Goal: Task Accomplishment & Management: Manage account settings

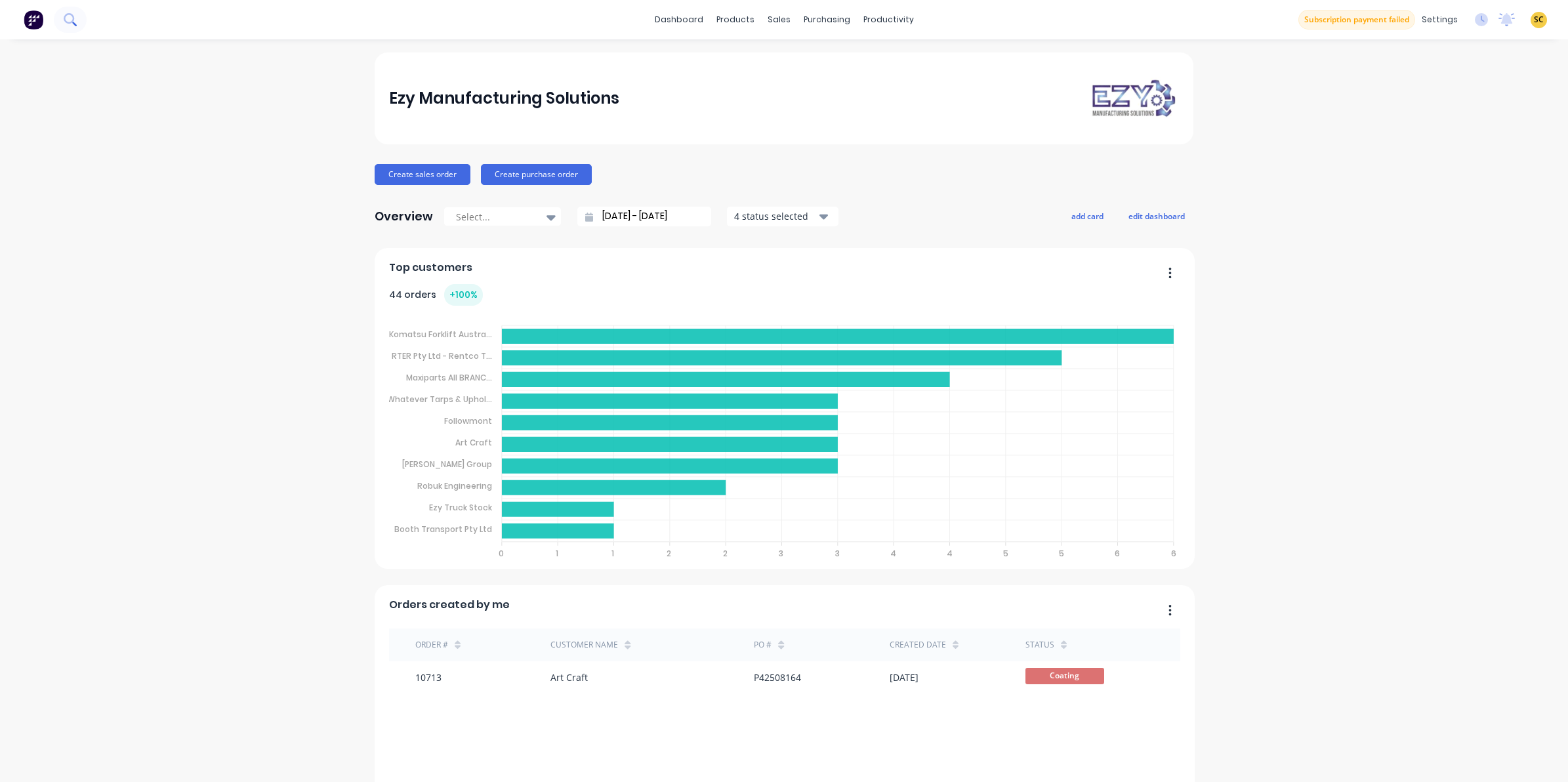
click at [60, 12] on button at bounding box center [70, 20] width 33 height 26
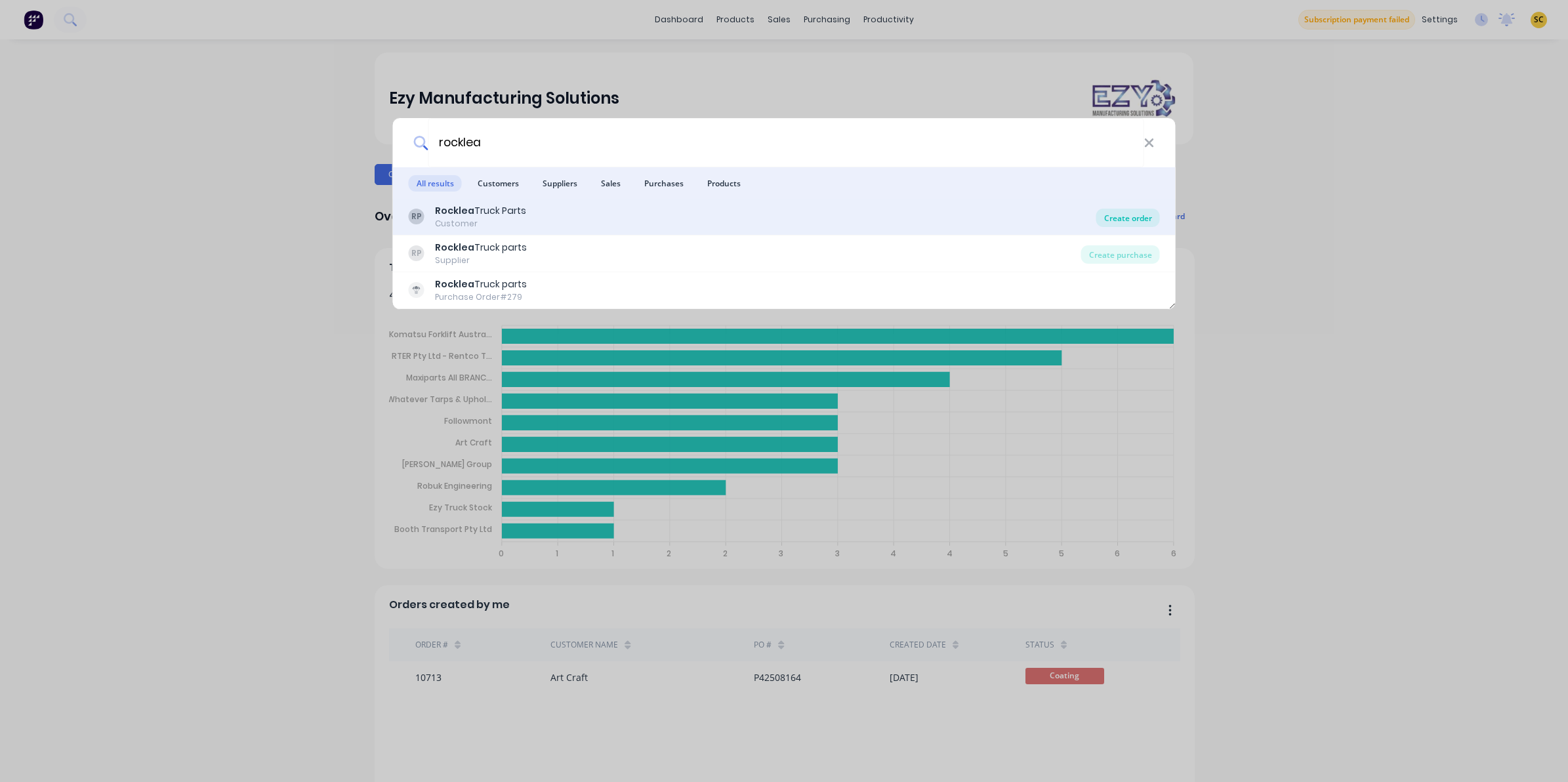
type input "rocklea"
click at [1138, 218] on div "Create order" at bounding box center [1128, 217] width 63 height 18
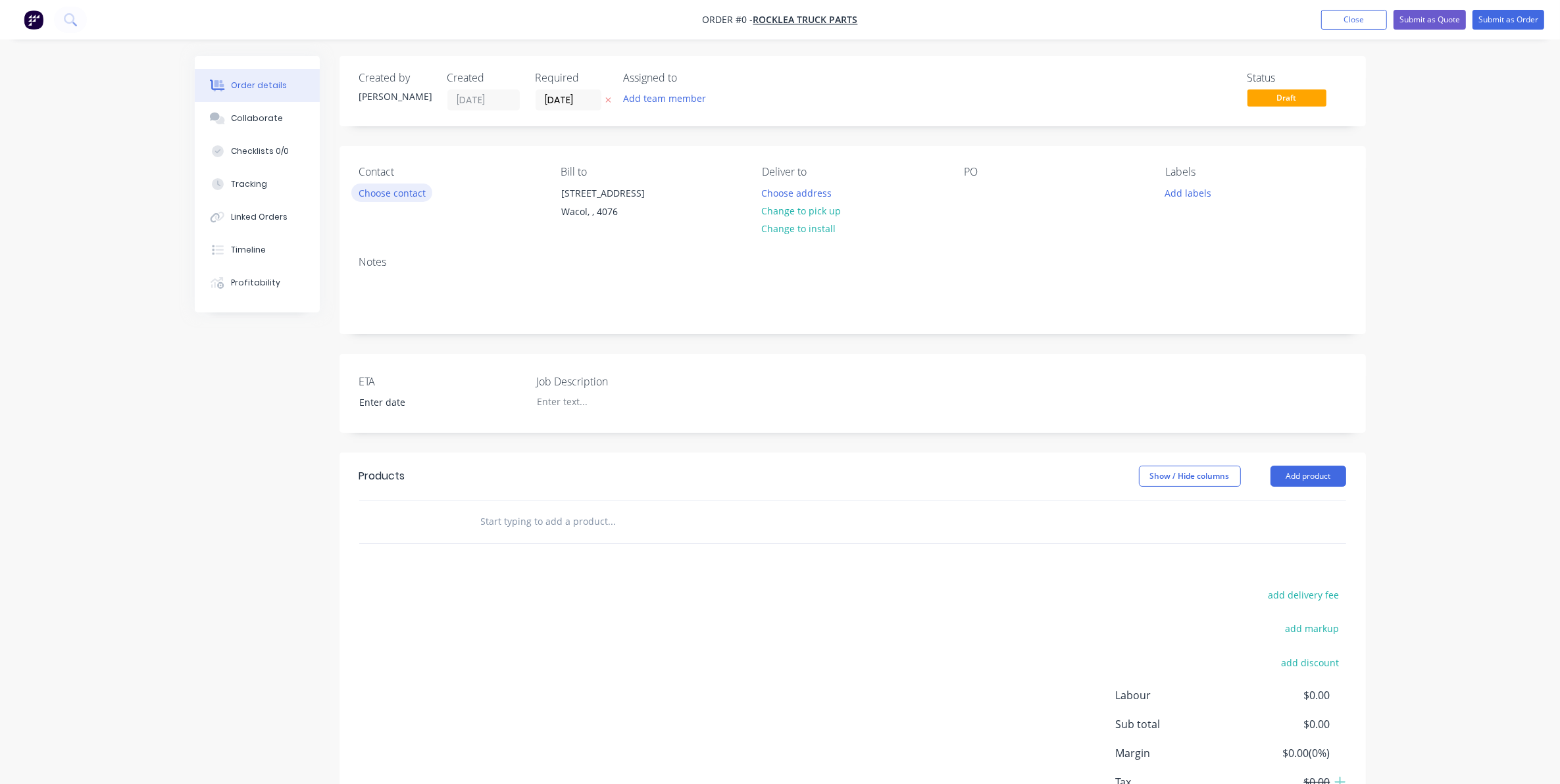
click at [399, 201] on button "Choose contact" at bounding box center [392, 192] width 81 height 18
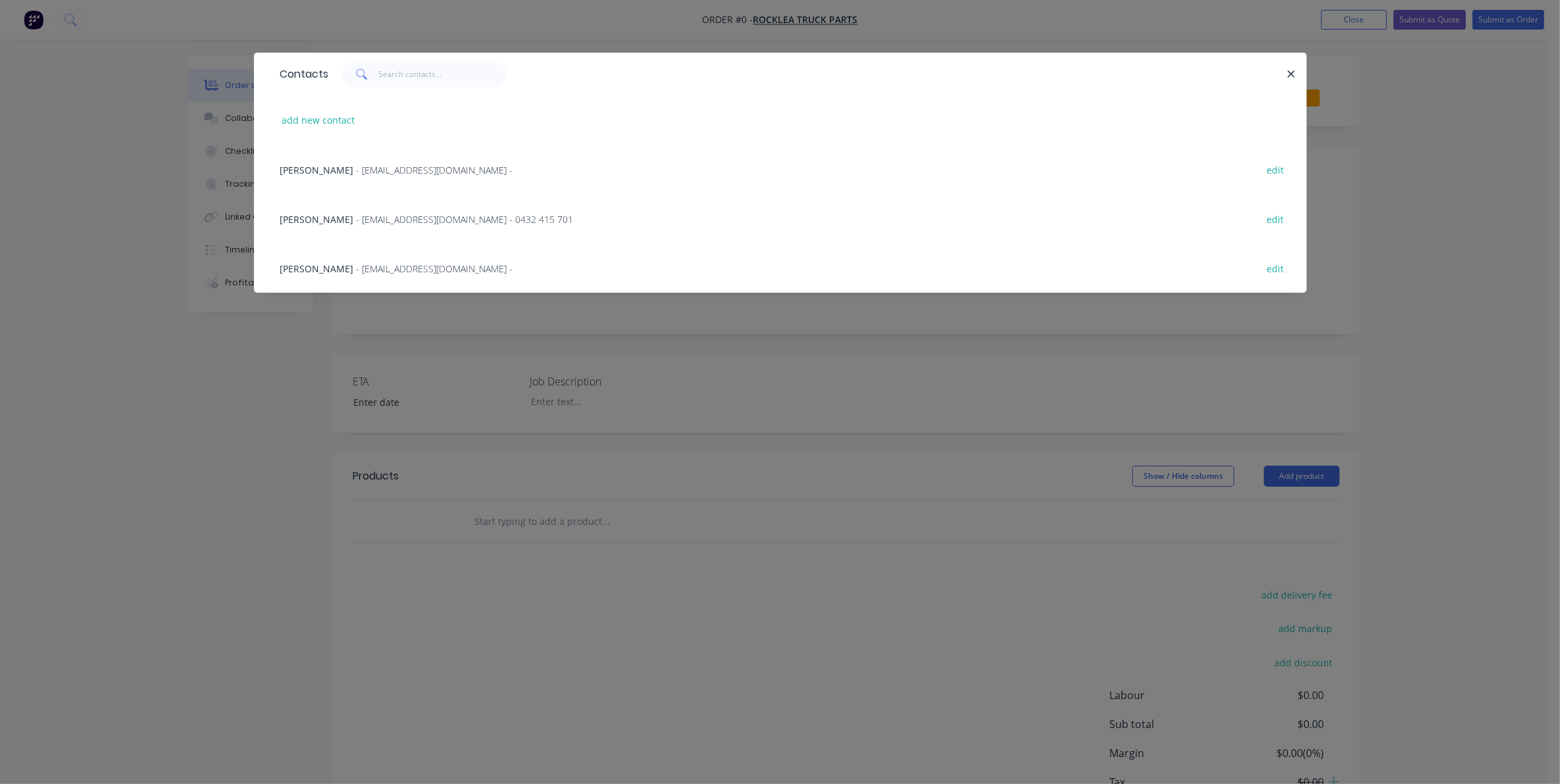
click at [363, 207] on div "Corrie Sims - corrie@rtptruck.com.au - 0432 415 701 edit" at bounding box center [780, 219] width 1014 height 49
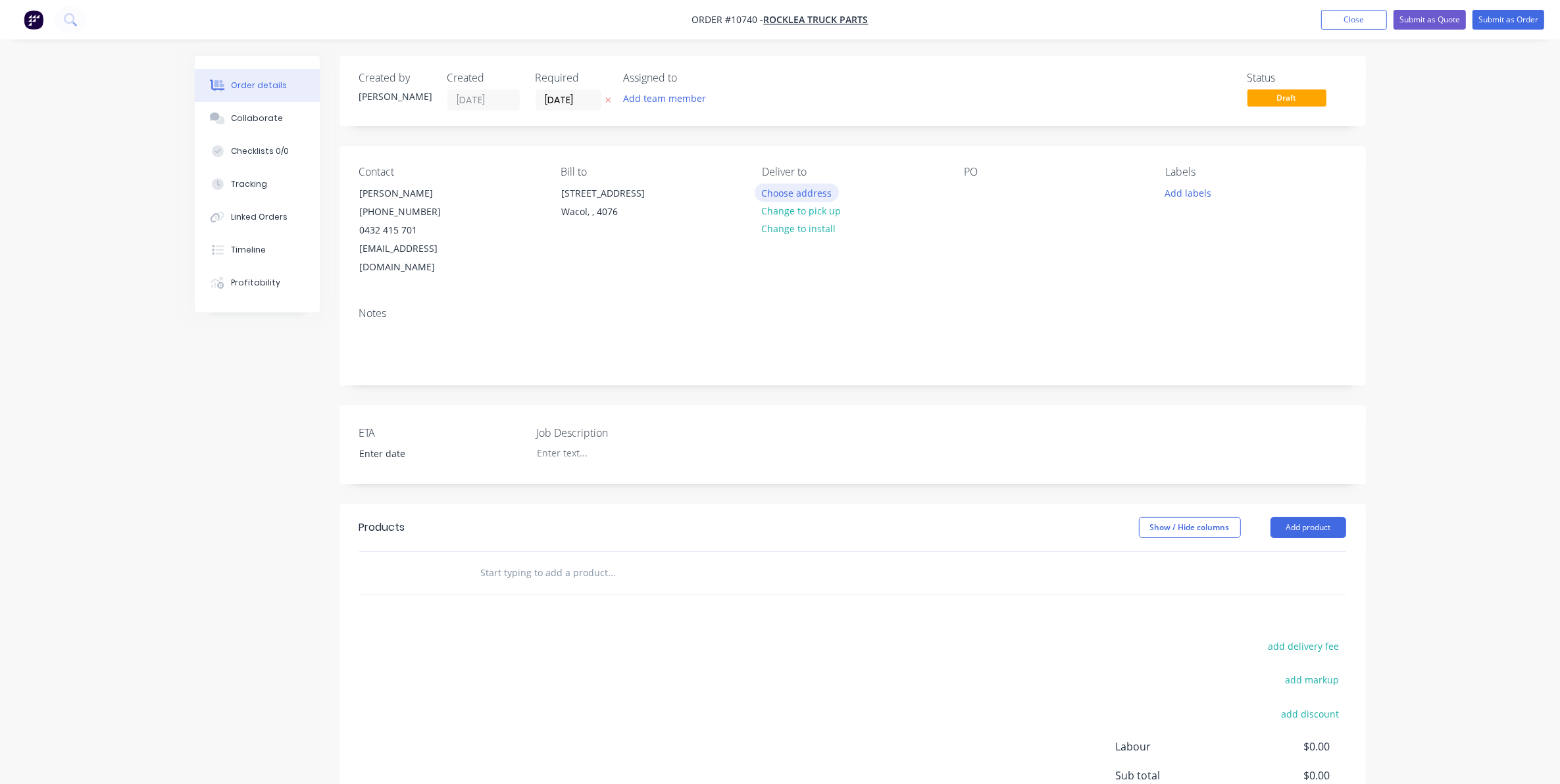
click at [812, 192] on button "Choose address" at bounding box center [796, 192] width 84 height 18
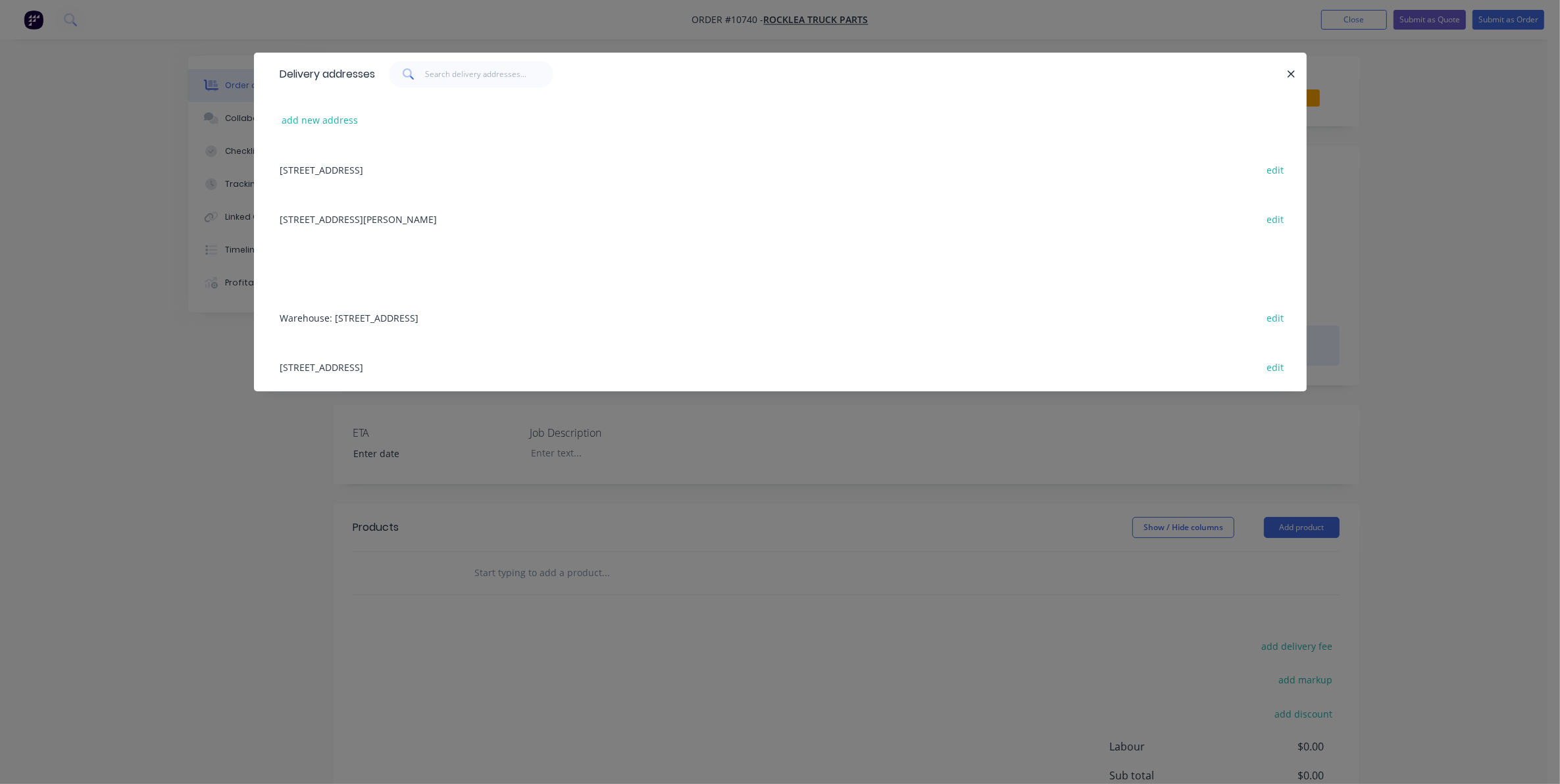
click at [396, 310] on div "Warehouse: 59 Luke Street, , Hemmant, Queensland, Australia, 4174 edit" at bounding box center [780, 317] width 1014 height 49
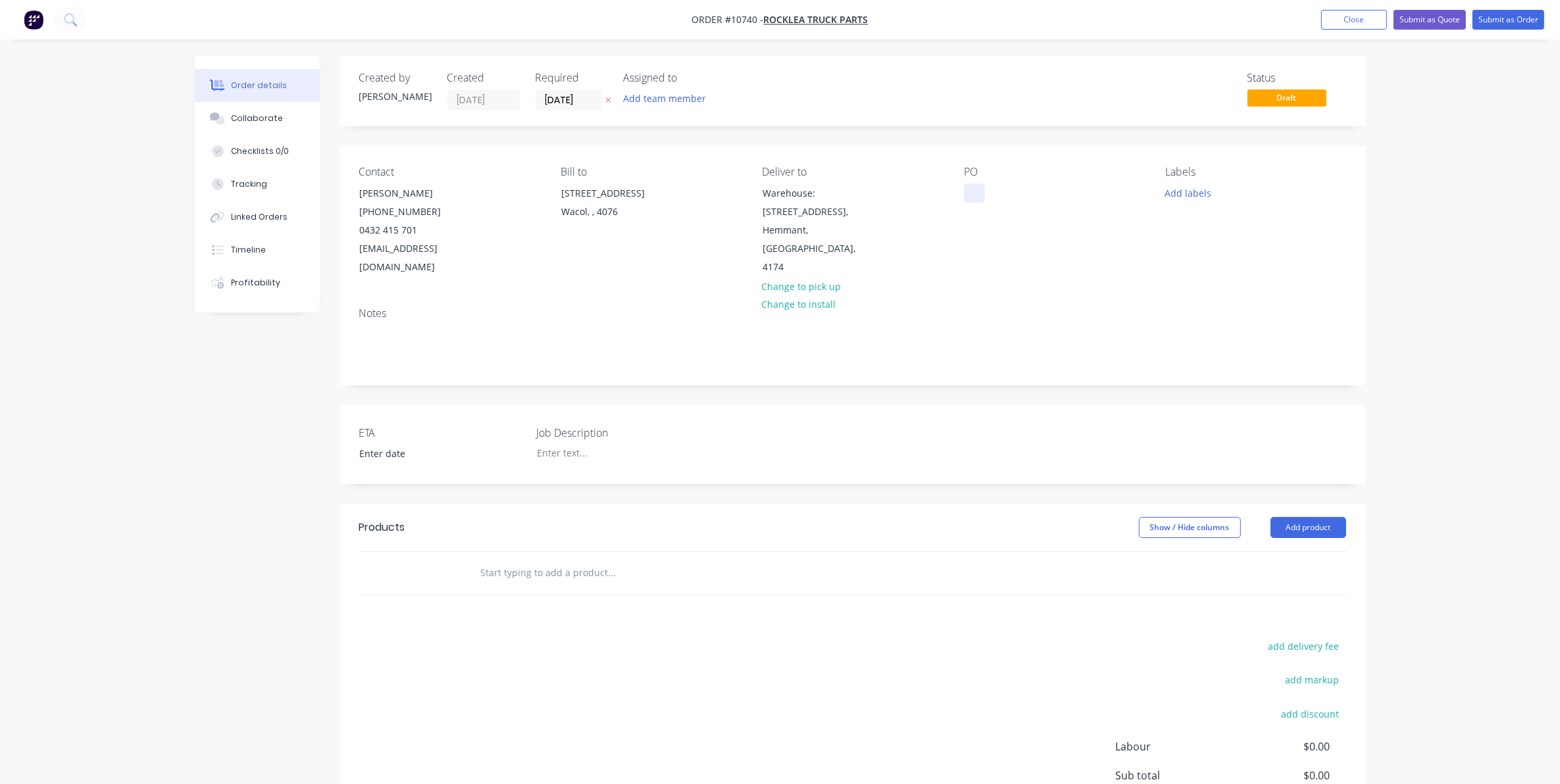
click at [978, 198] on div at bounding box center [974, 193] width 21 height 19
click at [566, 443] on div at bounding box center [609, 452] width 165 height 19
click at [505, 560] on input "text" at bounding box center [611, 573] width 263 height 26
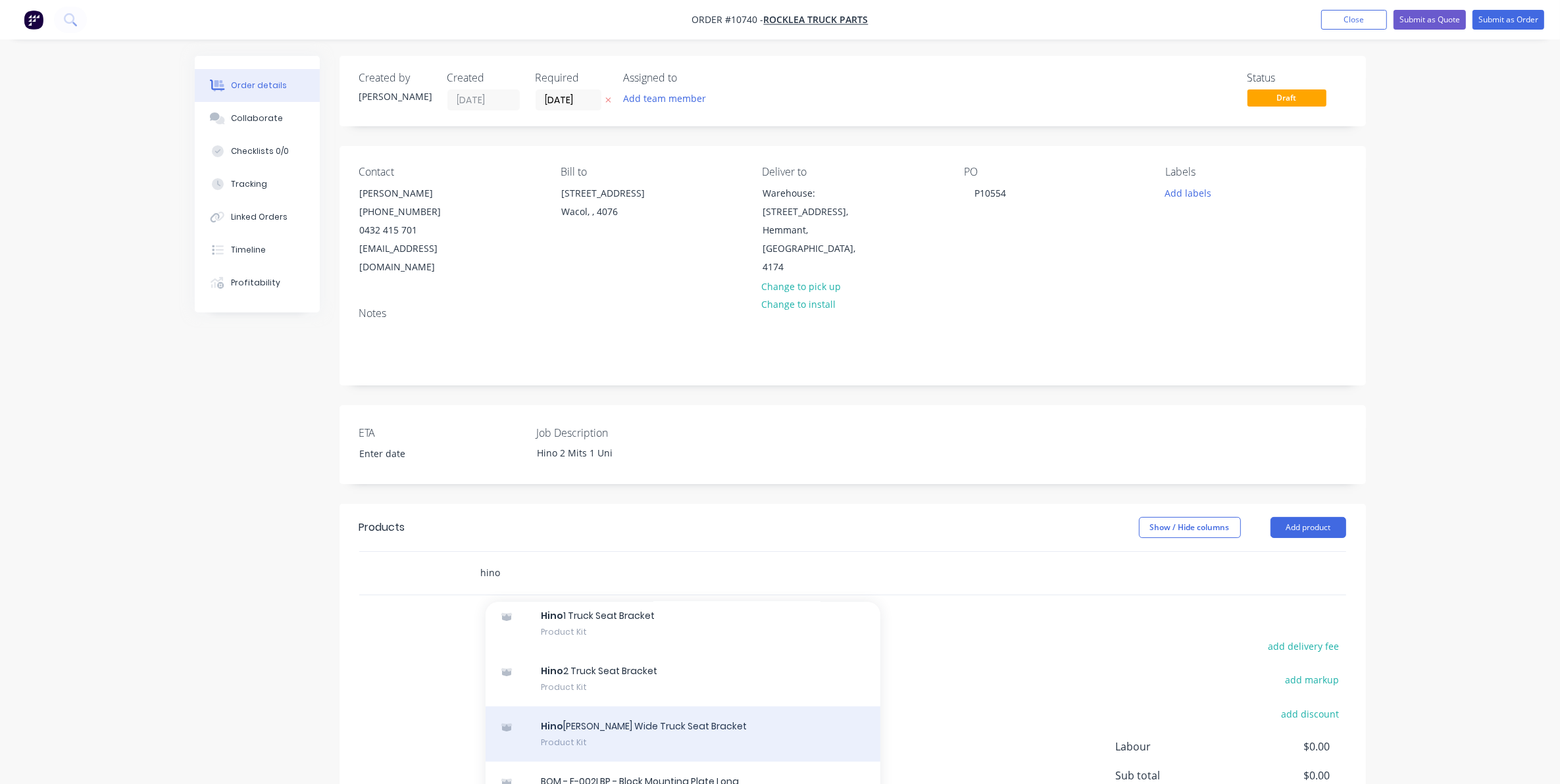
scroll to position [329, 0]
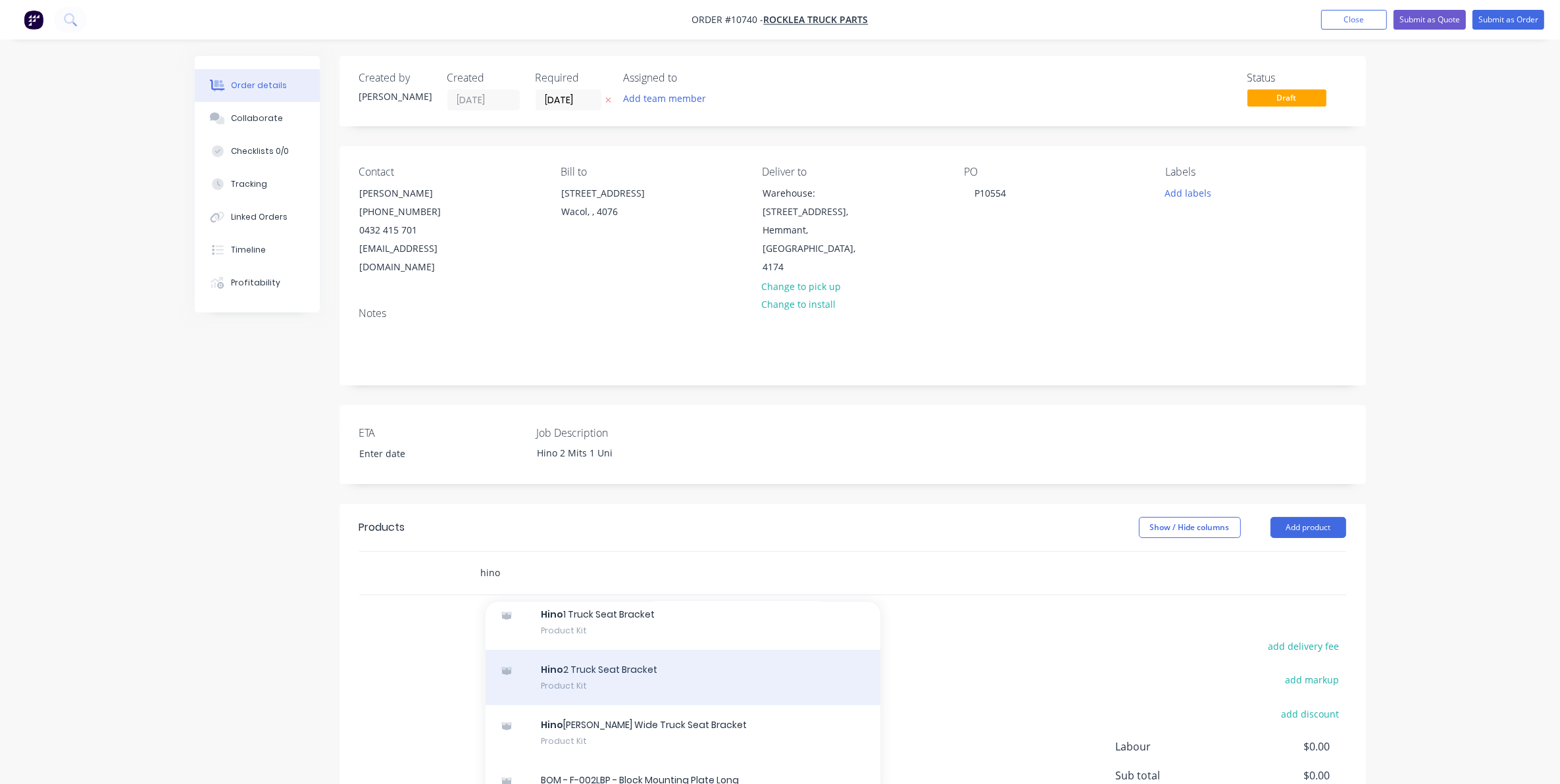
type input "hino"
click at [583, 660] on div "Hino 2 Truck Seat Bracket Product Kit" at bounding box center [683, 677] width 395 height 55
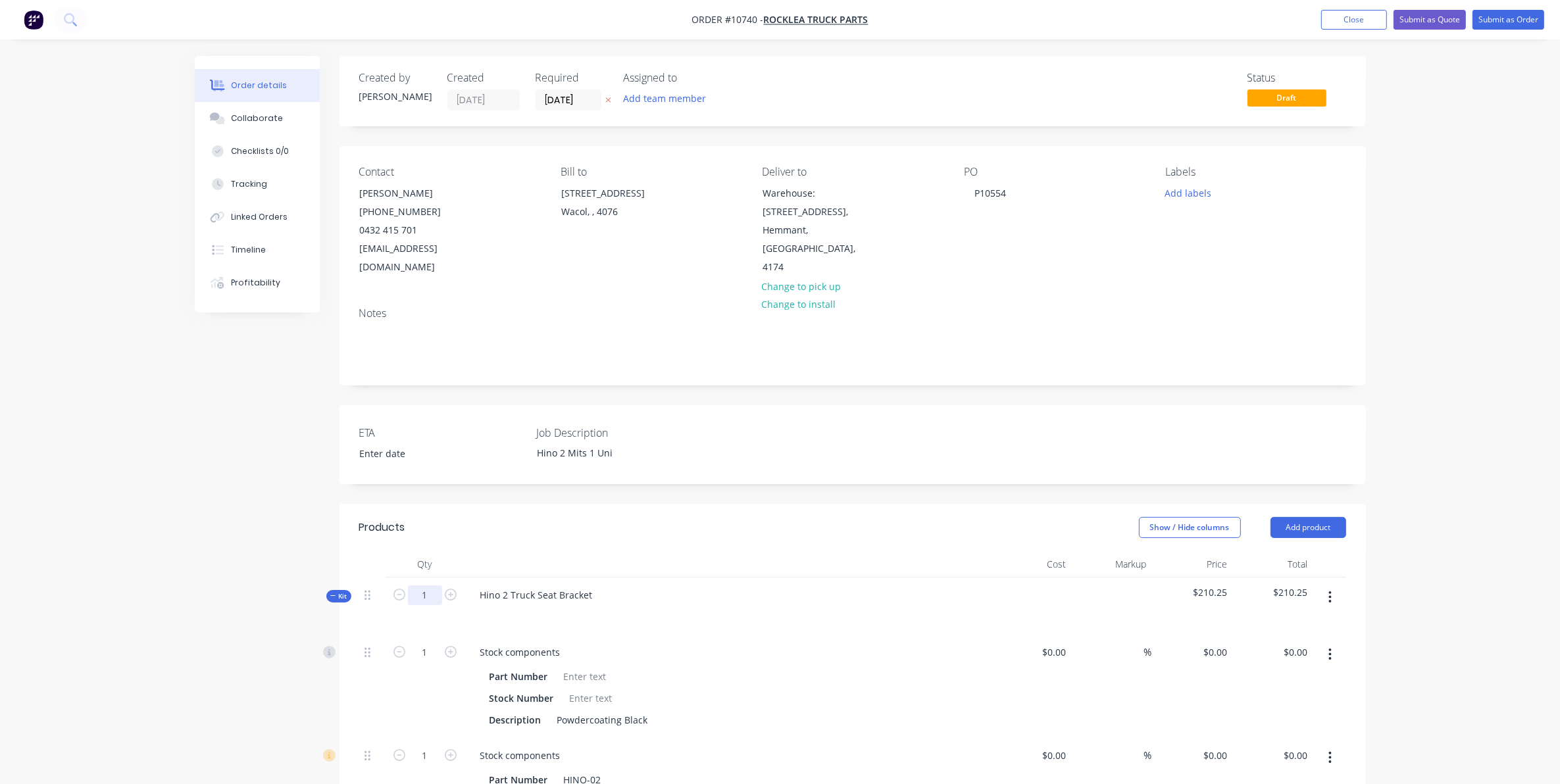
click at [425, 585] on input "1" at bounding box center [425, 595] width 34 height 20
type input "40"
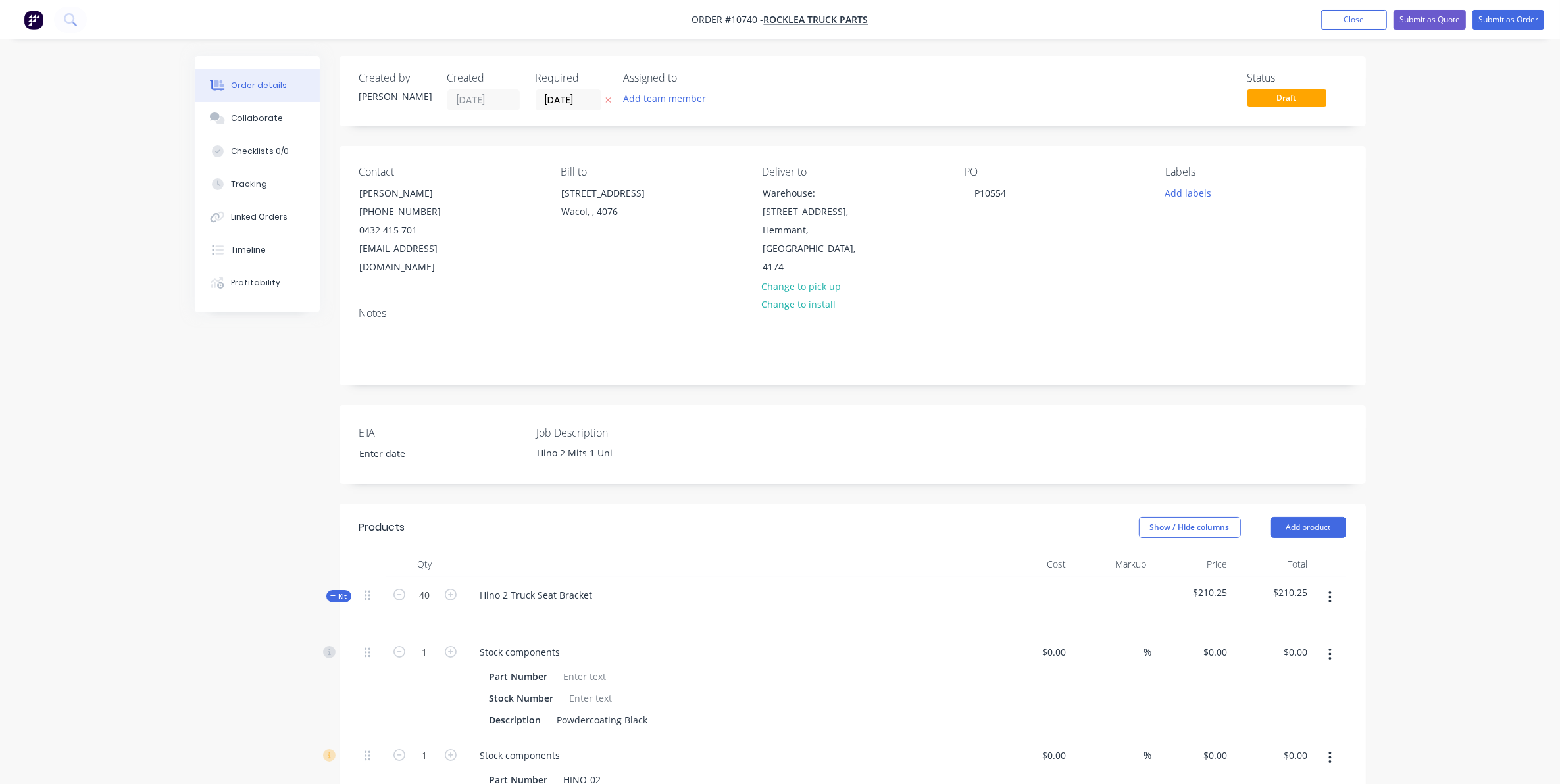
type input "$8,308.40"
type input "40"
type input "200"
type input "$35.96"
type input "40"
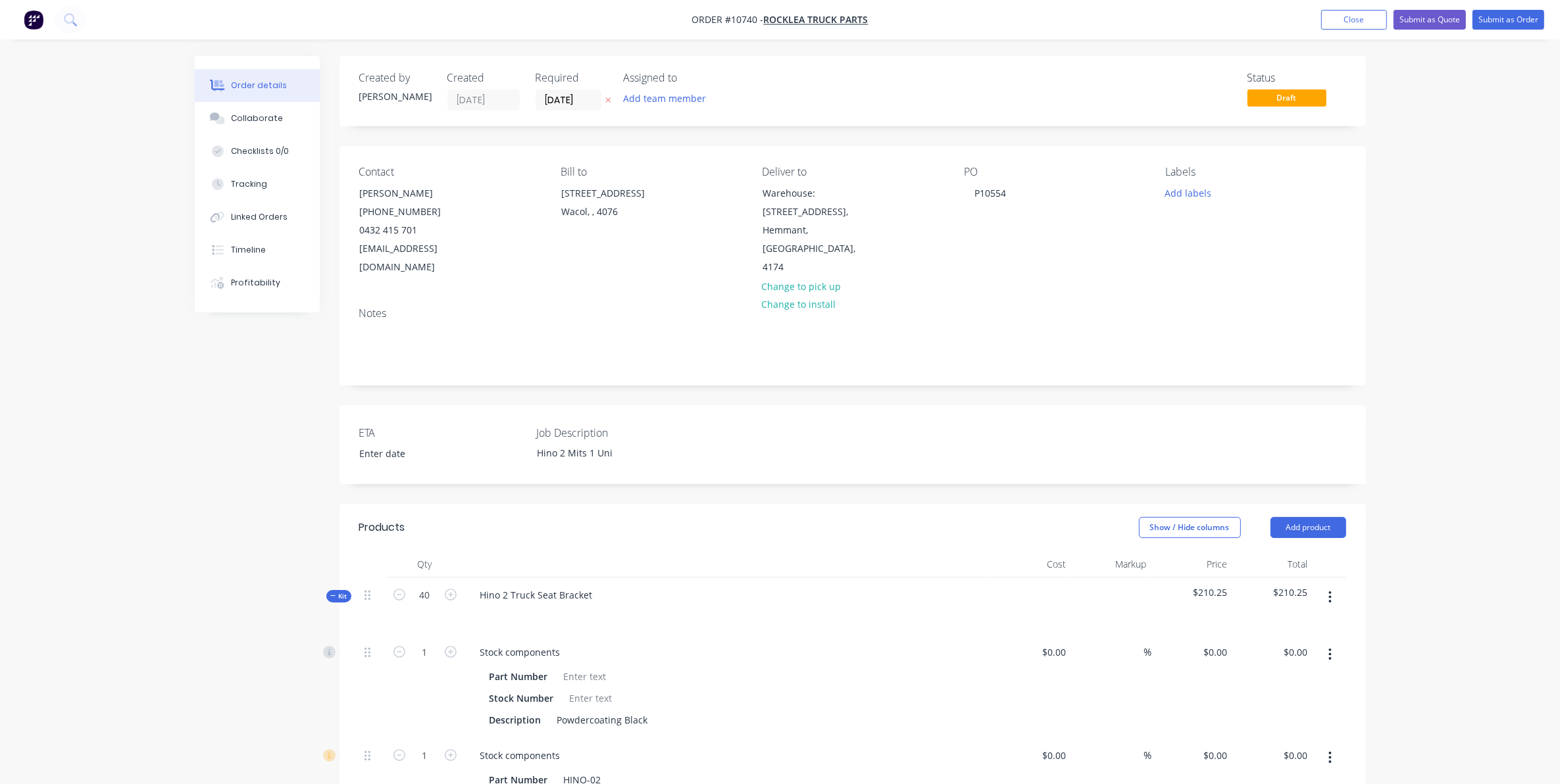
type input "$18.43"
type input "200"
type input "$35.96"
type input "200"
type input "$11.32"
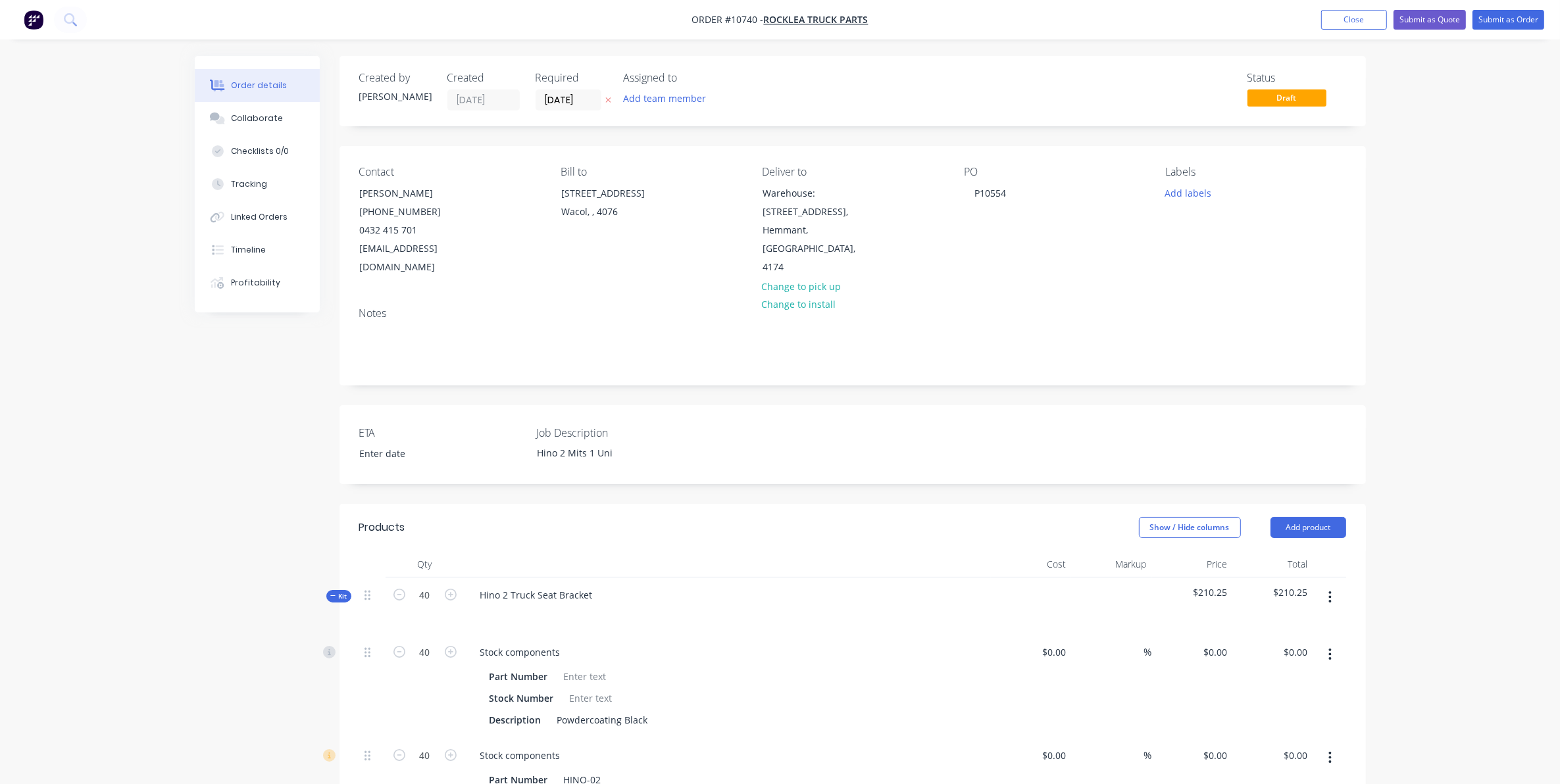
click at [334, 593] on icon at bounding box center [333, 596] width 6 height 7
click at [551, 655] on div at bounding box center [701, 655] width 474 height 43
click at [538, 643] on input "text" at bounding box center [611, 655] width 263 height 26
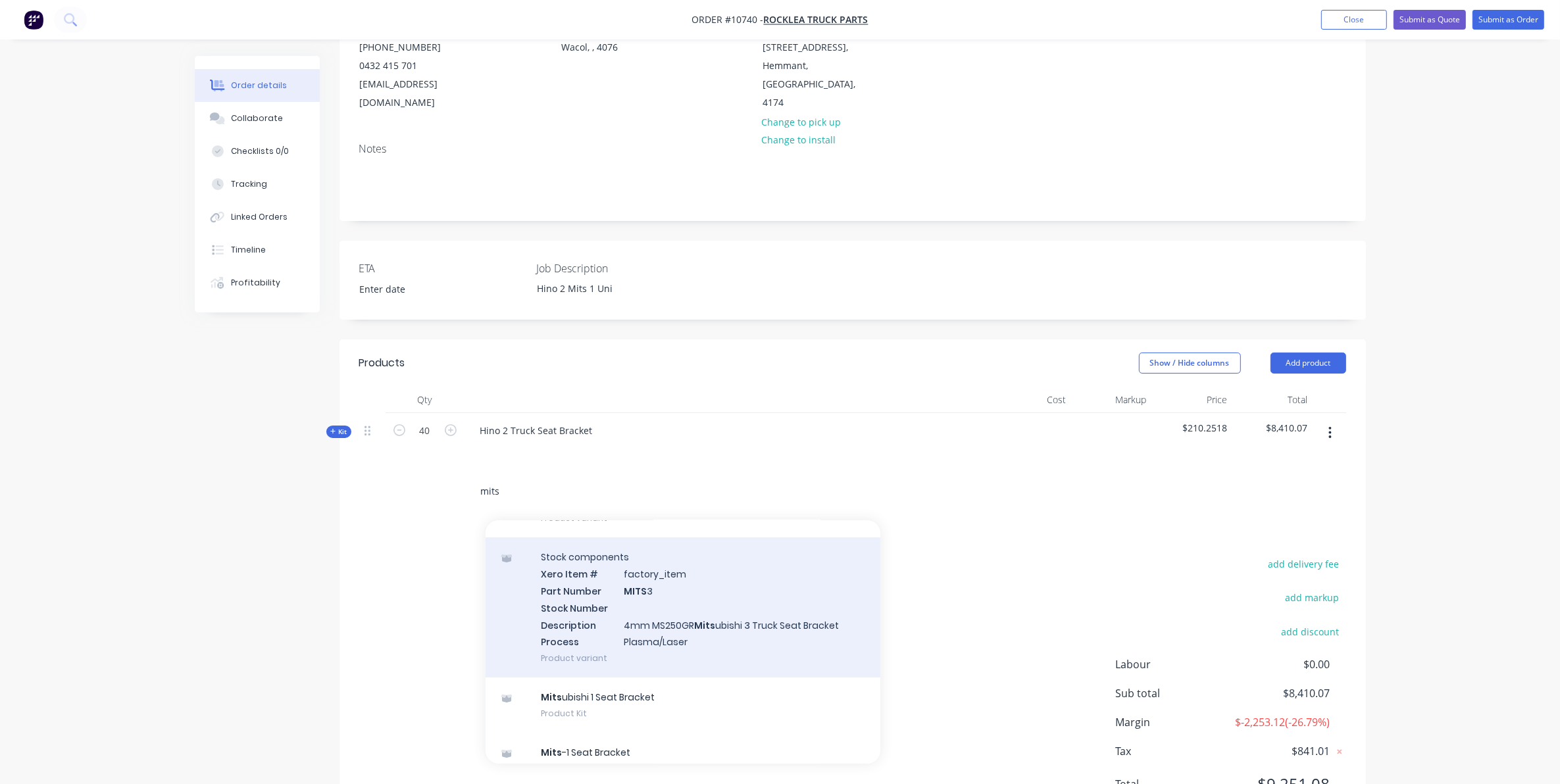
scroll to position [247, 0]
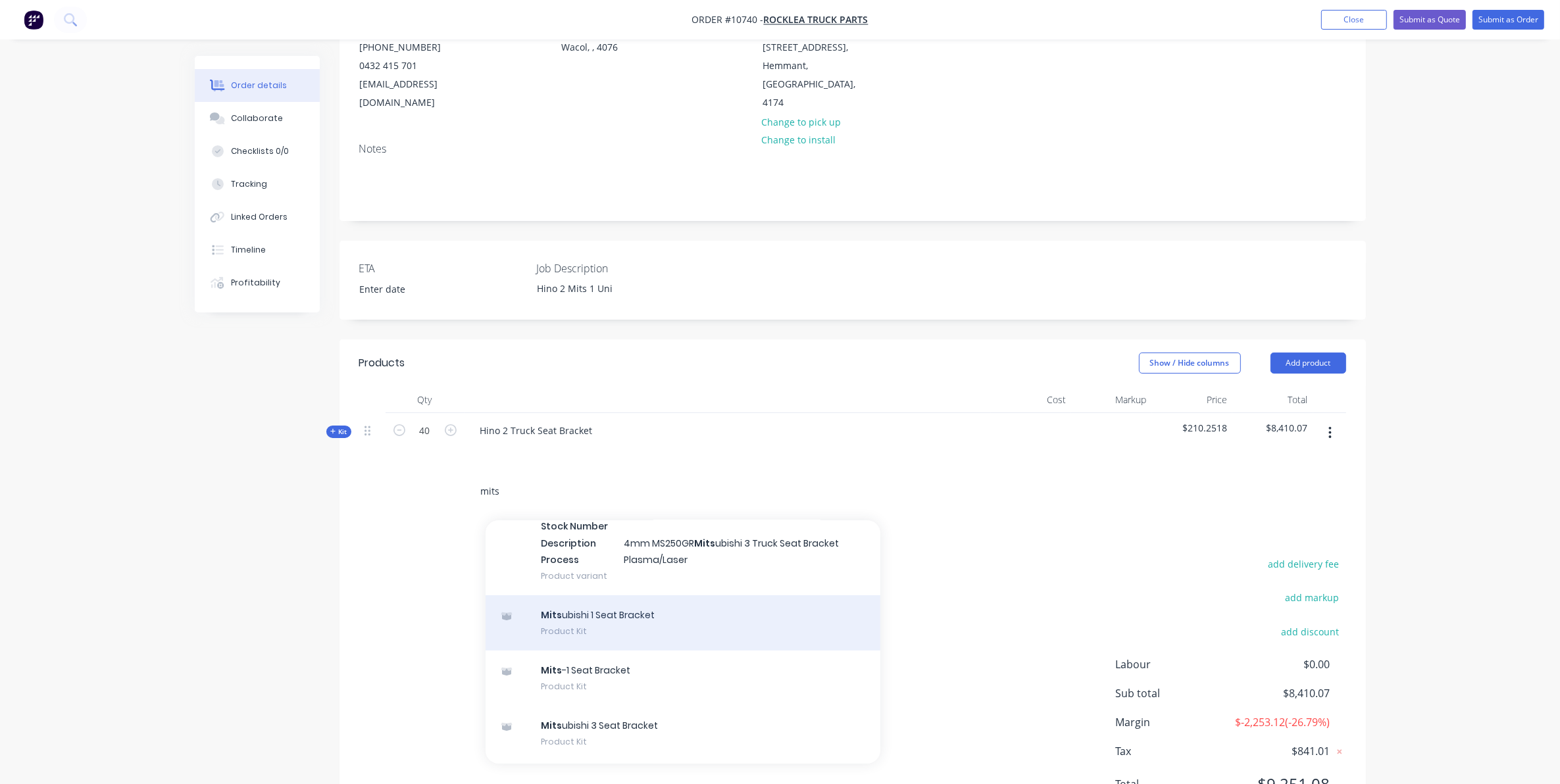
type input "mits"
click at [623, 599] on div "Mits ubishi 1 Seat Bracket Product Kit" at bounding box center [683, 623] width 395 height 55
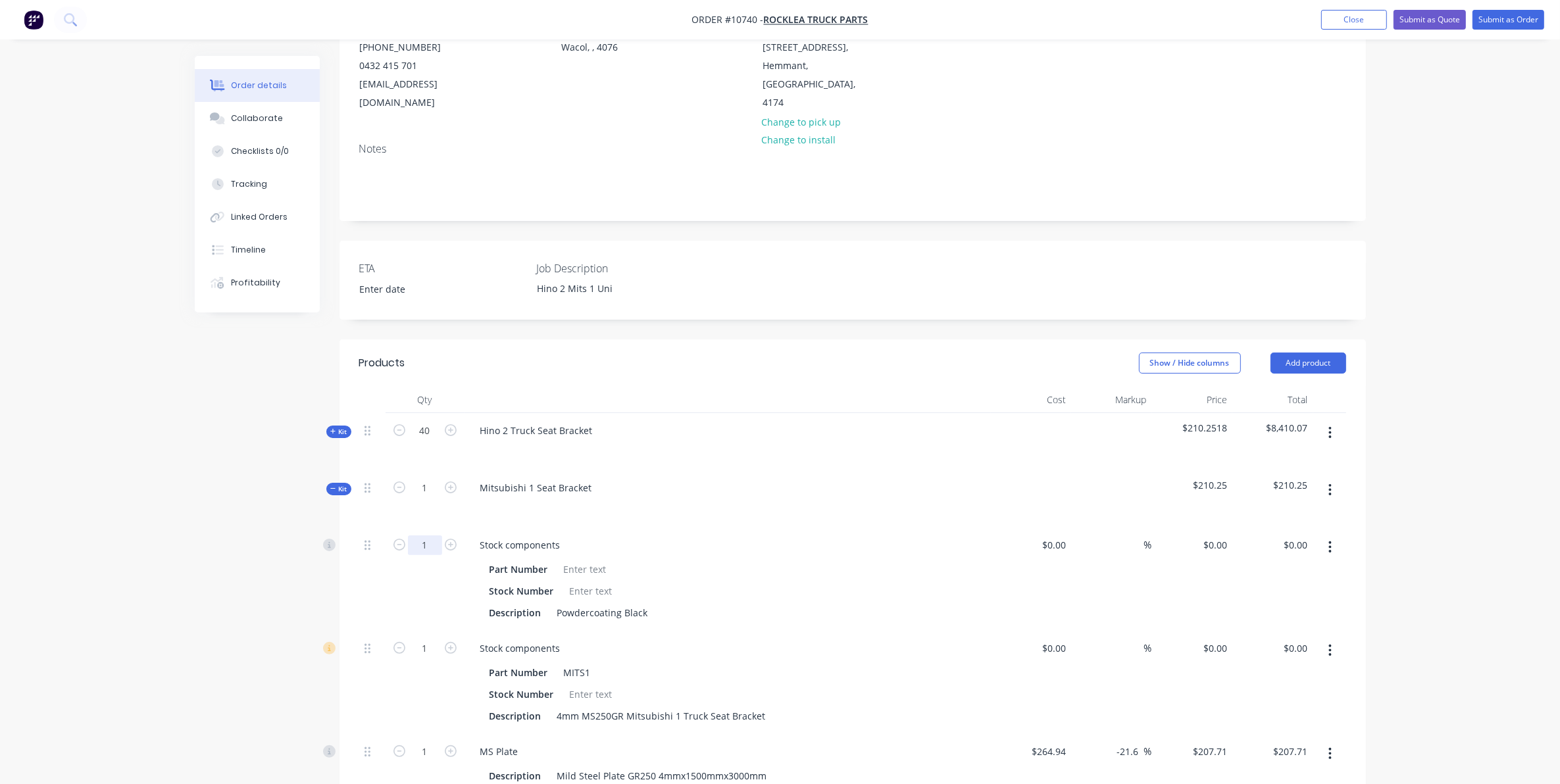
click at [423, 535] on input "1" at bounding box center [425, 545] width 34 height 20
click at [431, 478] on input "1" at bounding box center [425, 487] width 34 height 20
type input "20"
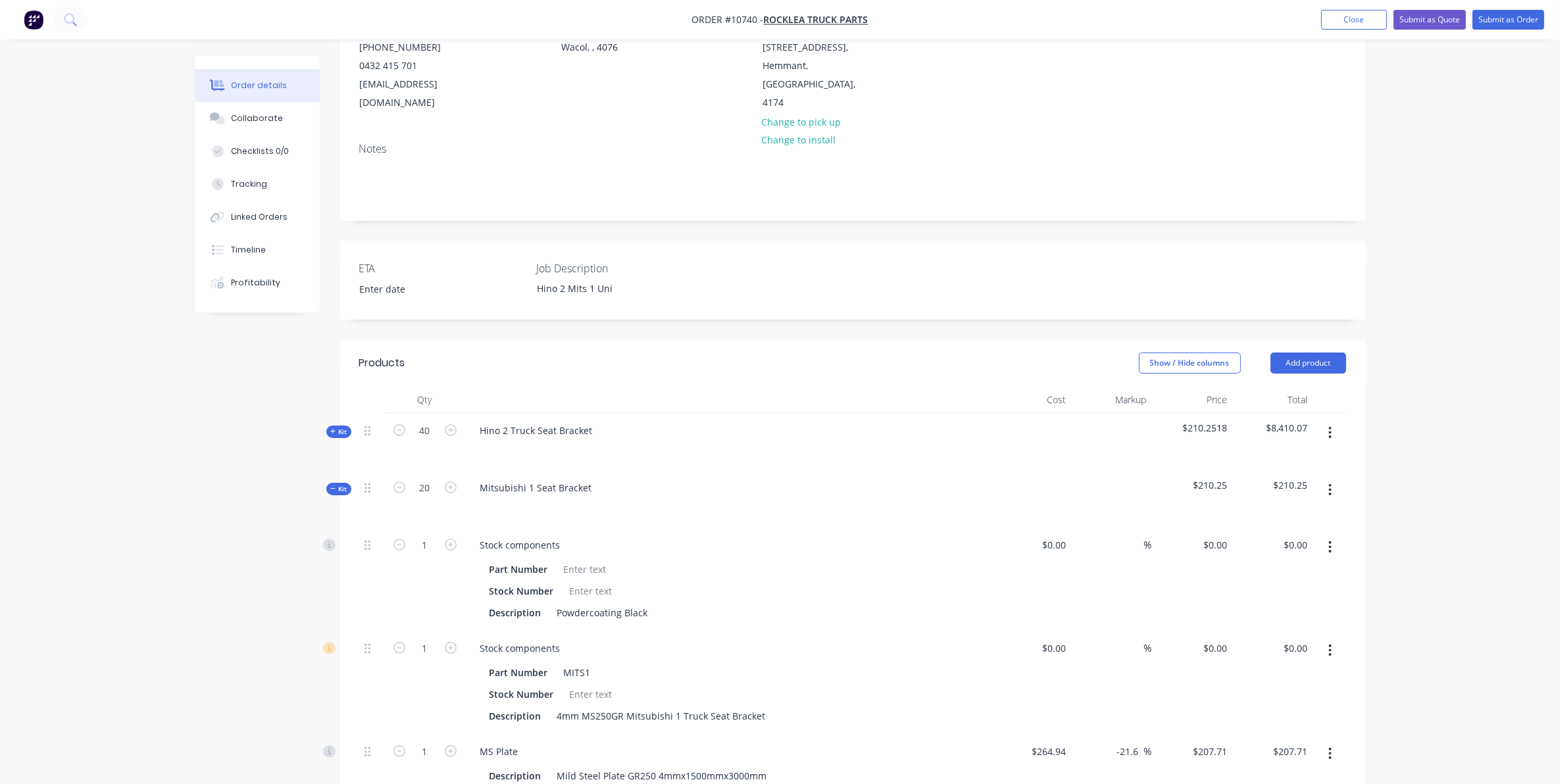
type input "20"
type input "$4,154.20"
type input "20"
type input "100"
type input "$17.98"
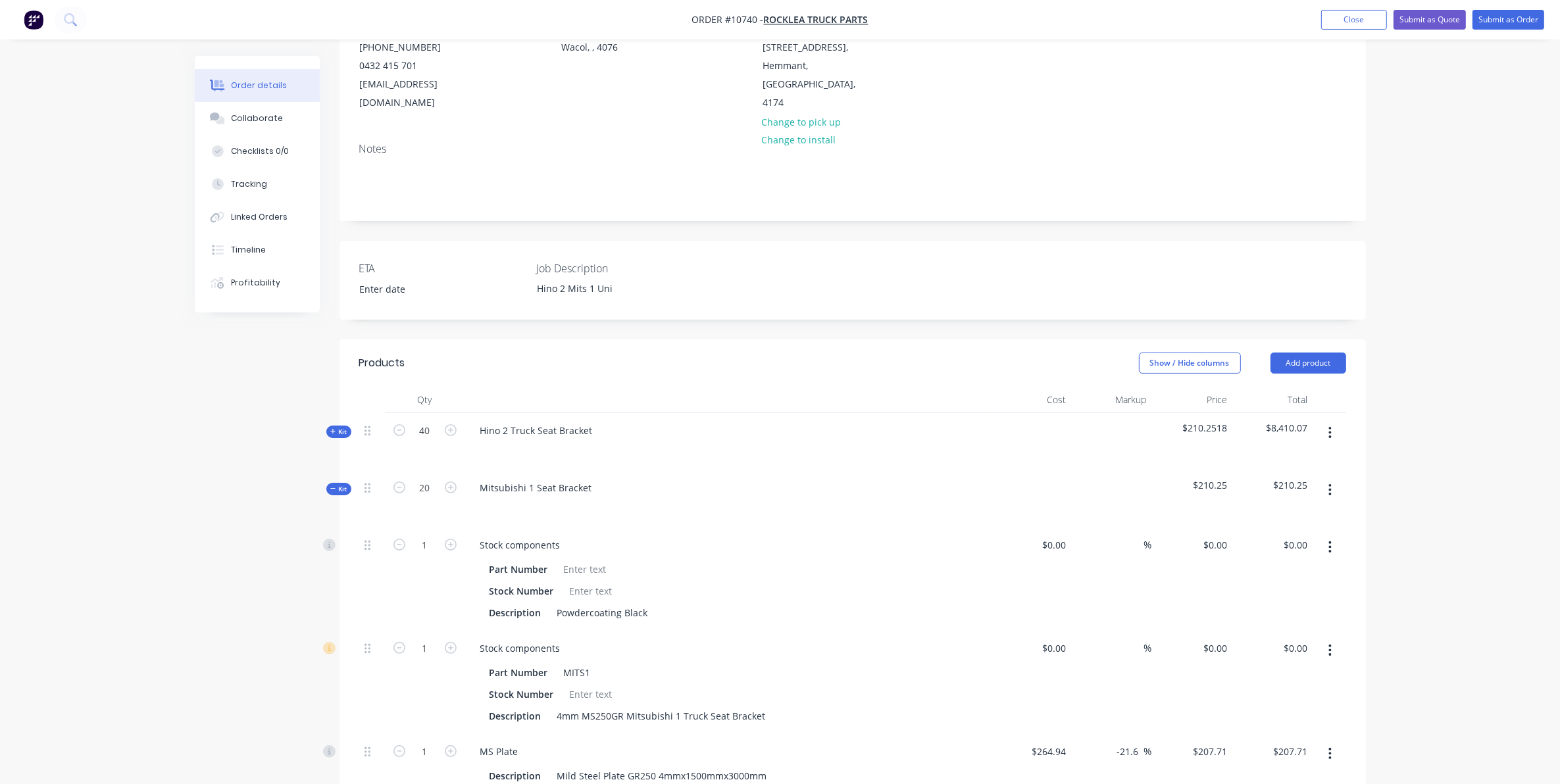
type input "20"
type input "$9.21"
type input "100"
type input "$17.98"
type input "100"
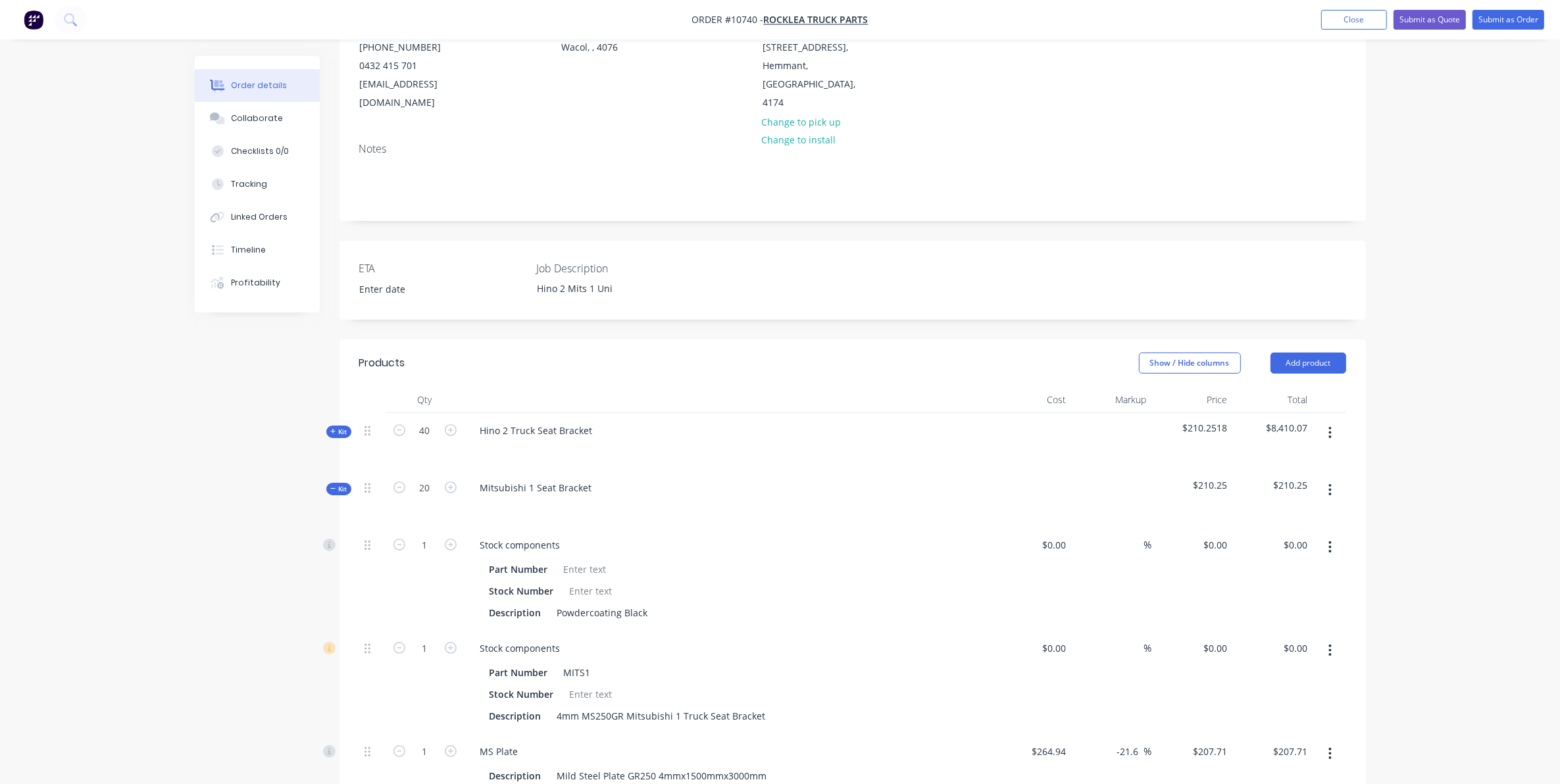
type input "$5.66"
drag, startPoint x: 517, startPoint y: 434, endPoint x: 507, endPoint y: 424, distance: 14.1
click at [515, 440] on div at bounding box center [728, 450] width 516 height 19
click at [501, 421] on div "Hino 2 Truck Seat Bracket" at bounding box center [536, 431] width 133 height 19
click at [484, 440] on div at bounding box center [490, 450] width 21 height 19
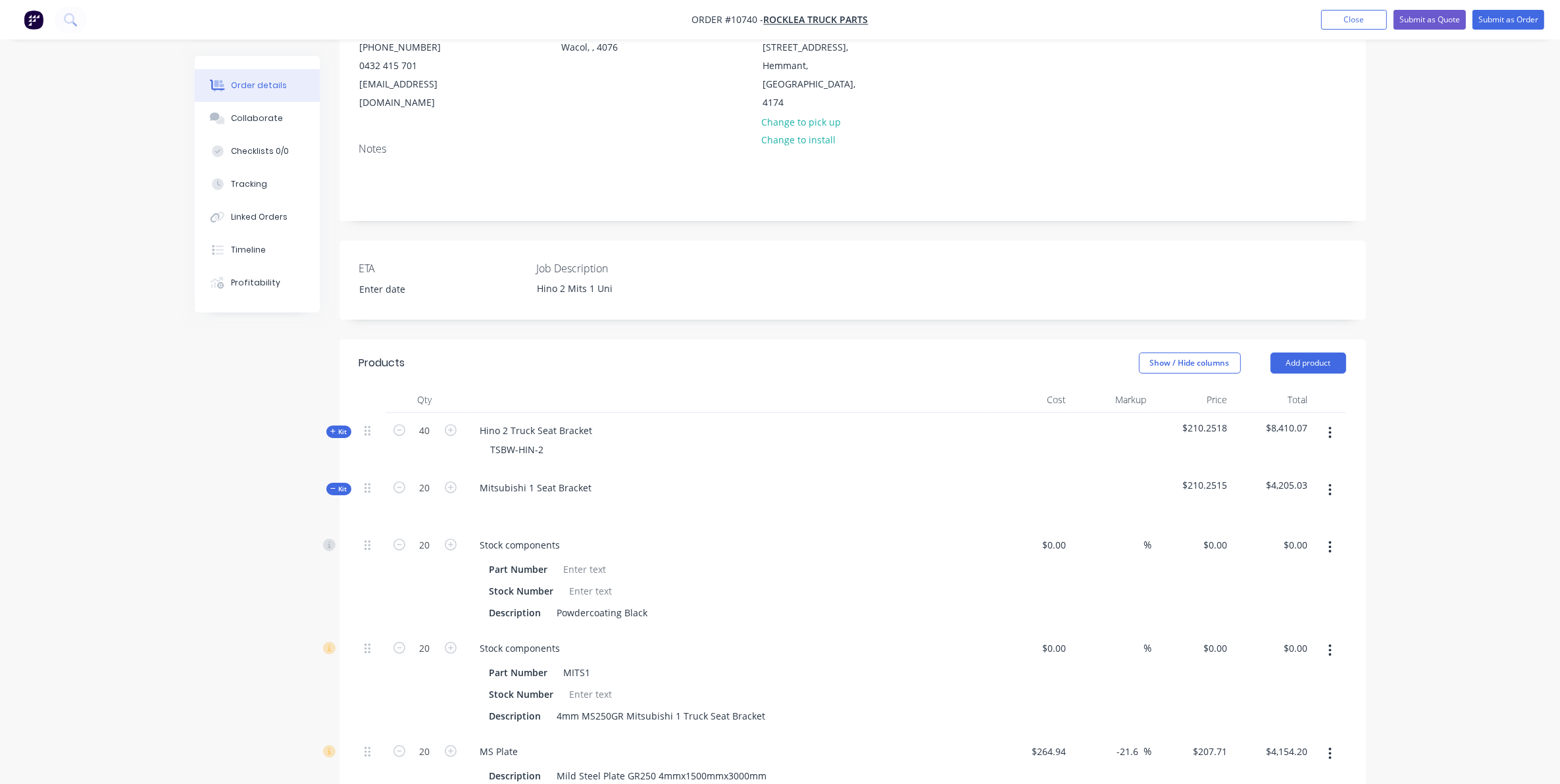
click at [514, 497] on div at bounding box center [728, 506] width 516 height 19
drag, startPoint x: 511, startPoint y: 495, endPoint x: 501, endPoint y: 489, distance: 11.7
click at [501, 497] on div at bounding box center [728, 506] width 516 height 19
drag, startPoint x: 492, startPoint y: 482, endPoint x: 485, endPoint y: 484, distance: 7.3
click at [490, 497] on div at bounding box center [490, 506] width 21 height 19
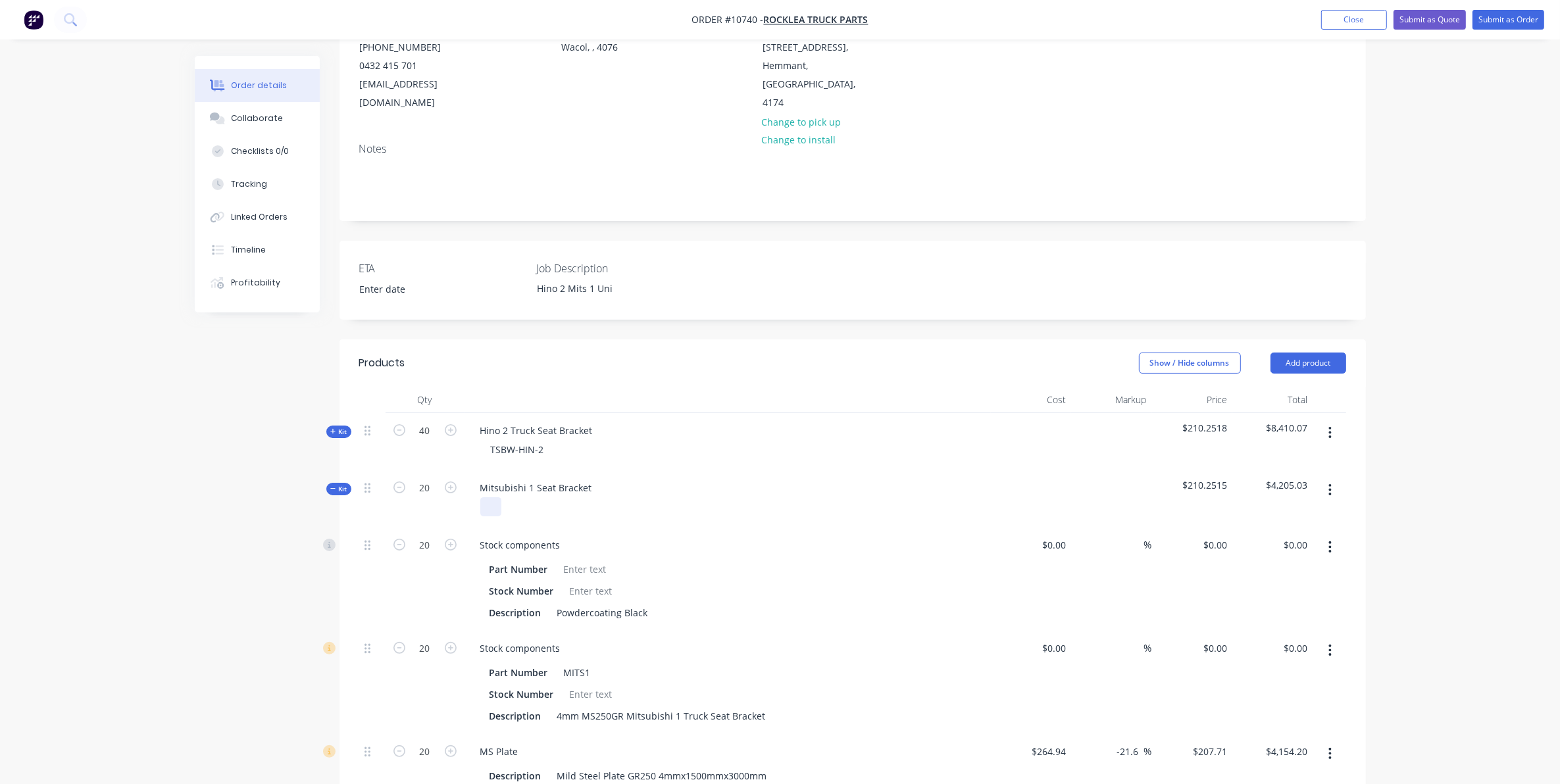
click at [482, 497] on div at bounding box center [490, 506] width 21 height 19
click at [489, 497] on div at bounding box center [490, 506] width 21 height 19
click at [495, 501] on div "Mitsubishi 1 Seat Bracket" at bounding box center [728, 499] width 527 height 57
click at [484, 497] on div at bounding box center [490, 506] width 21 height 19
click at [341, 484] on span "Kit" at bounding box center [339, 489] width 17 height 10
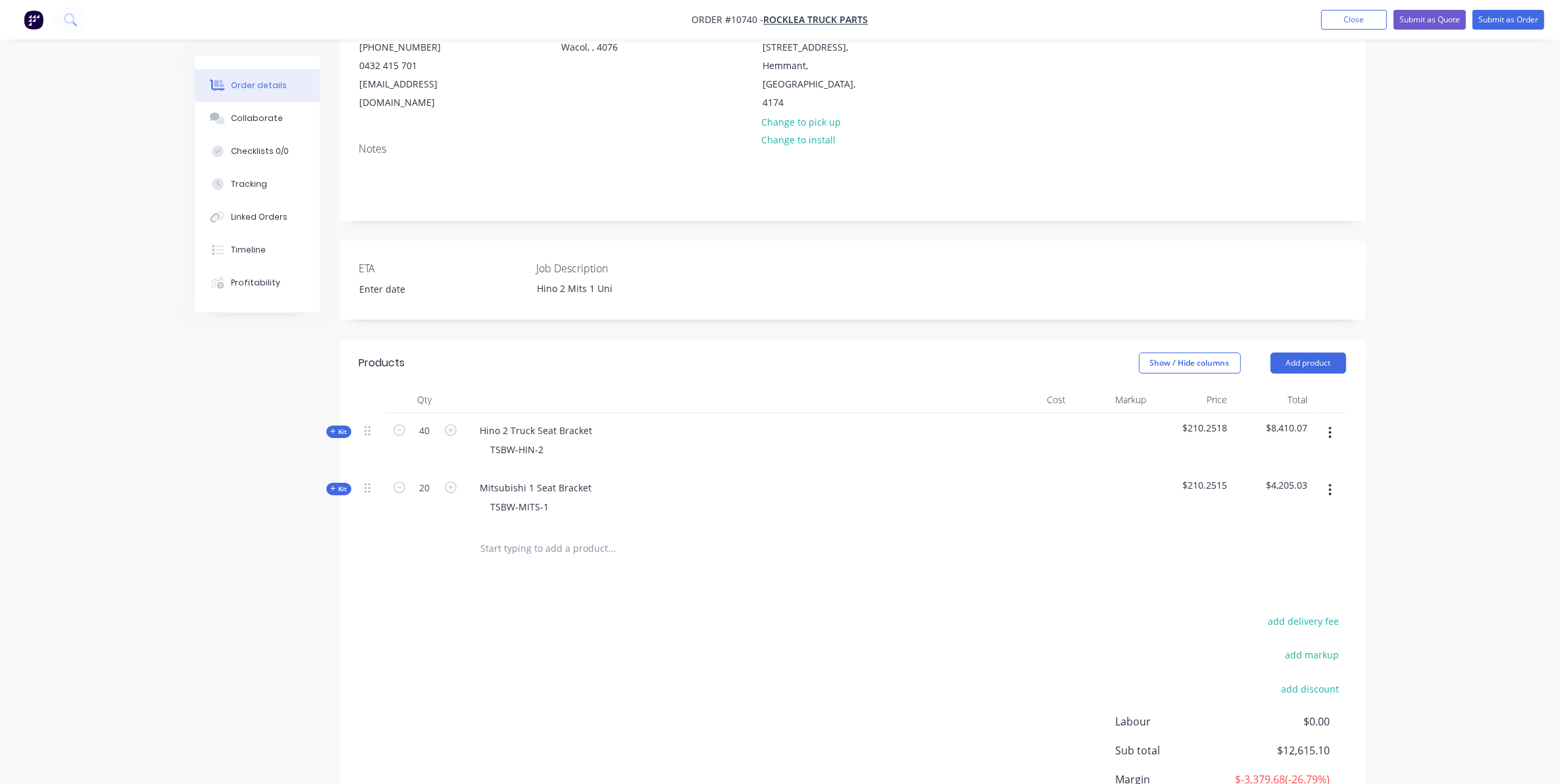
click at [533, 535] on input "text" at bounding box center [611, 548] width 263 height 26
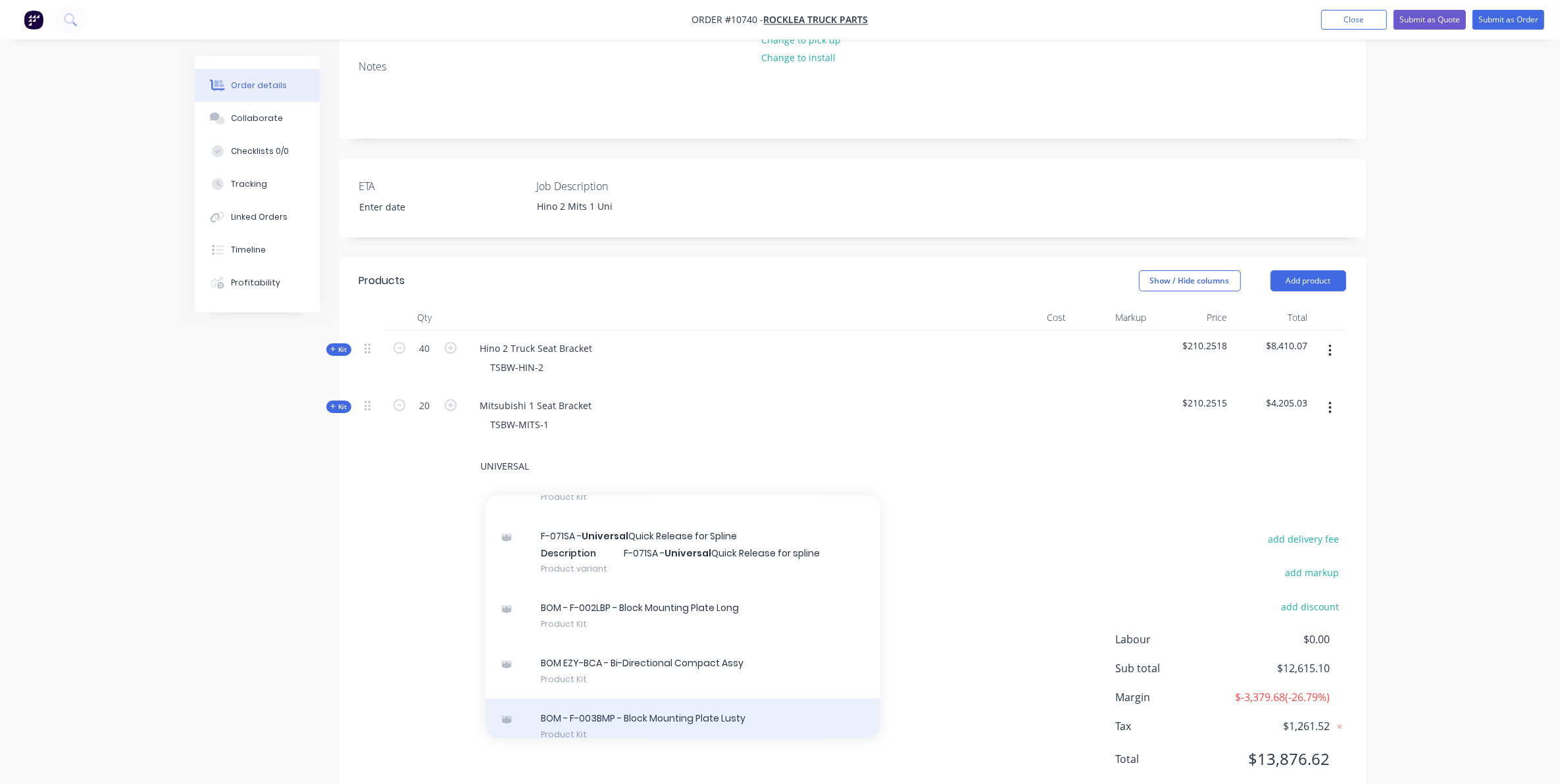
scroll to position [494, 0]
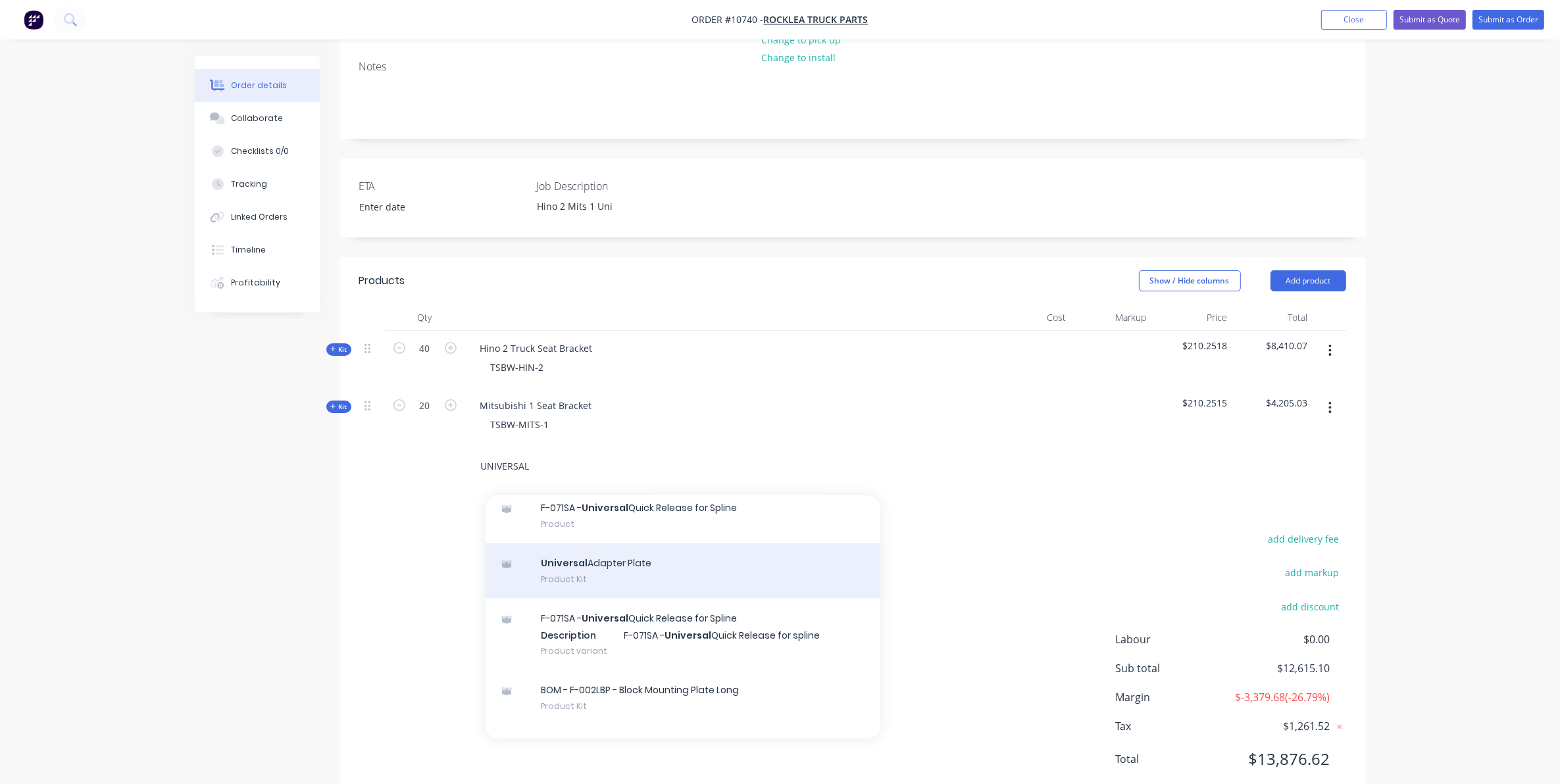
type input "UNIVERSAL"
click at [606, 543] on div "Universal Adapter Plate Product Kit" at bounding box center [683, 571] width 395 height 55
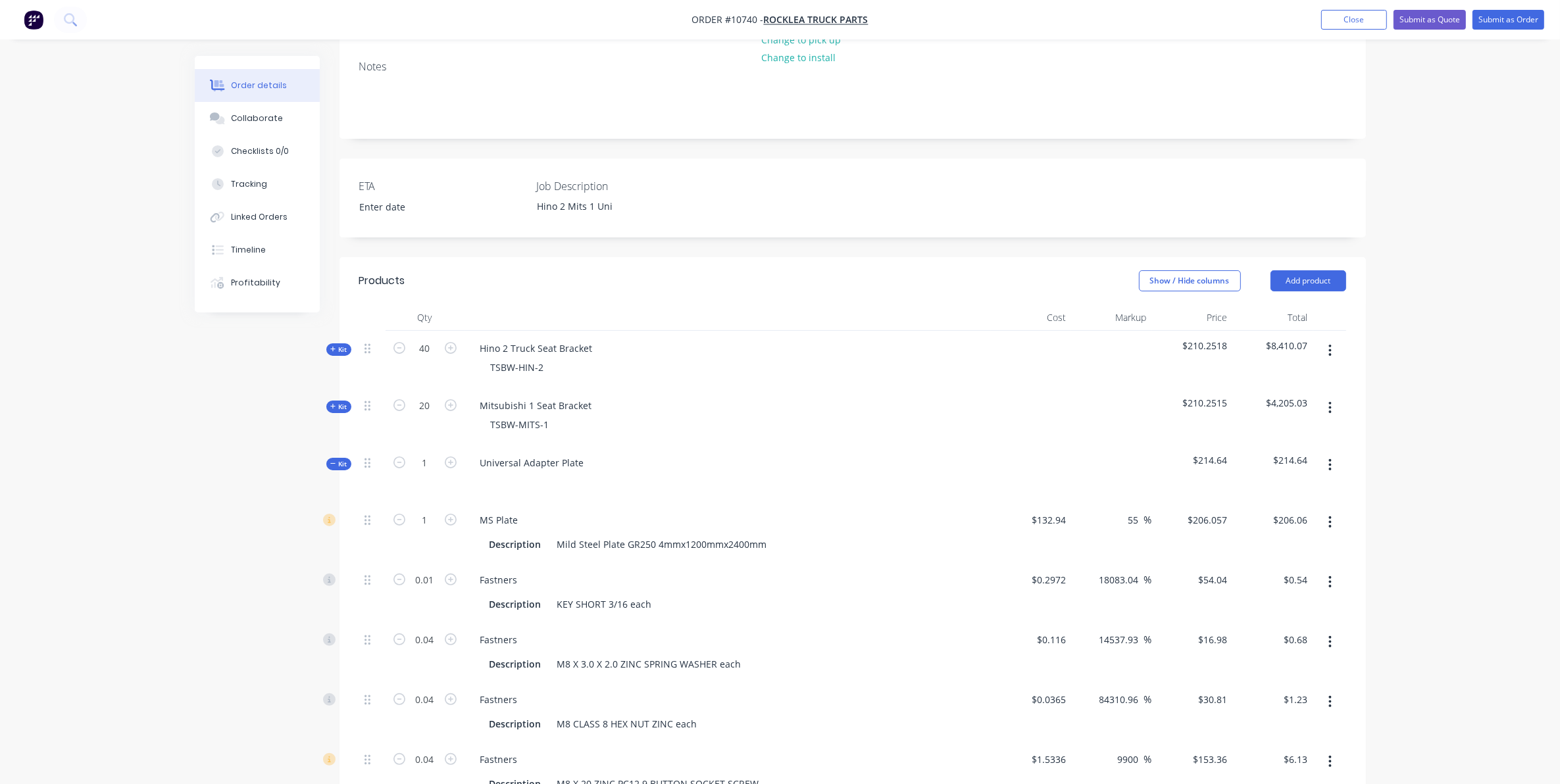
click at [338, 402] on span "Kit" at bounding box center [339, 407] width 17 height 10
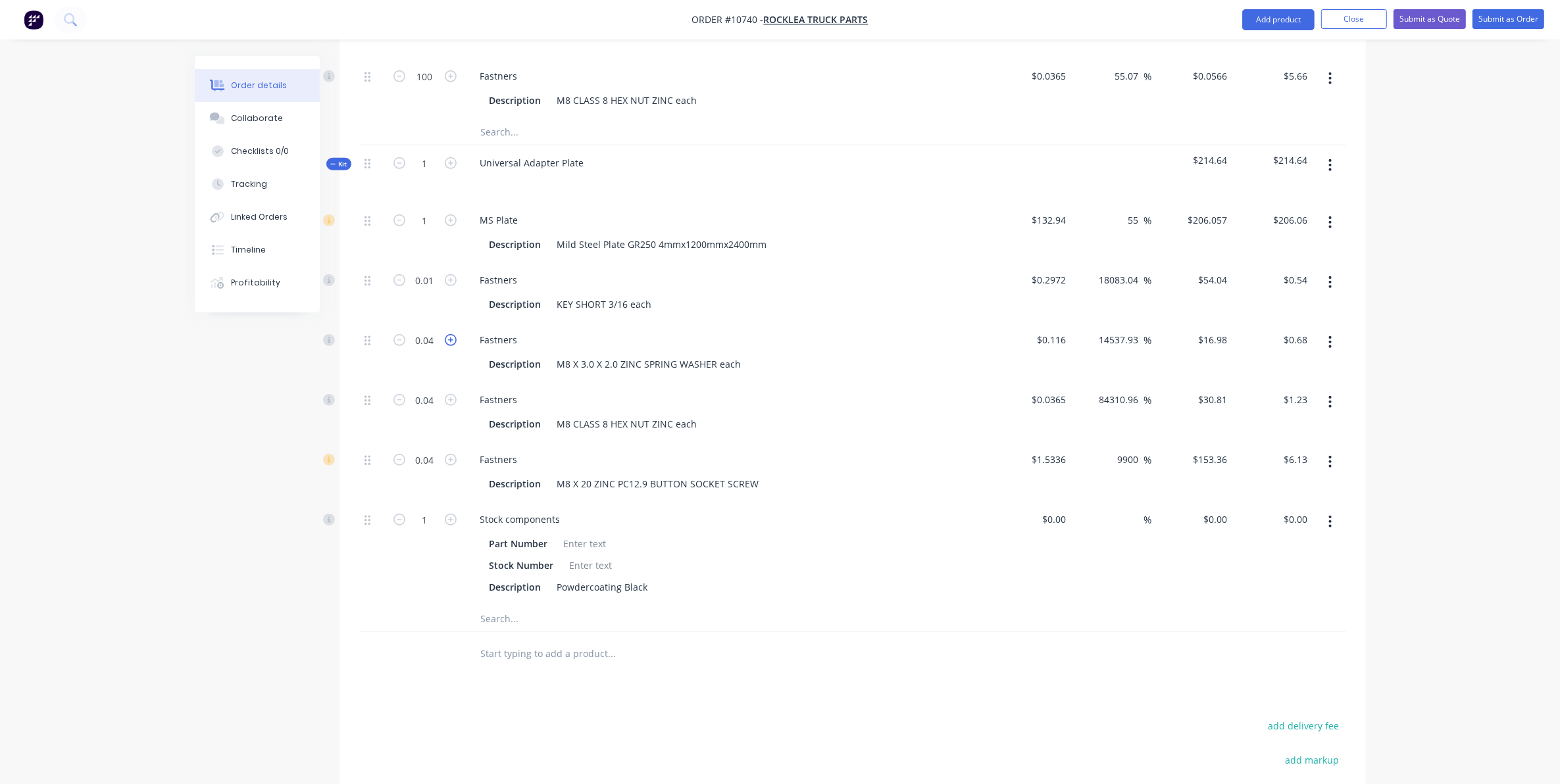
scroll to position [1151, 0]
click at [342, 153] on span "Kit" at bounding box center [339, 158] width 17 height 10
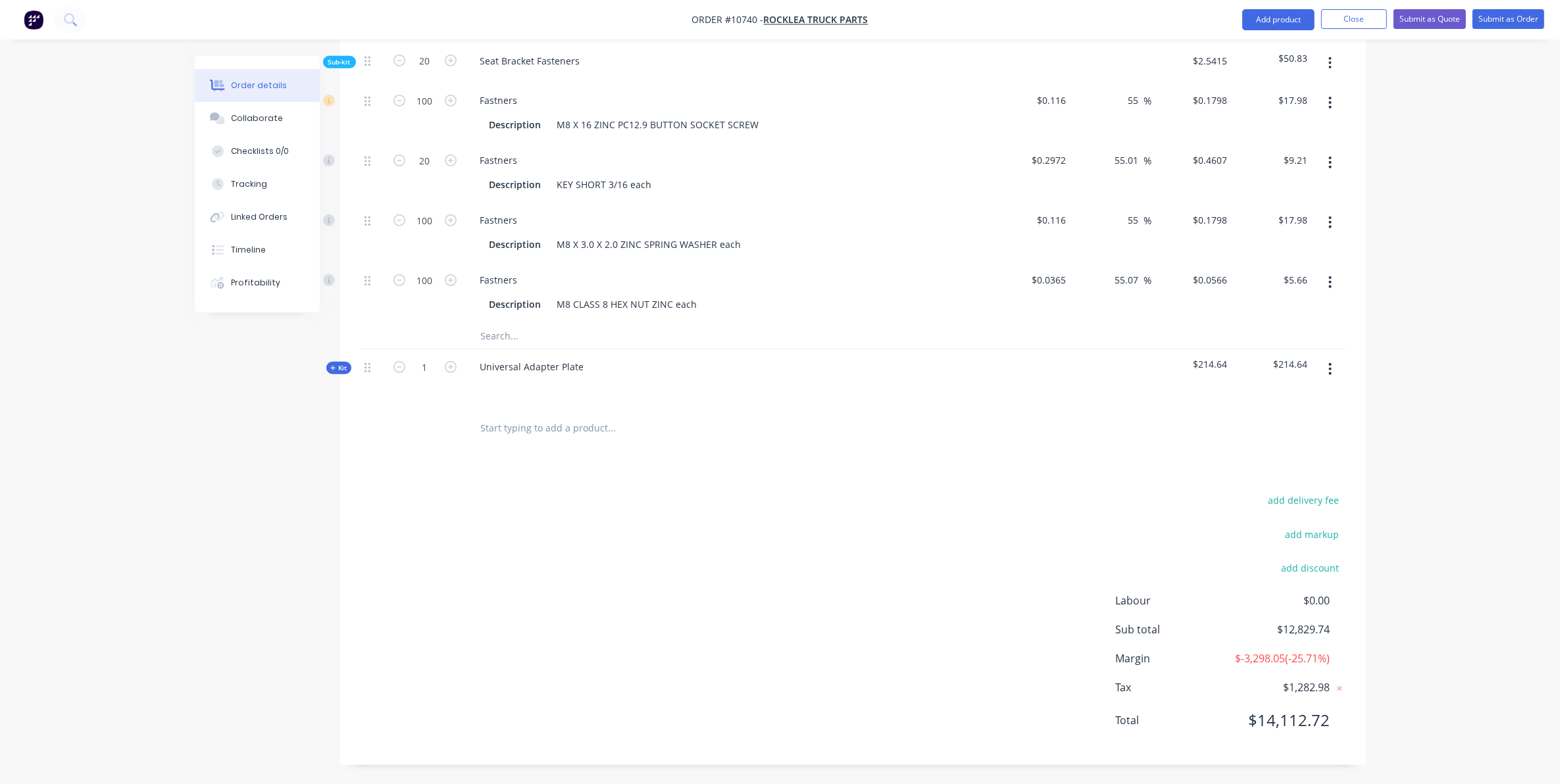
scroll to position [859, 0]
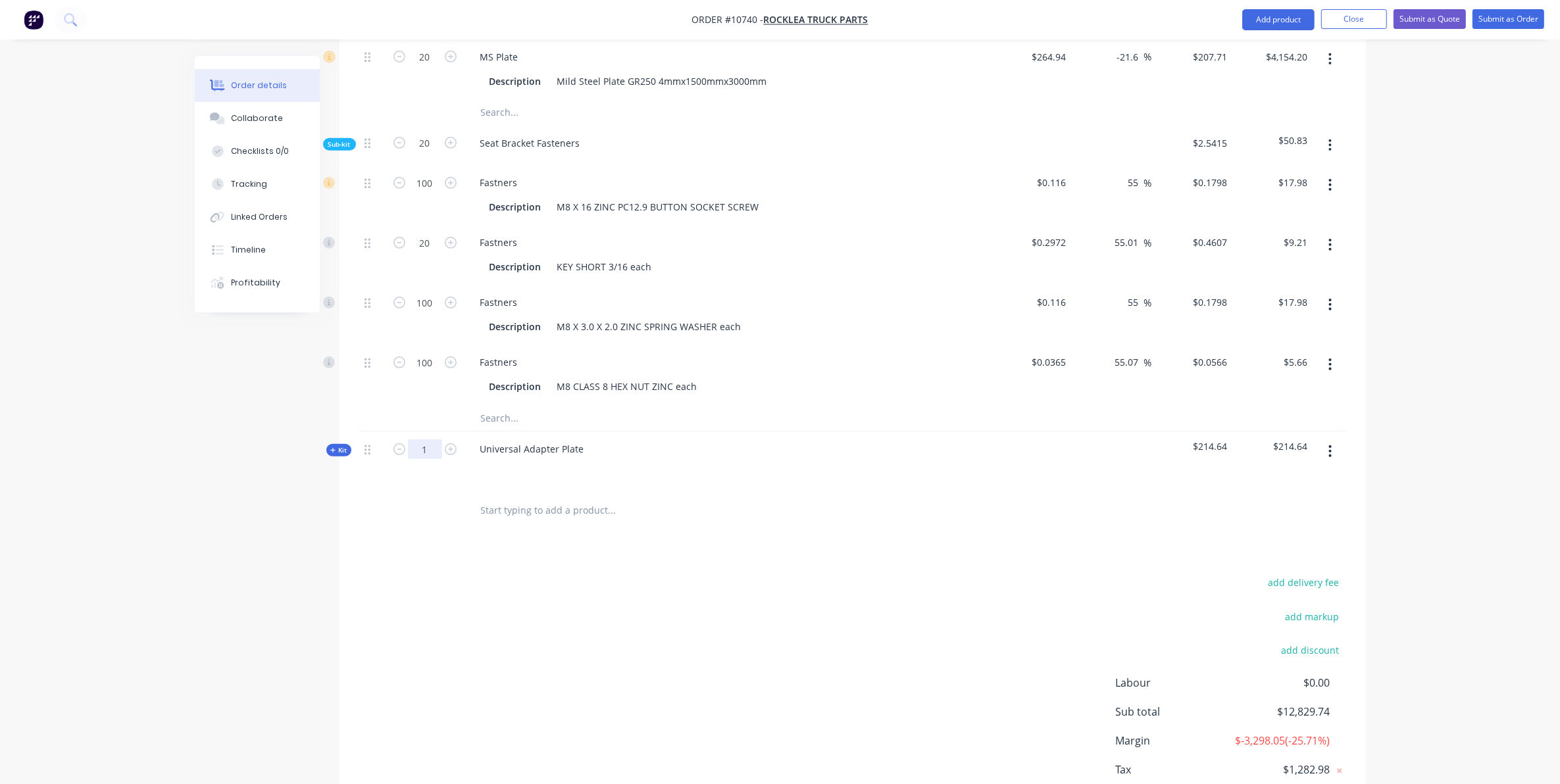
click at [425, 440] on input "1" at bounding box center [425, 449] width 34 height 20
type input "20"
click at [120, 444] on div "Order details Collaborate Checklists 0/0 Tracking Linked Orders Timeline Profit…" at bounding box center [780, 4] width 1560 height 1725
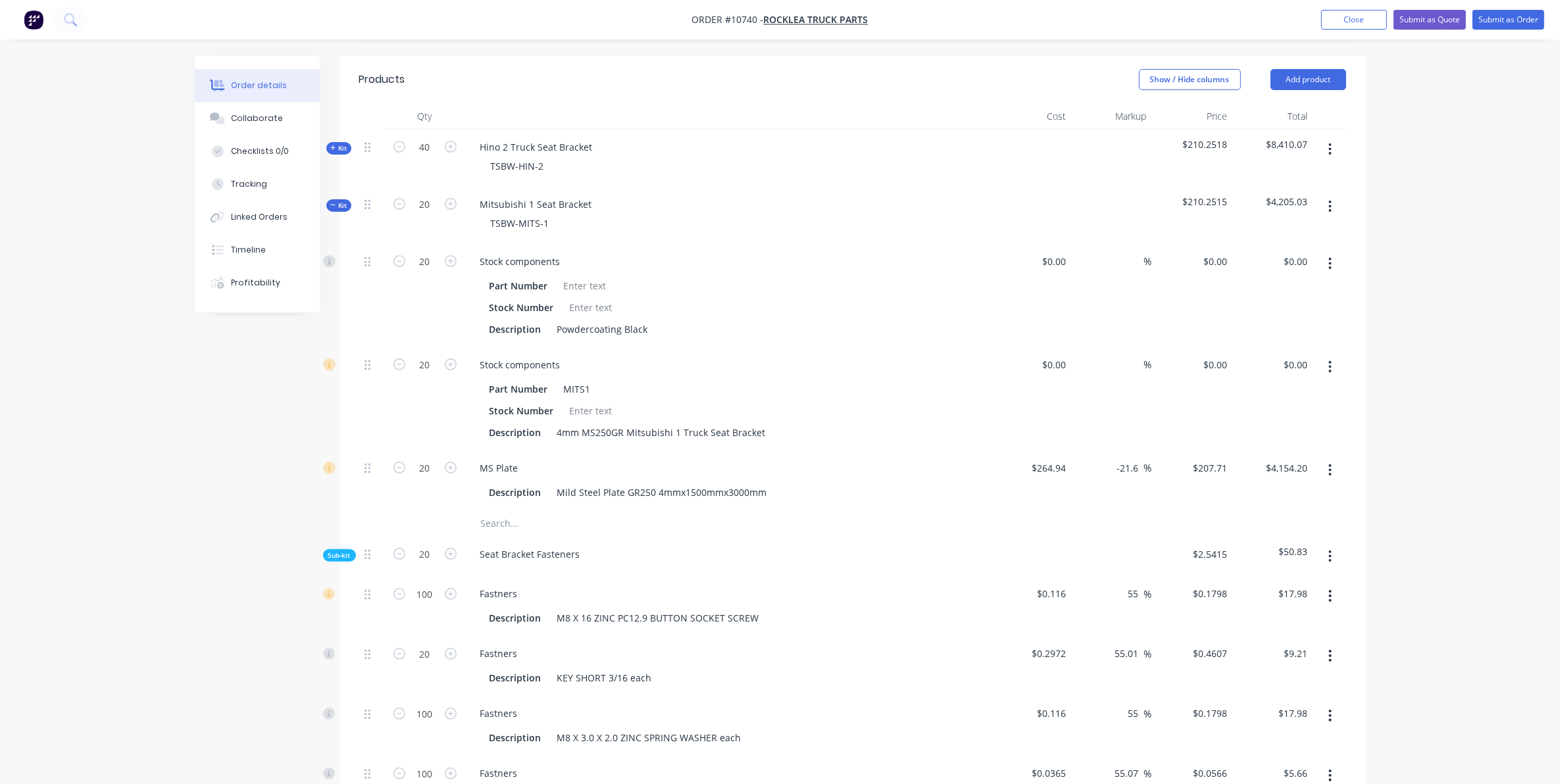
click at [333, 202] on icon at bounding box center [333, 205] width 6 height 7
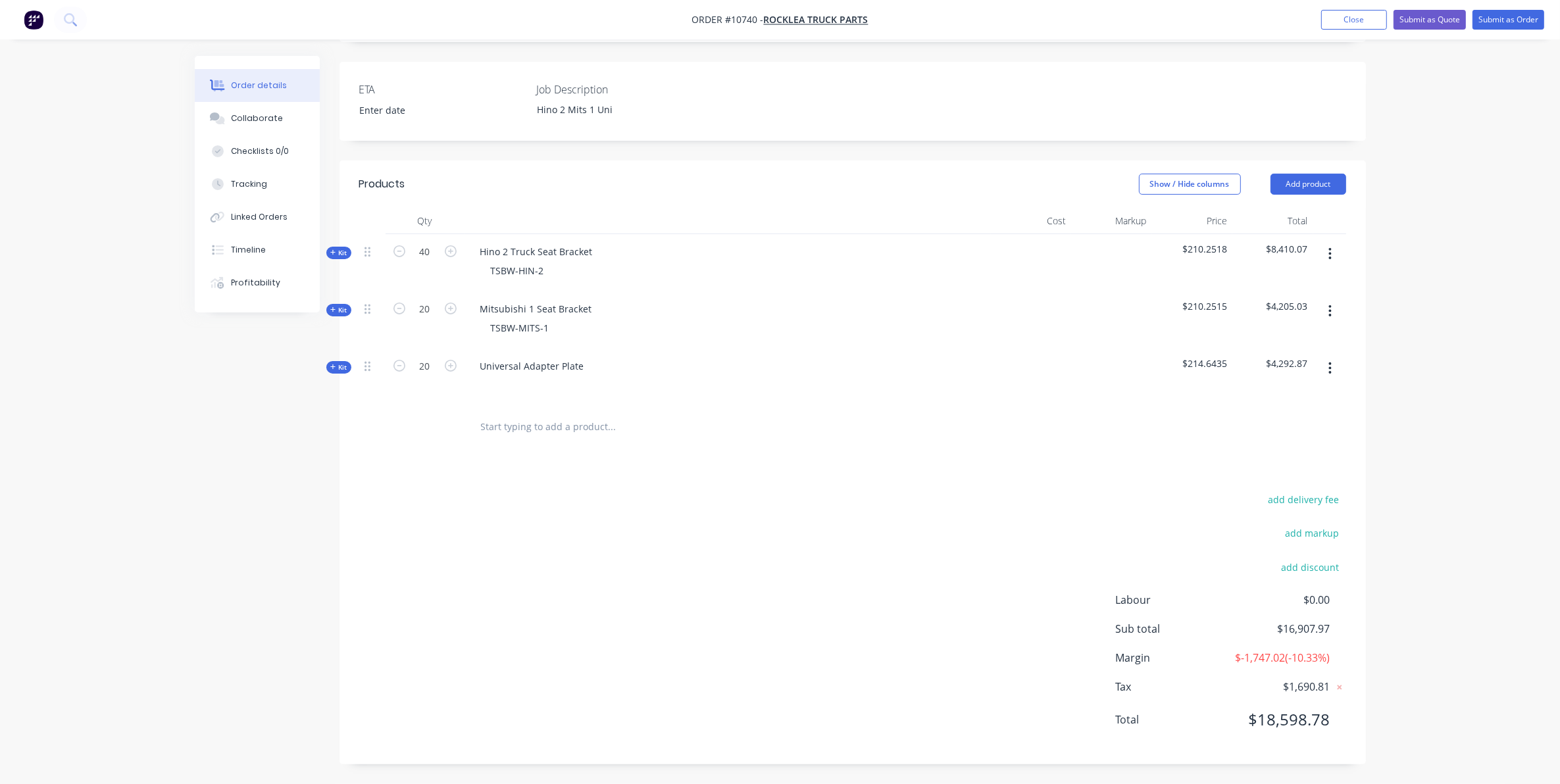
scroll to position [342, 0]
click at [516, 377] on div at bounding box center [728, 386] width 516 height 19
click at [500, 377] on div at bounding box center [728, 386] width 516 height 19
click at [490, 377] on div at bounding box center [490, 386] width 21 height 19
click at [485, 377] on div at bounding box center [490, 386] width 21 height 19
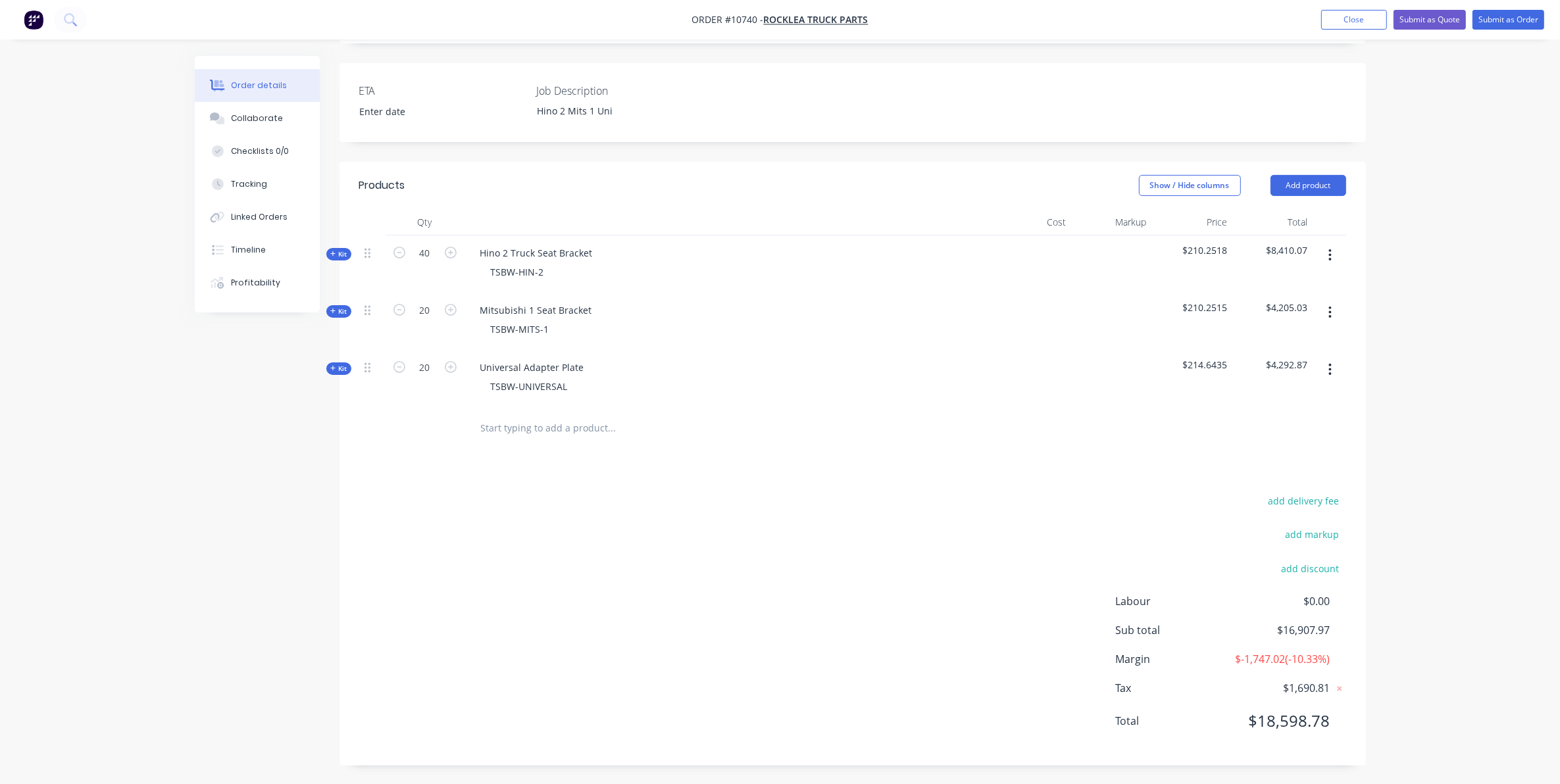
click at [510, 531] on div "add delivery fee add markup add discount Labour $0.00 Sub total $16,907.97 Marg…" at bounding box center [852, 619] width 987 height 254
click at [420, 460] on div "Products Show / Hide columns Add product Qty Cost Markup Price Total Kit 40 Hin…" at bounding box center [852, 463] width 1027 height 604
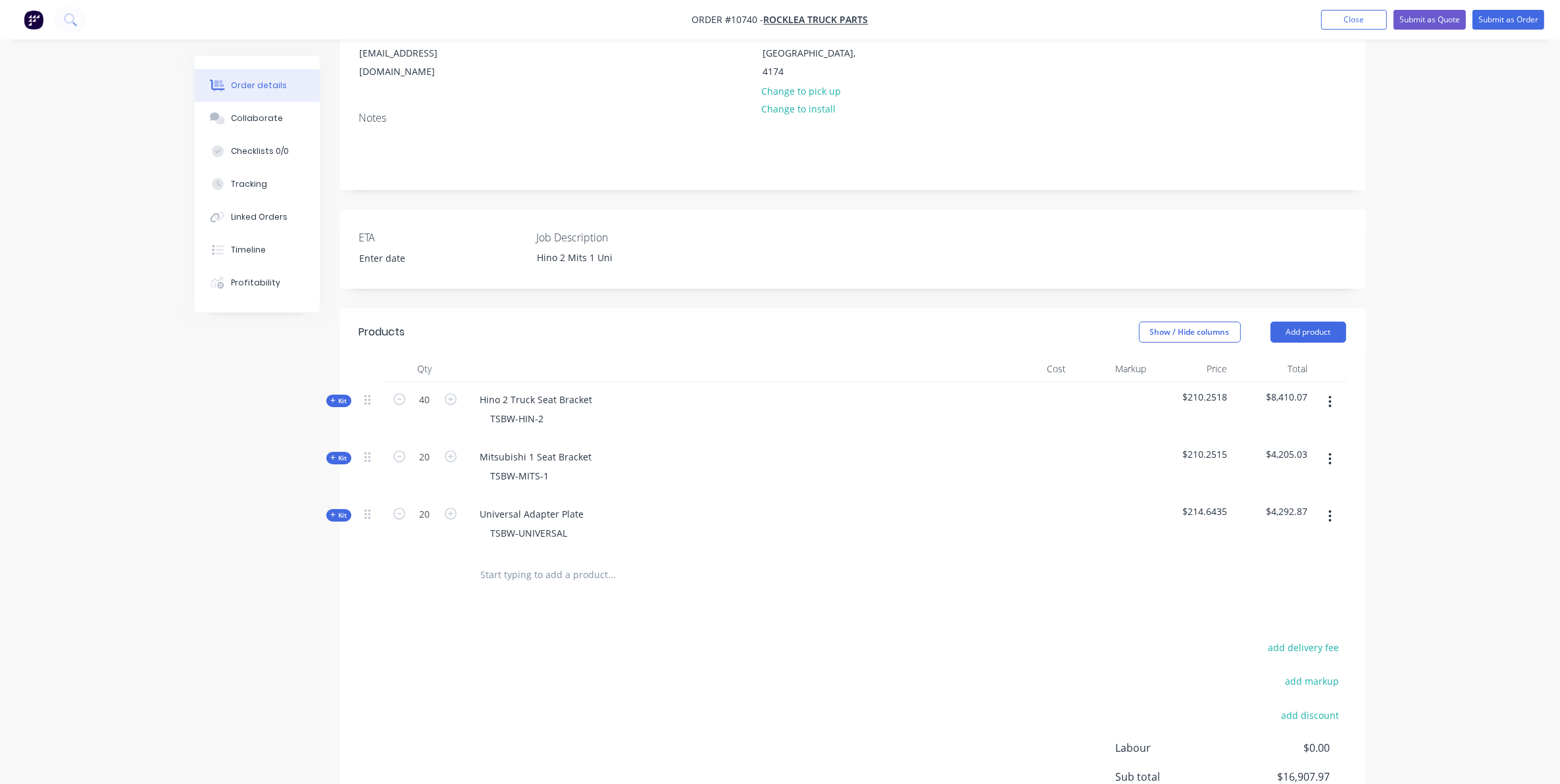
scroll to position [0, 0]
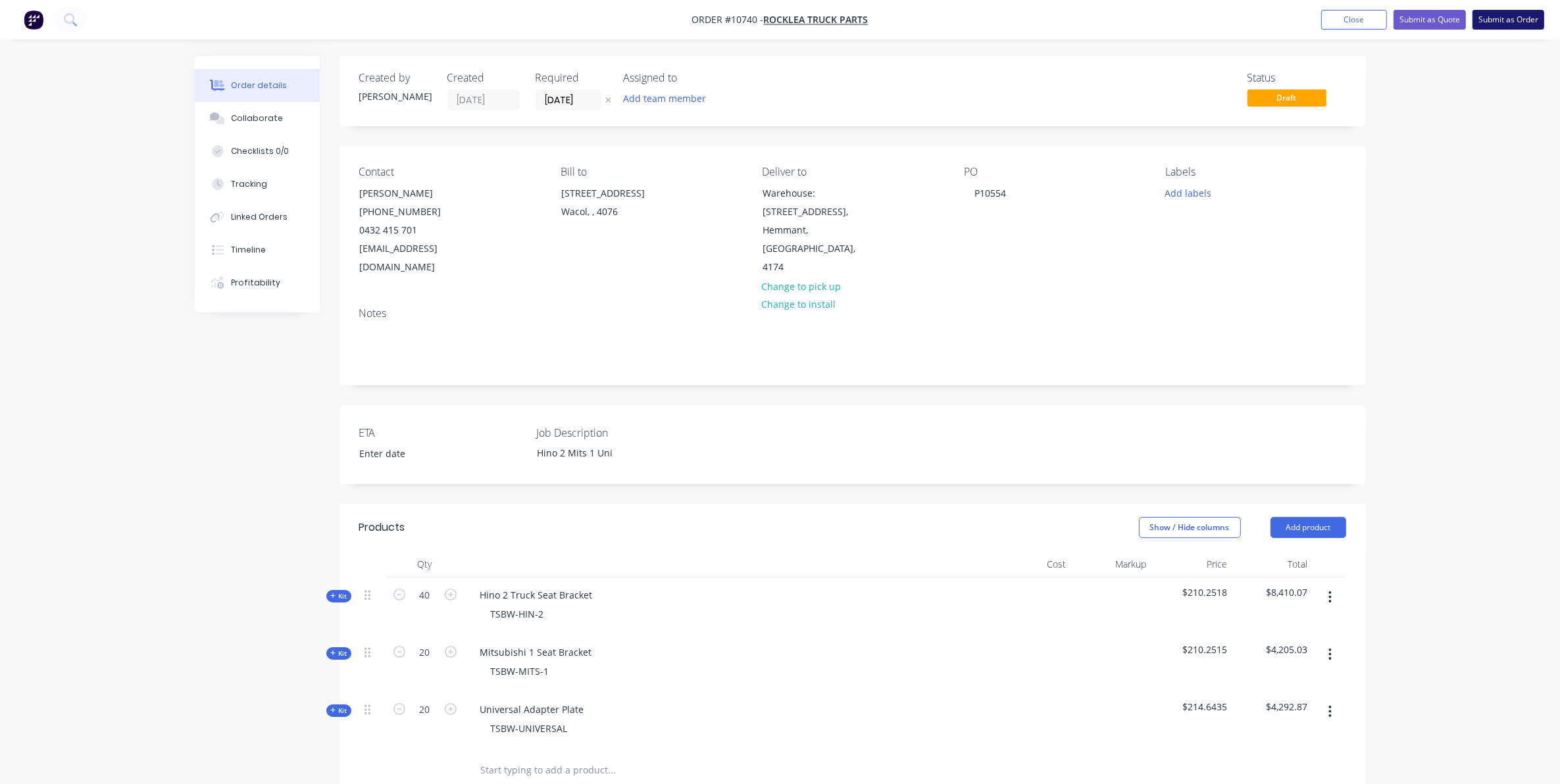
click at [1494, 27] on button "Submit as Order" at bounding box center [1508, 19] width 72 height 20
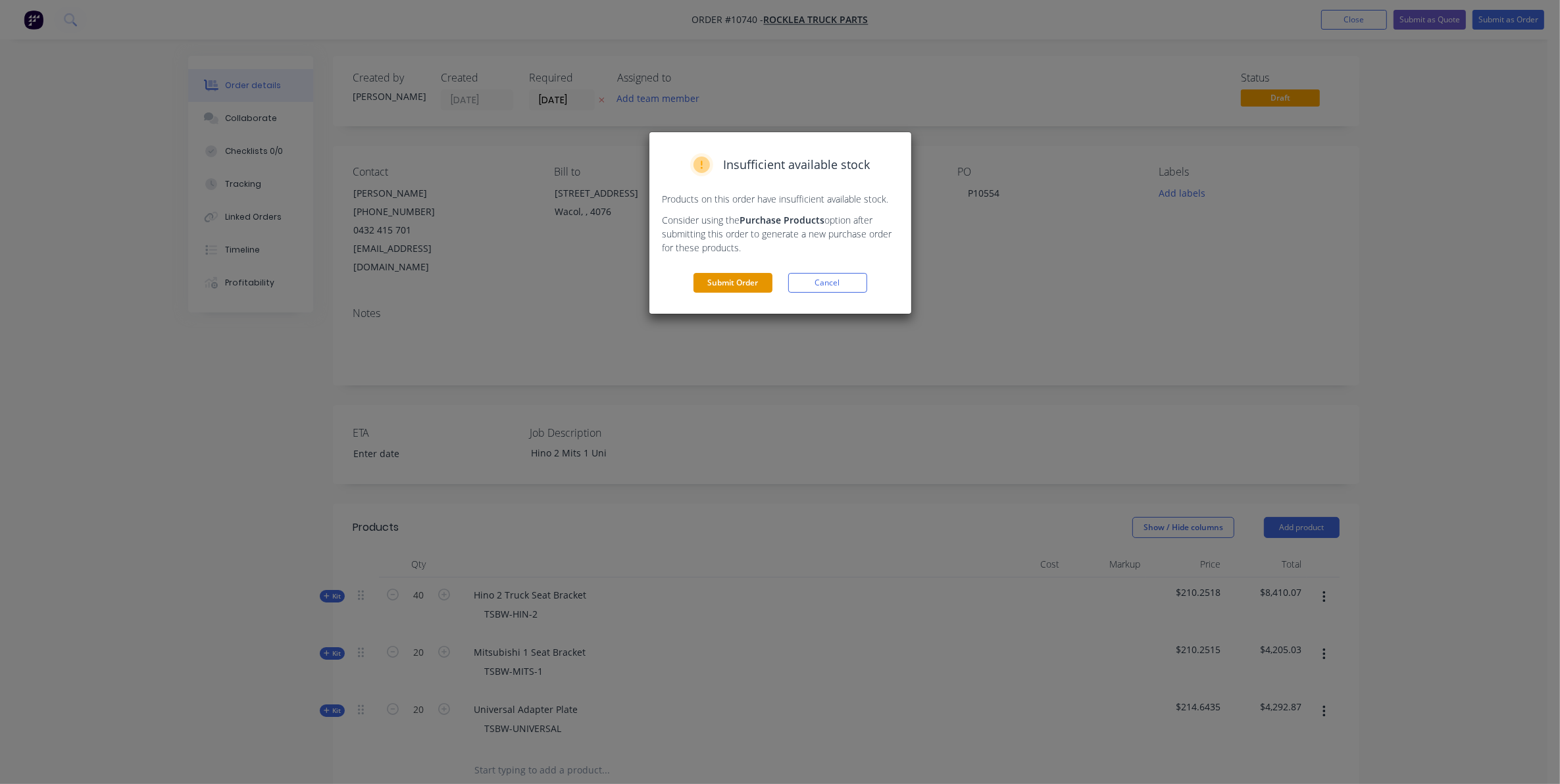
click at [725, 278] on button "Submit Order" at bounding box center [732, 282] width 79 height 20
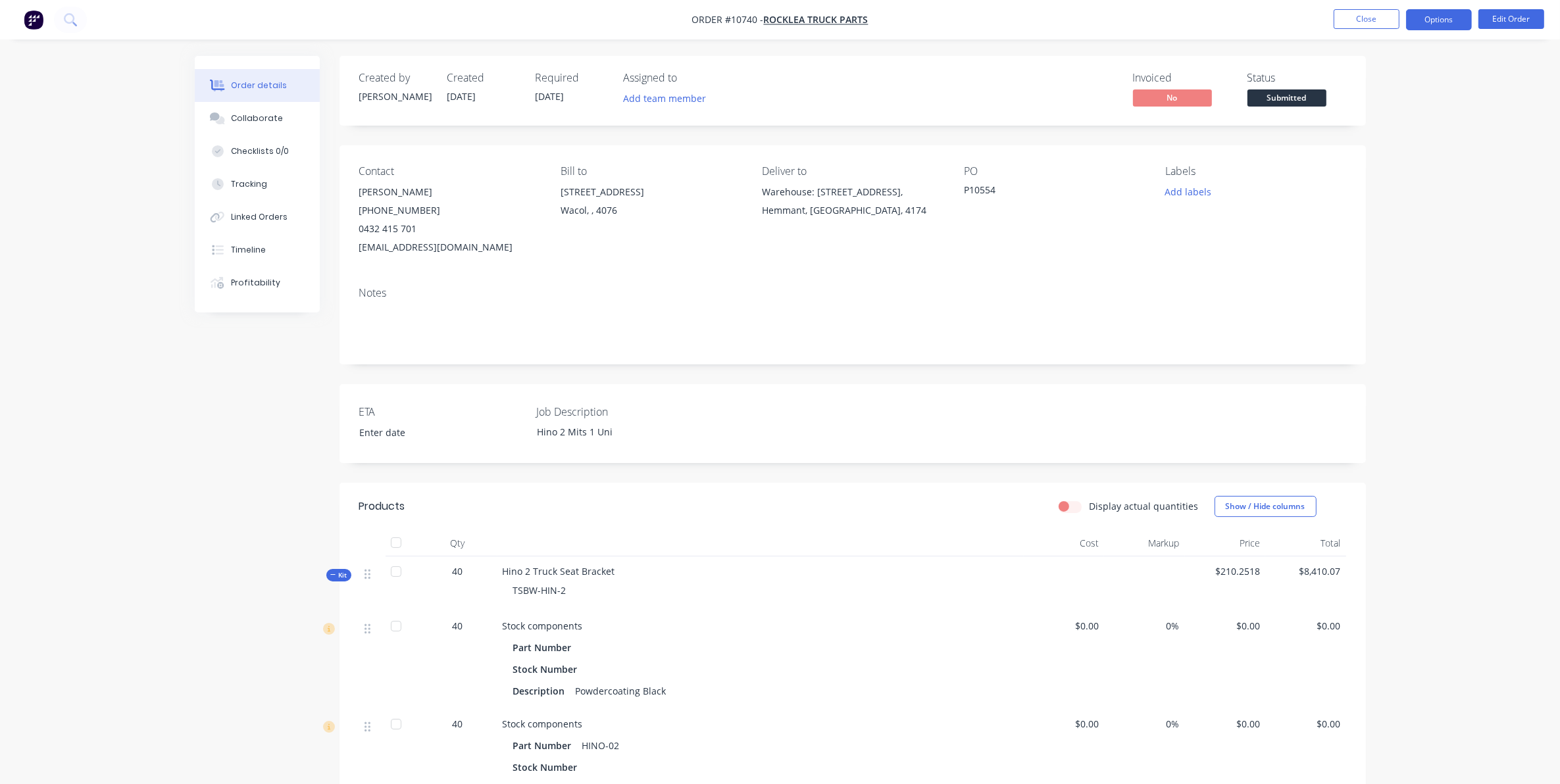
click at [1449, 22] on button "Options" at bounding box center [1439, 19] width 66 height 21
click at [1360, 155] on div "Work Order" at bounding box center [1399, 159] width 121 height 19
click at [1369, 135] on div "Without pricing" at bounding box center [1399, 133] width 121 height 19
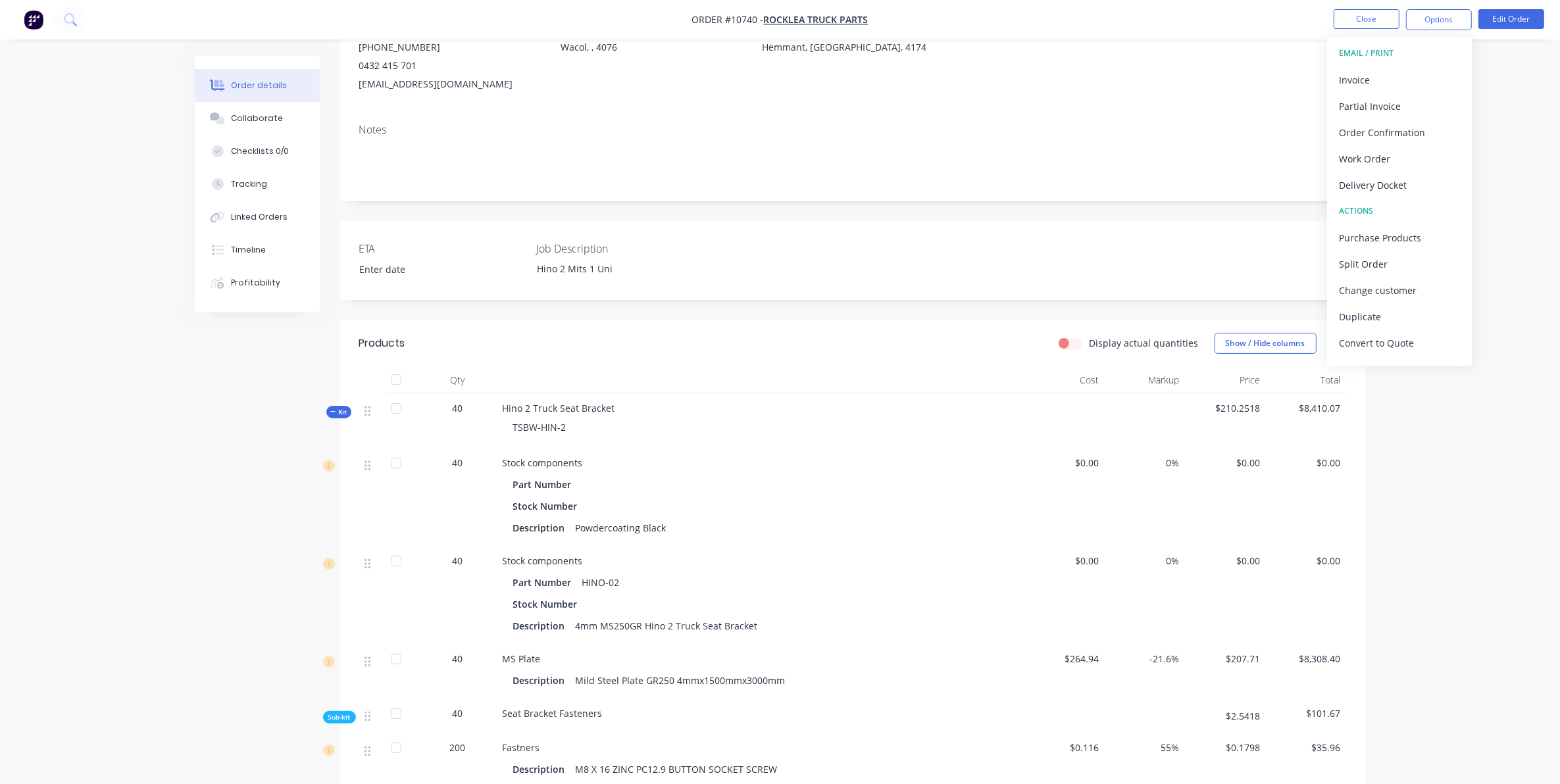
scroll to position [165, 0]
click at [64, 18] on icon at bounding box center [70, 19] width 12 height 12
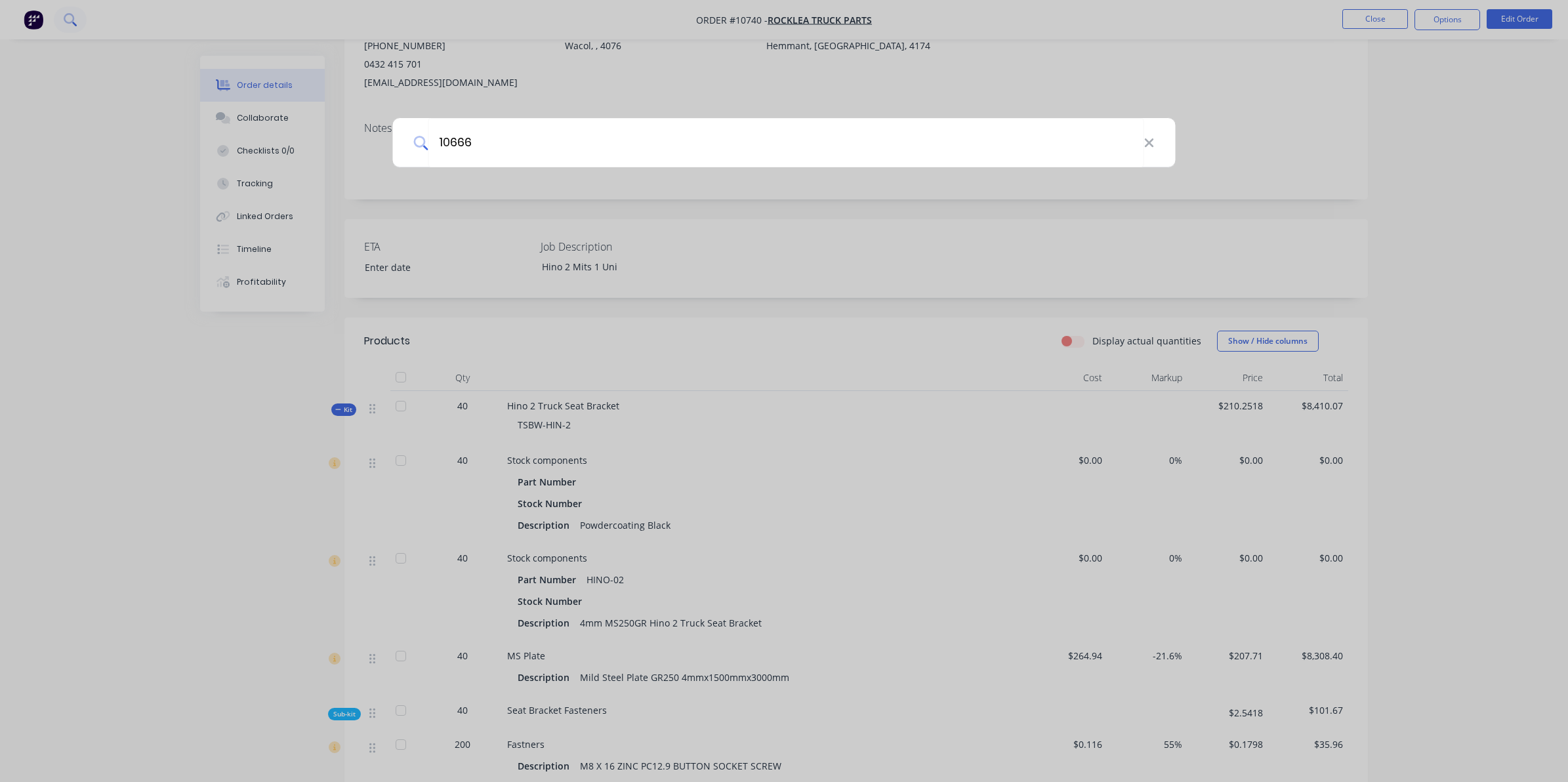
type input "10666"
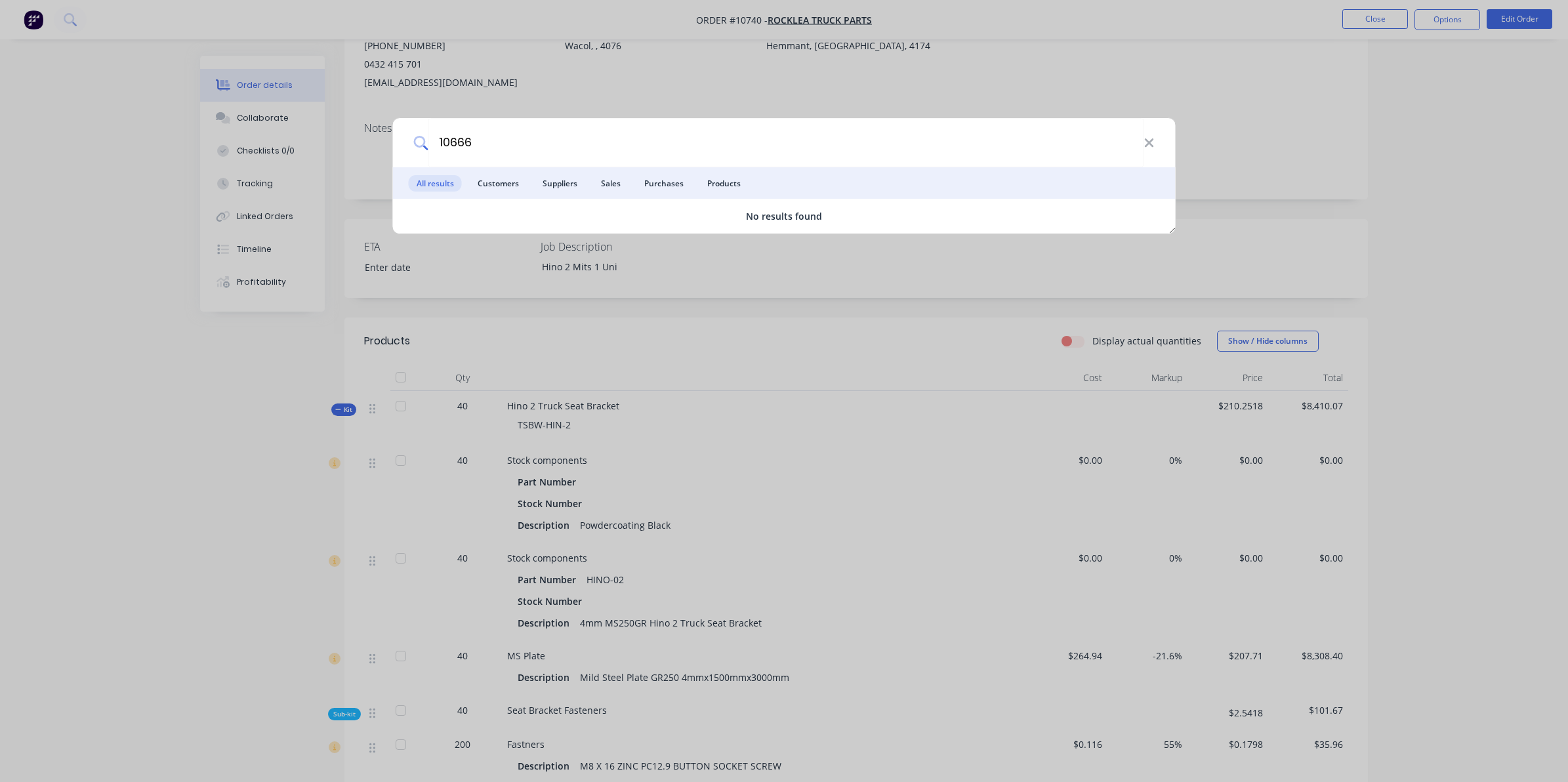
drag, startPoint x: 497, startPoint y: 145, endPoint x: 287, endPoint y: 155, distance: 210.2
click at [287, 155] on div "10666 All results Customers Suppliers Sales Purchases Products No results found" at bounding box center [784, 391] width 1568 height 782
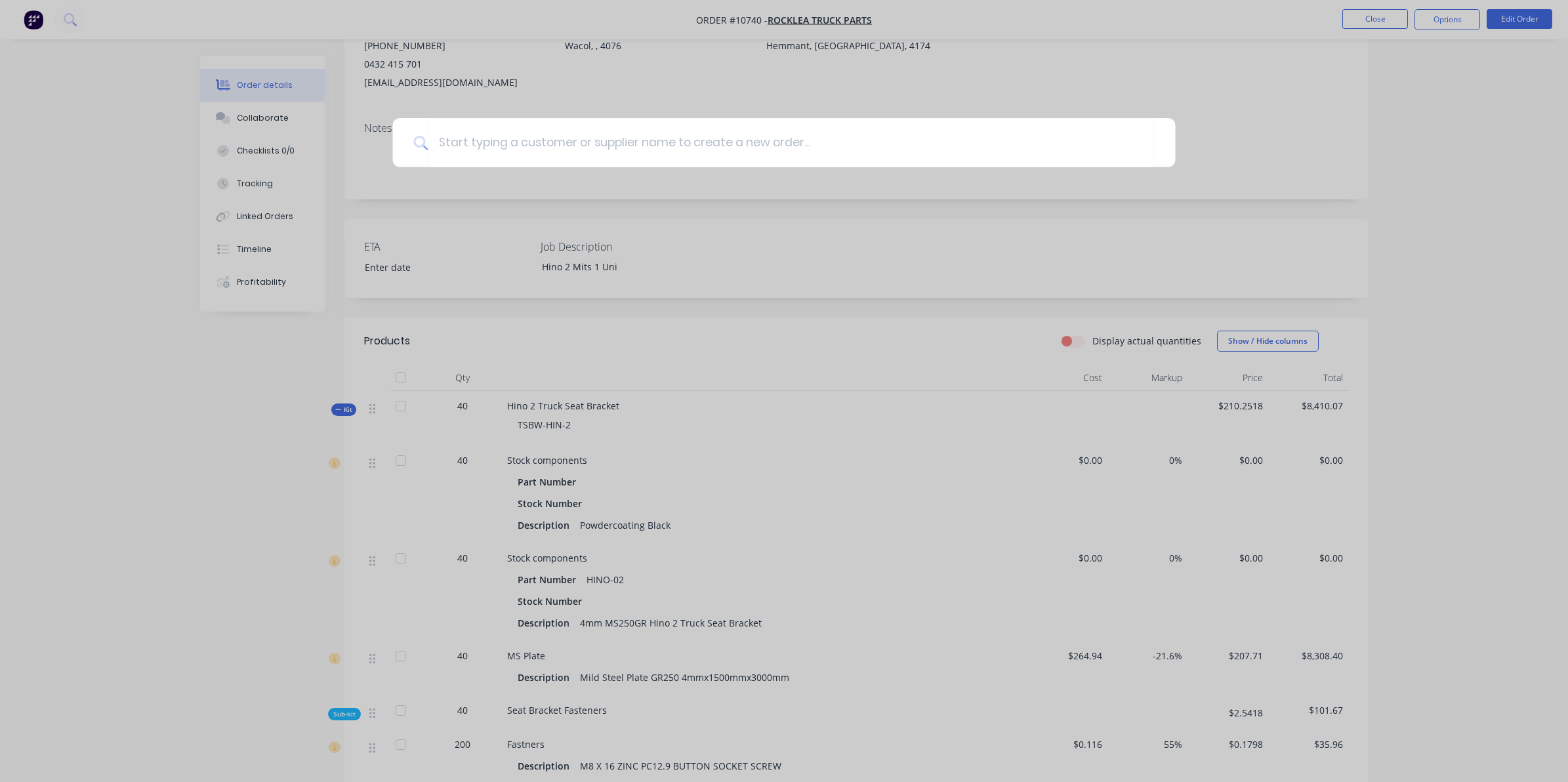
click at [579, 110] on div at bounding box center [784, 391] width 1568 height 782
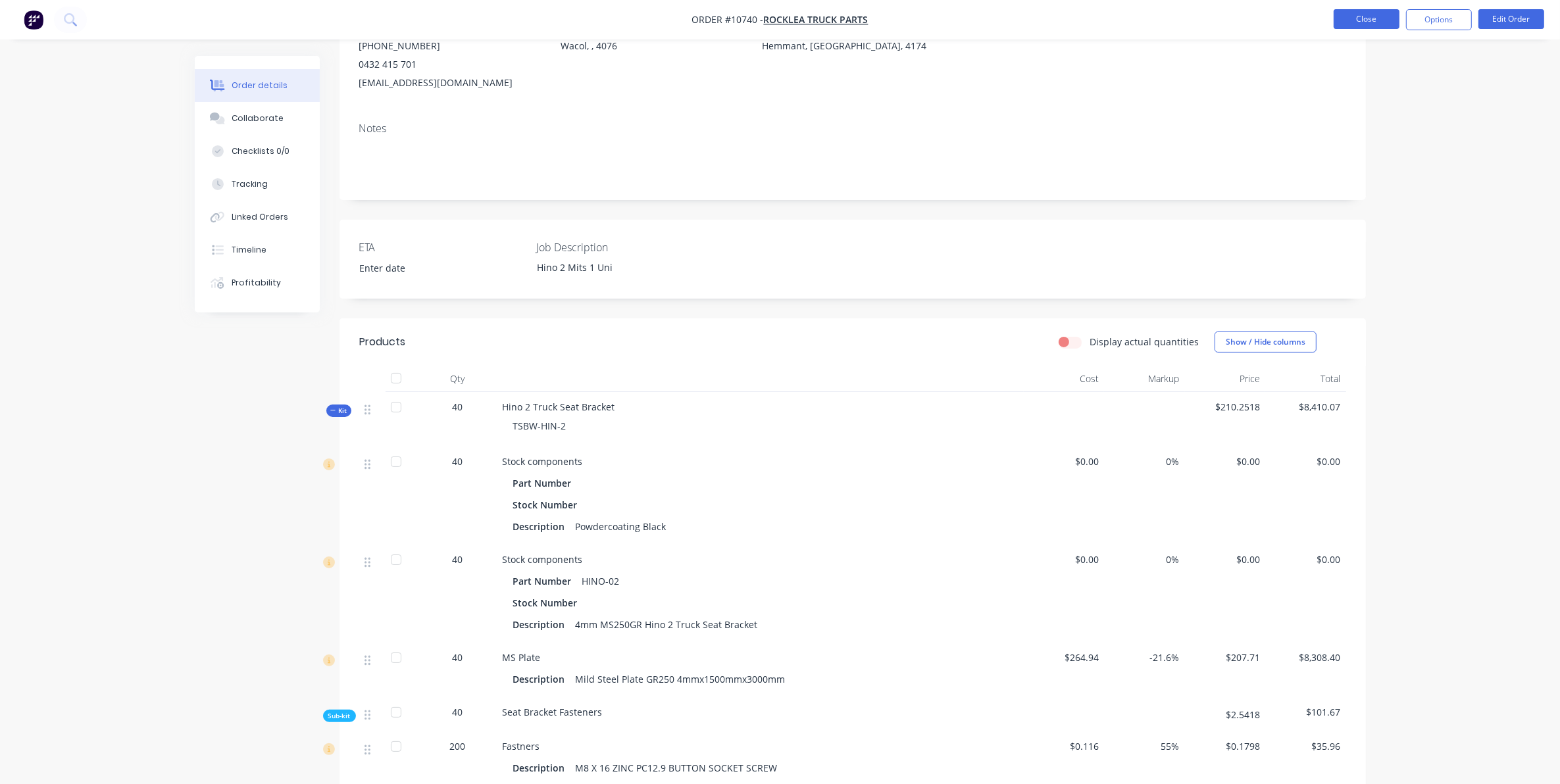
click at [1353, 10] on button "Close" at bounding box center [1366, 18] width 66 height 20
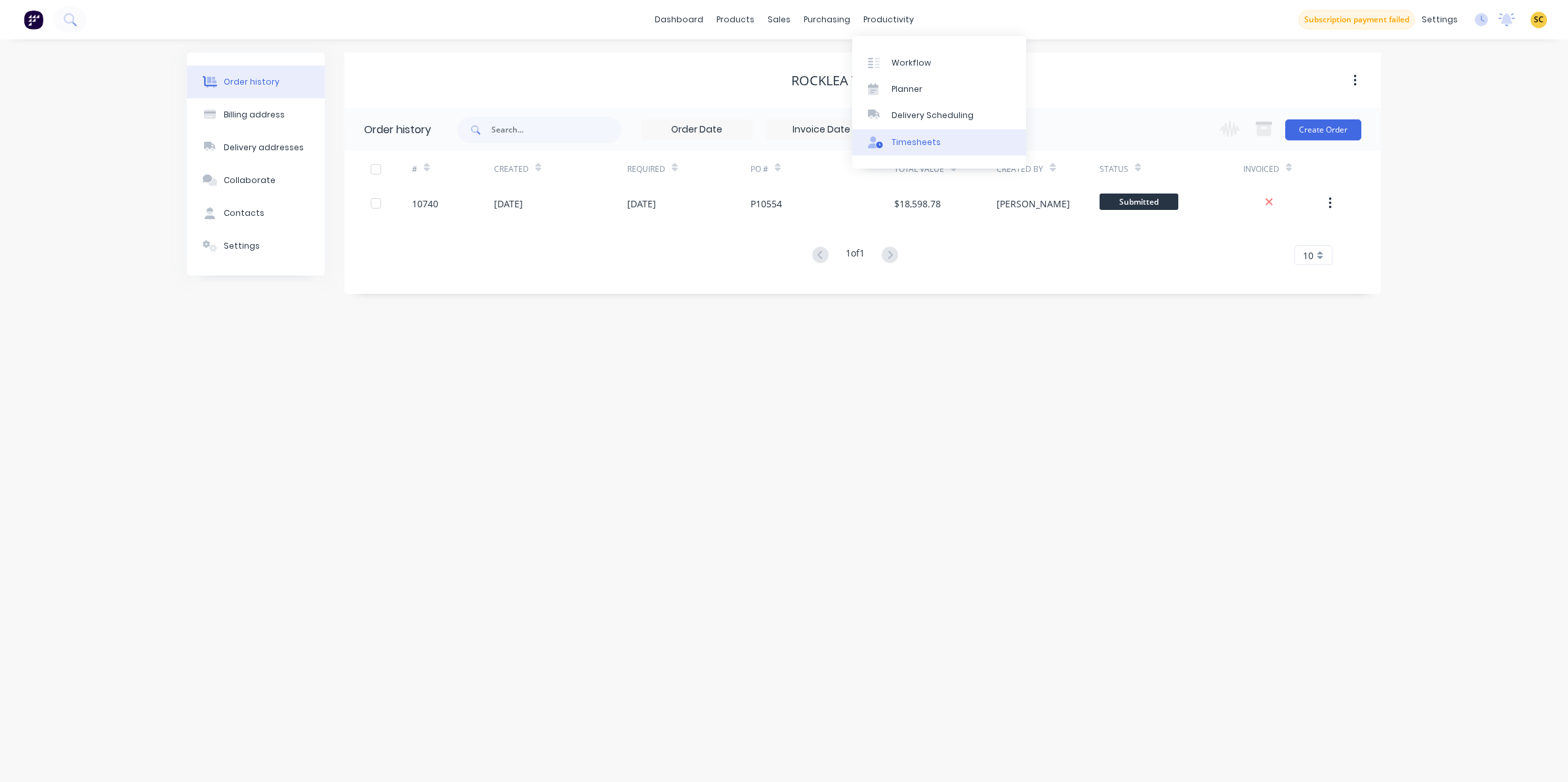
click at [914, 140] on div "Timesheets" at bounding box center [916, 142] width 49 height 12
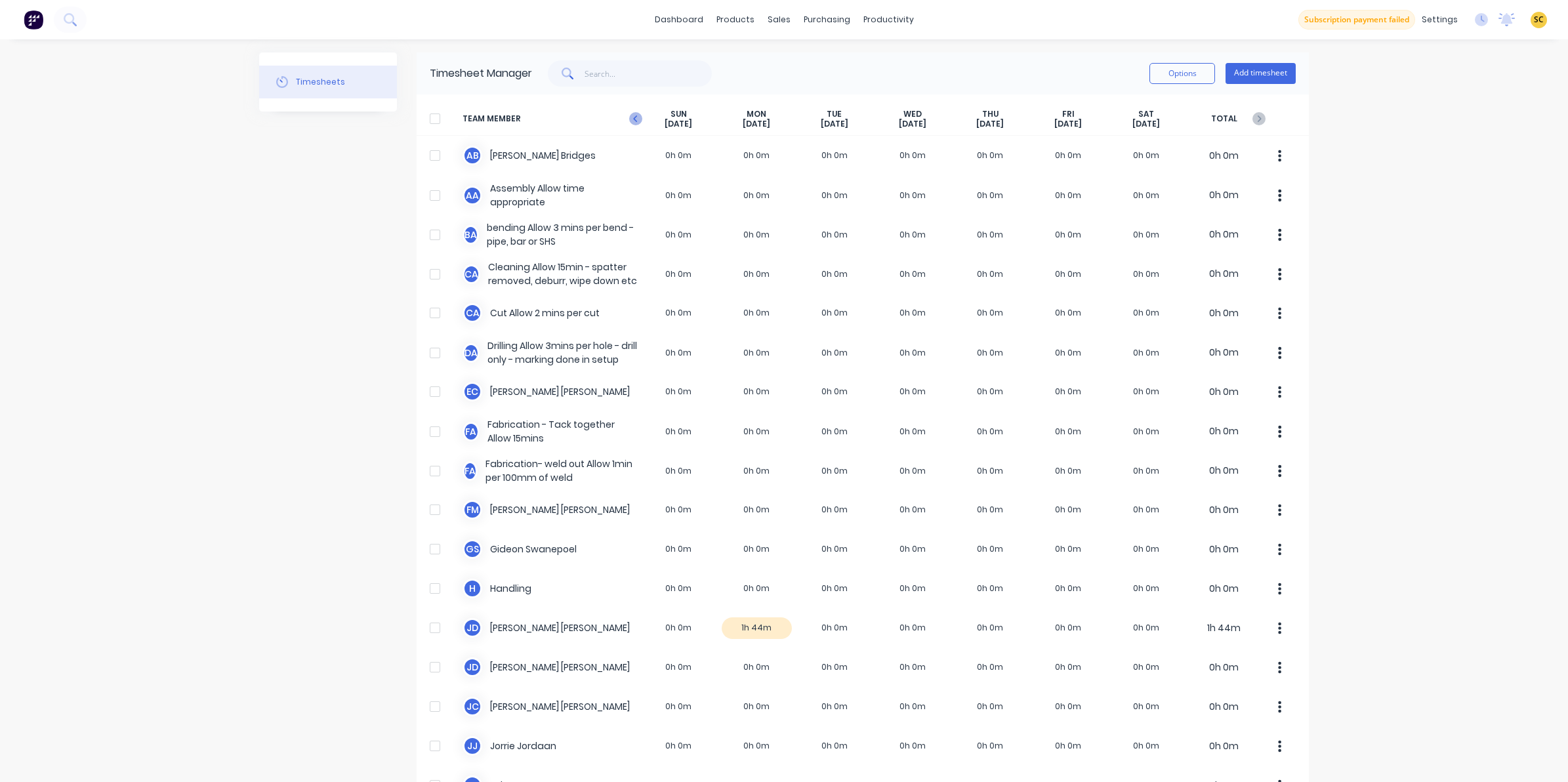
click at [630, 122] on icon "button" at bounding box center [636, 119] width 13 height 13
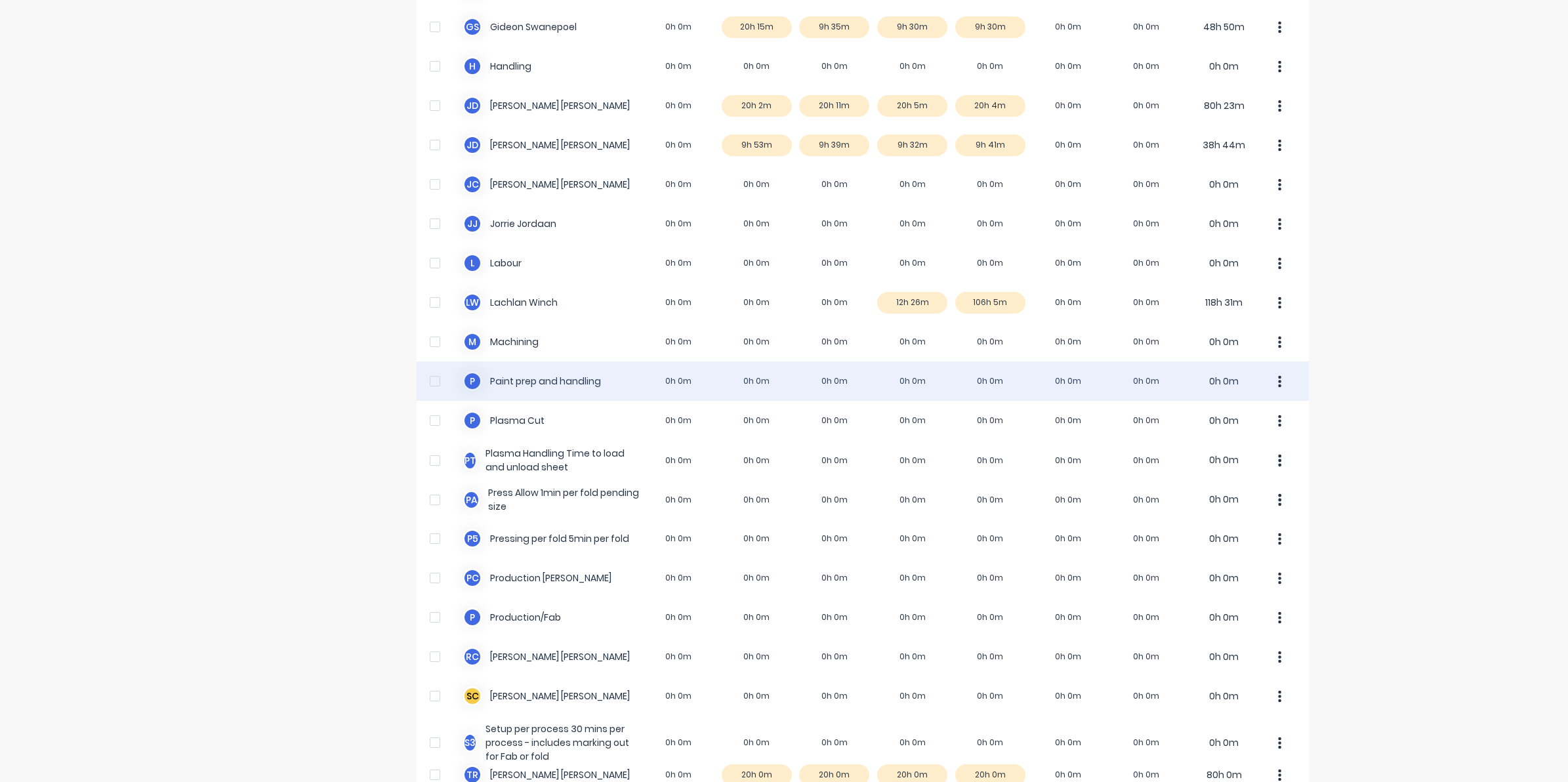
scroll to position [510, 0]
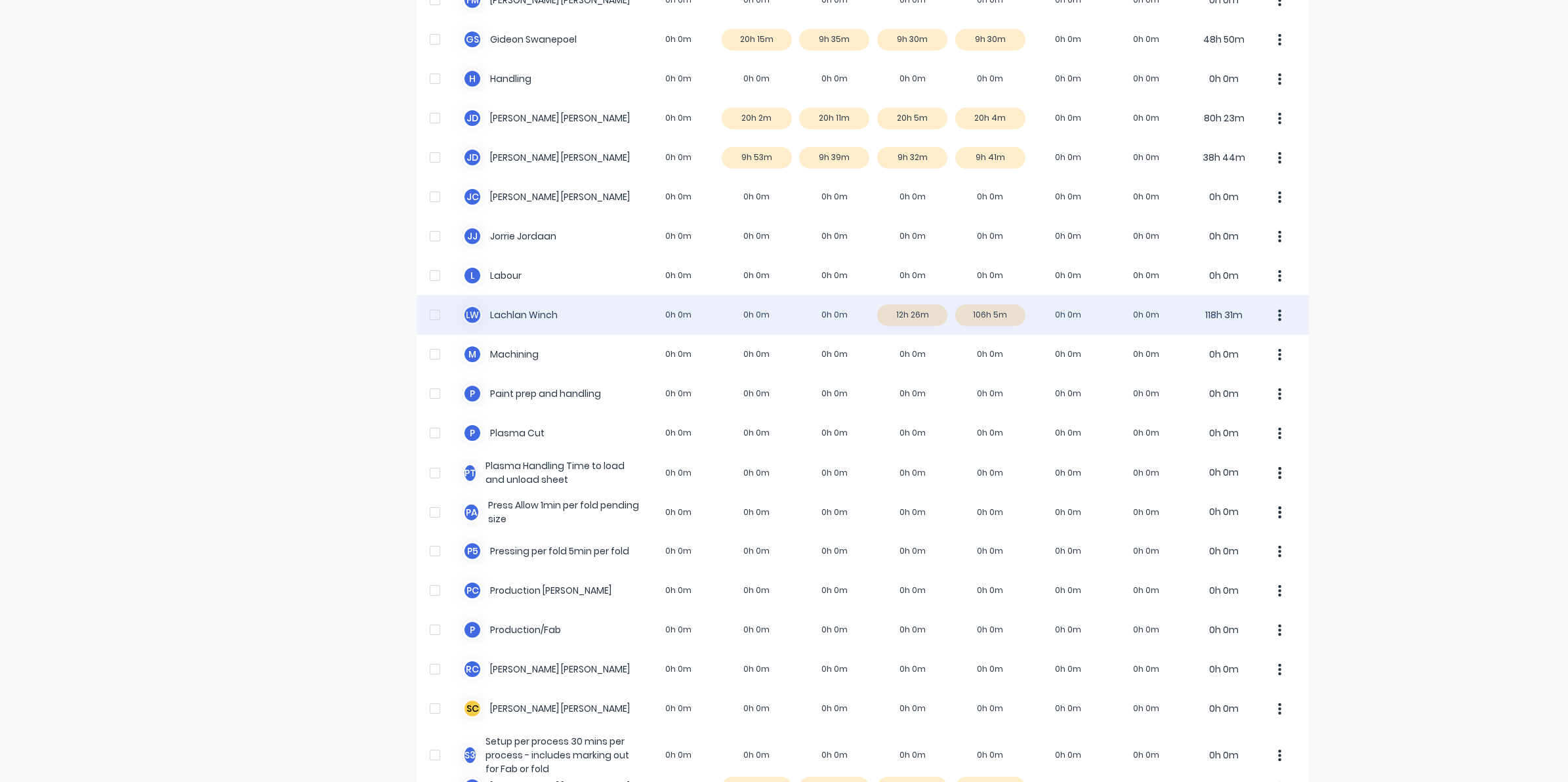
click at [984, 312] on div "L W Lachlan Winch 0h 0m 0h 0m 0h 0m 12h 26m 106h 5m 0h 0m 0h 0m 118h 31m" at bounding box center [863, 315] width 892 height 40
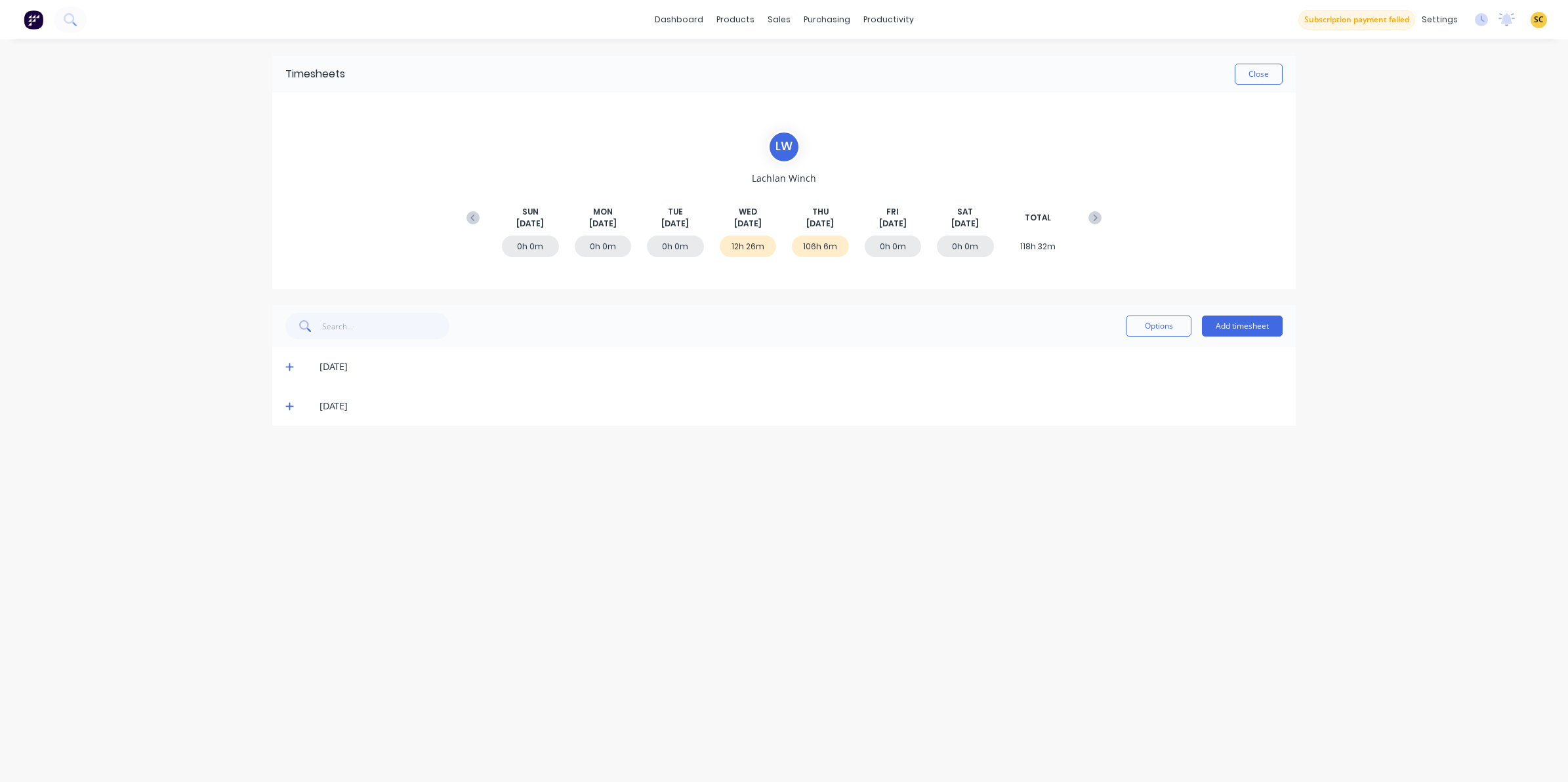
click at [295, 406] on span at bounding box center [291, 406] width 13 height 13
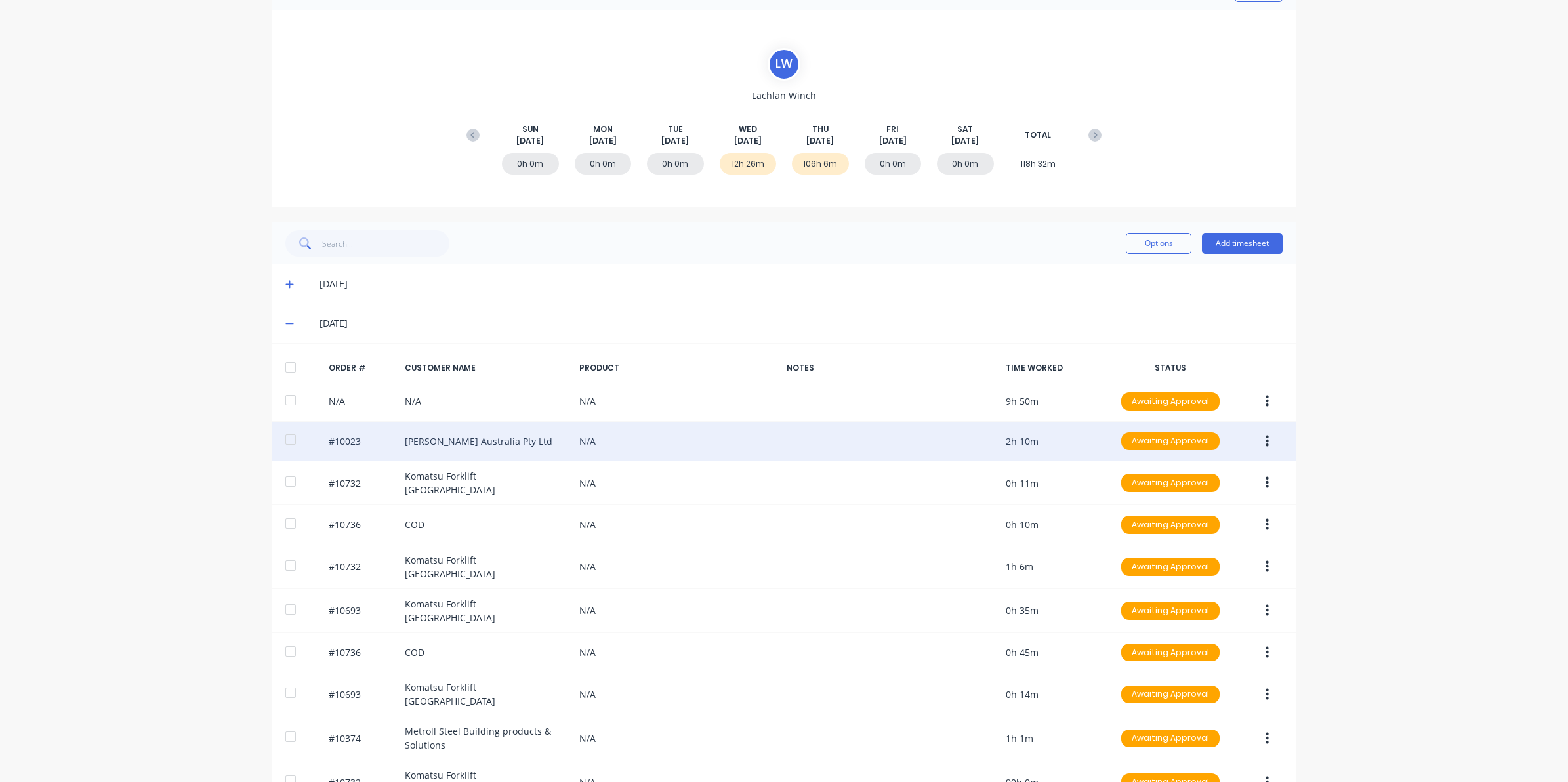
scroll to position [146, 0]
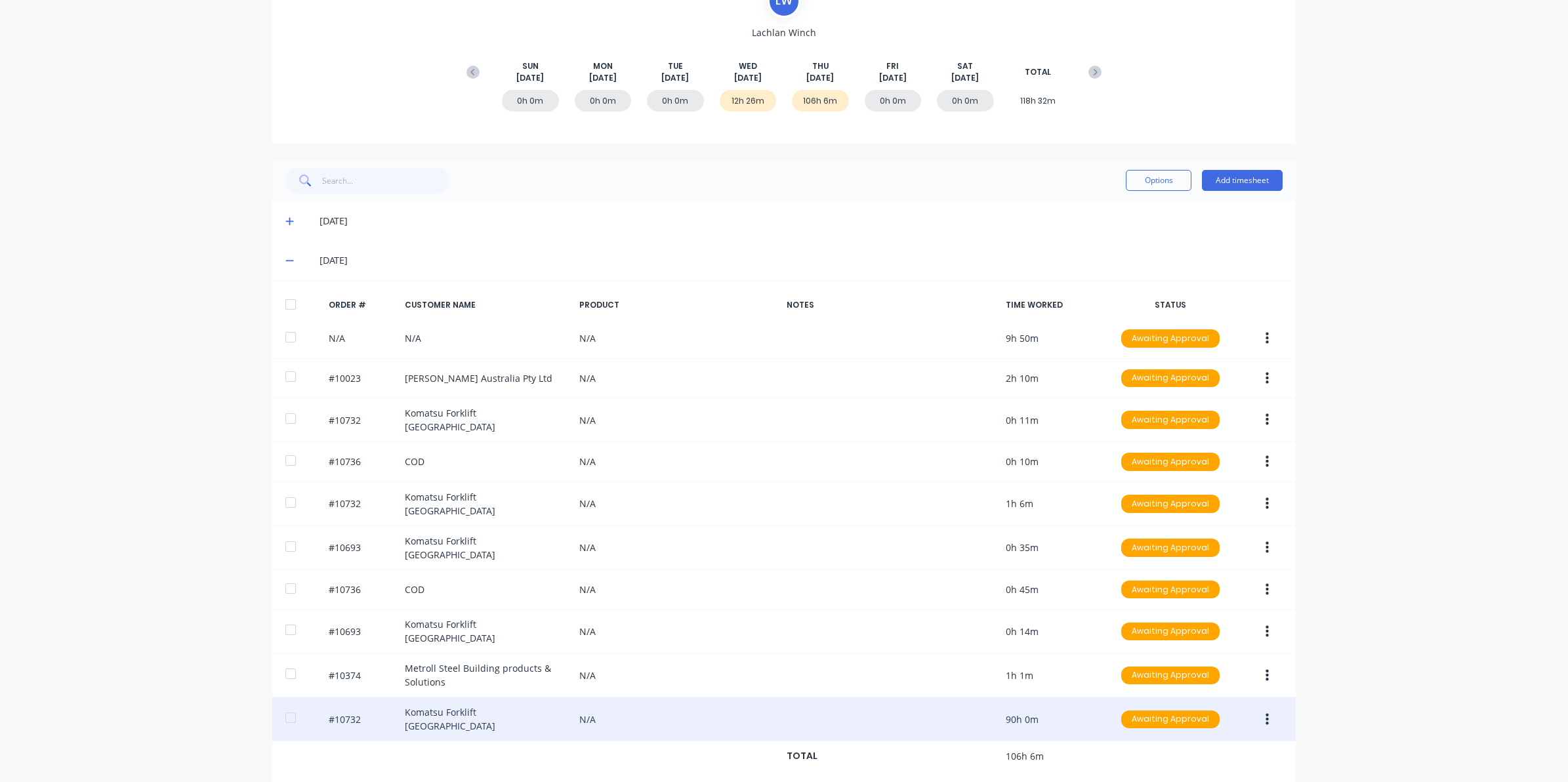
click at [1255, 708] on button "button" at bounding box center [1267, 719] width 31 height 24
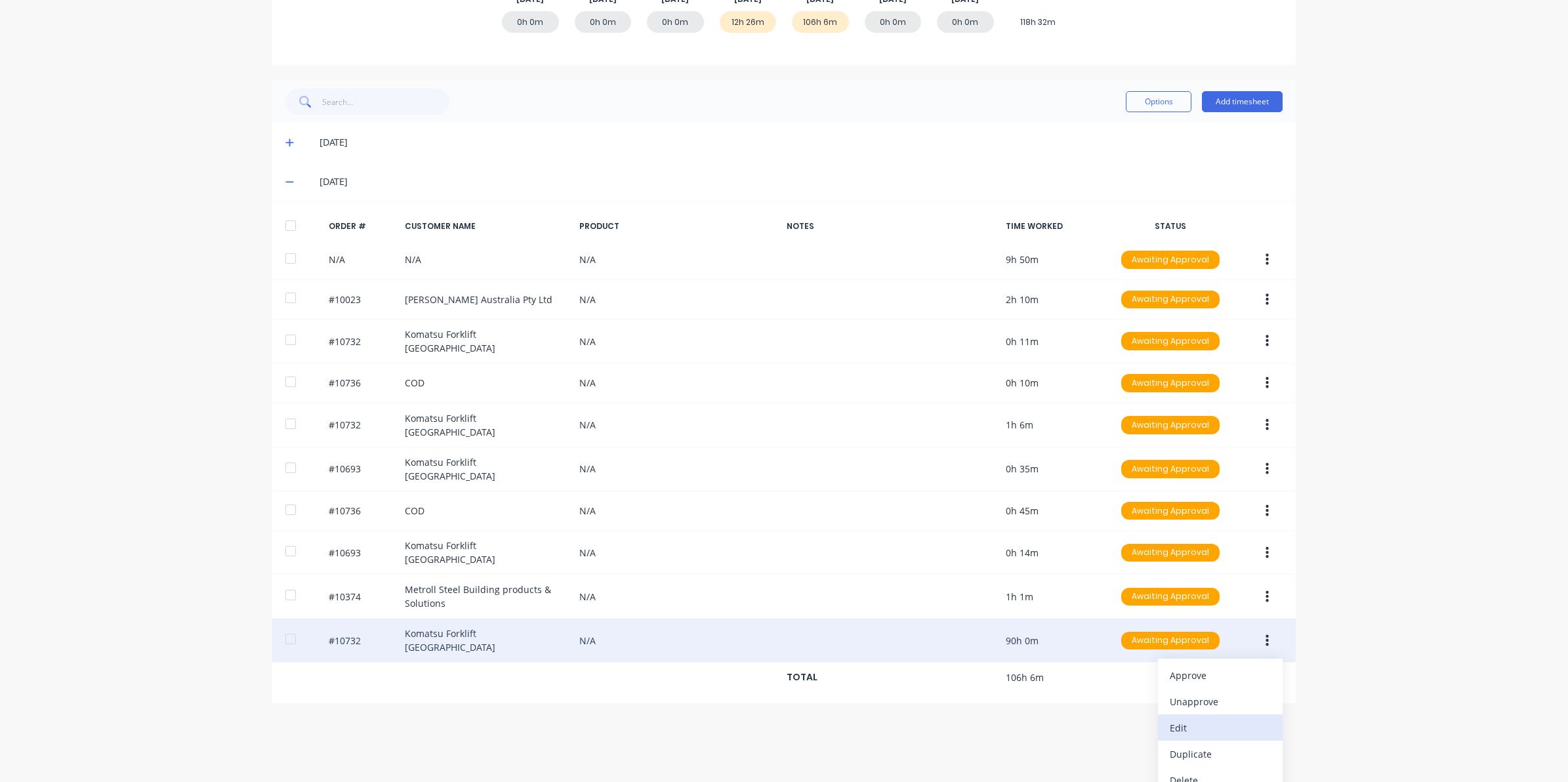
click at [1185, 718] on div "Edit" at bounding box center [1220, 727] width 101 height 19
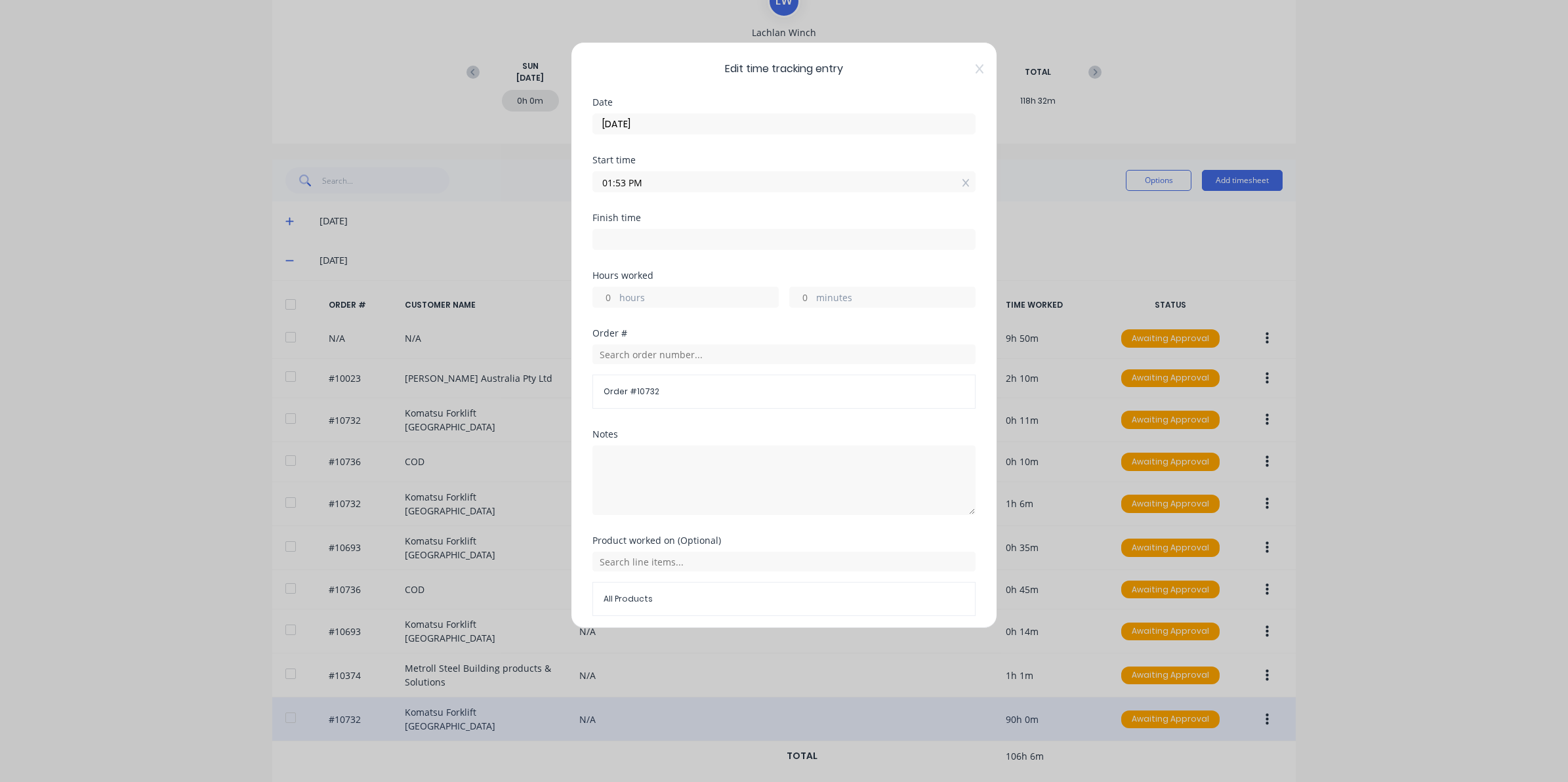
drag, startPoint x: 968, startPoint y: 63, endPoint x: 966, endPoint y: 74, distance: 11.2
click at [976, 65] on icon at bounding box center [980, 68] width 8 height 10
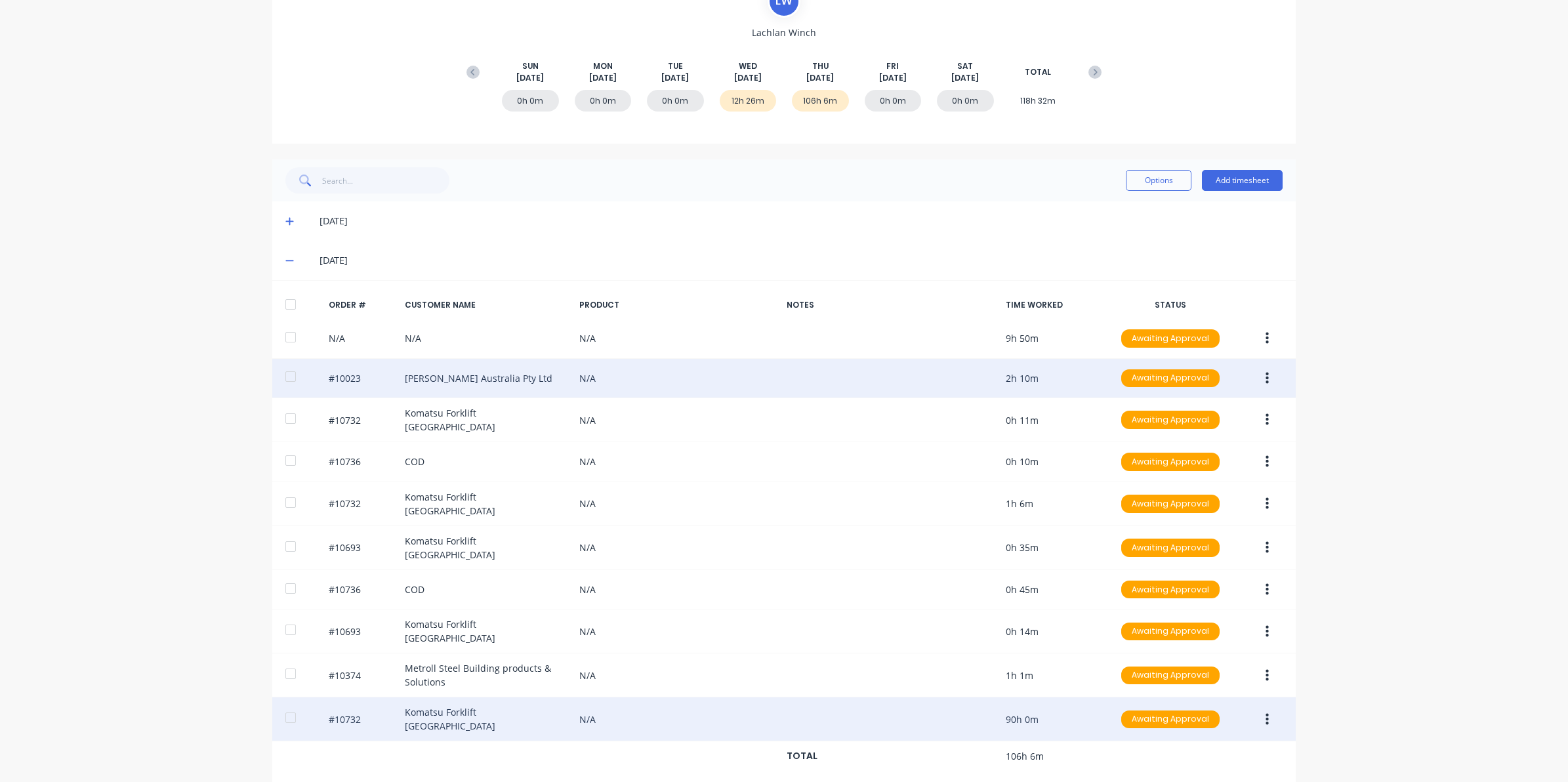
click at [1258, 380] on button "button" at bounding box center [1267, 378] width 31 height 24
click at [1170, 458] on div "Edit" at bounding box center [1220, 466] width 101 height 19
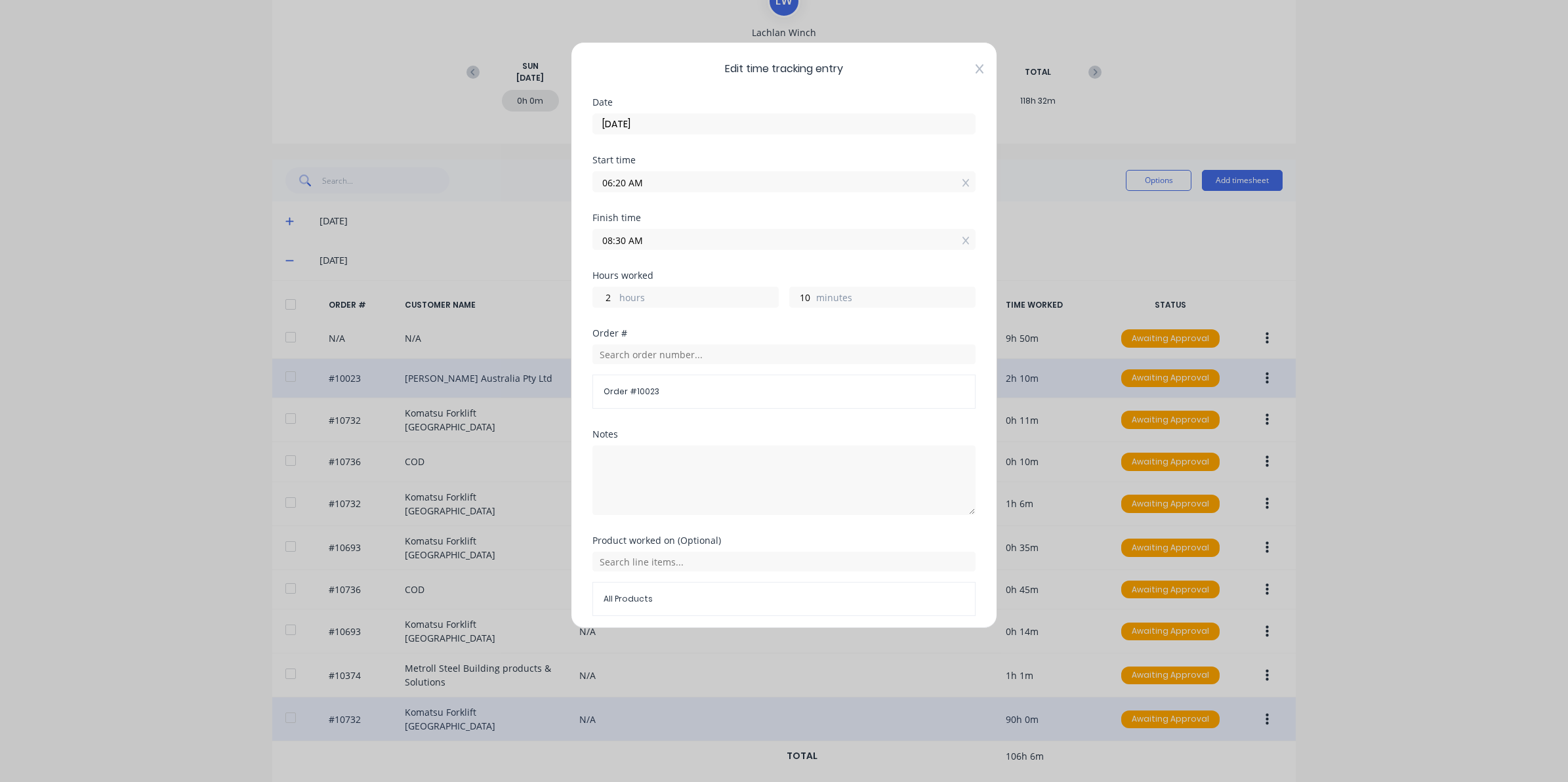
click at [976, 64] on icon at bounding box center [980, 68] width 8 height 10
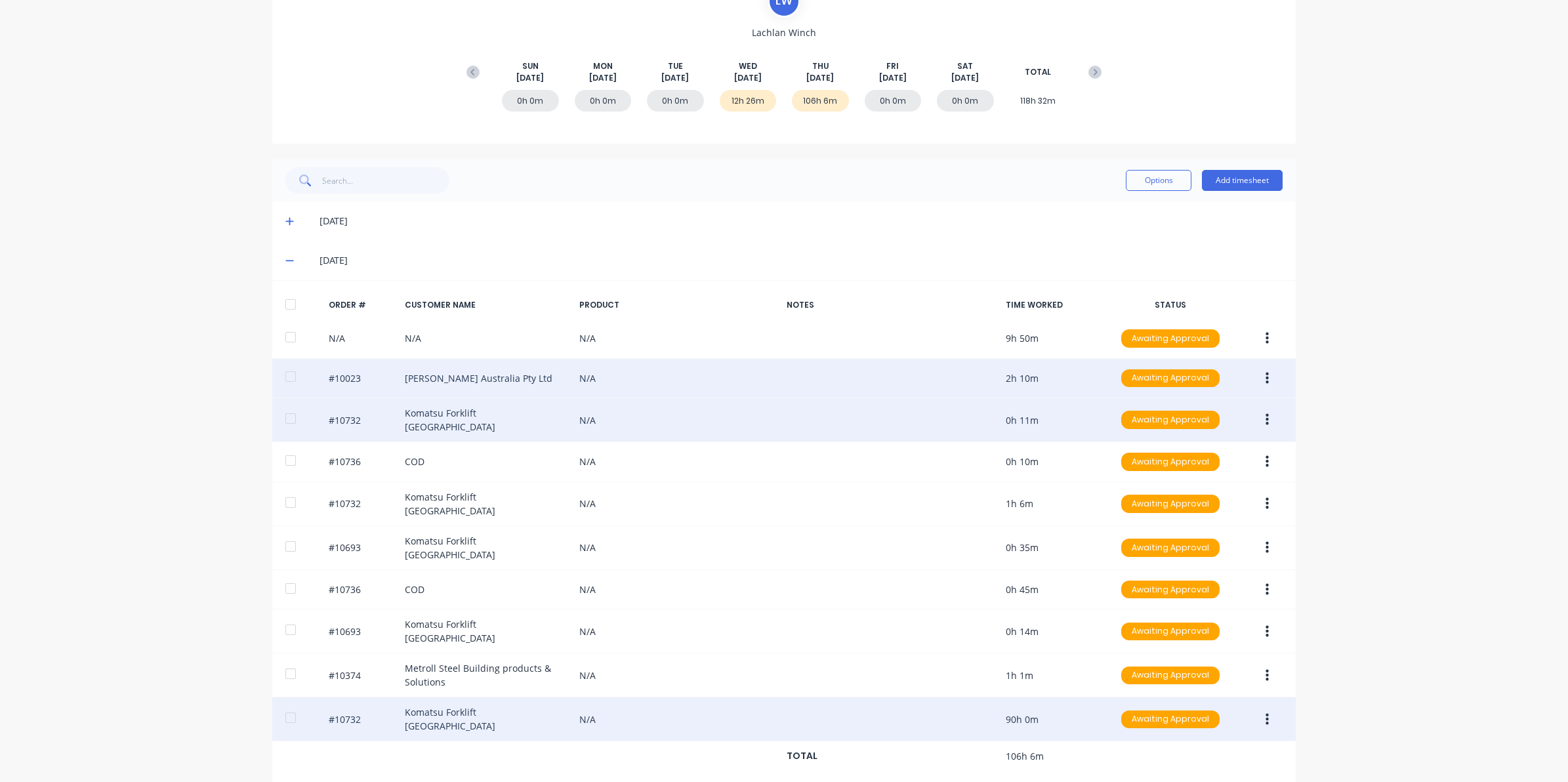
click at [1256, 417] on button "button" at bounding box center [1267, 419] width 31 height 24
click at [1222, 509] on div "Edit" at bounding box center [1220, 507] width 101 height 19
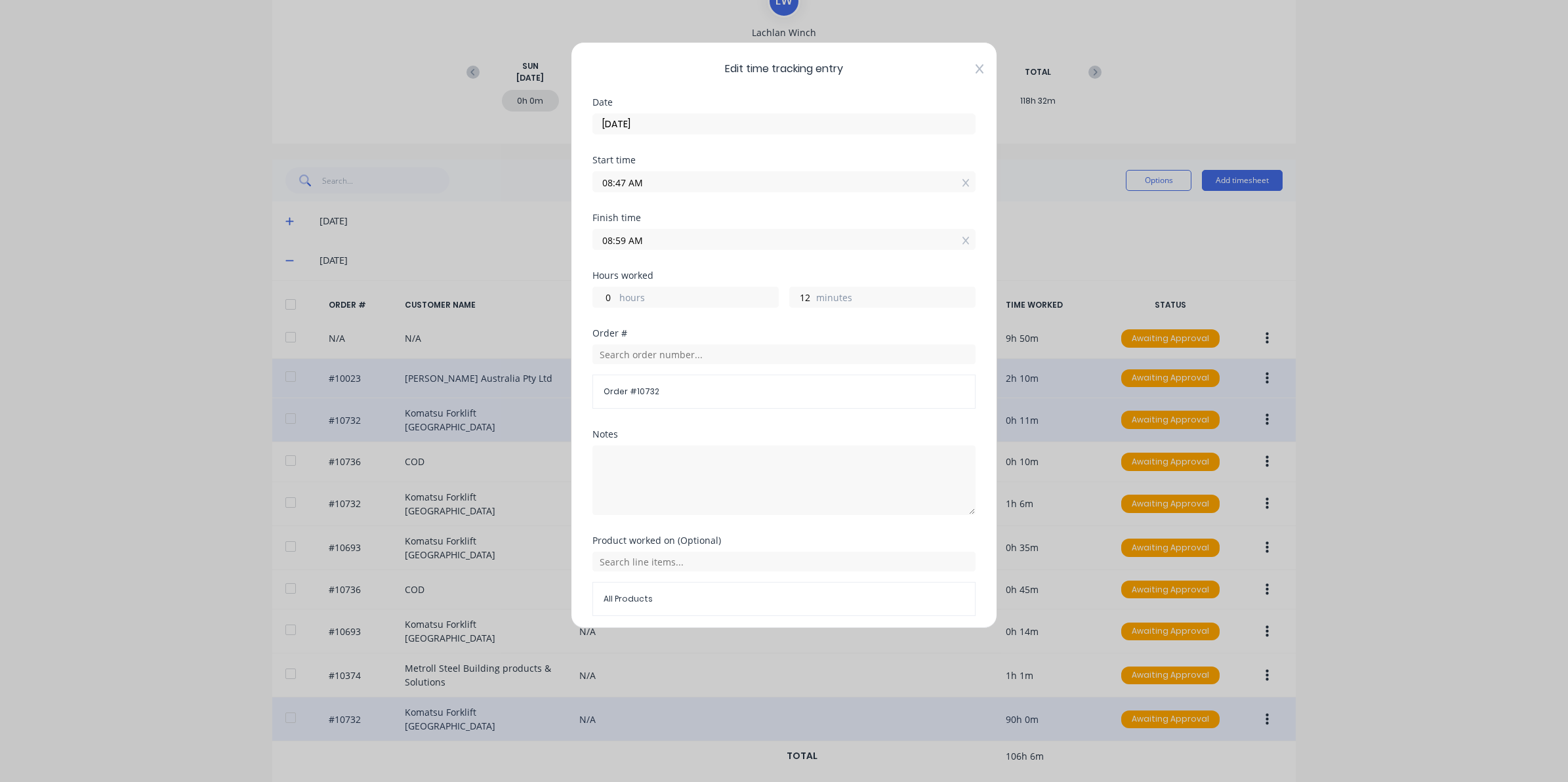
click at [976, 71] on icon at bounding box center [980, 68] width 8 height 10
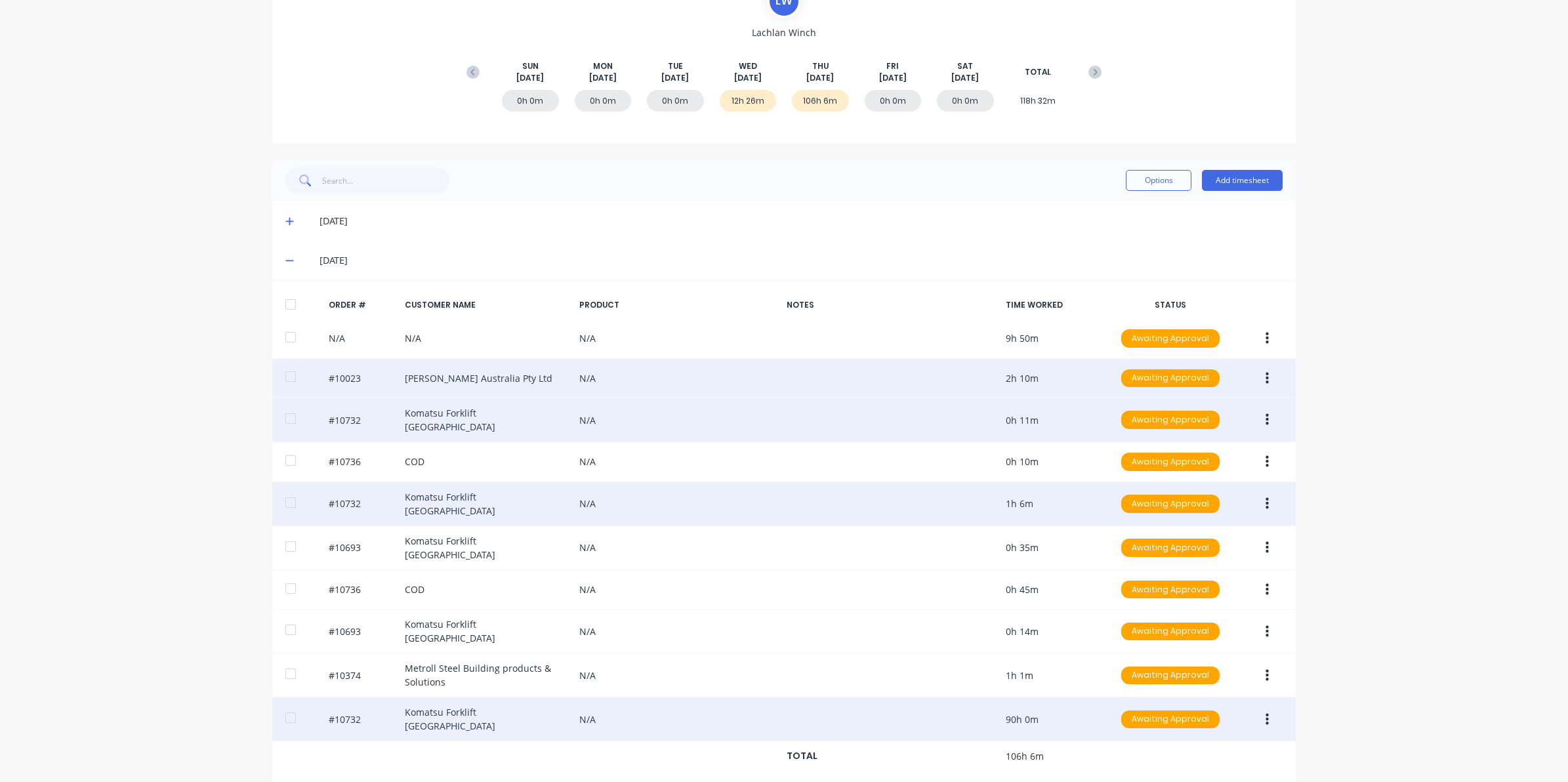
click at [1263, 495] on button "button" at bounding box center [1267, 504] width 31 height 24
click at [1176, 589] on div "Edit" at bounding box center [1220, 590] width 101 height 19
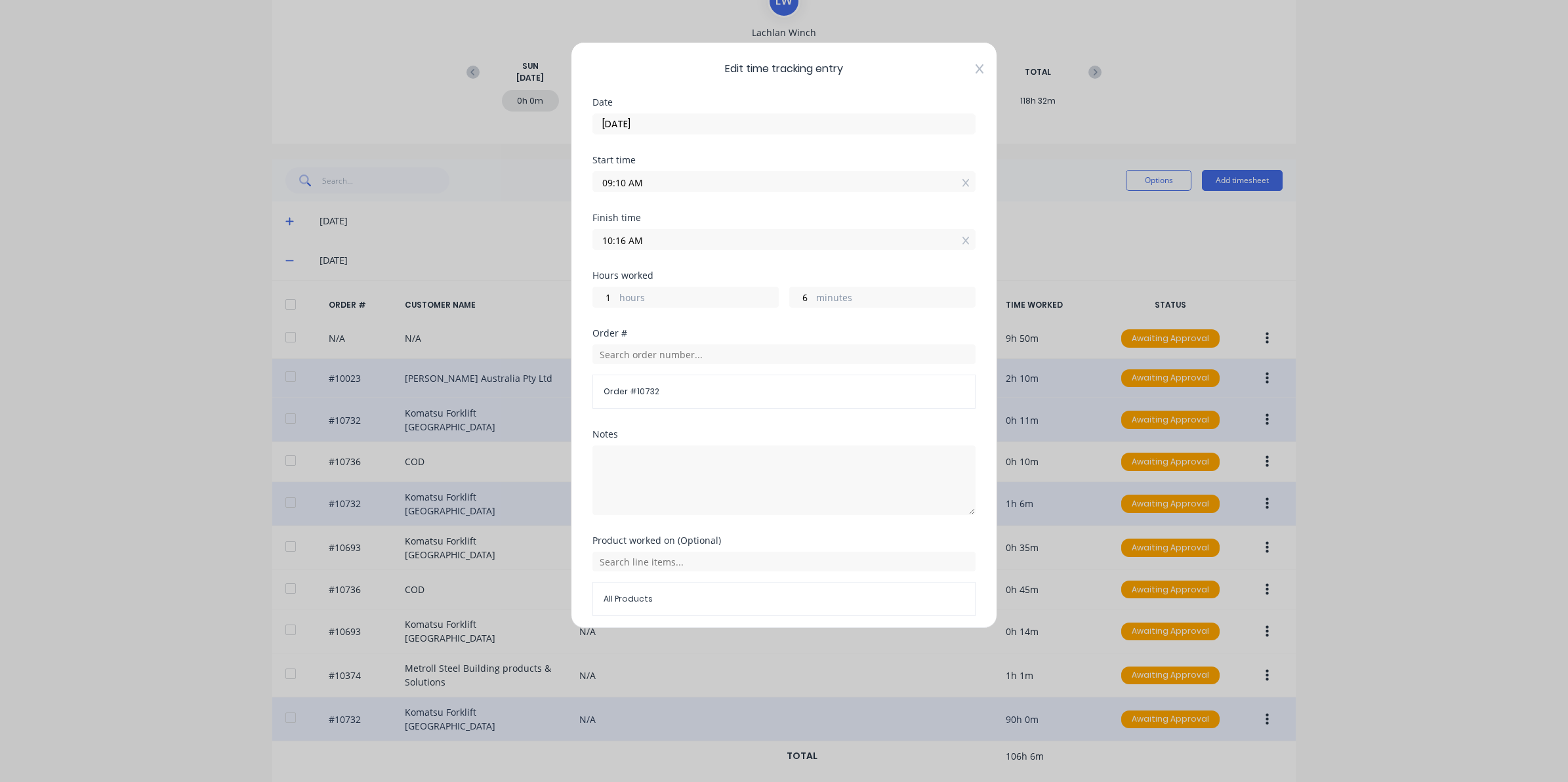
click at [976, 70] on icon at bounding box center [980, 68] width 8 height 10
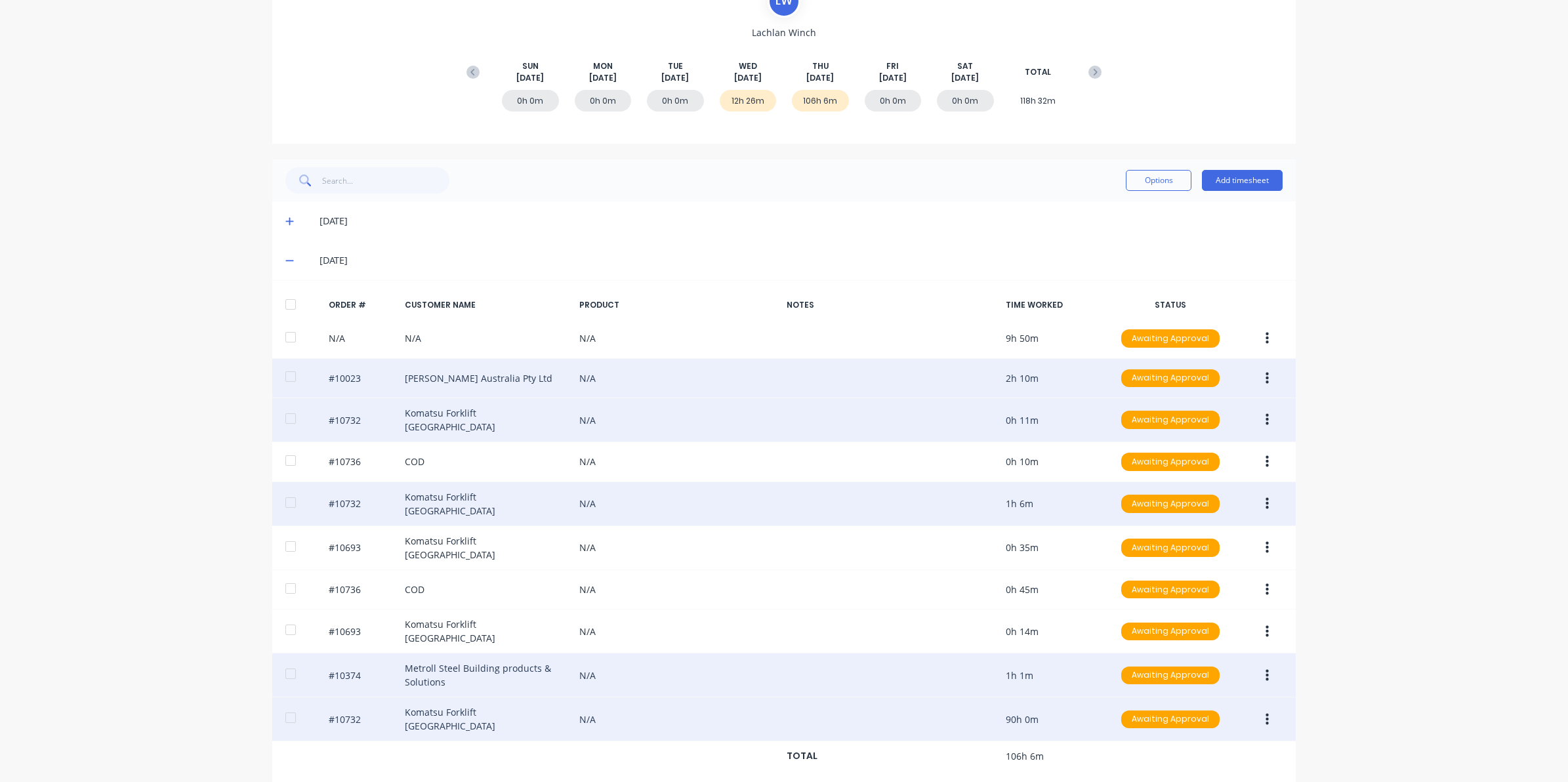
click at [1262, 673] on div "#10374 Metroll Steel Building products & Solutions N/A 1h 1m Awaiting Approval" at bounding box center [784, 675] width 1024 height 44
drag, startPoint x: 1262, startPoint y: 673, endPoint x: 1260, endPoint y: 657, distance: 16.1
click at [1260, 664] on button "button" at bounding box center [1267, 676] width 31 height 24
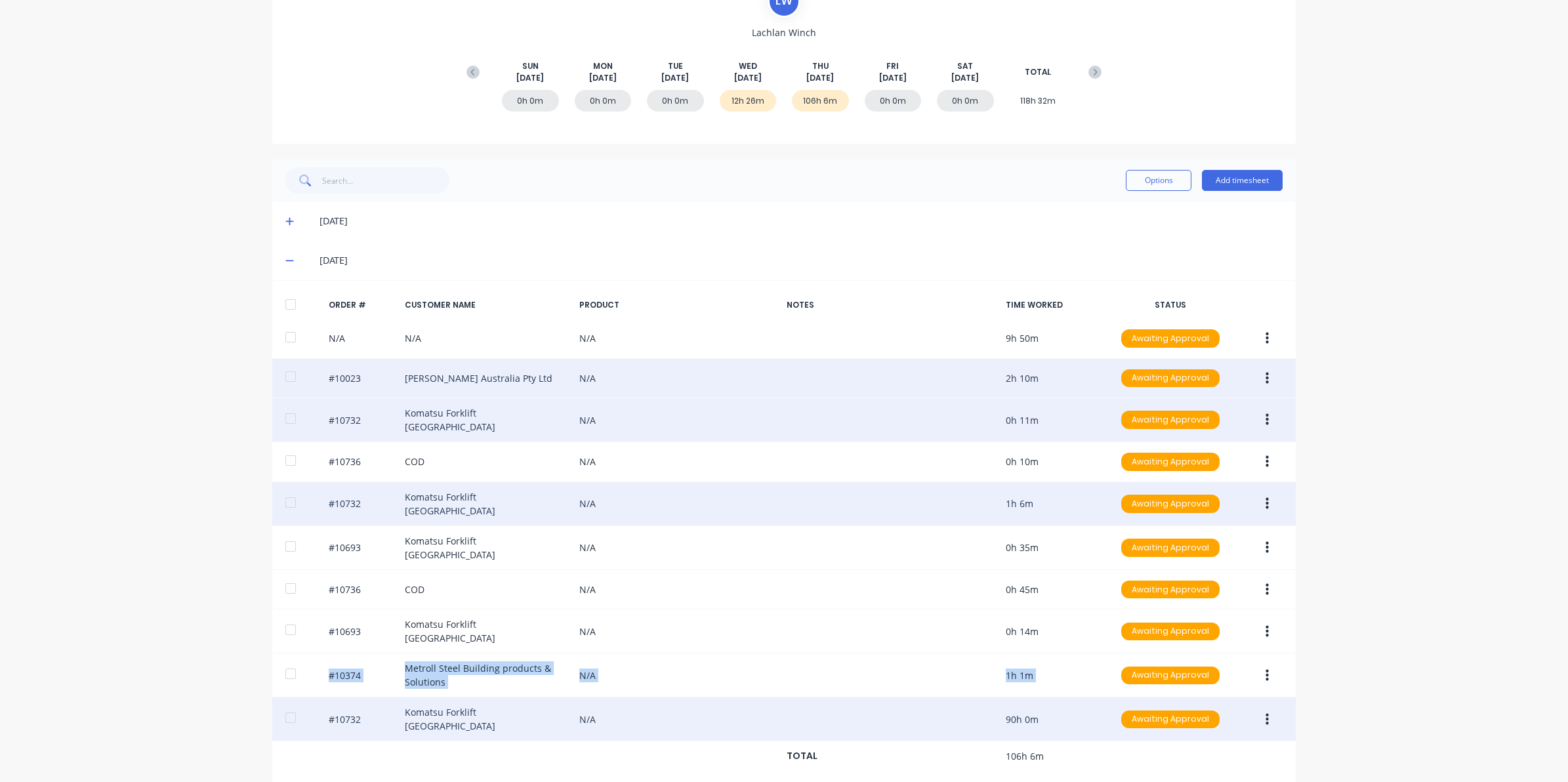
click at [1373, 664] on div "dashboard products sales purchasing productivity dashboard products Product Cat…" at bounding box center [784, 391] width 1568 height 782
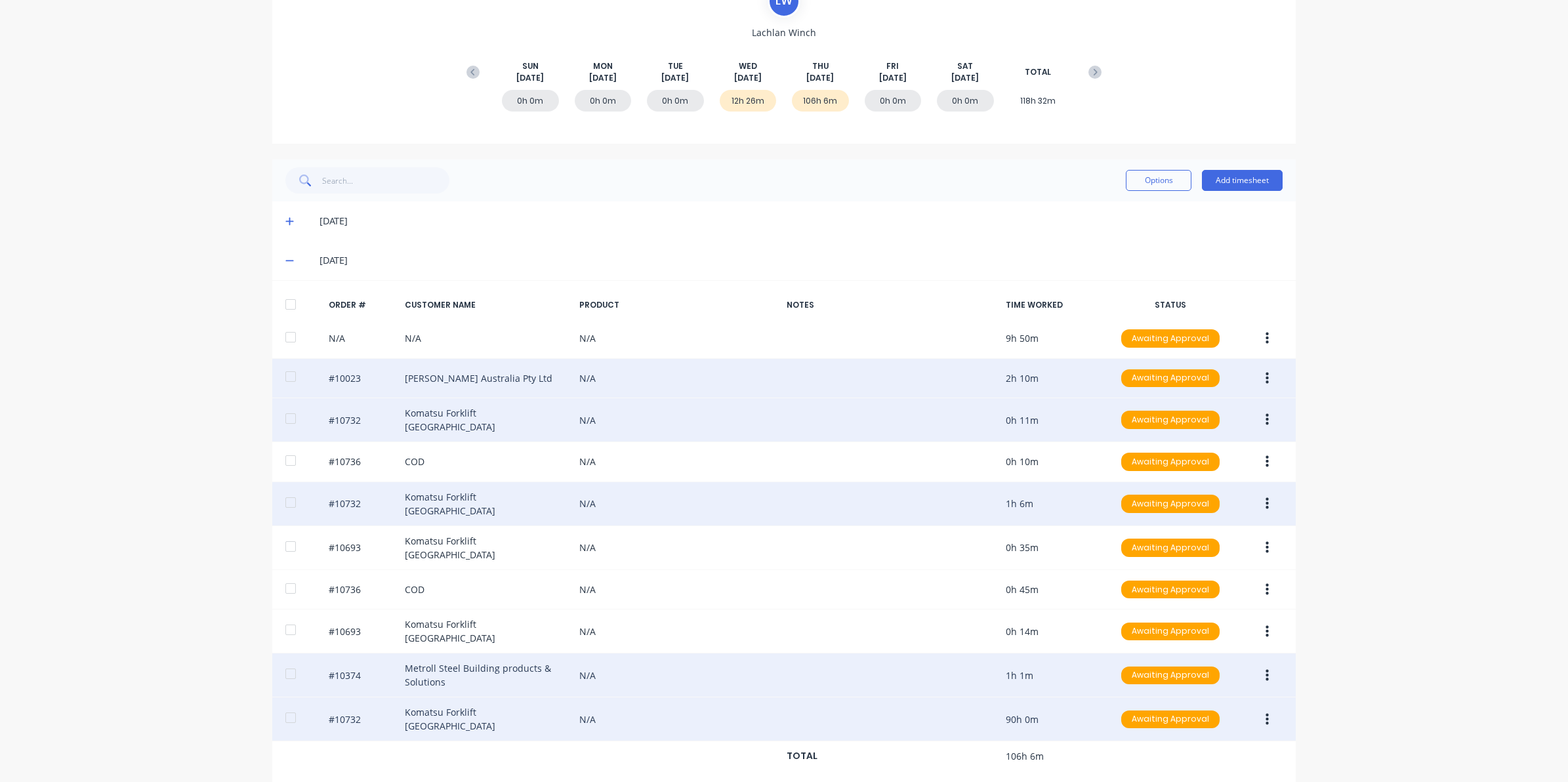
click at [1264, 664] on button "button" at bounding box center [1267, 676] width 31 height 24
click at [1185, 753] on div "Edit" at bounding box center [1220, 762] width 101 height 19
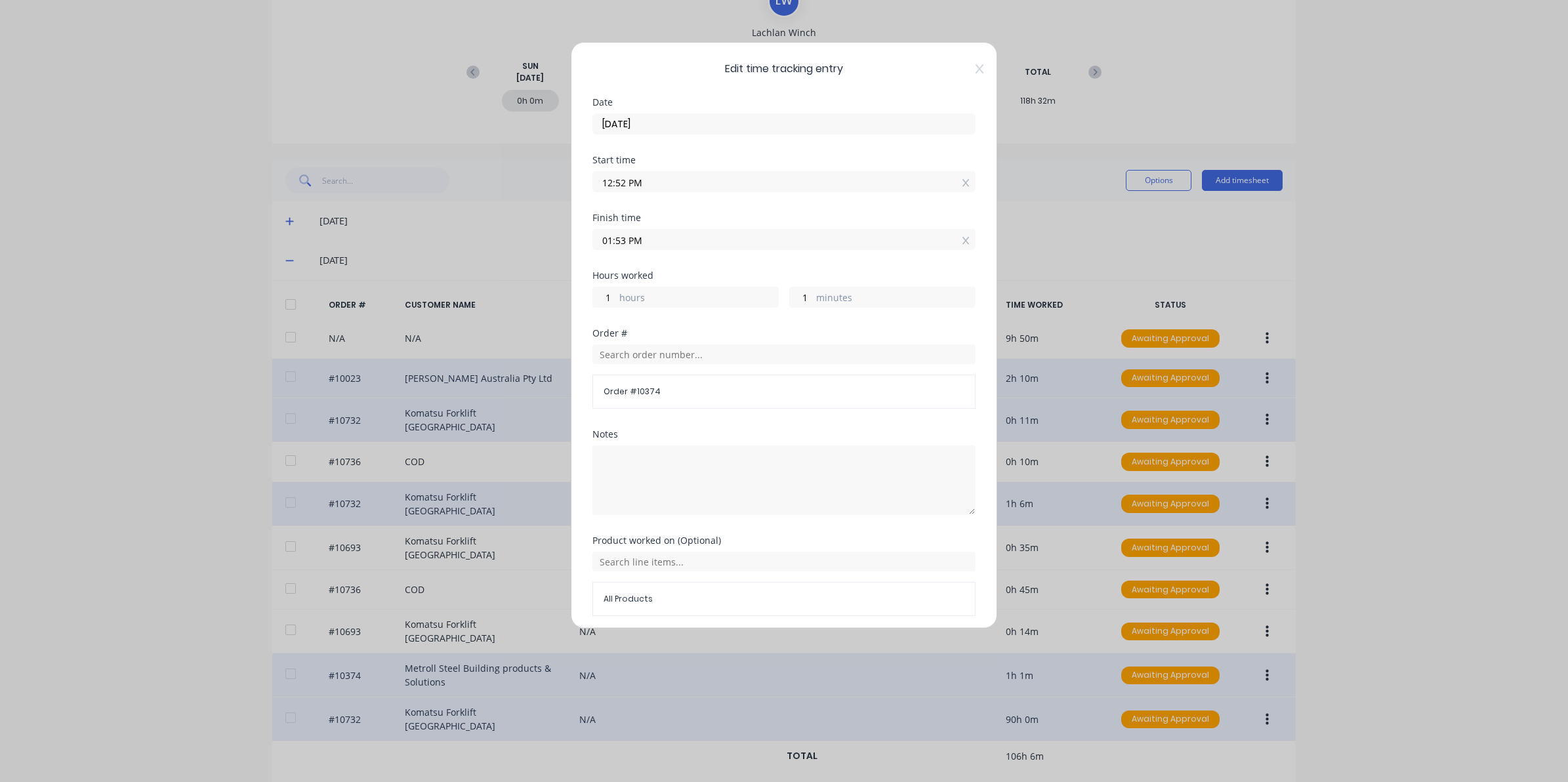
click at [968, 58] on div "Edit time tracking entry Date 28/08/2025 Start time 12:52 PM Finish time 01:53 …" at bounding box center [784, 335] width 426 height 586
click at [969, 62] on div "Edit time tracking entry Date 28/08/2025 Start time 12:52 PM Finish time 01:53 …" at bounding box center [784, 335] width 426 height 586
click at [976, 70] on icon at bounding box center [980, 68] width 8 height 10
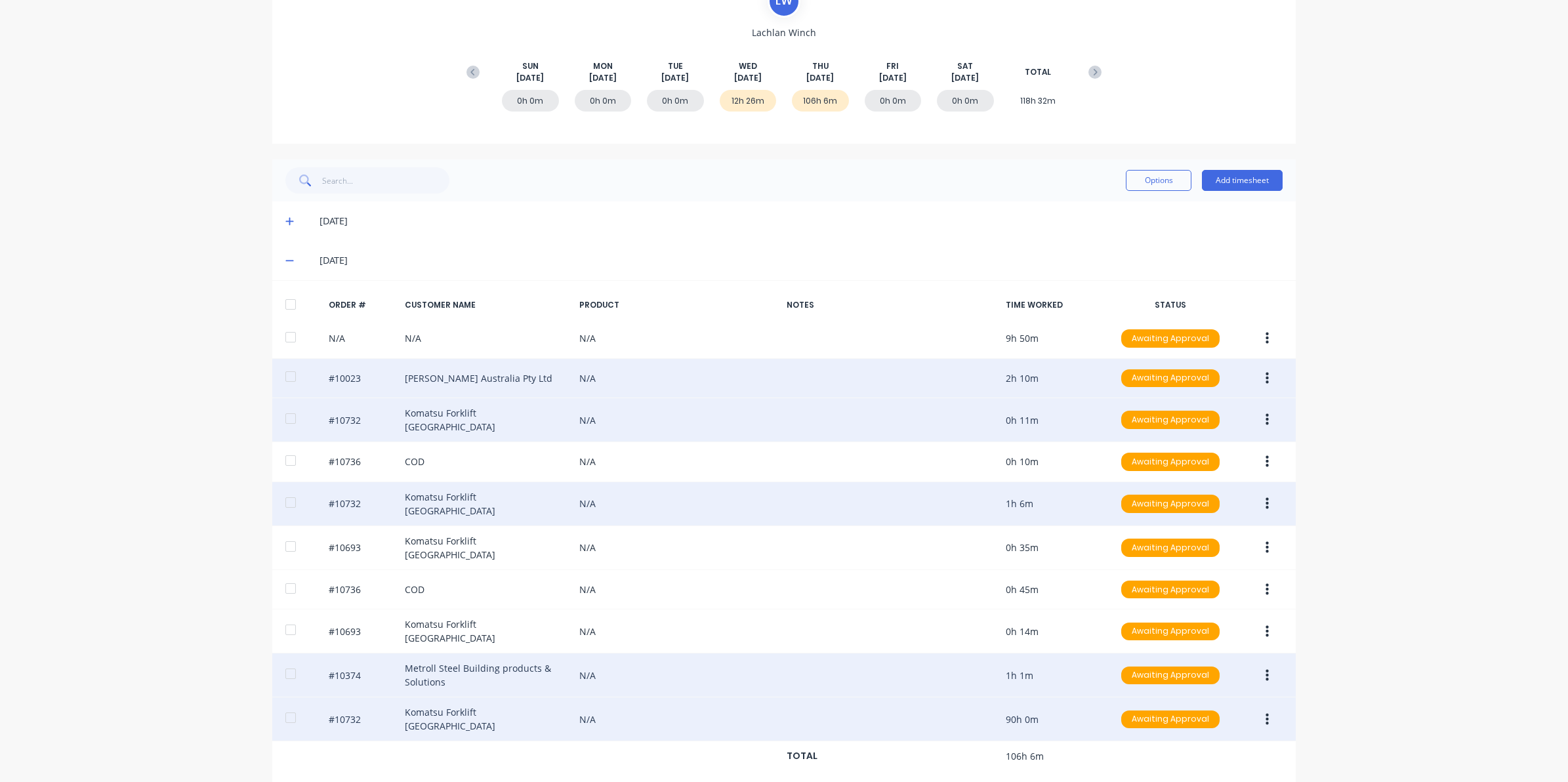
click at [1255, 708] on button "button" at bounding box center [1267, 719] width 31 height 24
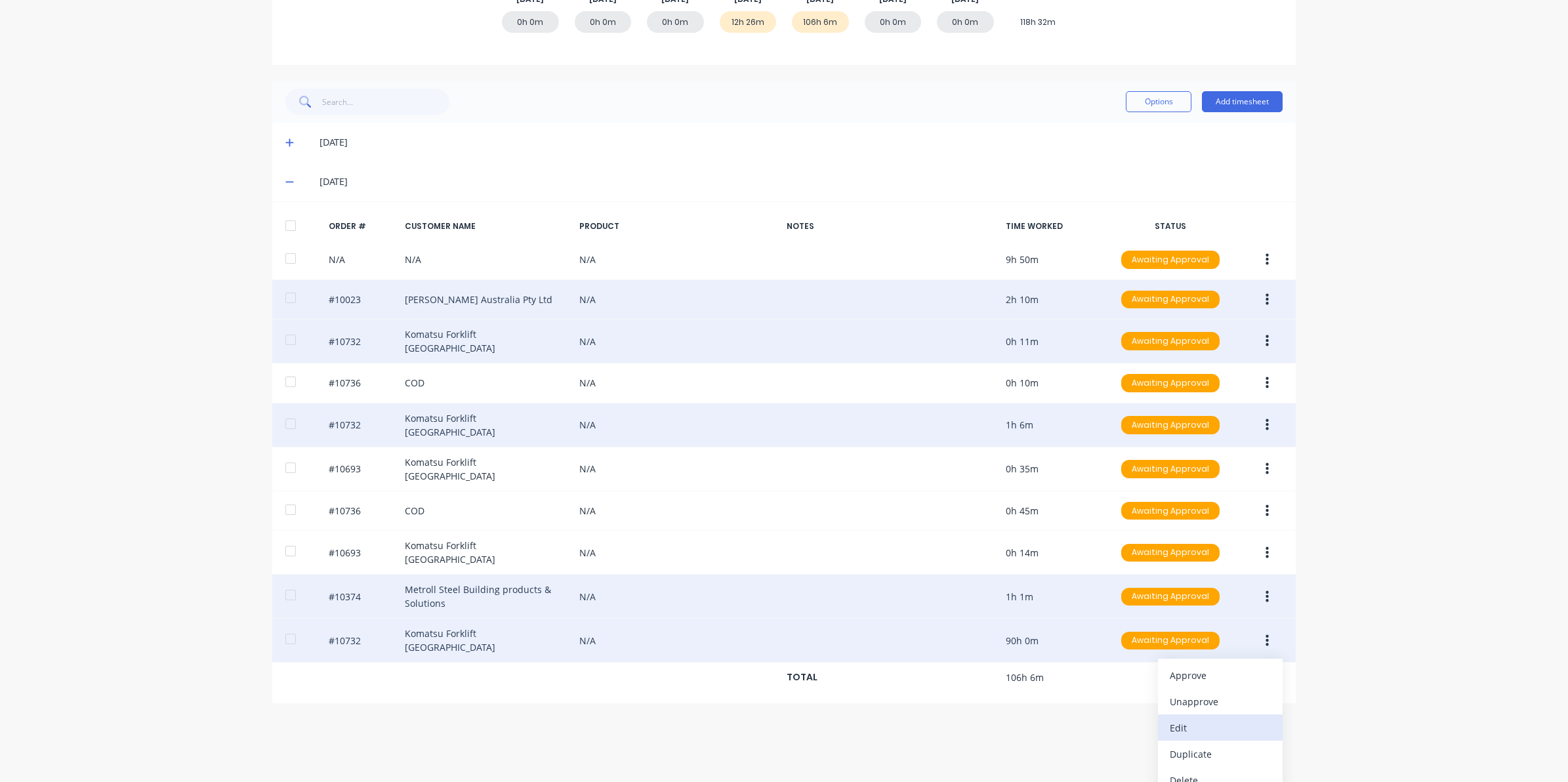
click at [1170, 718] on div "Edit" at bounding box center [1220, 727] width 101 height 19
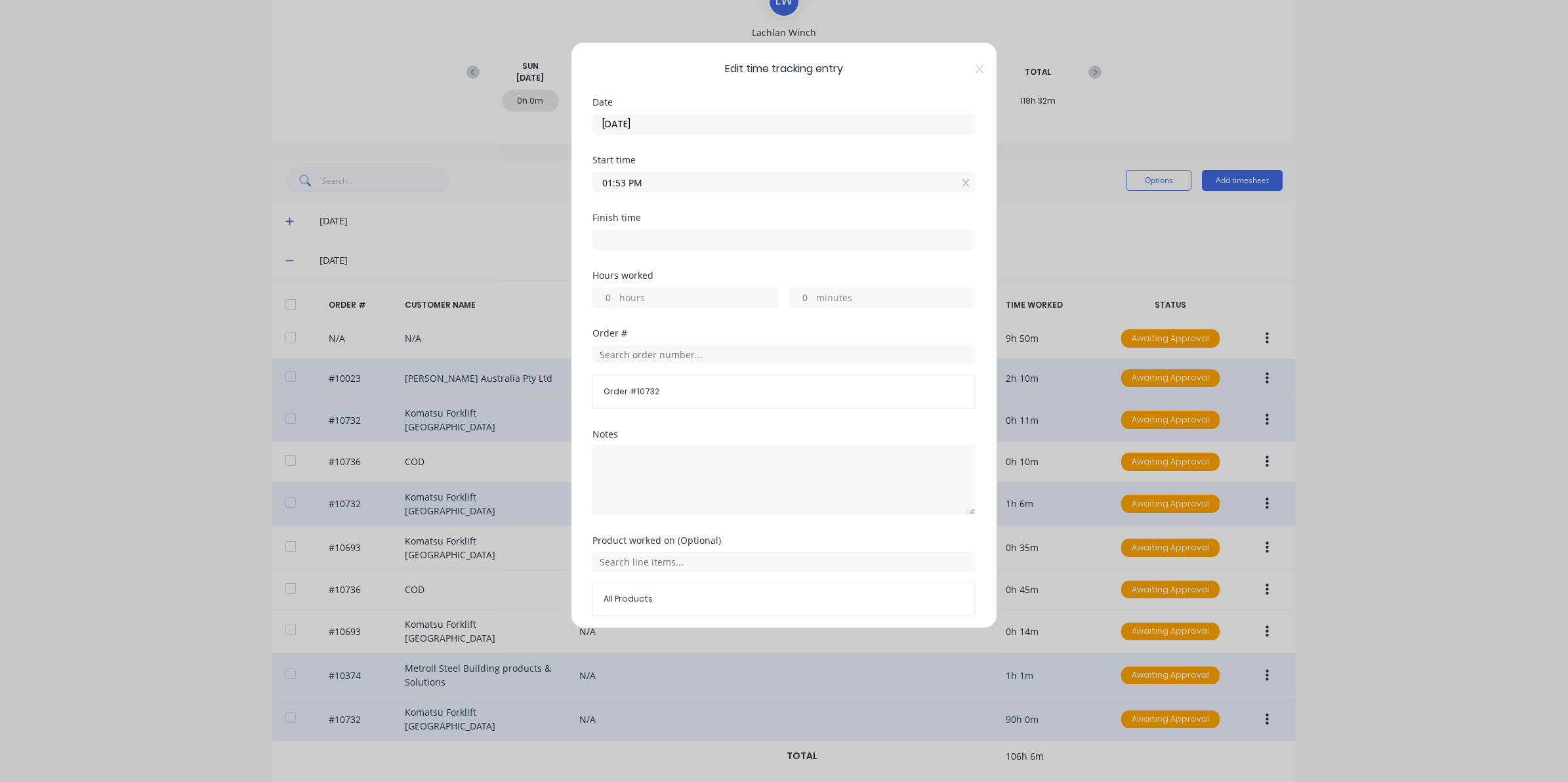
click at [611, 243] on input at bounding box center [784, 239] width 382 height 20
type input "07:54 AM"
type input "18"
type input "1"
drag, startPoint x: 696, startPoint y: 233, endPoint x: 349, endPoint y: 208, distance: 347.9
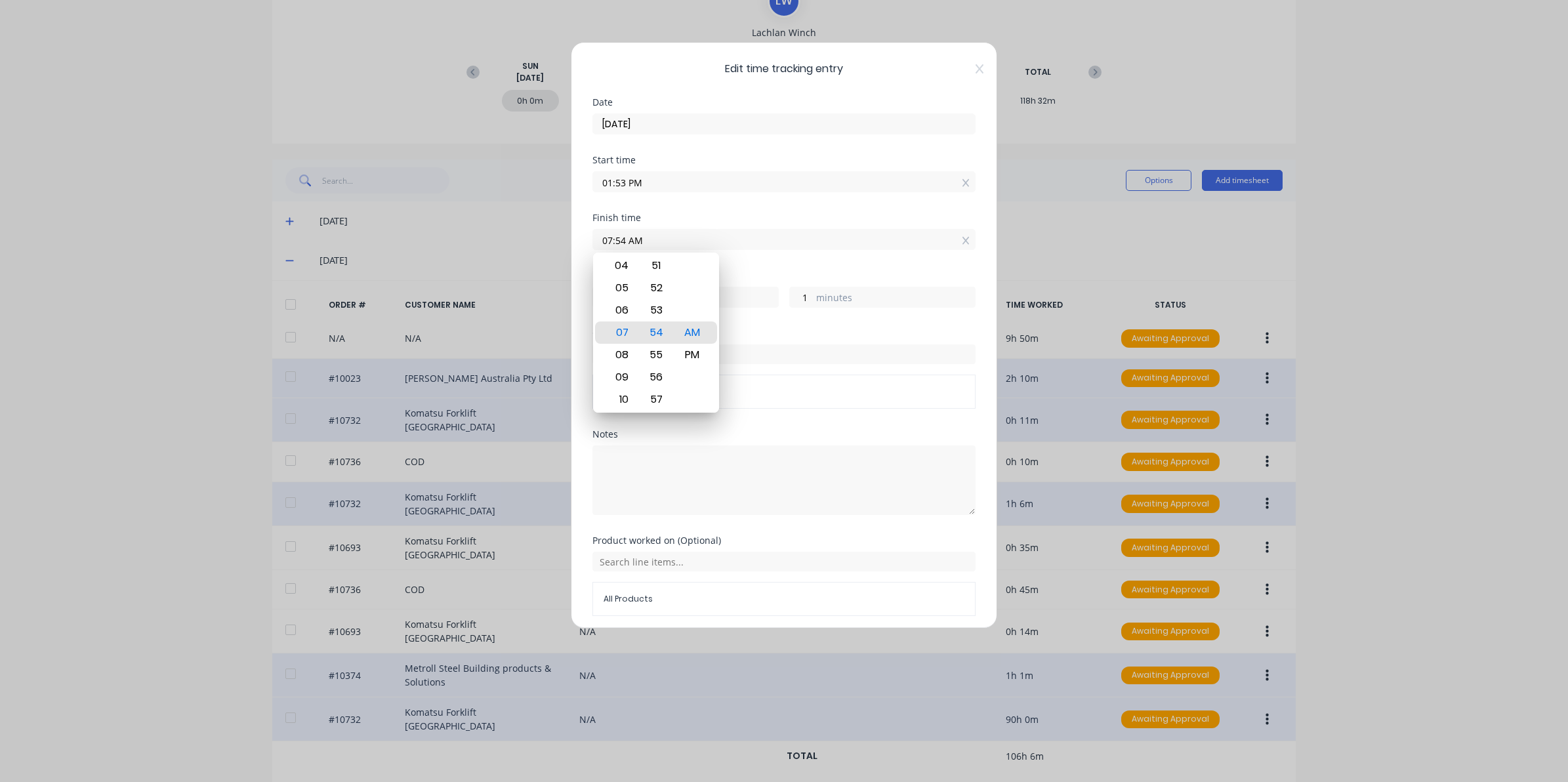
click at [352, 212] on div "Edit time tracking entry Date 28/08/2025 Start time 01:53 PM Finish time 07:54 …" at bounding box center [784, 391] width 1568 height 782
type input "04:00 AM"
type input "14"
type input "7"
click at [685, 351] on div "PM" at bounding box center [692, 355] width 32 height 22
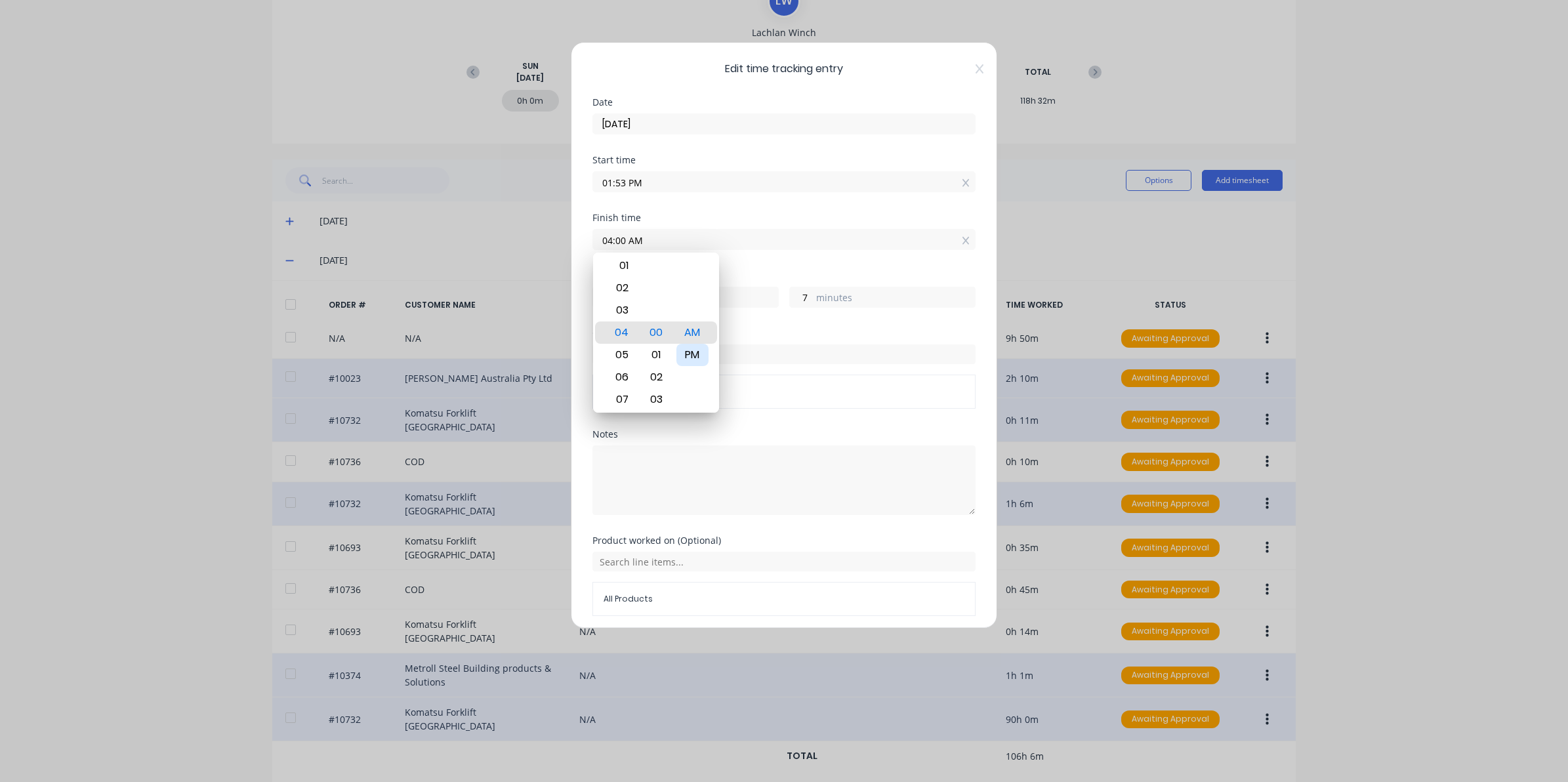
type input "04:00 PM"
type input "2"
click at [780, 588] on div "All Products" at bounding box center [784, 599] width 383 height 34
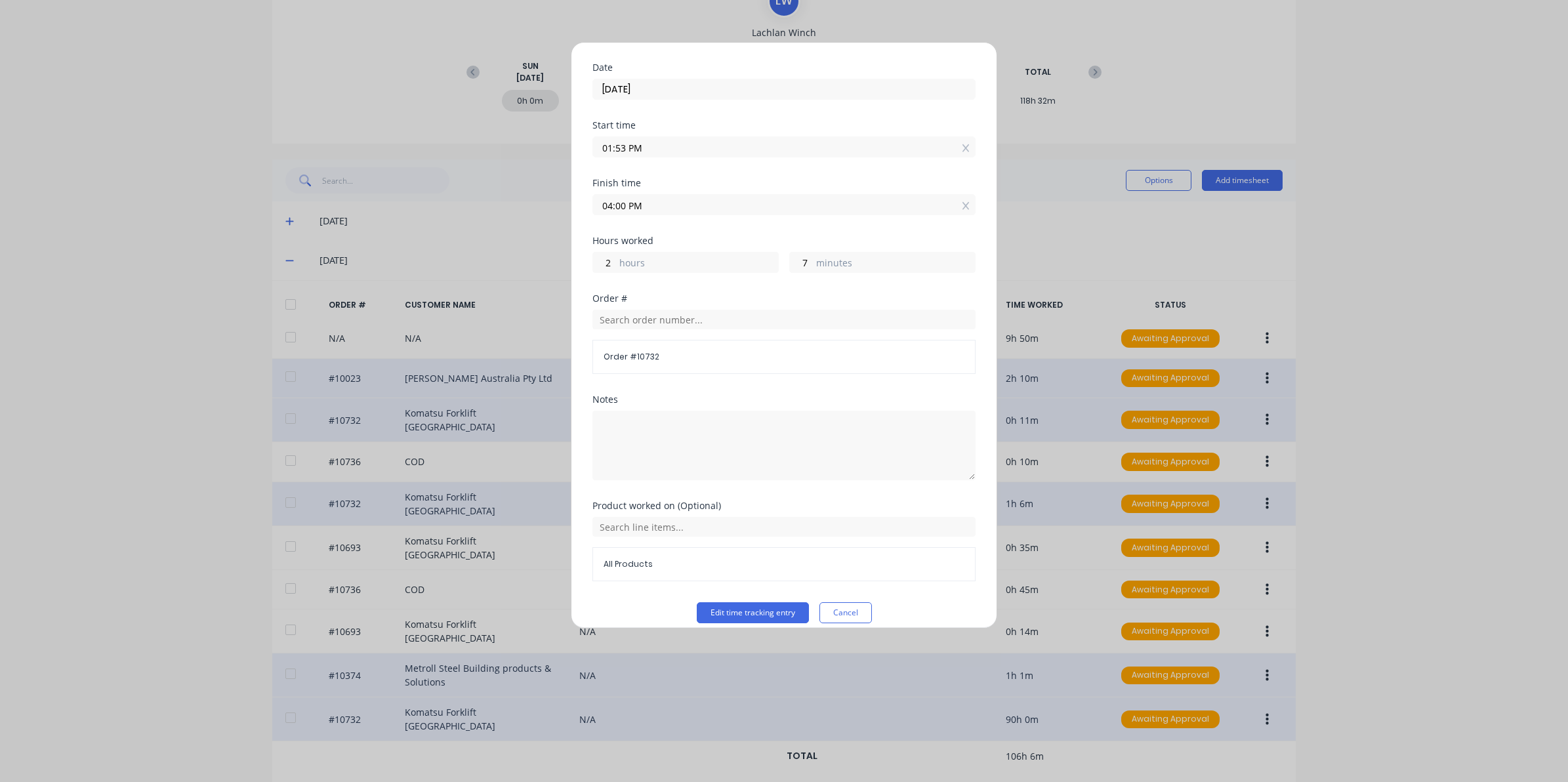
scroll to position [50, 0]
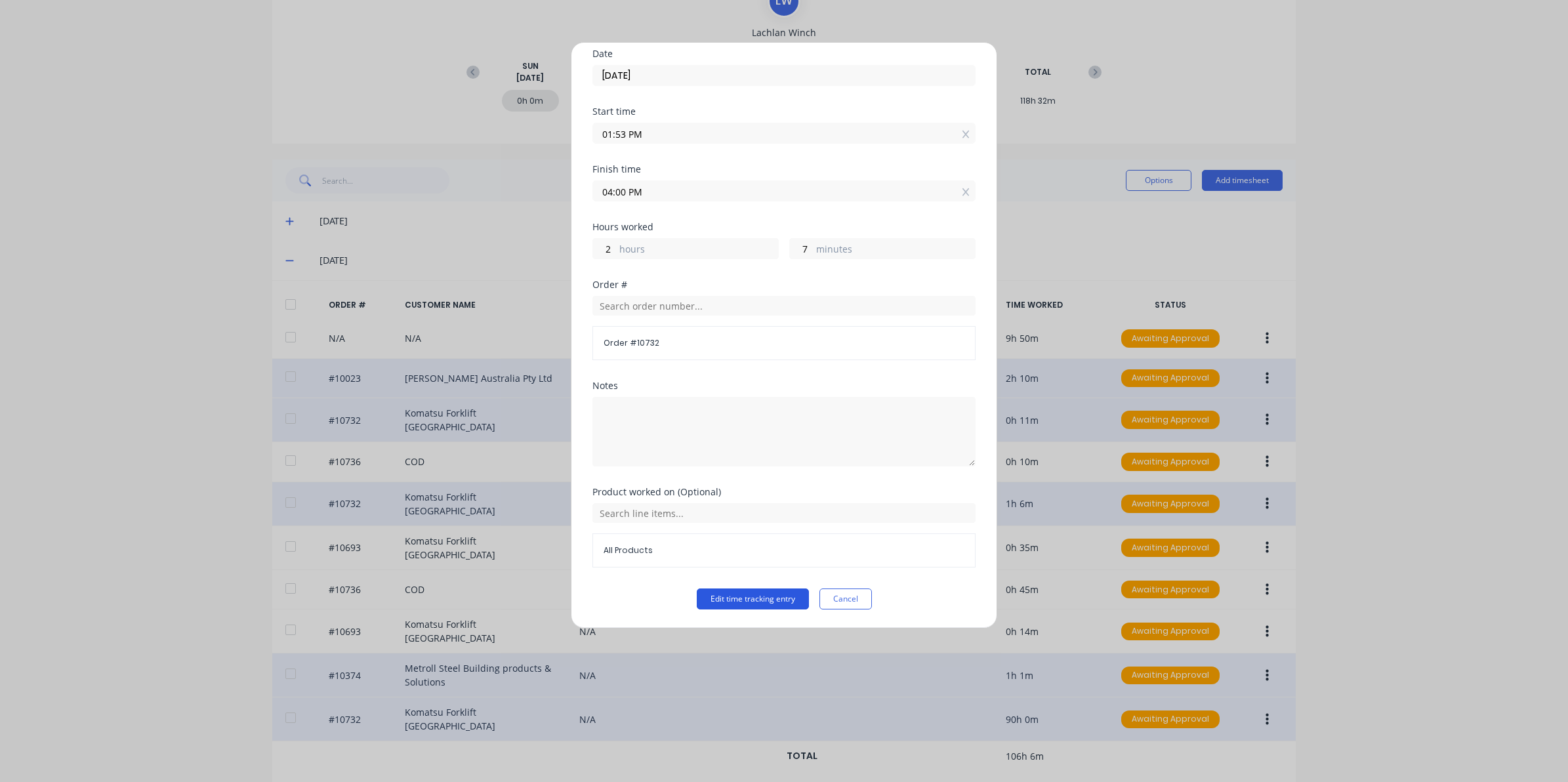
click at [775, 607] on button "Edit time tracking entry" at bounding box center [753, 599] width 113 height 21
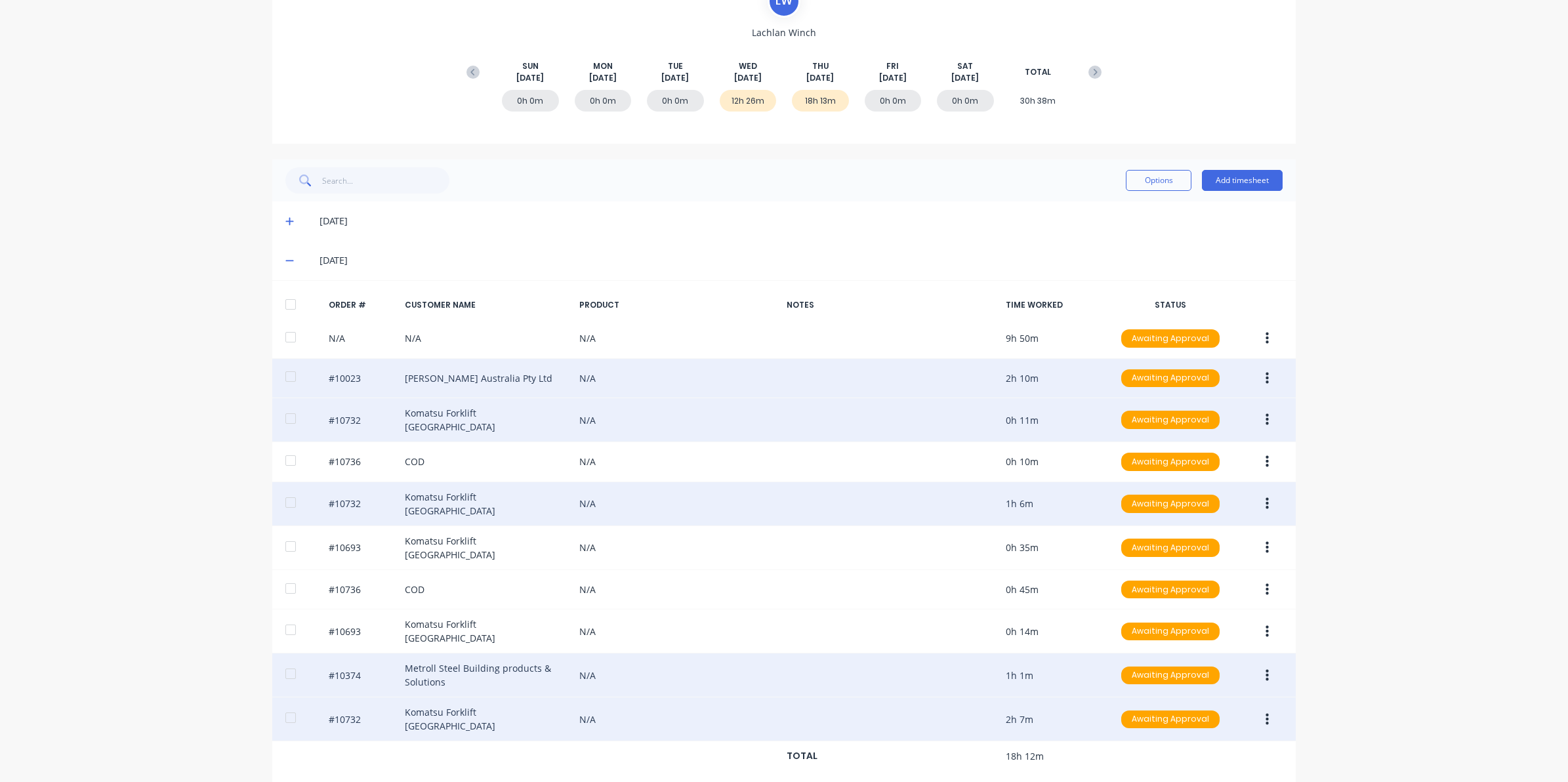
click at [290, 218] on span at bounding box center [291, 221] width 13 height 13
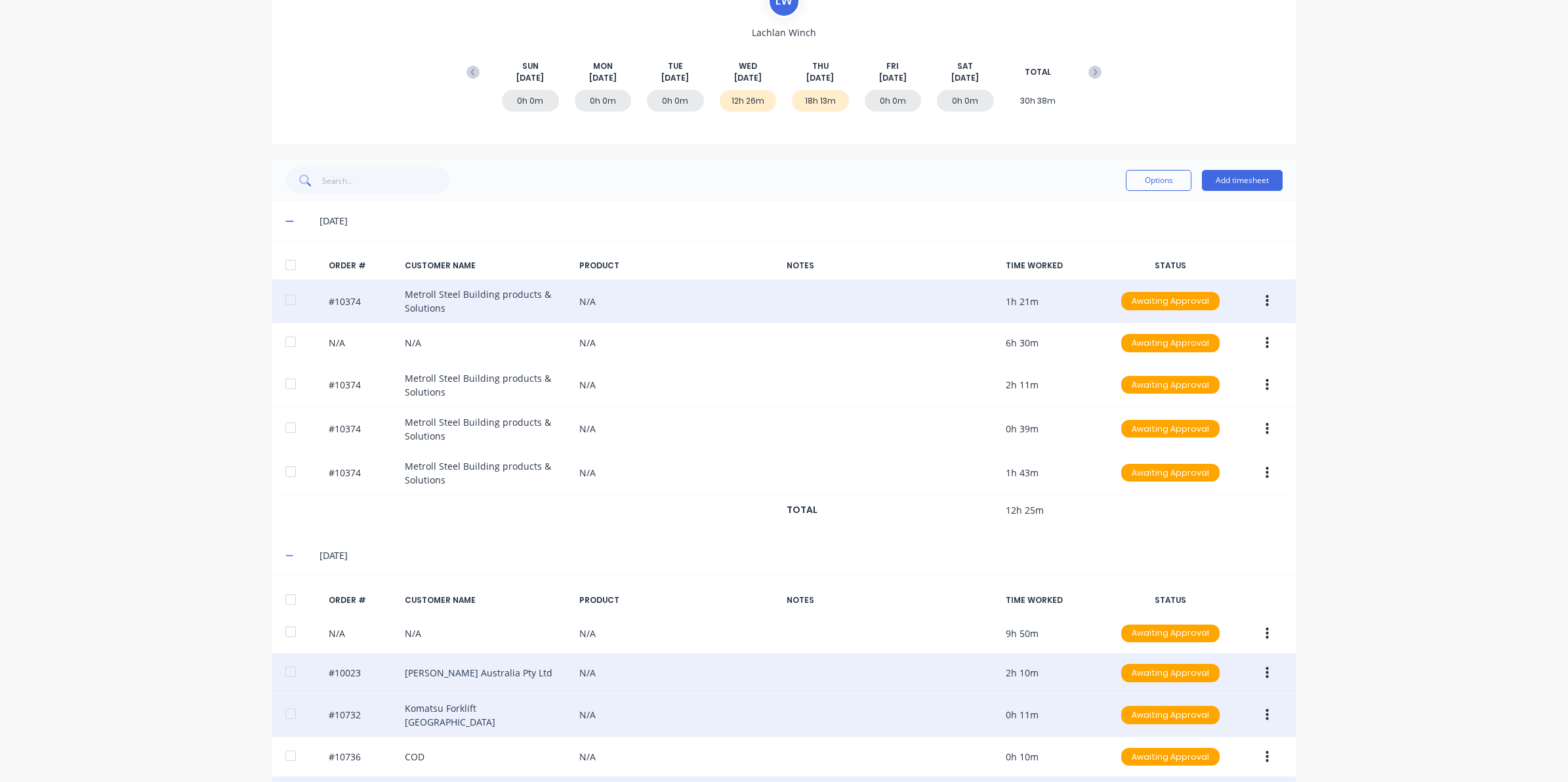
click at [1266, 303] on icon "button" at bounding box center [1267, 301] width 3 height 12
click at [1184, 390] on div "Edit" at bounding box center [1220, 388] width 101 height 19
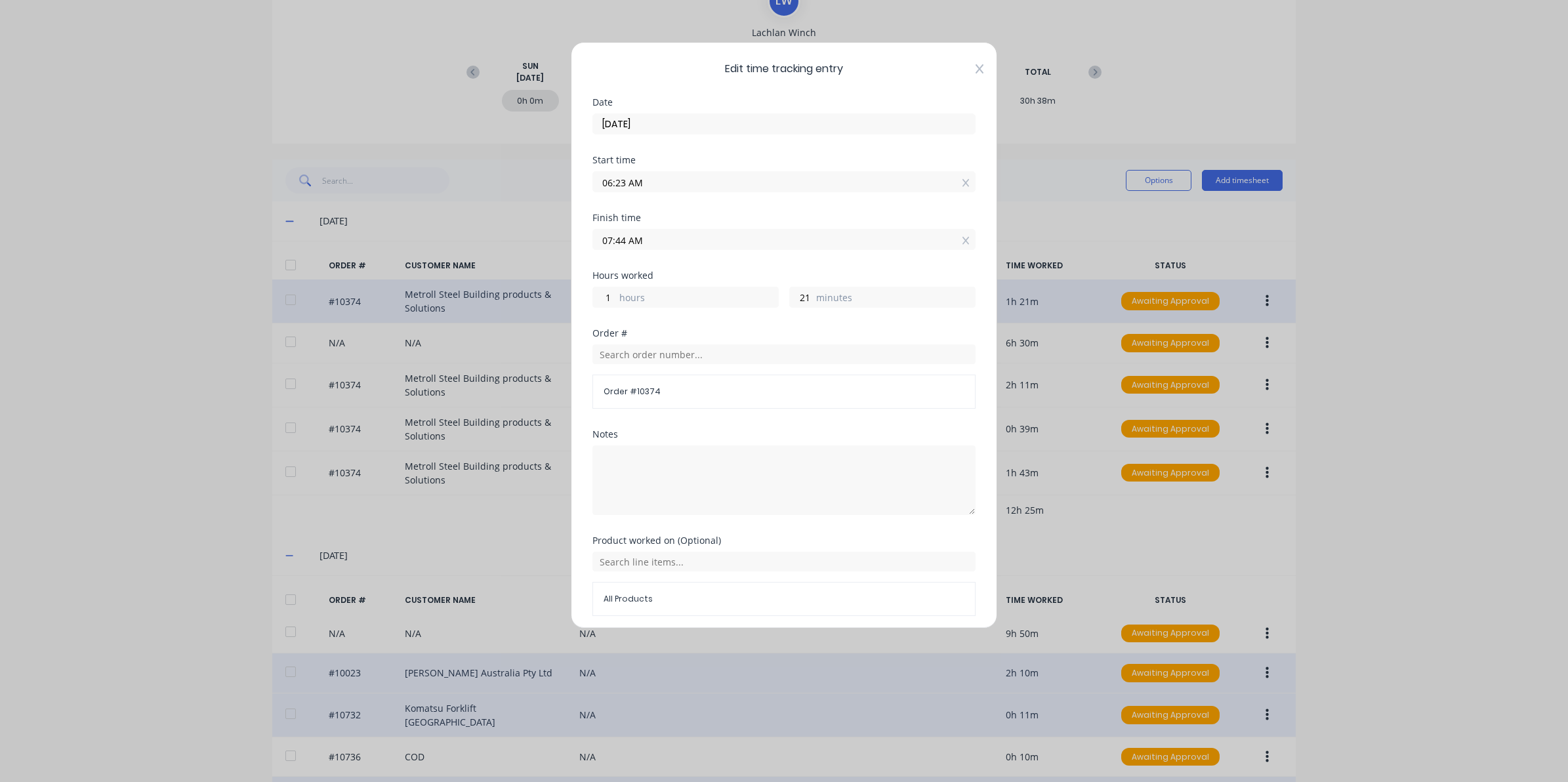
click at [976, 65] on icon at bounding box center [980, 68] width 8 height 9
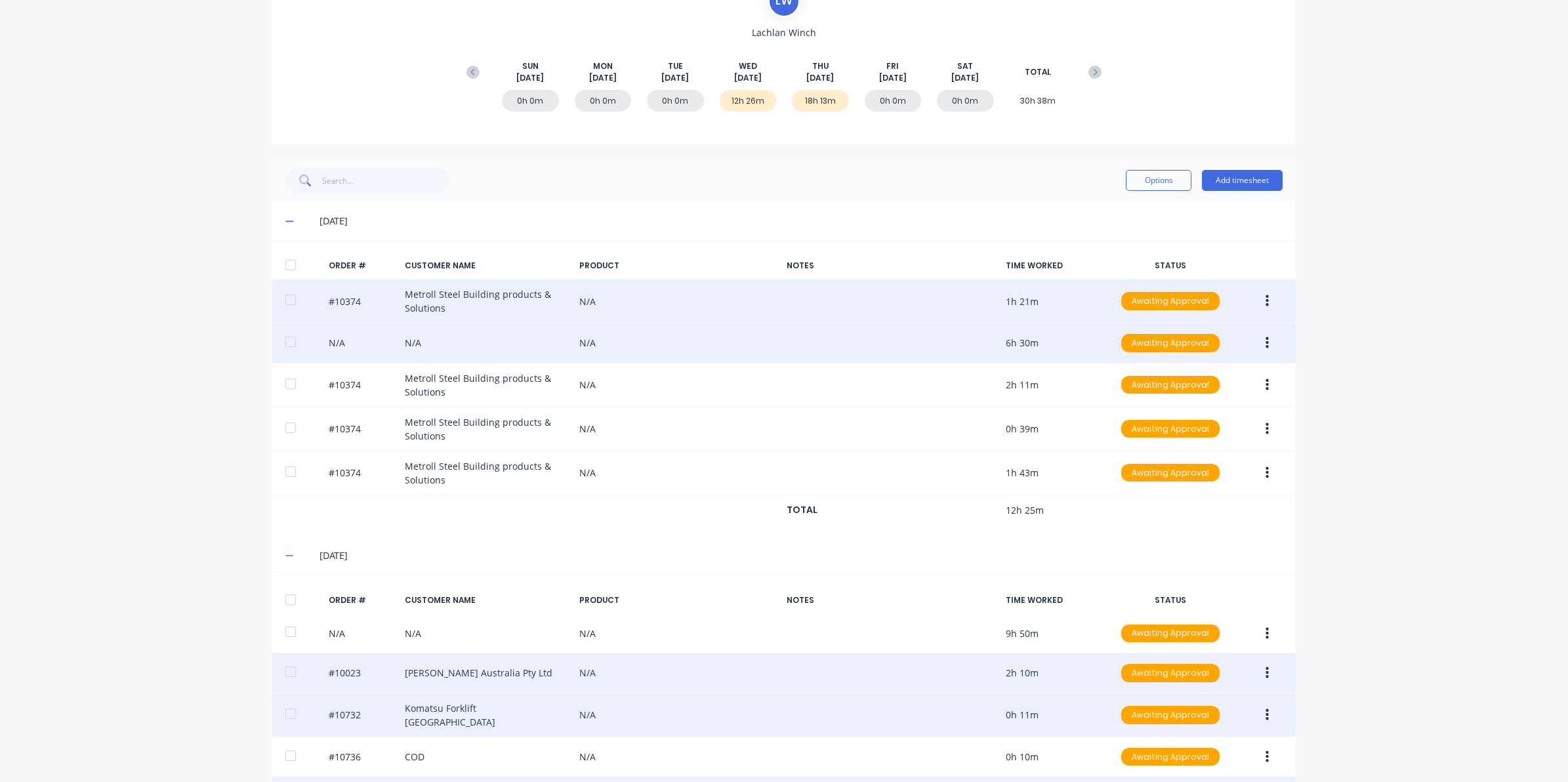
click at [1254, 343] on button "button" at bounding box center [1267, 343] width 31 height 24
click at [1159, 434] on button "Edit" at bounding box center [1220, 430] width 125 height 26
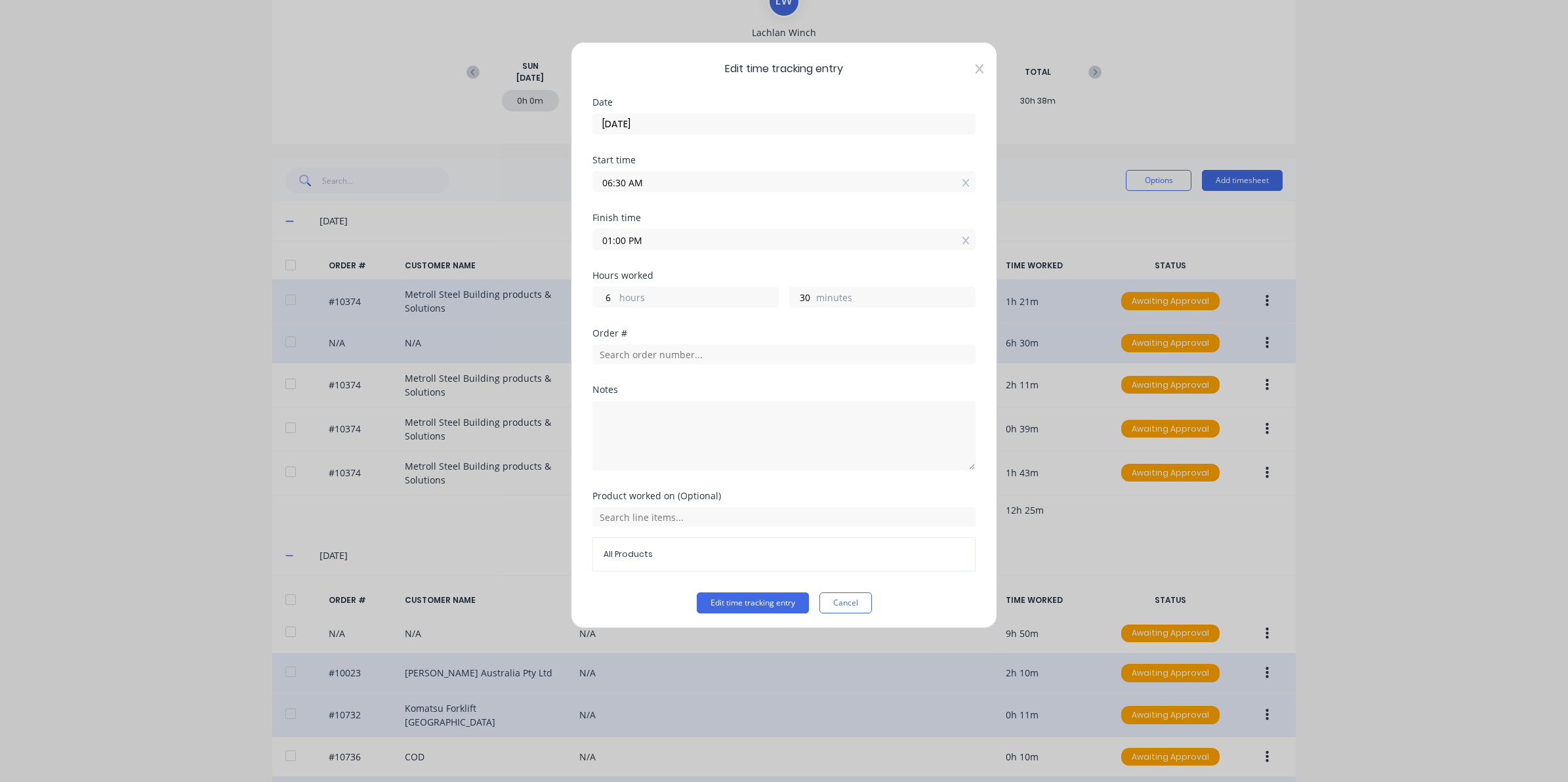
click at [976, 67] on icon at bounding box center [980, 68] width 8 height 9
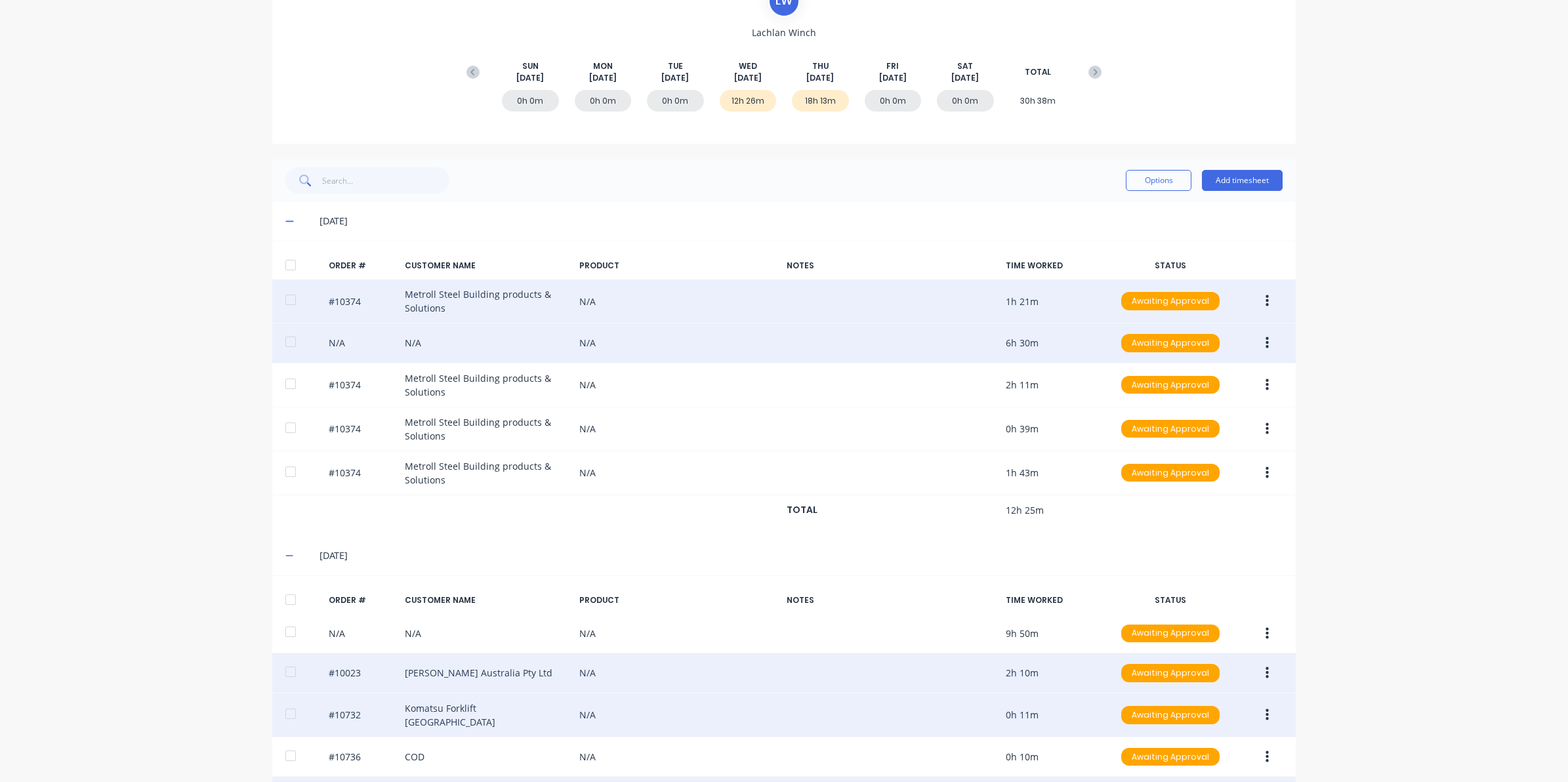
click at [1264, 297] on button "button" at bounding box center [1267, 301] width 31 height 24
click at [1212, 382] on div "Edit" at bounding box center [1220, 388] width 101 height 19
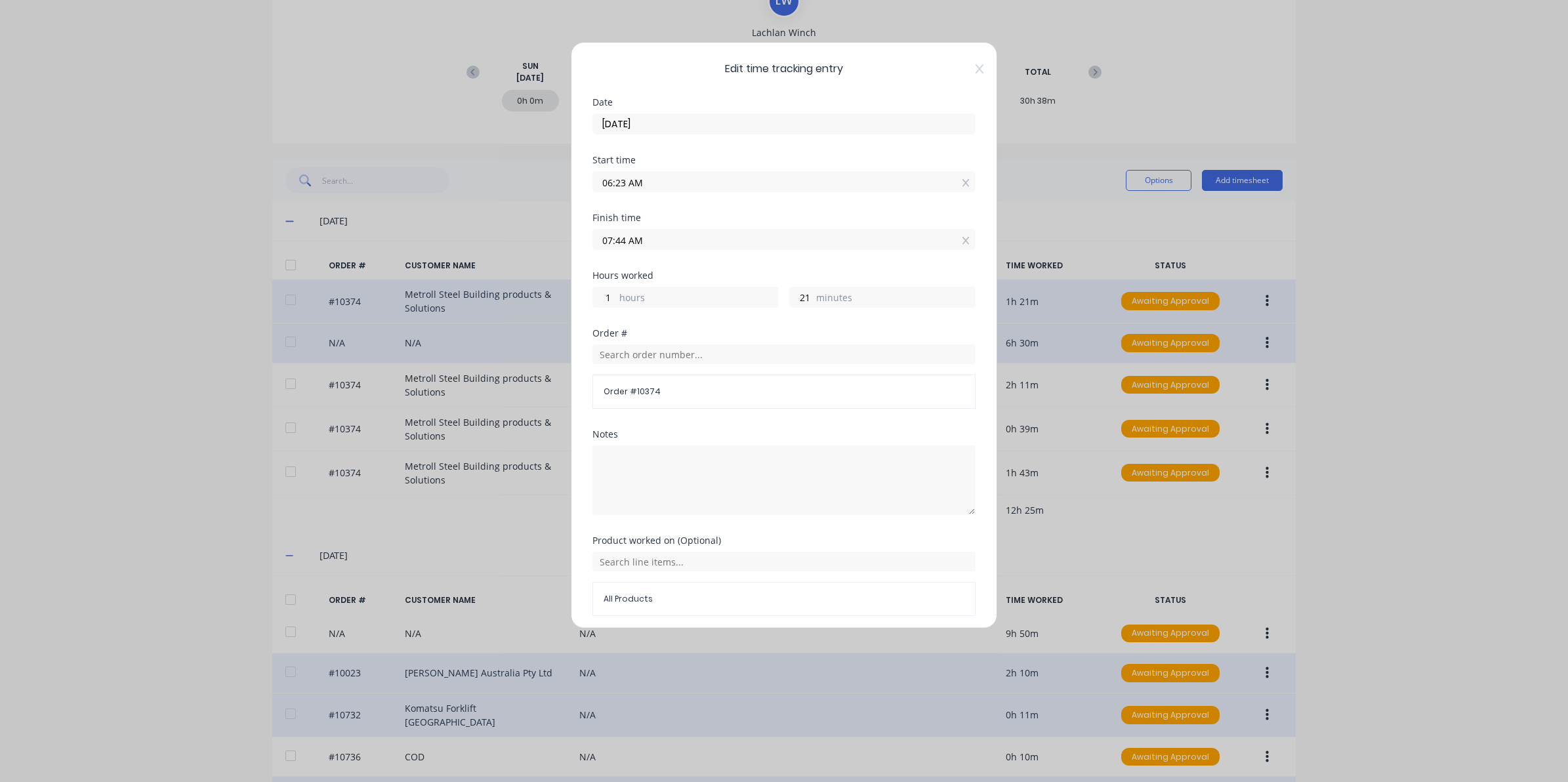
click at [971, 76] on div "Edit time tracking entry Date 27/08/2025 Start time 06:23 AM Finish time 07:44 …" at bounding box center [784, 335] width 426 height 586
drag, startPoint x: 966, startPoint y: 66, endPoint x: 1009, endPoint y: 130, distance: 77.1
click at [976, 67] on icon at bounding box center [980, 68] width 8 height 10
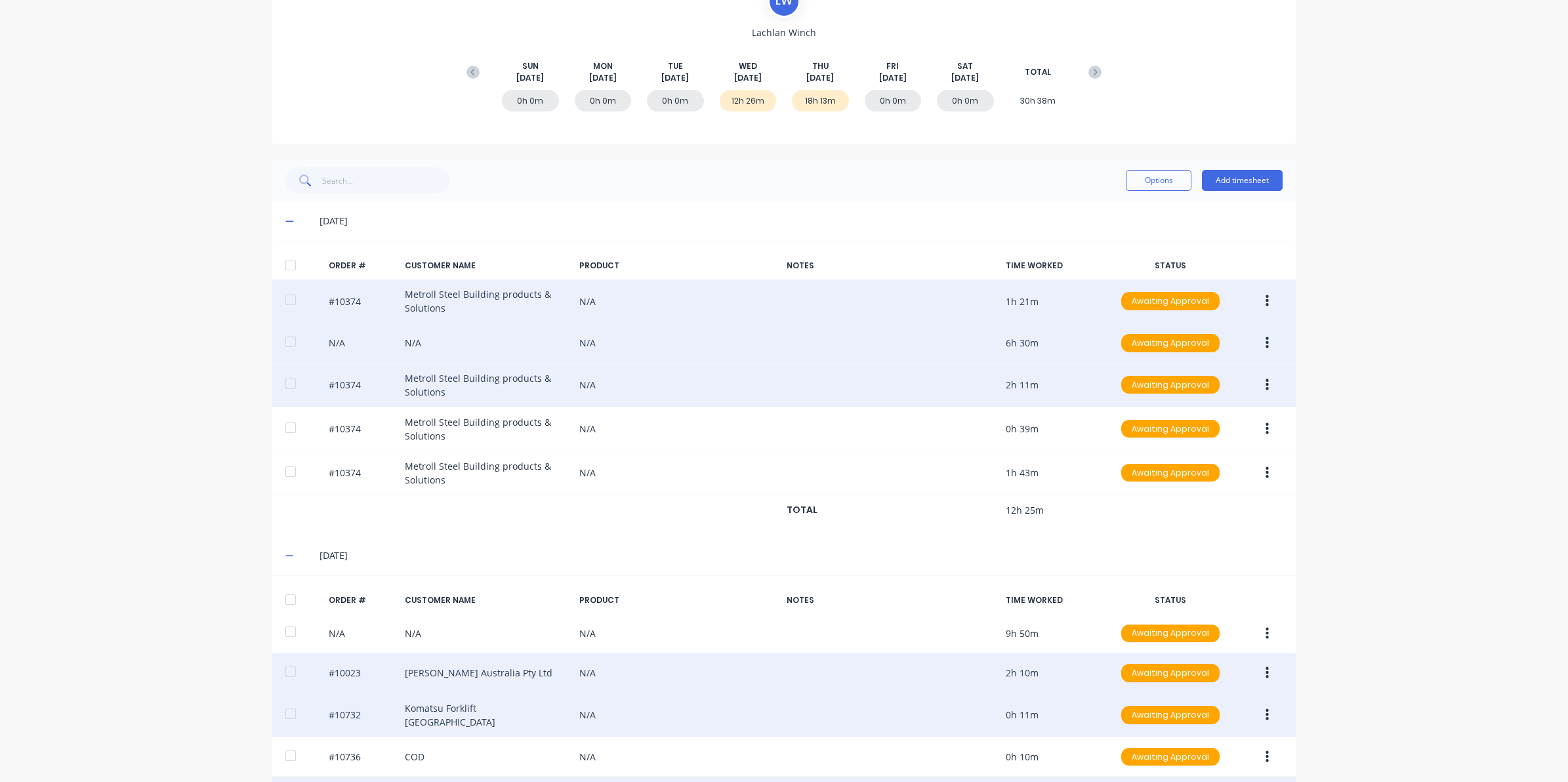
click at [1254, 380] on button "button" at bounding box center [1267, 385] width 31 height 24
click at [1209, 462] on div "Edit" at bounding box center [1220, 472] width 101 height 19
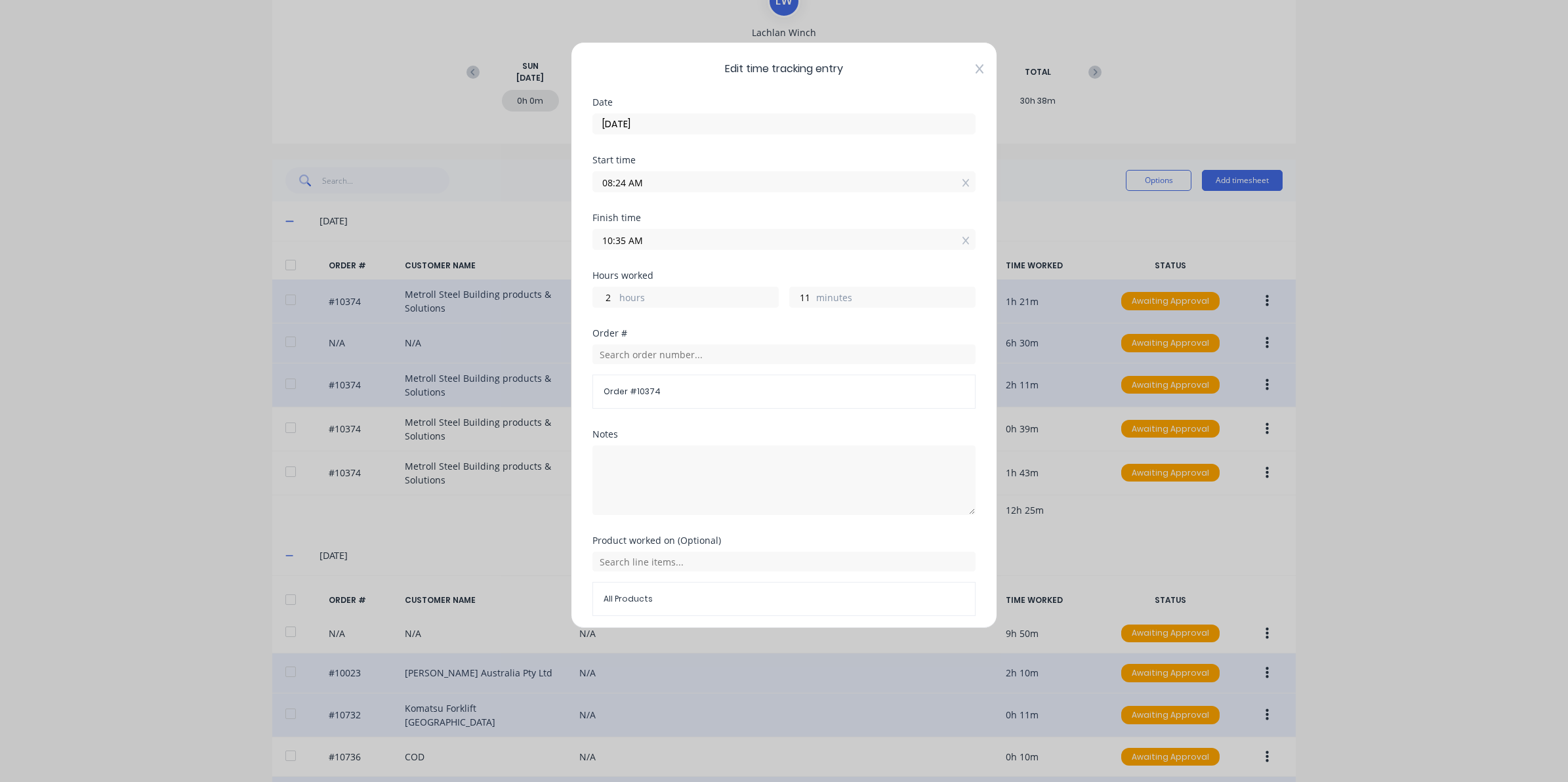
click at [976, 65] on icon at bounding box center [980, 68] width 8 height 9
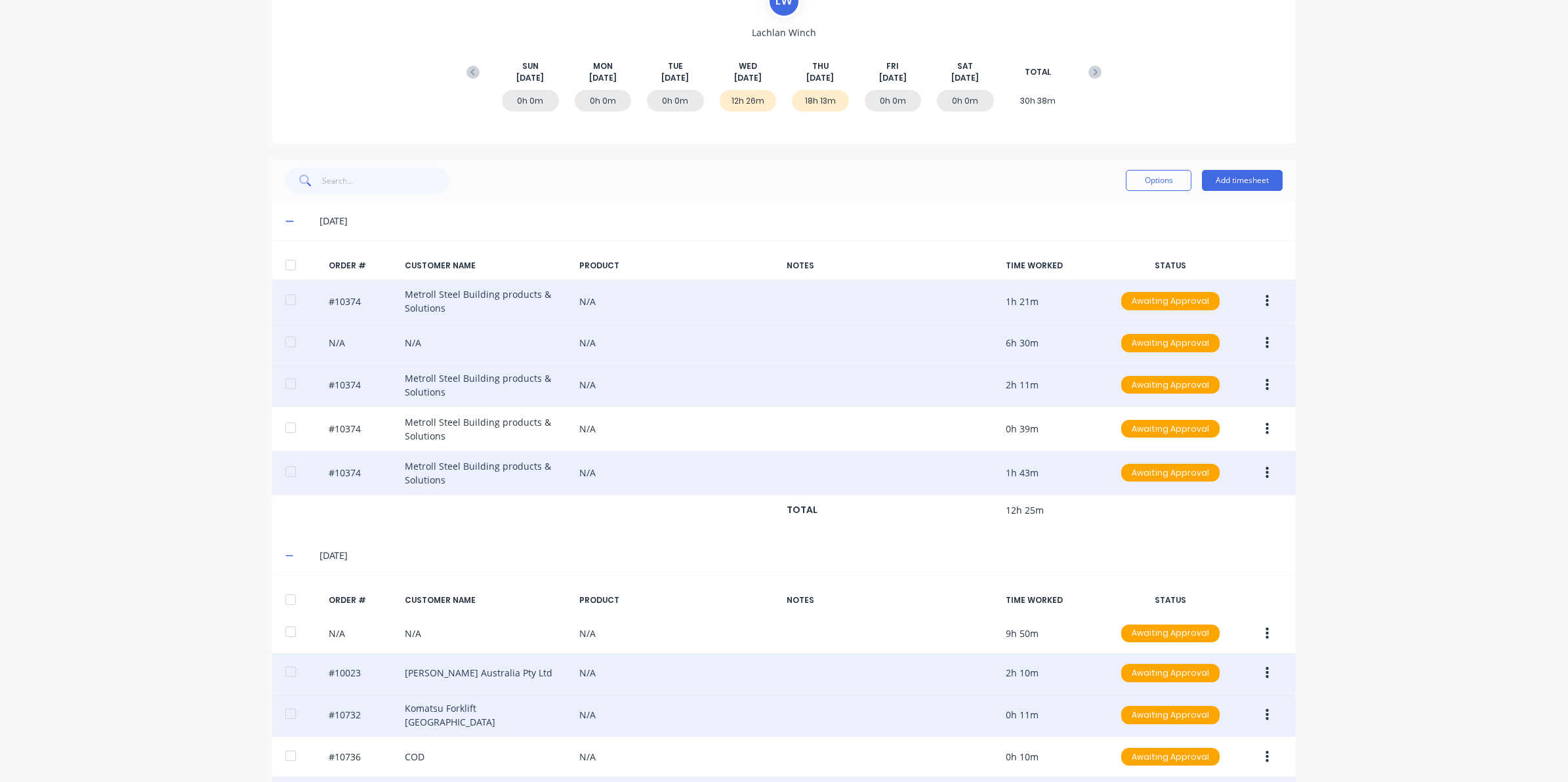
click at [1263, 467] on button "button" at bounding box center [1267, 472] width 31 height 24
click at [1182, 562] on div "Edit" at bounding box center [1220, 560] width 101 height 19
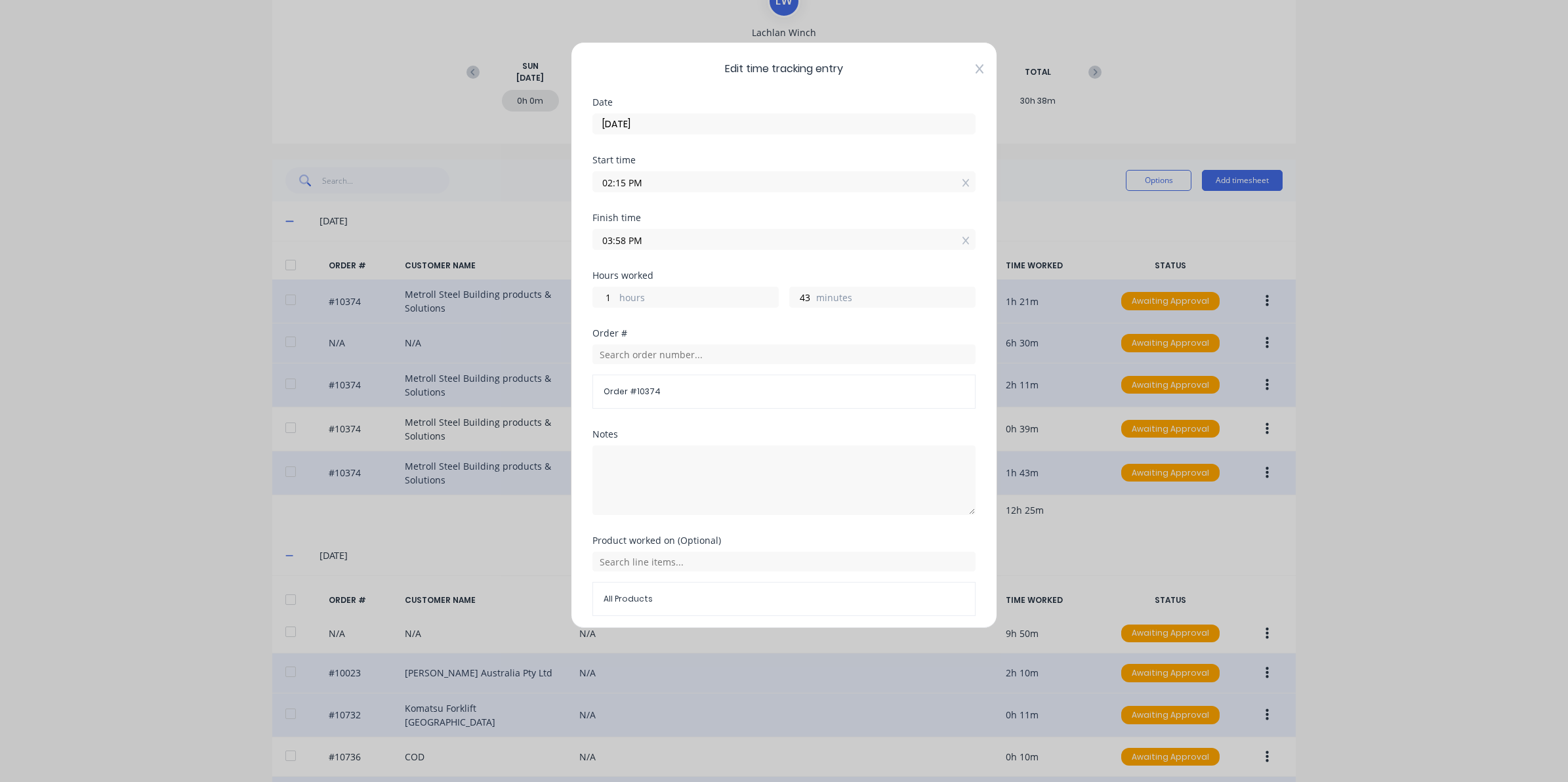
click at [976, 71] on icon at bounding box center [980, 68] width 8 height 10
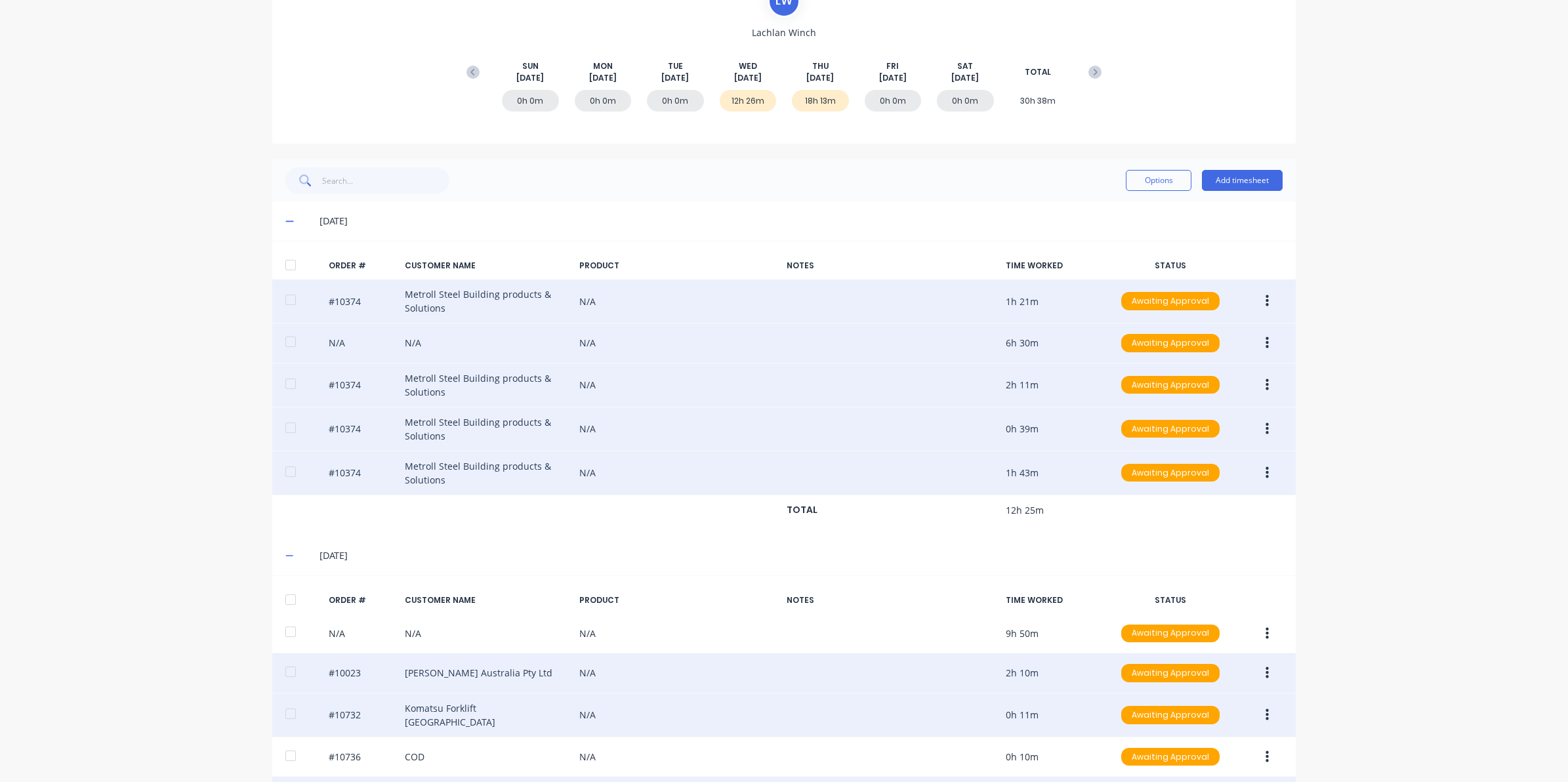
click at [1265, 433] on button "button" at bounding box center [1267, 429] width 31 height 24
click at [1222, 518] on div "Edit" at bounding box center [1220, 516] width 101 height 19
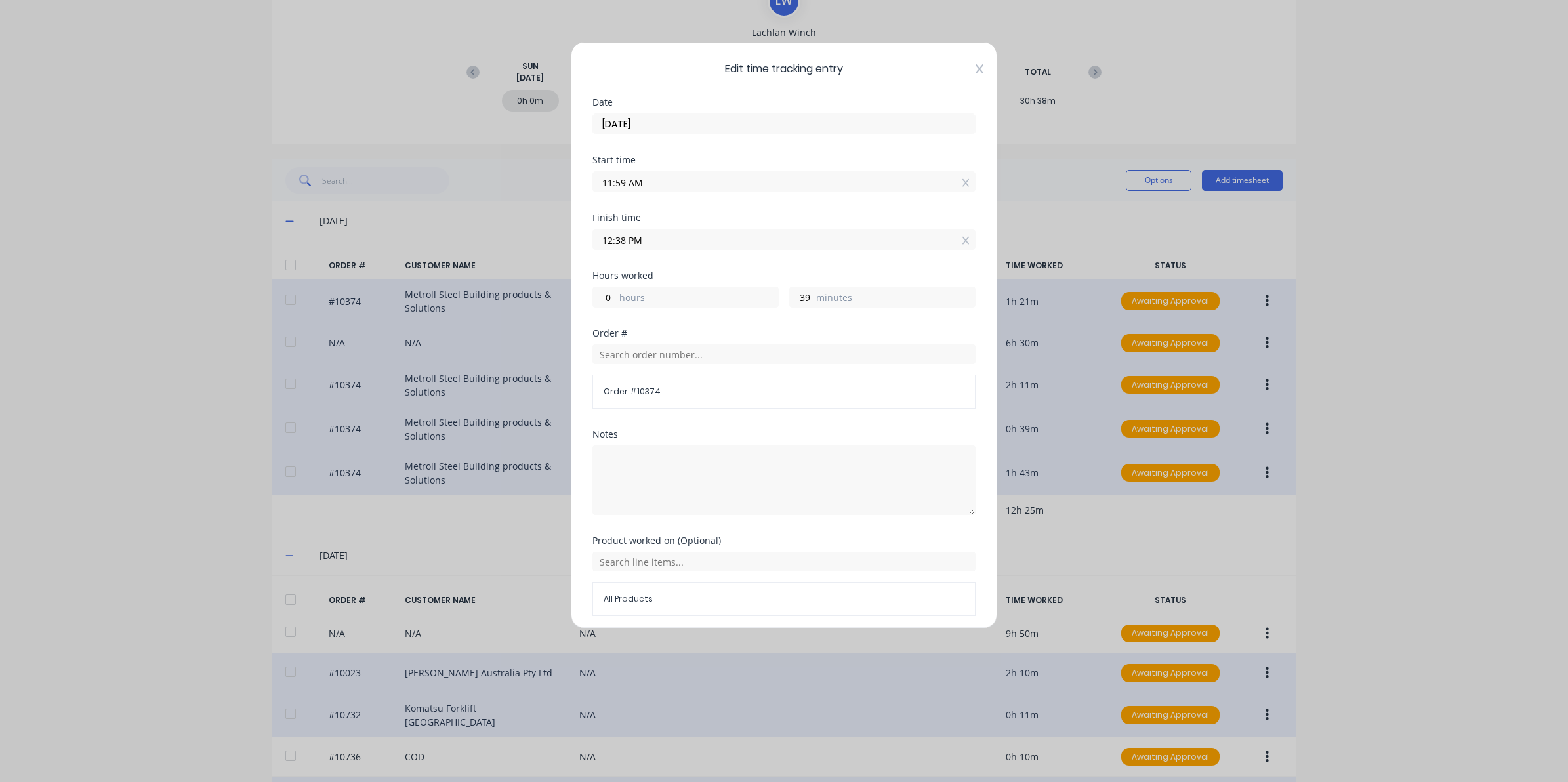
click at [976, 70] on icon at bounding box center [980, 68] width 8 height 10
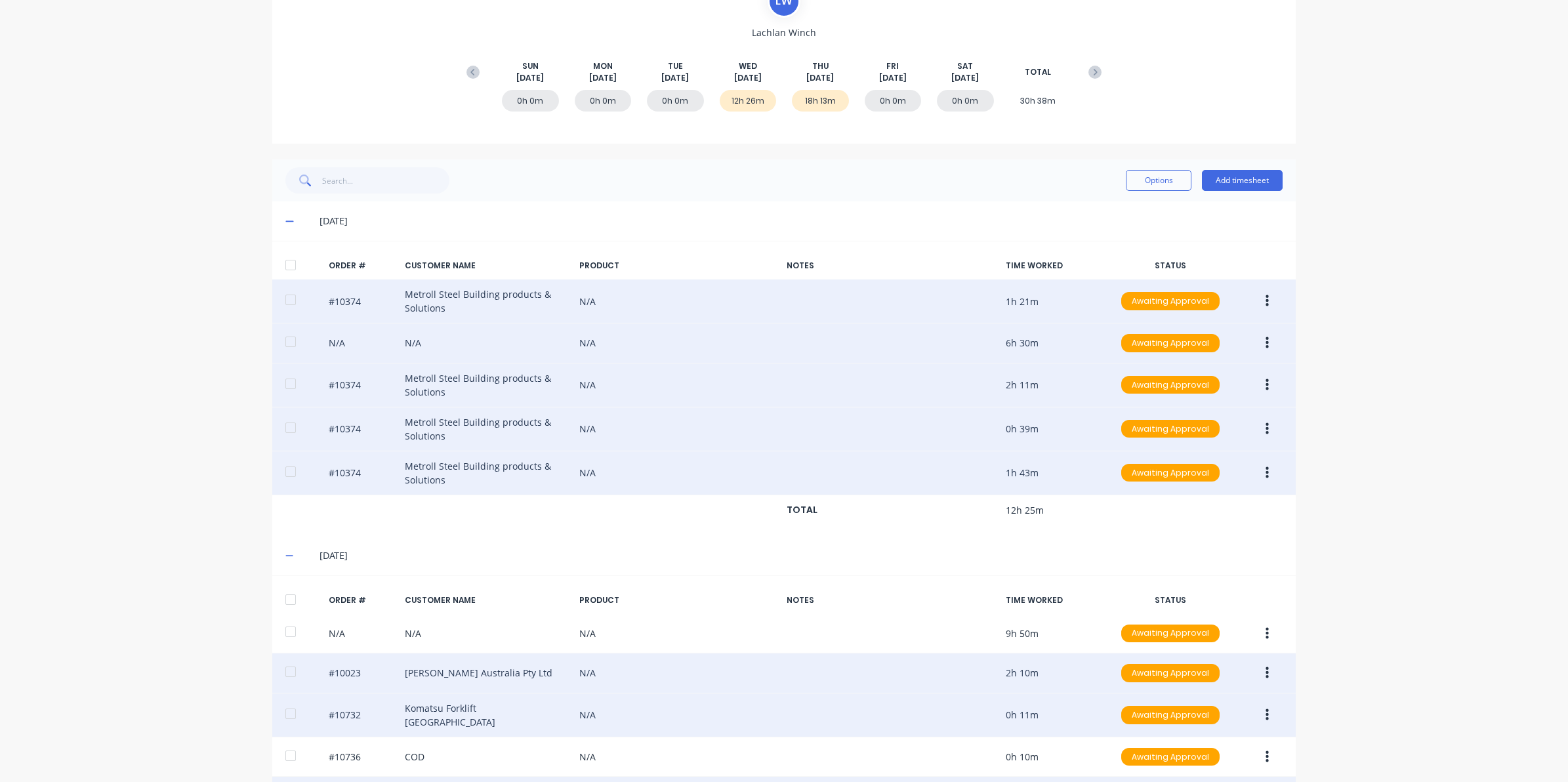
click at [1260, 387] on button "button" at bounding box center [1267, 385] width 31 height 24
click at [1196, 471] on div "Edit" at bounding box center [1220, 472] width 101 height 19
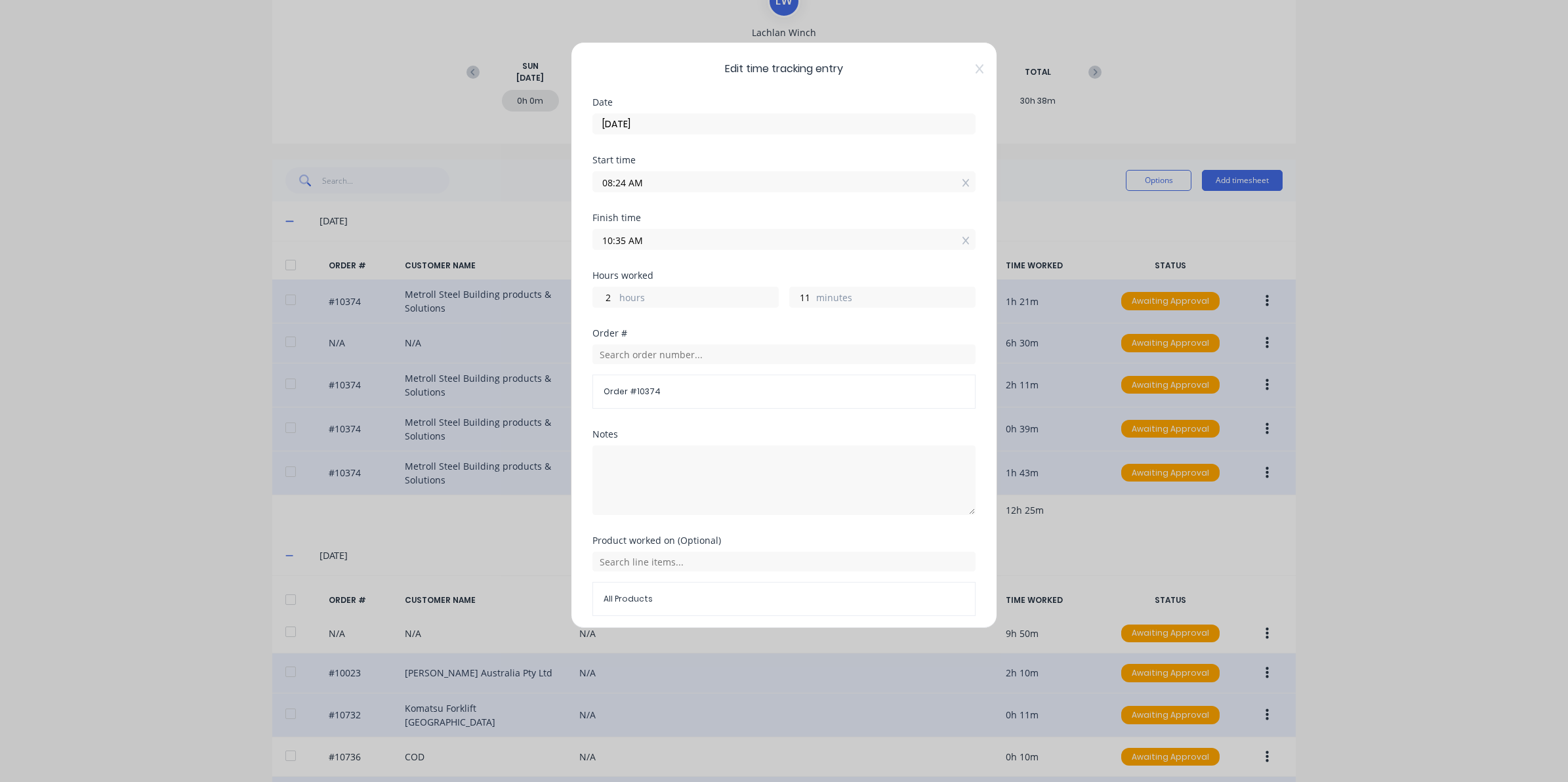
click at [1146, 93] on div "Edit time tracking entry Date 27/08/2025 Start time 08:24 AM Finish time 10:35 …" at bounding box center [784, 391] width 1568 height 782
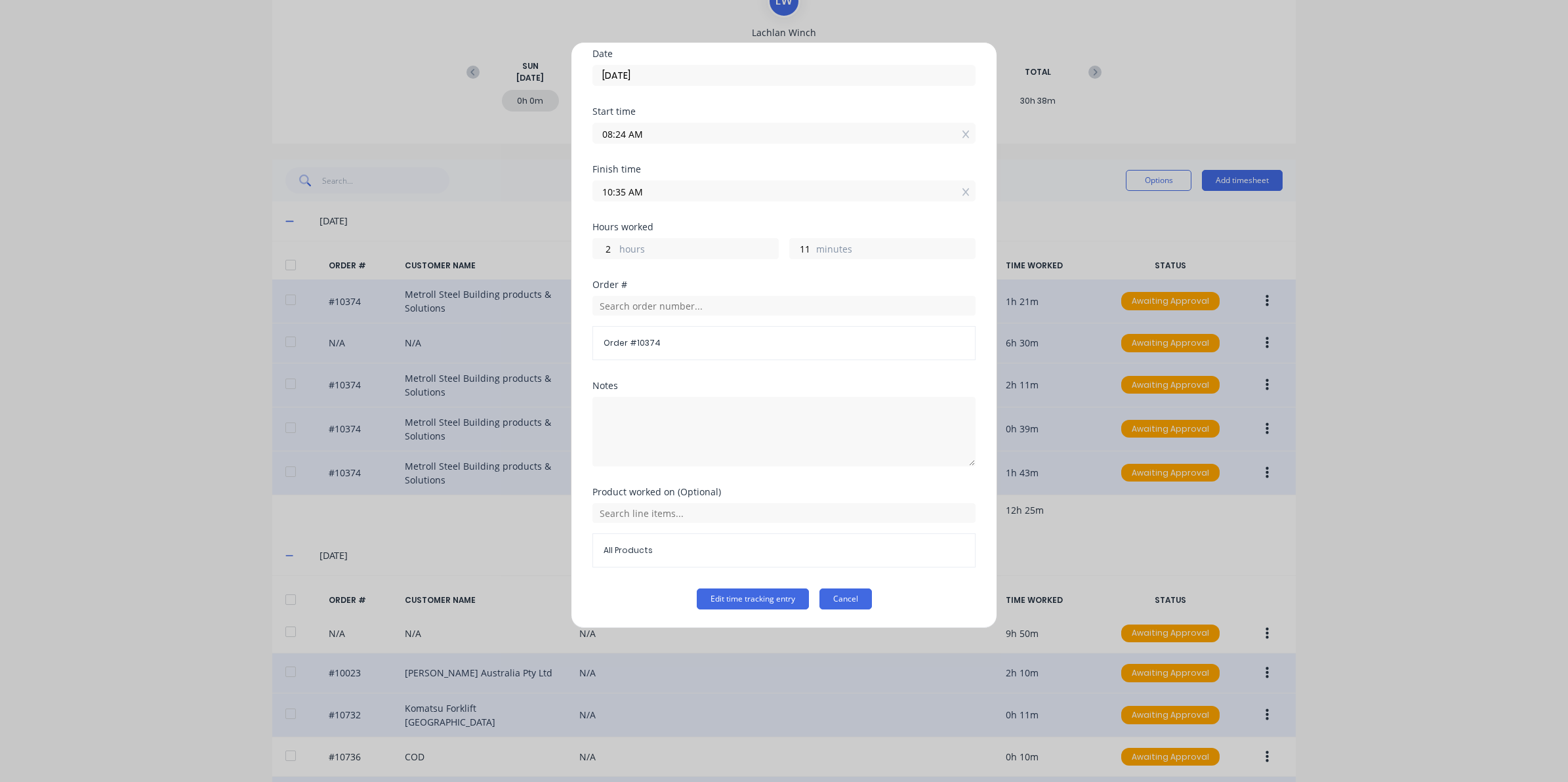
click at [838, 597] on button "Cancel" at bounding box center [846, 599] width 53 height 21
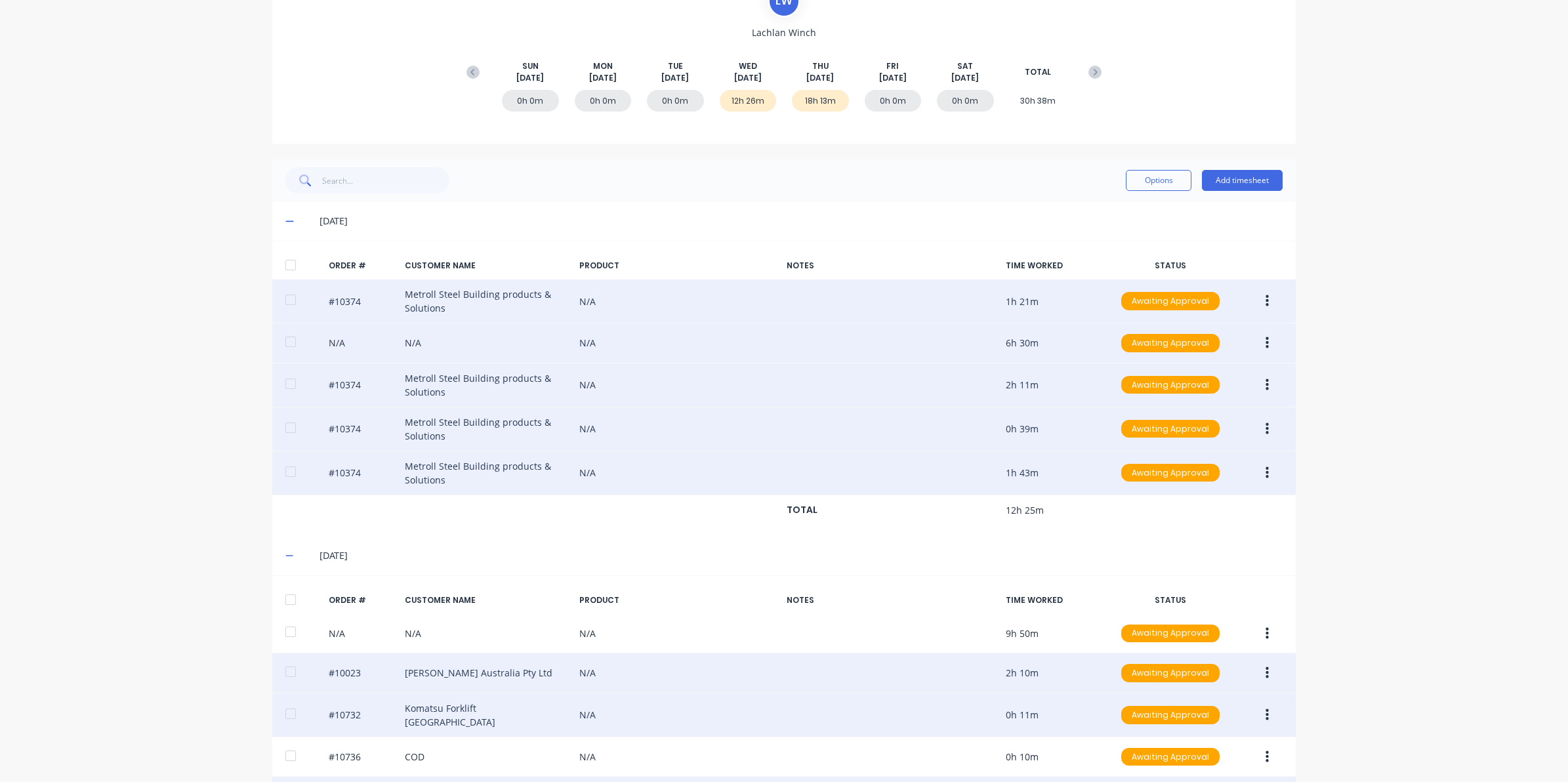
drag, startPoint x: 1257, startPoint y: 350, endPoint x: 1254, endPoint y: 340, distance: 10.4
click at [1255, 348] on button "button" at bounding box center [1267, 343] width 31 height 24
click at [1170, 432] on div "Edit" at bounding box center [1220, 430] width 101 height 19
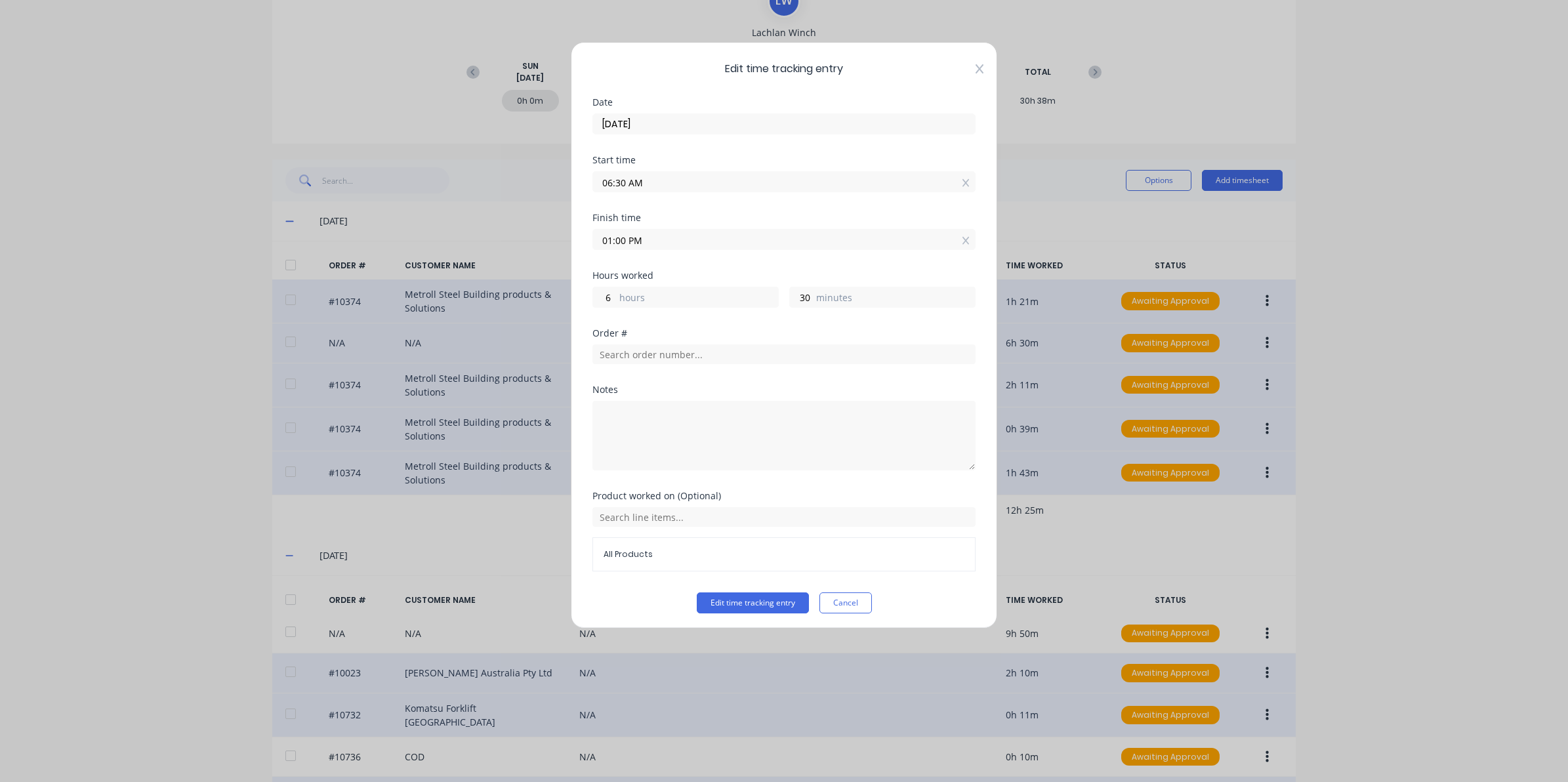
click at [976, 70] on icon at bounding box center [980, 68] width 8 height 10
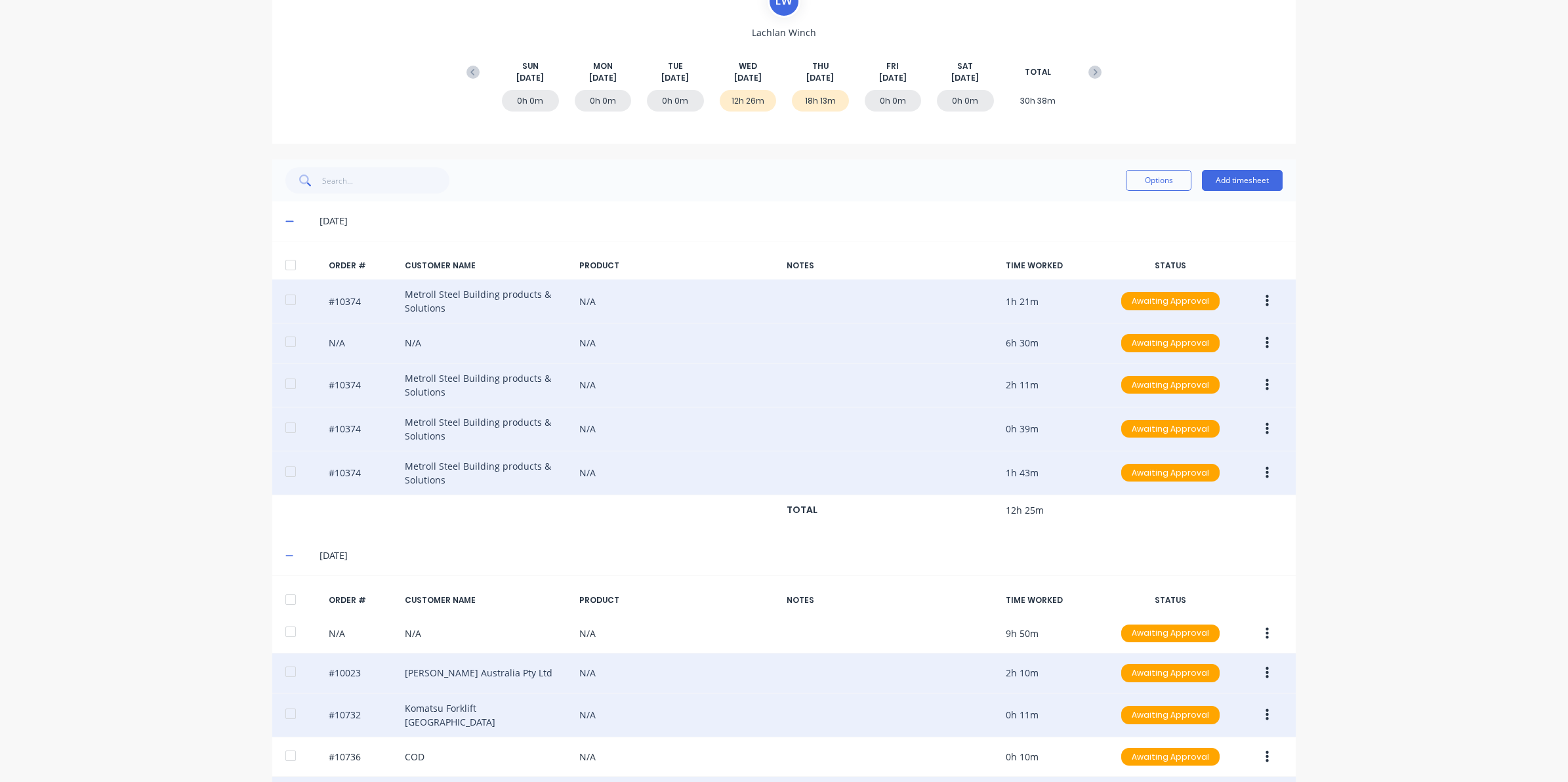
click at [286, 221] on icon at bounding box center [289, 220] width 9 height 9
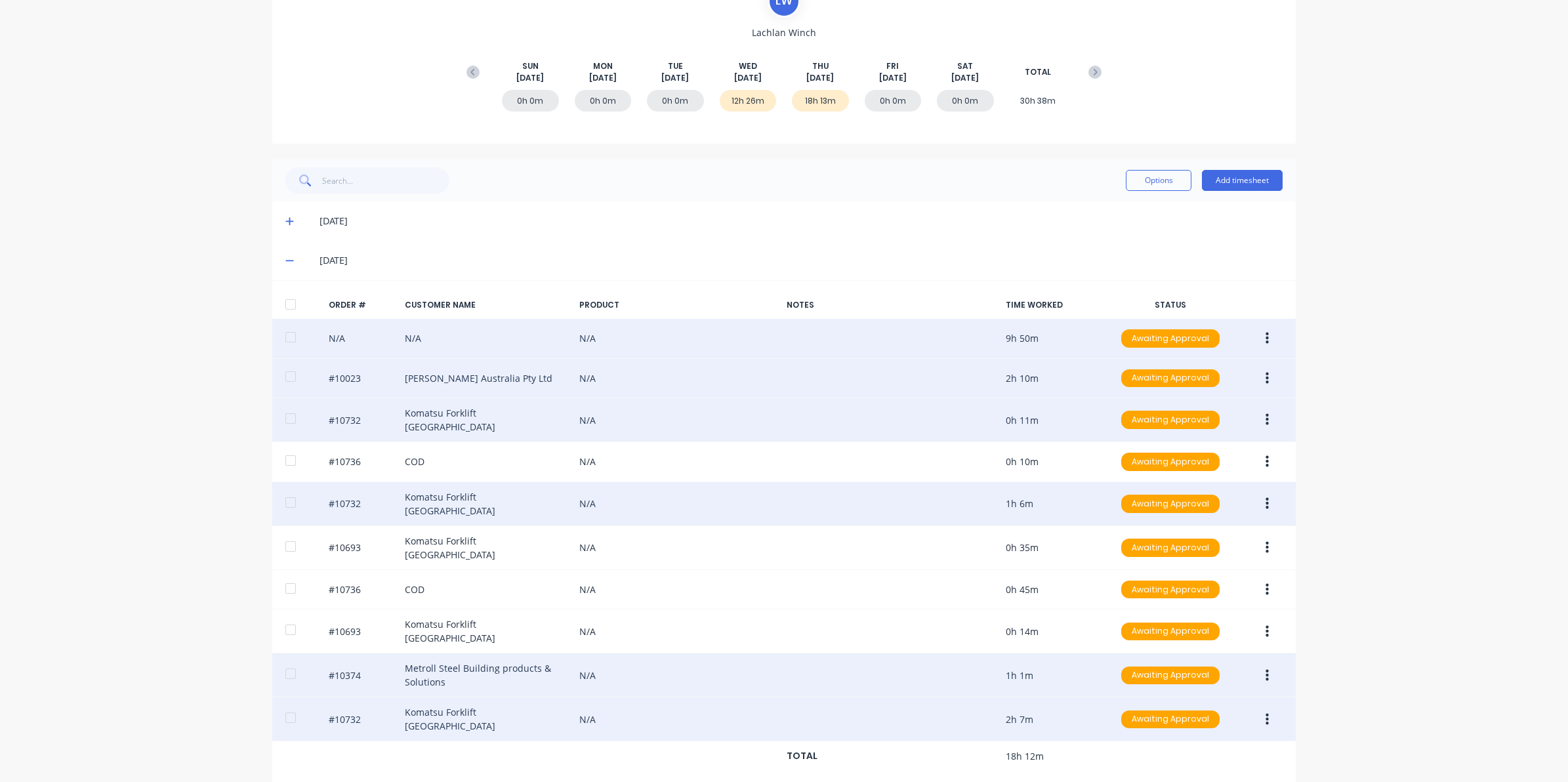
click at [1257, 333] on button "button" at bounding box center [1267, 338] width 31 height 24
click at [1162, 417] on button "Edit" at bounding box center [1220, 425] width 125 height 26
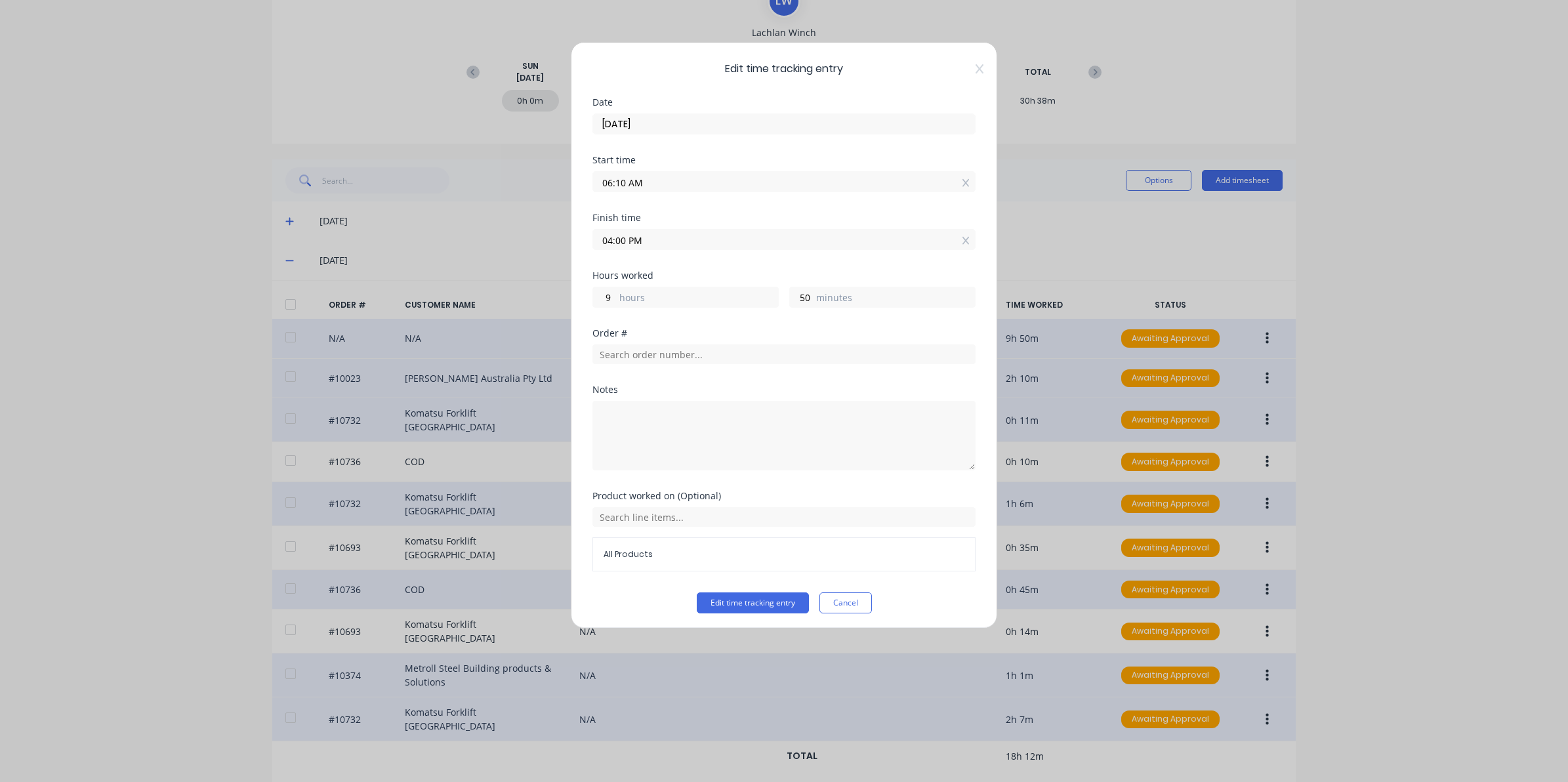
drag, startPoint x: 846, startPoint y: 600, endPoint x: 835, endPoint y: 589, distance: 15.6
click at [846, 600] on button "Cancel" at bounding box center [846, 603] width 53 height 21
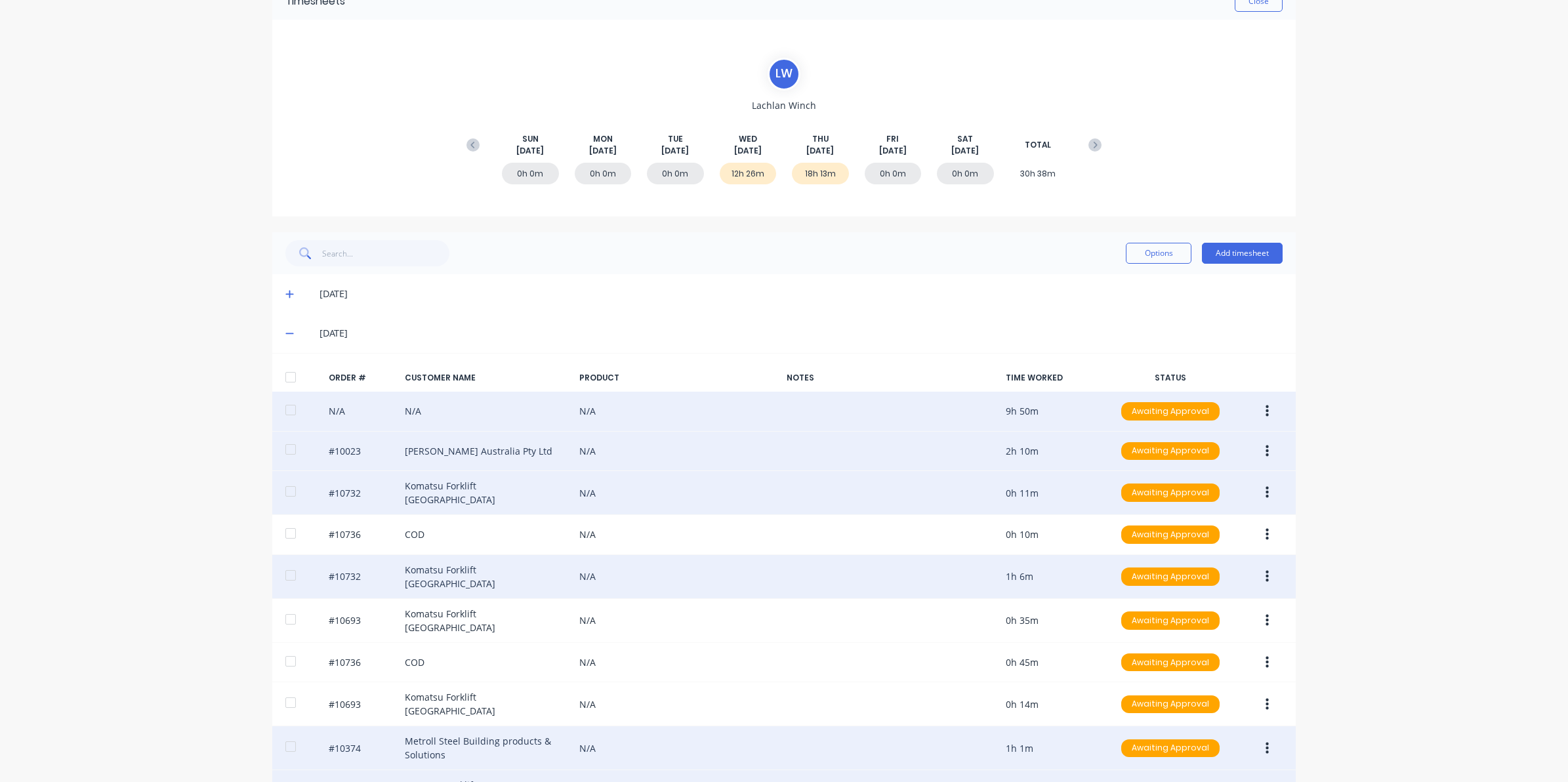
scroll to position [0, 0]
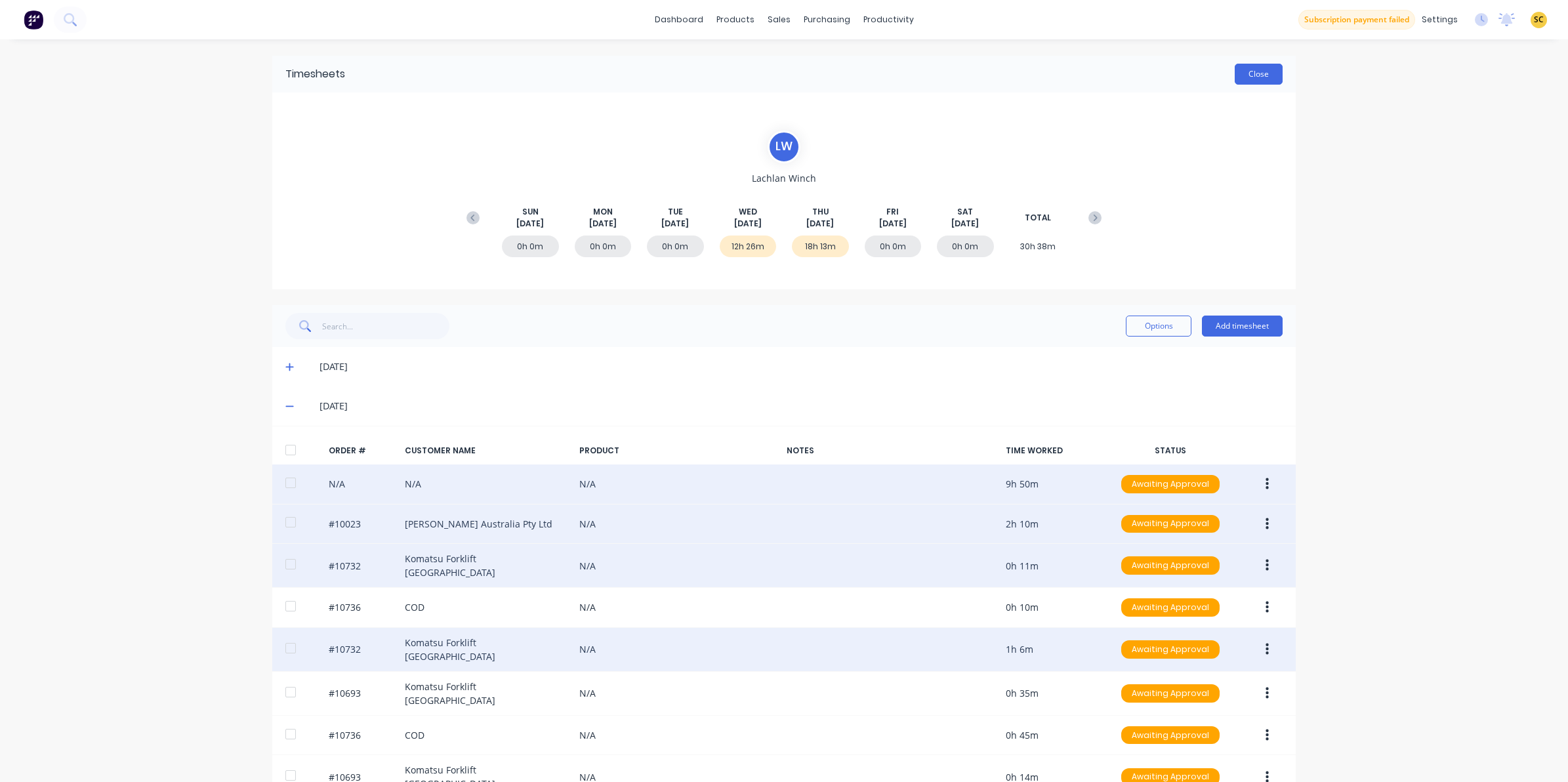
click at [1254, 73] on button "Close" at bounding box center [1259, 74] width 48 height 21
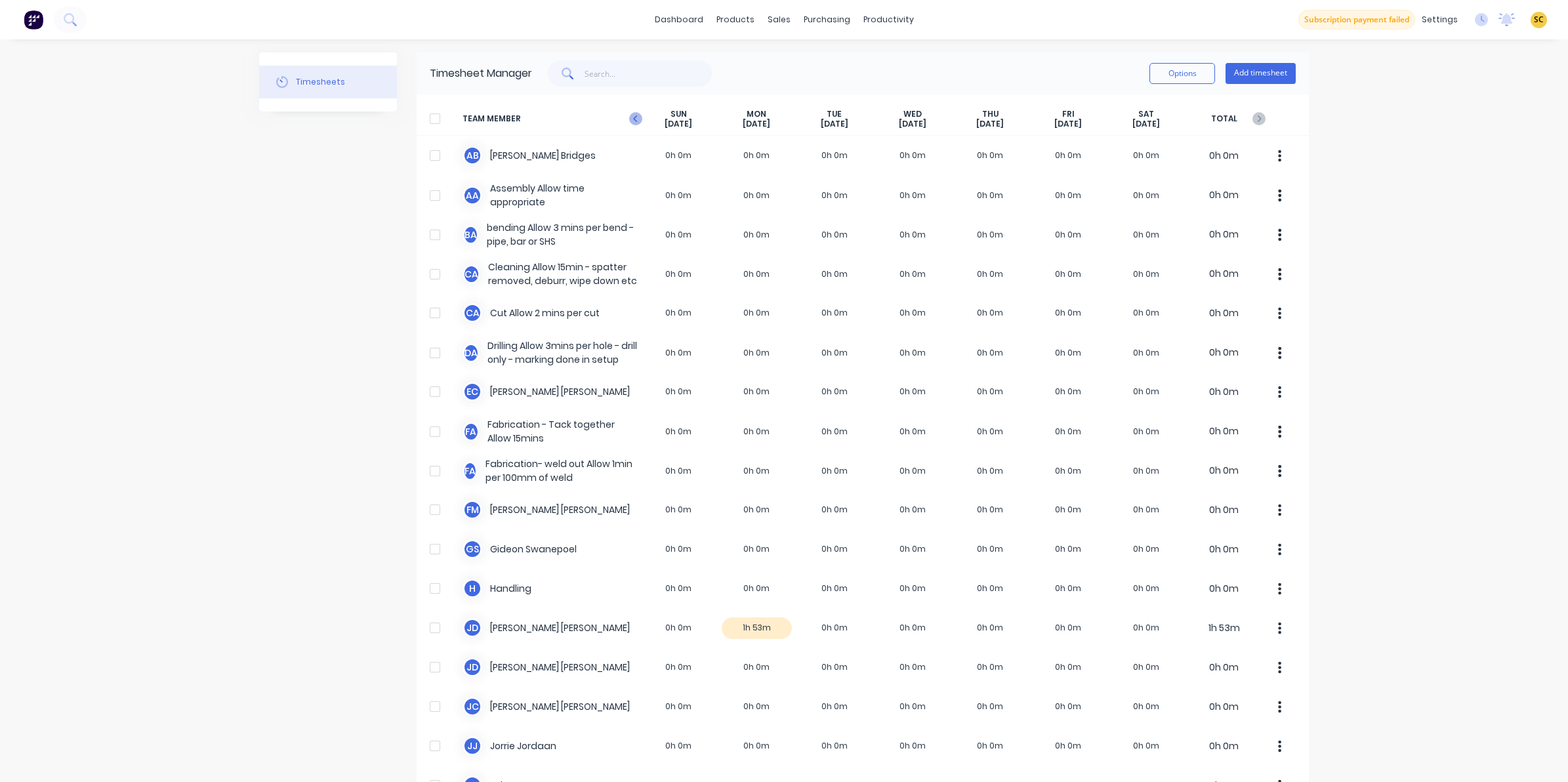
click at [631, 119] on g "button" at bounding box center [636, 119] width 13 height 13
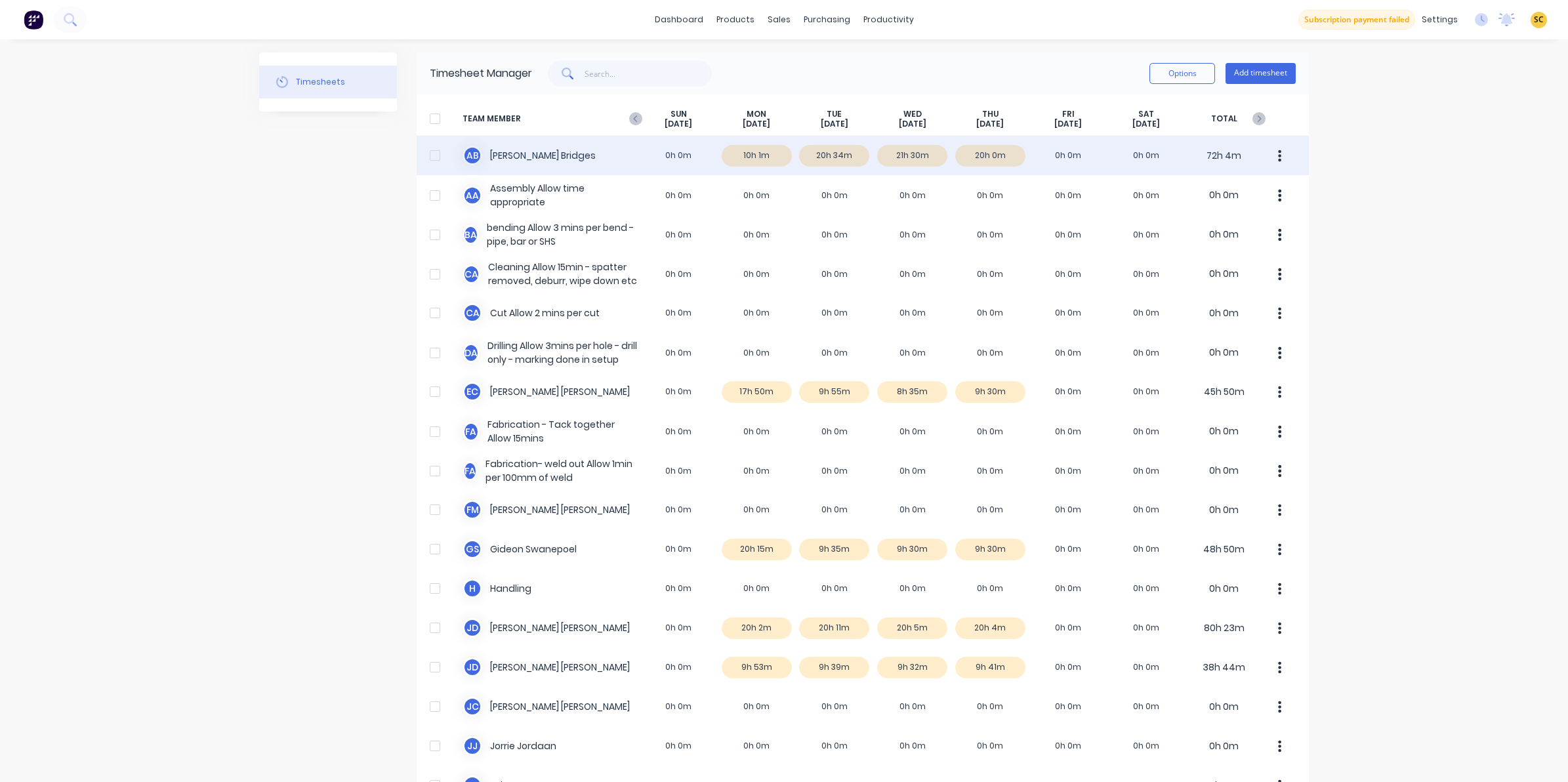
click at [914, 162] on div "A B Ashley Bridges 0h 0m 10h 1m 20h 34m 21h 30m 20h 0m 0h 0m 0h 0m 72h 4m" at bounding box center [863, 155] width 892 height 40
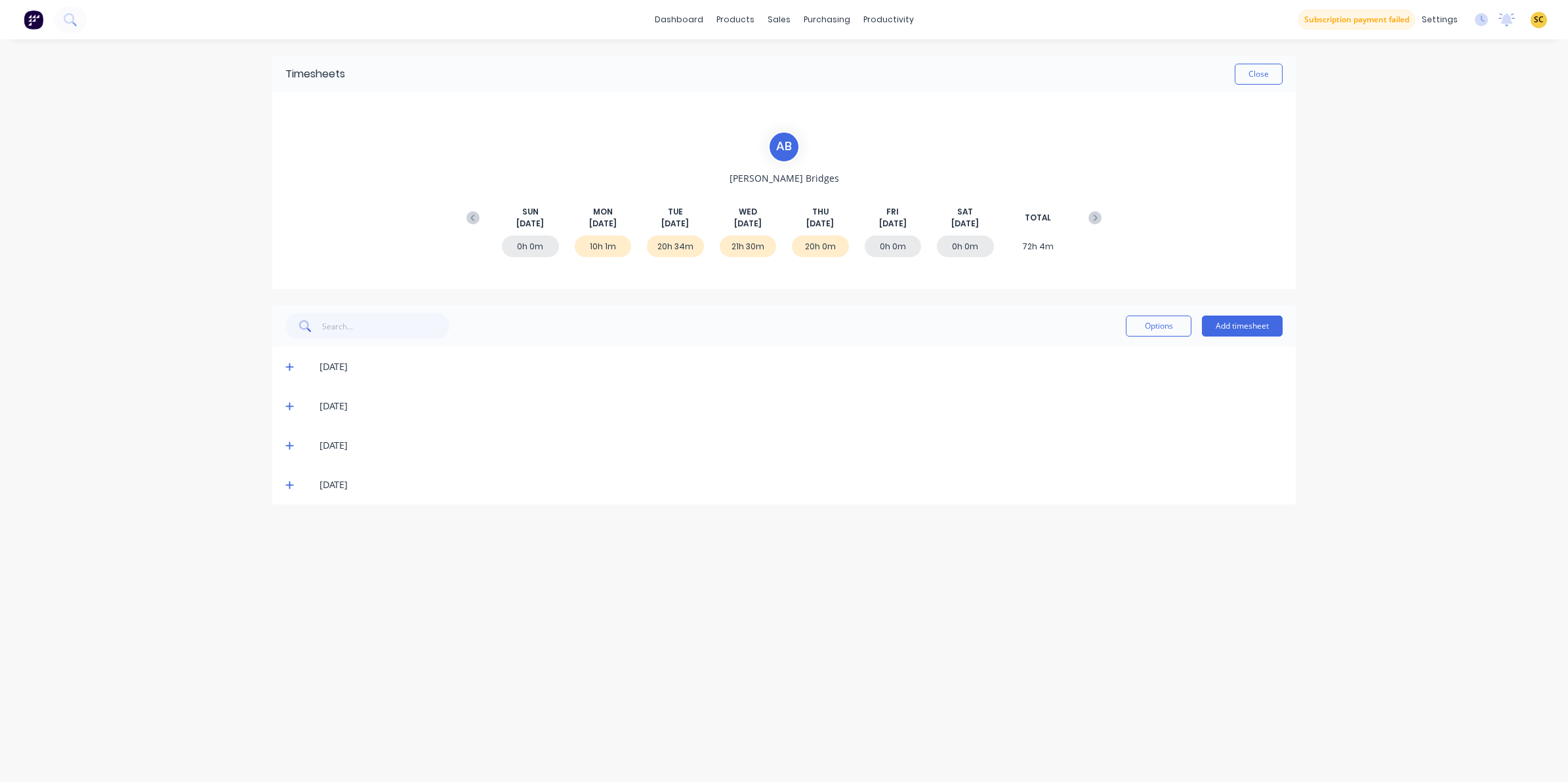
click at [293, 444] on span at bounding box center [291, 445] width 13 height 13
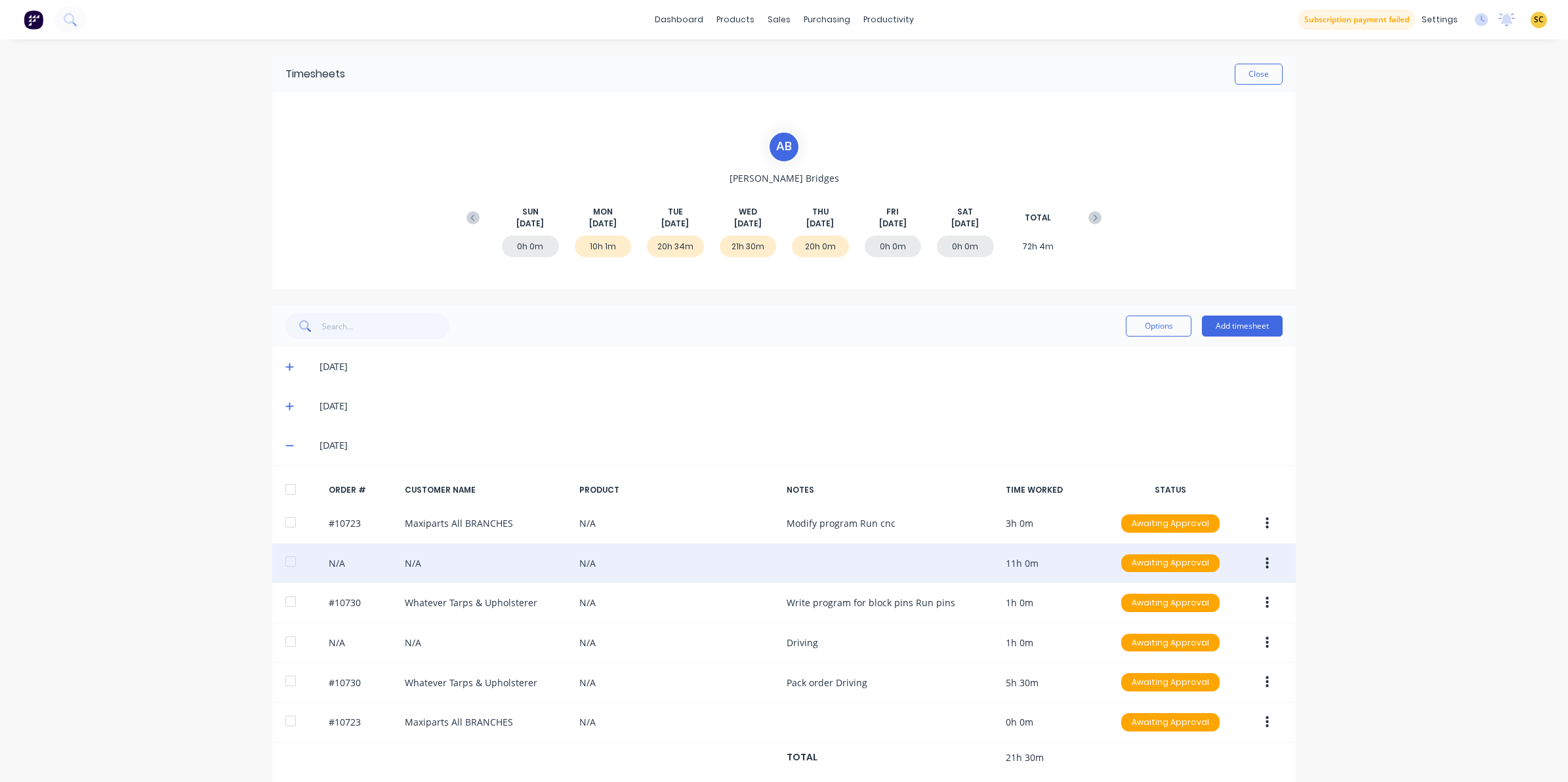
drag, startPoint x: 1264, startPoint y: 564, endPoint x: 1264, endPoint y: 571, distance: 7.0
click at [1264, 565] on button "button" at bounding box center [1267, 563] width 31 height 24
click at [1230, 649] on div "Edit" at bounding box center [1220, 650] width 101 height 19
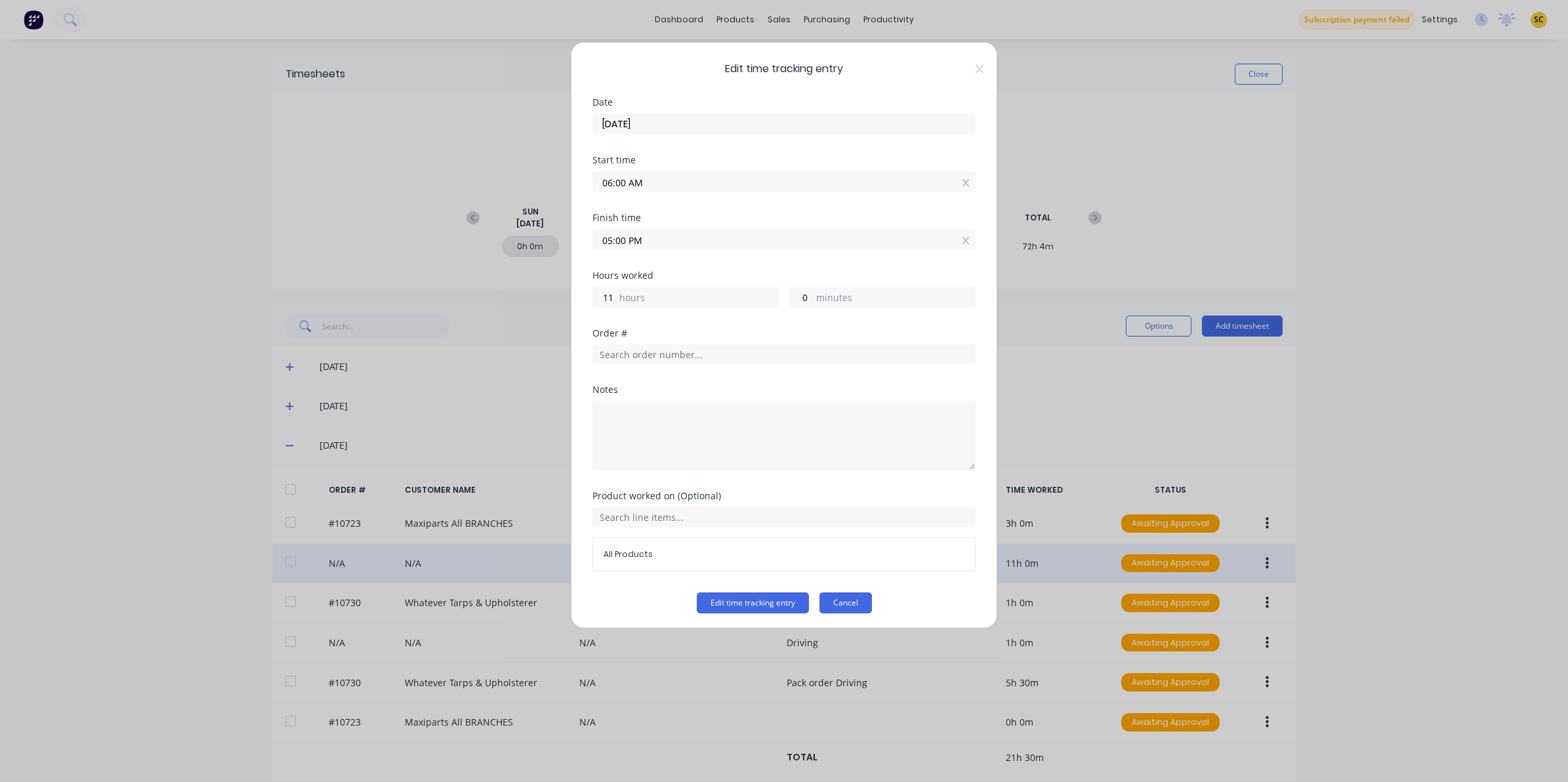
click at [825, 607] on button "Cancel" at bounding box center [846, 603] width 53 height 21
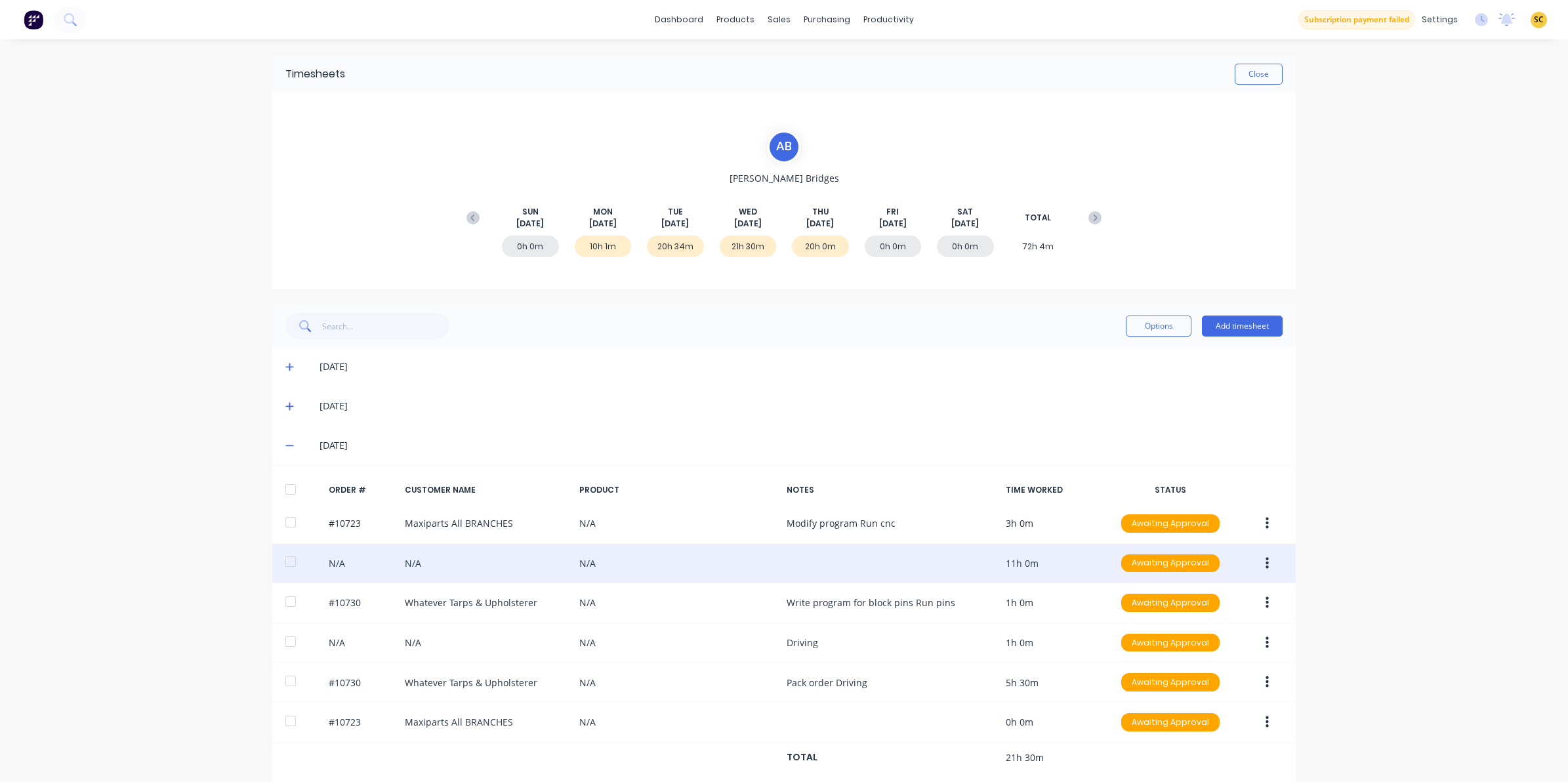
click at [285, 441] on span at bounding box center [291, 445] width 13 height 13
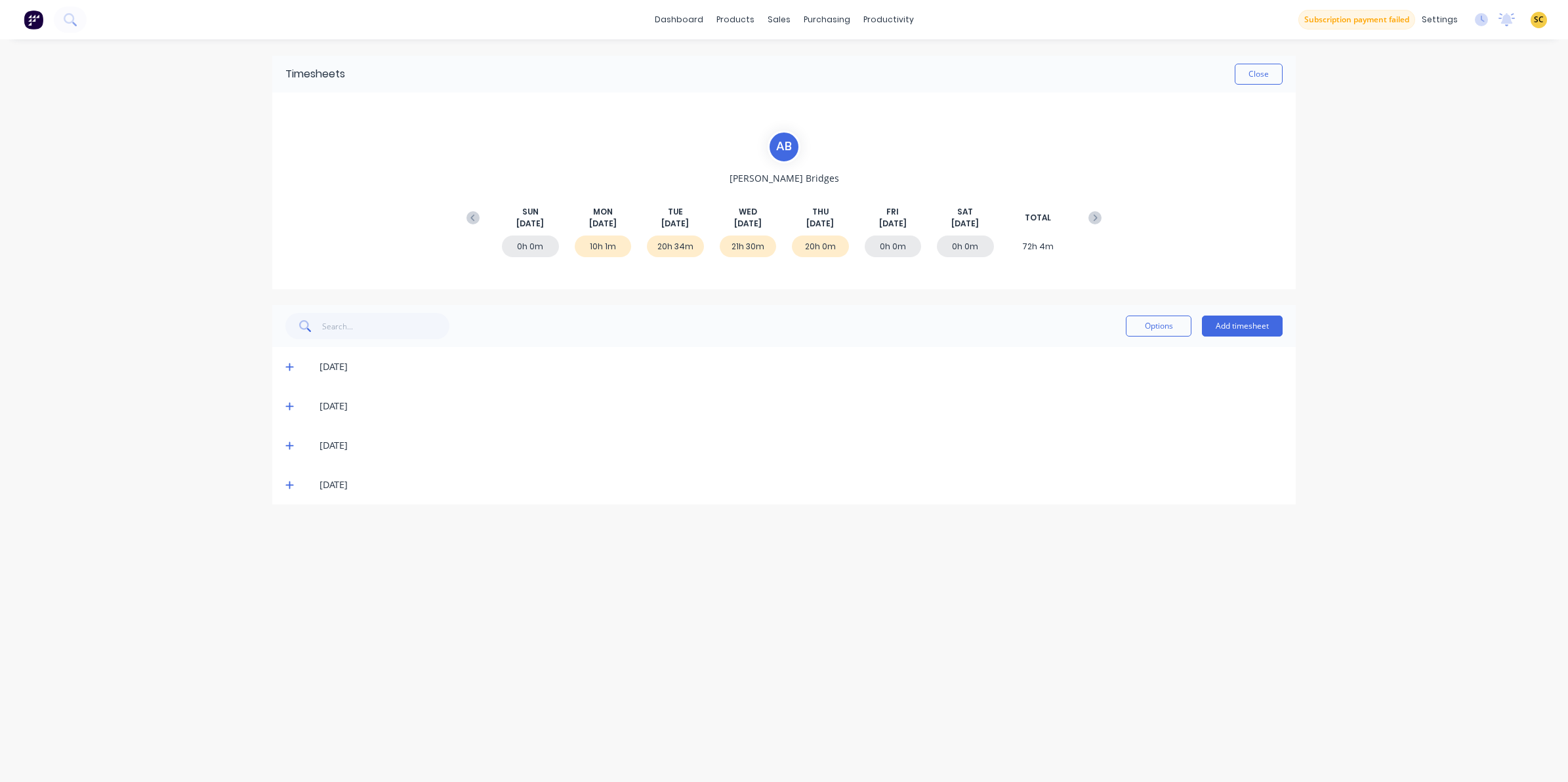
click at [289, 487] on icon at bounding box center [289, 484] width 9 height 9
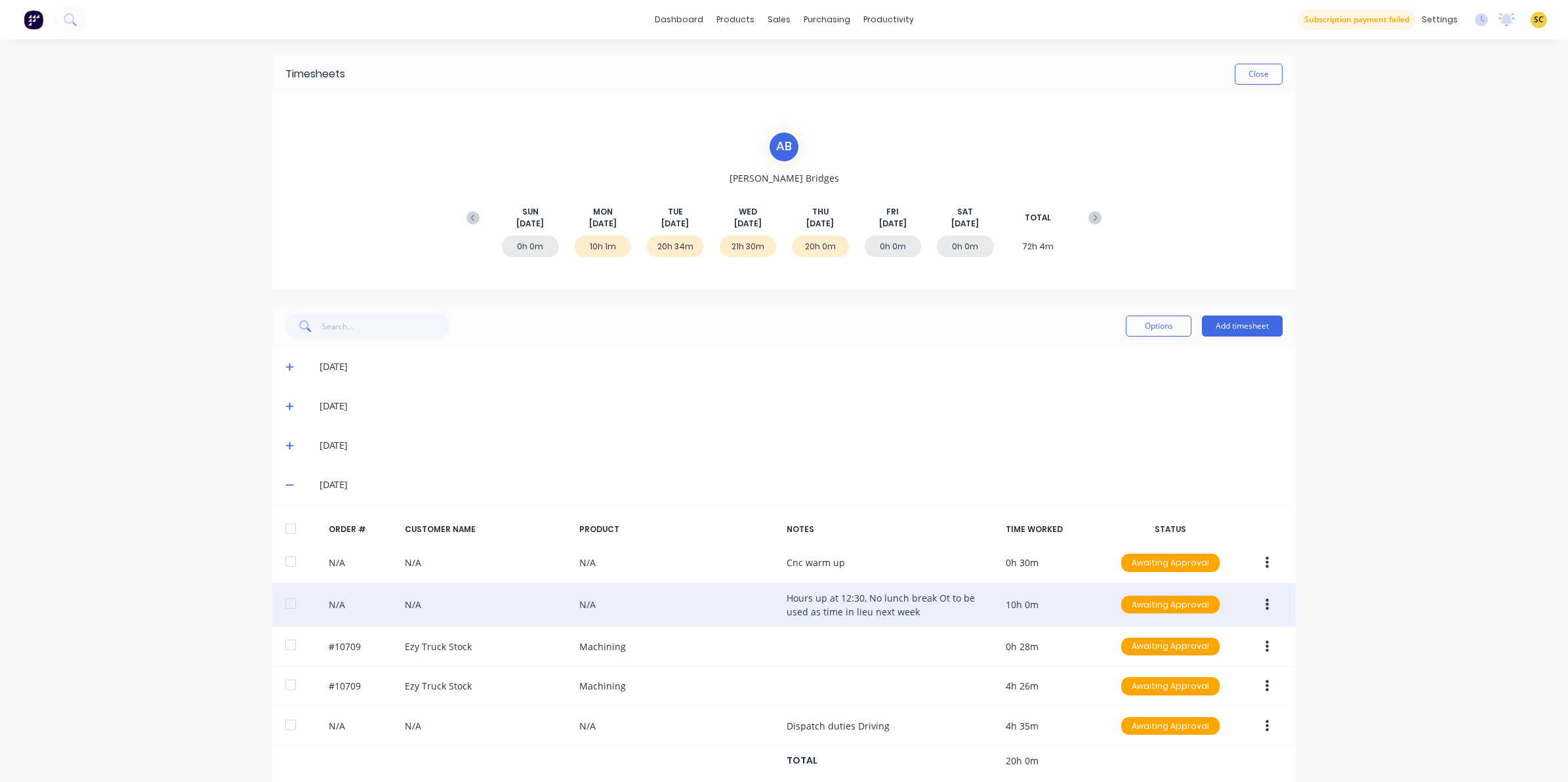
drag, startPoint x: 1265, startPoint y: 601, endPoint x: 1258, endPoint y: 610, distance: 11.4
click at [1264, 601] on button "button" at bounding box center [1267, 605] width 31 height 24
click at [1172, 692] on div "Edit" at bounding box center [1220, 692] width 101 height 19
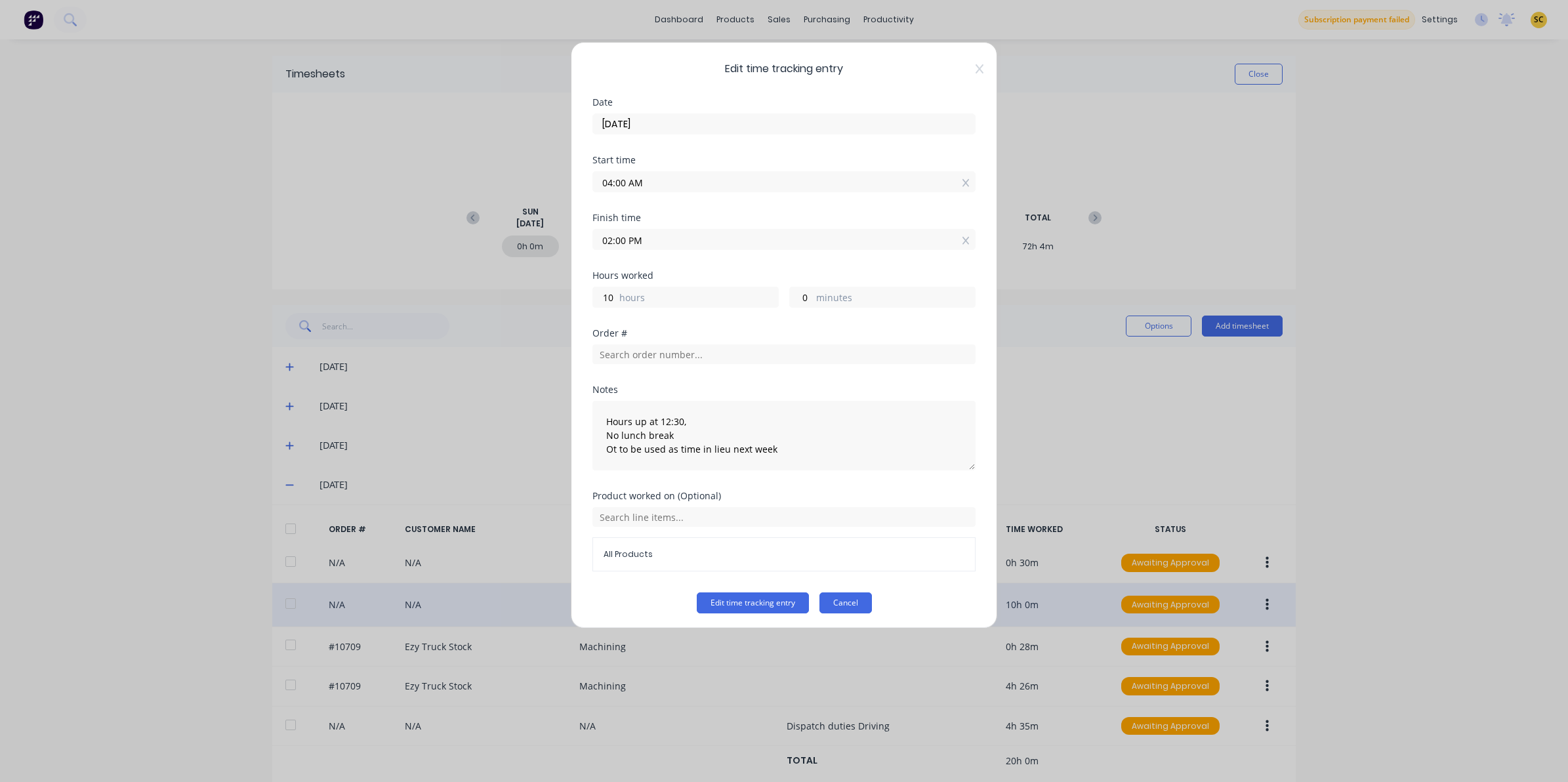
click at [824, 601] on button "Cancel" at bounding box center [846, 603] width 53 height 21
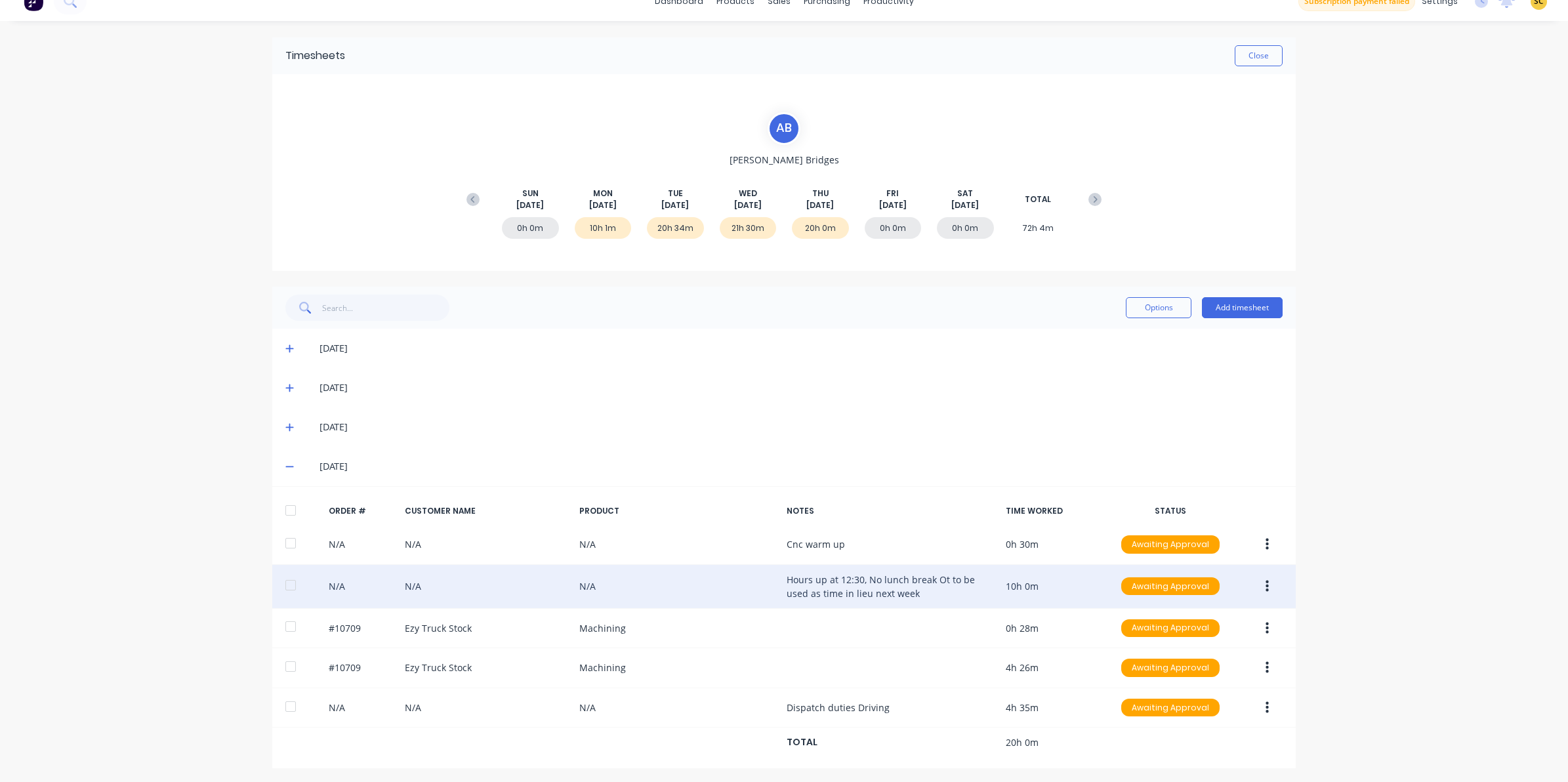
scroll to position [24, 0]
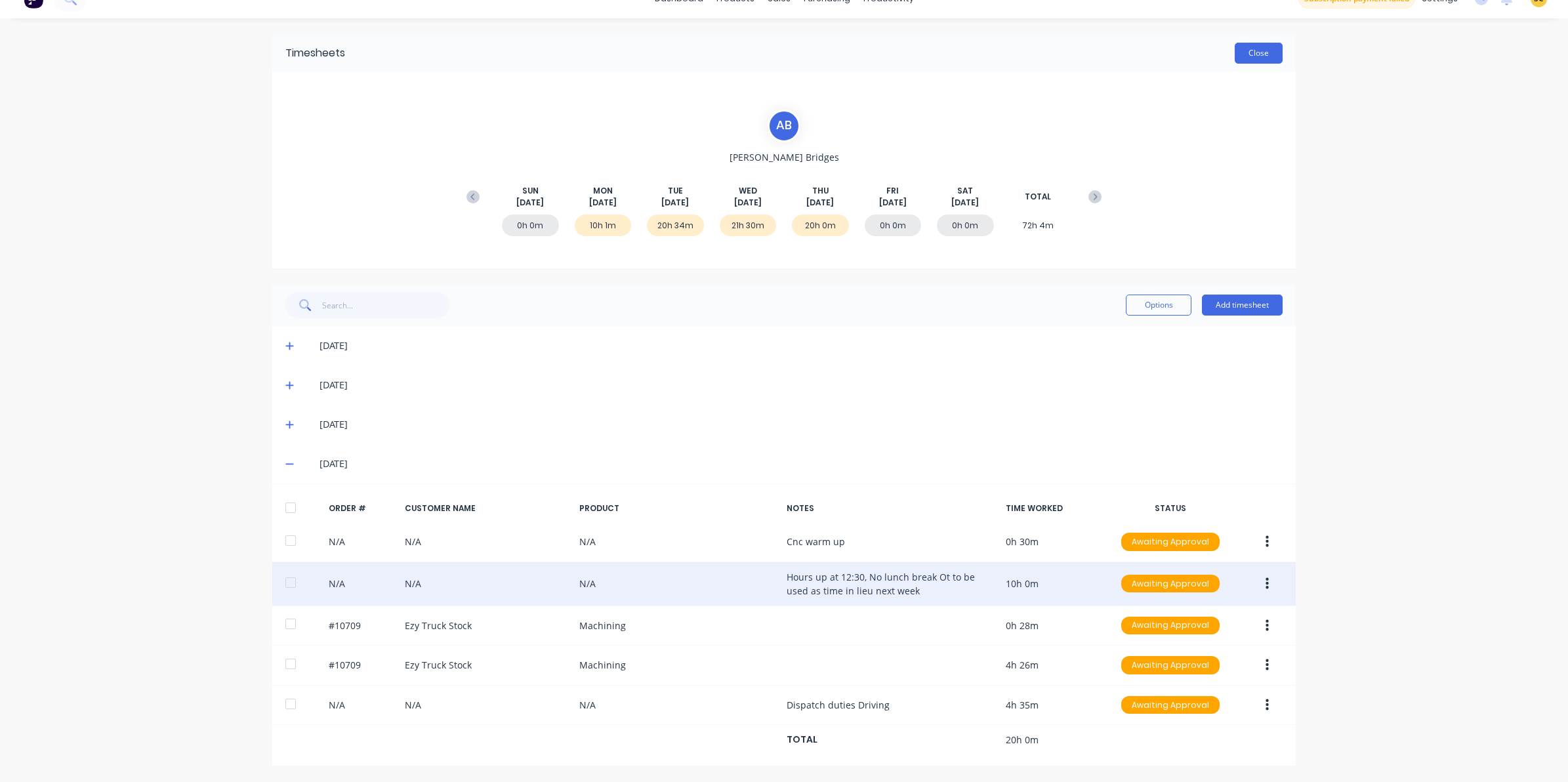
click at [1243, 58] on button "Close" at bounding box center [1259, 53] width 48 height 21
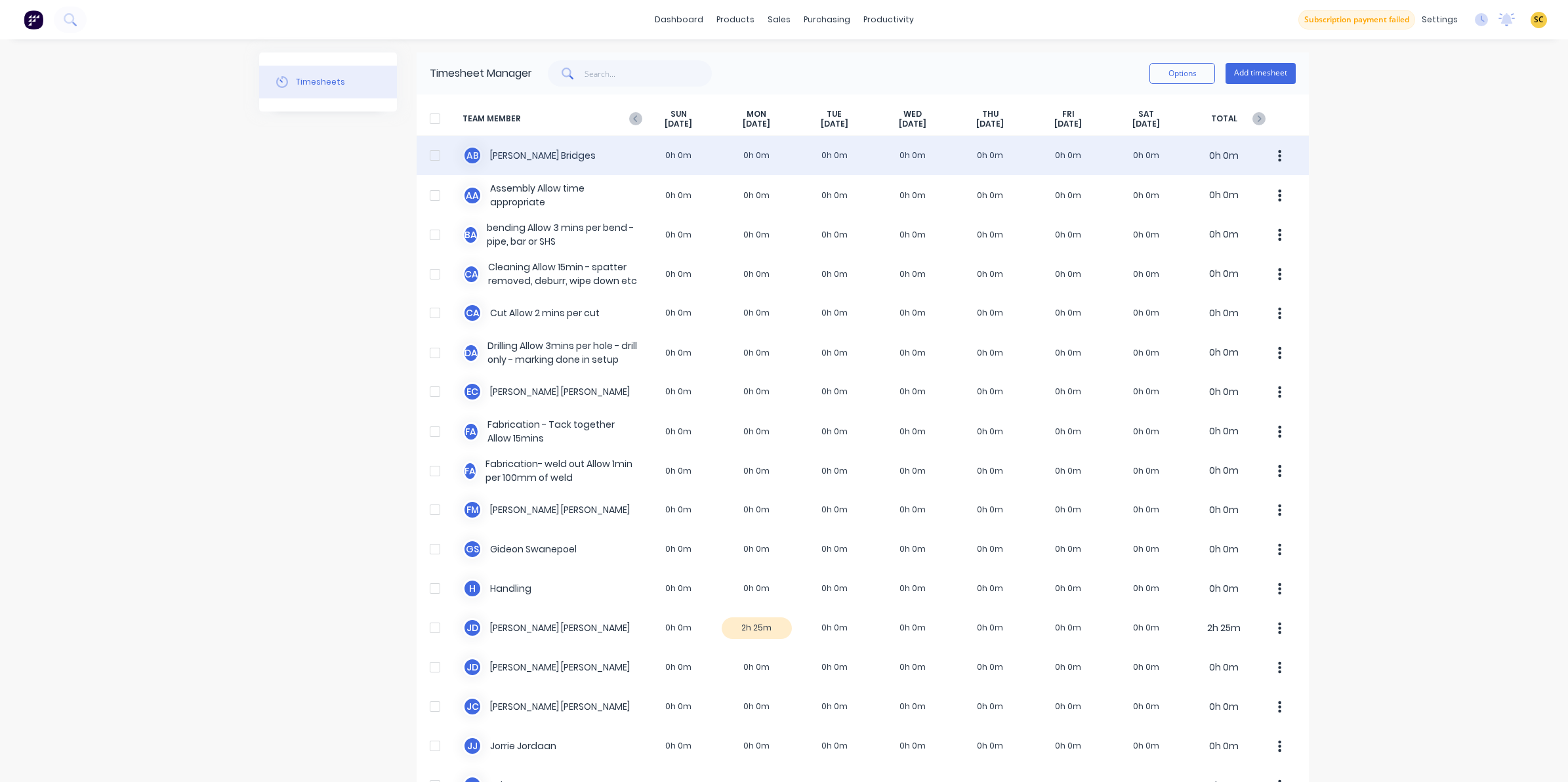
drag, startPoint x: 629, startPoint y: 113, endPoint x: 630, endPoint y: 174, distance: 61.0
click at [627, 126] on div "TEAM MEMBER SUN Aug 31st MON Sep 1st TUE Sep 2nd WED Sep 3rd THU Sep 4th FRI Se…" at bounding box center [863, 119] width 892 height 33
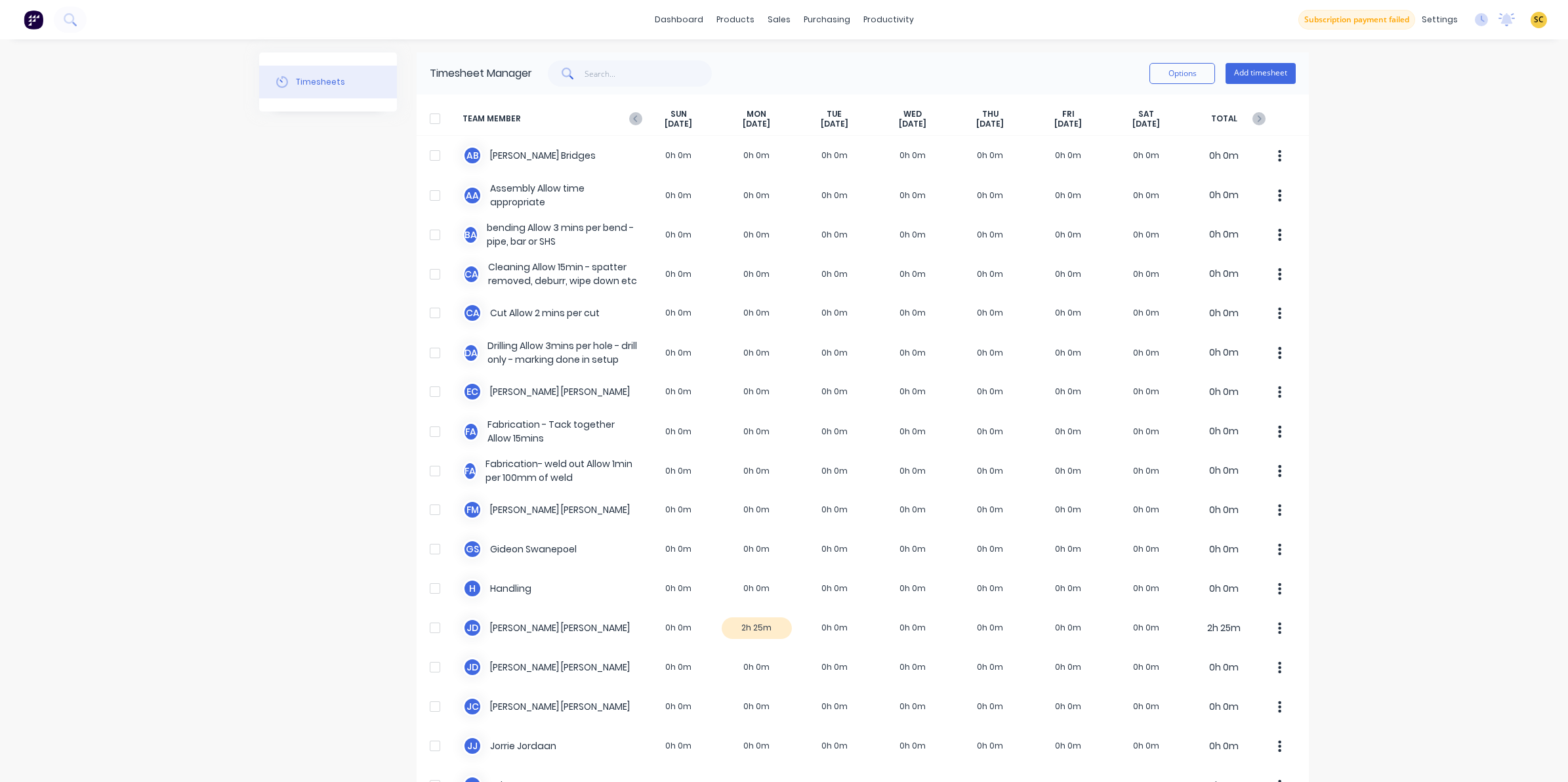
click at [625, 110] on span "TEAM MEMBER" at bounding box center [551, 119] width 177 height 20
click at [631, 117] on icon "button" at bounding box center [636, 119] width 13 height 13
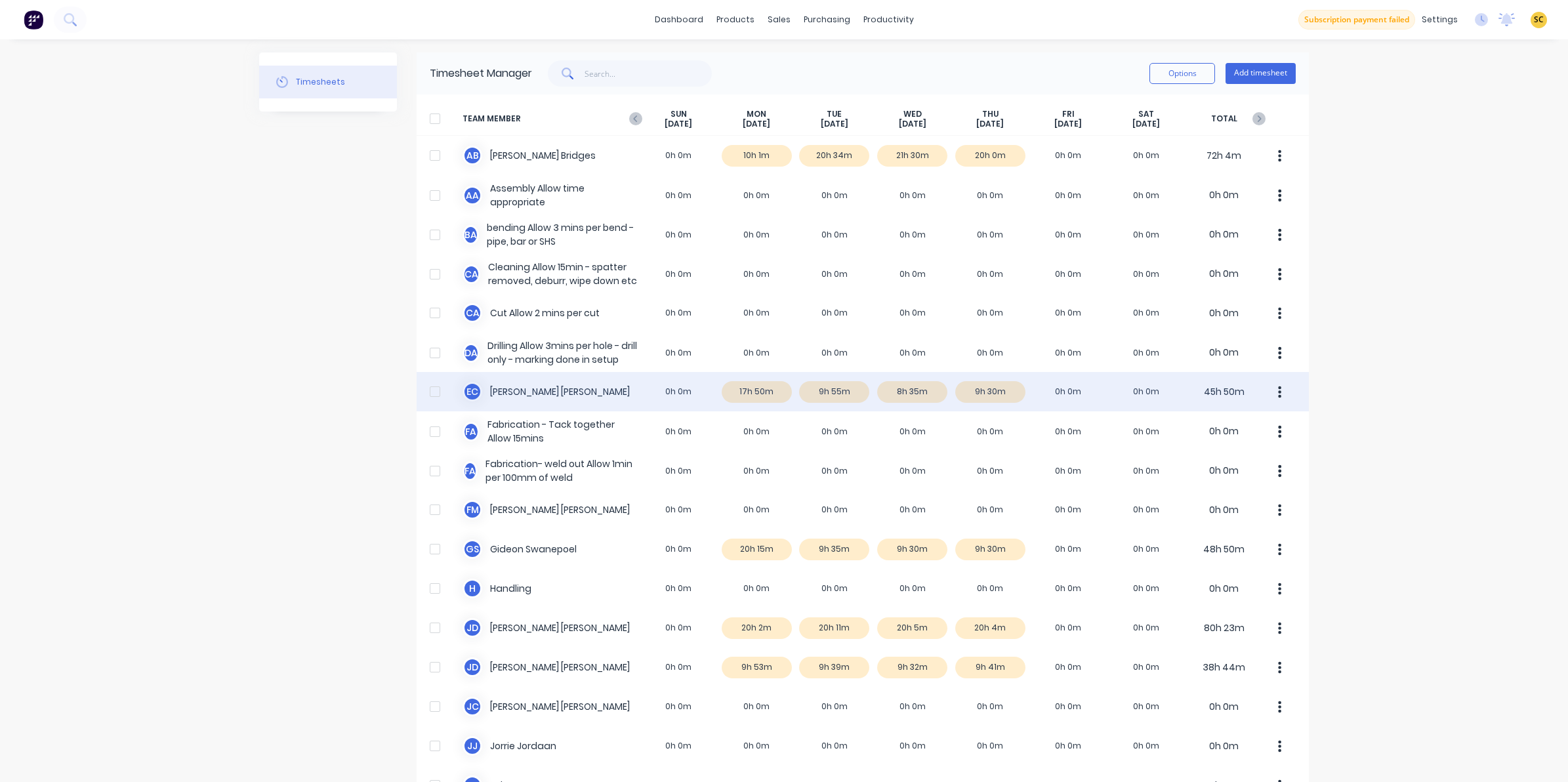
drag, startPoint x: 957, startPoint y: 390, endPoint x: 833, endPoint y: 387, distance: 124.0
click at [833, 387] on div "E C Erik Coetzee 0h 0m 17h 50m 9h 55m 8h 35m 9h 30m 0h 0m 0h 0m 45h 50m" at bounding box center [863, 391] width 892 height 40
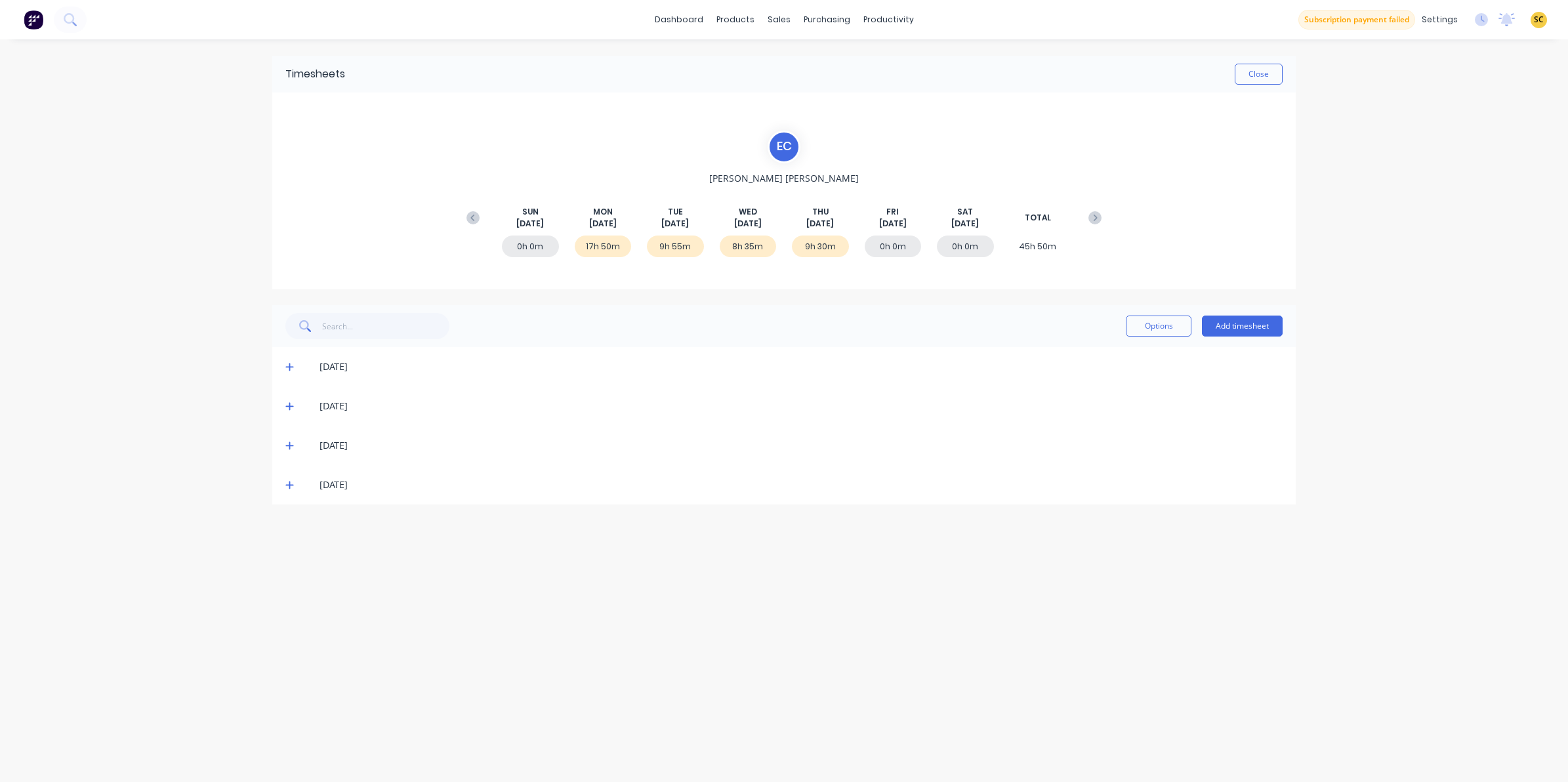
click at [290, 447] on icon at bounding box center [289, 445] width 9 height 9
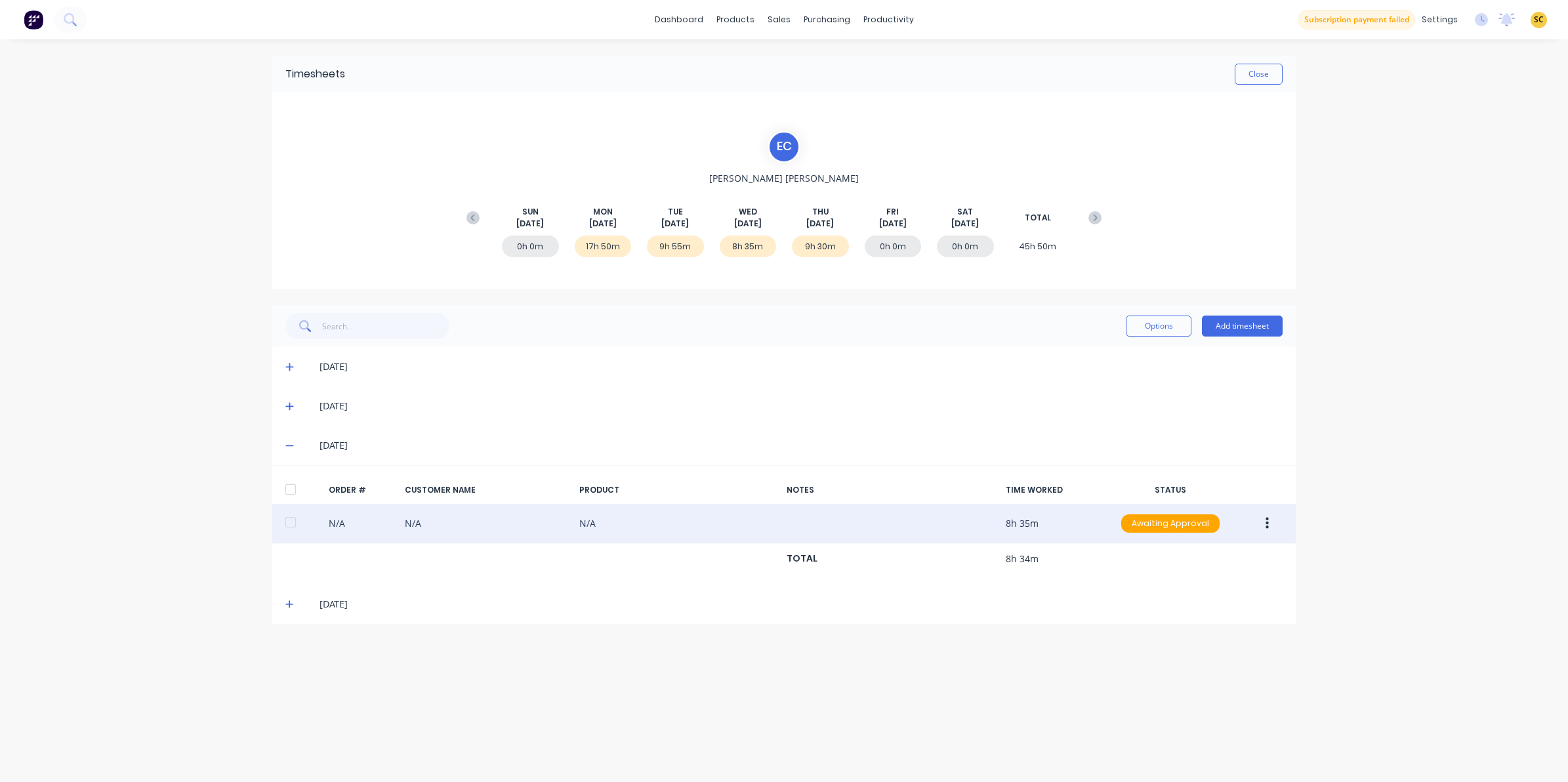
click at [1267, 523] on icon "button" at bounding box center [1267, 523] width 3 height 12
click at [1196, 620] on button "Edit" at bounding box center [1220, 610] width 125 height 26
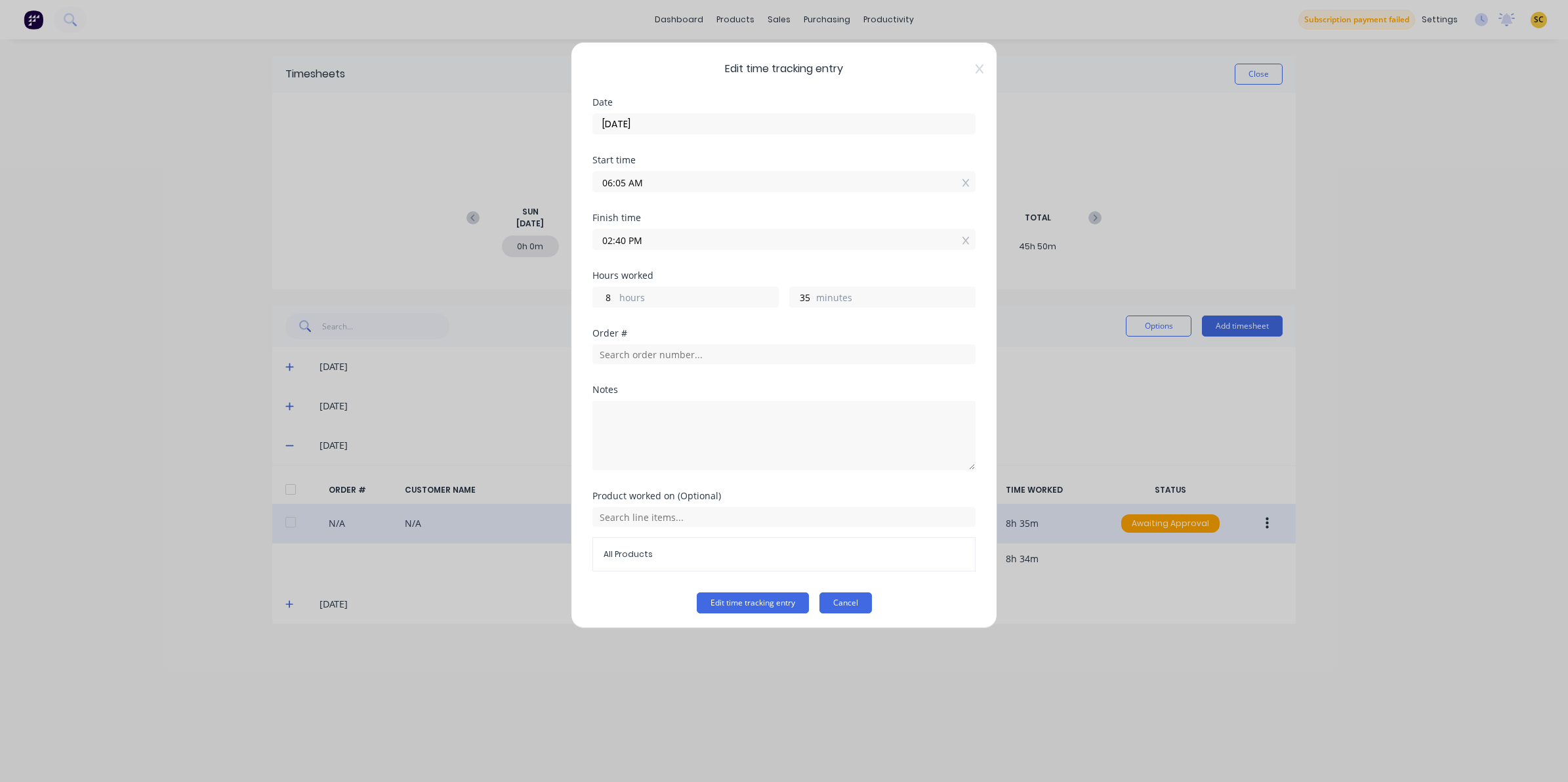
click at [835, 614] on button "Cancel" at bounding box center [846, 603] width 53 height 21
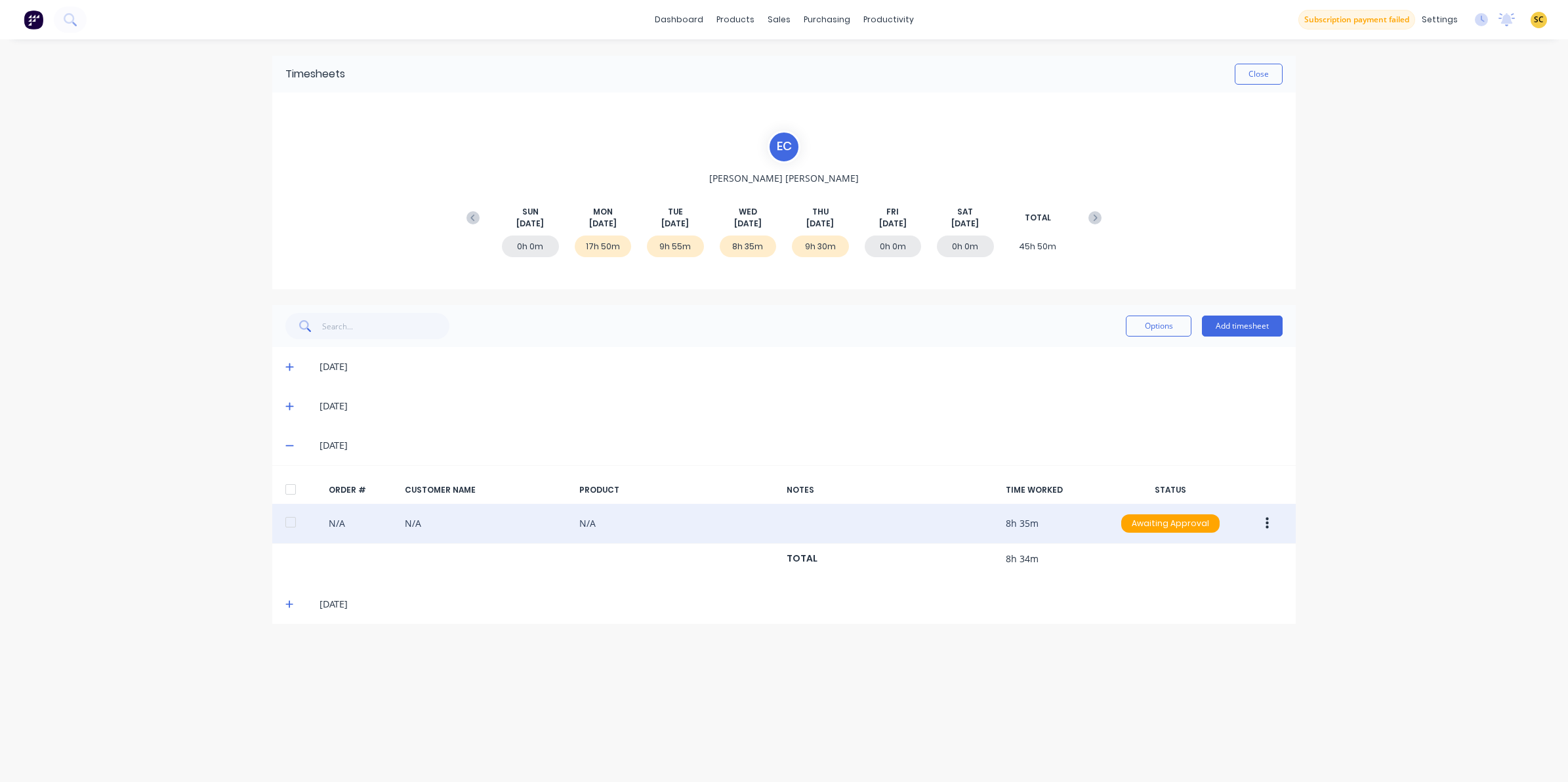
click at [283, 605] on div "28/08/25" at bounding box center [784, 604] width 1024 height 40
click at [293, 607] on icon at bounding box center [289, 603] width 9 height 9
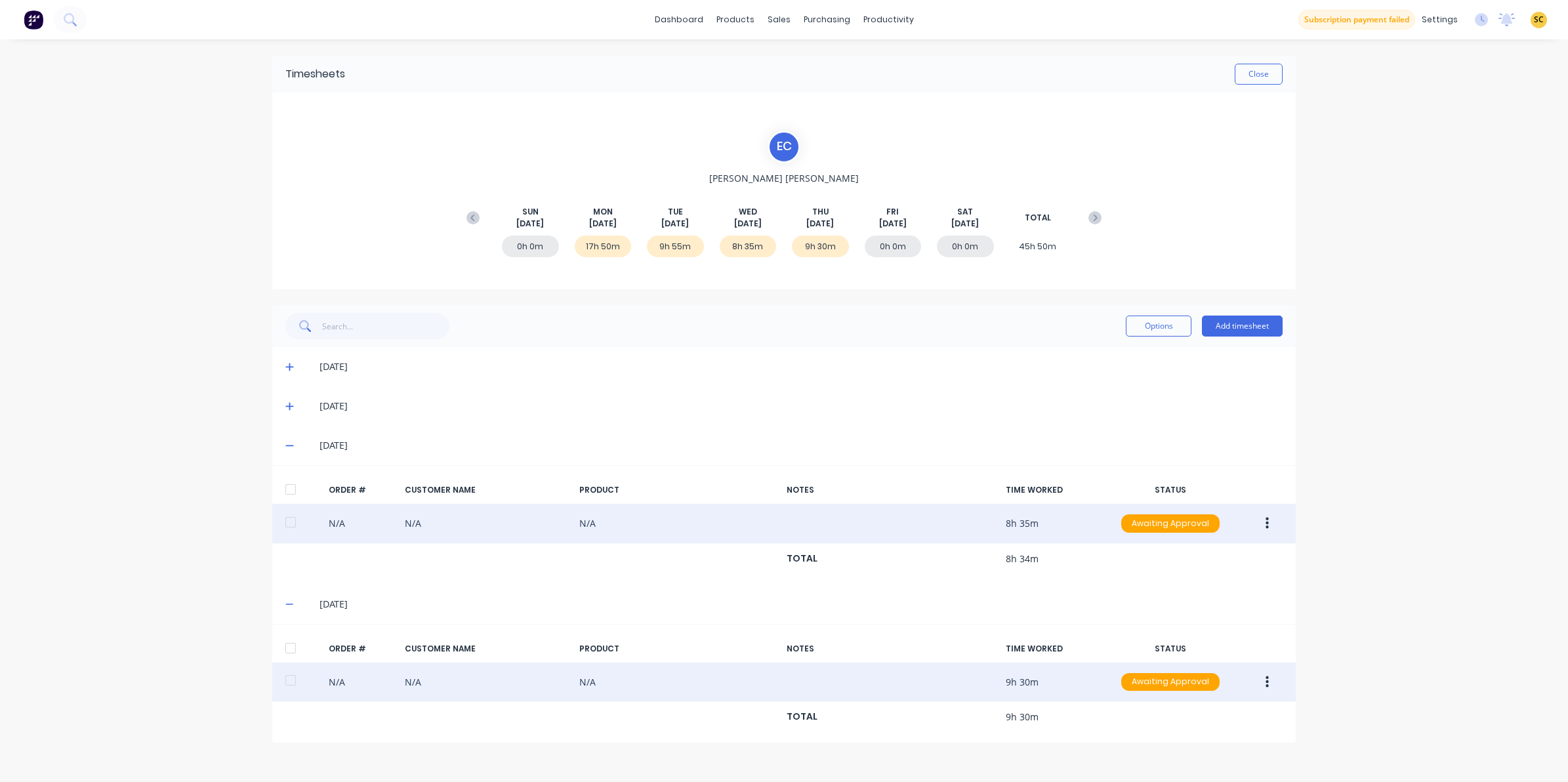
click at [1271, 680] on button "button" at bounding box center [1267, 682] width 31 height 24
click at [1189, 764] on div "Edit" at bounding box center [1220, 769] width 101 height 19
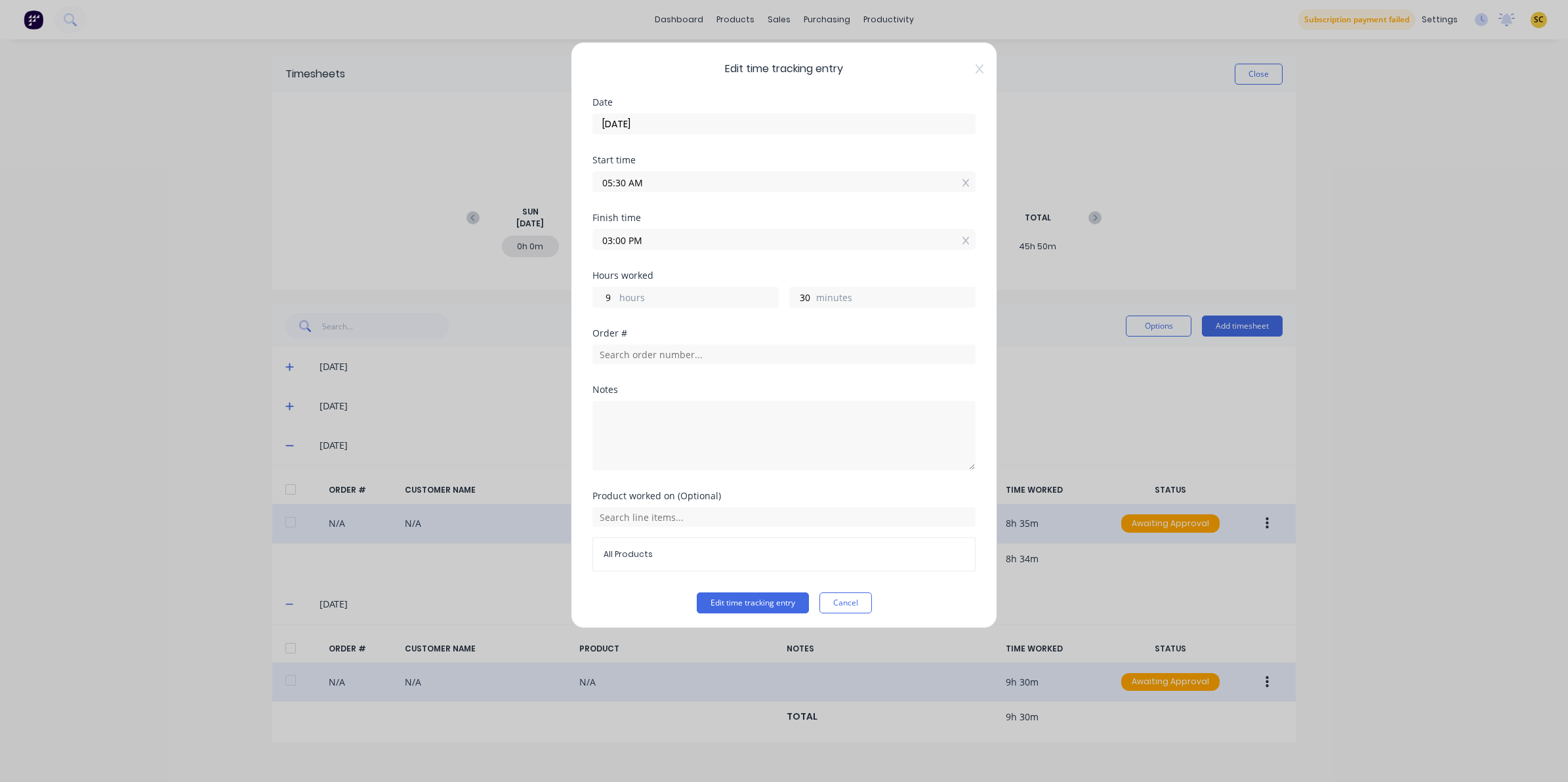
click at [976, 66] on icon at bounding box center [980, 68] width 8 height 10
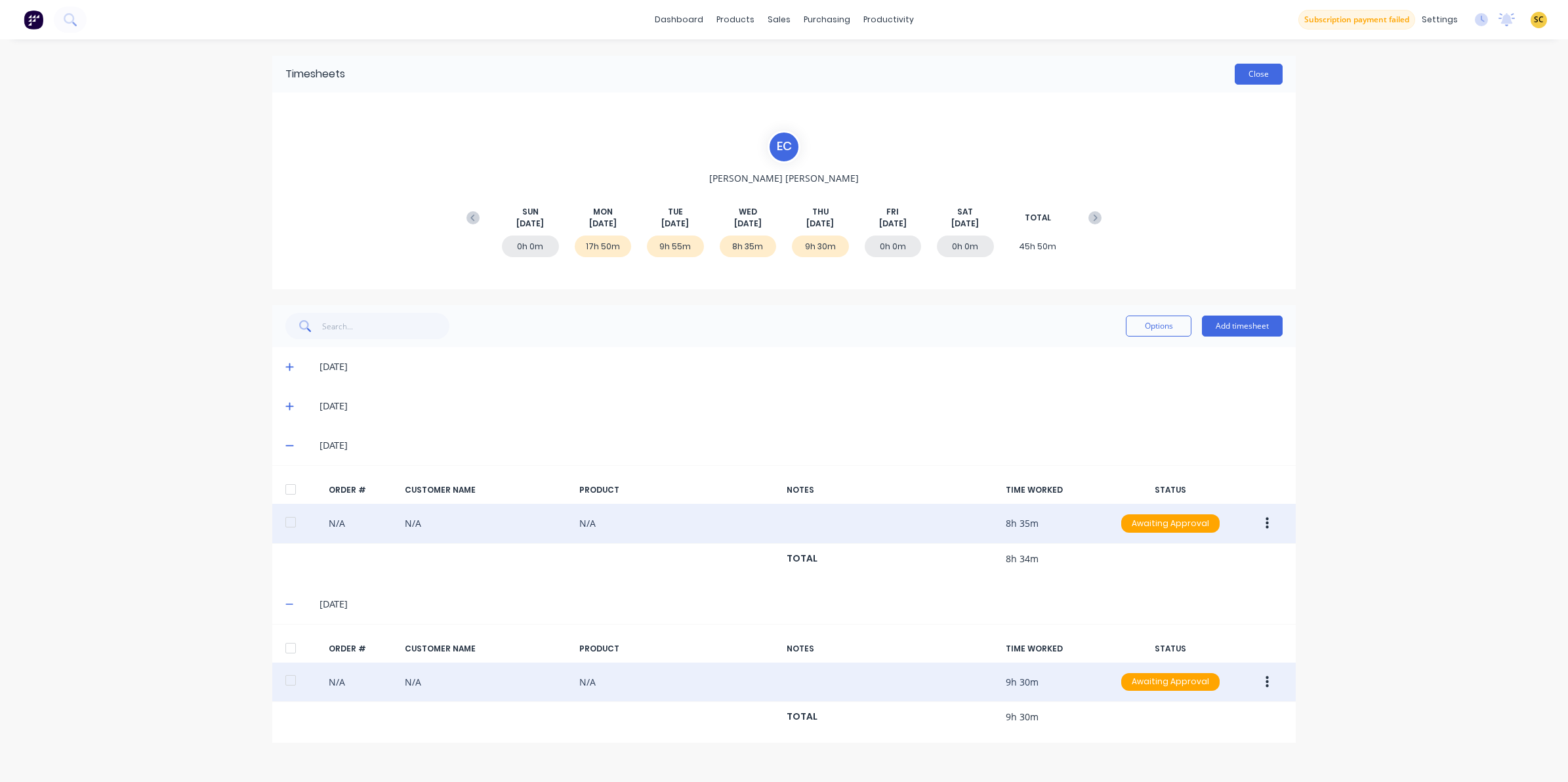
click at [1252, 71] on button "Close" at bounding box center [1259, 74] width 48 height 21
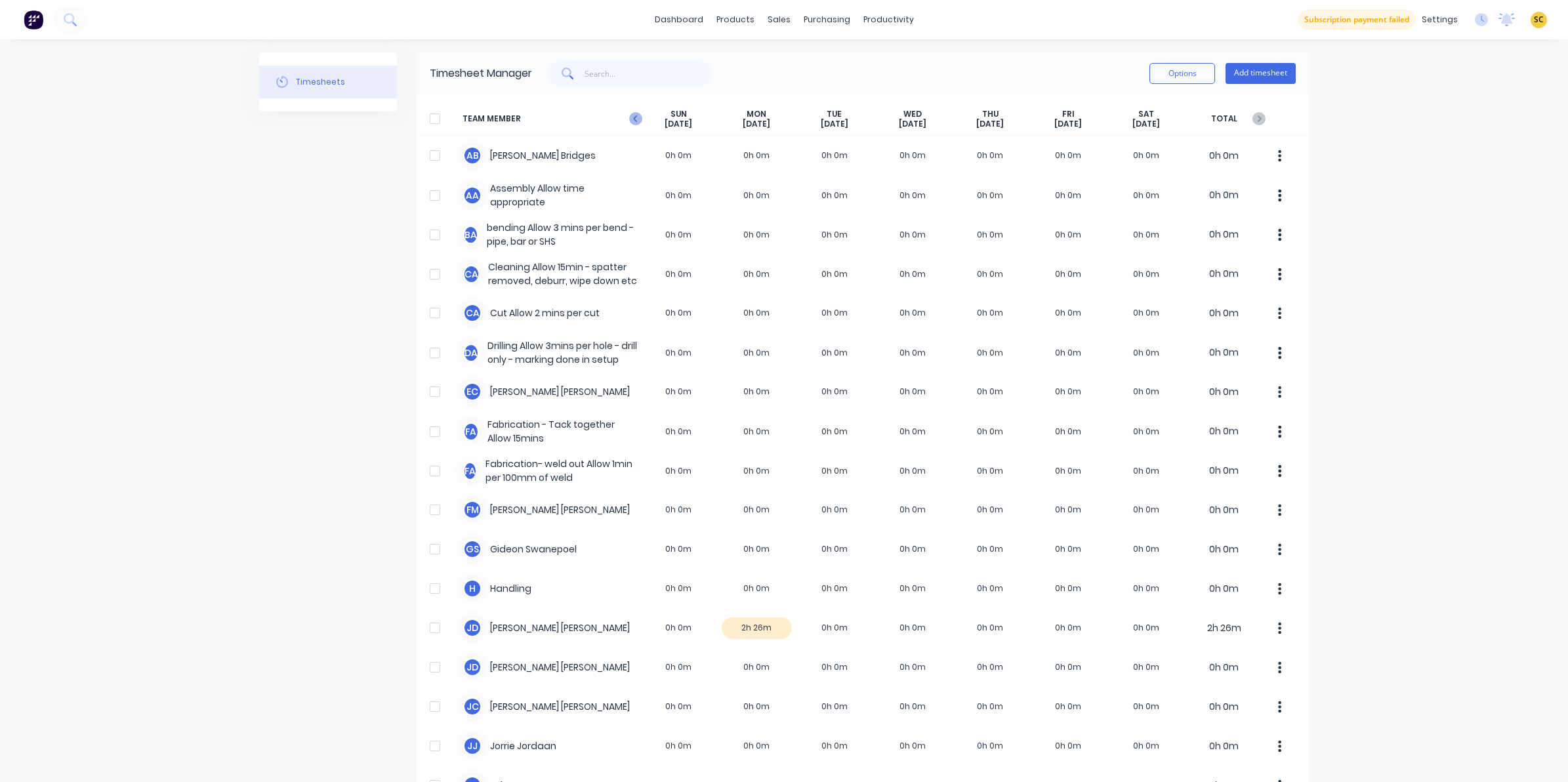
click at [631, 125] on icon "button" at bounding box center [636, 119] width 13 height 13
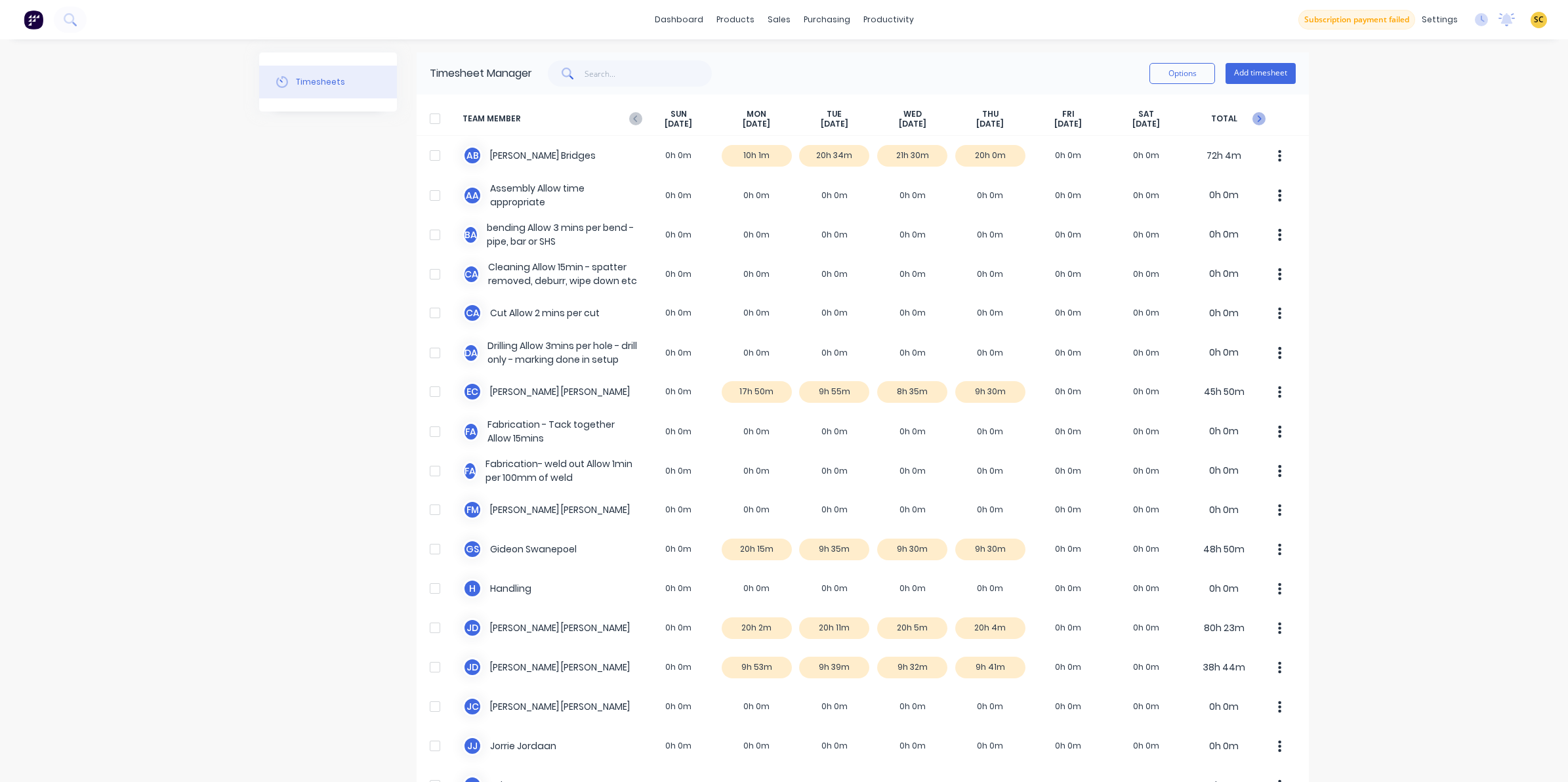
click at [1257, 115] on icon "button" at bounding box center [1259, 119] width 13 height 13
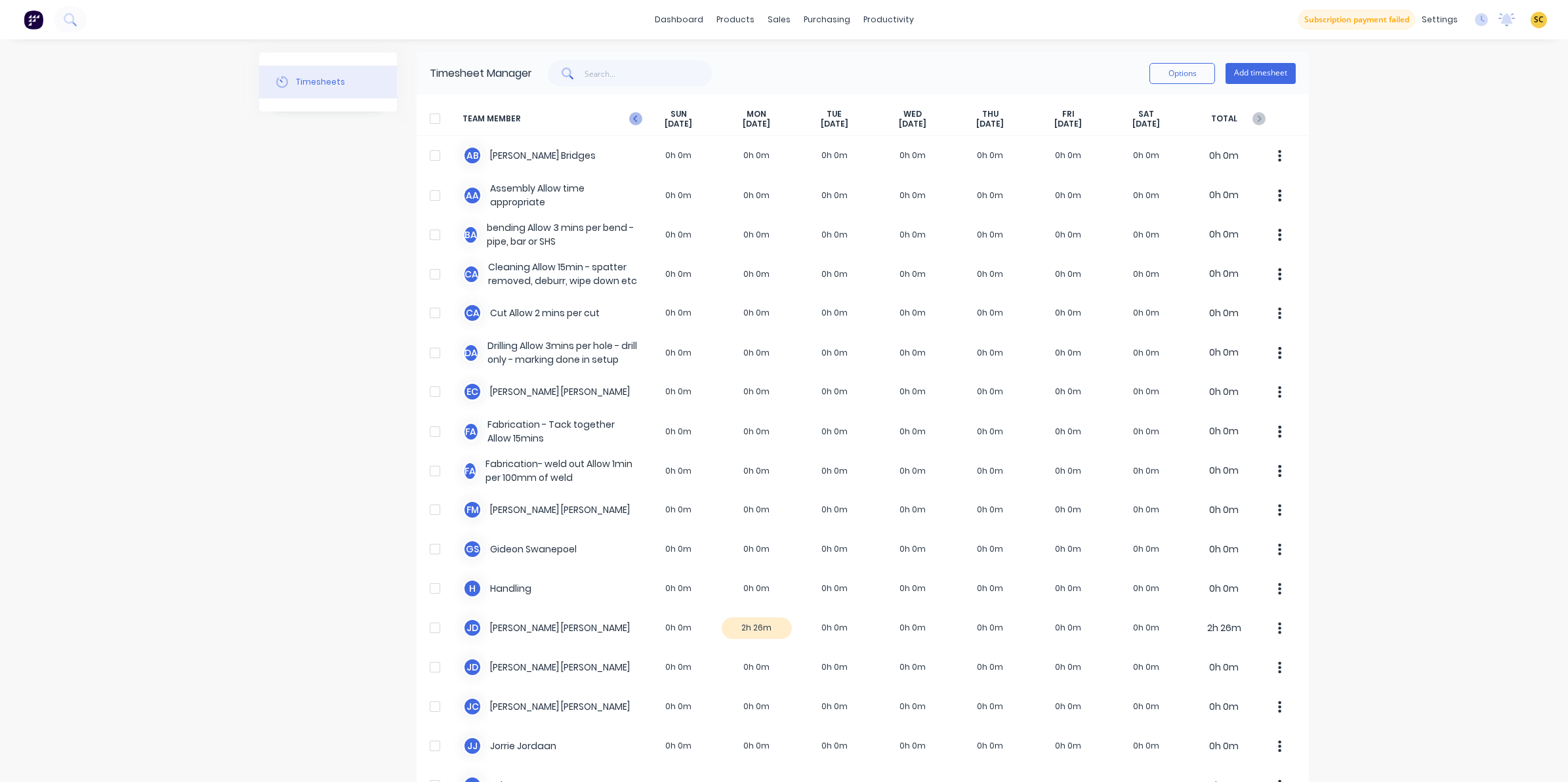
click at [635, 120] on icon "button" at bounding box center [636, 119] width 13 height 13
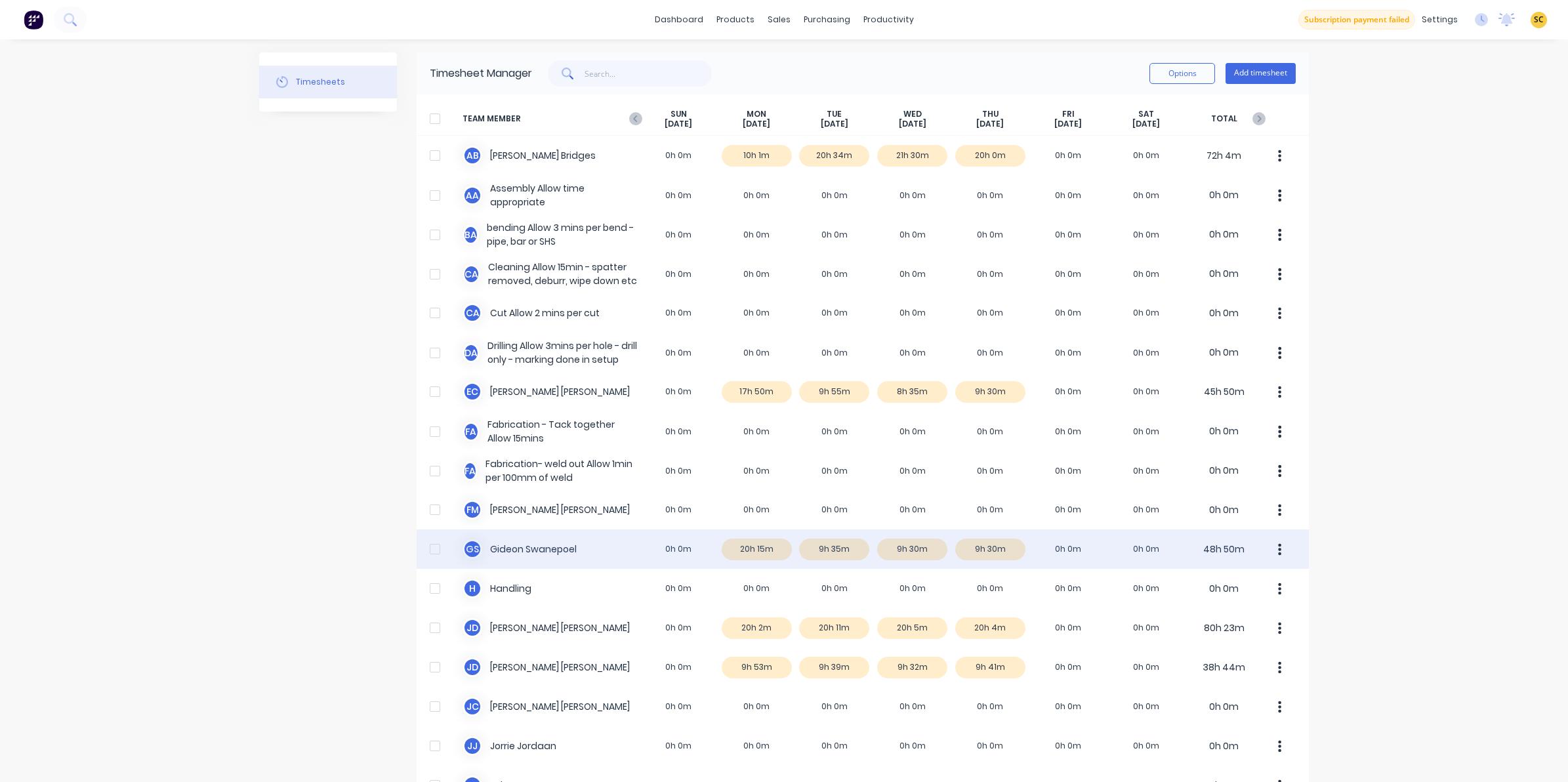
click at [979, 558] on div "G S Gideon Swanepoel 0h 0m 20h 15m 9h 35m 9h 30m 9h 30m 0h 0m 0h 0m 48h 50m" at bounding box center [863, 549] width 892 height 40
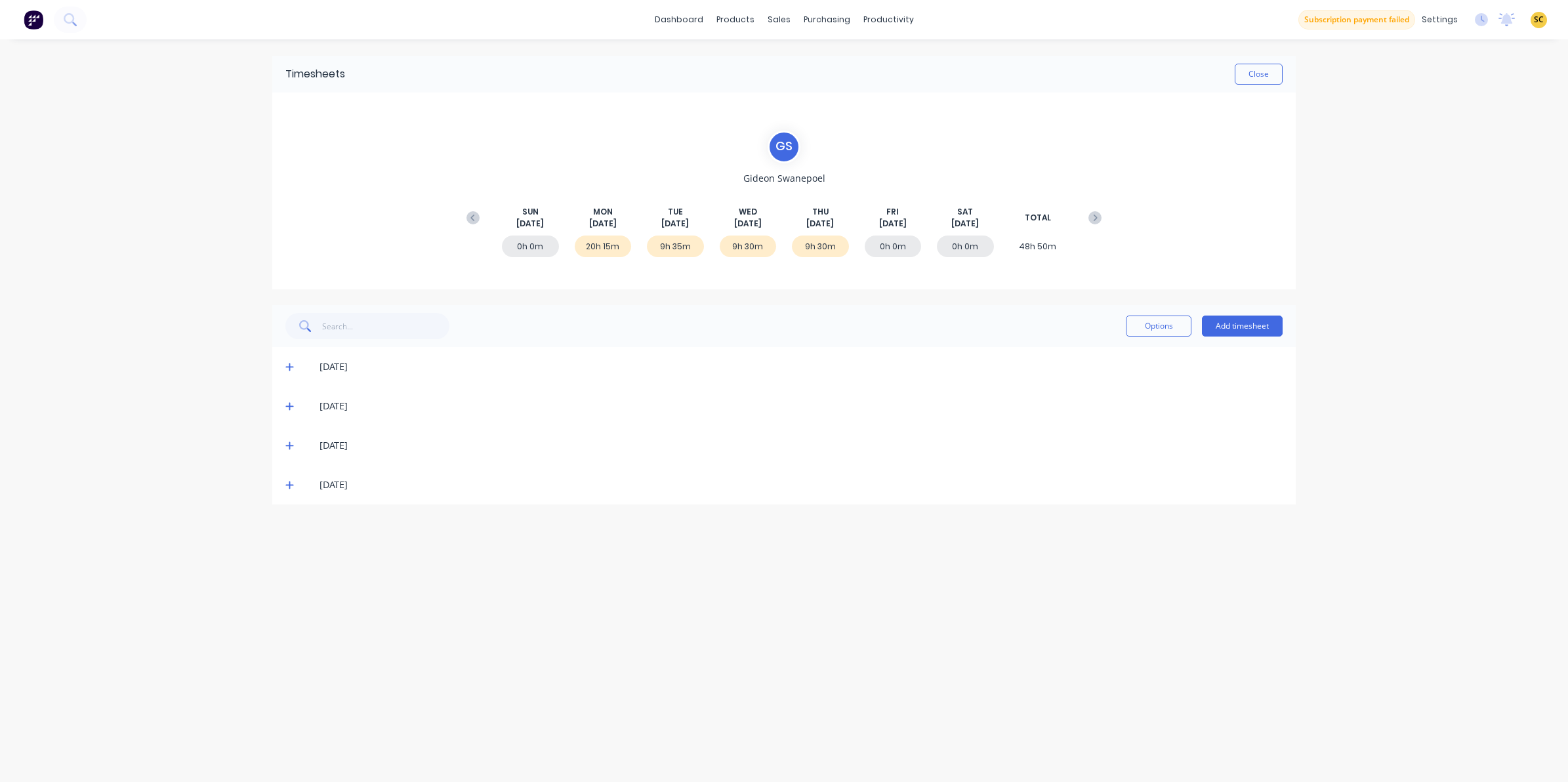
click at [286, 486] on icon at bounding box center [289, 484] width 9 height 9
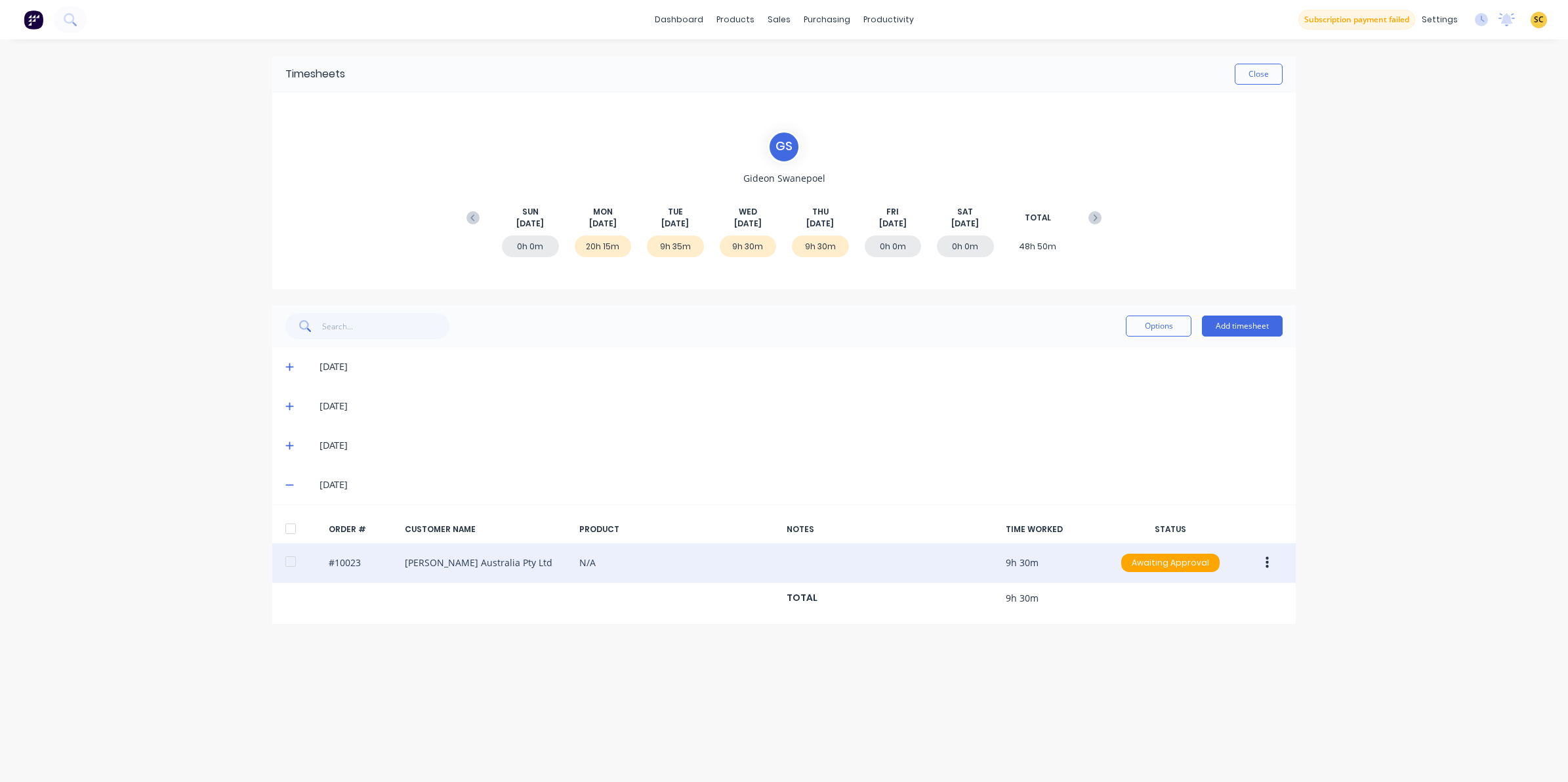
click at [1274, 564] on button "button" at bounding box center [1267, 562] width 31 height 24
click at [1201, 650] on div "Edit" at bounding box center [1220, 650] width 101 height 19
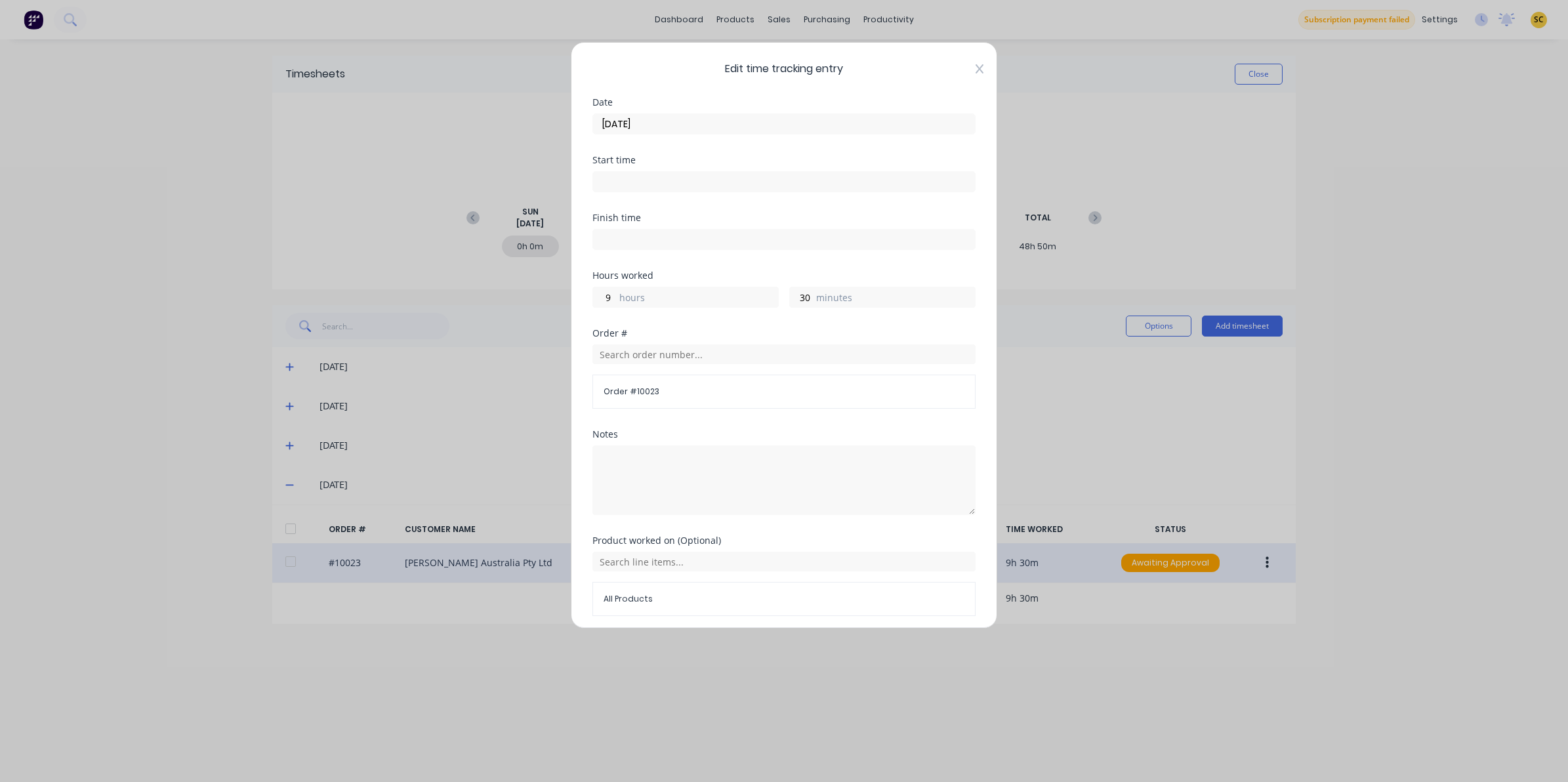
click at [976, 71] on icon at bounding box center [980, 68] width 8 height 9
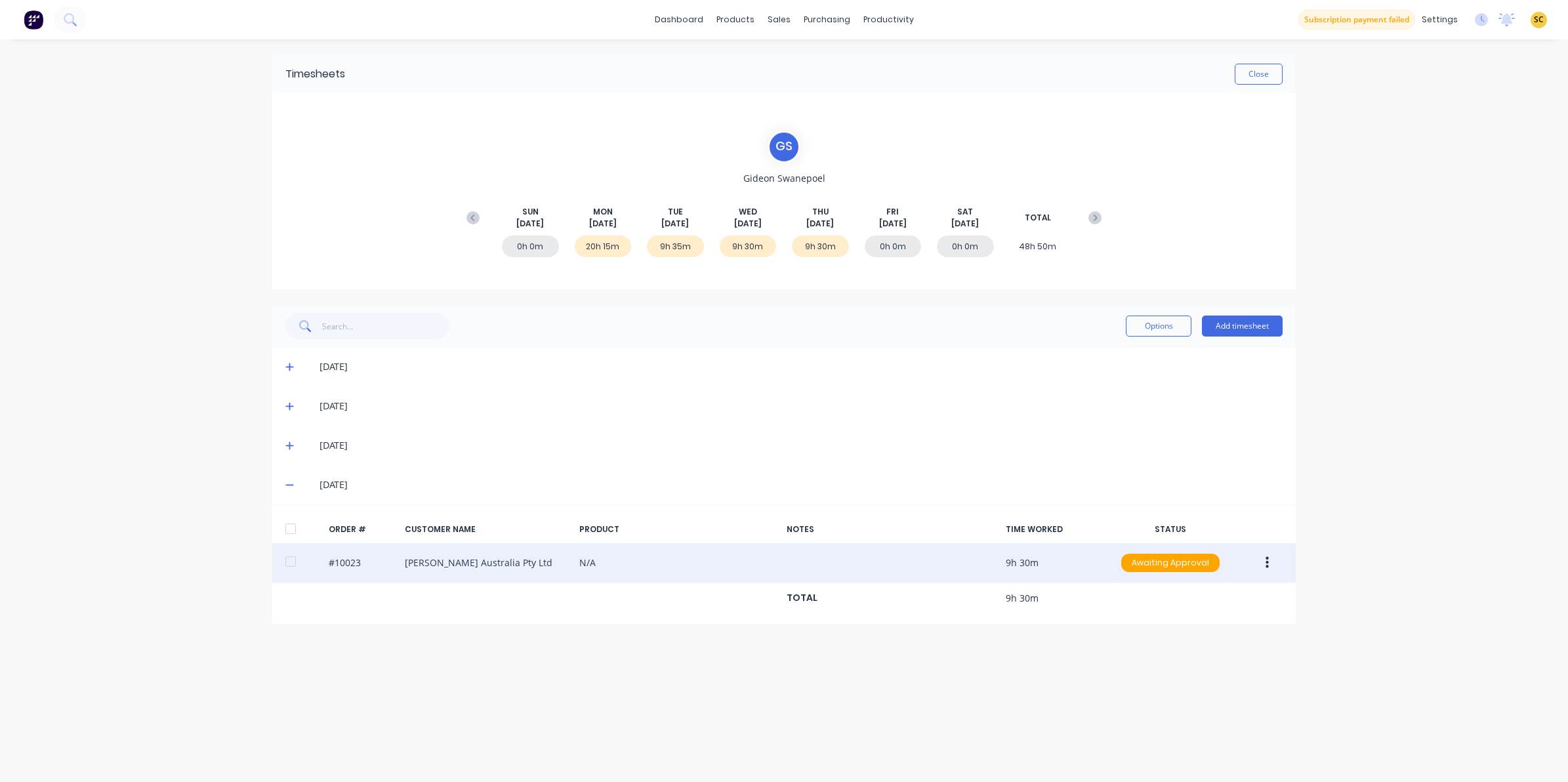
click at [284, 451] on div "27/08/25" at bounding box center [784, 445] width 1024 height 40
click at [286, 447] on icon at bounding box center [289, 445] width 9 height 9
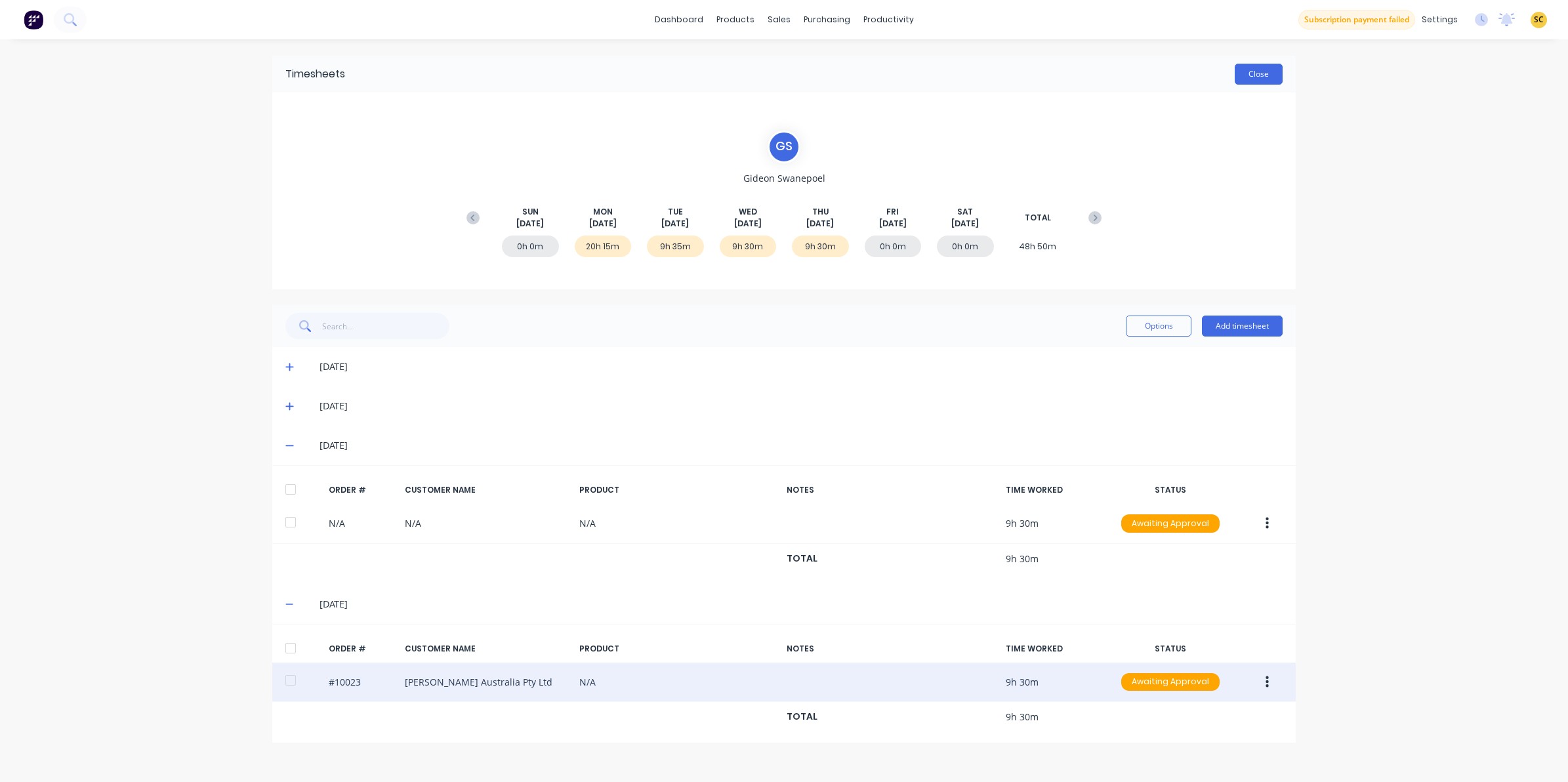
click at [1245, 83] on button "Close" at bounding box center [1259, 74] width 48 height 21
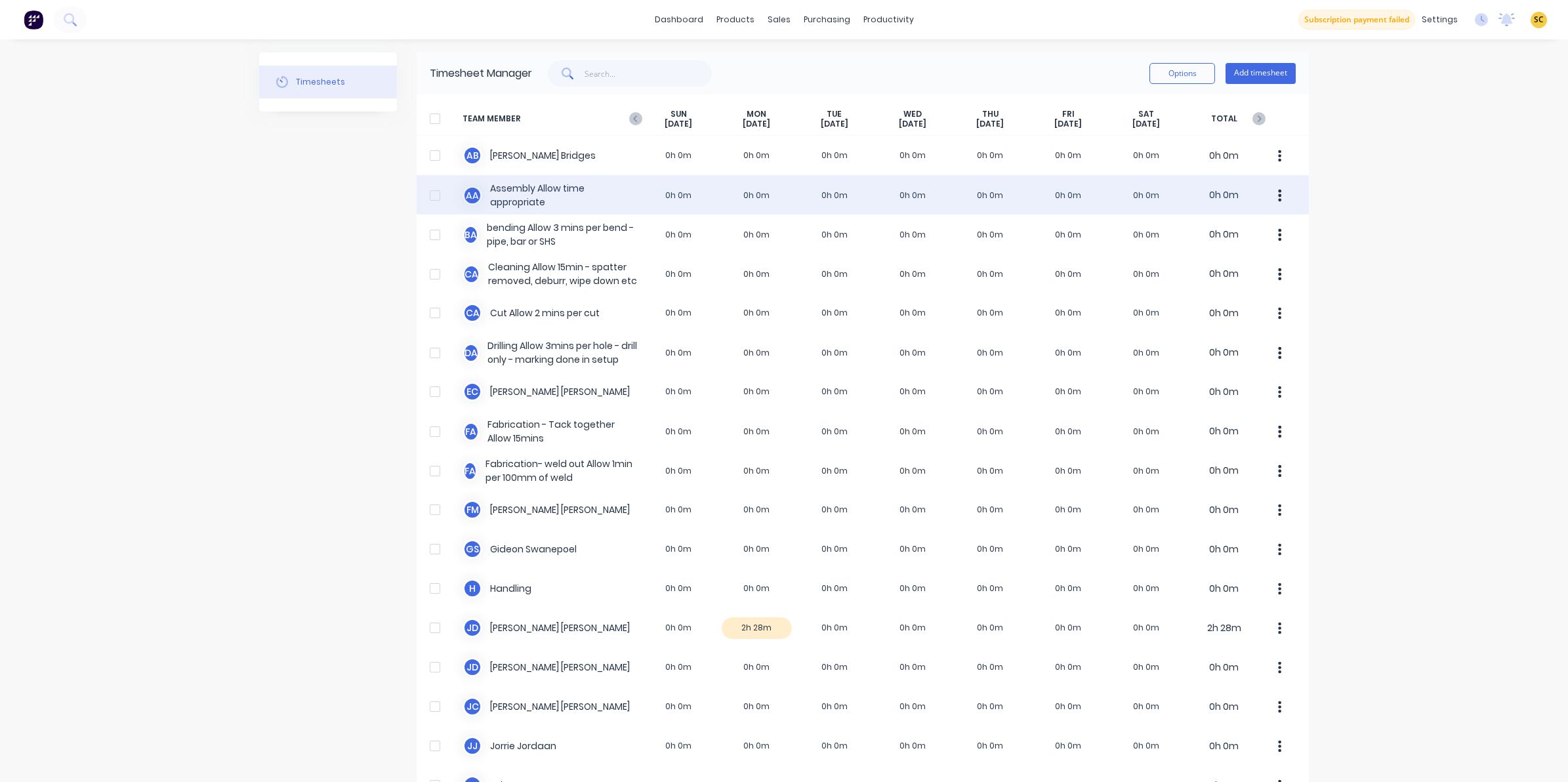
scroll to position [82, 0]
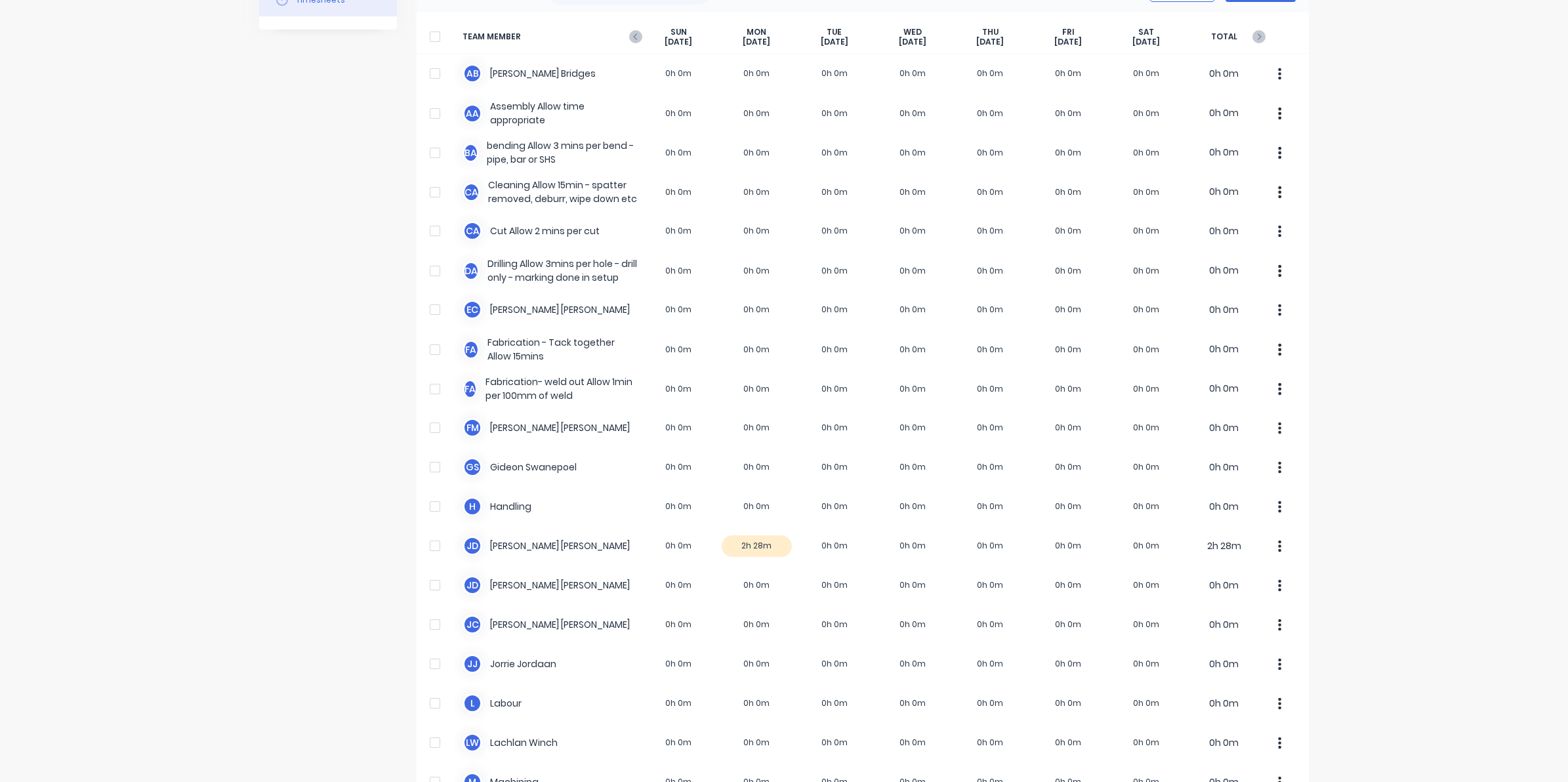
click at [640, 27] on div "SUN Aug 31st" at bounding box center [679, 37] width 78 height 20
click at [640, 37] on div "SUN Aug 31st" at bounding box center [679, 37] width 78 height 20
click at [630, 40] on icon "button" at bounding box center [636, 36] width 13 height 13
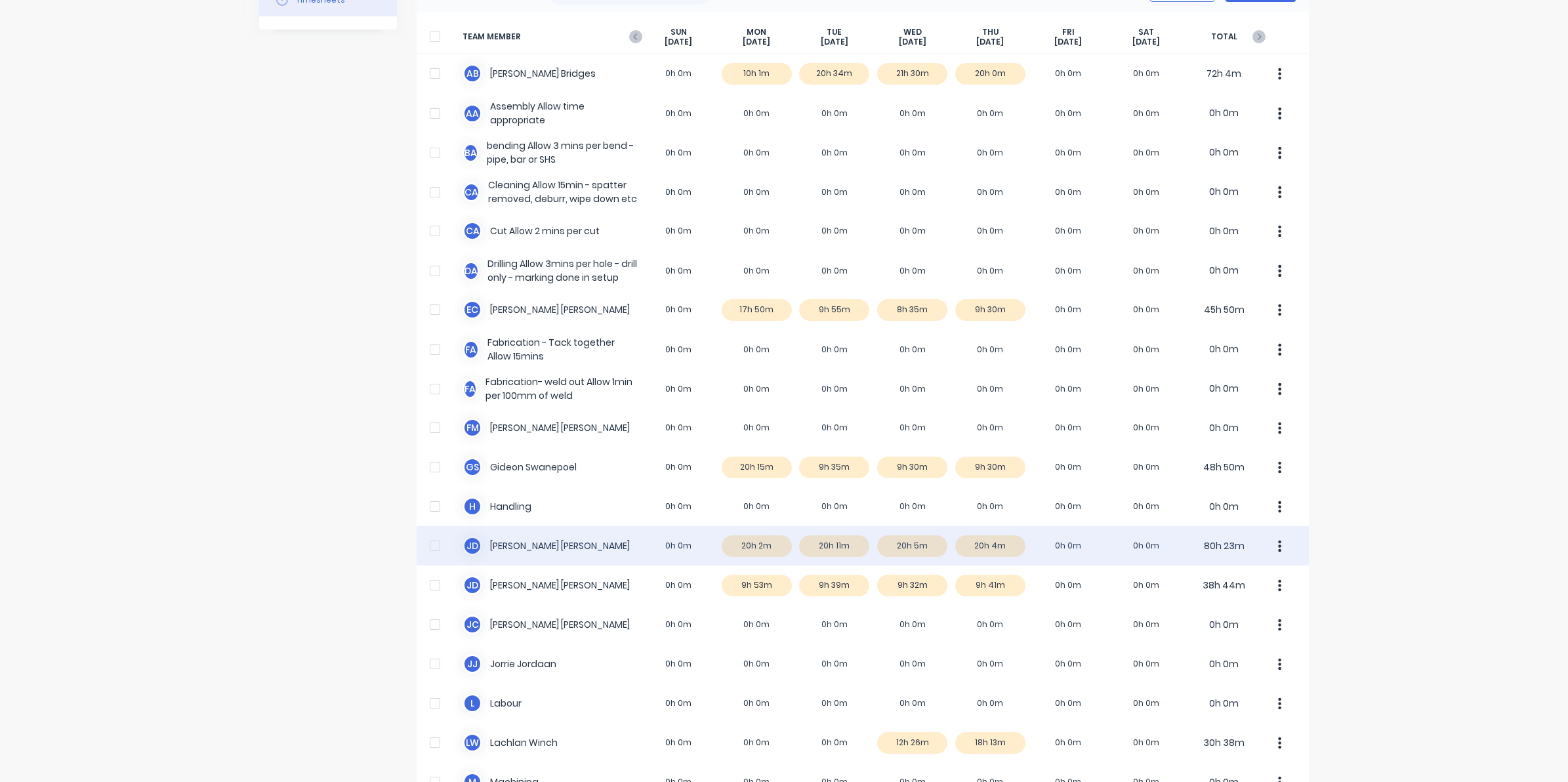
click at [991, 546] on div "J D Joel De Vries 0h 0m 20h 2m 20h 11m 20h 5m 20h 4m 0h 0m 0h 0m 80h 23m" at bounding box center [863, 546] width 892 height 40
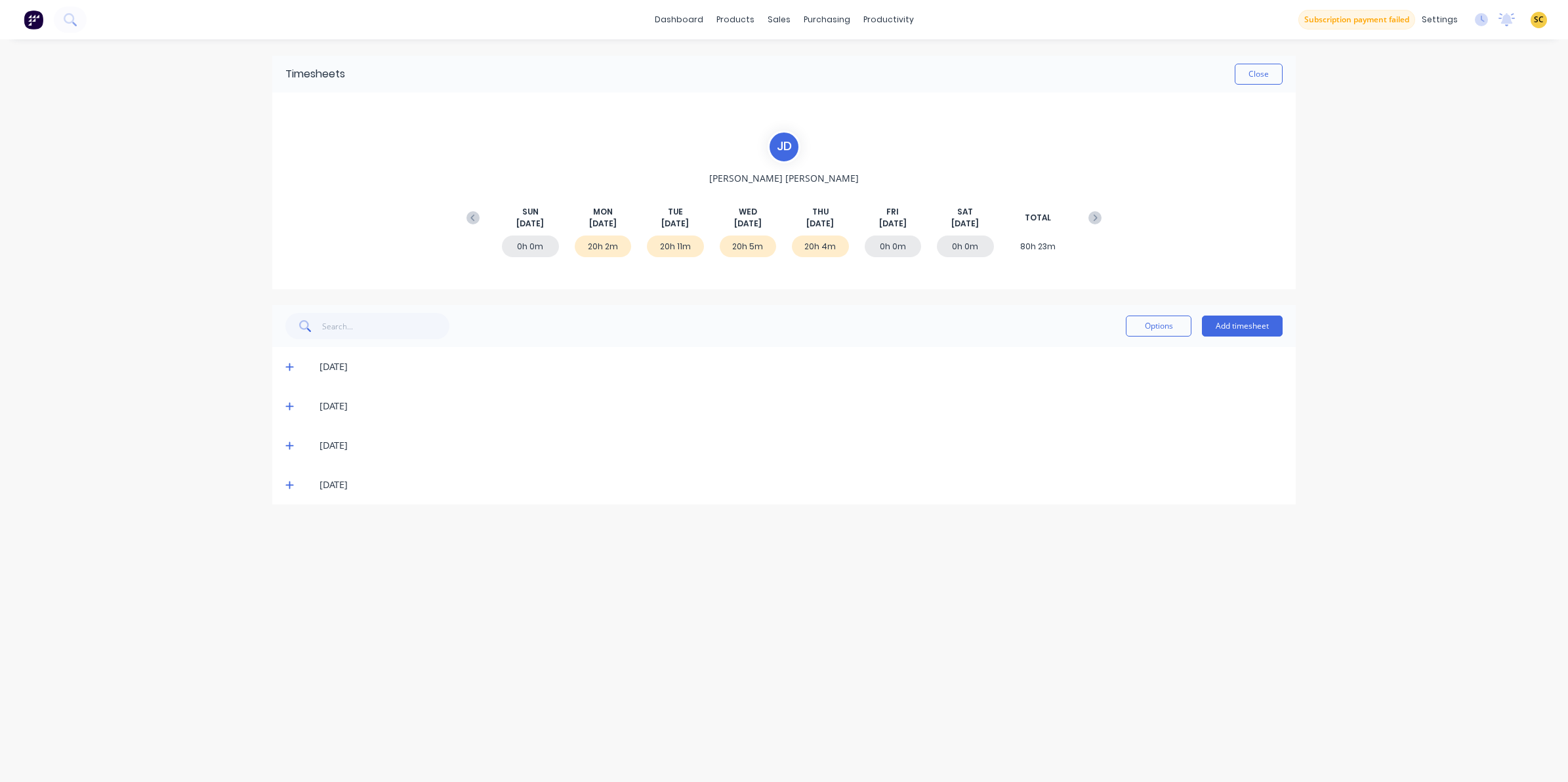
click at [287, 442] on icon at bounding box center [289, 445] width 9 height 9
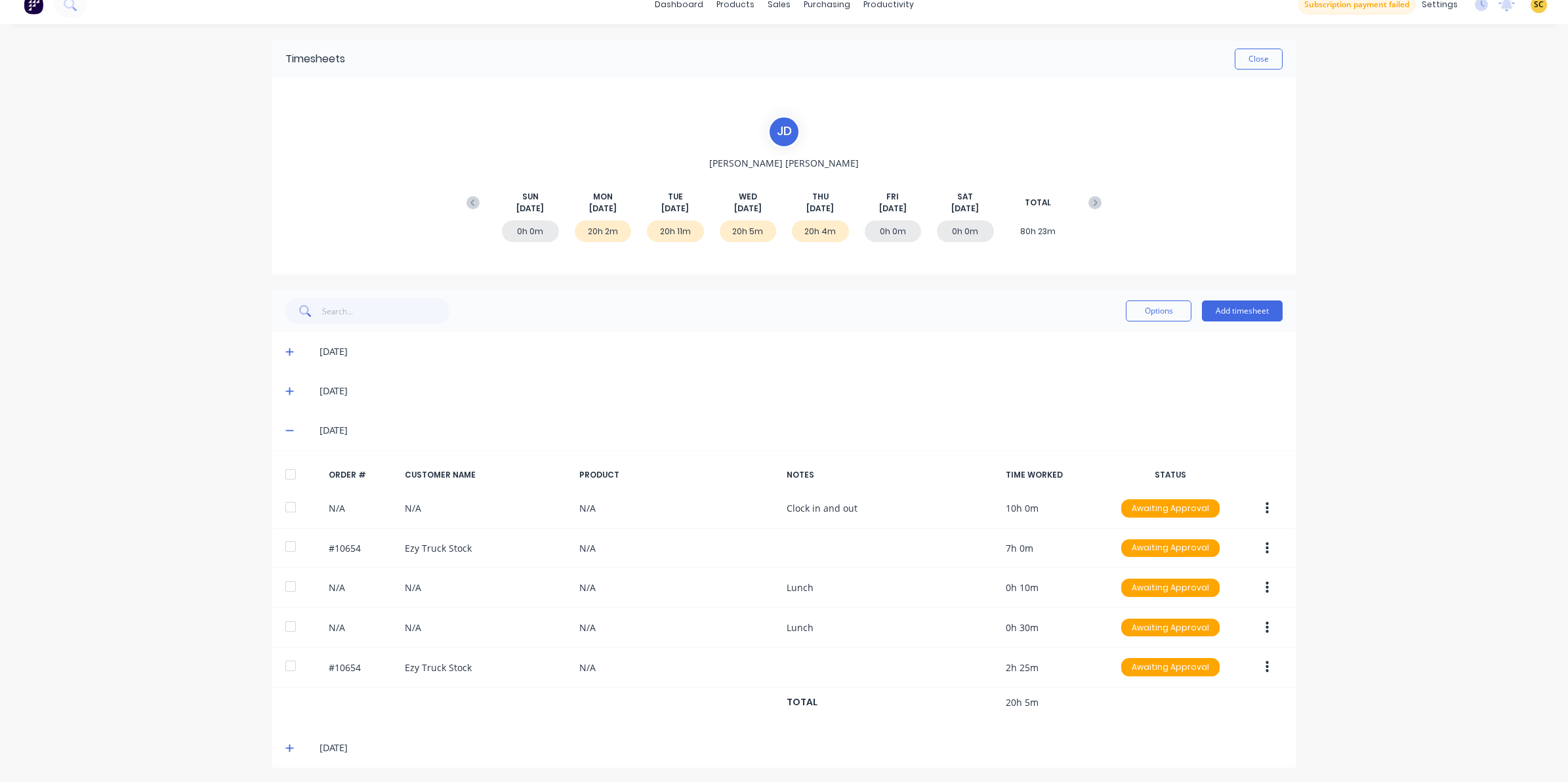
scroll to position [20, 0]
click at [278, 749] on div "28/08/25" at bounding box center [784, 746] width 1024 height 40
click at [285, 749] on icon at bounding box center [289, 745] width 9 height 9
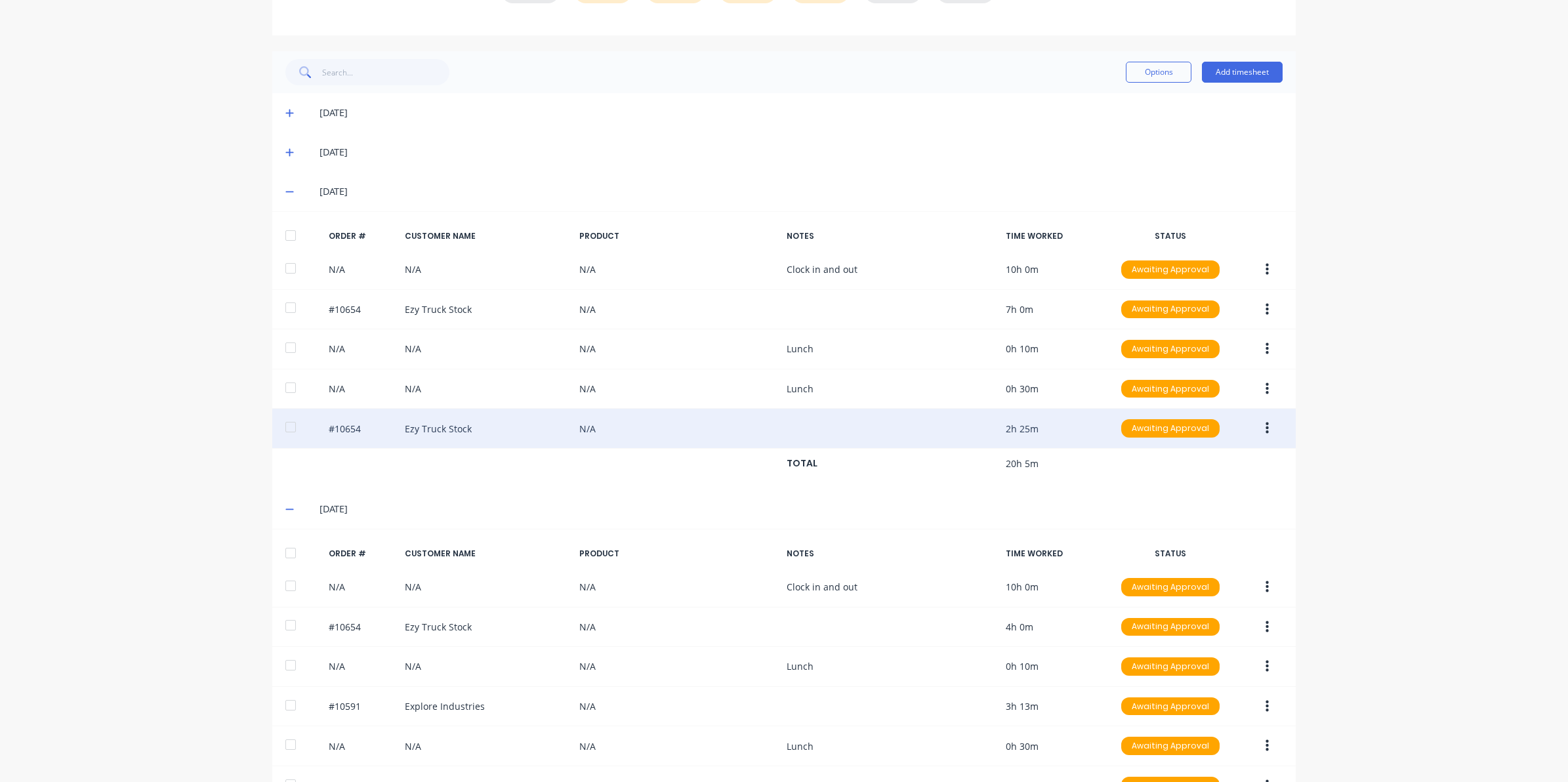
scroll to position [12, 0]
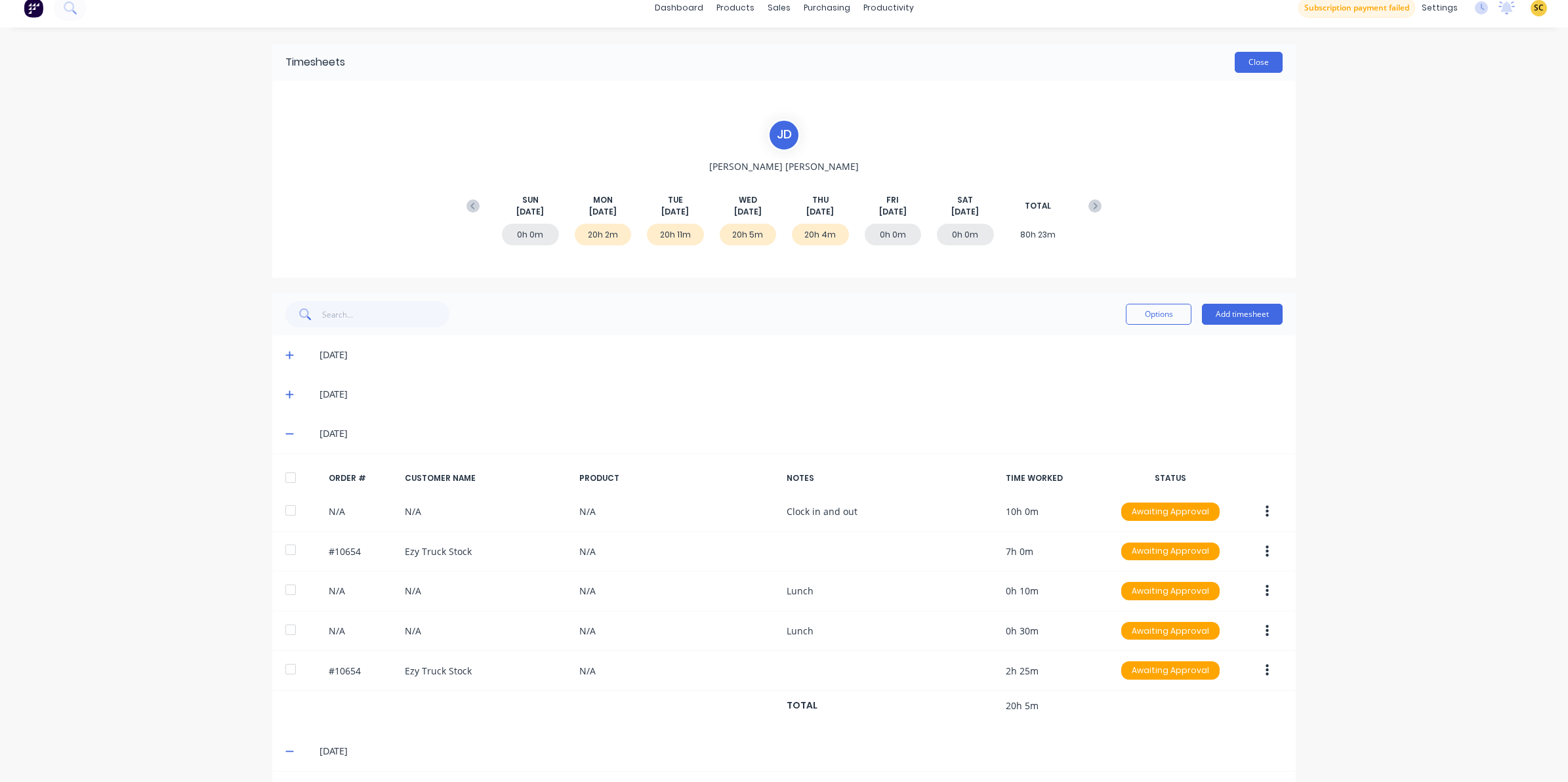
click at [1247, 56] on button "Close" at bounding box center [1259, 62] width 48 height 21
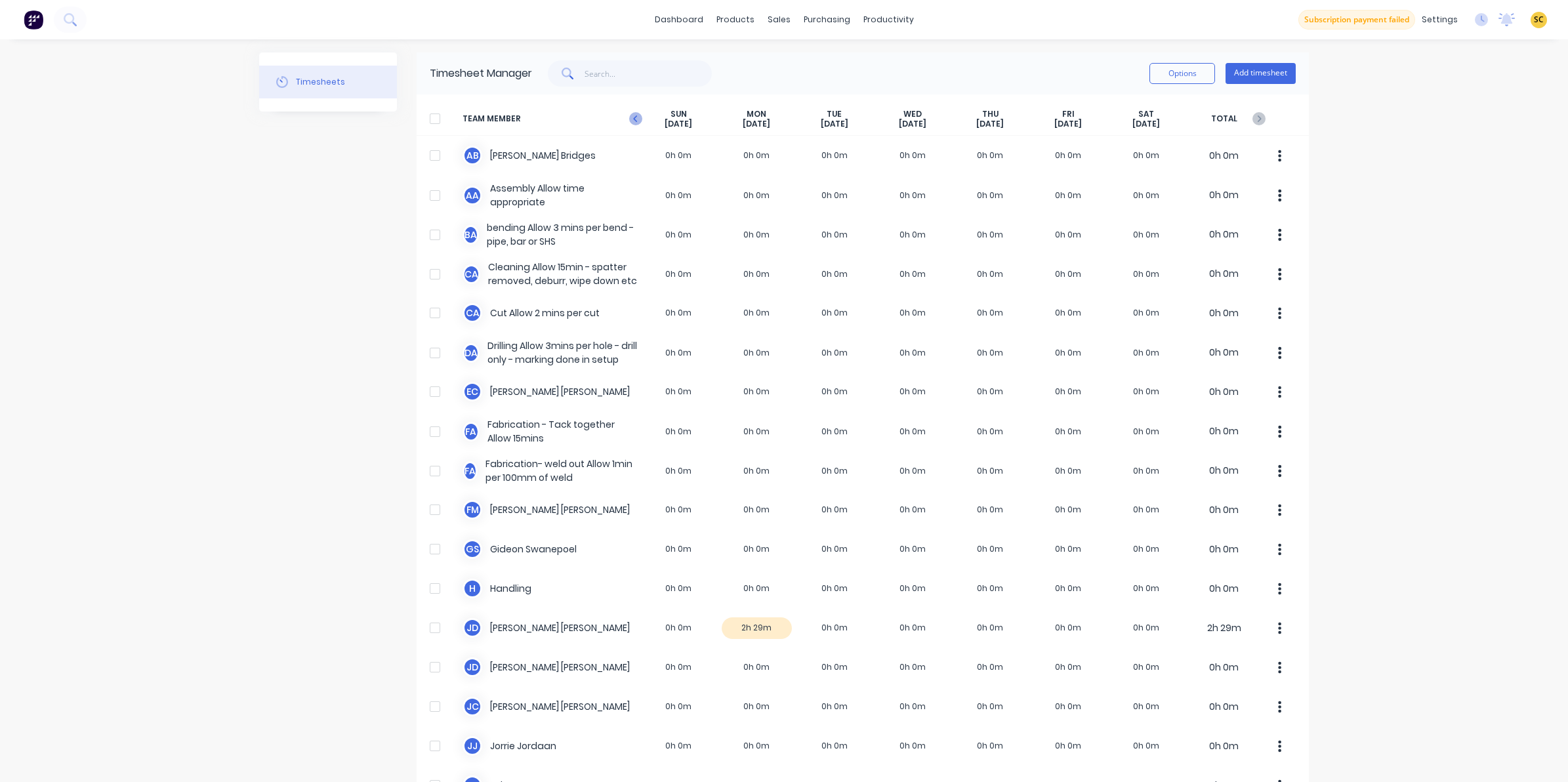
click at [632, 121] on g "button" at bounding box center [636, 119] width 13 height 13
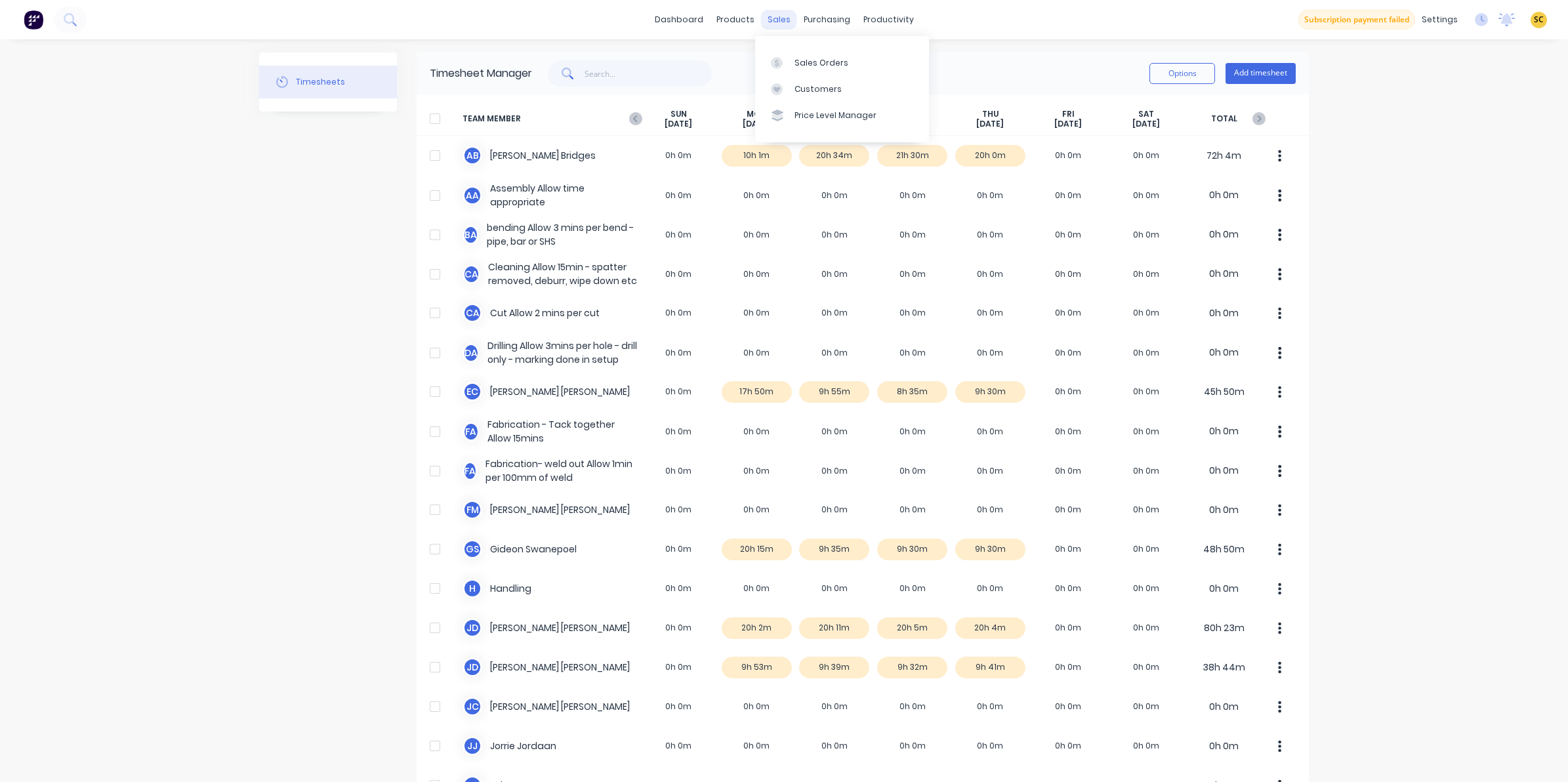
click at [769, 22] on div "sales" at bounding box center [779, 19] width 36 height 20
click at [799, 60] on div "Sales Orders" at bounding box center [821, 63] width 54 height 12
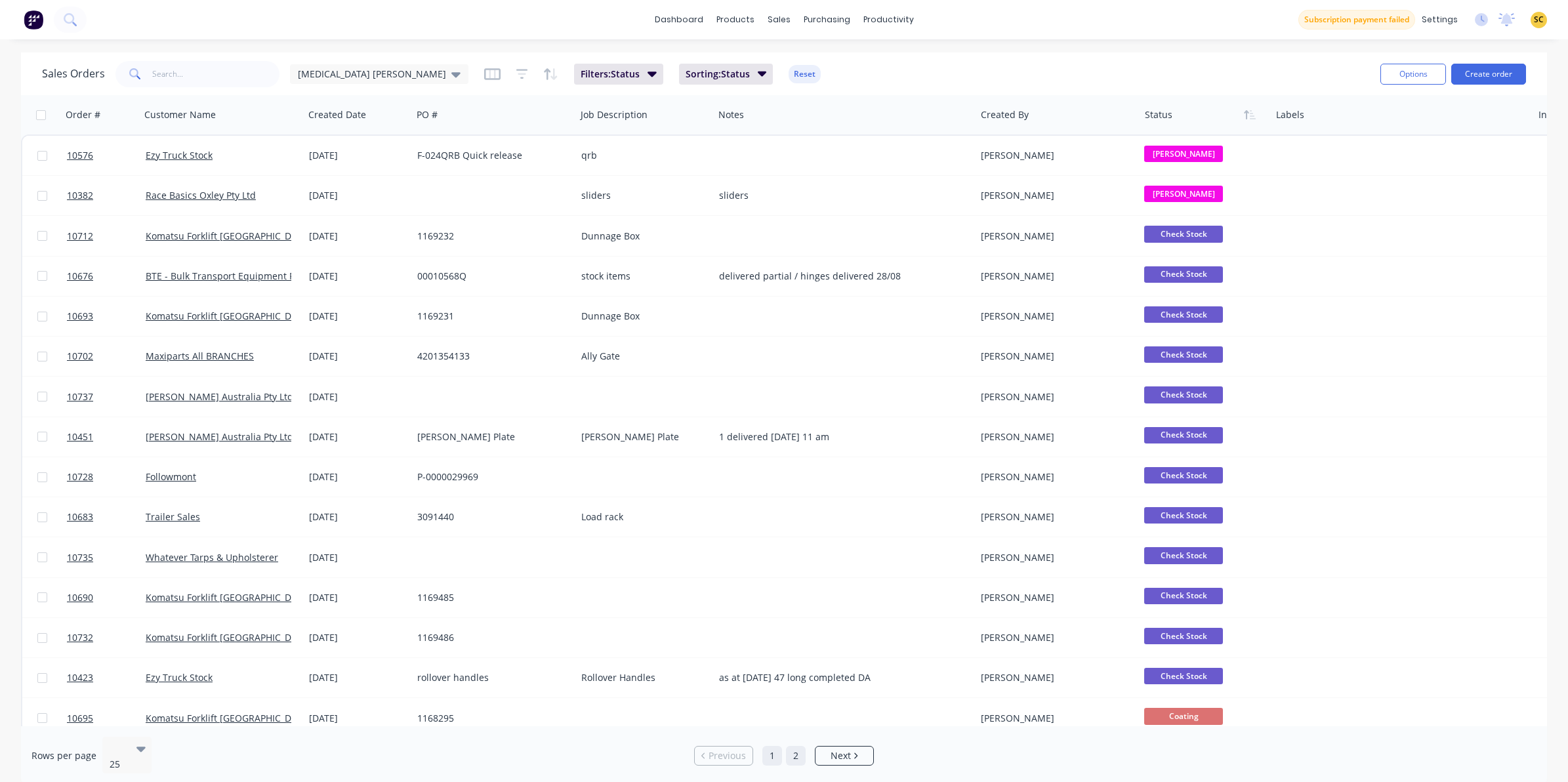
click at [795, 749] on link "2" at bounding box center [796, 755] width 20 height 20
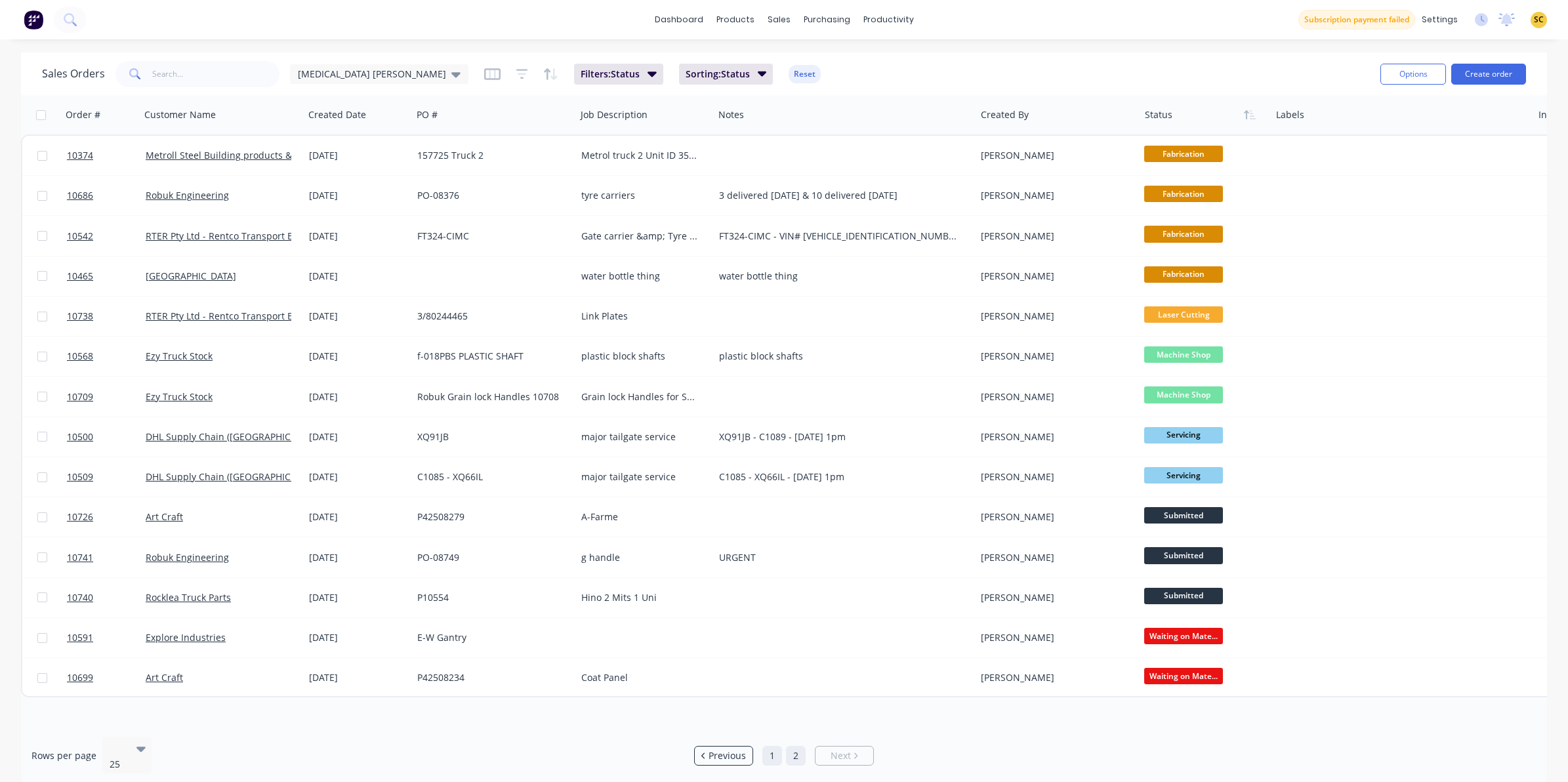
click at [771, 746] on link "1" at bounding box center [772, 755] width 20 height 20
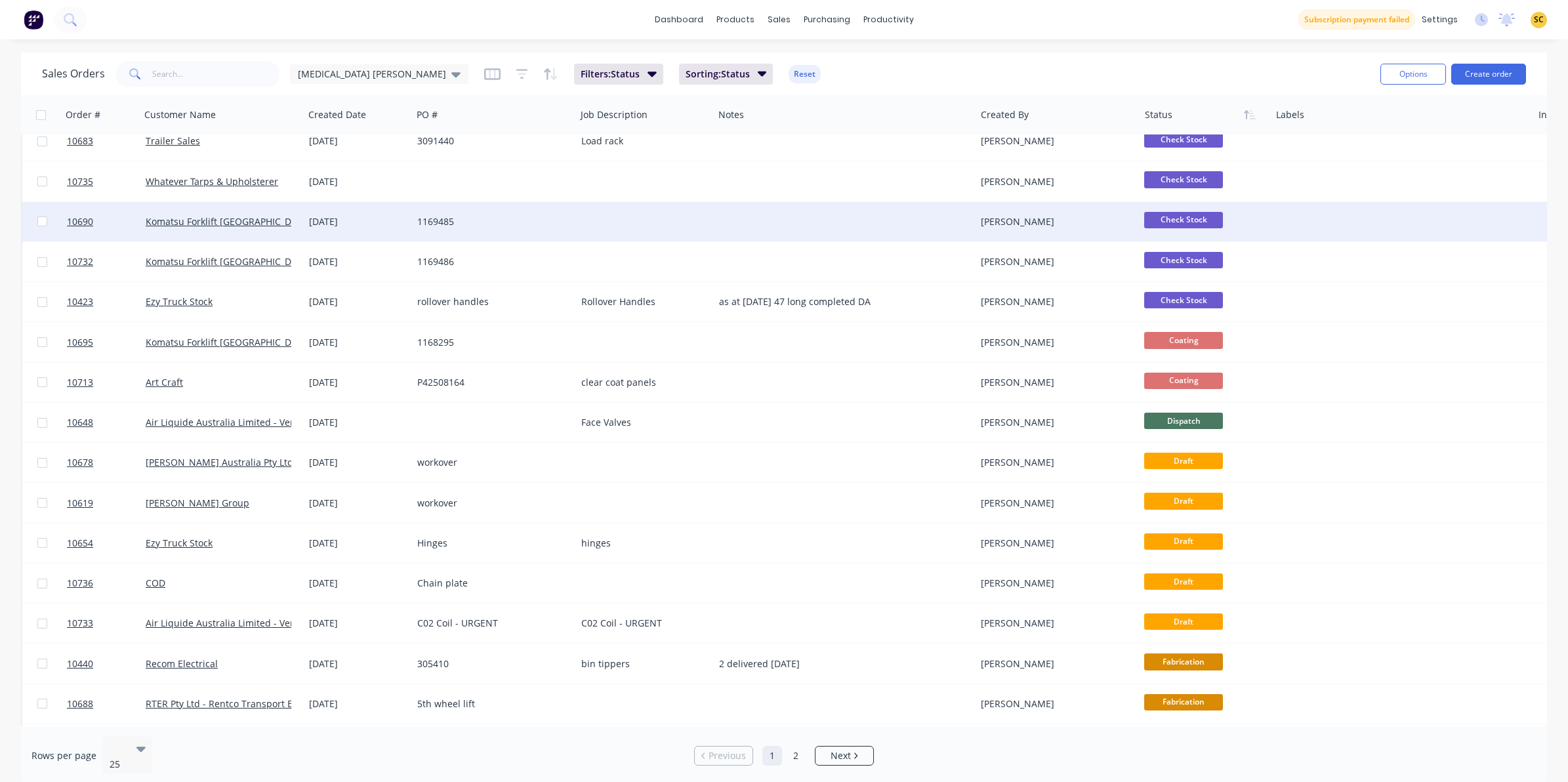
scroll to position [337, 0]
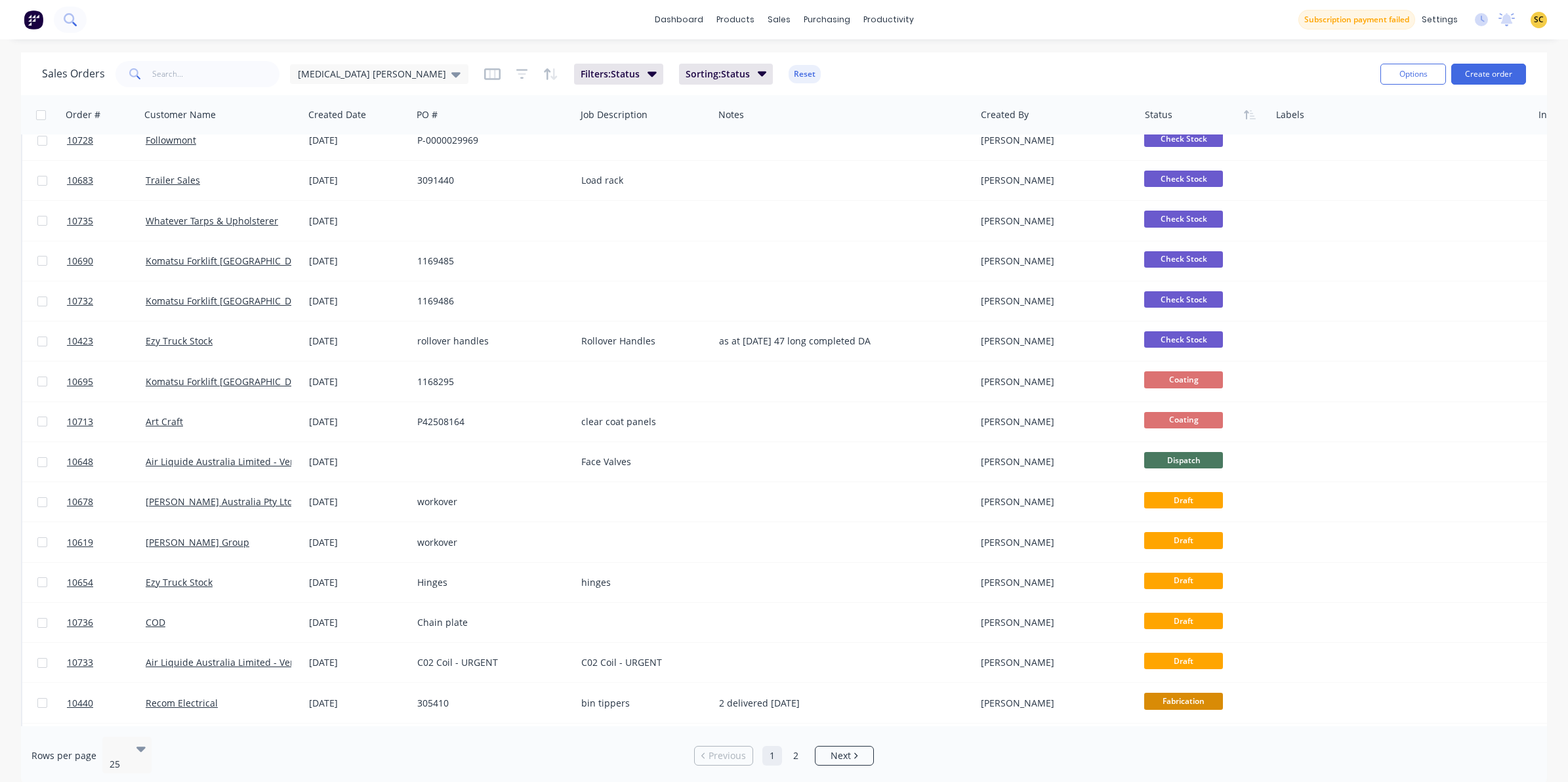
click at [74, 21] on icon at bounding box center [70, 19] width 12 height 12
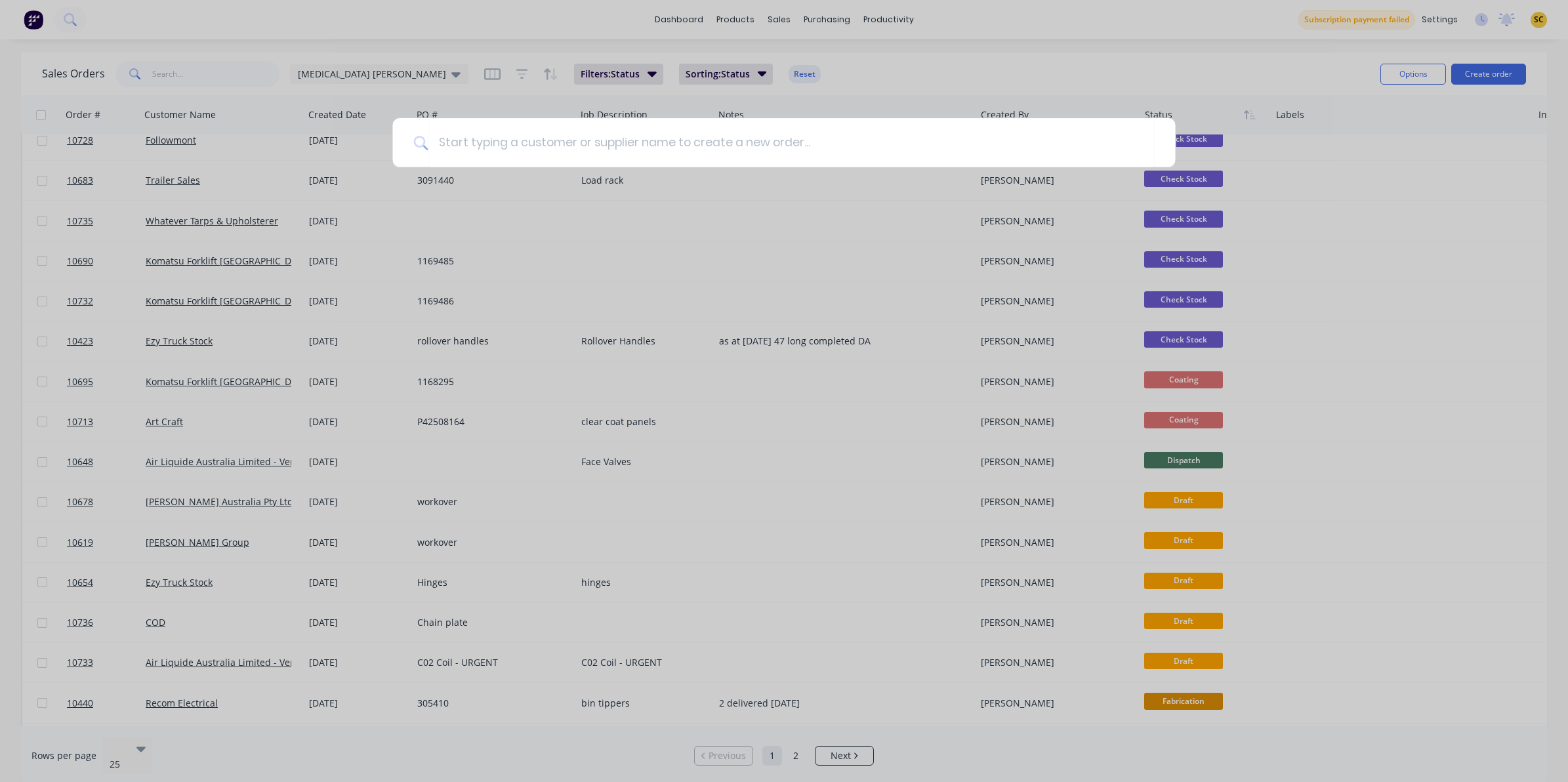
click at [226, 62] on div at bounding box center [784, 391] width 1568 height 782
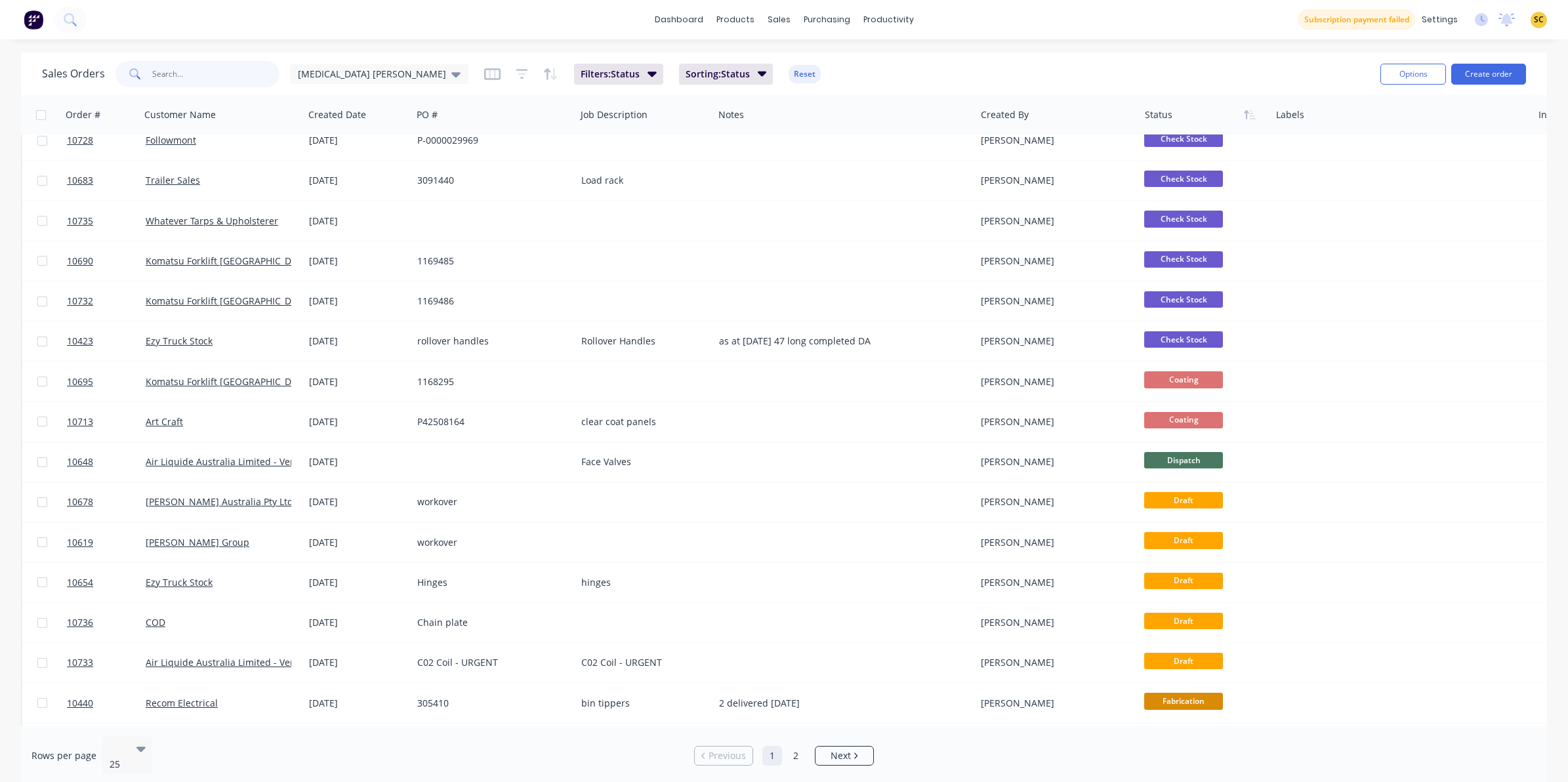
click at [222, 78] on input "text" at bounding box center [216, 74] width 128 height 26
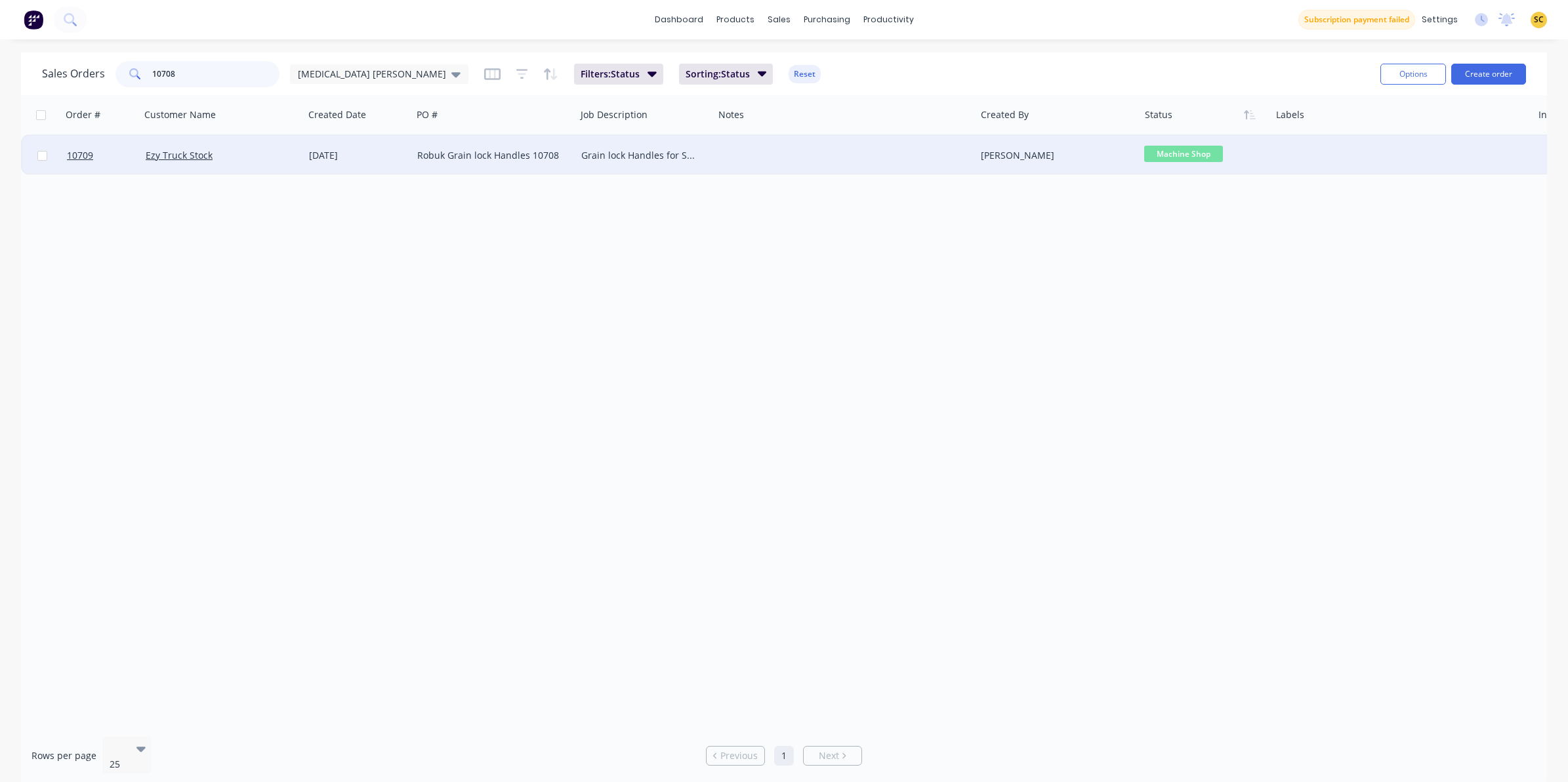
type input "10708"
click at [961, 164] on div at bounding box center [845, 155] width 262 height 40
click at [1185, 157] on span "Machine Shop" at bounding box center [1183, 154] width 78 height 16
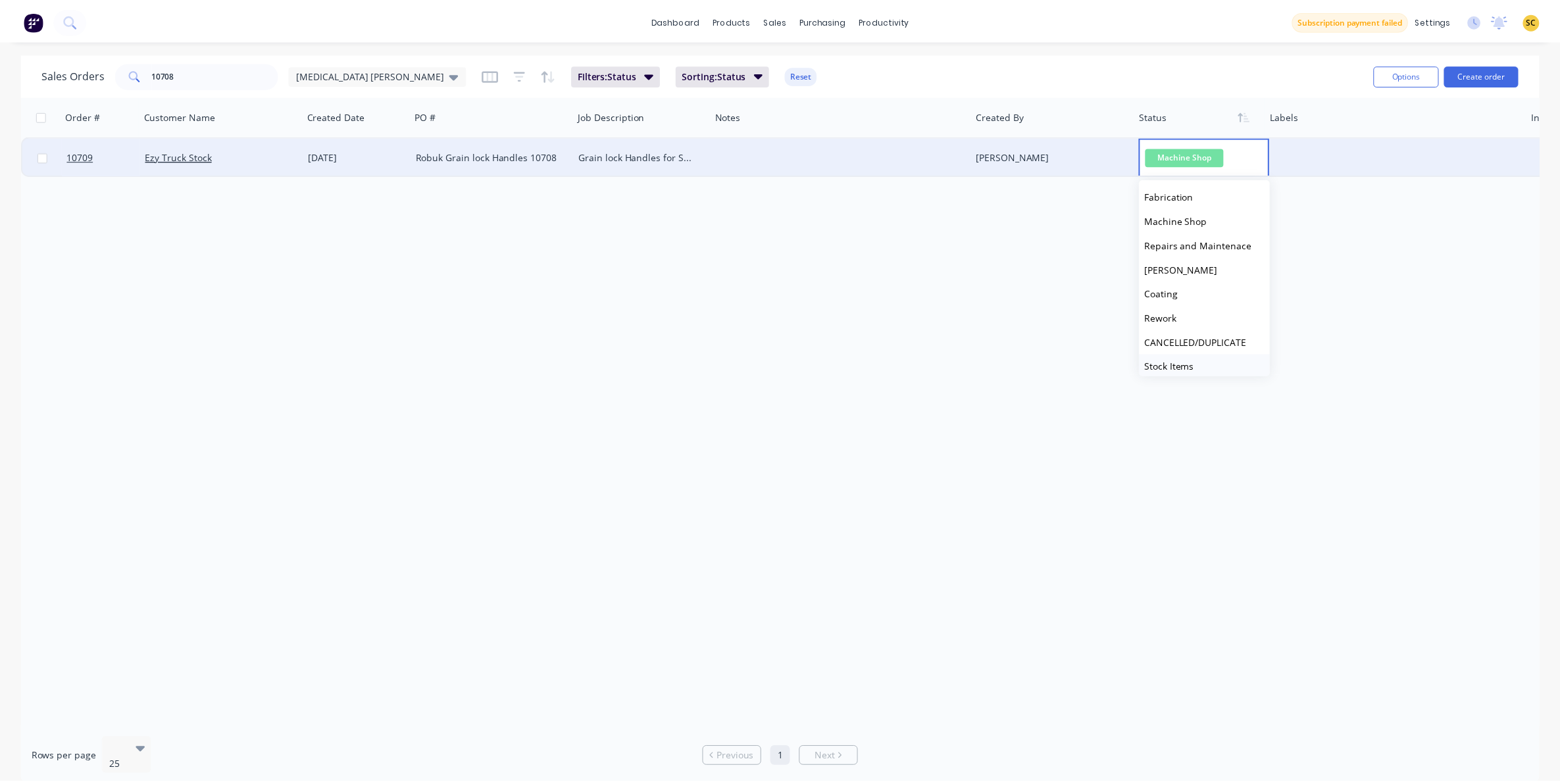
scroll to position [247, 0]
click at [1215, 334] on span "Completed Stock" at bounding box center [1190, 338] width 74 height 12
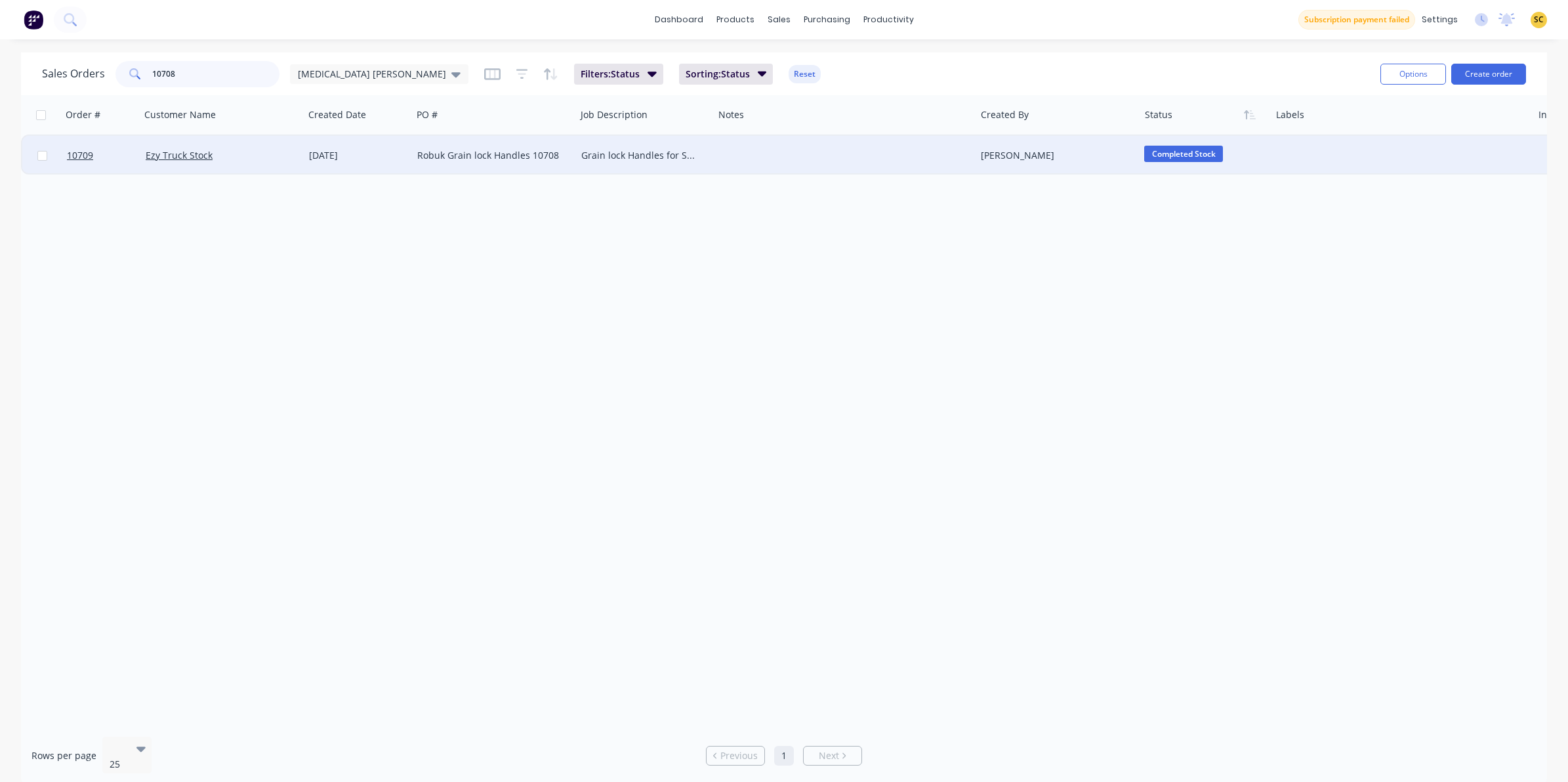
drag, startPoint x: 181, startPoint y: 76, endPoint x: 145, endPoint y: 73, distance: 36.1
click at [145, 73] on div "10708" at bounding box center [197, 74] width 164 height 26
type input "10686"
click at [699, 153] on div "tyre carriers" at bounding box center [641, 155] width 121 height 13
click at [1271, 230] on div "Order # Customer Name Created Date PO # Job Description Notes Created By Status…" at bounding box center [784, 410] width 1526 height 631
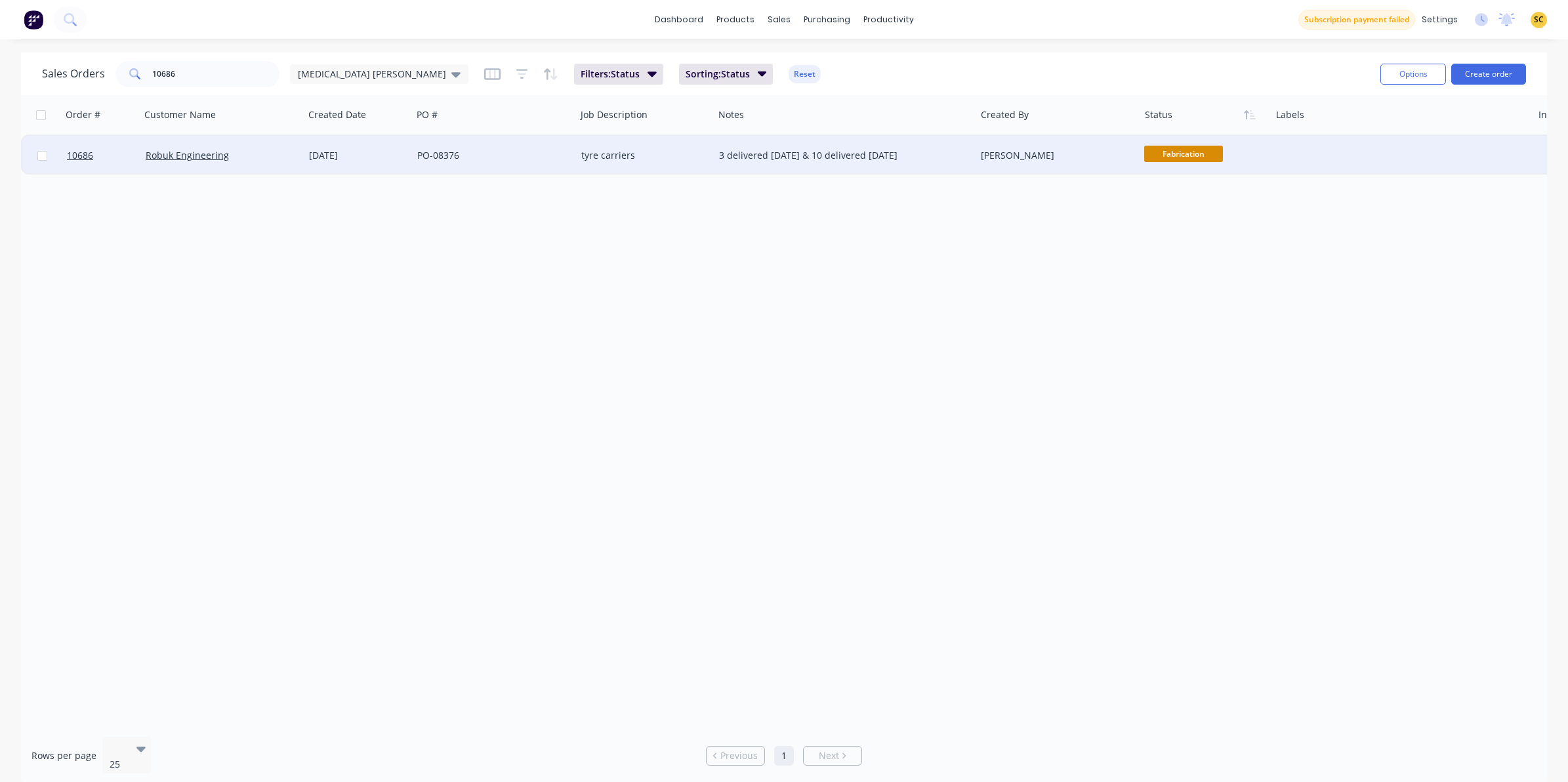
click at [829, 154] on div "3 delivered 21/08/2025 & 10 delivered 29/08/2025" at bounding box center [838, 155] width 239 height 13
click at [424, 149] on div "PO-08376" at bounding box center [490, 155] width 146 height 13
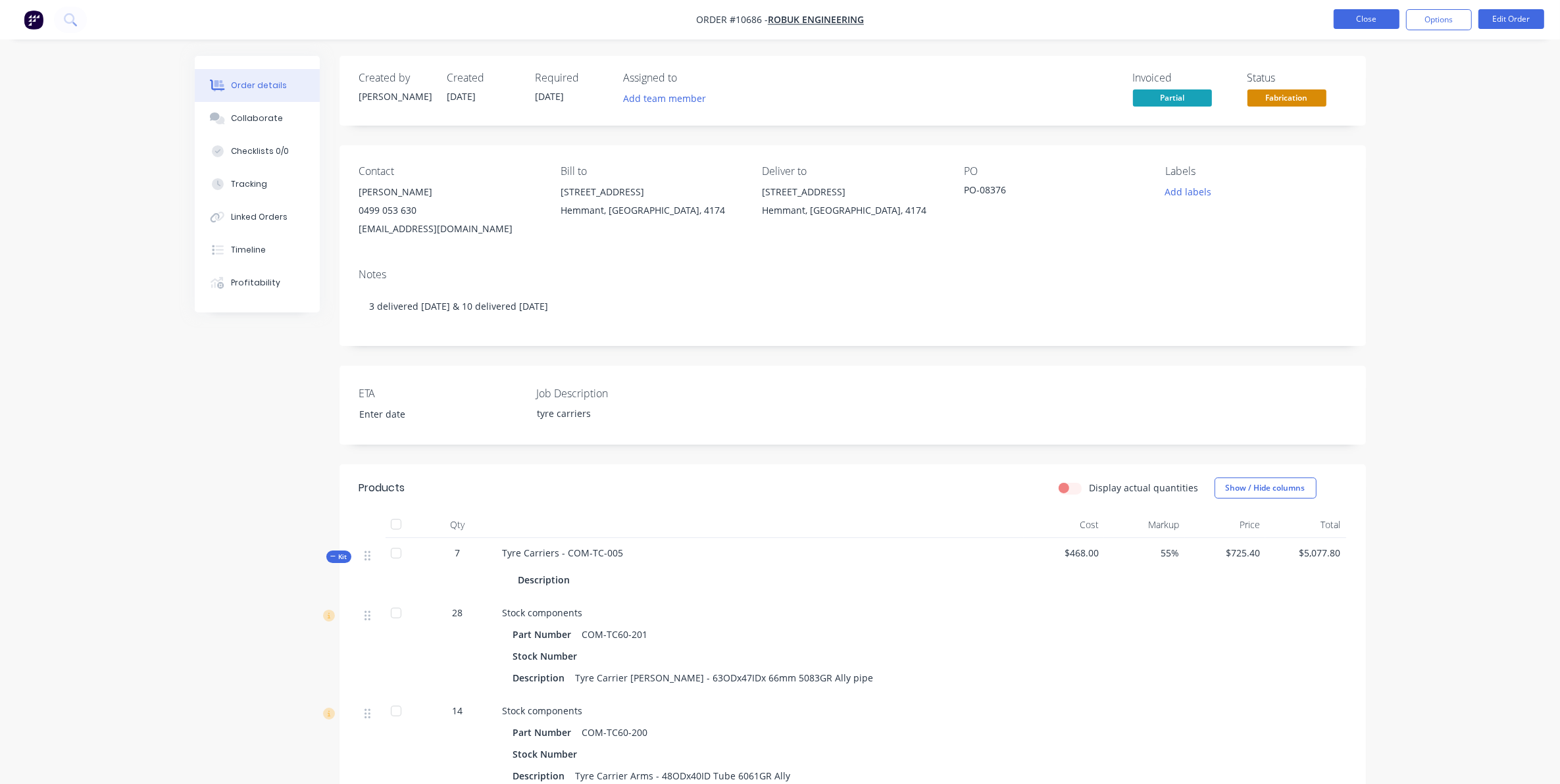
click at [1366, 11] on button "Close" at bounding box center [1366, 18] width 66 height 20
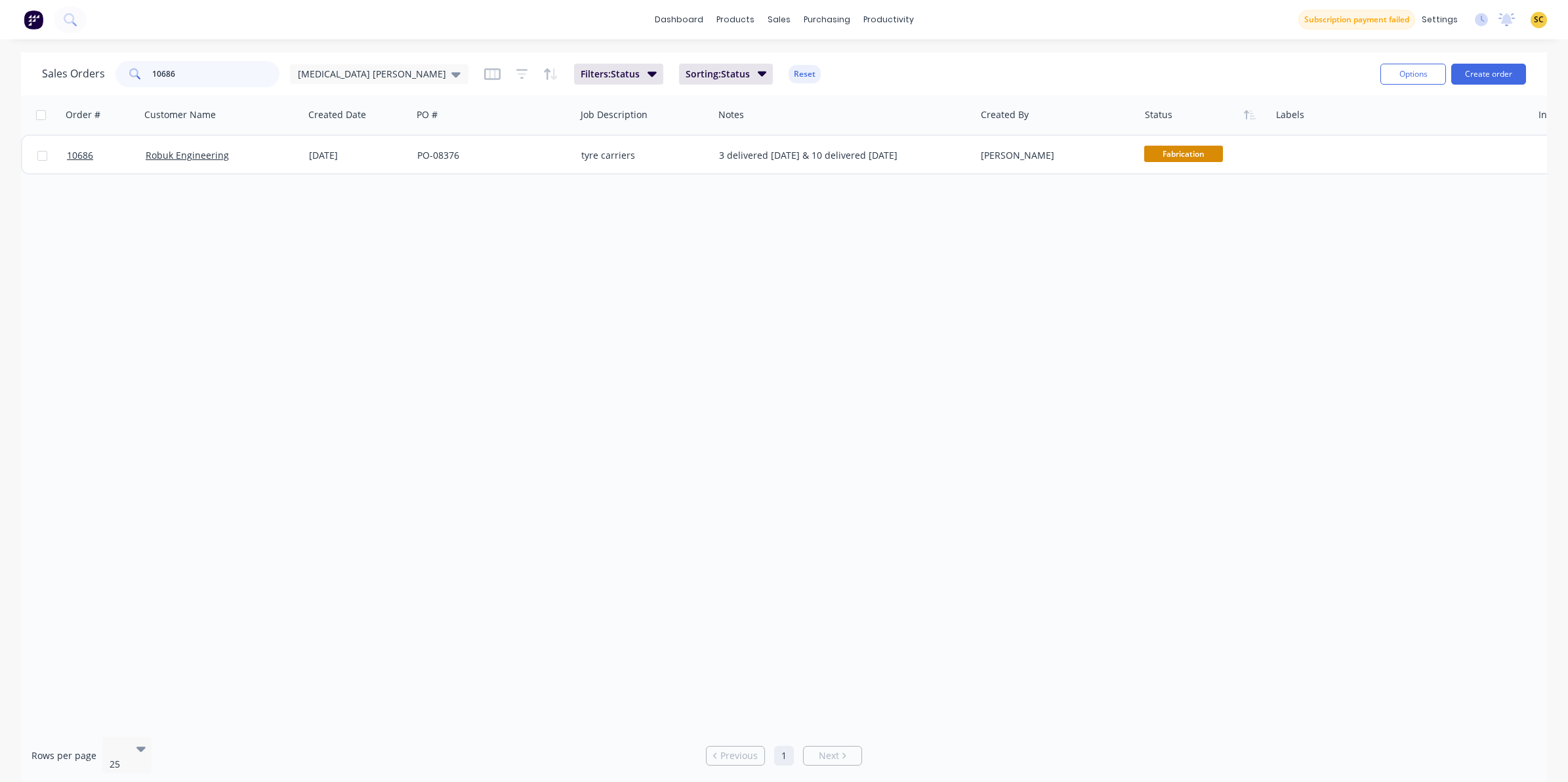
drag, startPoint x: 261, startPoint y: 82, endPoint x: 164, endPoint y: 61, distance: 99.2
click at [164, 74] on input "10686" at bounding box center [216, 74] width 128 height 26
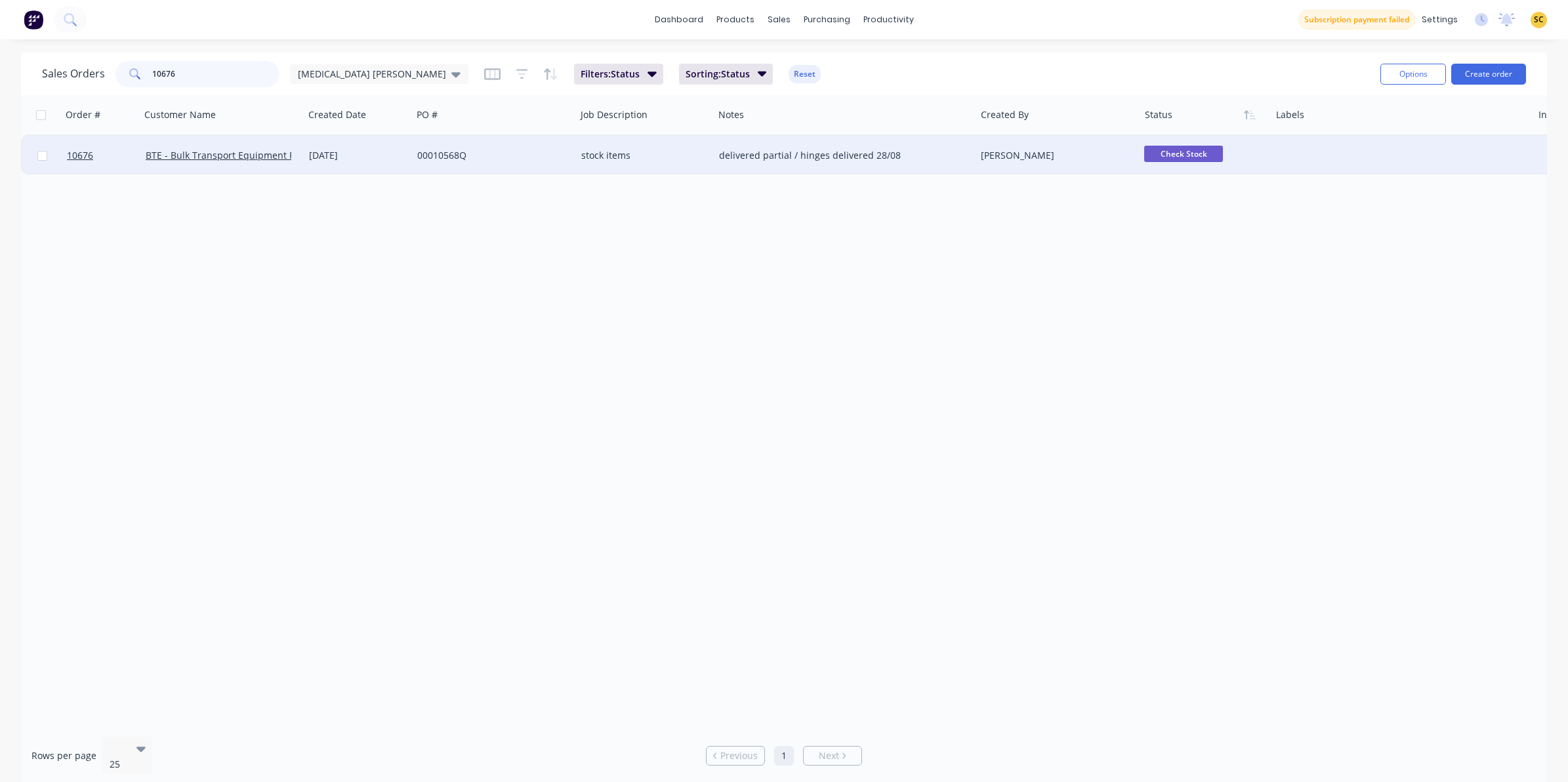
type input "10676"
click at [973, 149] on div "delivered partial / hinges delivered 28/08" at bounding box center [845, 155] width 262 height 40
click at [1011, 146] on div "[PERSON_NAME]" at bounding box center [1058, 155] width 164 height 40
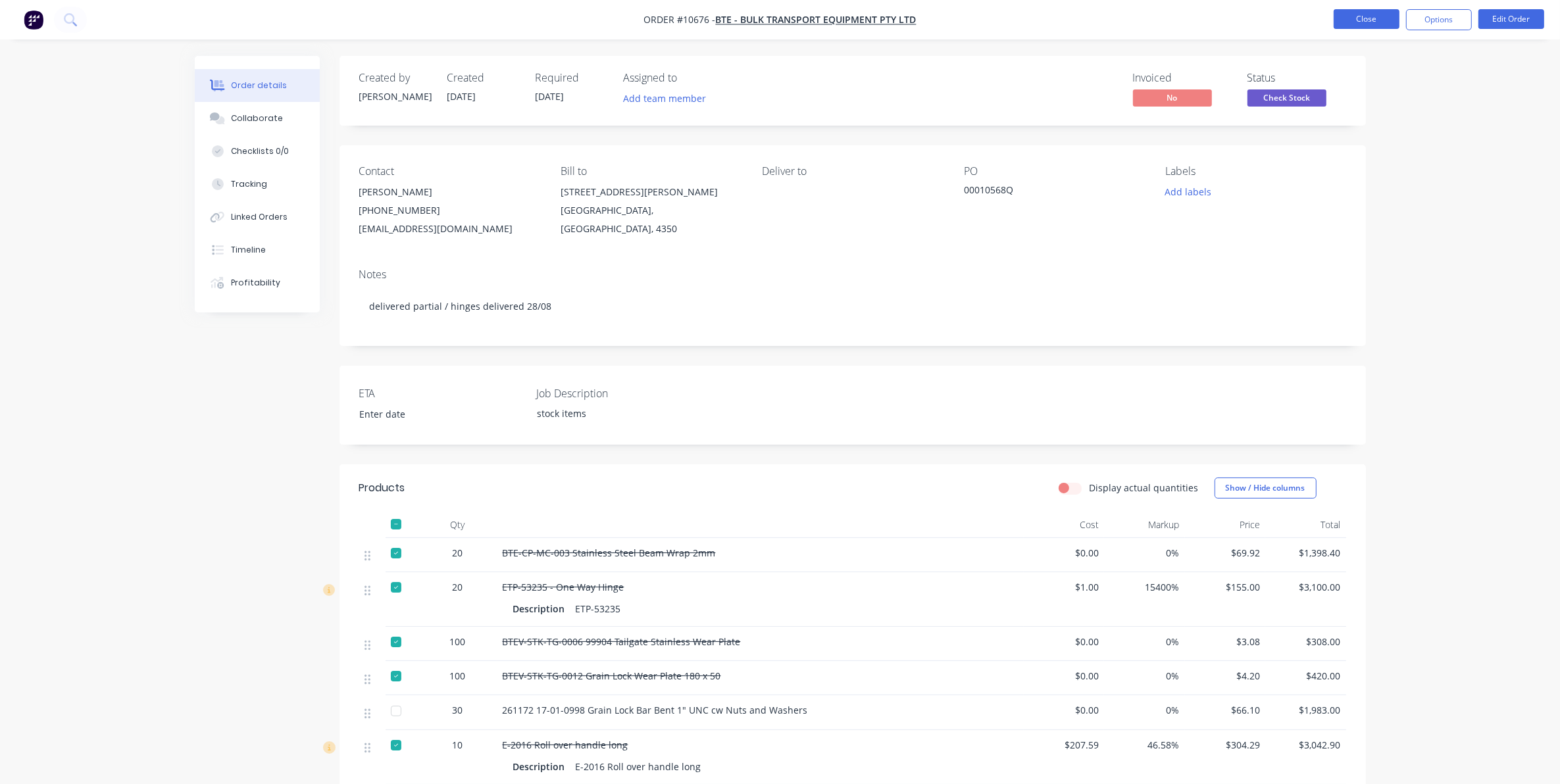
click at [1386, 18] on button "Close" at bounding box center [1366, 18] width 66 height 20
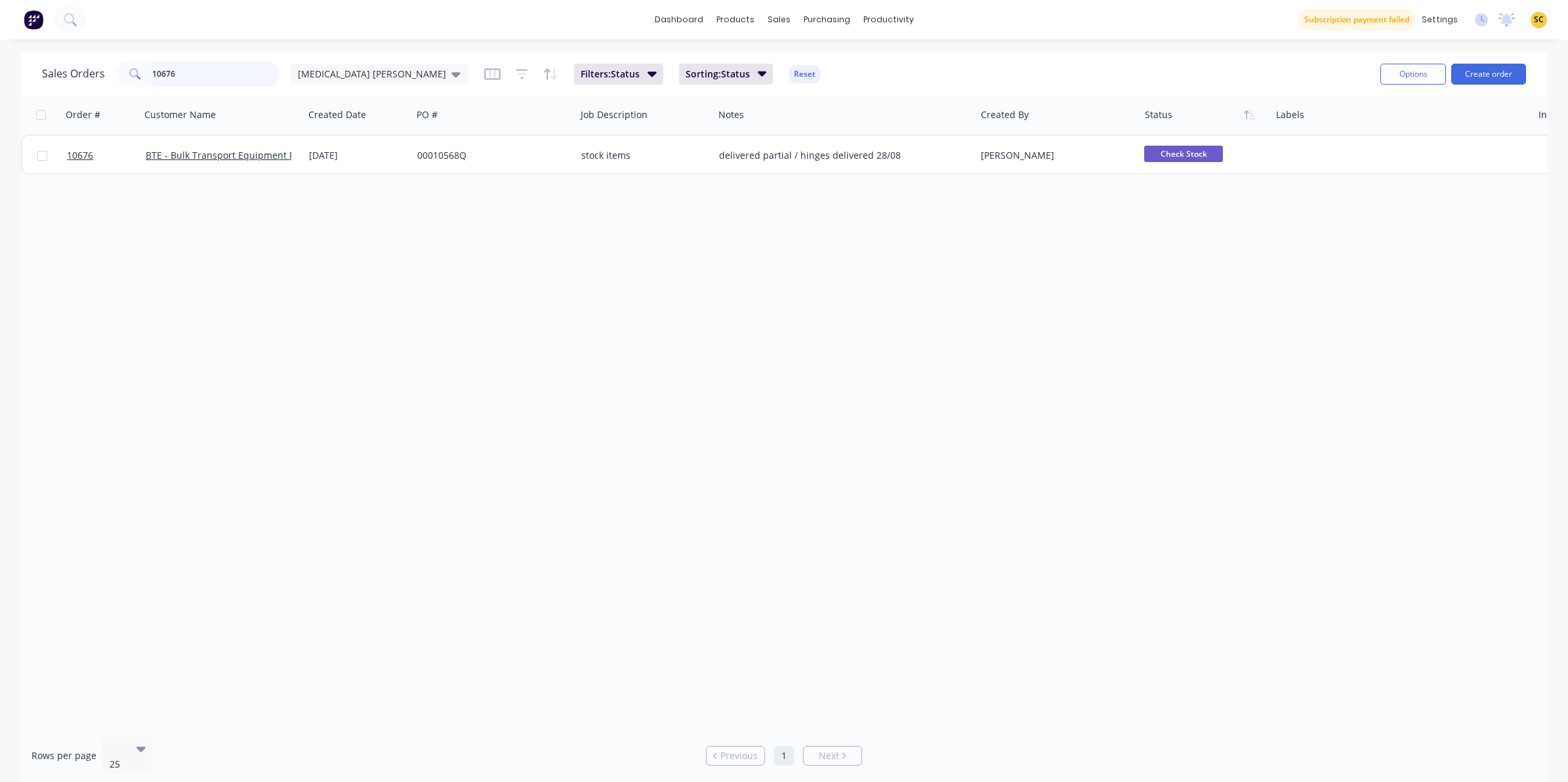
click at [168, 85] on input "10676" at bounding box center [216, 74] width 128 height 26
click at [184, 67] on input "10676" at bounding box center [216, 74] width 128 height 26
drag, startPoint x: 194, startPoint y: 73, endPoint x: 121, endPoint y: 74, distance: 73.0
click at [121, 74] on div "10662" at bounding box center [197, 74] width 164 height 26
type input "10662"
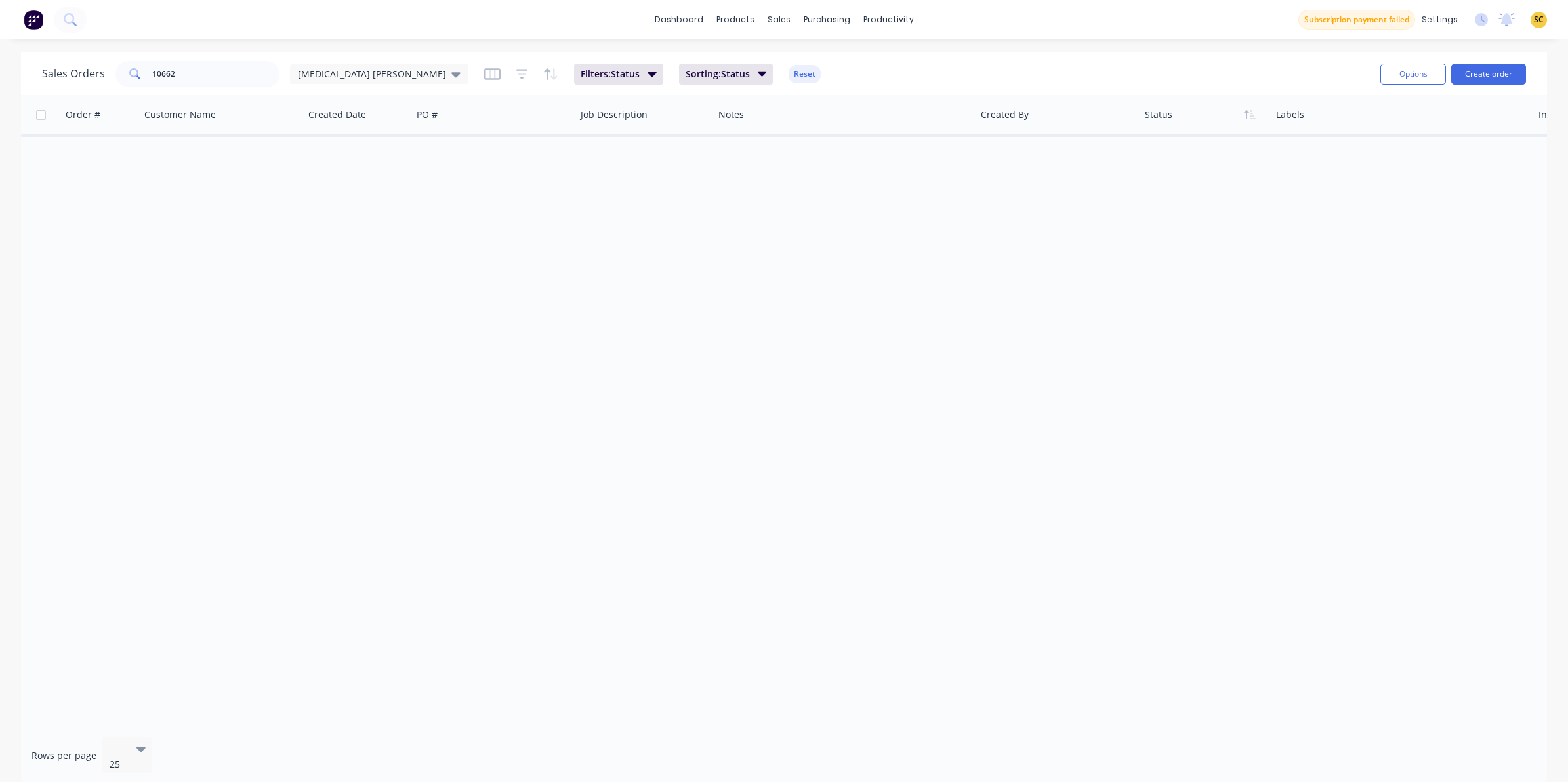
click at [840, 562] on div "Order # Customer Name Created Date PO # Job Description Notes Created By Status…" at bounding box center [784, 410] width 1526 height 631
drag, startPoint x: 175, startPoint y: 80, endPoint x: 78, endPoint y: 84, distance: 97.1
click at [78, 84] on div "Sales Orders 10662 Egg Donor Mumma" at bounding box center [255, 74] width 426 height 26
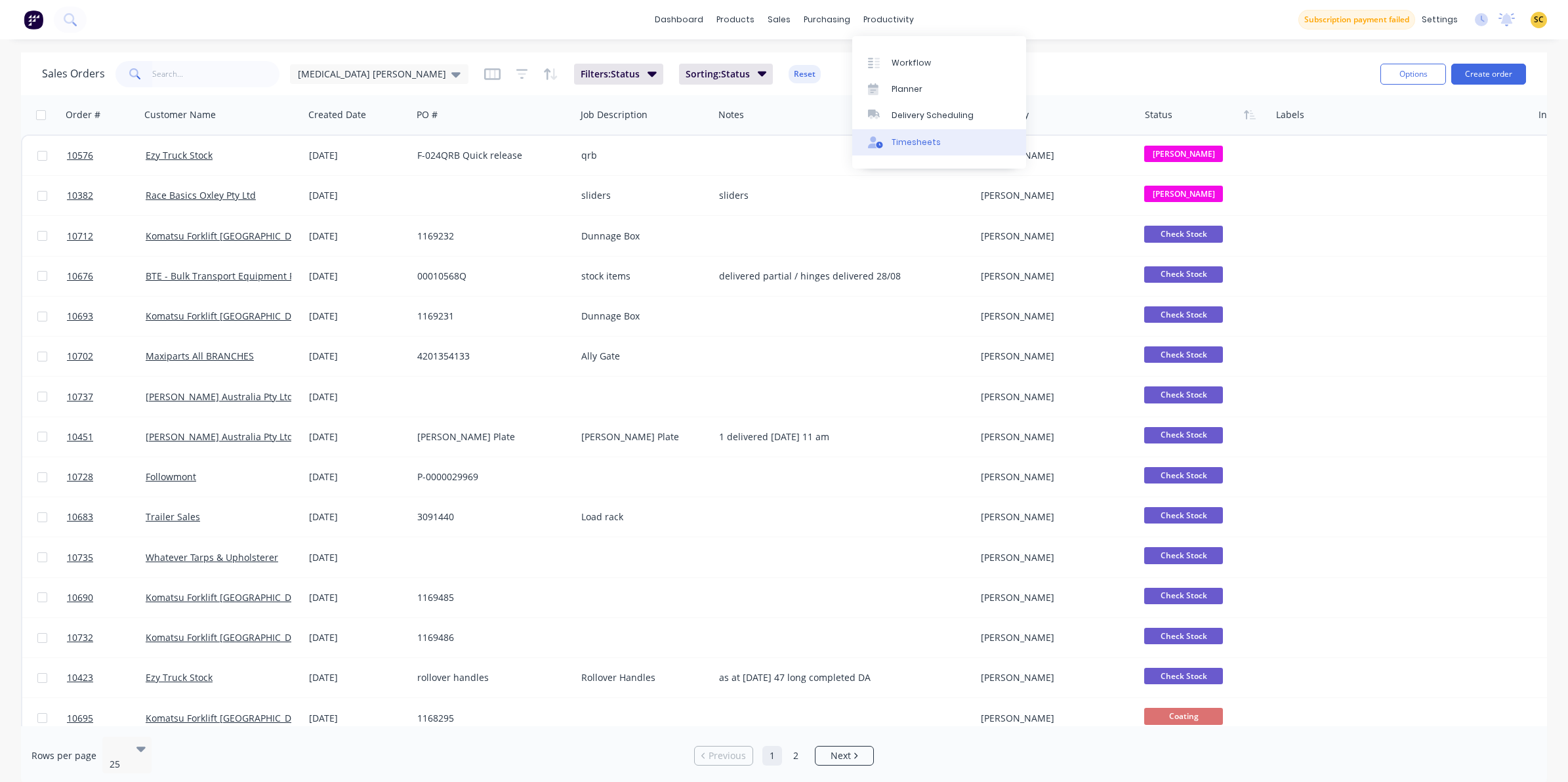
click at [902, 138] on div "Timesheets" at bounding box center [916, 142] width 49 height 12
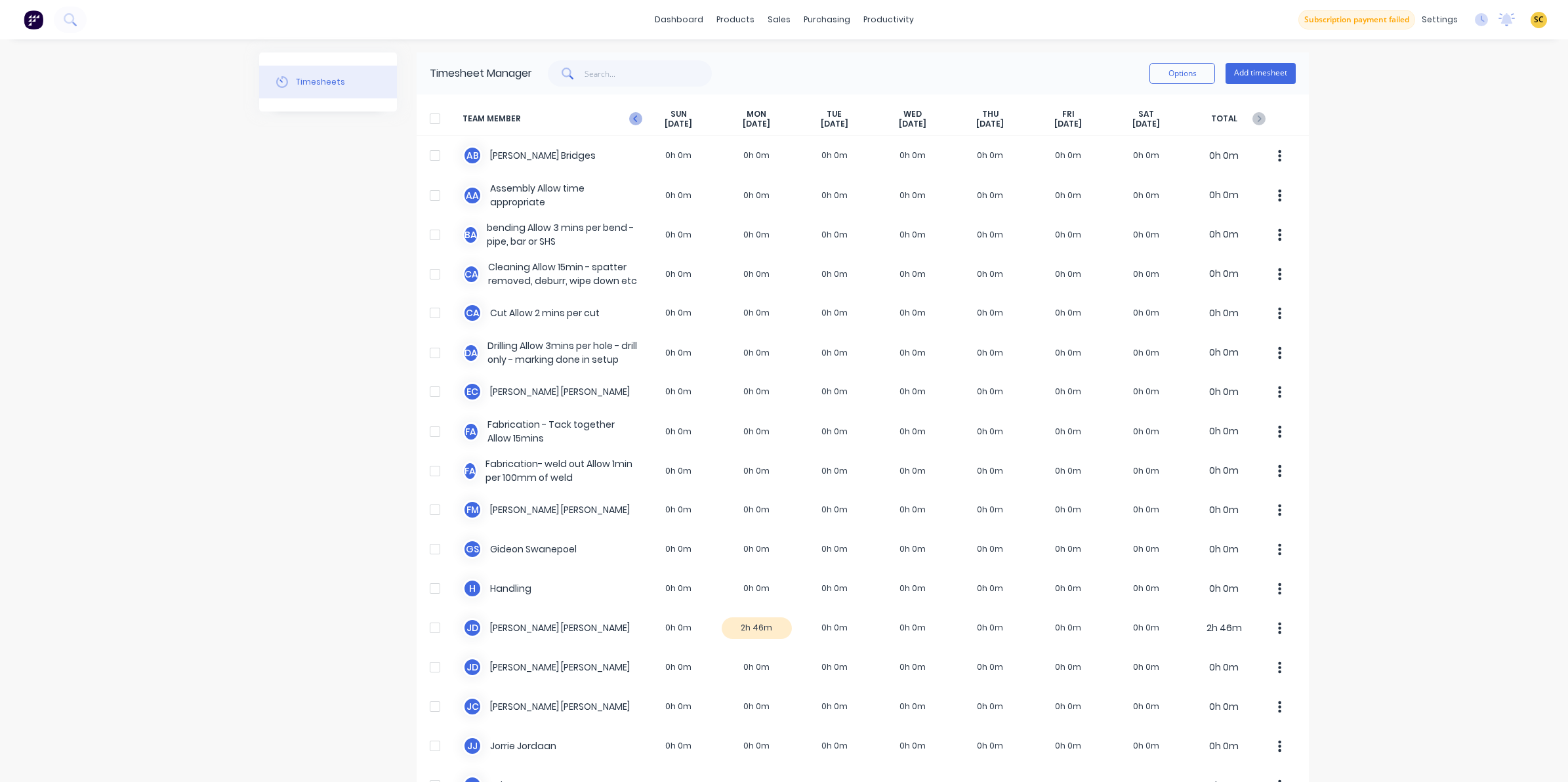
click at [630, 122] on icon "button" at bounding box center [636, 119] width 13 height 13
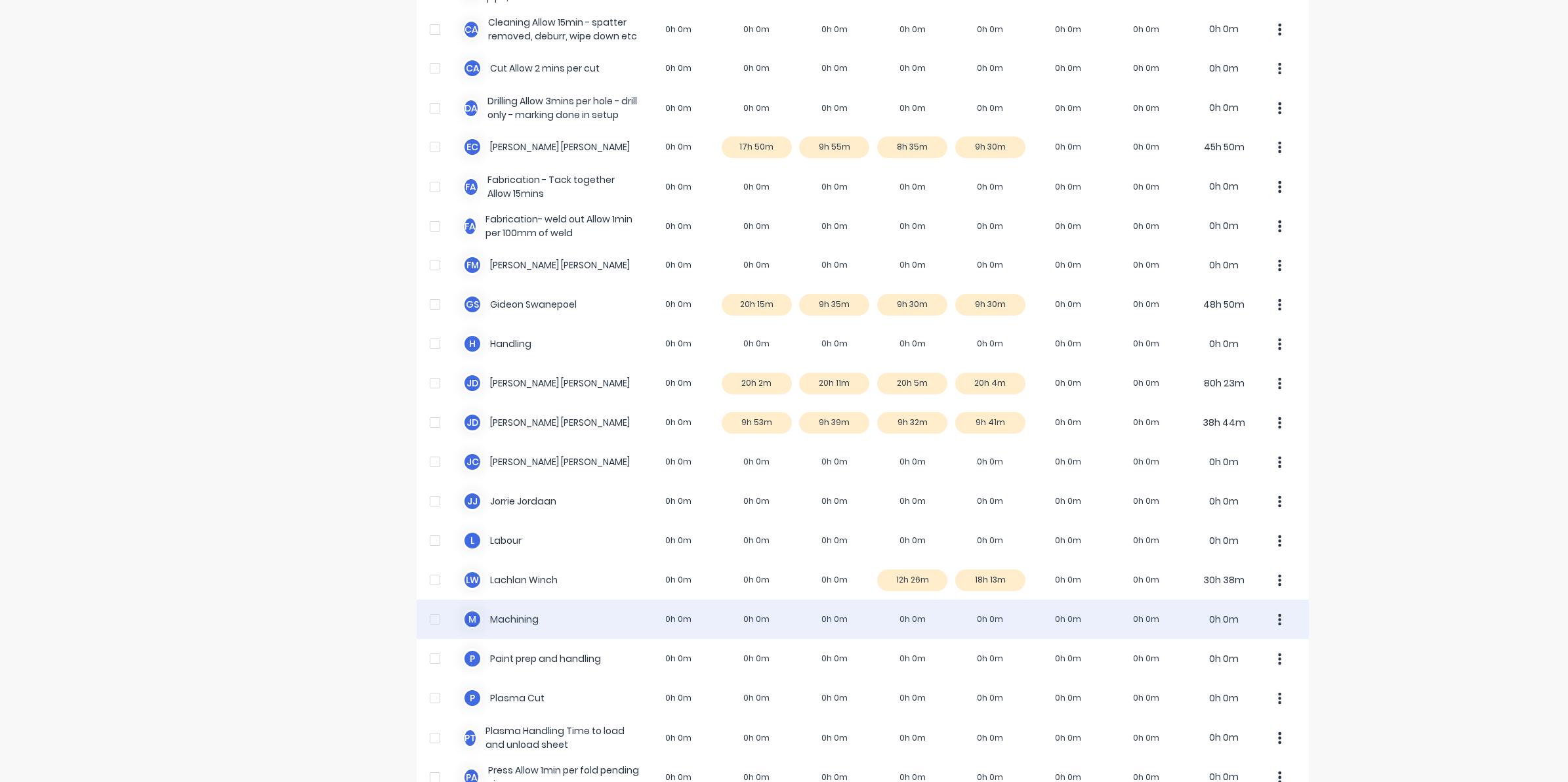
scroll to position [246, 0]
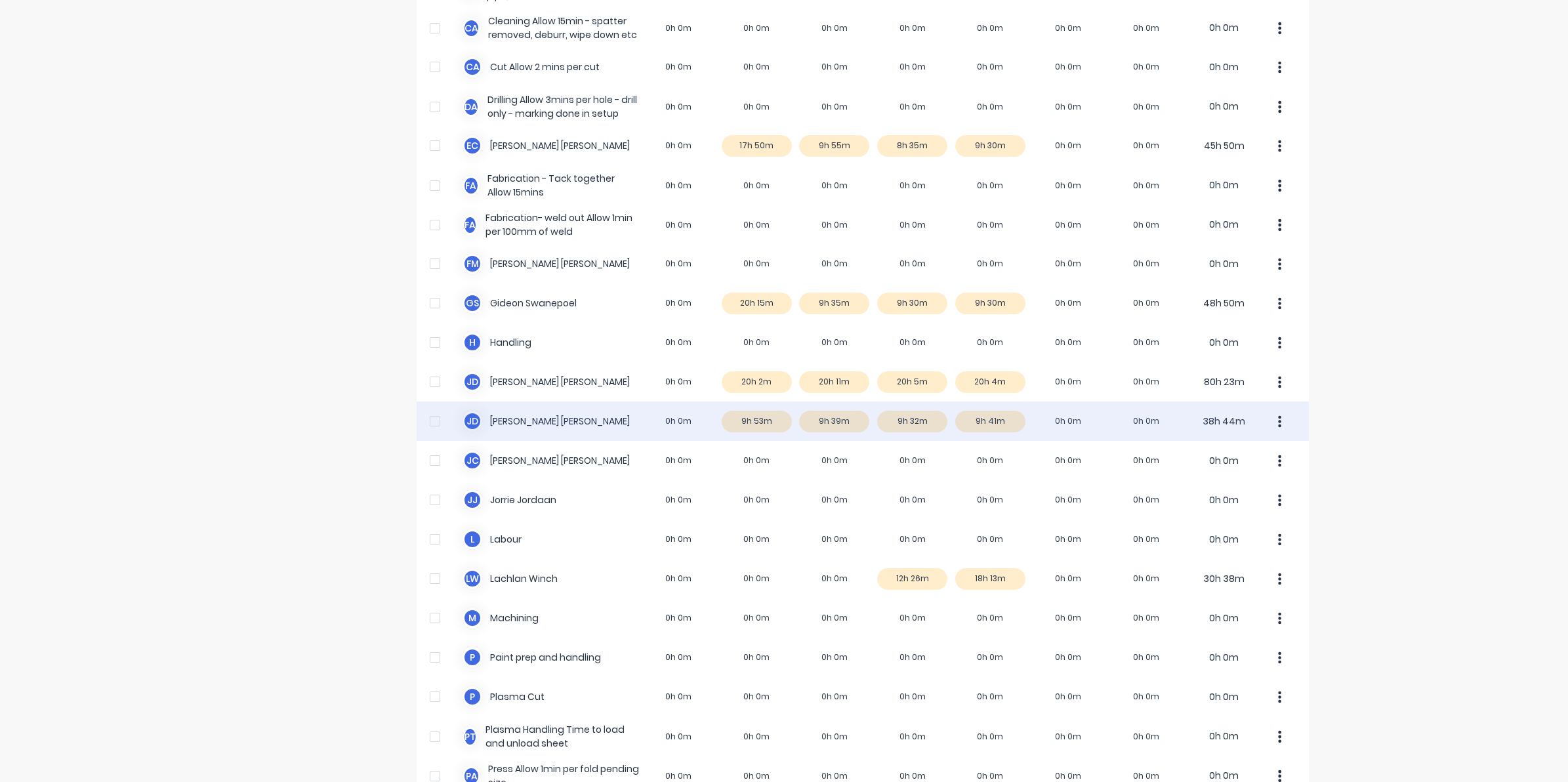
click at [908, 423] on div "J d Johan de Lange 0h 0m 9h 53m 9h 39m 9h 32m 9h 41m 0h 0m 0h 0m 38h 44m" at bounding box center [863, 421] width 892 height 40
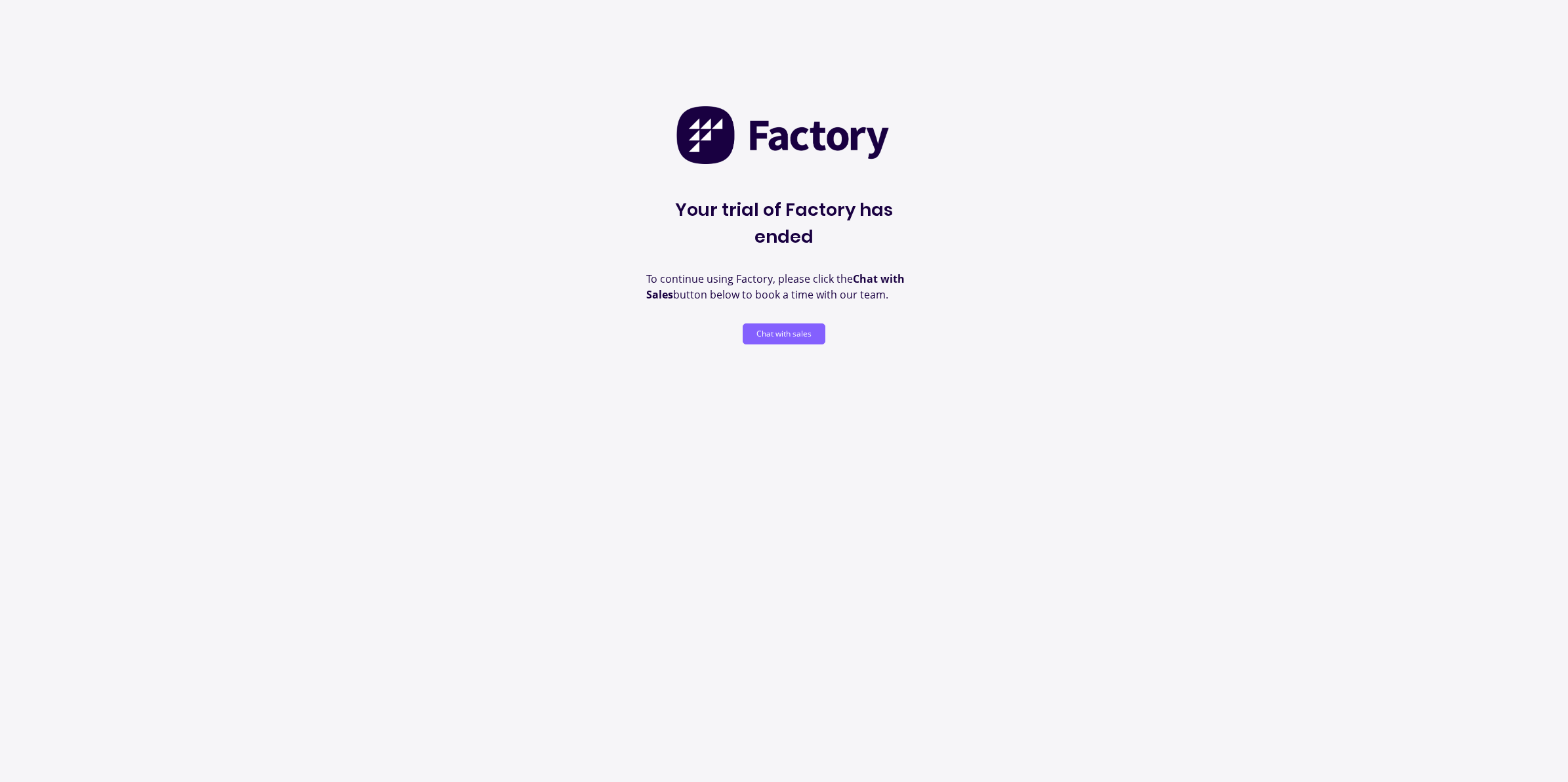
click at [769, 323] on button "Chat with sales" at bounding box center [784, 333] width 83 height 21
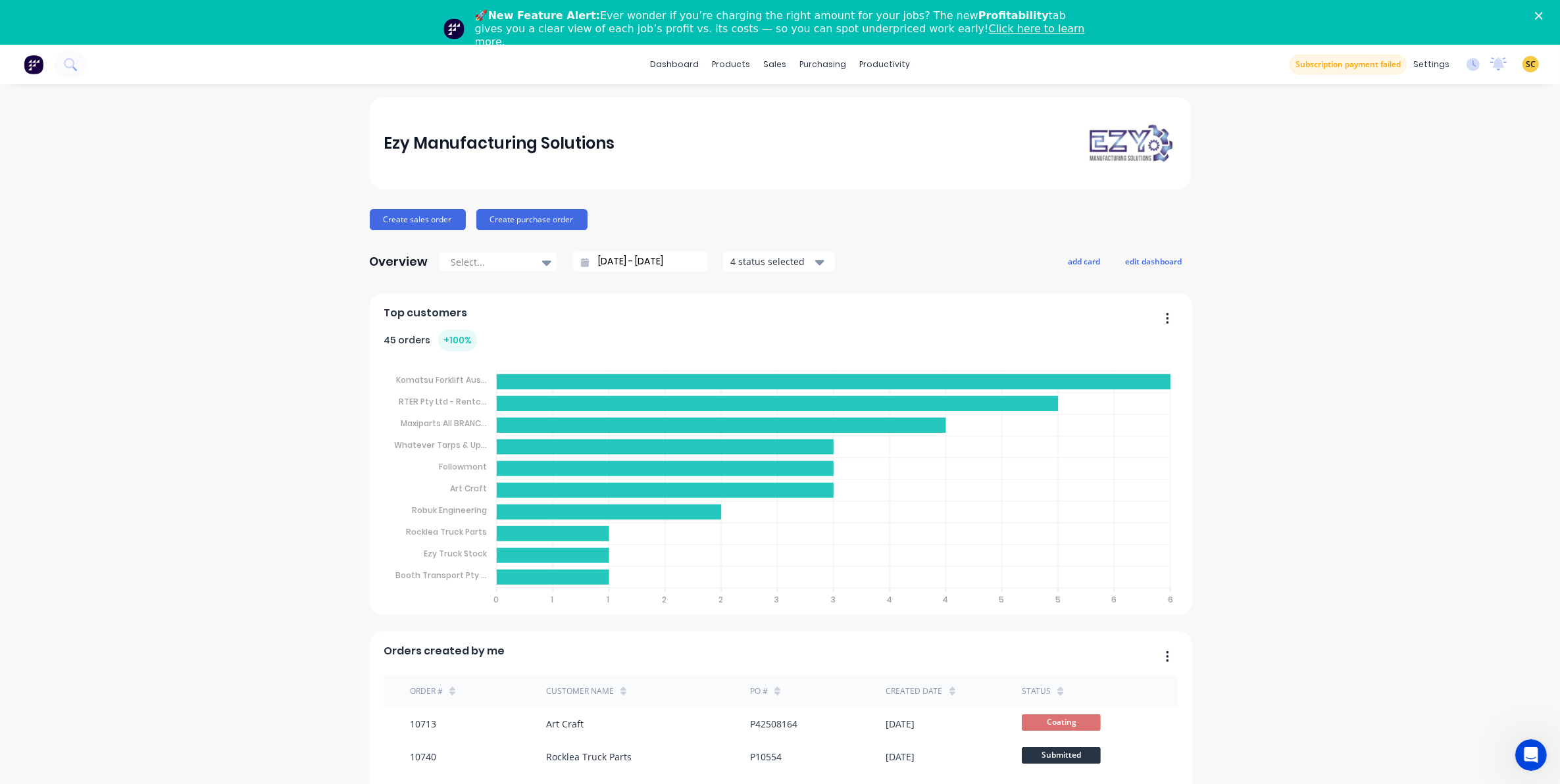
click at [1543, 13] on icon "Close" at bounding box center [1539, 16] width 8 height 8
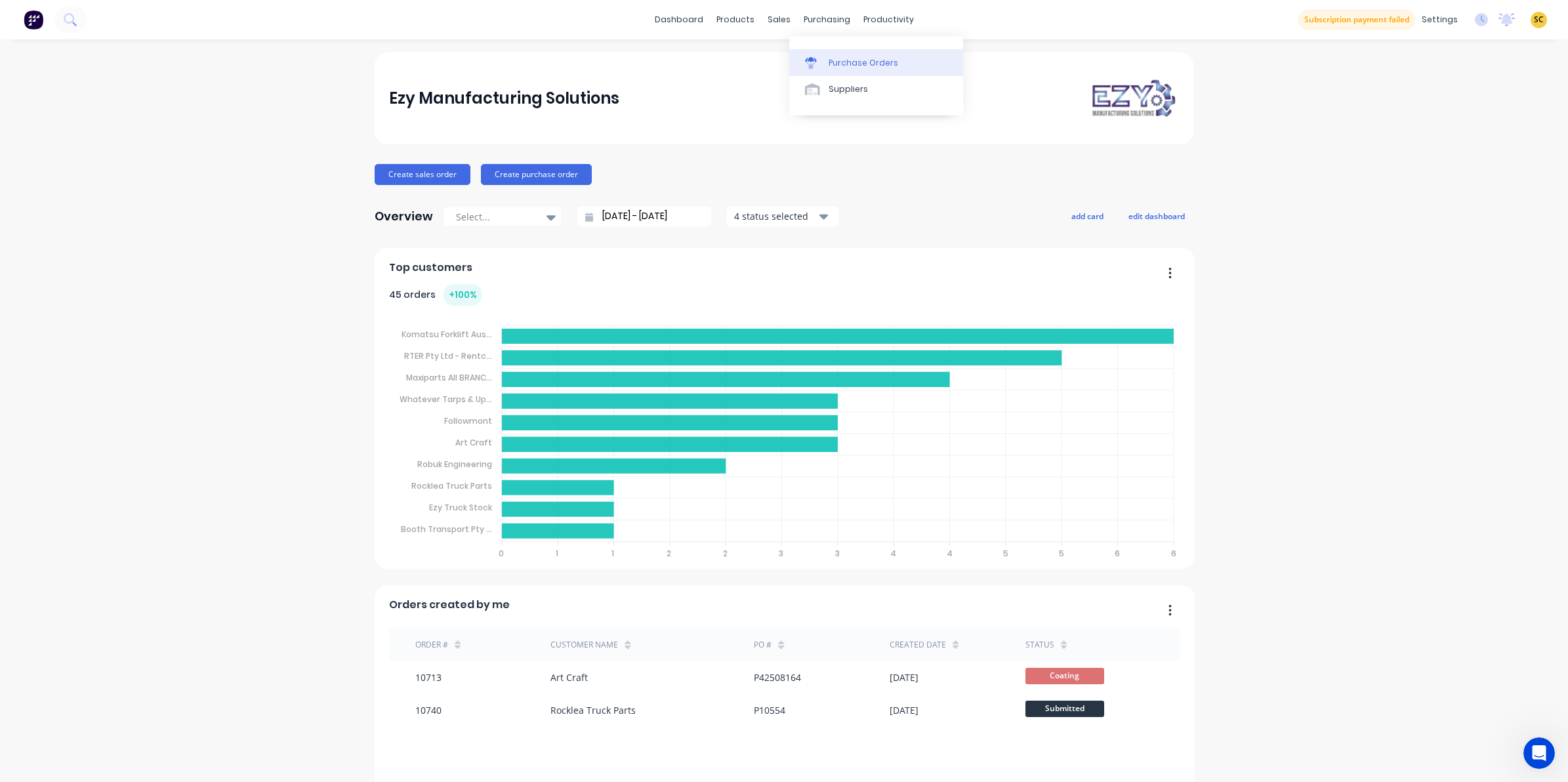
click at [838, 63] on div "Purchase Orders" at bounding box center [863, 63] width 70 height 12
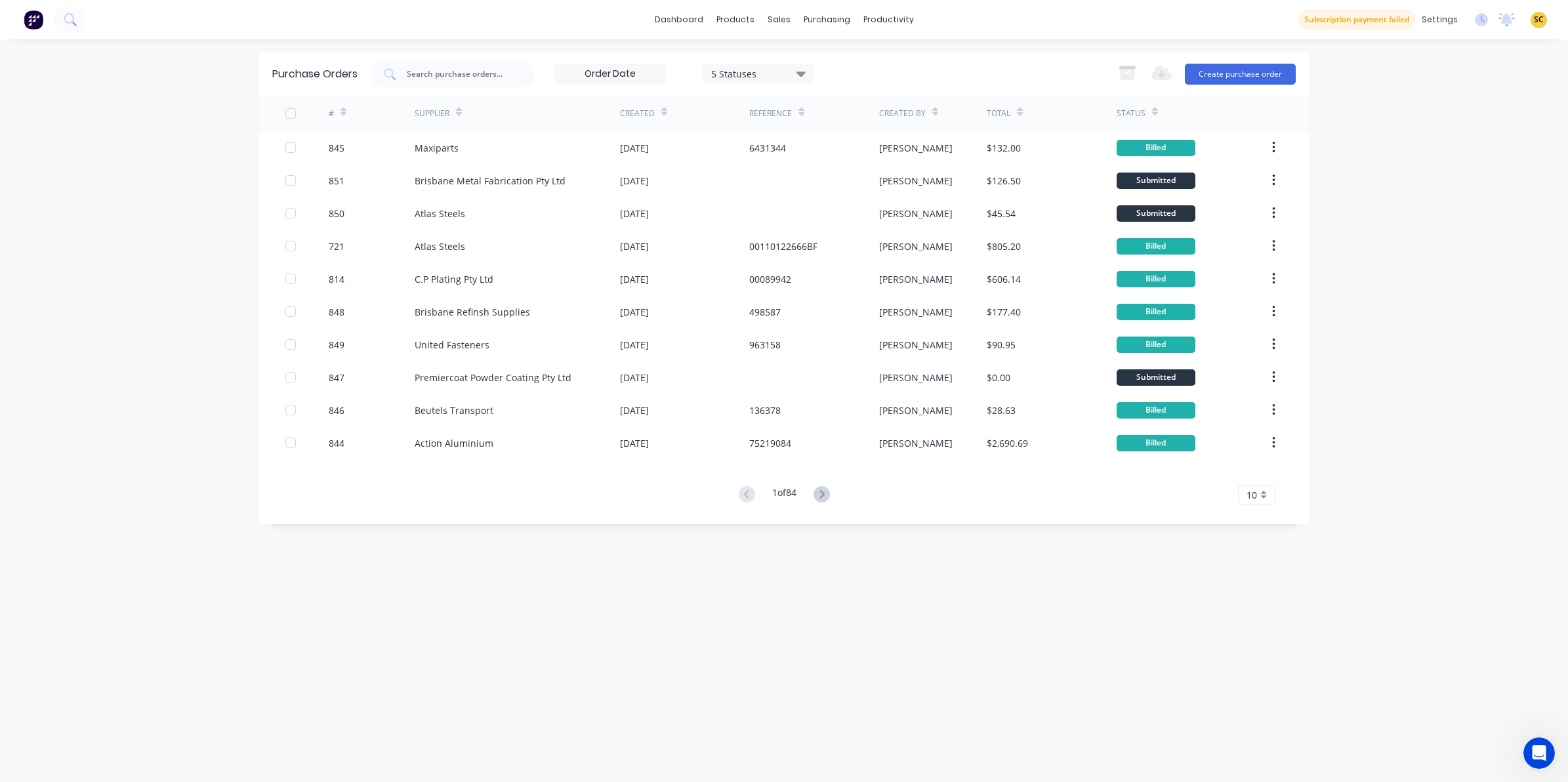
click at [1299, 67] on div "Purchase Orders 5 Statuses 5 Statuses Export to Excel (XLSX) Create purchase or…" at bounding box center [784, 74] width 1050 height 43
click at [1275, 64] on button "Create purchase order" at bounding box center [1240, 74] width 111 height 21
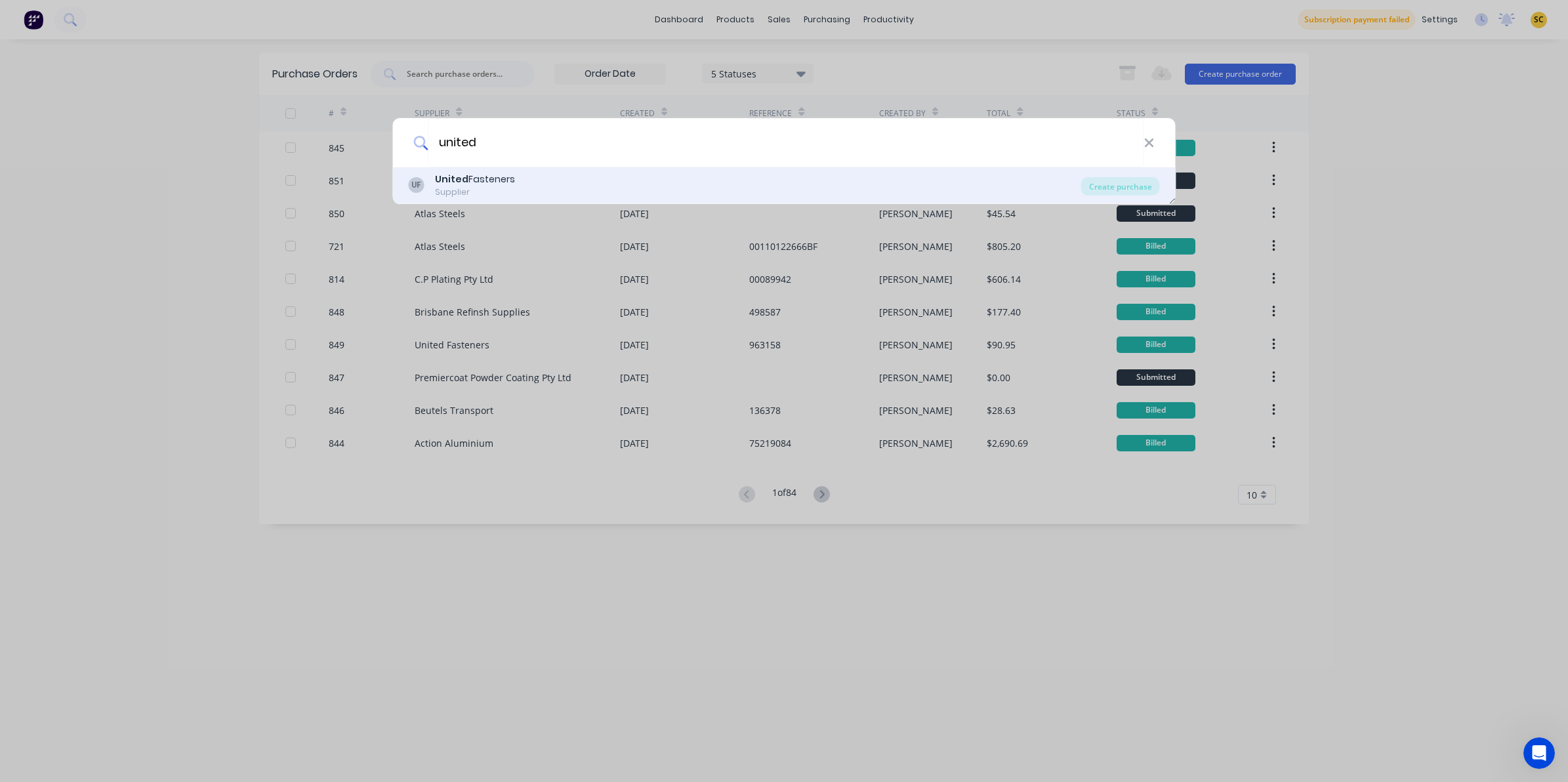
type input "united"
click at [943, 187] on div "UF United Fasteners Supplier" at bounding box center [745, 185] width 672 height 26
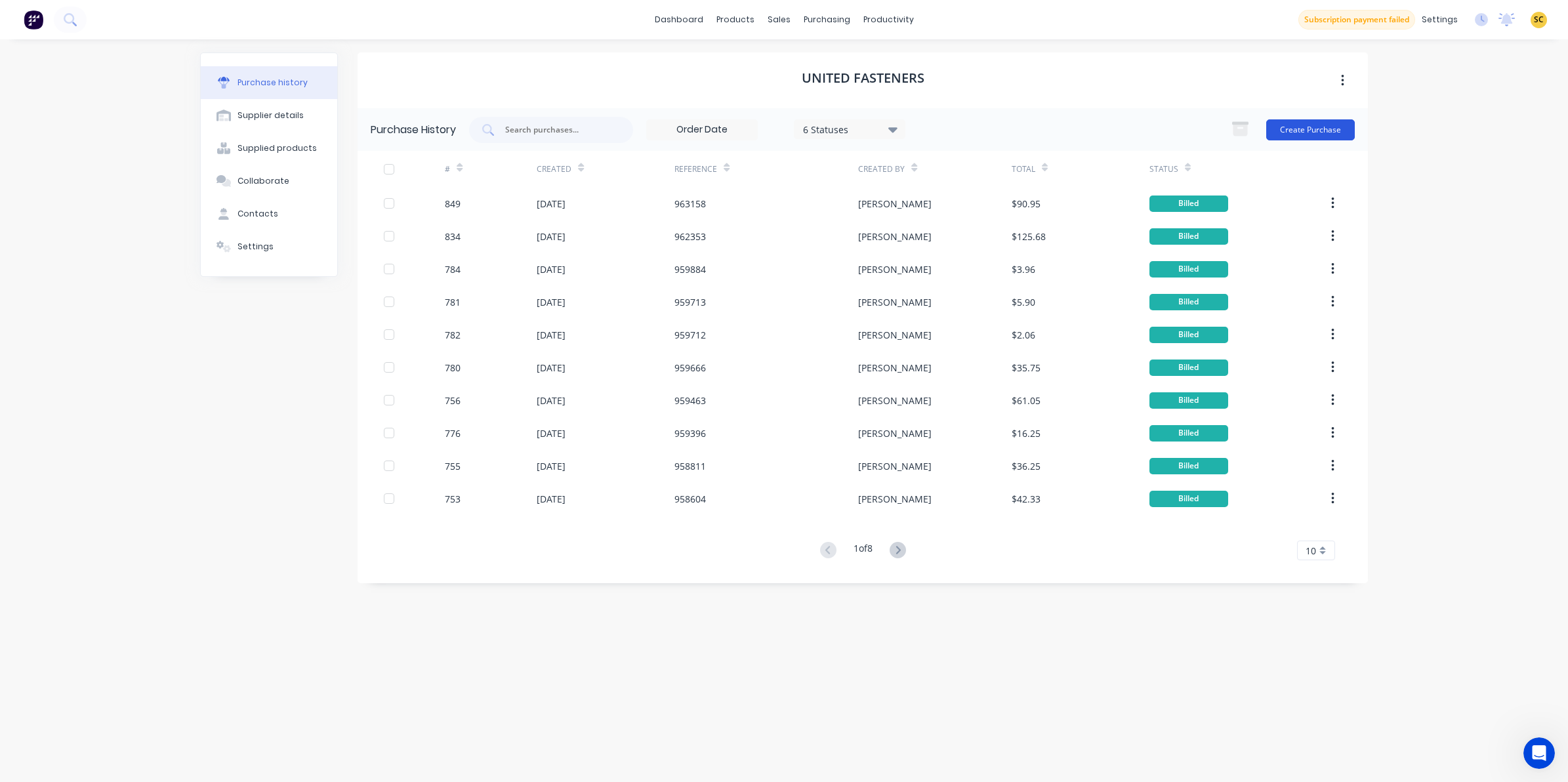
click at [1324, 123] on button "Create Purchase" at bounding box center [1311, 130] width 89 height 21
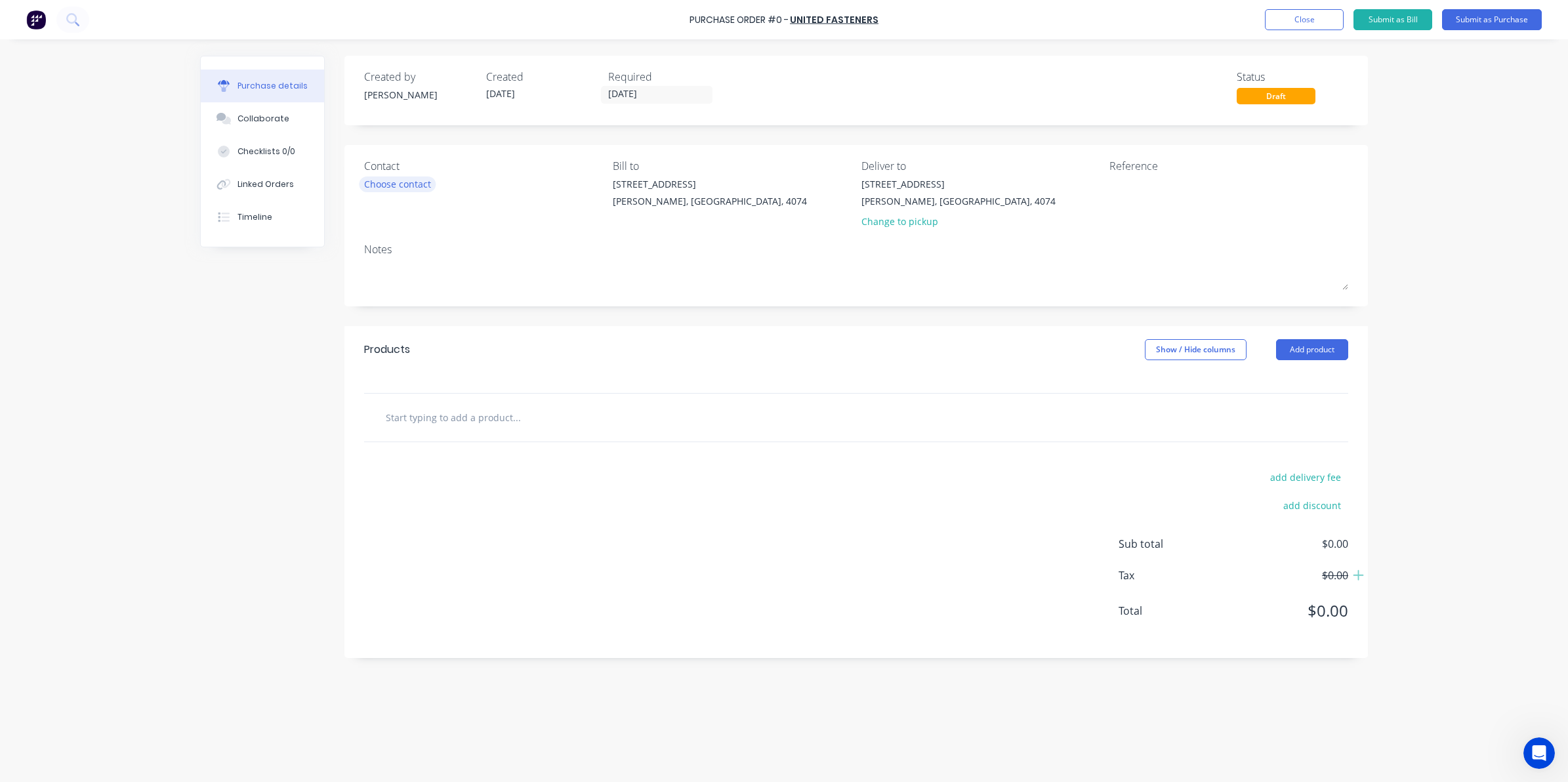
click at [404, 182] on div "Choose contact" at bounding box center [398, 184] width 67 height 14
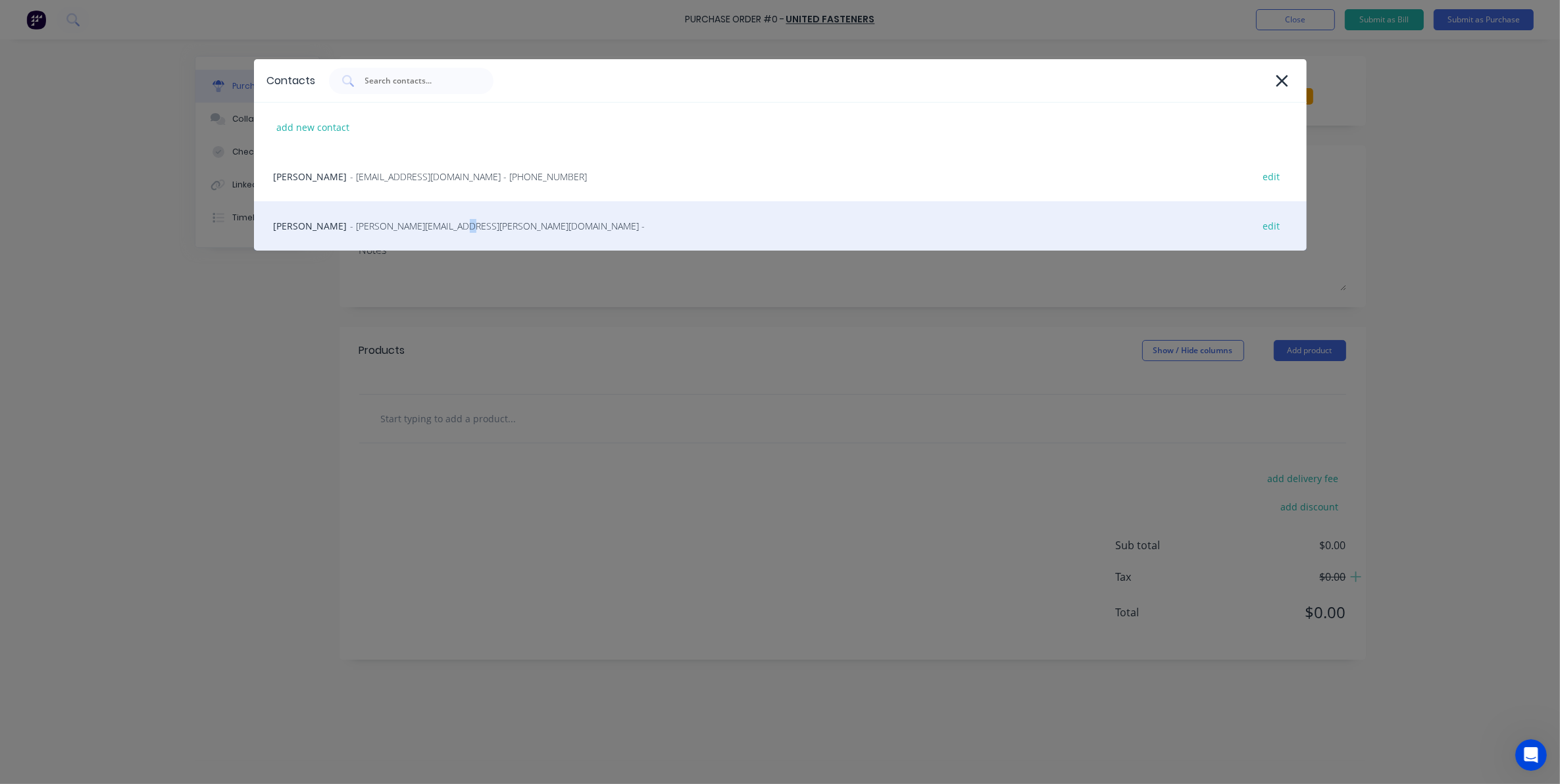
click at [410, 232] on span "- michelle.berrigan@unitedfasteners.com.au -" at bounding box center [498, 226] width 295 height 14
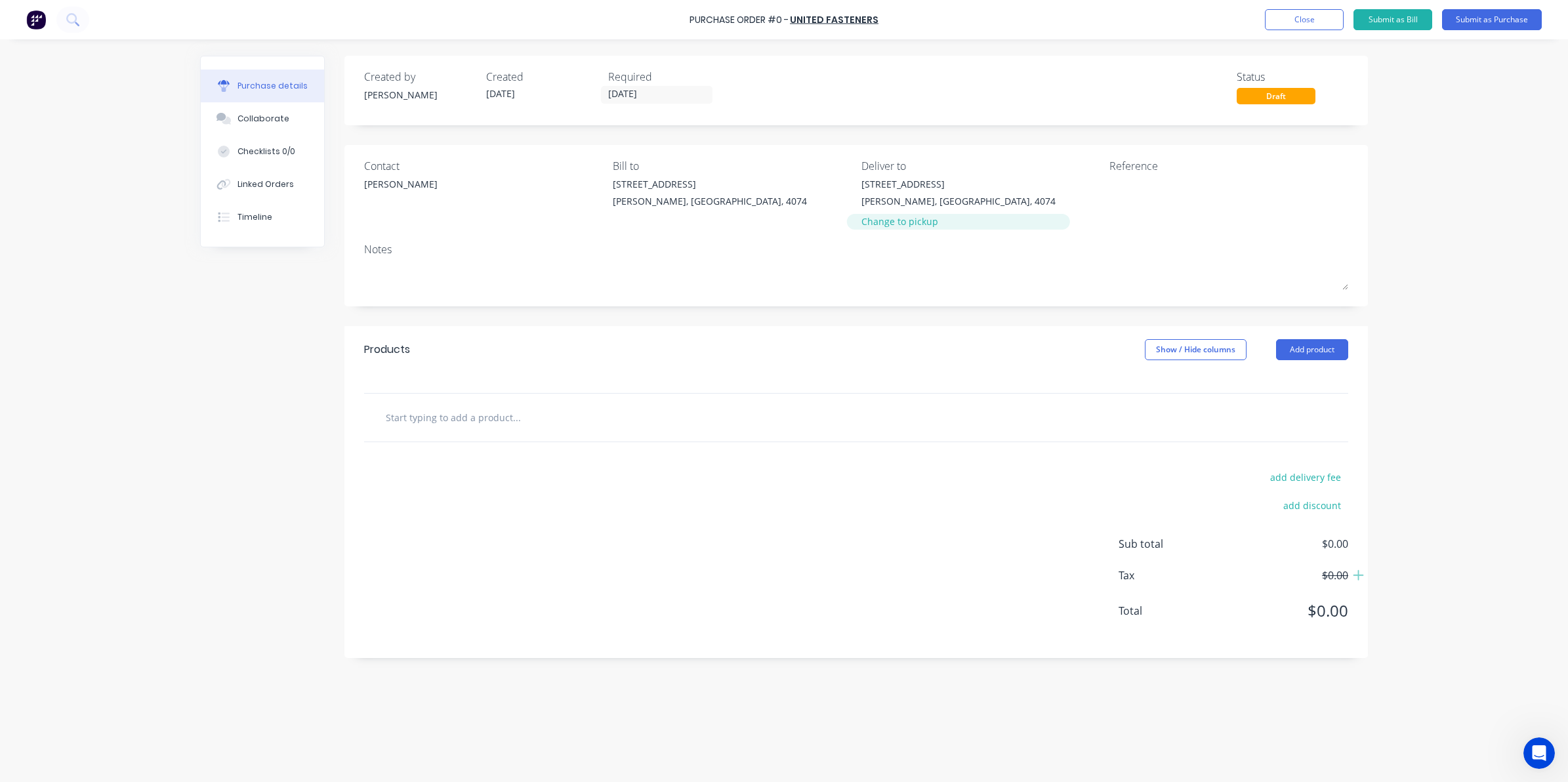
click at [913, 216] on div "Change to pickup" at bounding box center [958, 222] width 194 height 14
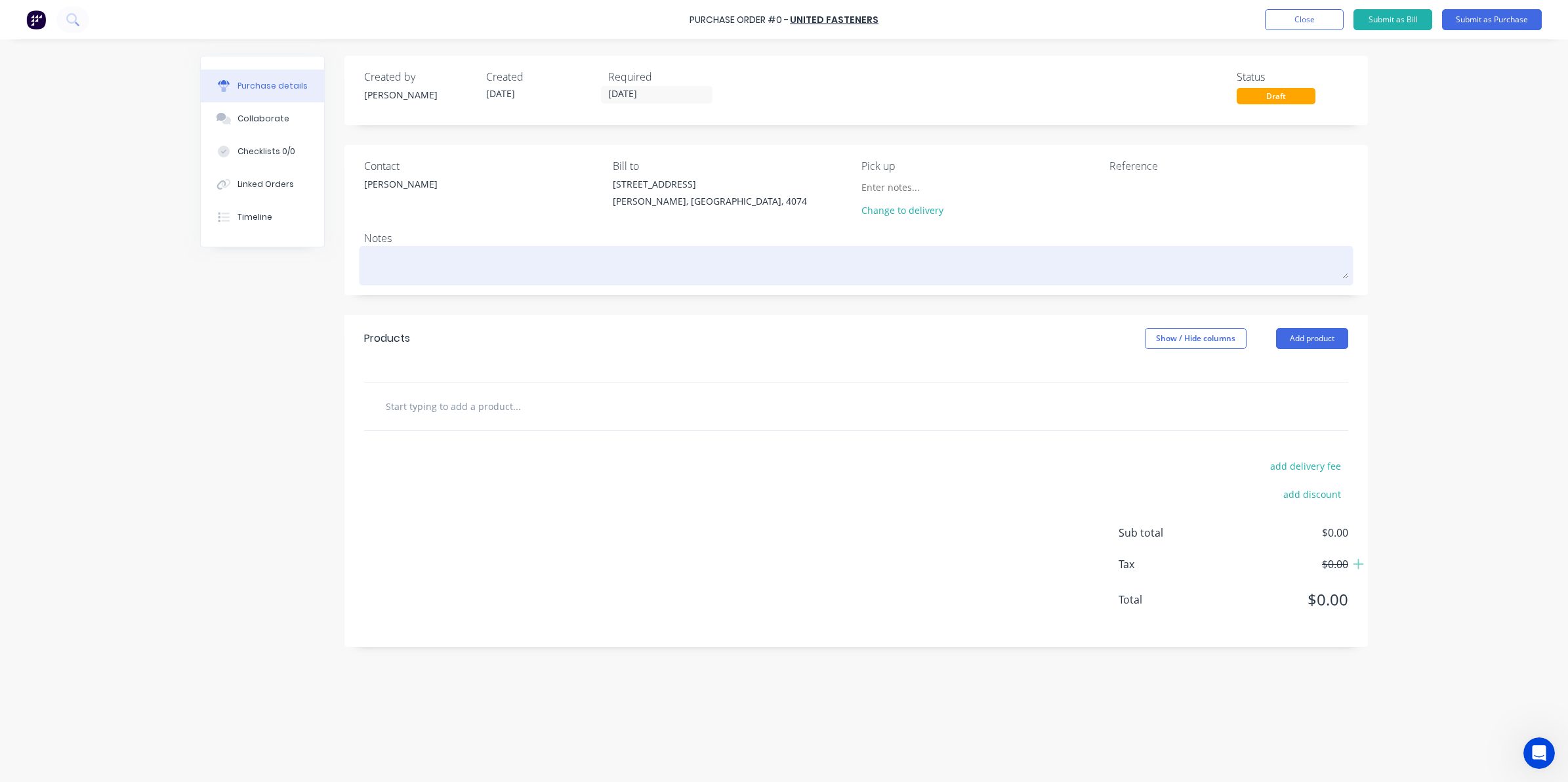
click at [559, 265] on textarea at bounding box center [856, 264] width 984 height 29
type textarea "x"
type textarea "f"
type textarea "x"
type textarea "fo"
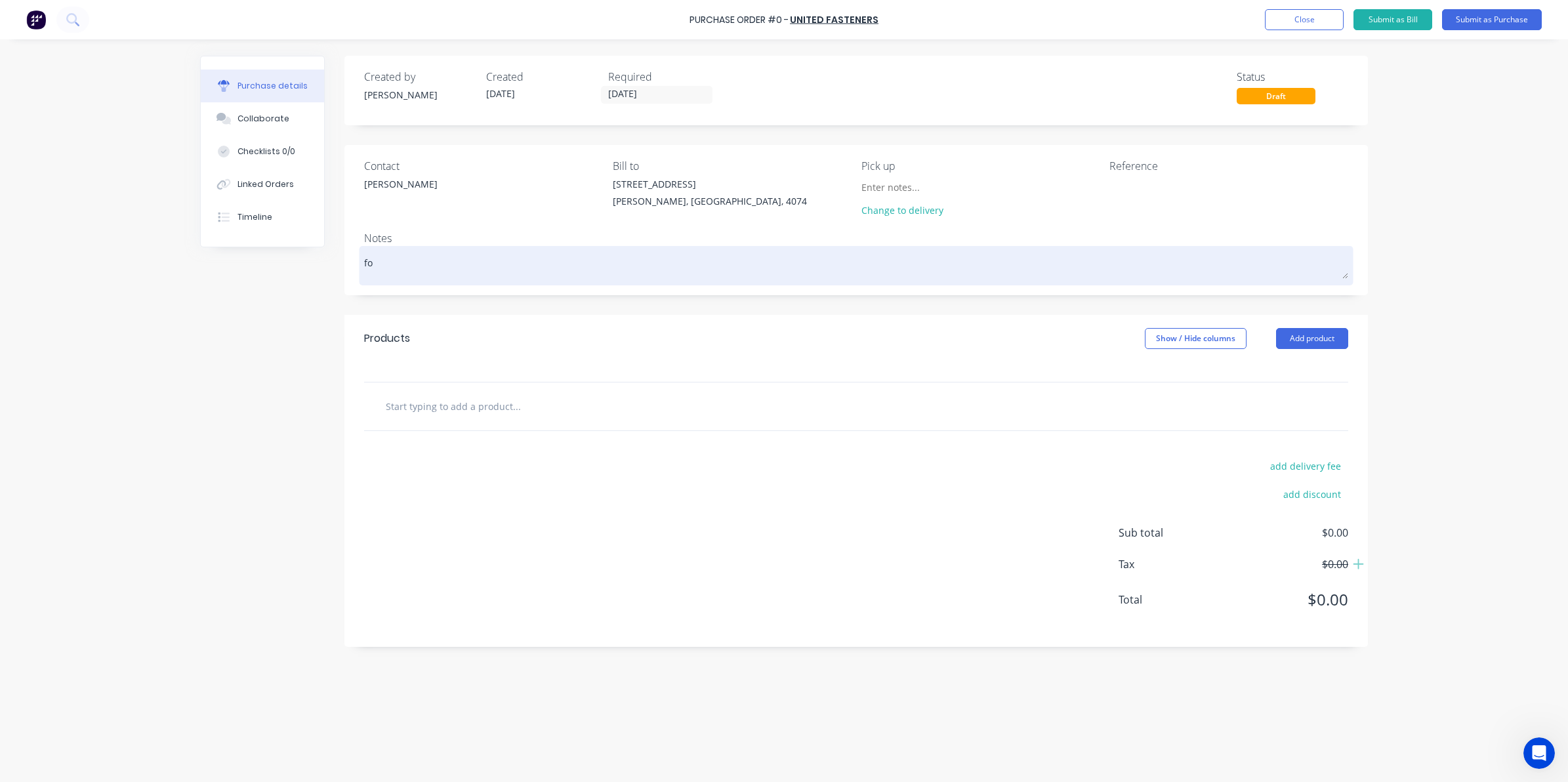
type textarea "x"
type textarea "for"
type textarea "x"
type textarea "for"
type textarea "x"
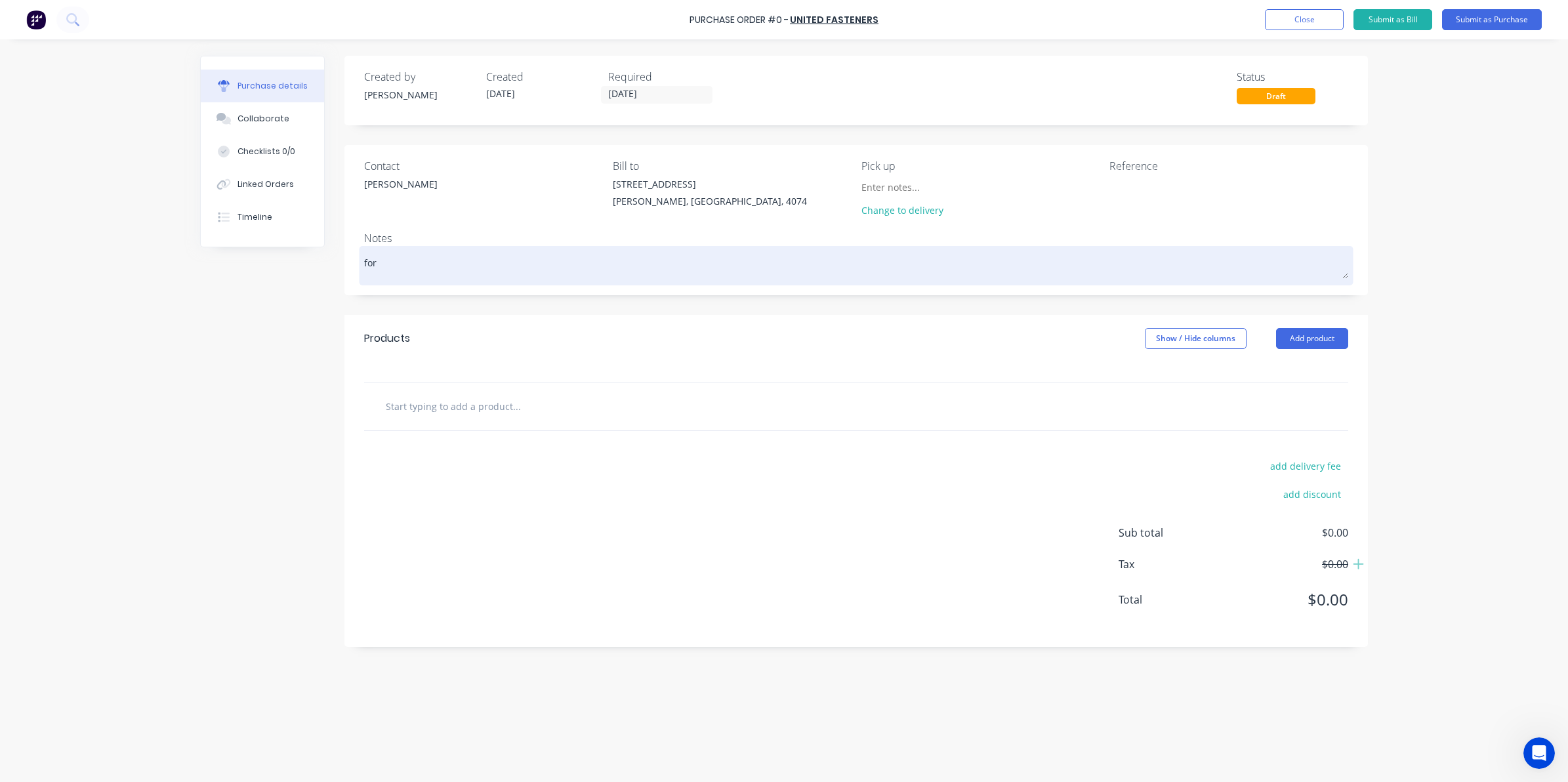
type textarea "for p"
type textarea "x"
type textarea "for pi"
type textarea "x"
type textarea "for pic"
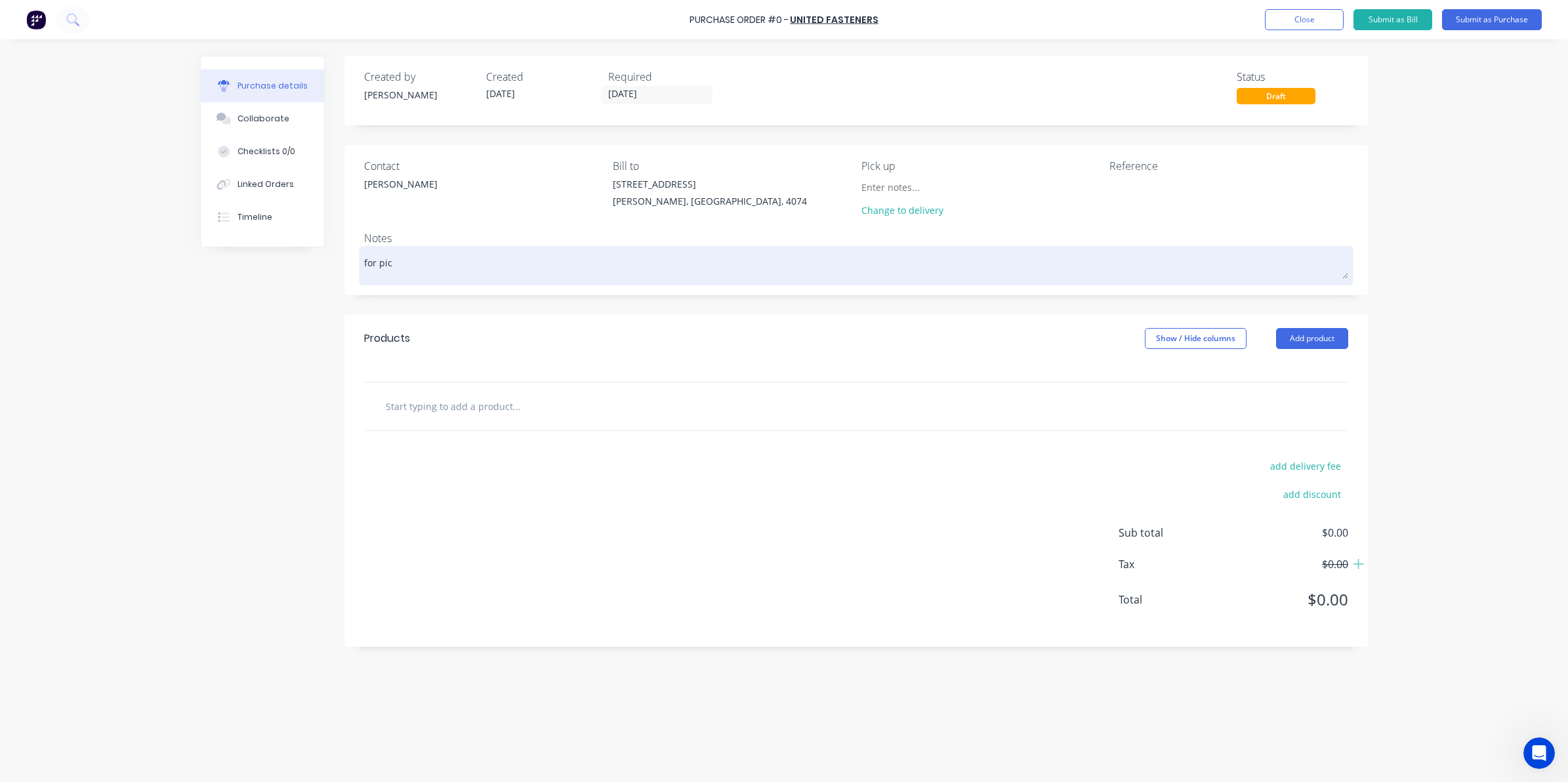
type textarea "x"
type textarea "for pick"
type textarea "x"
type textarea "for pick"
type textarea "x"
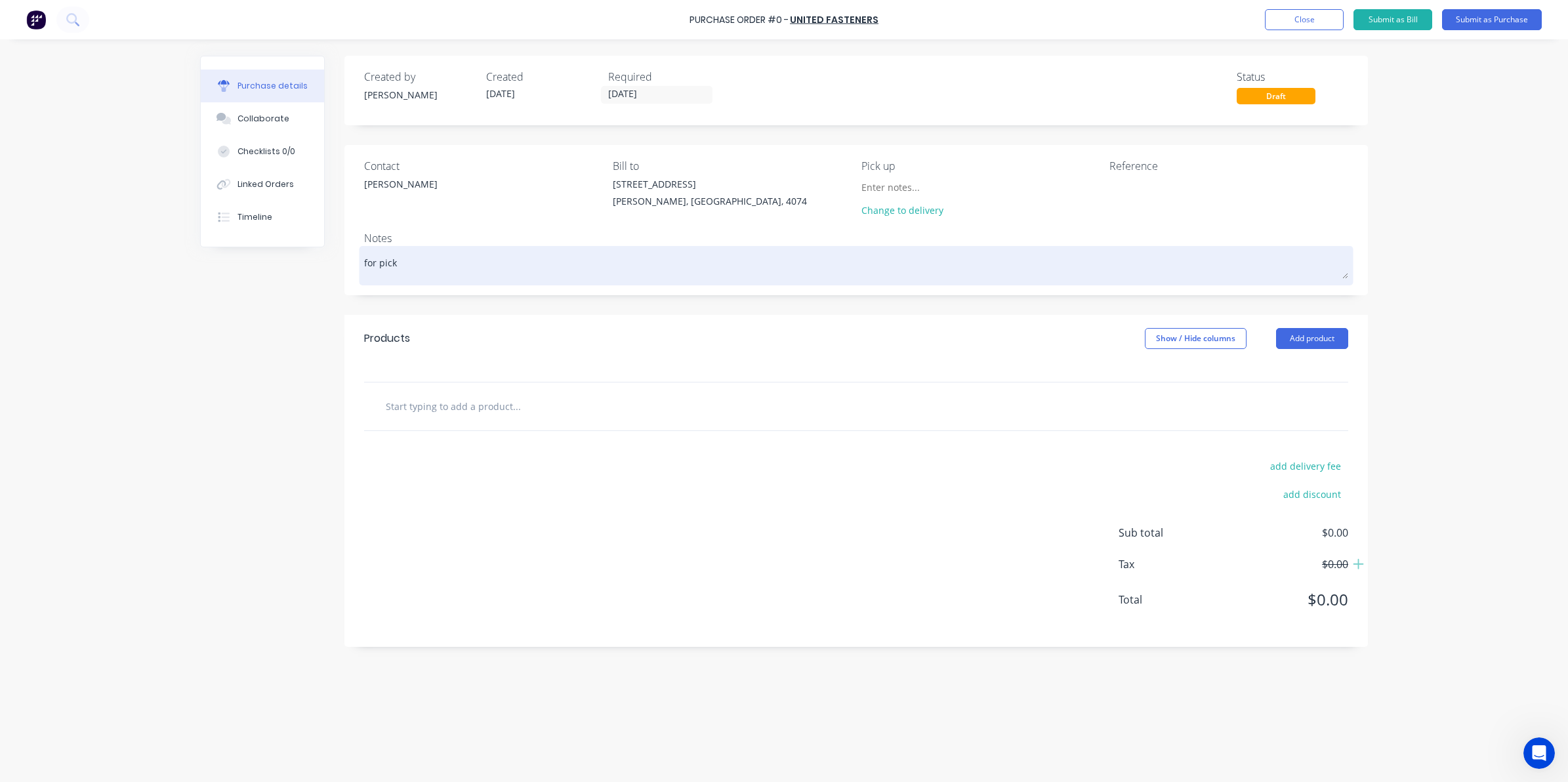
type textarea "for pick u"
type textarea "x"
type textarea "for pick up"
type textarea "x"
type textarea "for pick up"
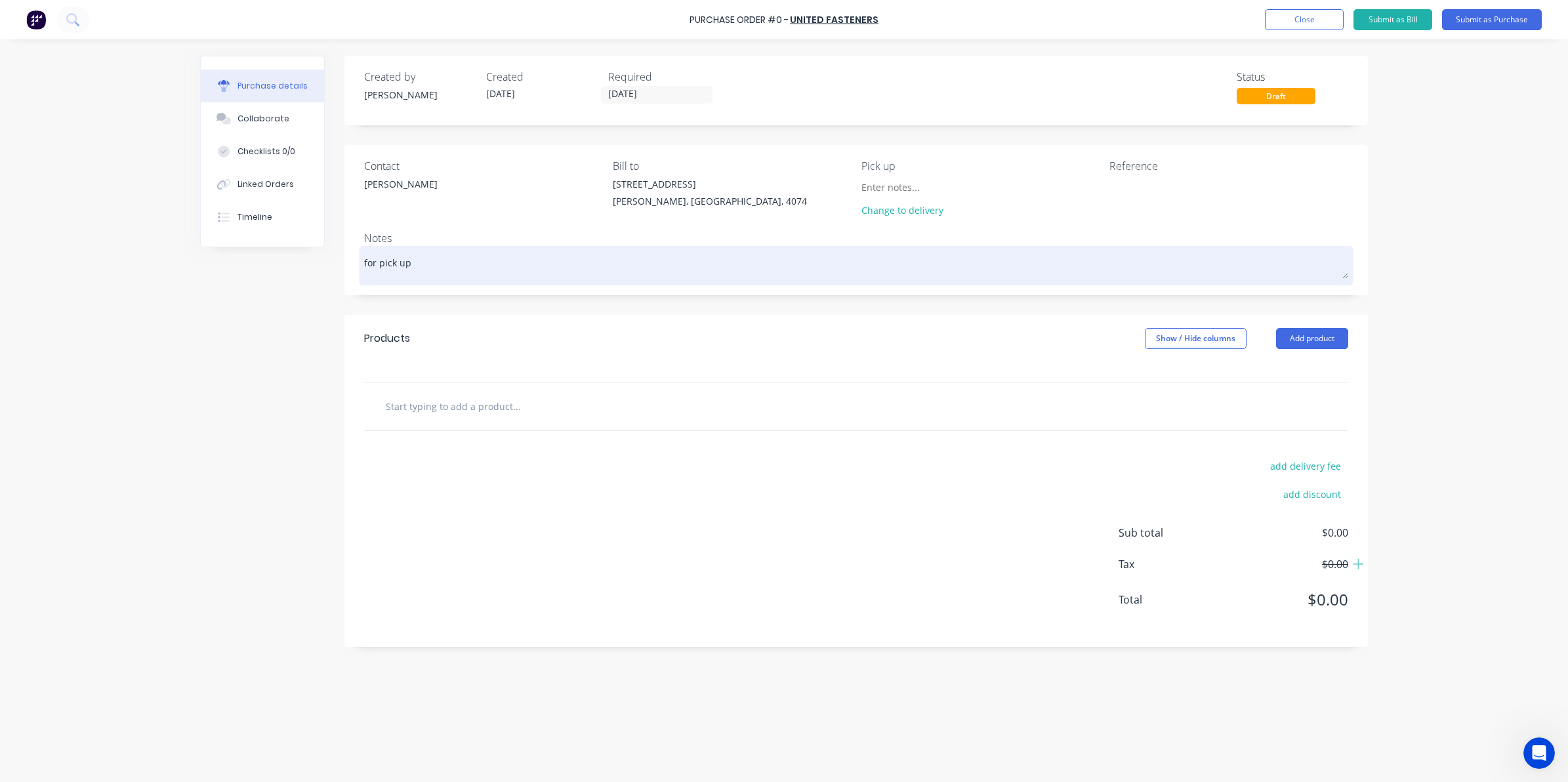
type textarea "x"
type textarea "for pick up p"
type textarea "x"
type textarea "for pick up pl"
type textarea "x"
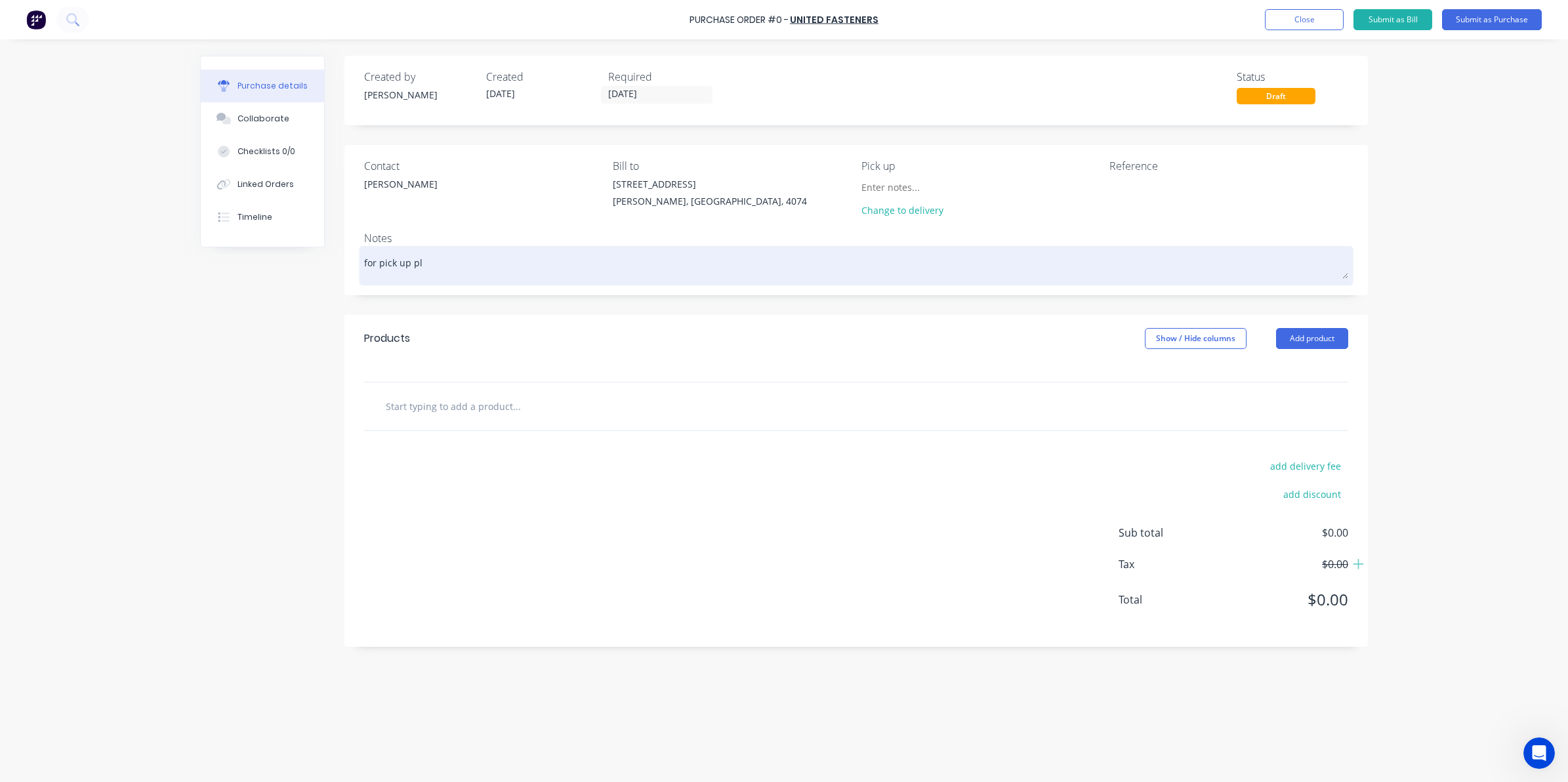
type textarea "for pick up ple"
type textarea "x"
type textarea "for pick up plea"
type textarea "x"
type textarea "for pick up pleas"
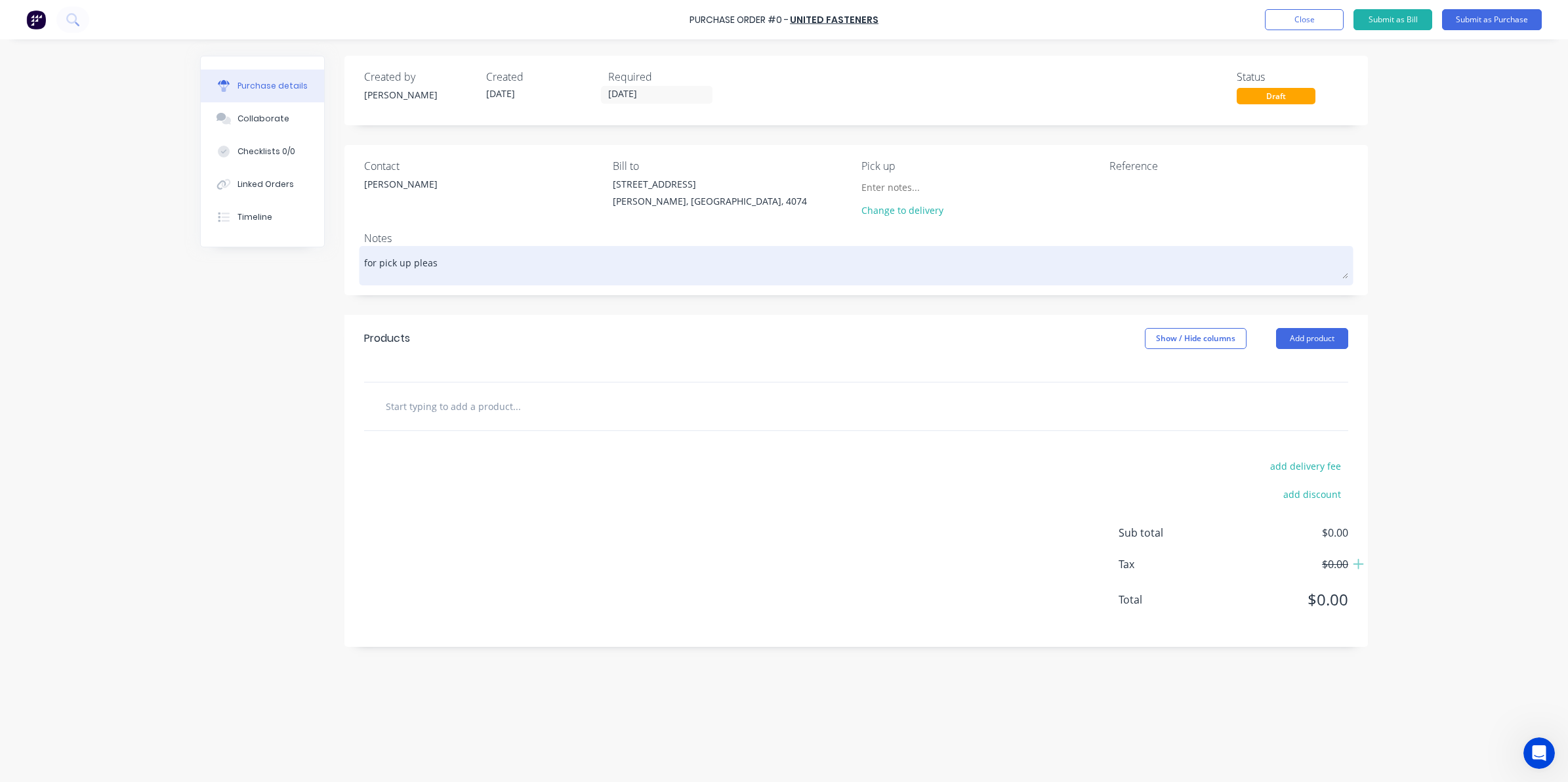
type textarea "x"
type textarea "for pick up please"
type textarea "x"
type textarea "for pick up please"
type textarea "x"
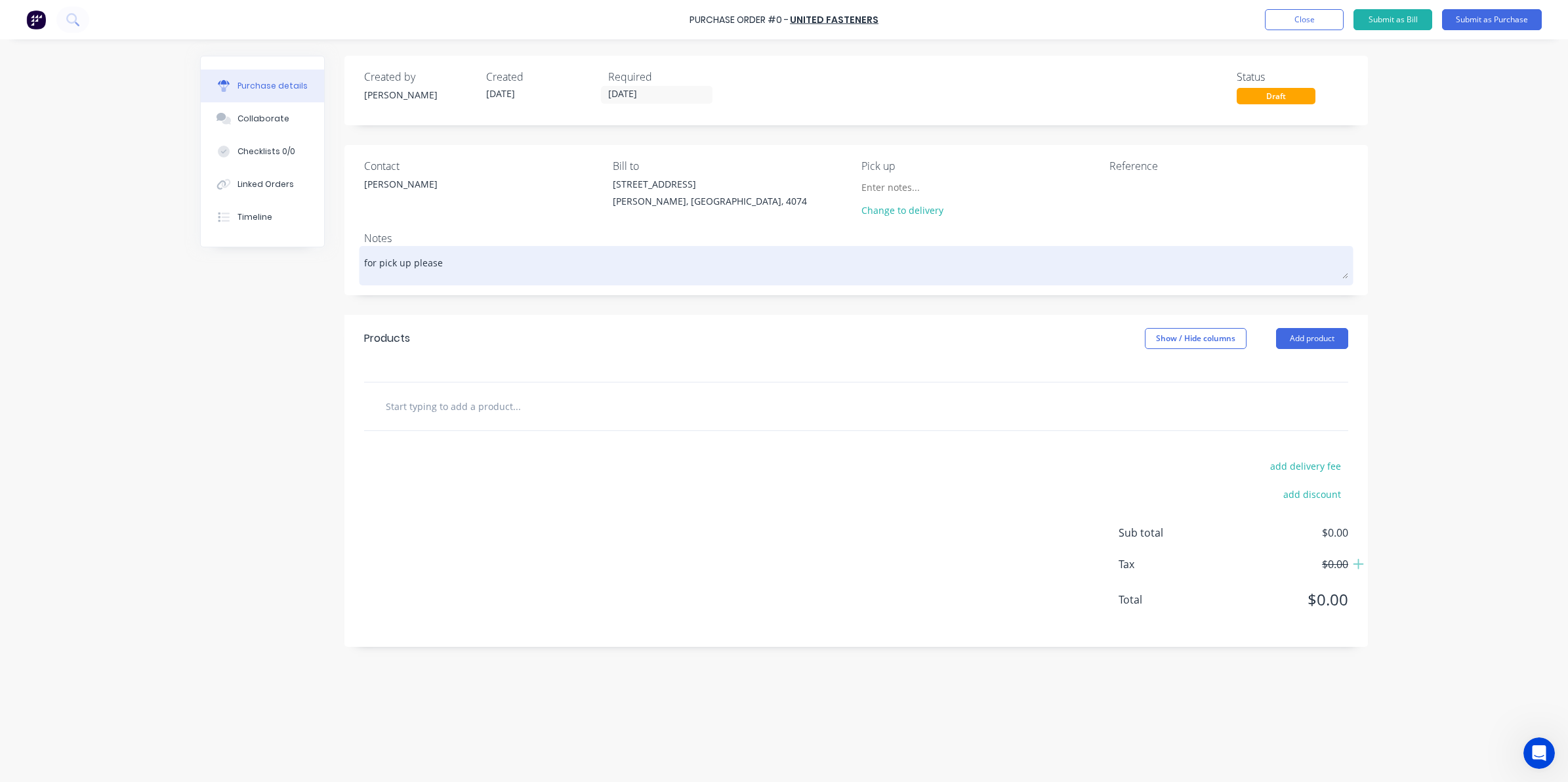
type textarea "for pick up please"
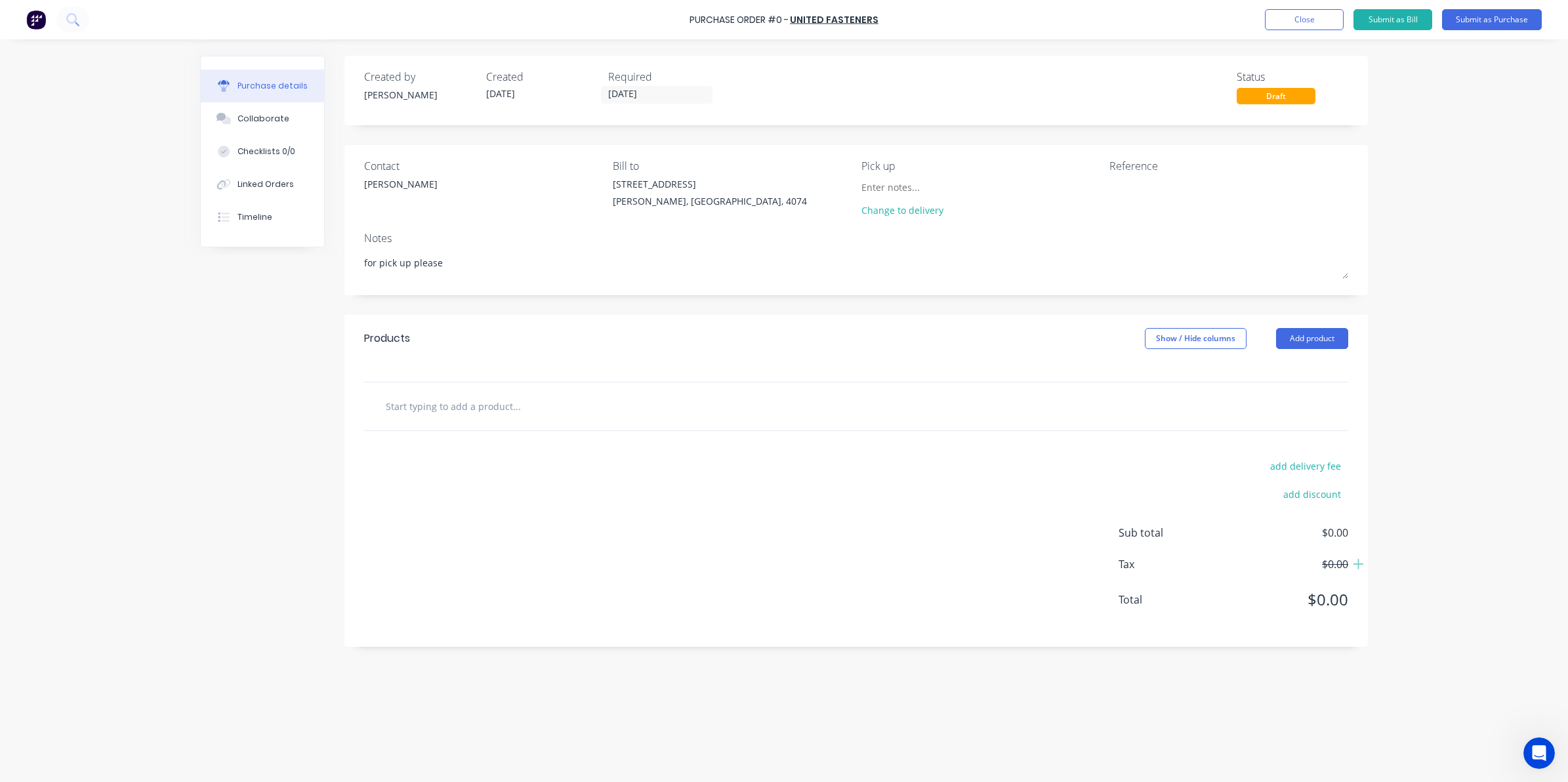
click at [468, 402] on input "text" at bounding box center [516, 406] width 263 height 26
click at [964, 401] on div at bounding box center [856, 406] width 963 height 26
click at [492, 398] on input "text" at bounding box center [516, 406] width 263 height 26
type textarea "x"
type input "m"
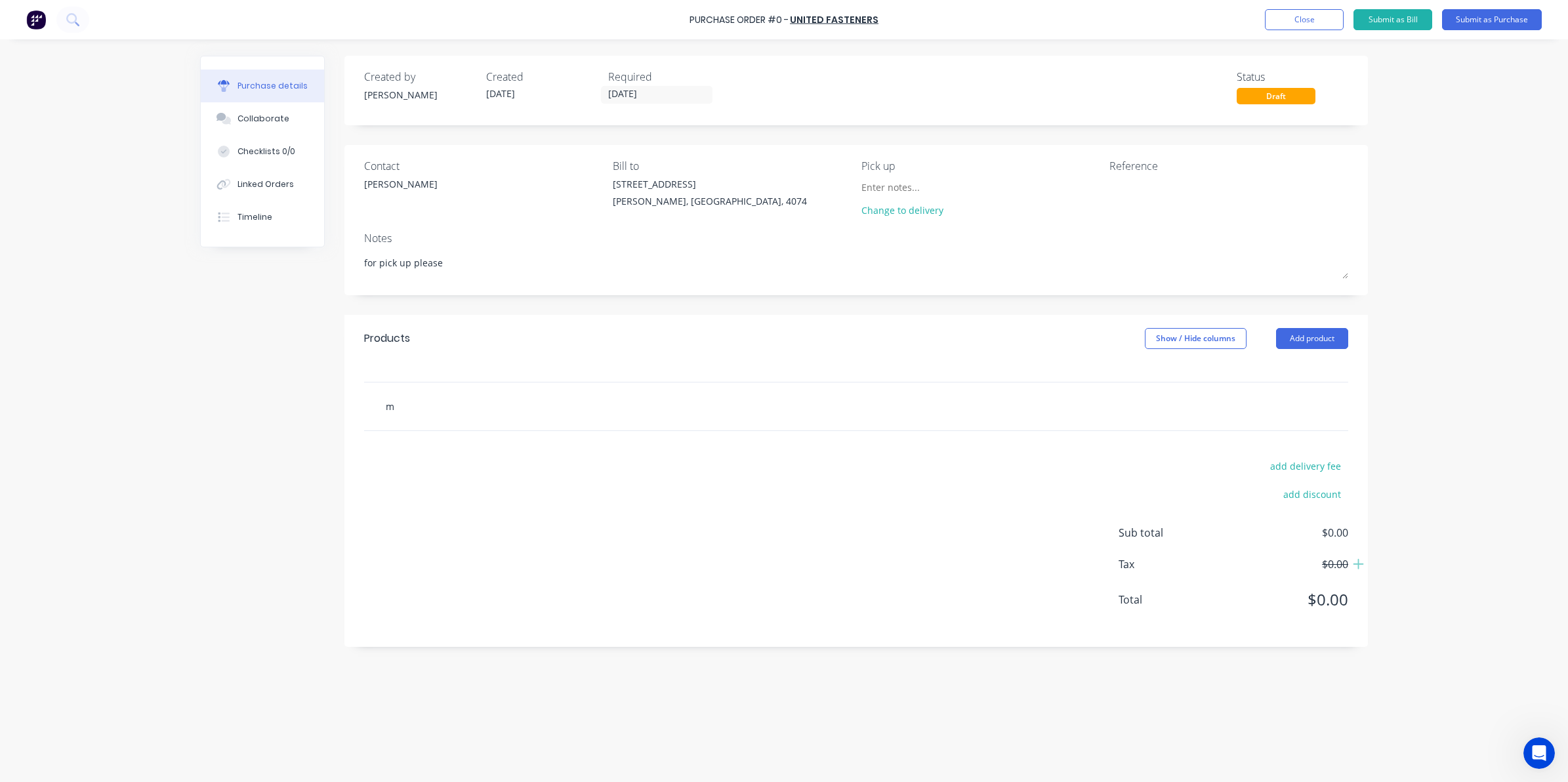
type textarea "x"
type input "m6"
type textarea "x"
type input "m6"
type textarea "x"
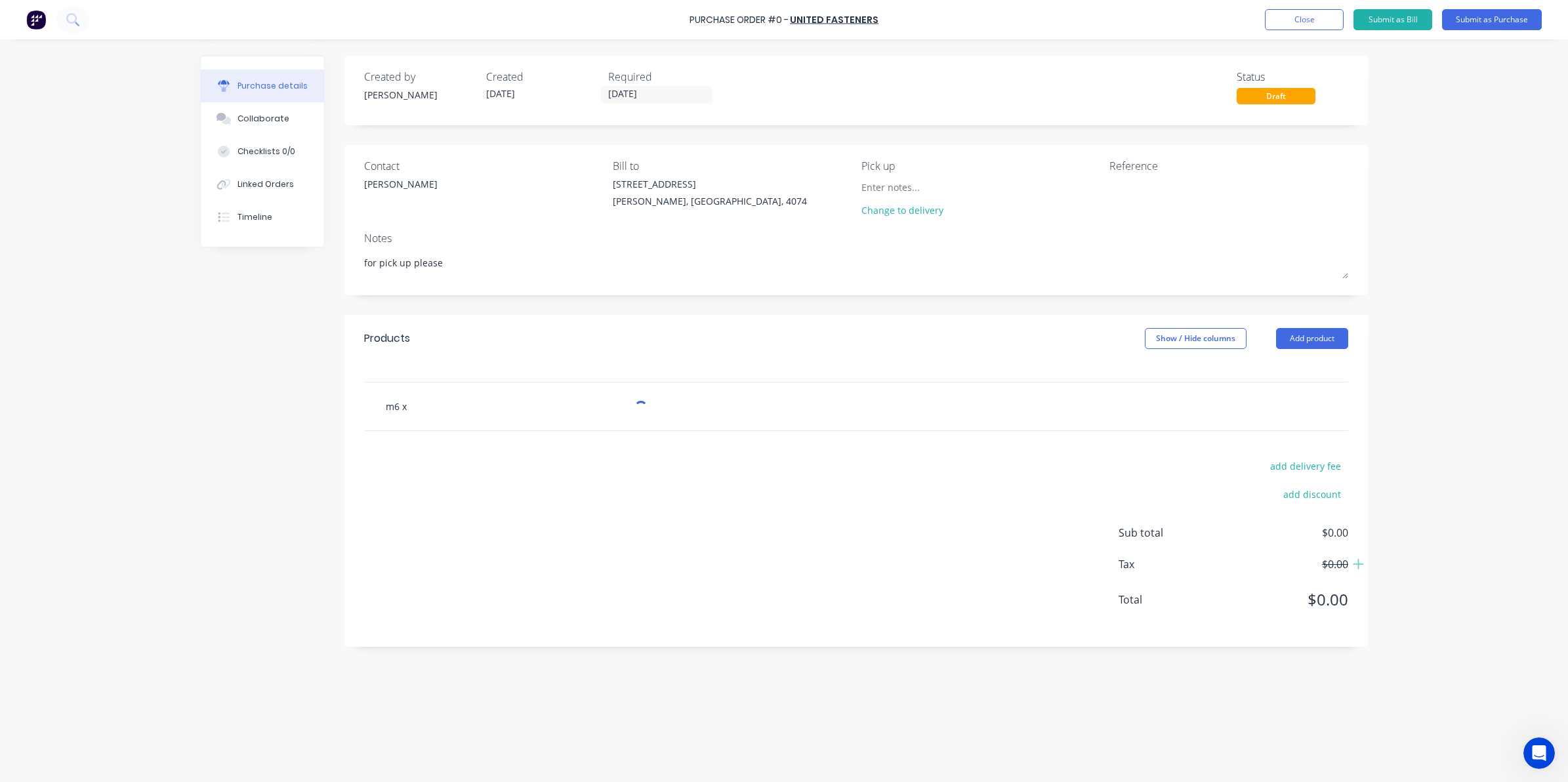
type input "m6 x"
type textarea "x"
type input "m6 x 2"
type textarea "x"
type input "m6 x 20"
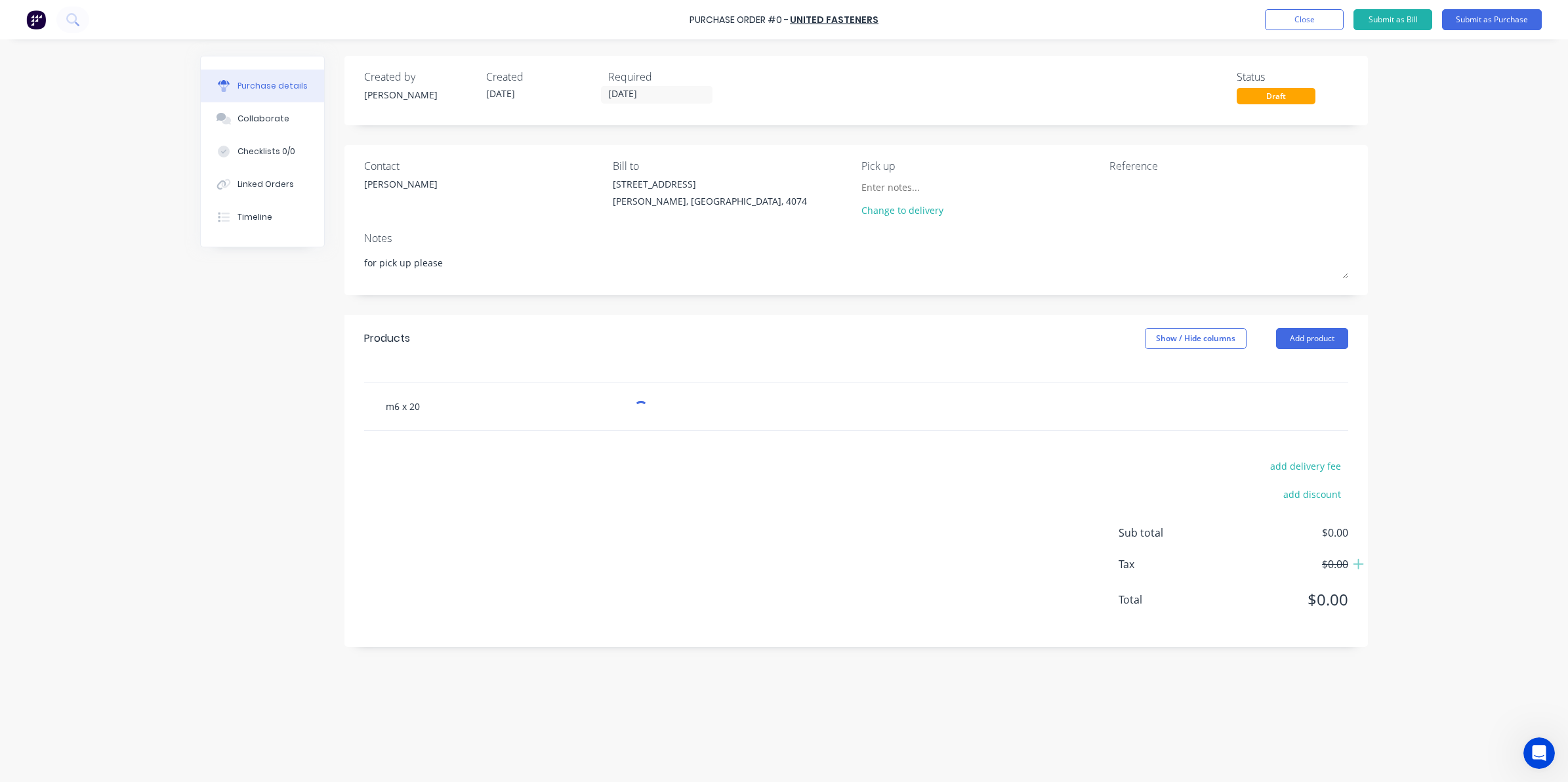
type textarea "x"
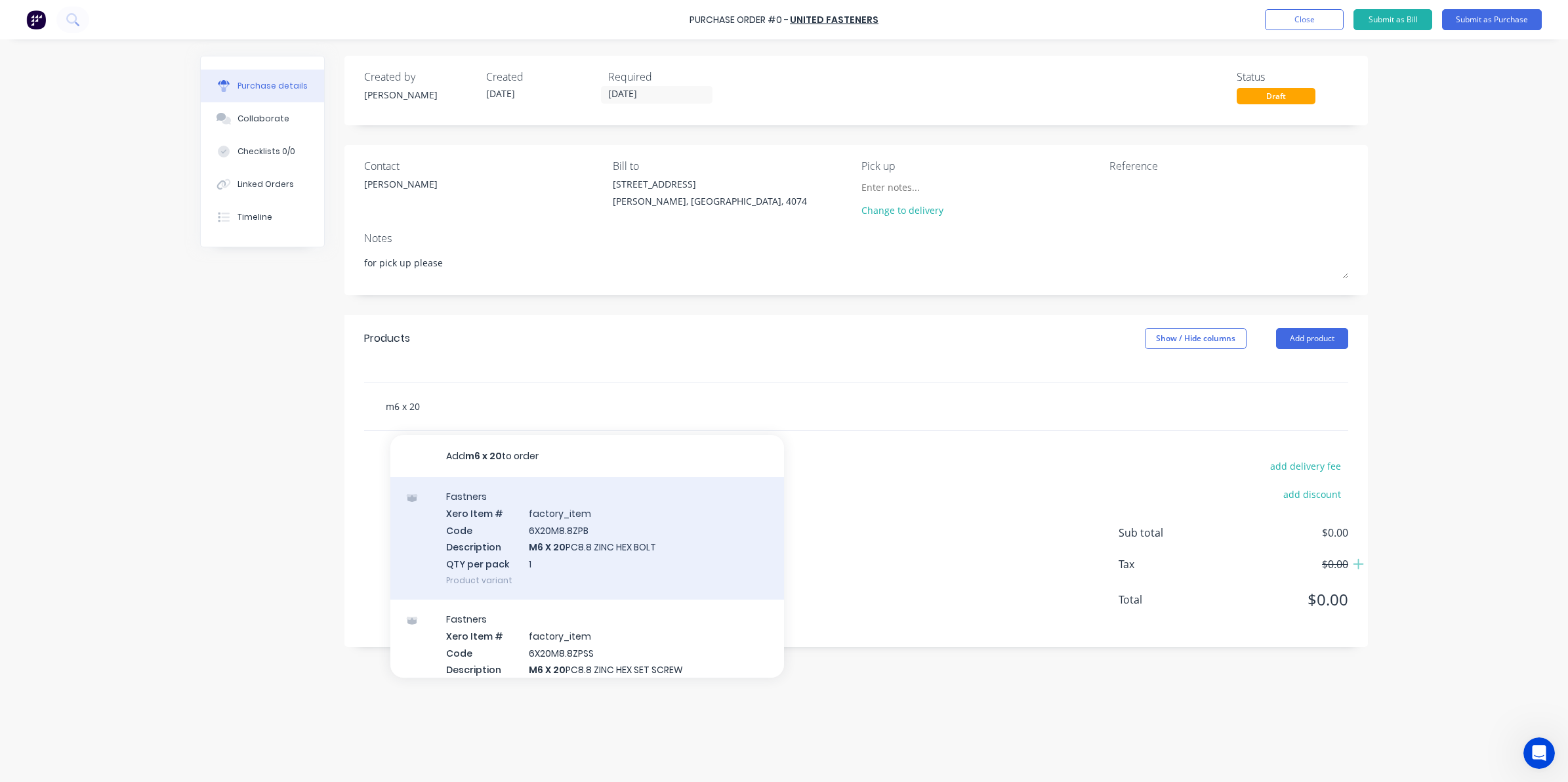
type input "m6 x 20"
click at [602, 545] on div "Fastners Xero Item # factory_item Code 6X20M8.8ZPB Description M6 X 20 PC8.8 ZI…" at bounding box center [587, 538] width 394 height 123
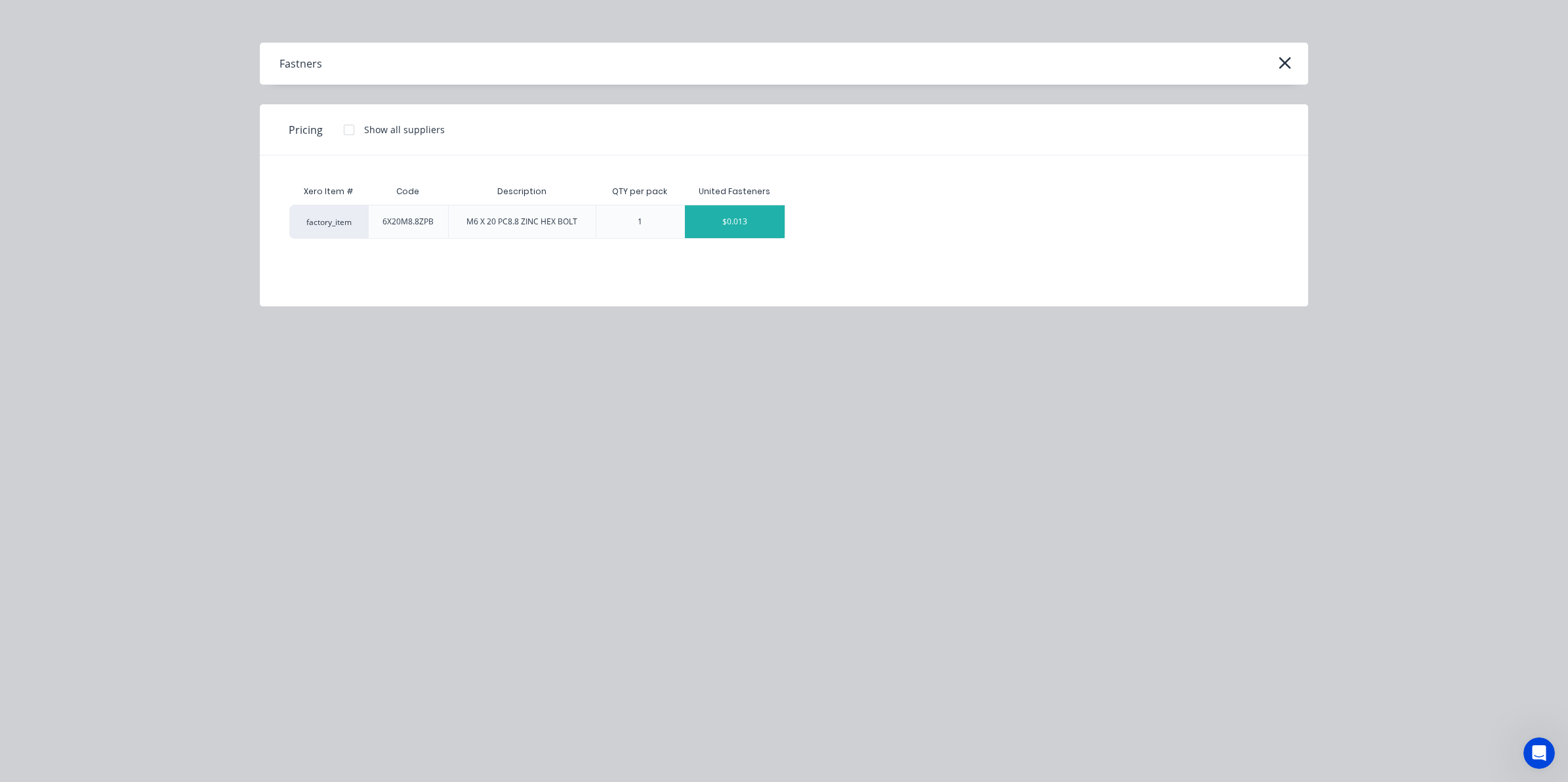
click at [732, 221] on div "$0.013" at bounding box center [735, 222] width 100 height 33
type textarea "x"
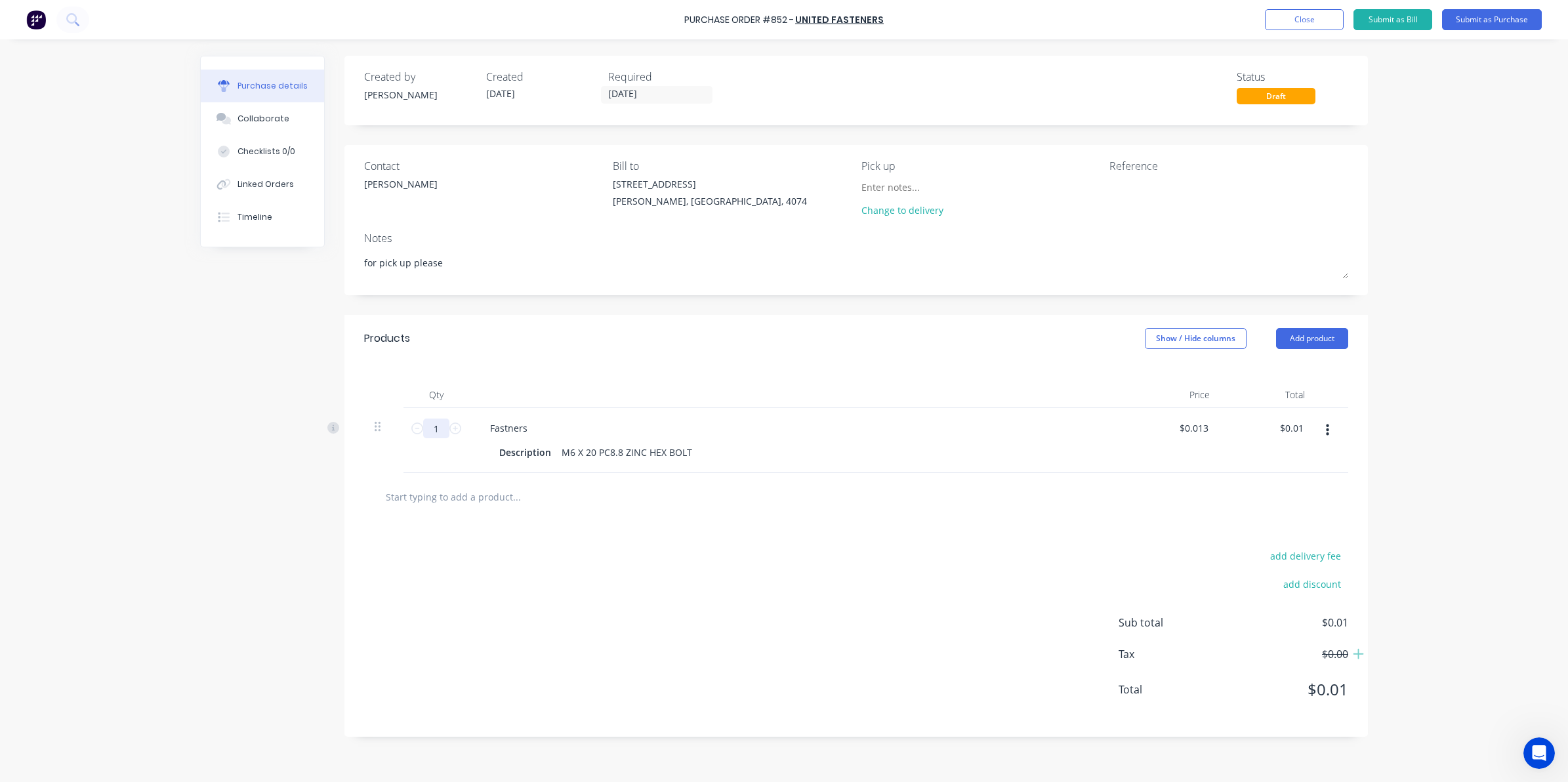
click at [440, 425] on input "1" at bounding box center [437, 428] width 26 height 20
type textarea "x"
type input "10"
type input "$0.13"
type textarea "x"
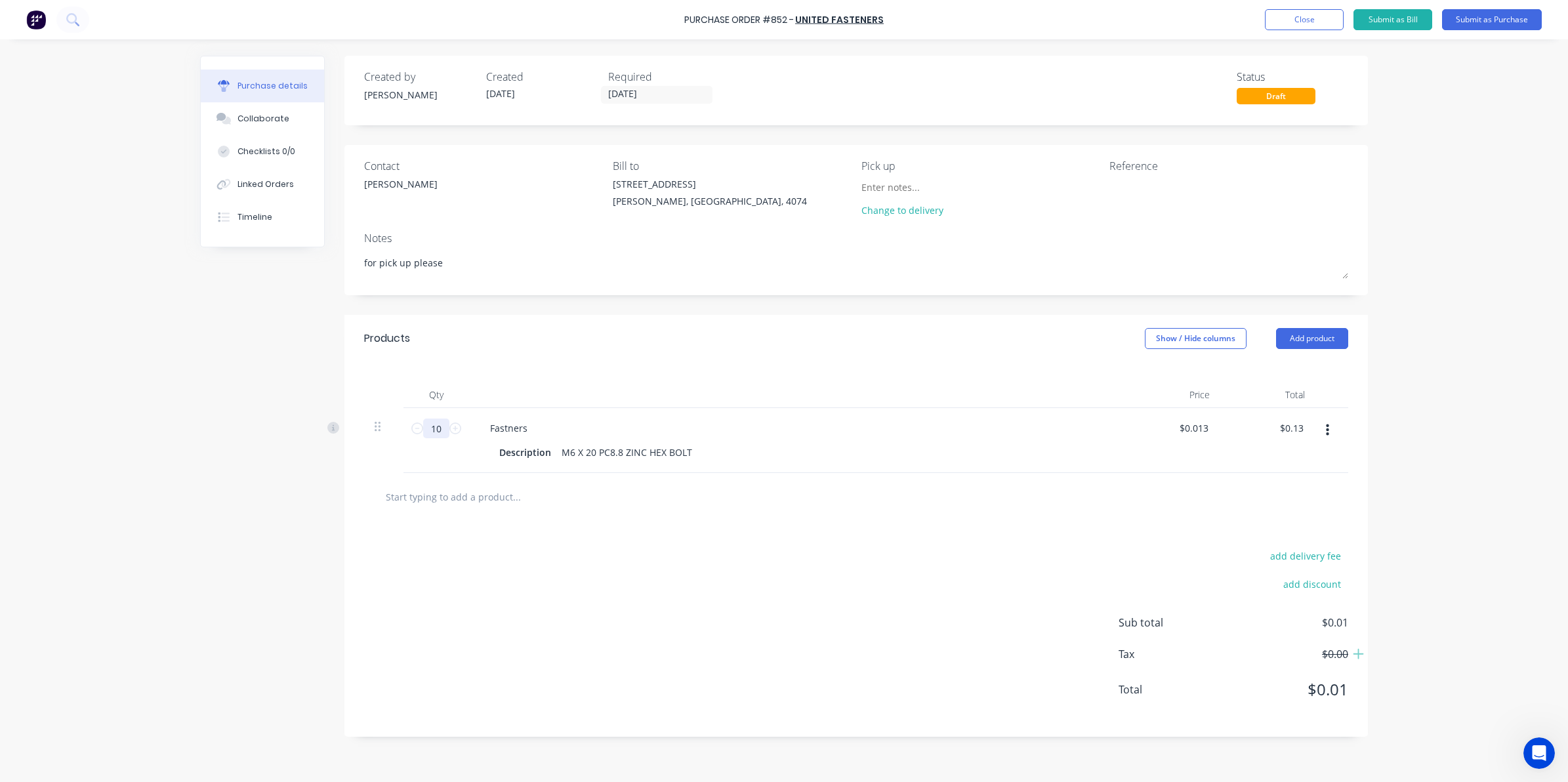
type input "100"
type input "$1.30"
type textarea "x"
type input "100"
click at [516, 494] on input "text" at bounding box center [516, 496] width 263 height 26
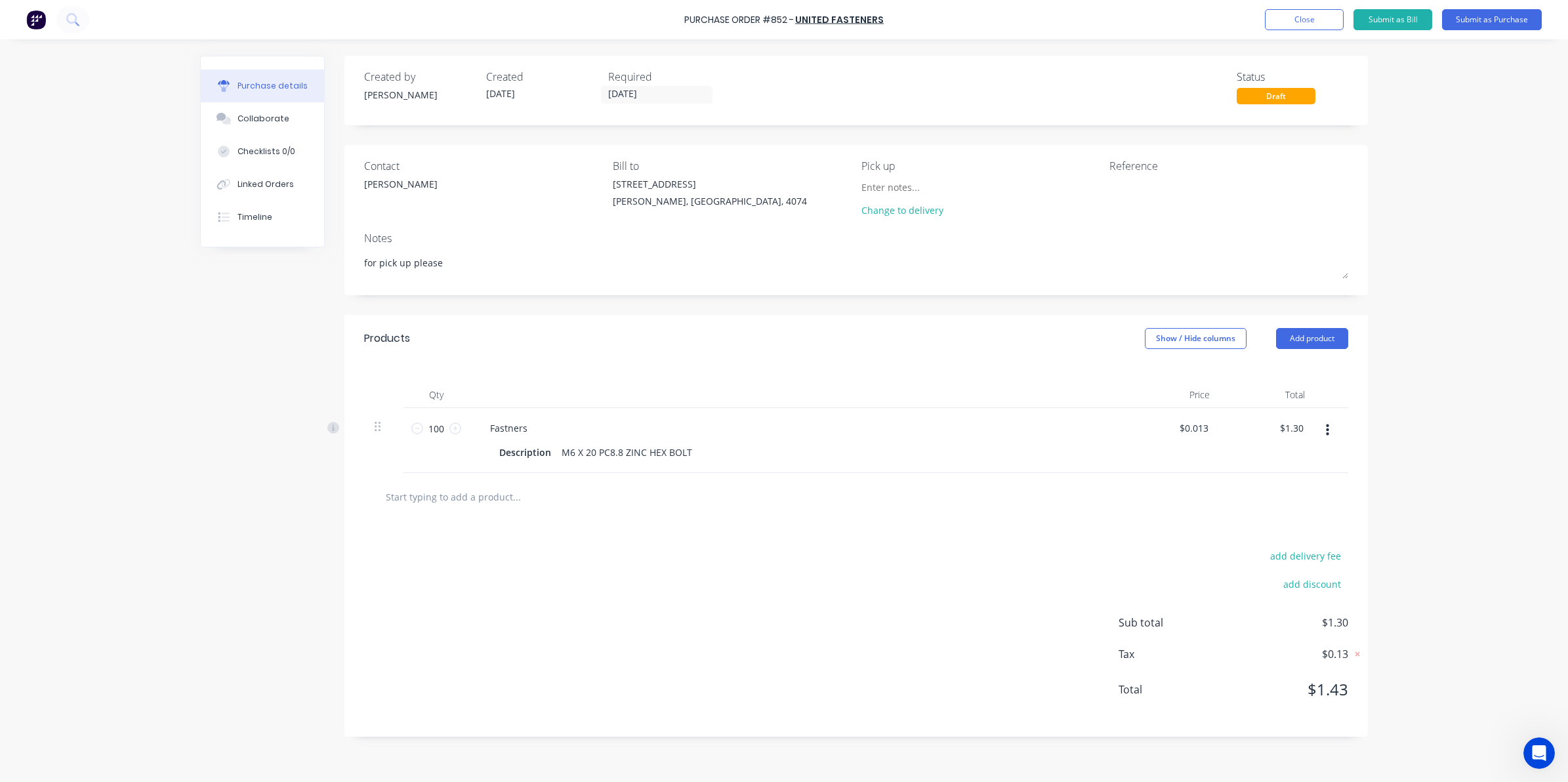
type textarea "x"
type input "m"
type textarea "x"
type input "m6"
type textarea "x"
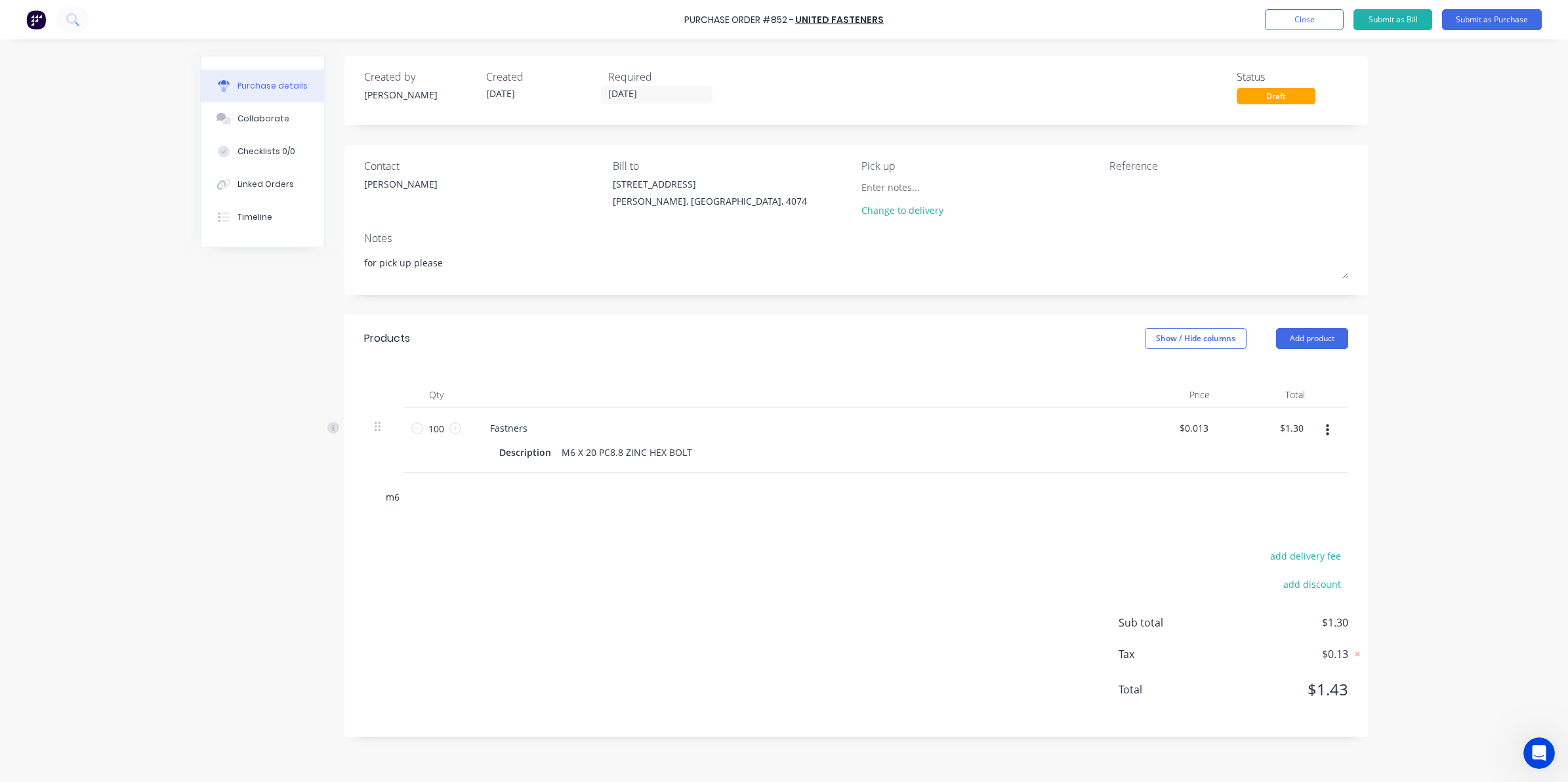
type input "m6"
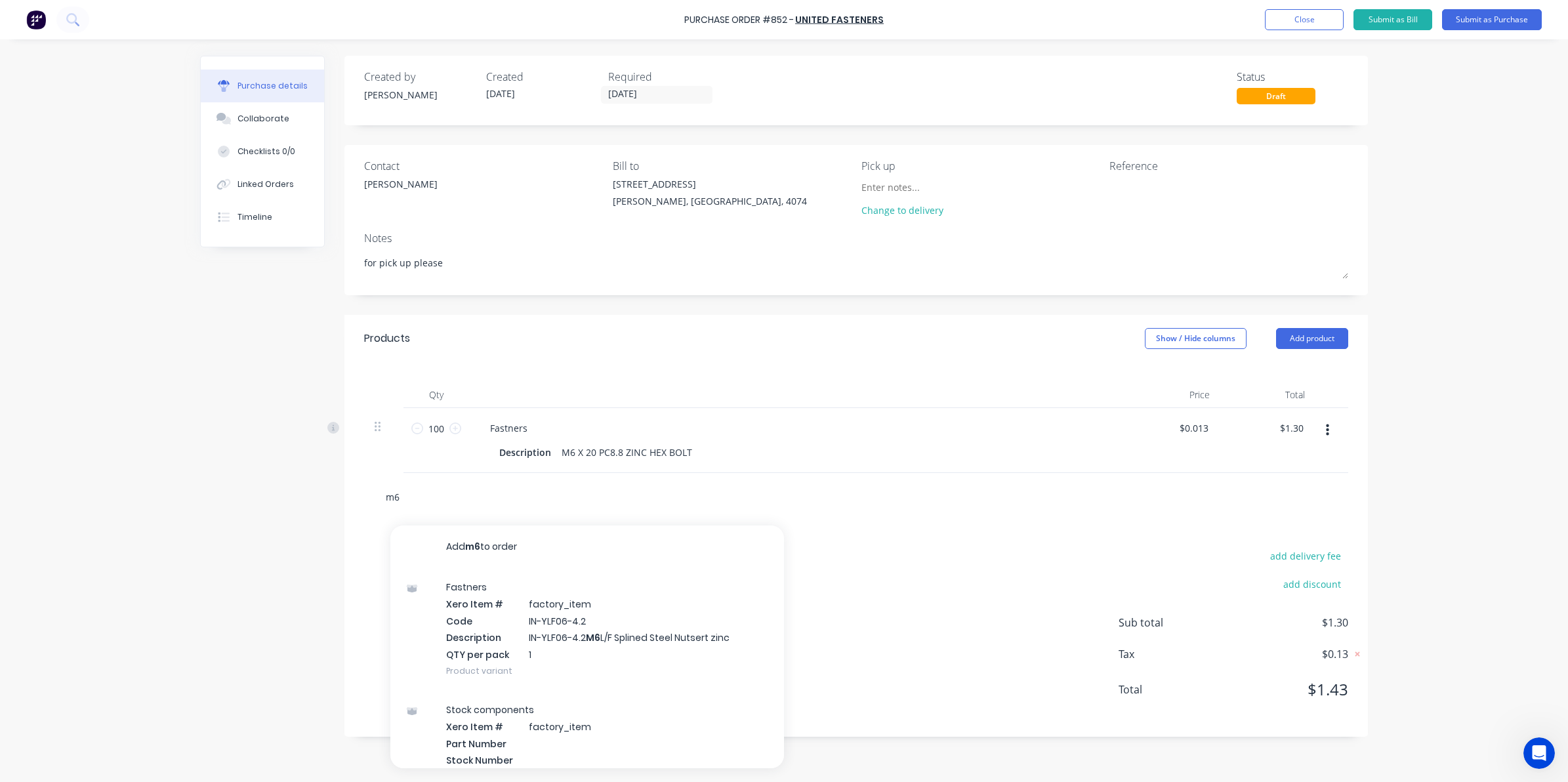
type textarea "x"
type input "m6 c"
type textarea "x"
type input "m6 cl"
type textarea "x"
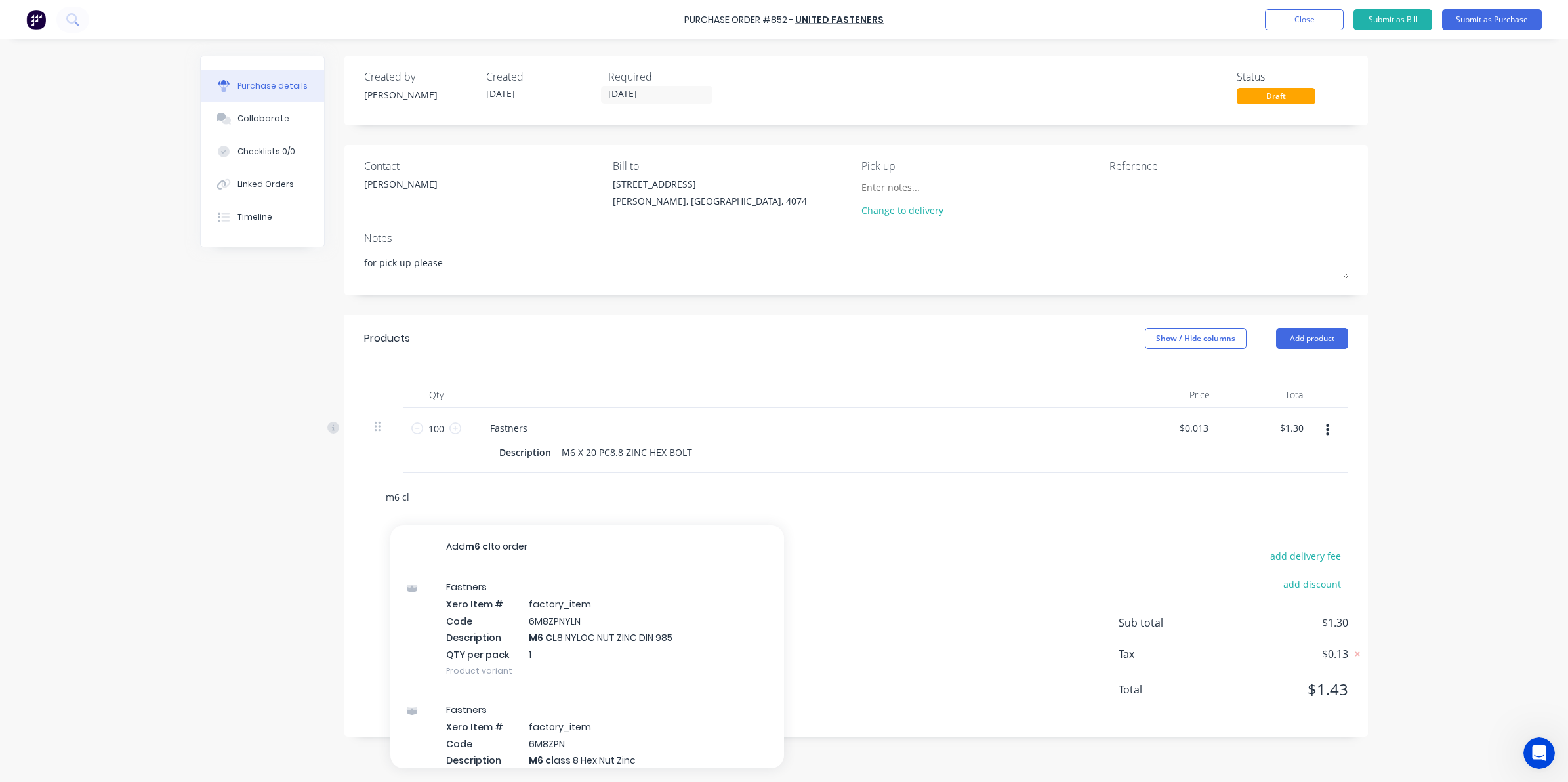
type input "m6 cl8"
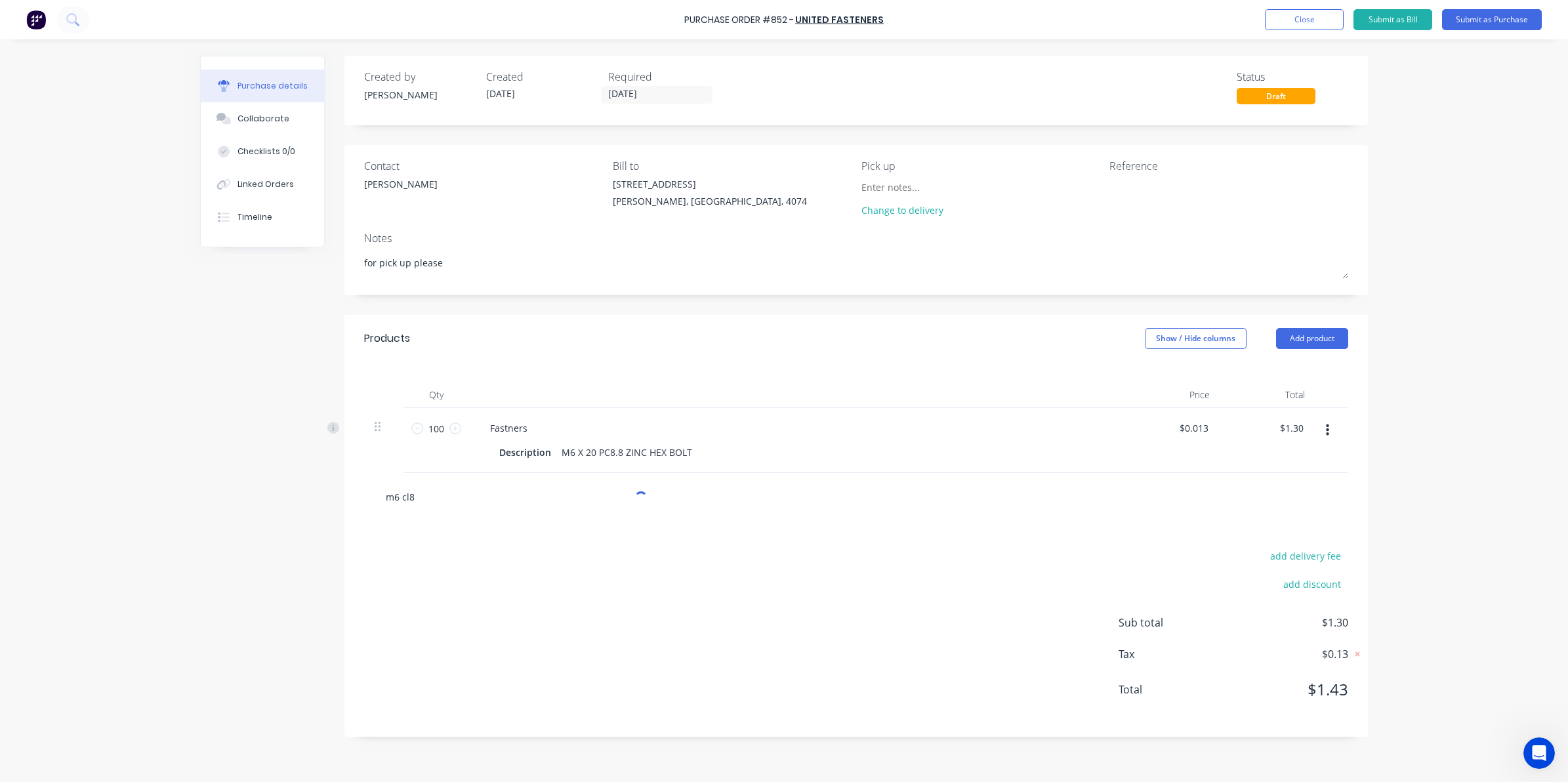
type textarea "x"
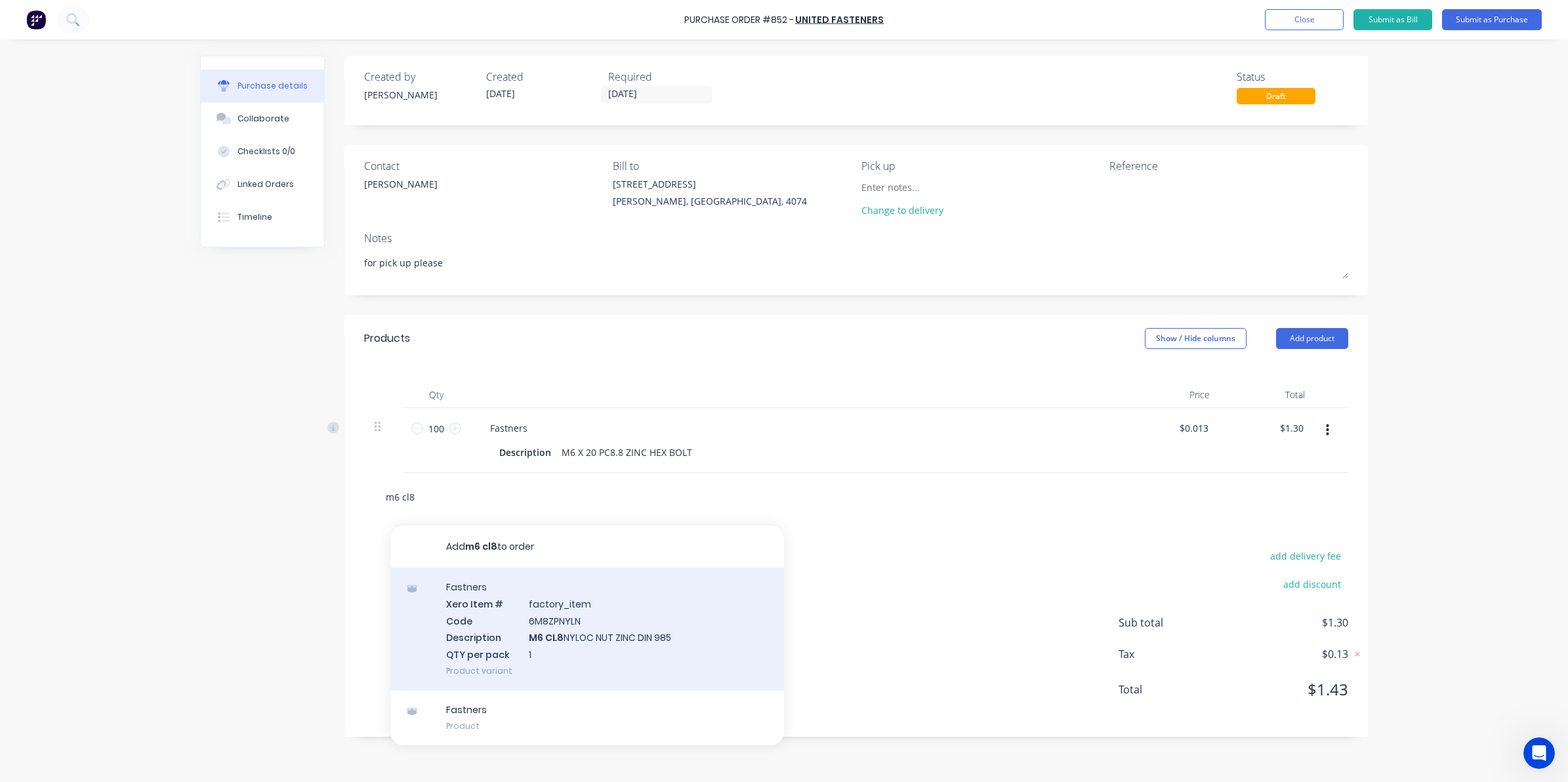
type input "m6 cl8"
click at [539, 648] on div "Fastners Xero Item # factory_item Code 6M8ZPNYLN Description M6 CL8 NYLOC NUT Z…" at bounding box center [587, 629] width 394 height 123
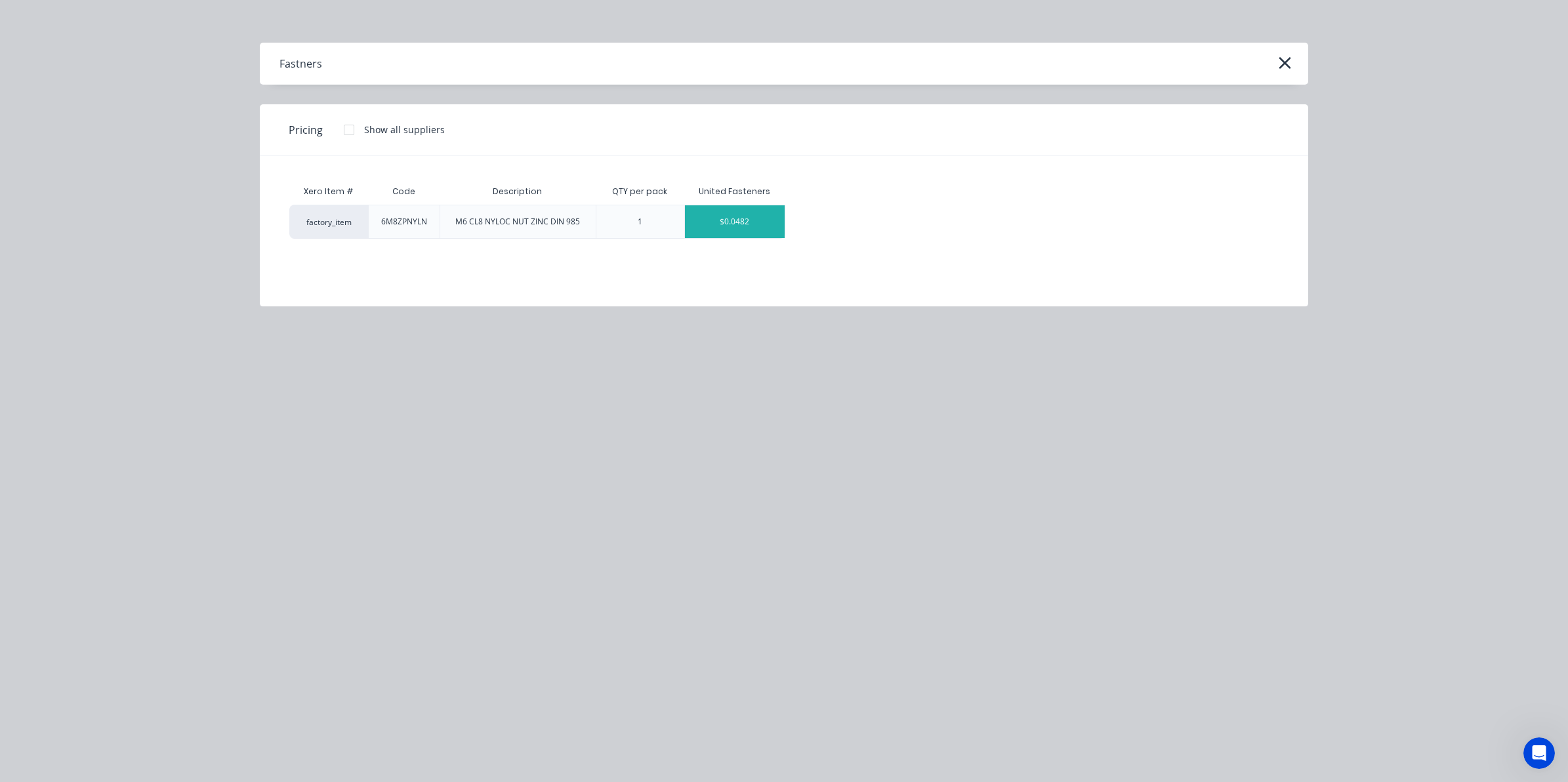
click at [760, 230] on div "$0.0482" at bounding box center [735, 222] width 100 height 33
type textarea "x"
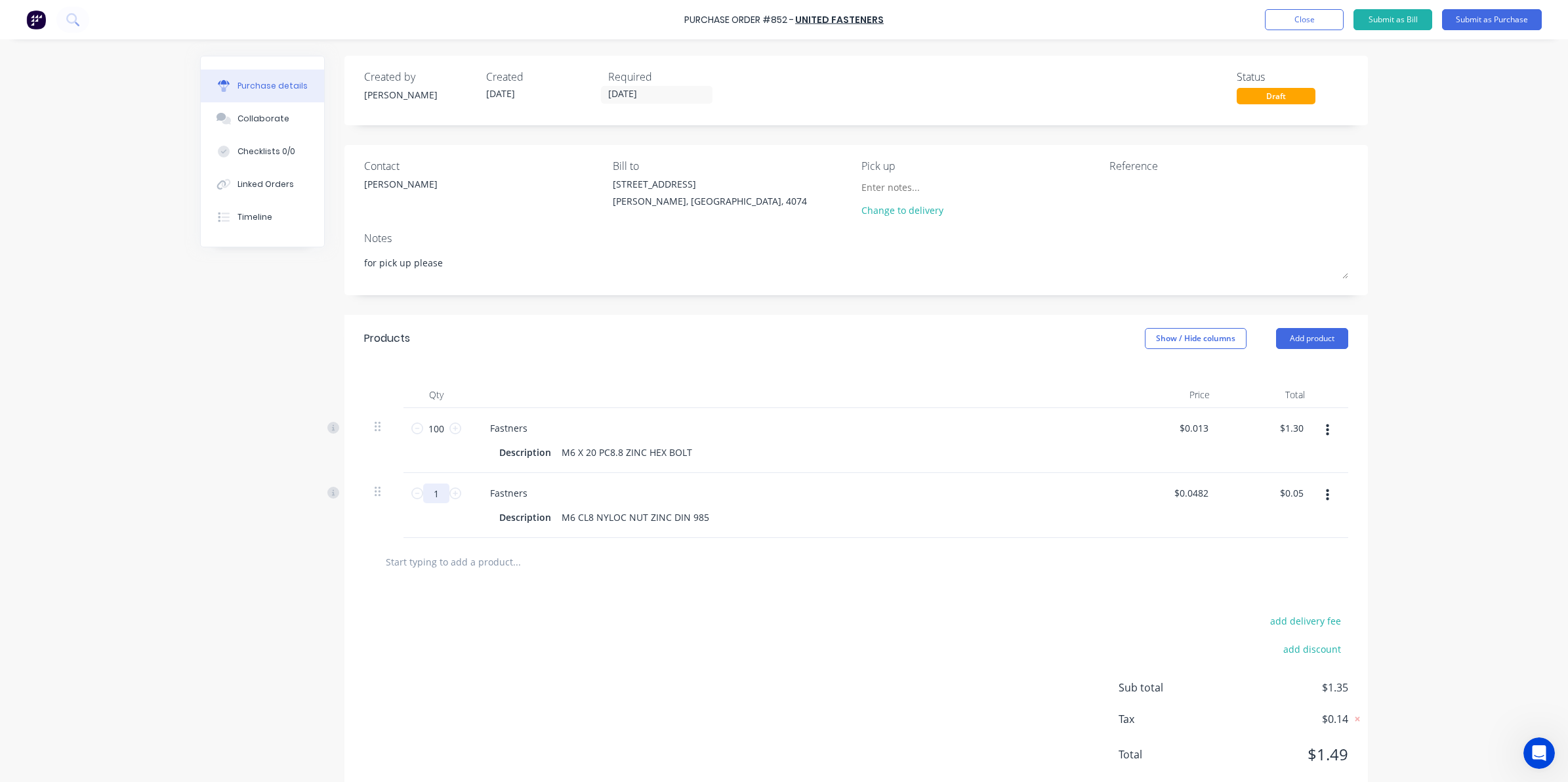
click at [438, 496] on input "1" at bounding box center [437, 493] width 26 height 20
type textarea "x"
type input "10"
type input "$0.48"
type textarea "x"
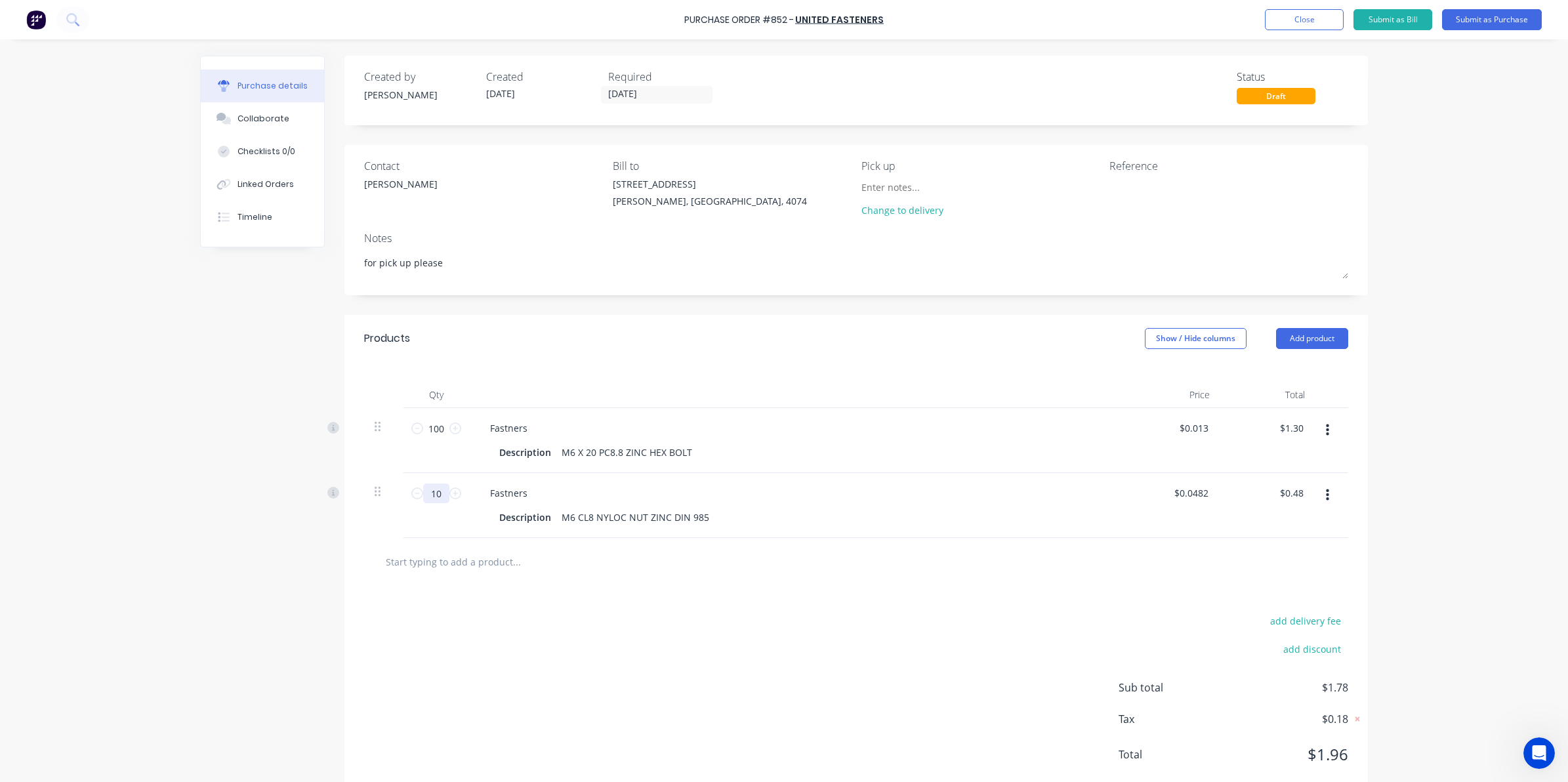
type input "100"
type input "$4.82"
type textarea "x"
type input "100"
click at [448, 552] on input "text" at bounding box center [516, 561] width 263 height 26
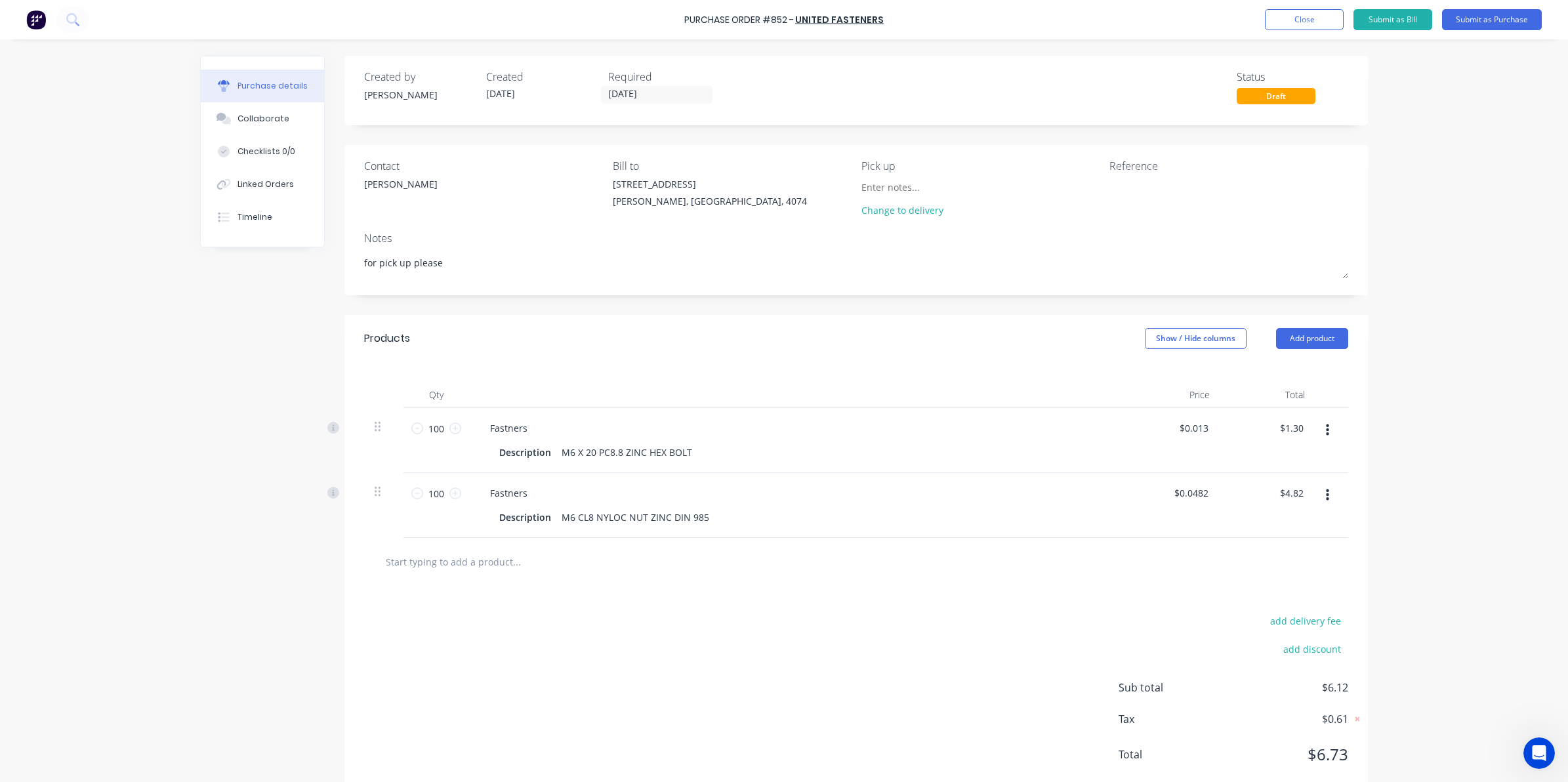
type textarea "x"
type input "m"
type textarea "x"
type input "m6"
type textarea "x"
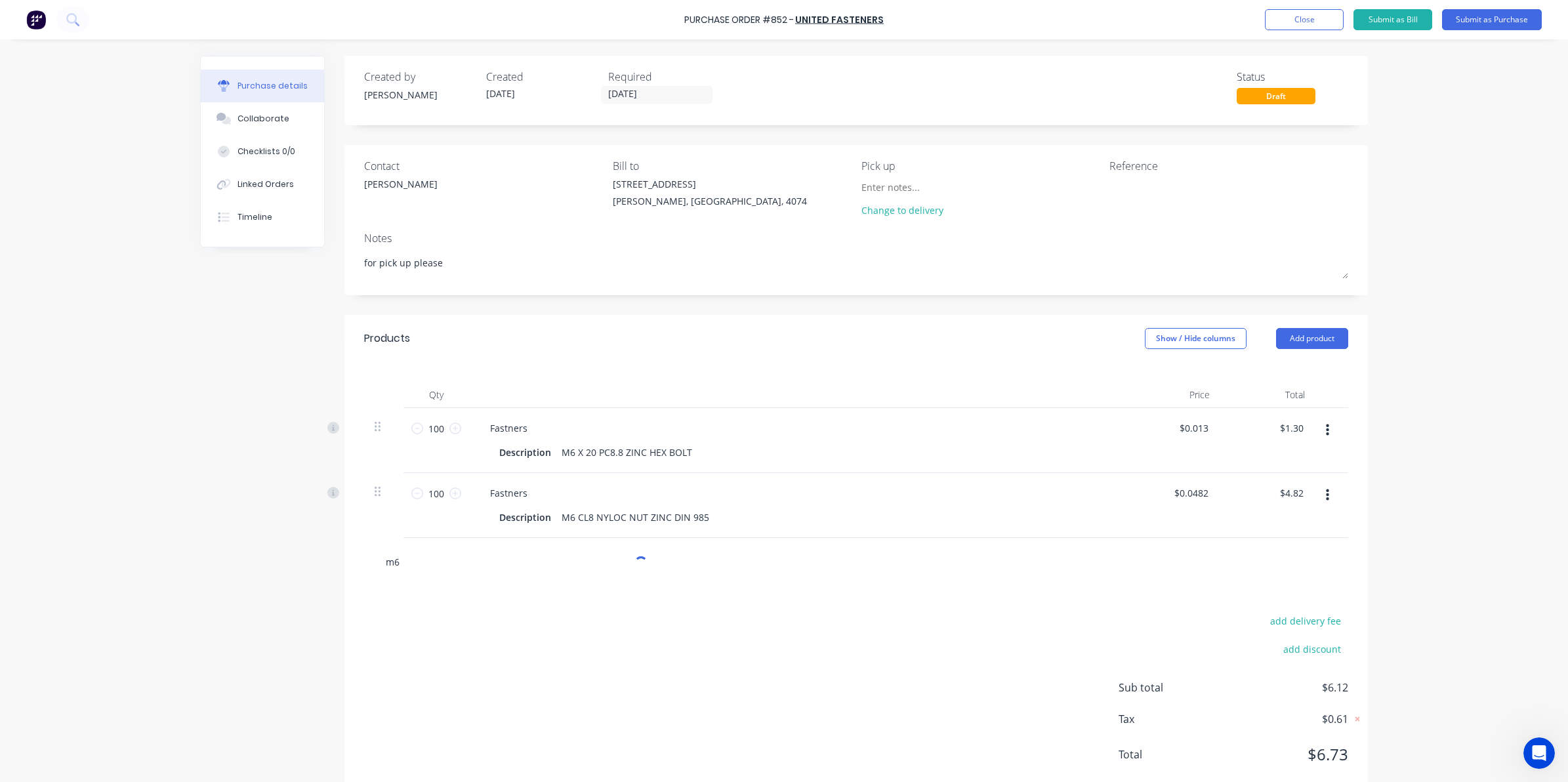
type input "m6"
type textarea "x"
type input "m6 x"
type textarea "x"
type input "m6 x"
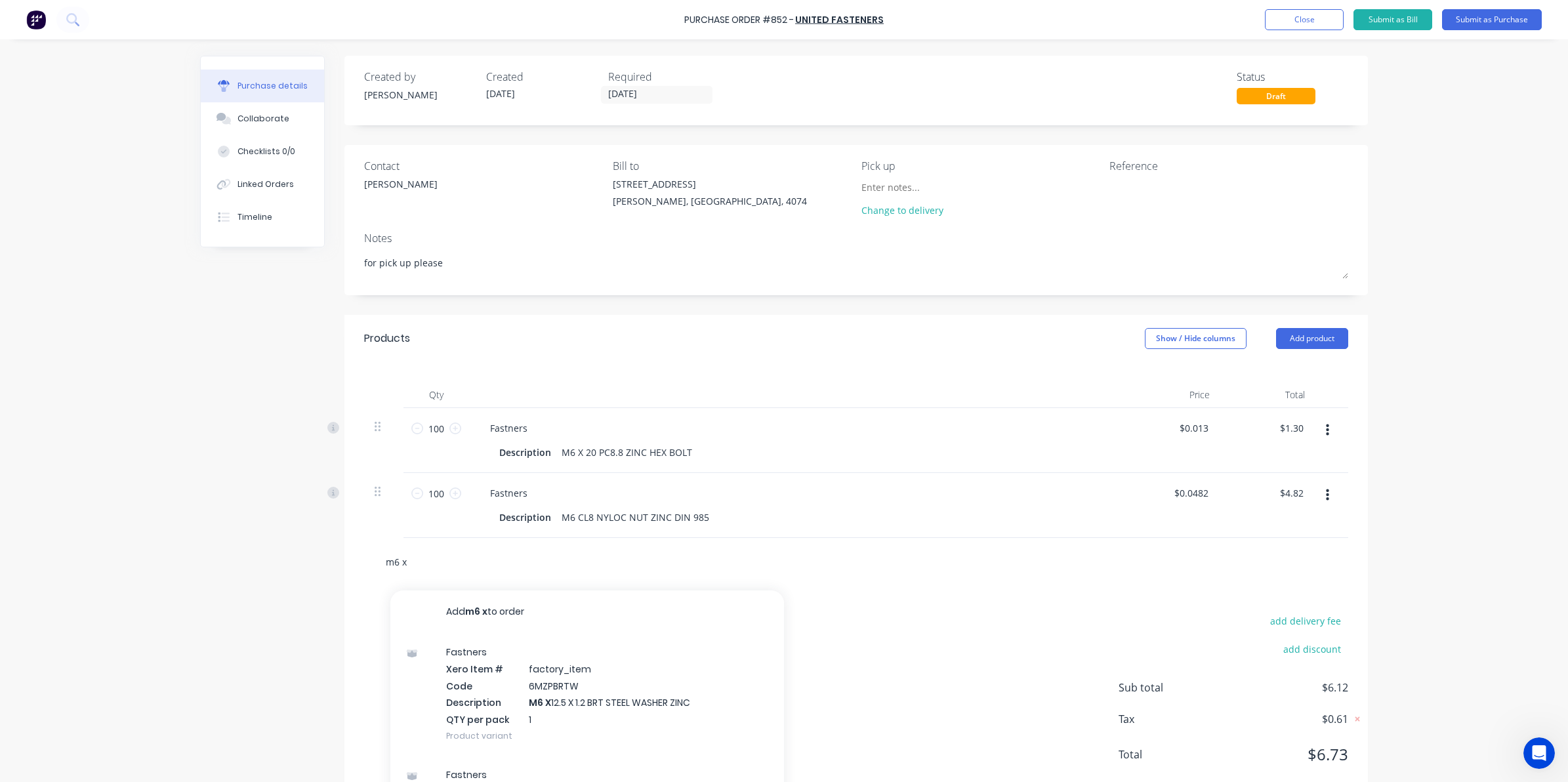
type textarea "x"
type input "m6 x 1"
type textarea "x"
type input "m6 x 12"
type textarea "x"
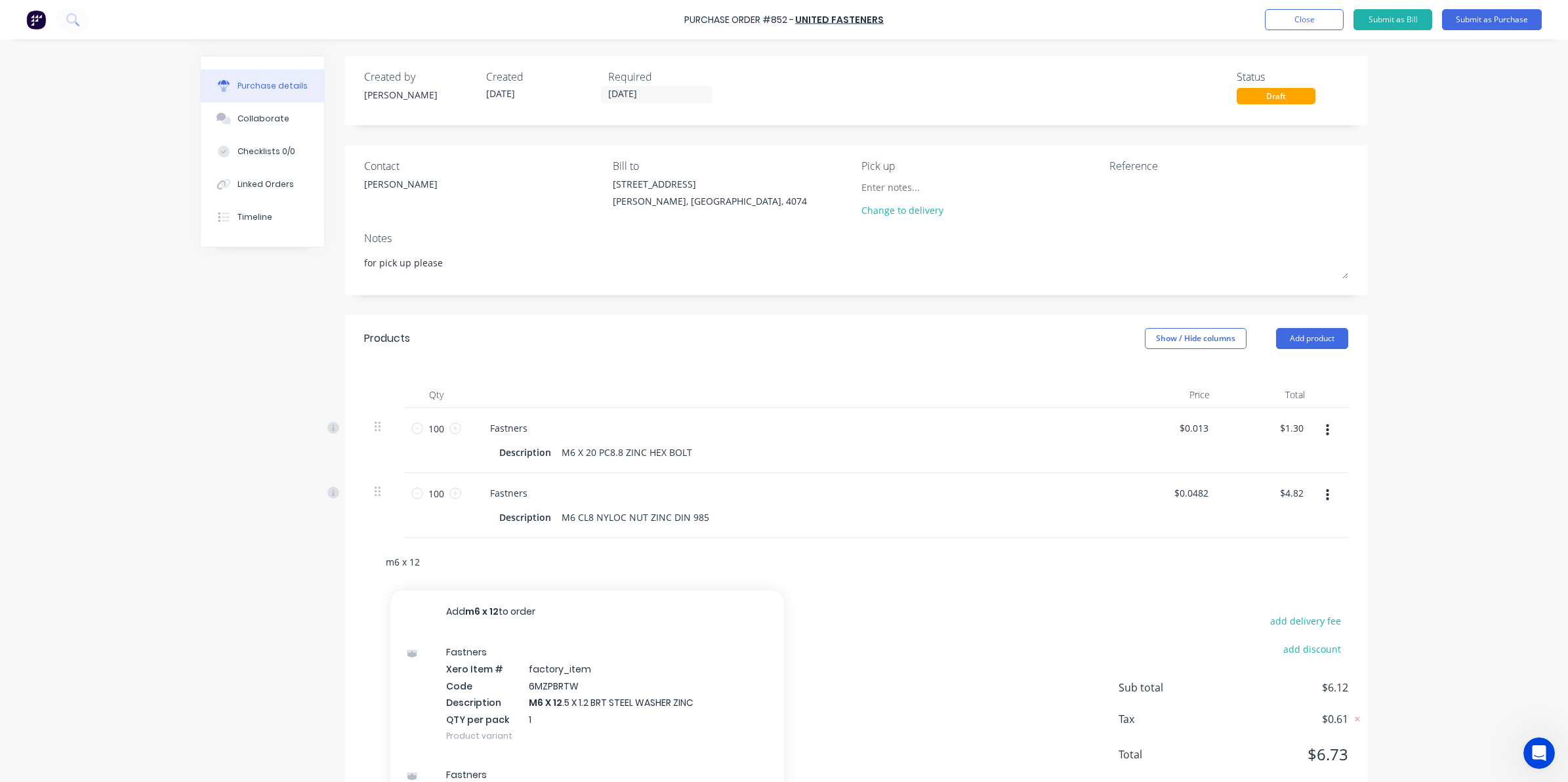
type input "m6 x 12"
type textarea "x"
type input "m6 x 12 x"
type textarea "x"
type input "m6 x 12 x"
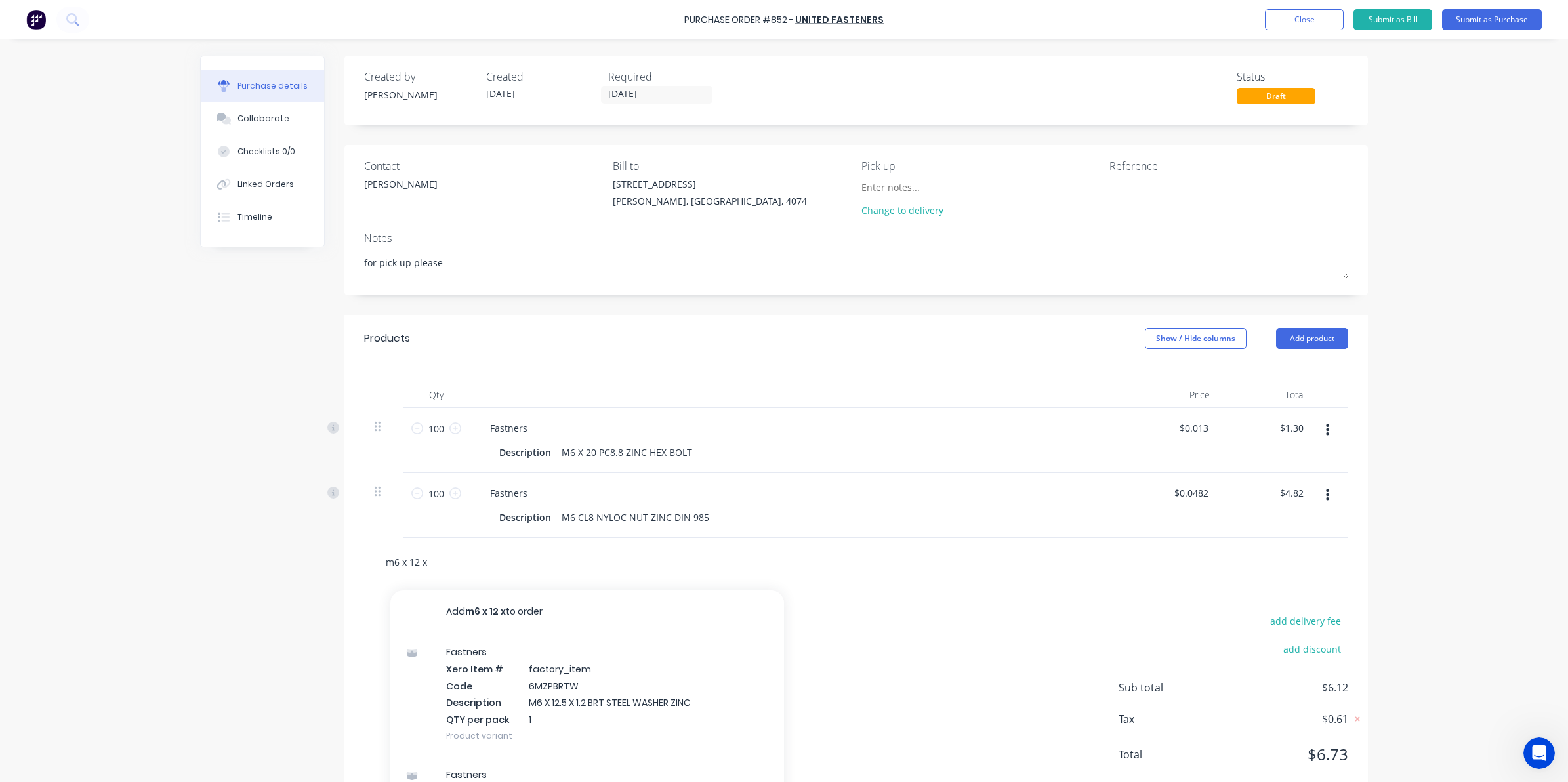
type textarea "x"
type input "m6 x 12 x 1"
type textarea "x"
type input "m6 x 12 x 1."
type textarea "x"
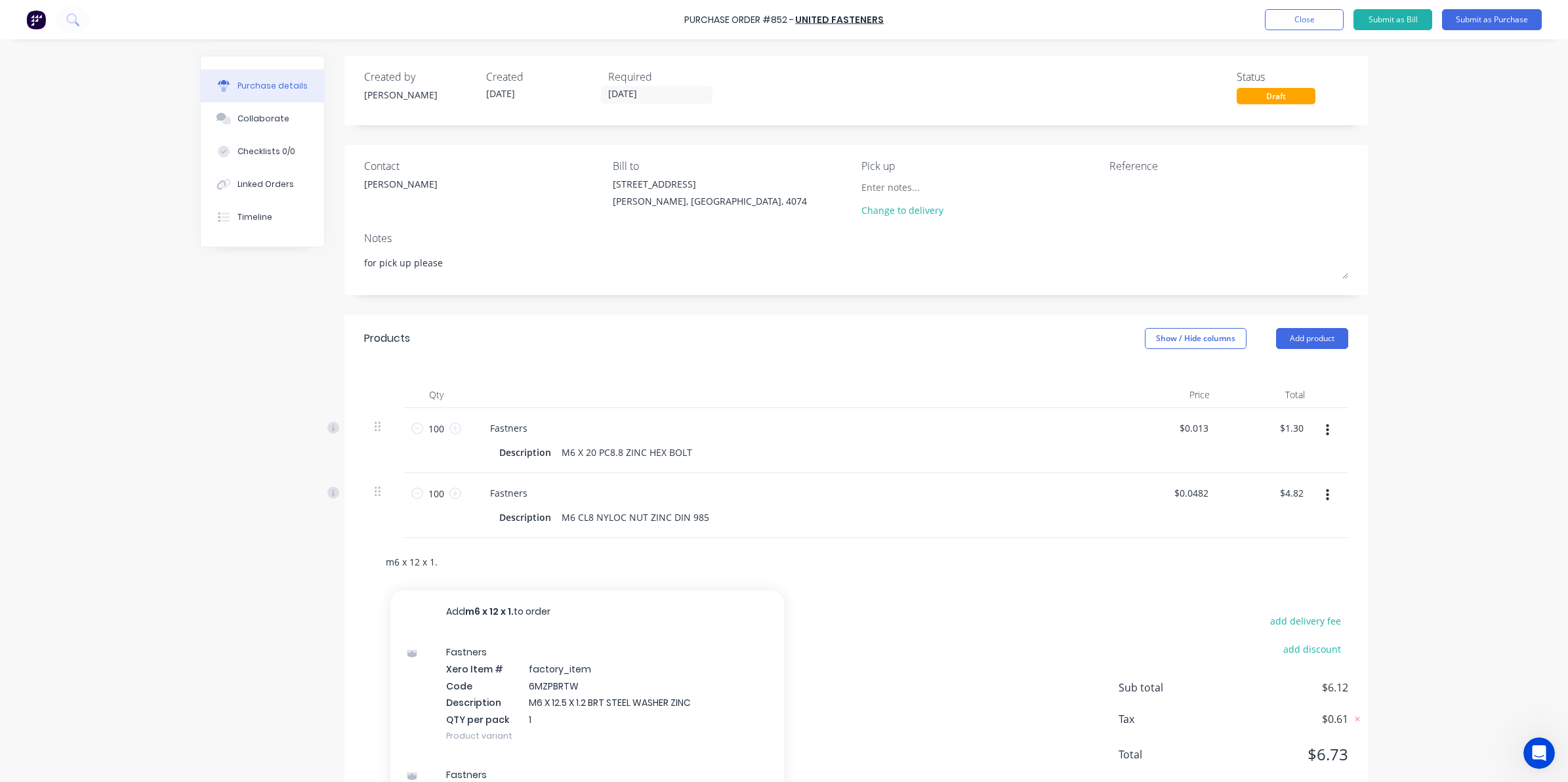
type input "m6 x 12 x 1.6"
type textarea "x"
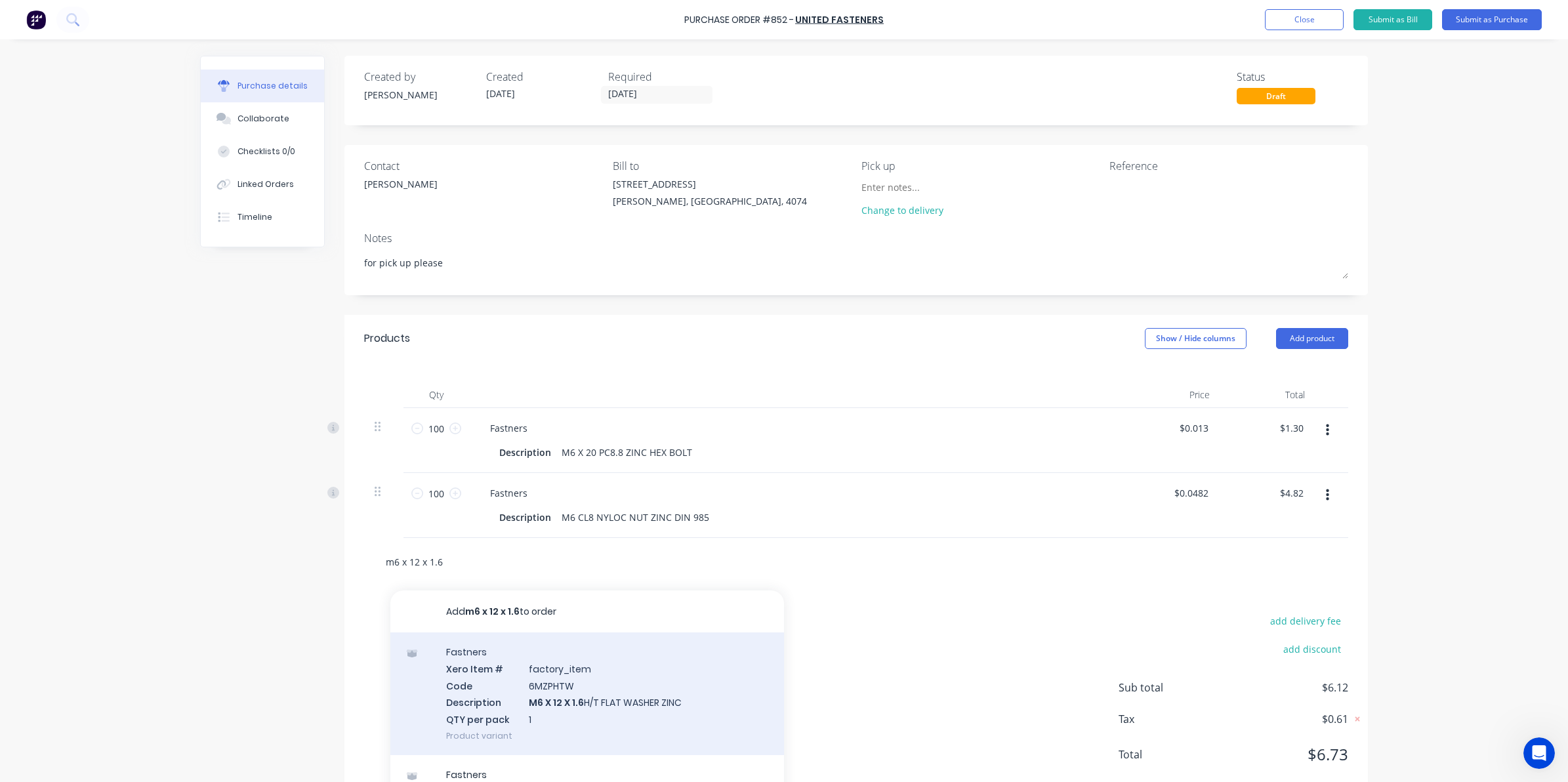
type input "m6 x 12 x 1.6"
click at [572, 709] on div "Fastners Xero Item # factory_item Code 6MZPHTW Description M6 X 12 X 1.6 H/T FL…" at bounding box center [587, 693] width 394 height 123
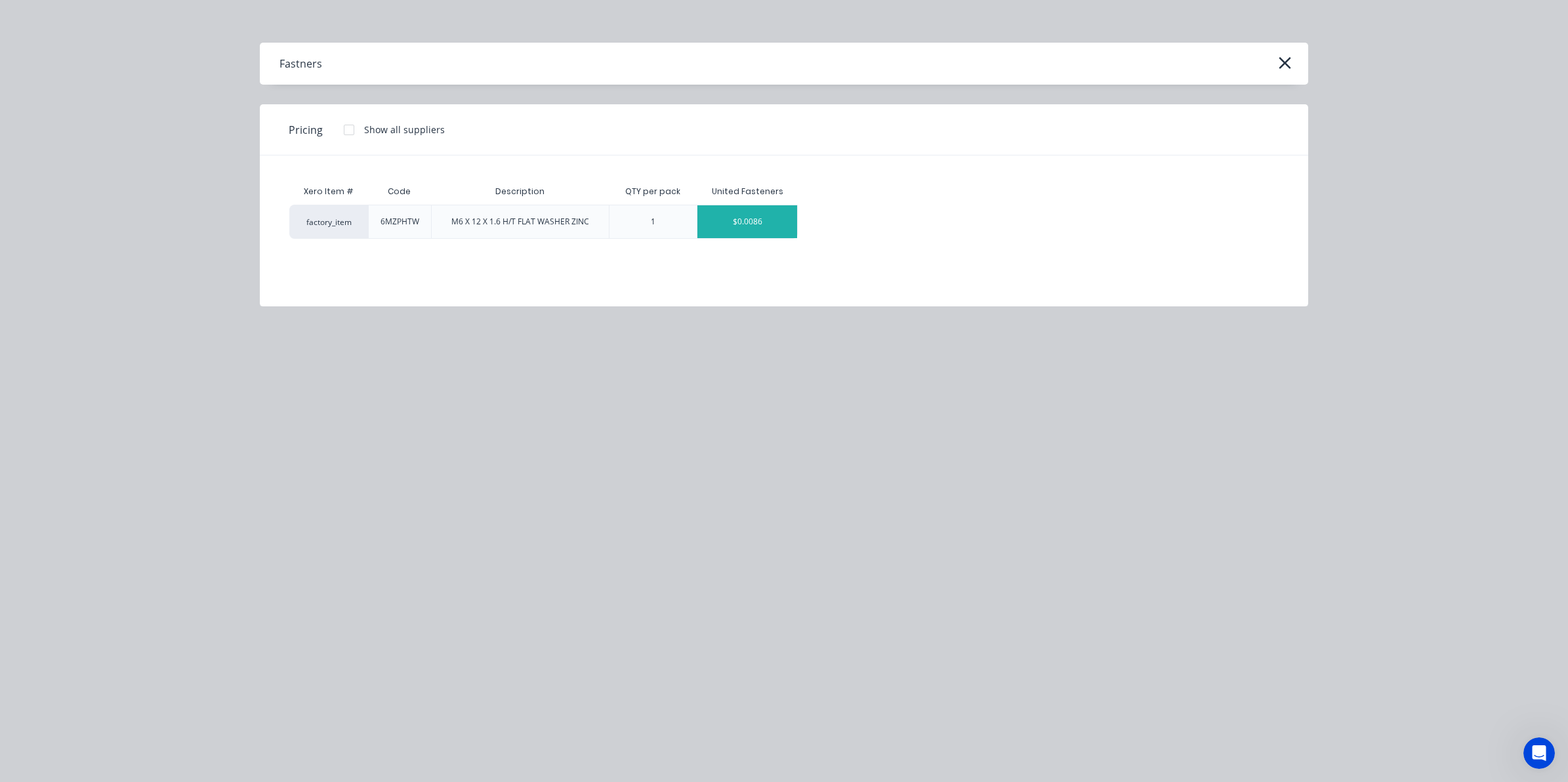
drag, startPoint x: 771, startPoint y: 215, endPoint x: 589, endPoint y: 227, distance: 182.4
click at [769, 215] on div "$0.0086" at bounding box center [748, 222] width 100 height 33
type textarea "x"
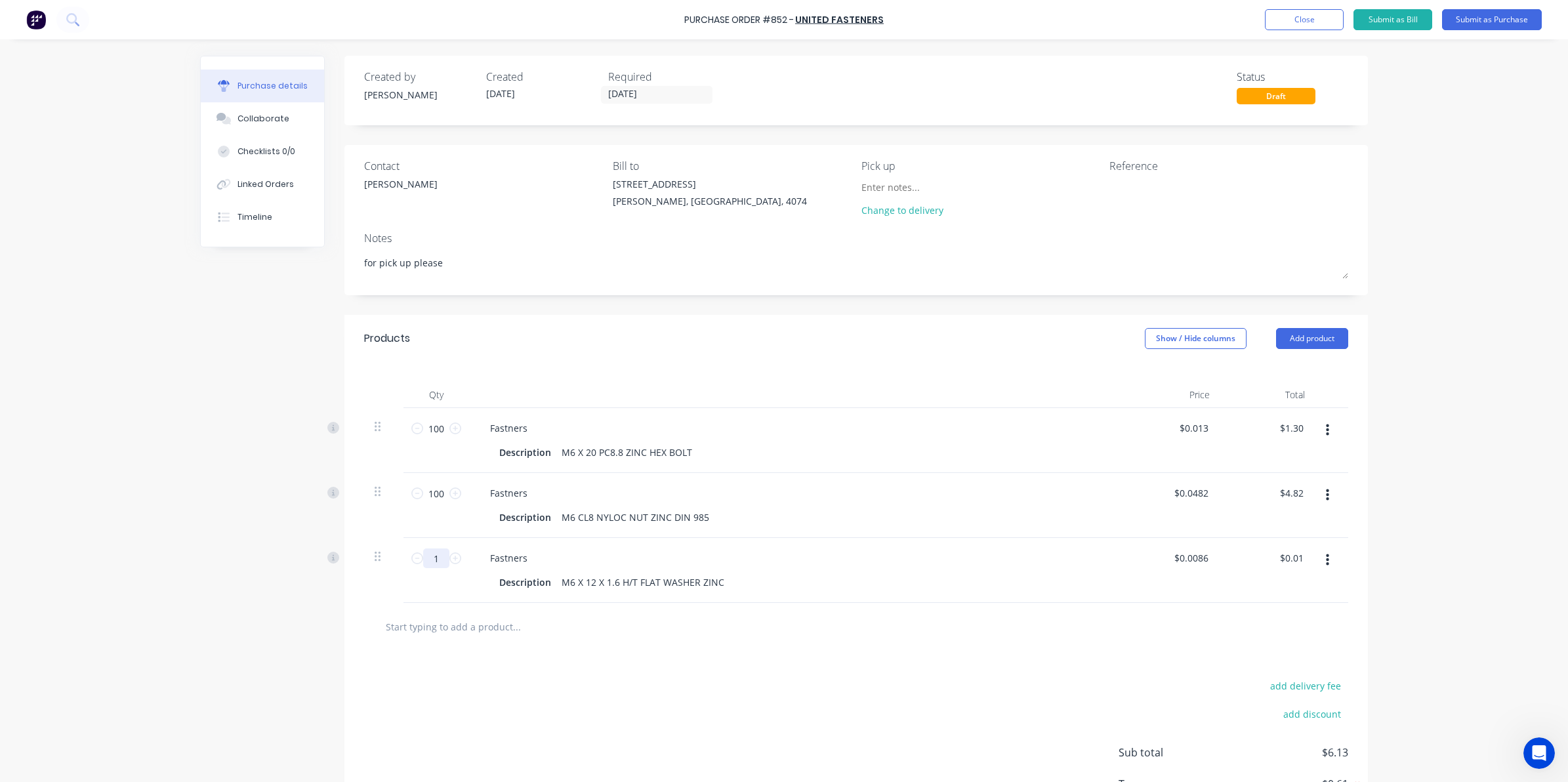
click at [430, 562] on input "1" at bounding box center [437, 558] width 26 height 20
type textarea "x"
type input "10"
type input "$0.09"
type textarea "x"
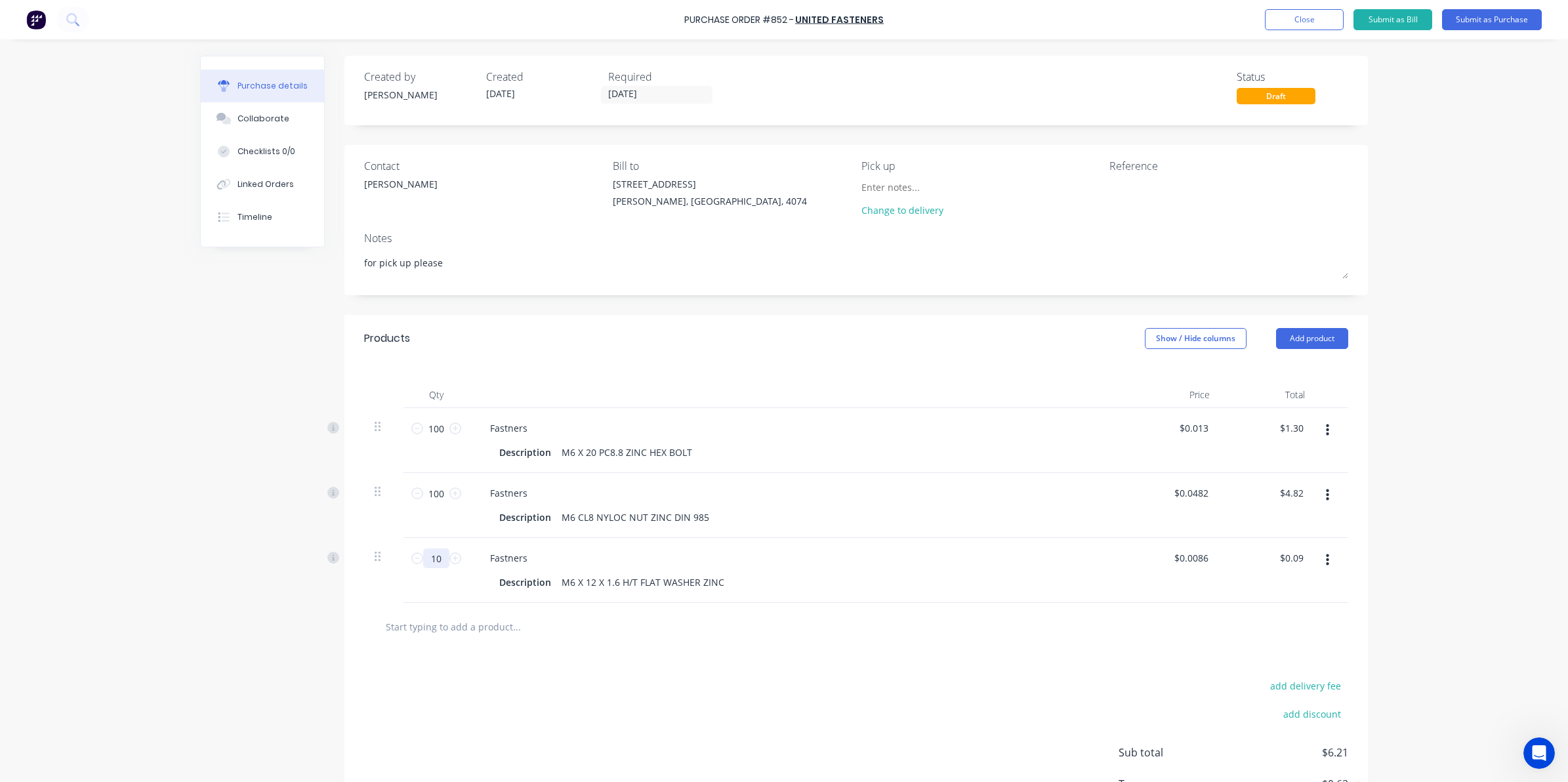
type input "100"
type input "$0.86"
type textarea "x"
type input "100"
type textarea "x"
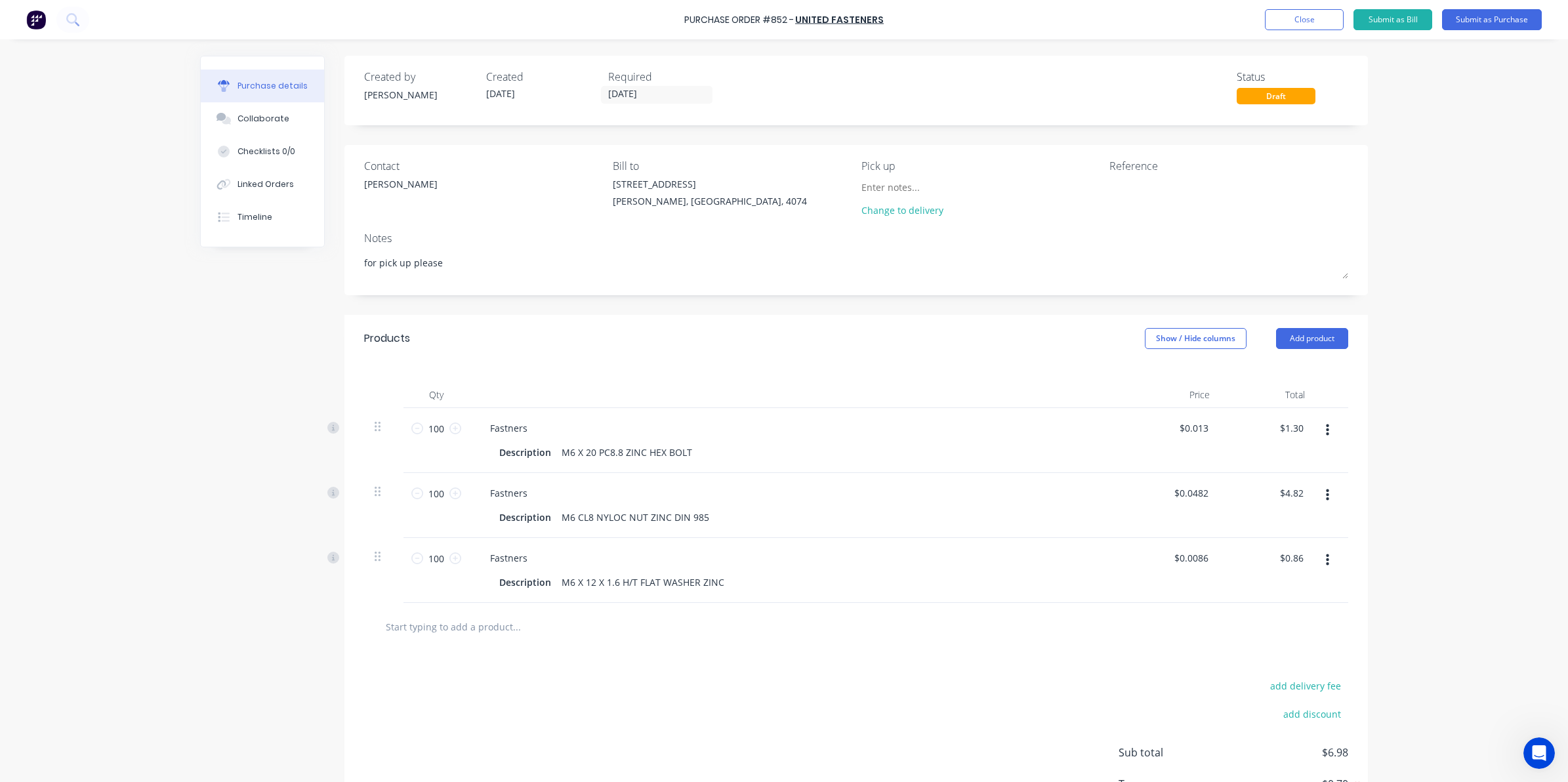
click at [473, 627] on input "text" at bounding box center [516, 627] width 263 height 26
type input "m"
type textarea "x"
type input "m5 x"
type textarea "x"
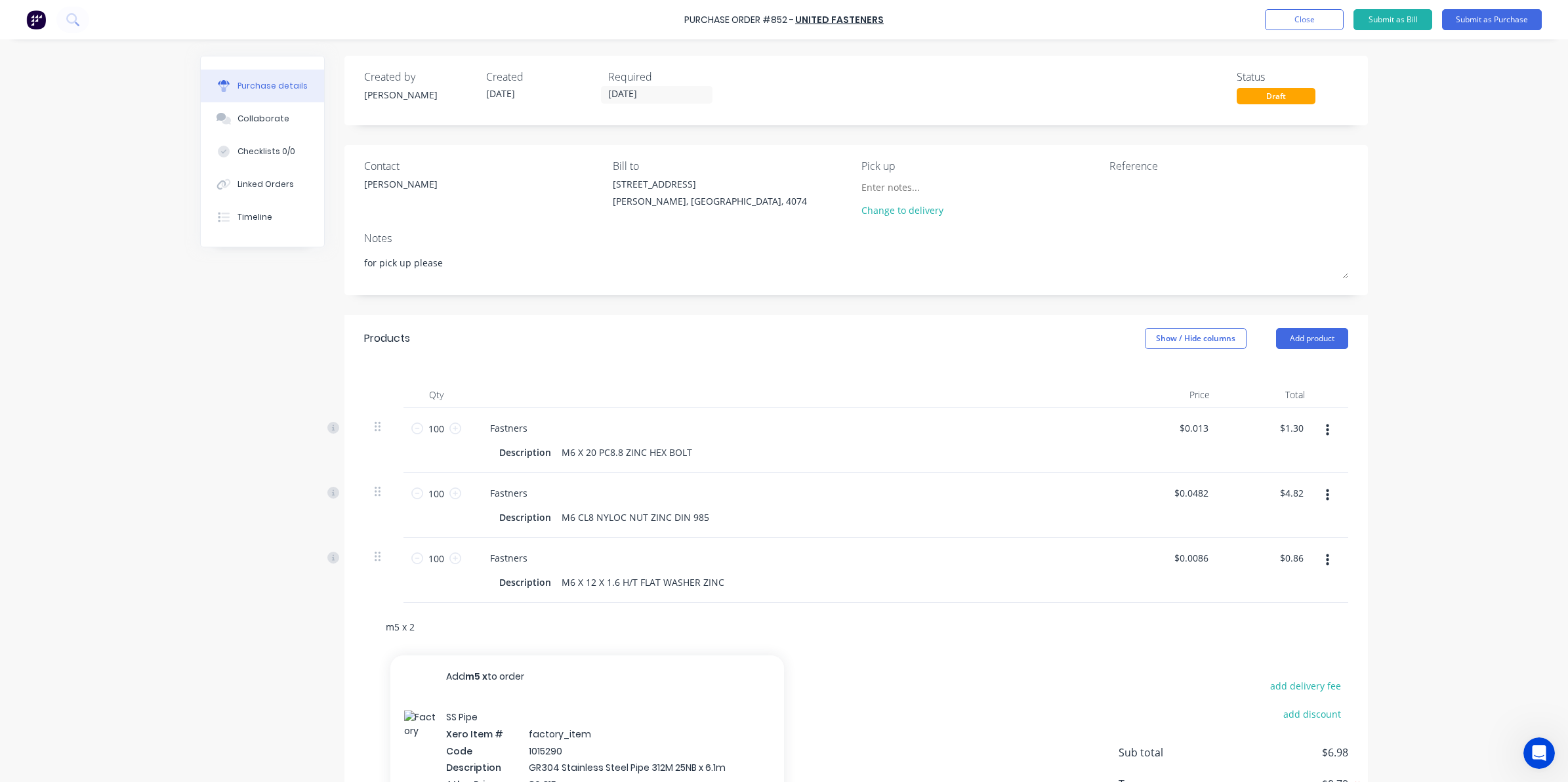
type input "m5 x 20"
type textarea "x"
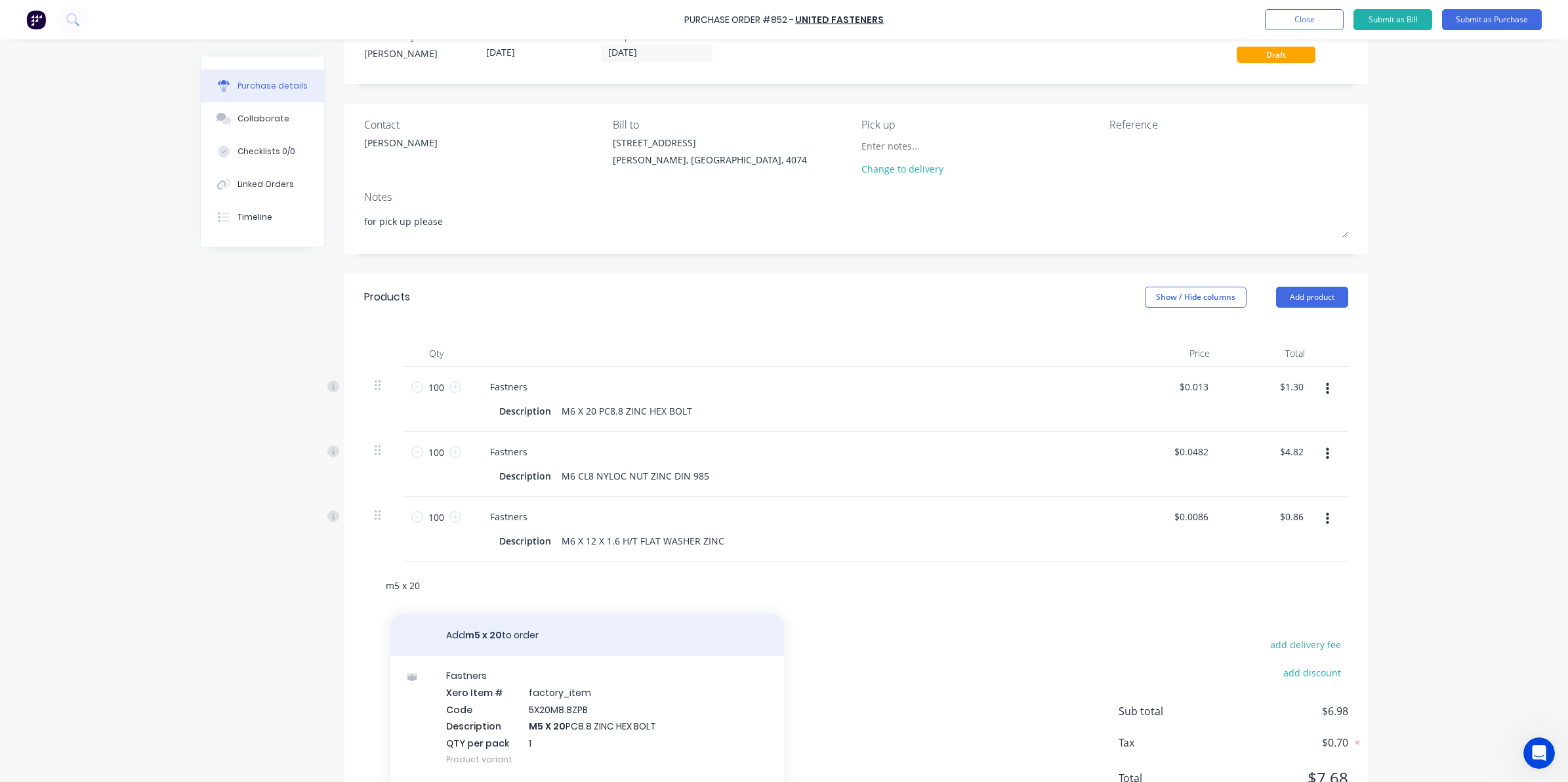
scroll to position [82, 0]
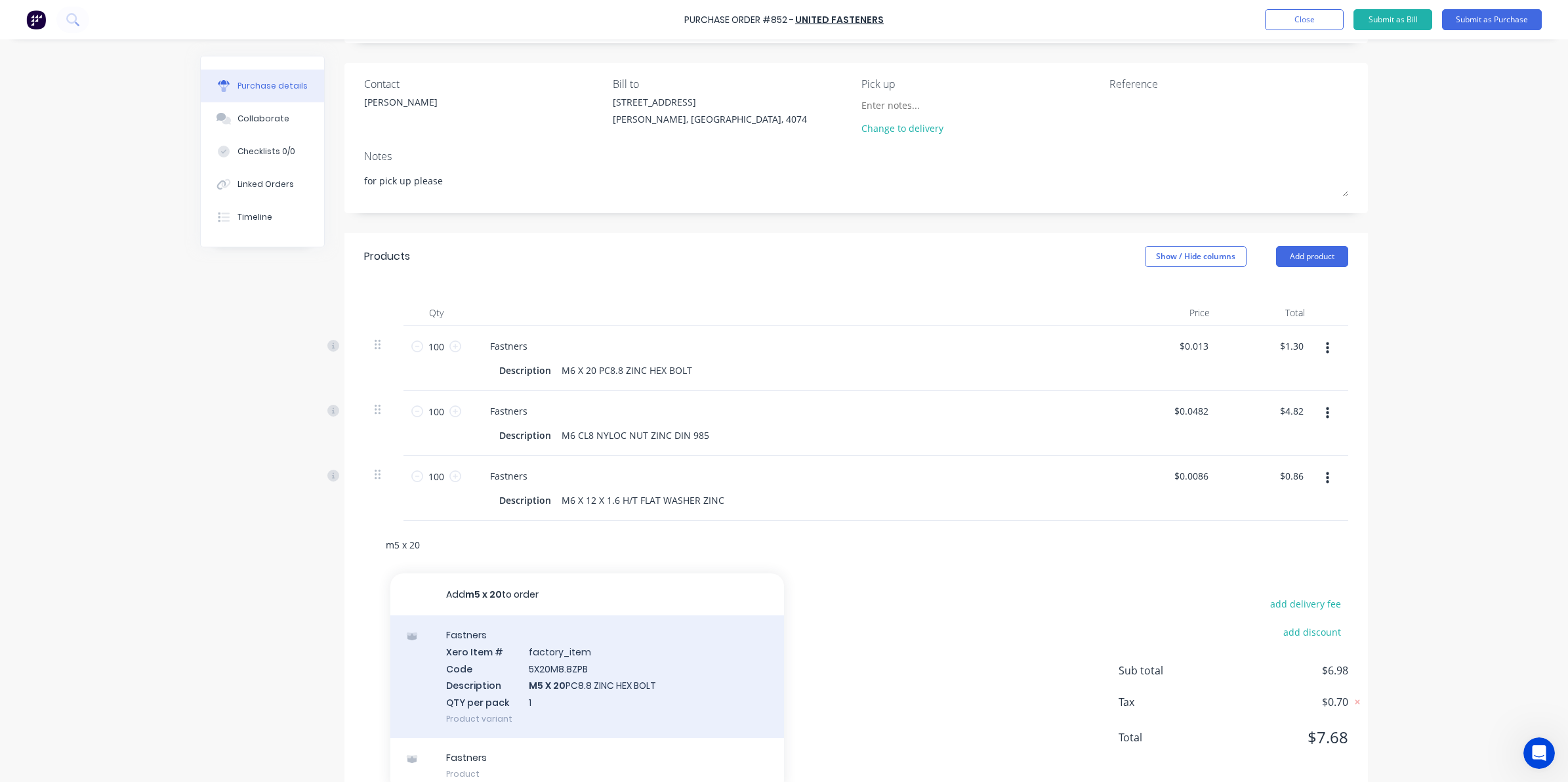
type input "m5 x 20"
click at [579, 694] on div "Fastners Xero Item # factory_item Code 5X20M8.8ZPB Description M5 X 20 PC8.8 ZI…" at bounding box center [587, 676] width 394 height 123
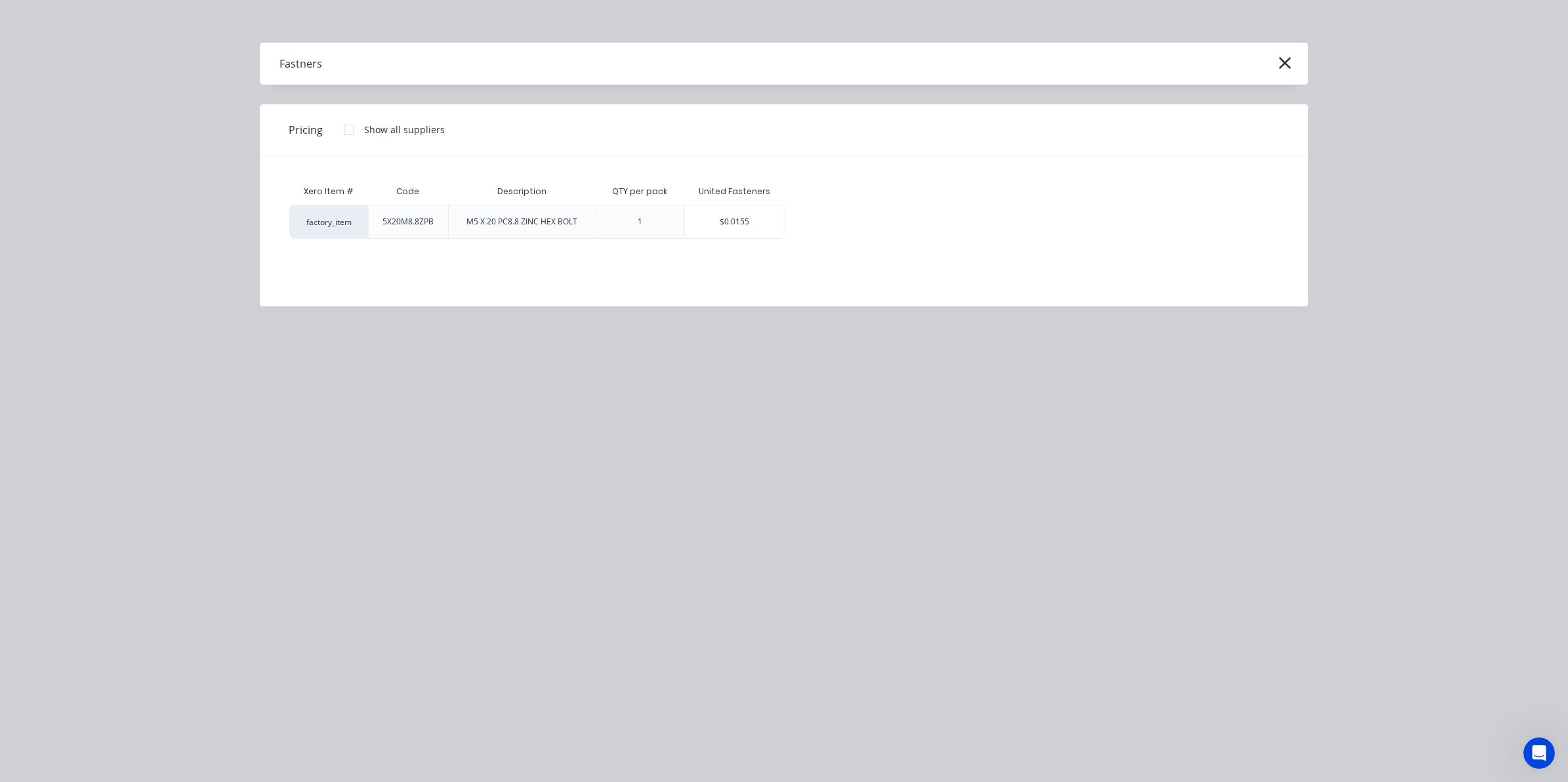
click at [786, 221] on div "factory_item 5X20M8.8ZPB M5 X 20 PC8.8 ZINC HEX BOLT 1 $0.0155" at bounding box center [784, 222] width 990 height 34
click at [765, 221] on div "$0.0155" at bounding box center [735, 222] width 100 height 33
type textarea "x"
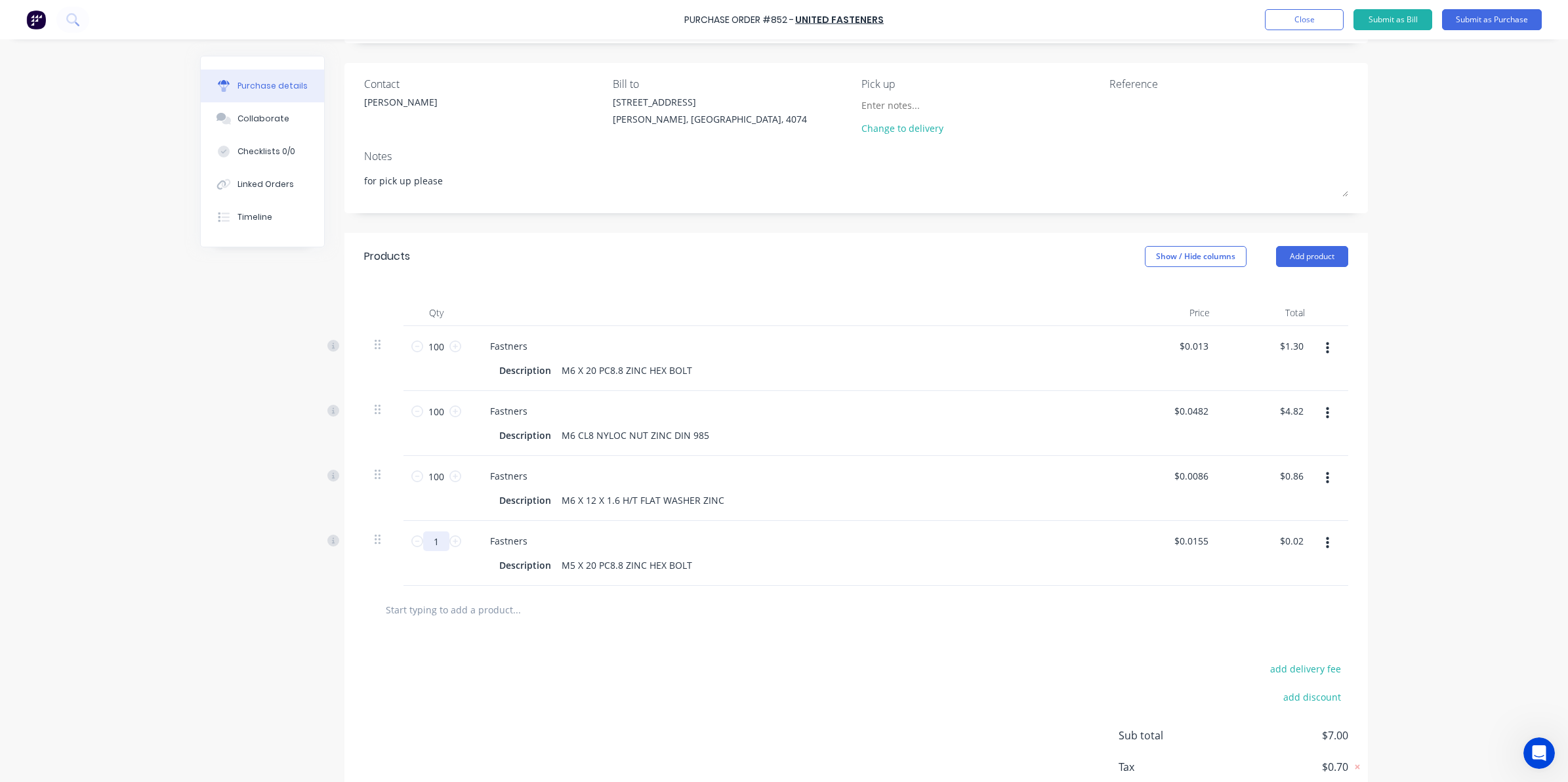
click at [437, 539] on input "1" at bounding box center [437, 541] width 26 height 20
type textarea "x"
type input "5"
type input "$0.08"
type textarea "x"
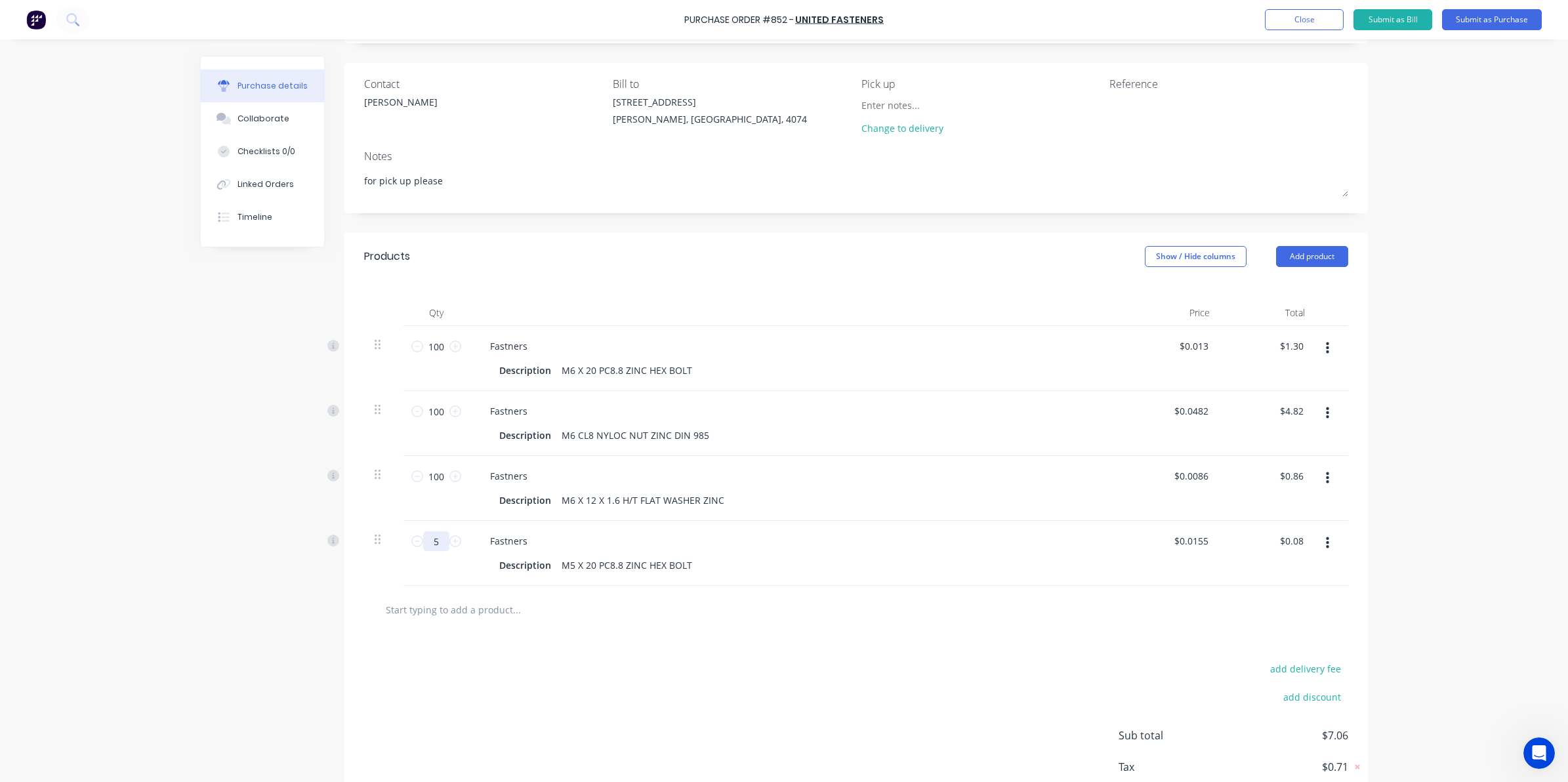
type input "50"
type input "$0.78"
type textarea "x"
type input "50"
click at [468, 718] on div "add delivery fee add discount Sub total $7.76 Tax $0.78 Total $8.54" at bounding box center [856, 741] width 1024 height 216
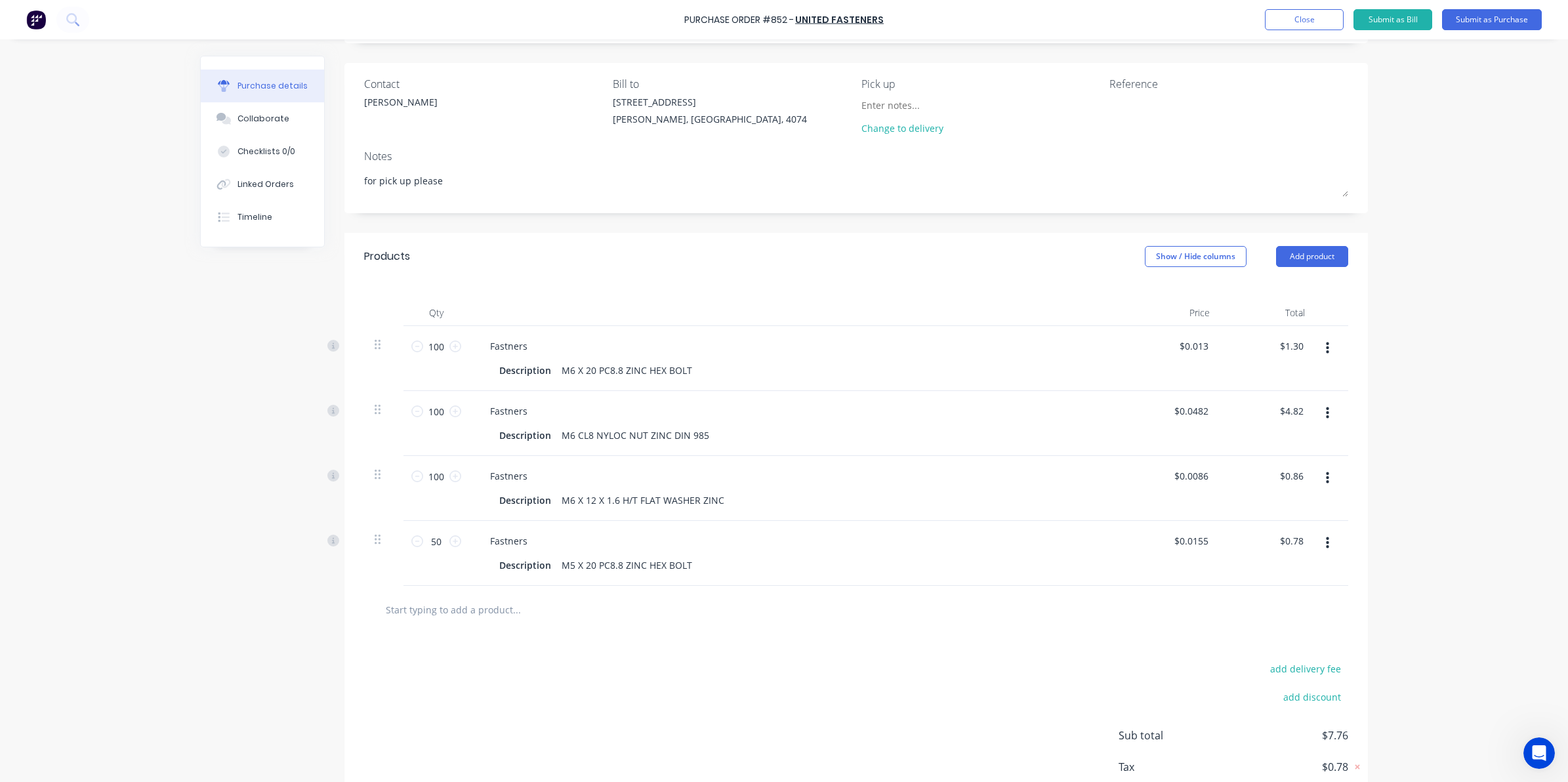
click at [476, 611] on input "text" at bounding box center [516, 609] width 263 height 26
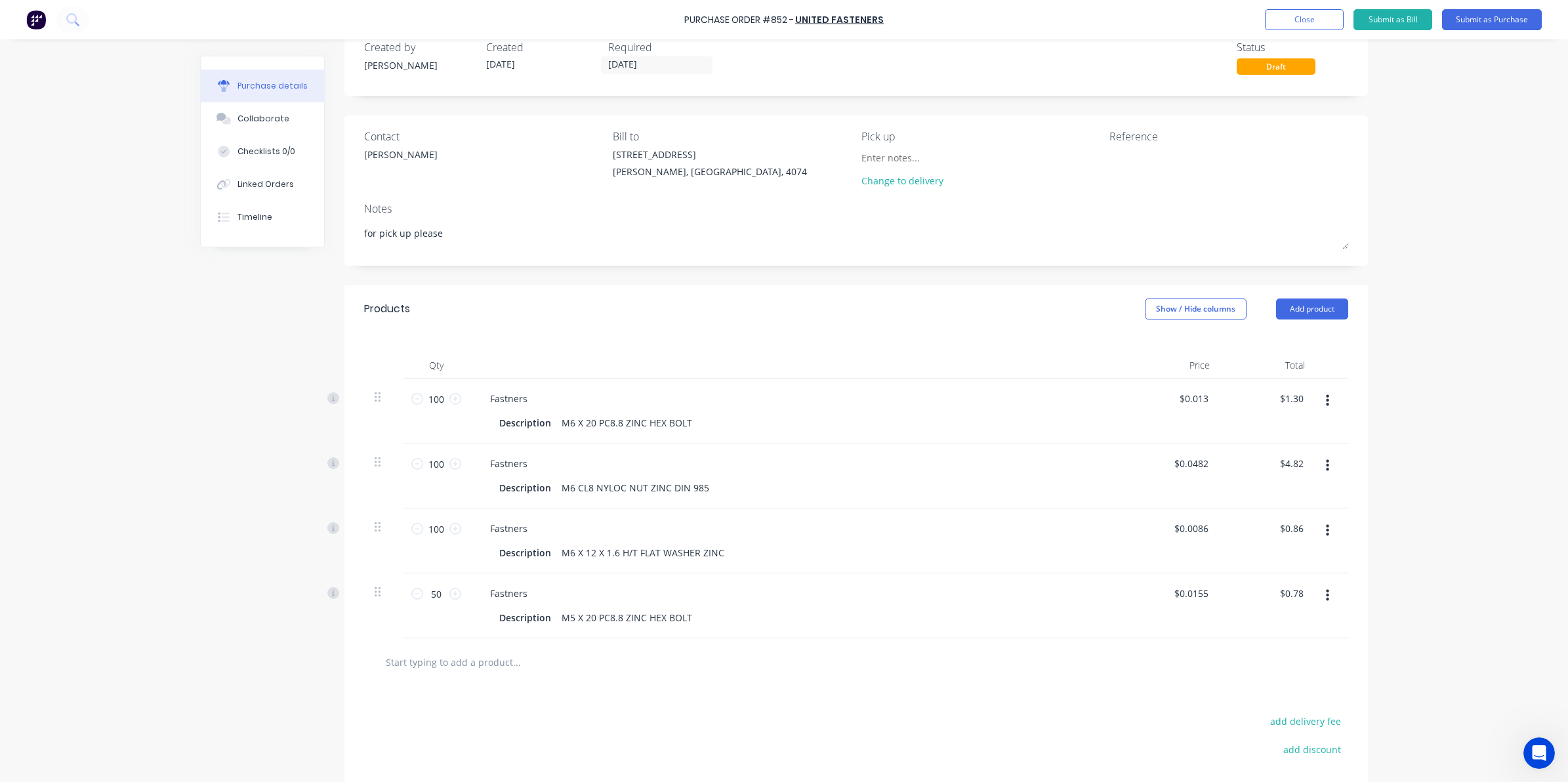
scroll to position [0, 0]
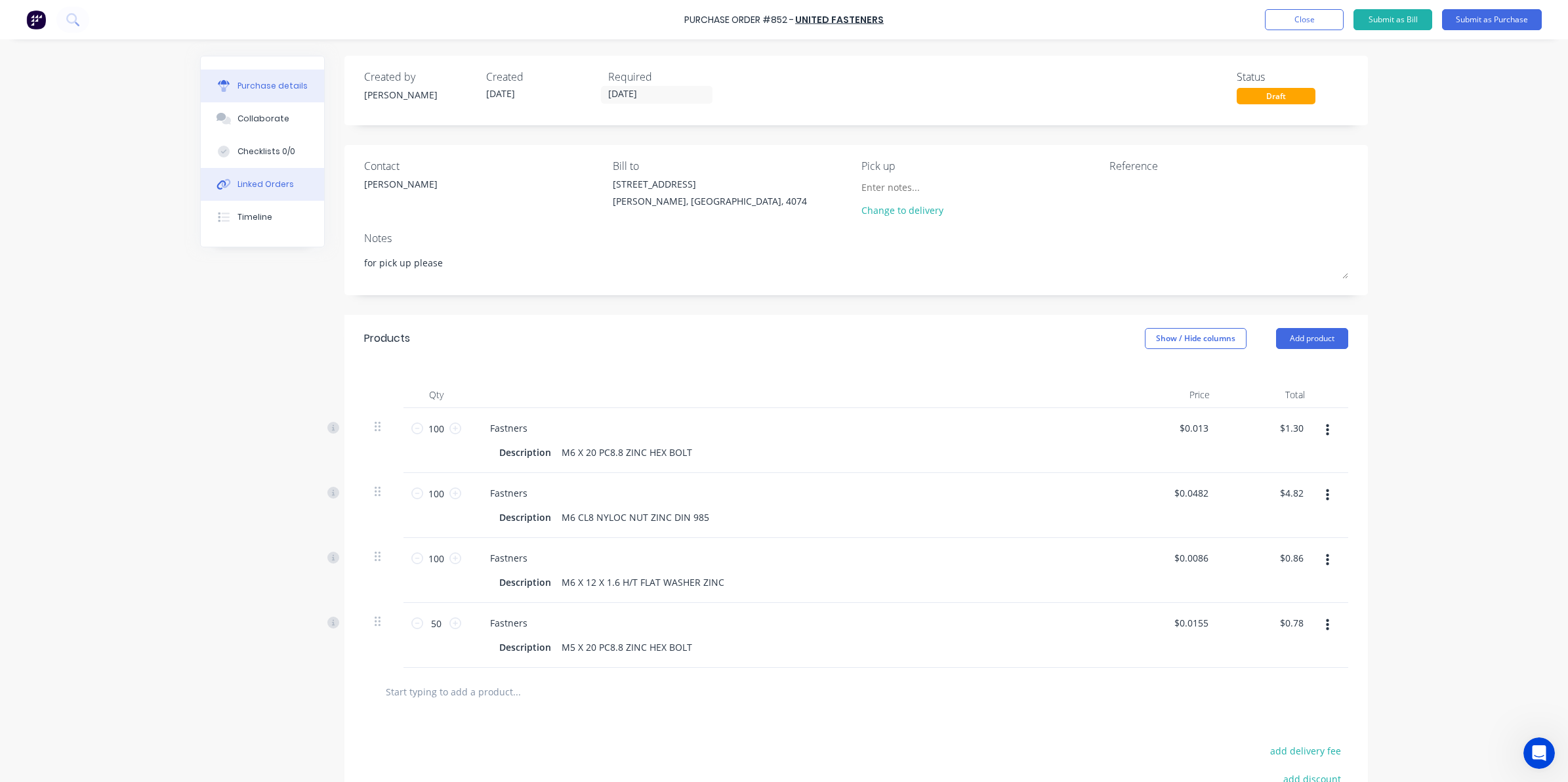
type textarea "x"
click at [223, 181] on icon at bounding box center [226, 183] width 9 height 9
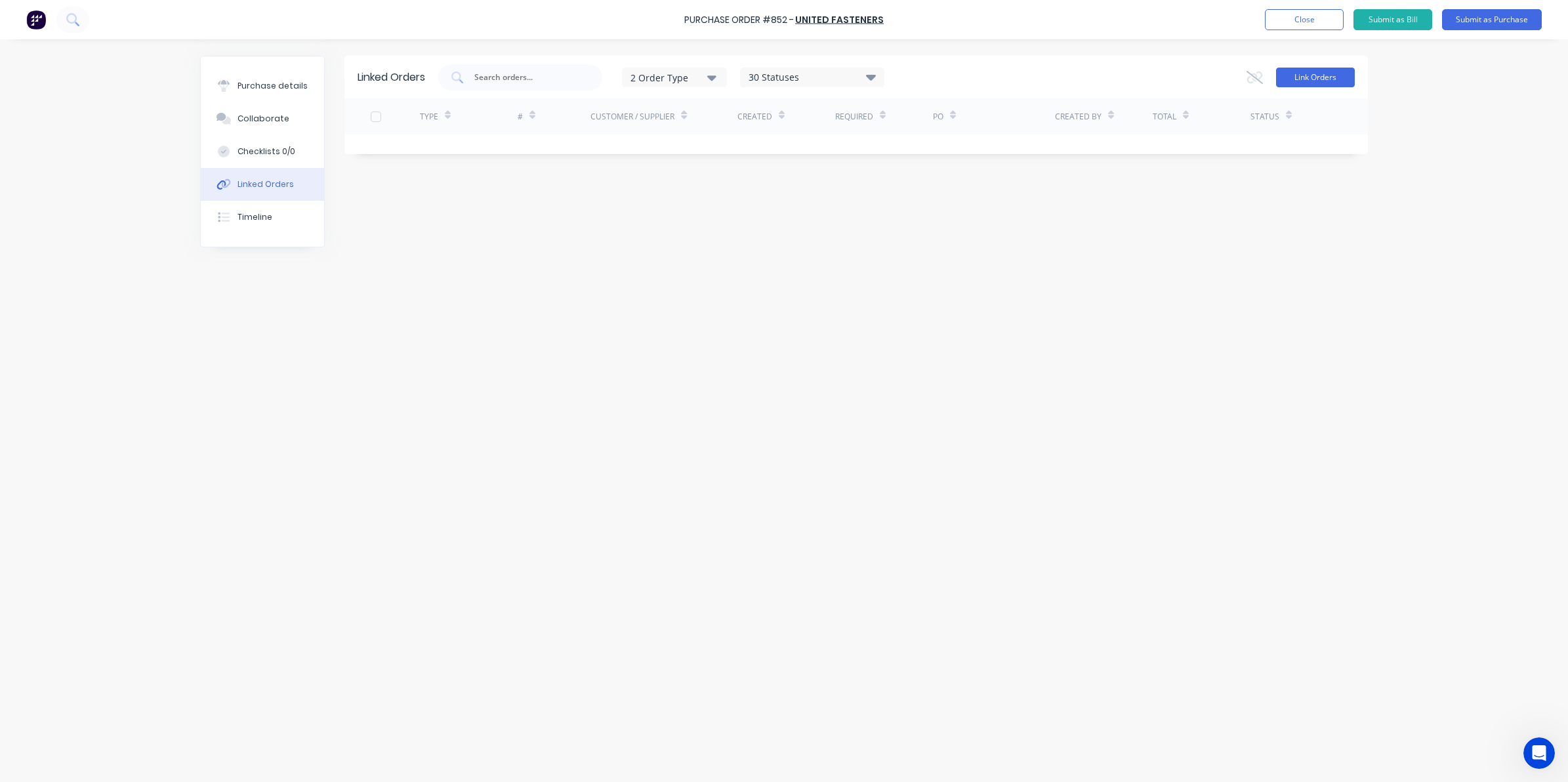
click at [1329, 80] on button "Link Orders" at bounding box center [1315, 77] width 78 height 20
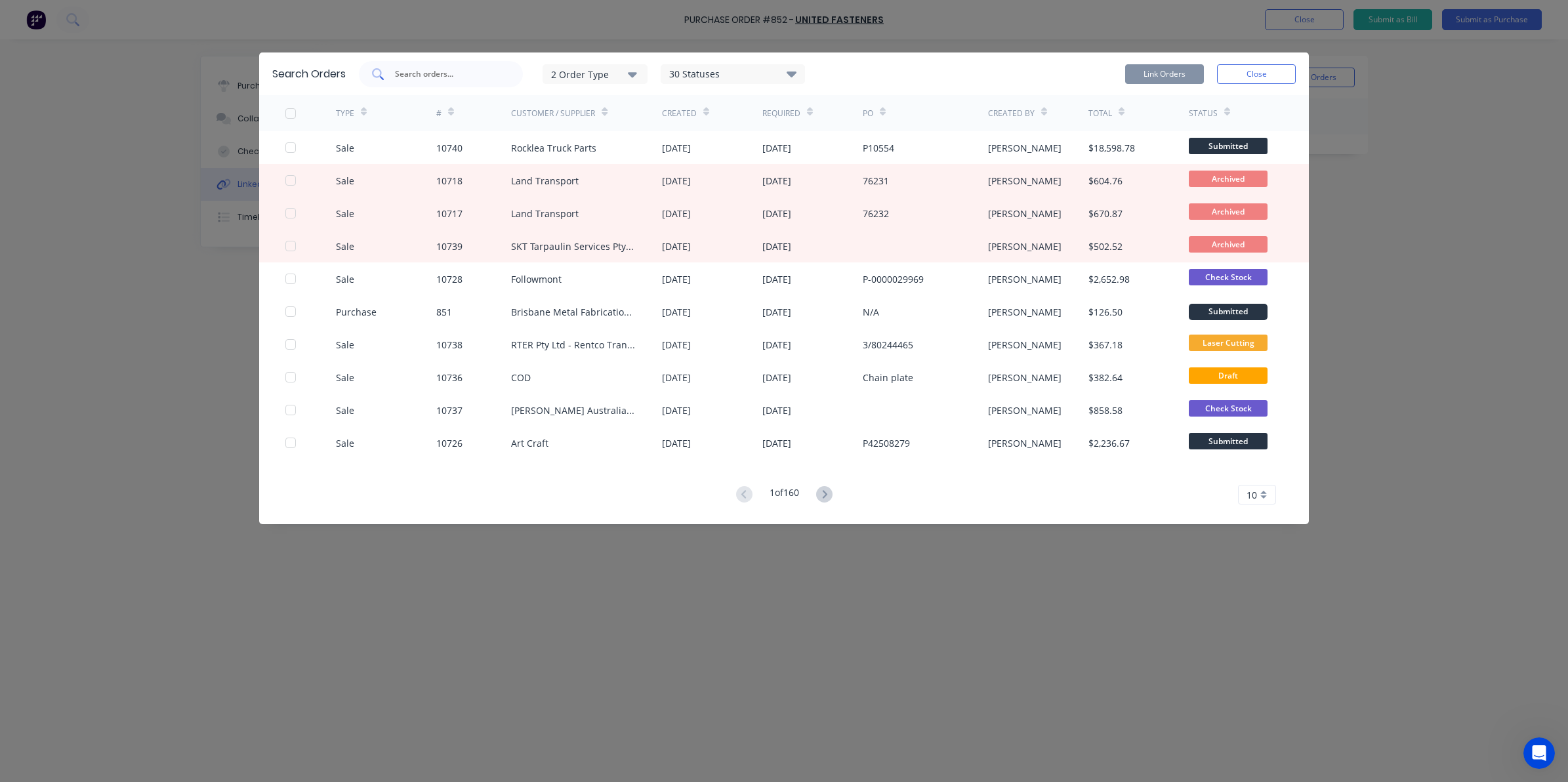
click at [421, 69] on input "text" at bounding box center [448, 74] width 109 height 13
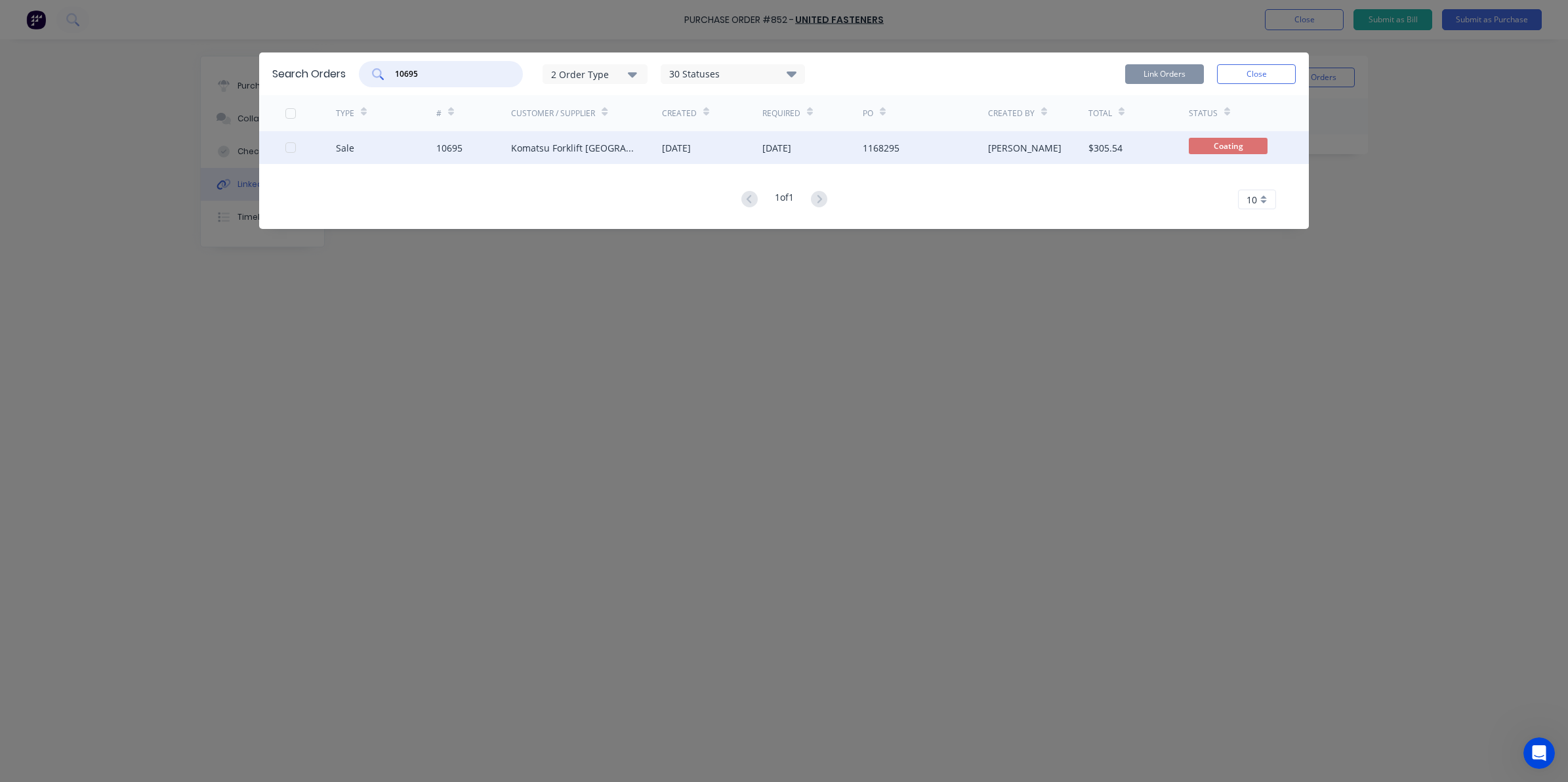
click at [289, 145] on div at bounding box center [291, 147] width 26 height 26
type input "10695"
click at [1182, 73] on button "Link Orders" at bounding box center [1164, 74] width 78 height 20
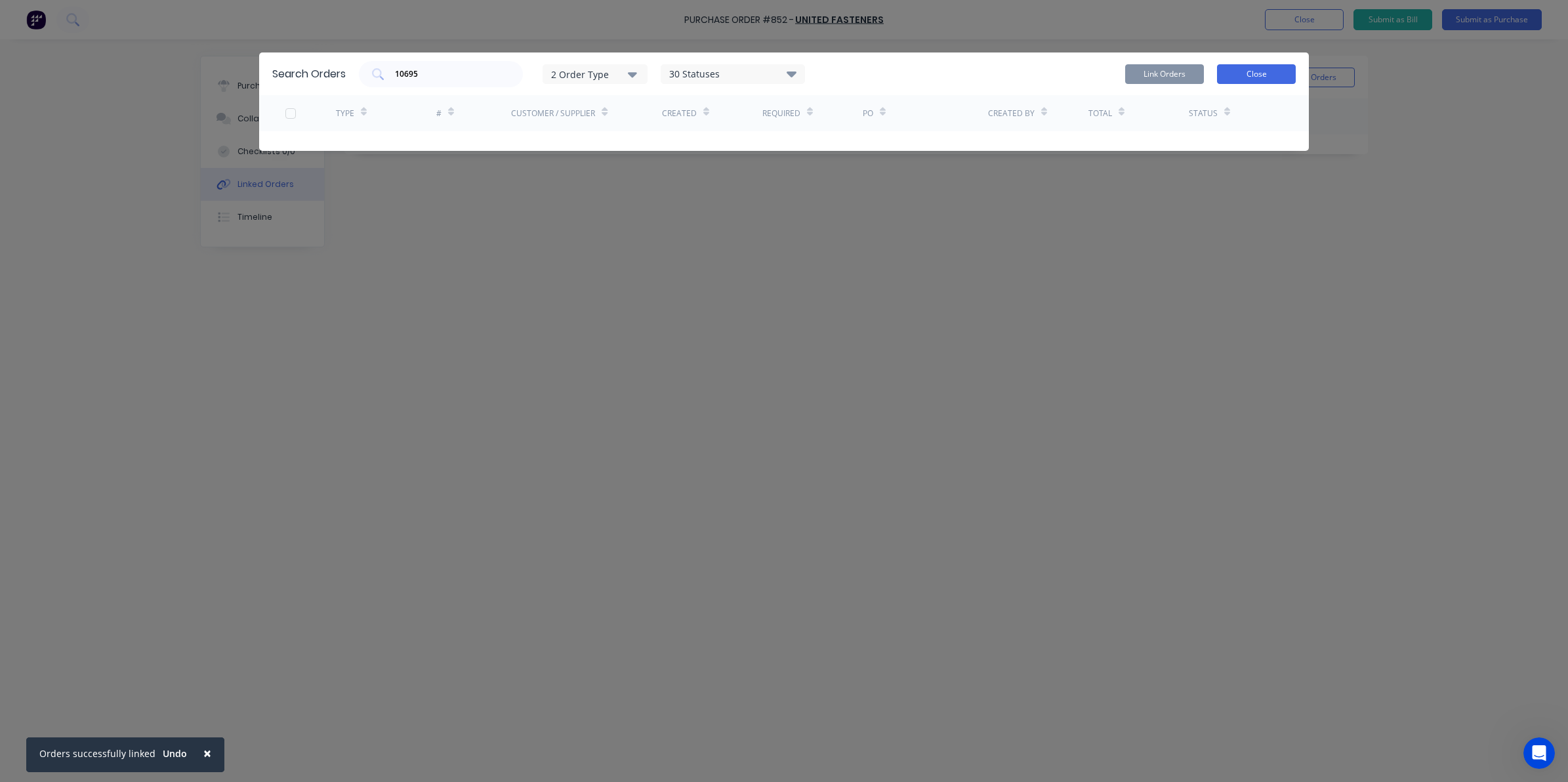
click at [1255, 72] on button "Close" at bounding box center [1256, 74] width 78 height 20
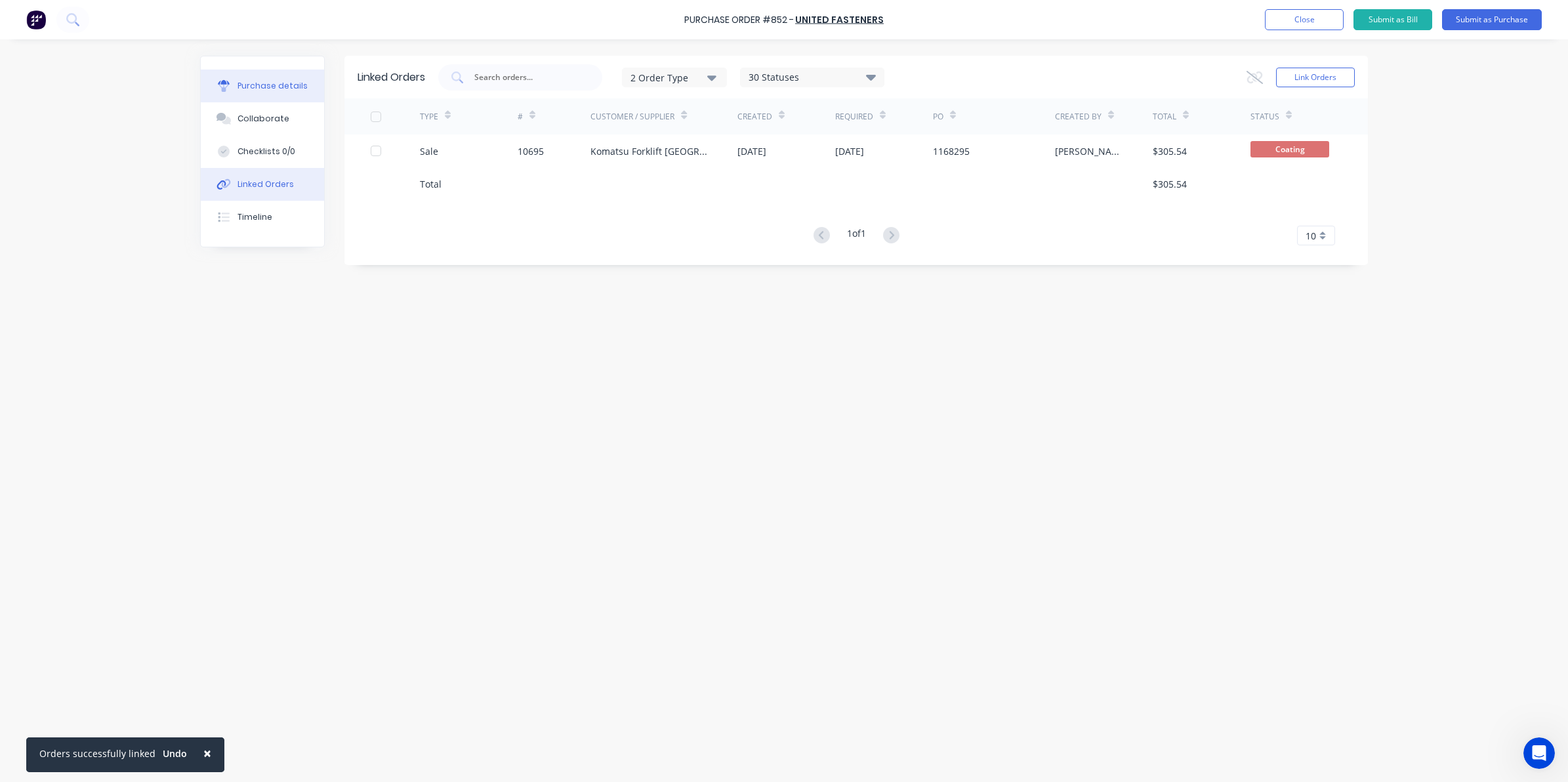
click at [263, 89] on div "Purchase details" at bounding box center [272, 85] width 70 height 12
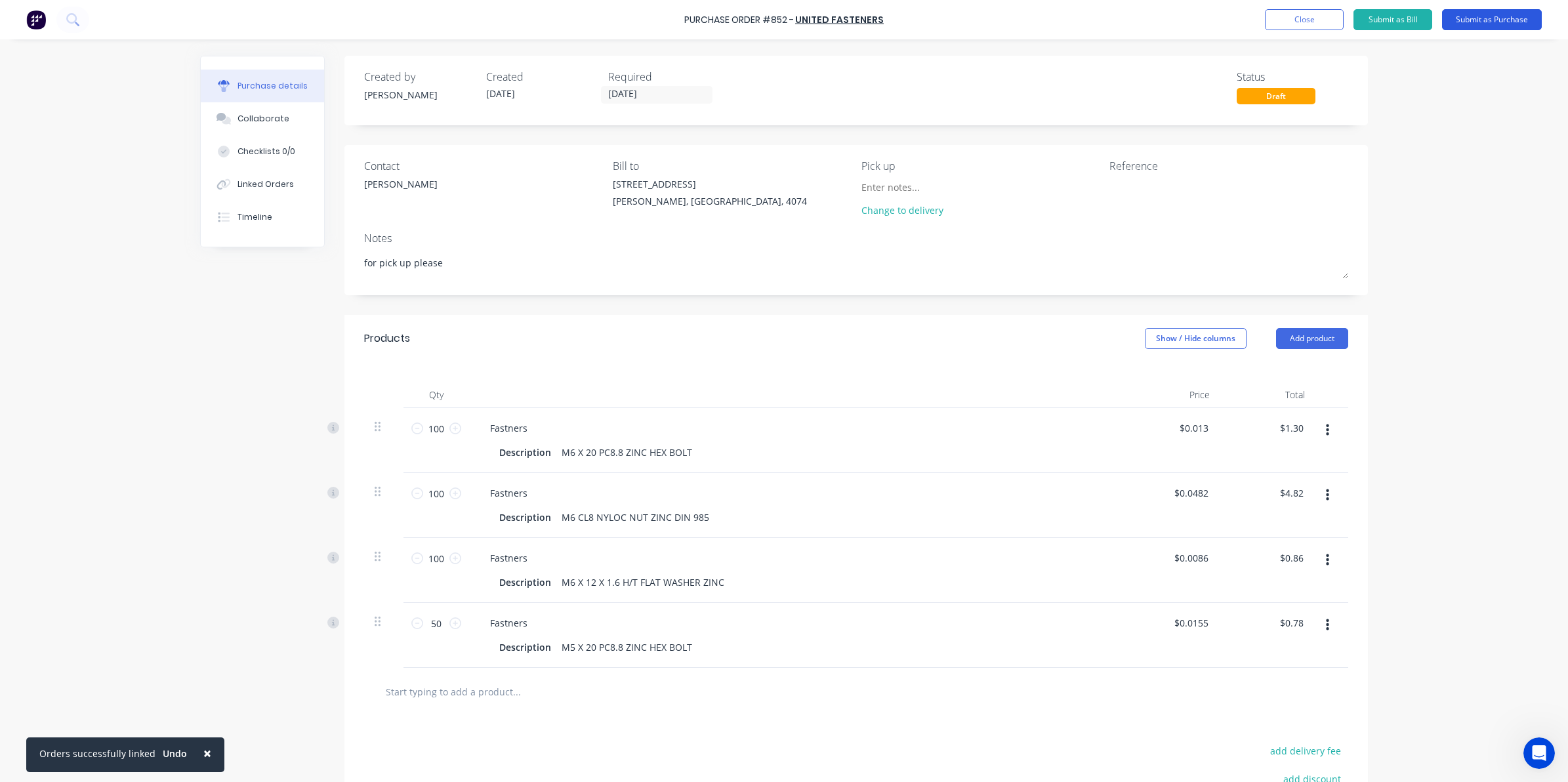
click at [1511, 20] on button "Submit as Purchase" at bounding box center [1492, 19] width 100 height 21
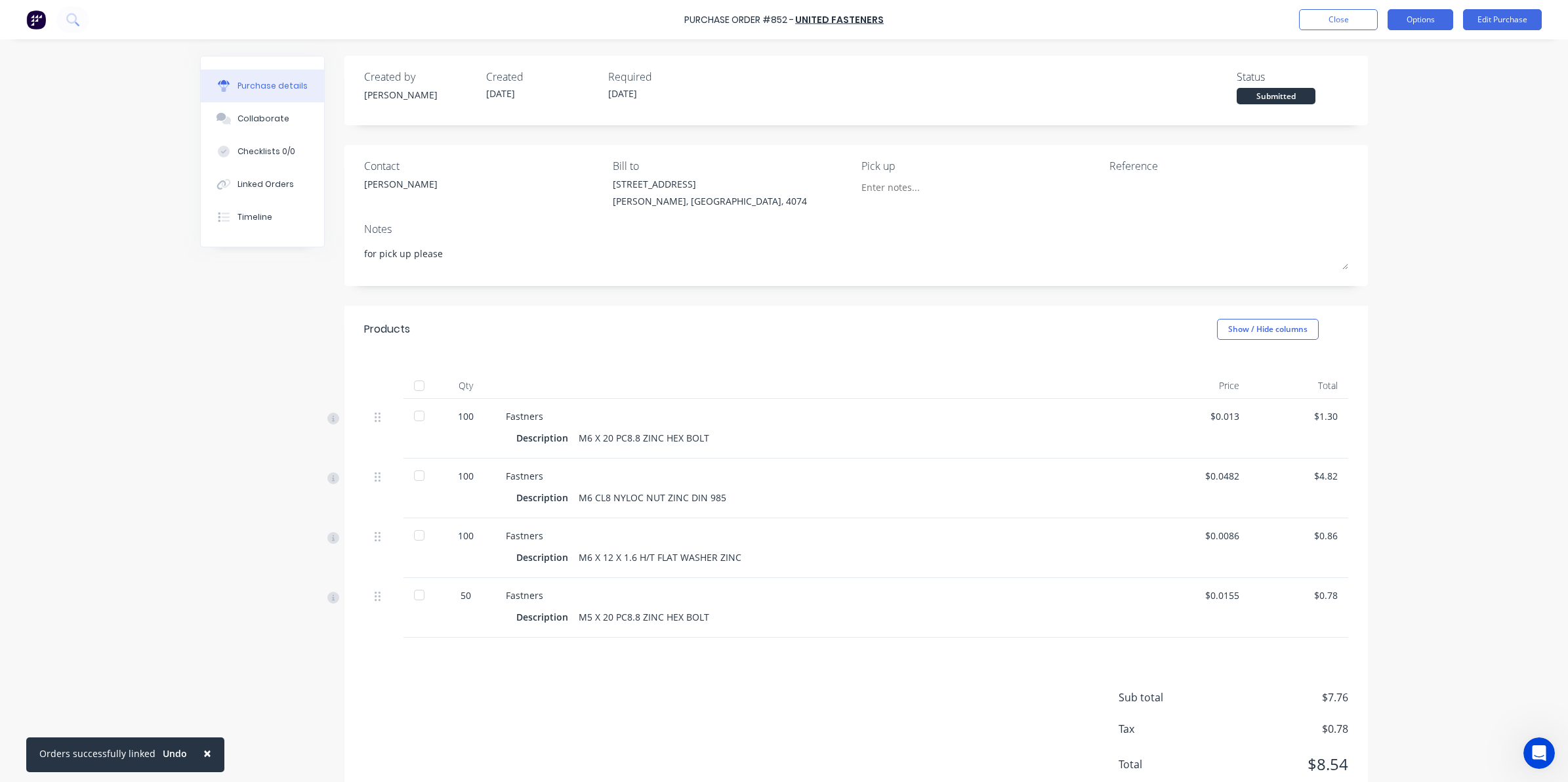
click at [1421, 17] on button "Options" at bounding box center [1421, 19] width 65 height 21
click at [1391, 61] on div "Print / Email" at bounding box center [1391, 53] width 101 height 19
click at [1374, 110] on div "Without pricing" at bounding box center [1391, 106] width 101 height 19
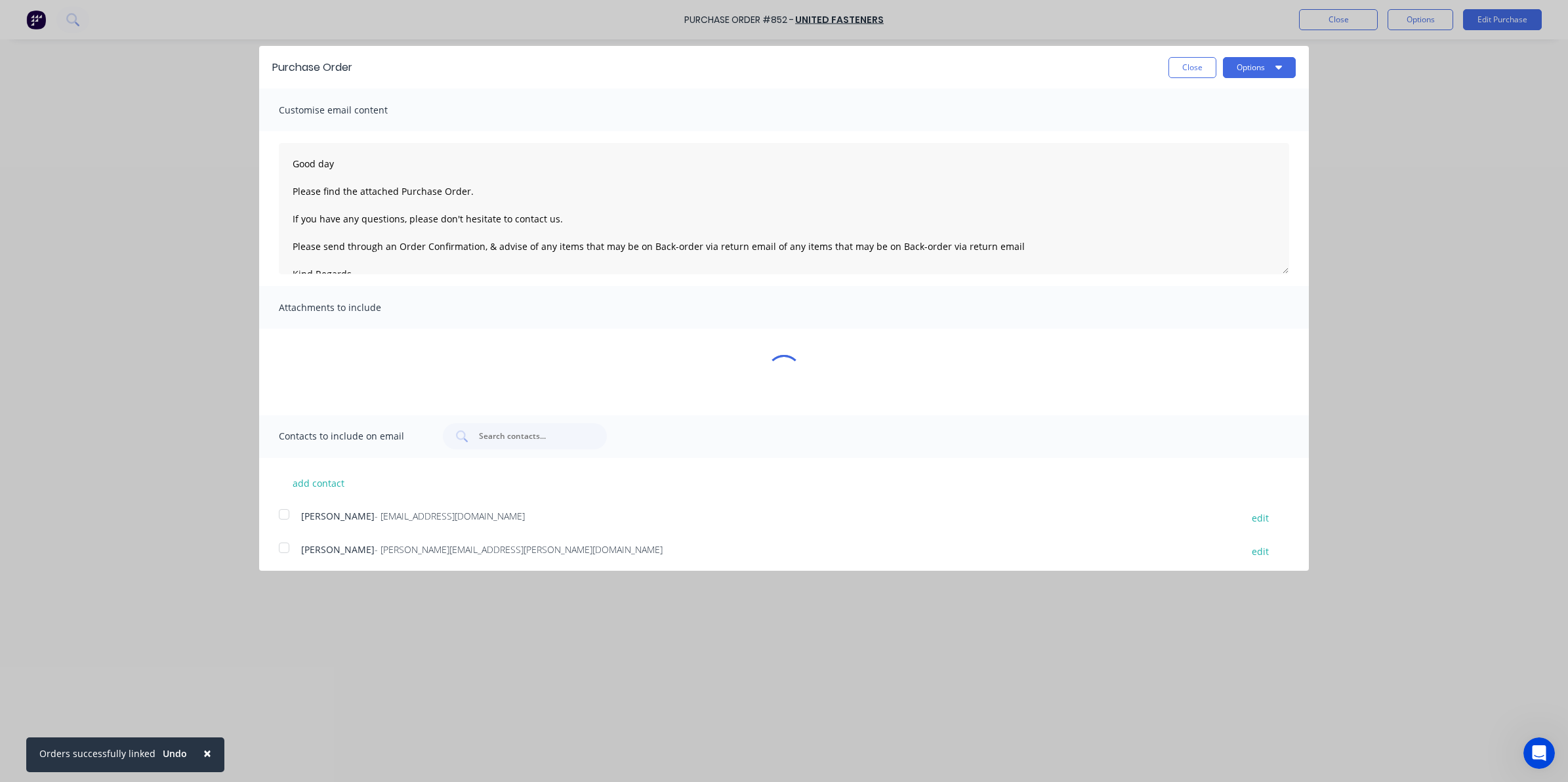
type textarea "x"
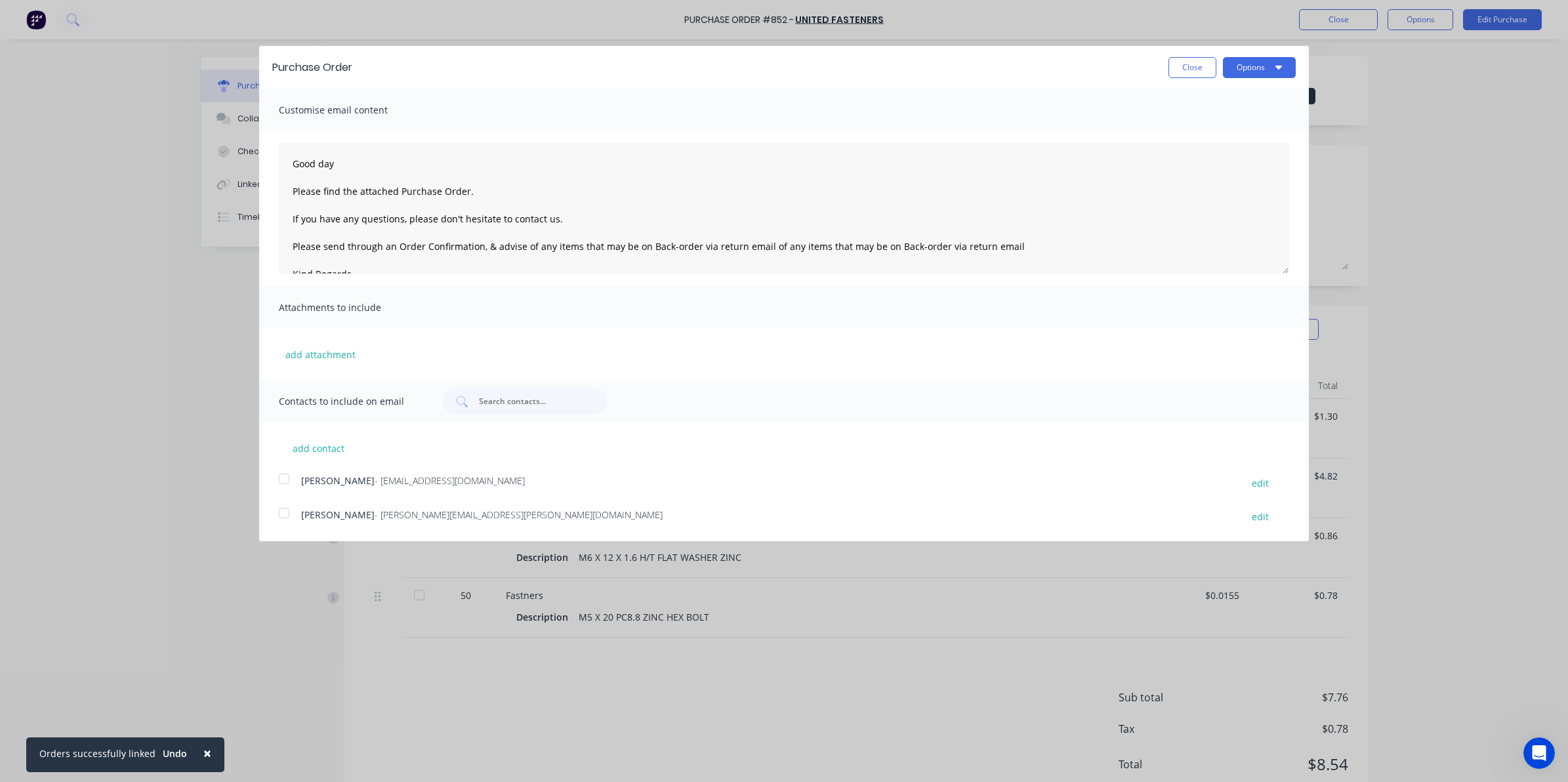
click at [287, 510] on div at bounding box center [284, 513] width 26 height 26
type textarea "Good day Please find the attached Purchase Order. If you have any questions, pl…"
click at [1268, 62] on button "Options" at bounding box center [1259, 67] width 73 height 21
click at [1219, 133] on div "Email" at bounding box center [1234, 127] width 101 height 19
type textarea "x"
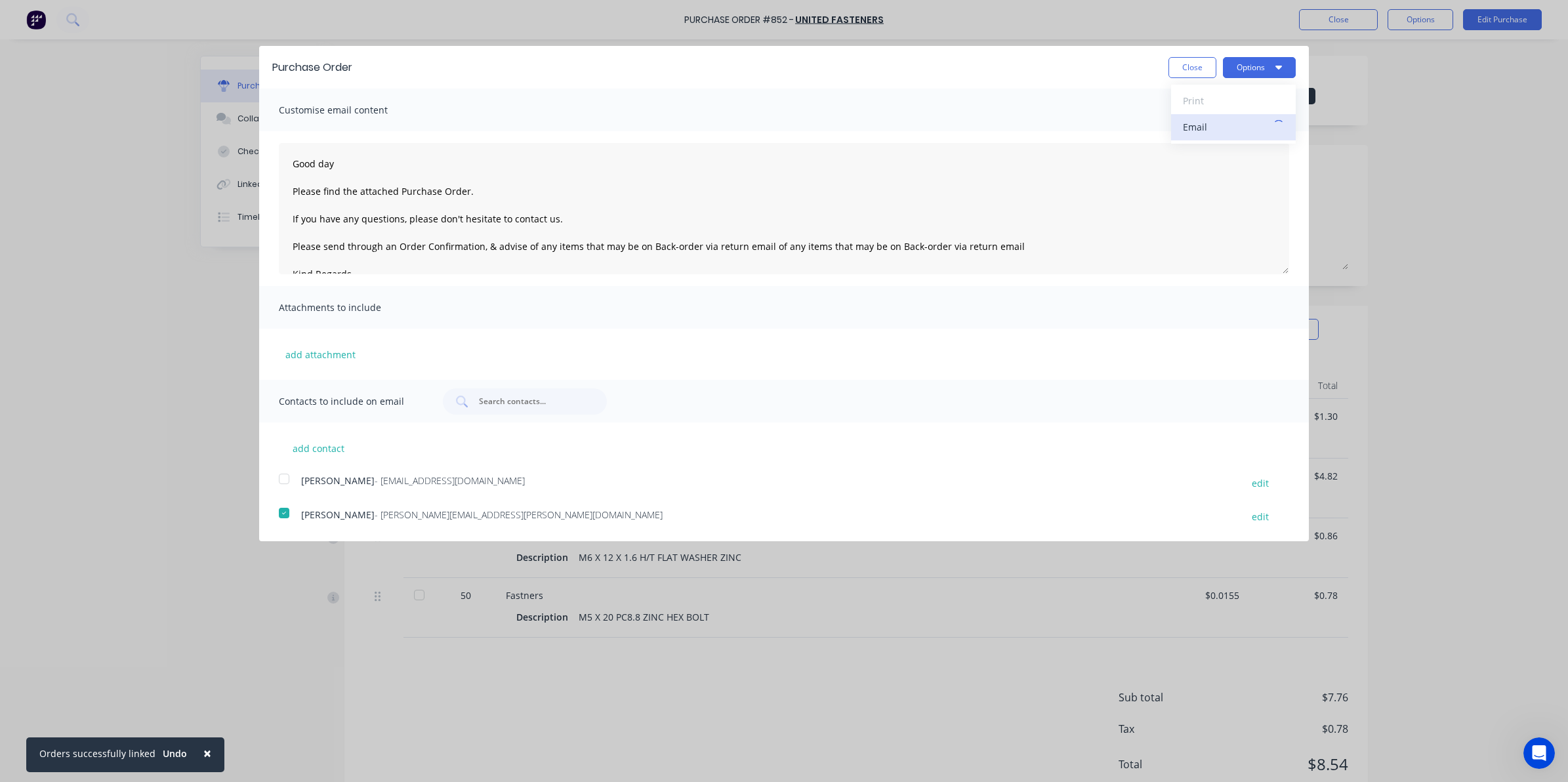
type textarea "Good day Please find the attached Purchase Order. If you have any questions, pl…"
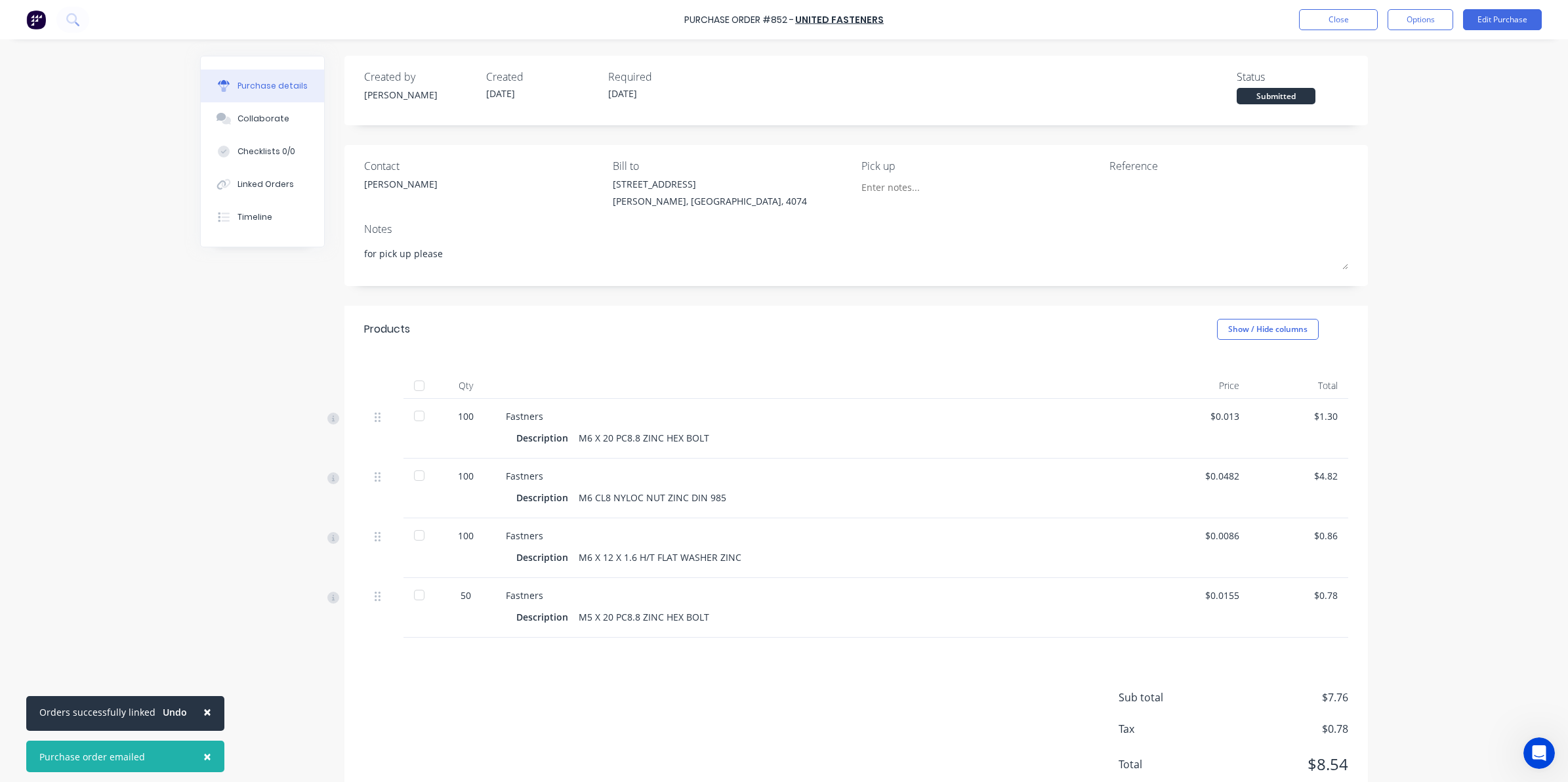
click at [209, 706] on button "×" at bounding box center [207, 712] width 34 height 31
click at [165, 757] on span "×" at bounding box center [168, 756] width 8 height 18
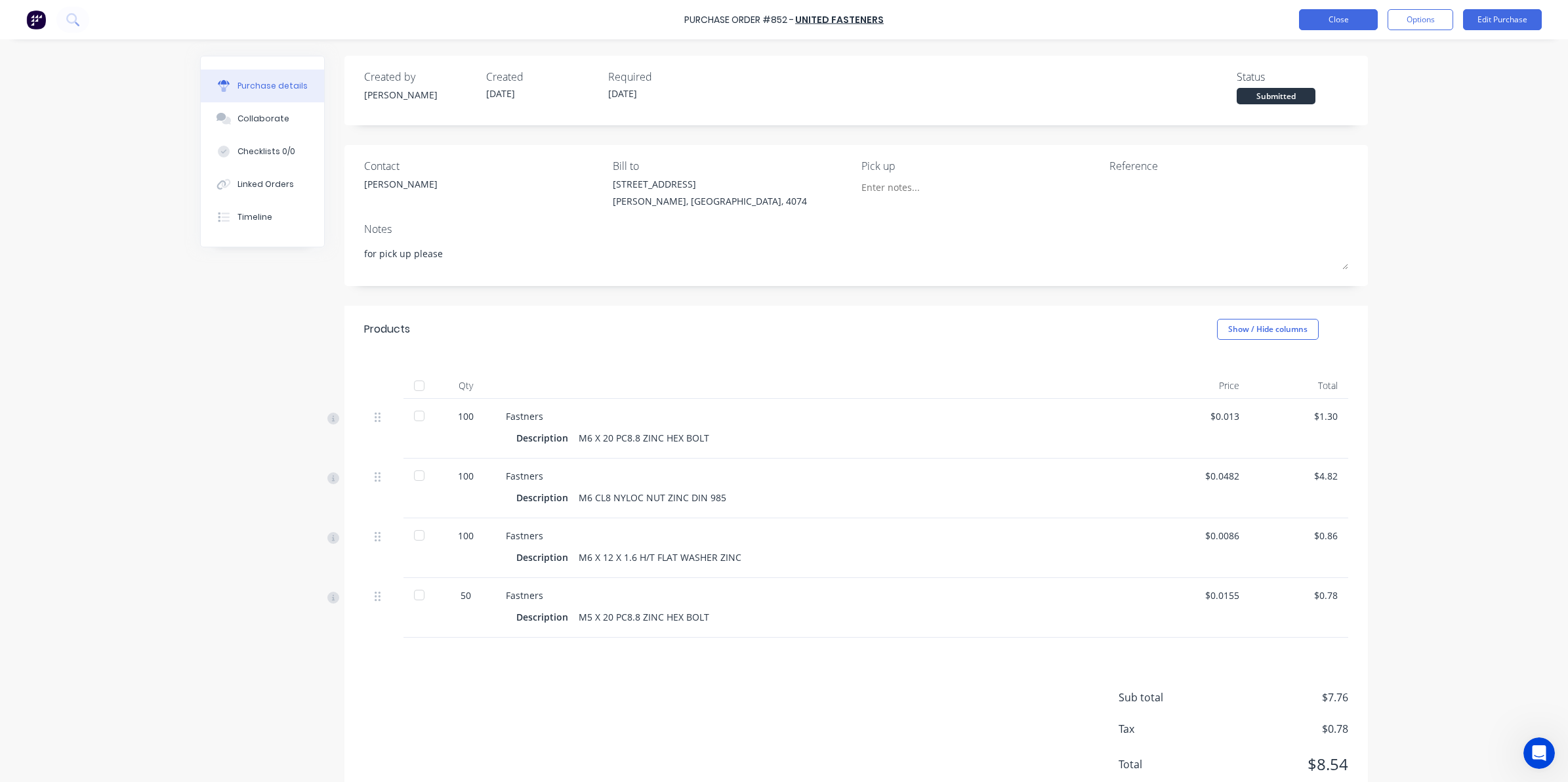
click at [1334, 26] on button "Close" at bounding box center [1338, 19] width 78 height 21
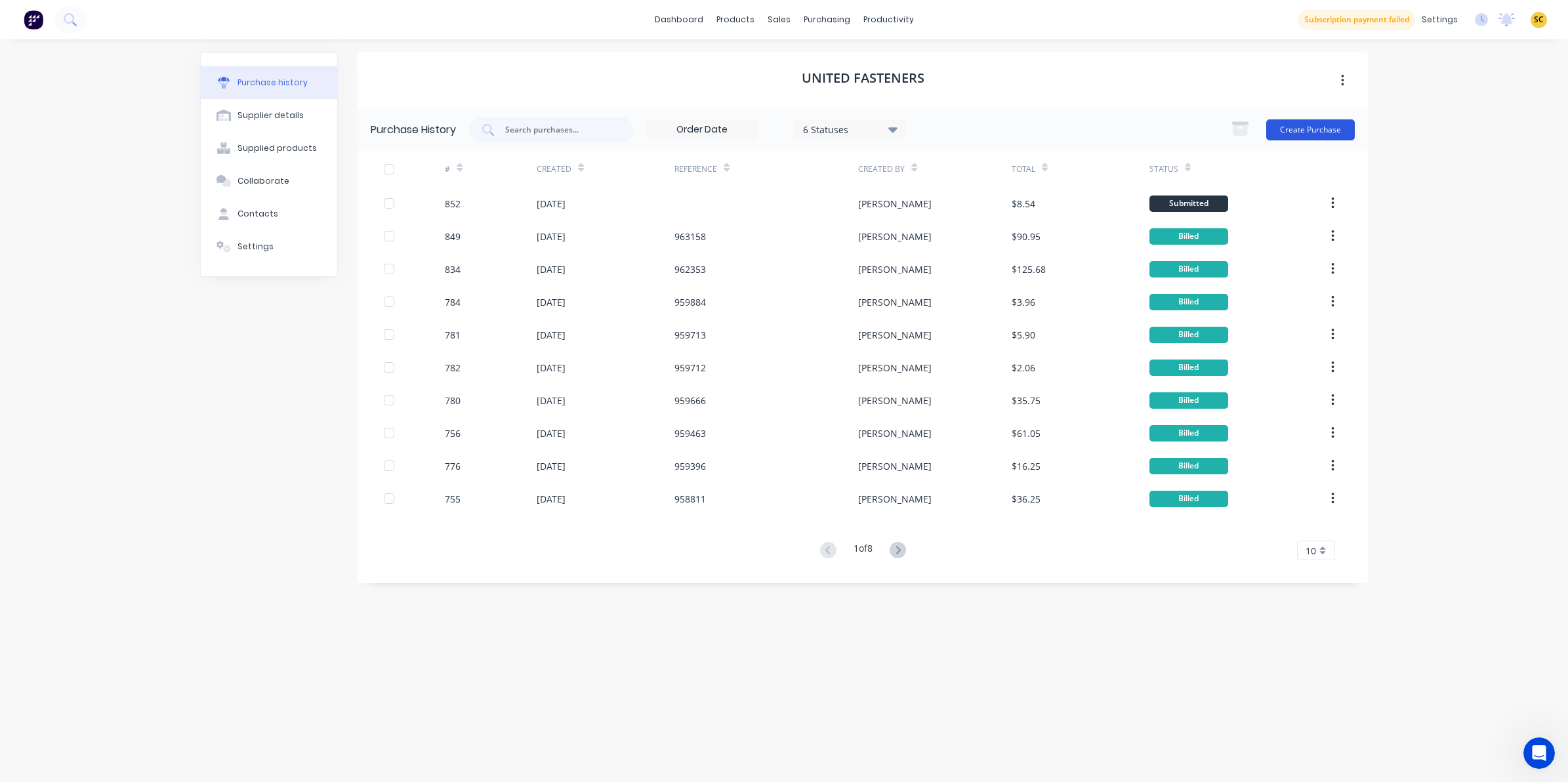
click at [1333, 131] on button "Create Purchase" at bounding box center [1311, 130] width 89 height 21
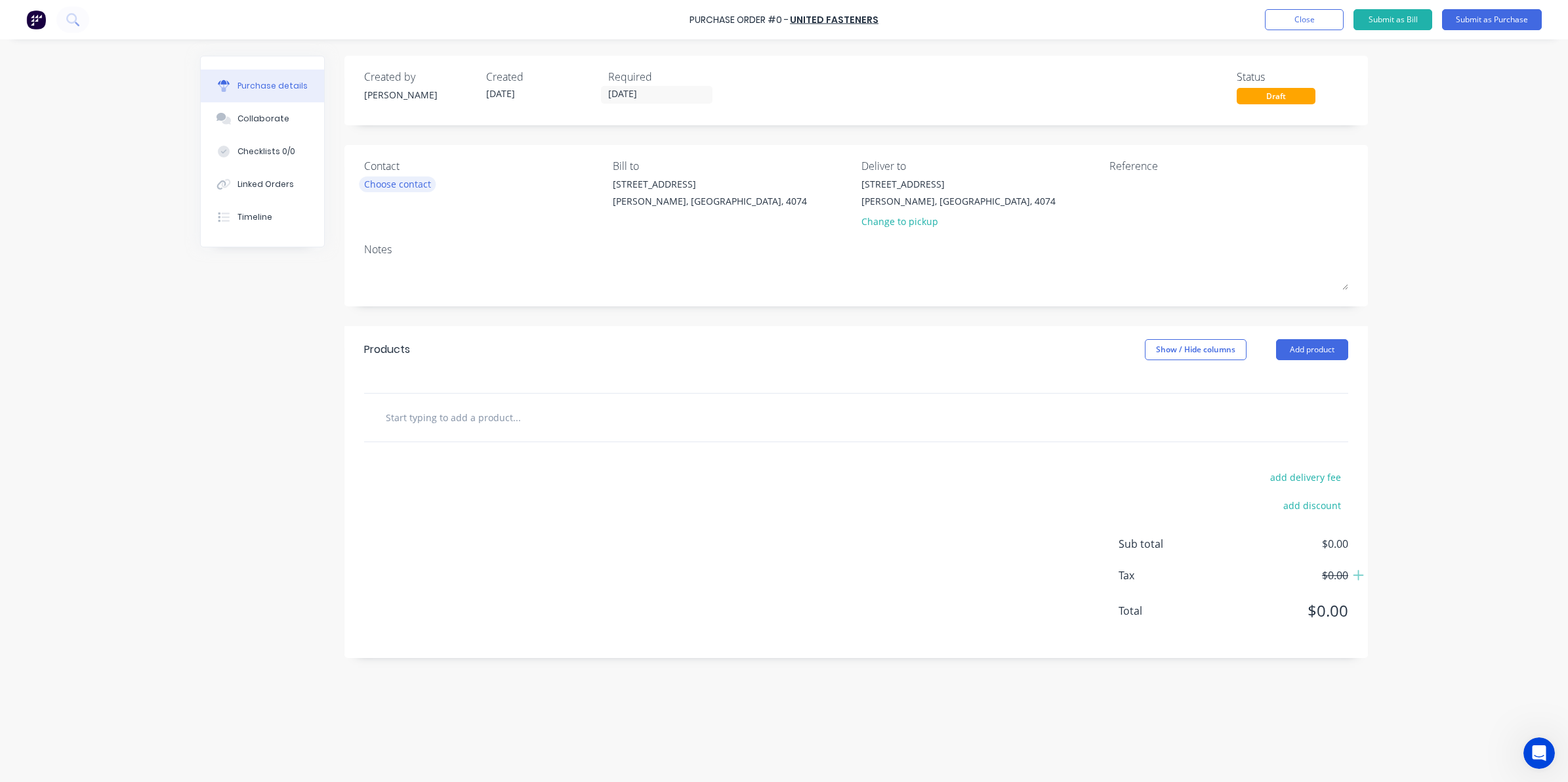
click at [402, 177] on div "Choose contact" at bounding box center [398, 184] width 67 height 14
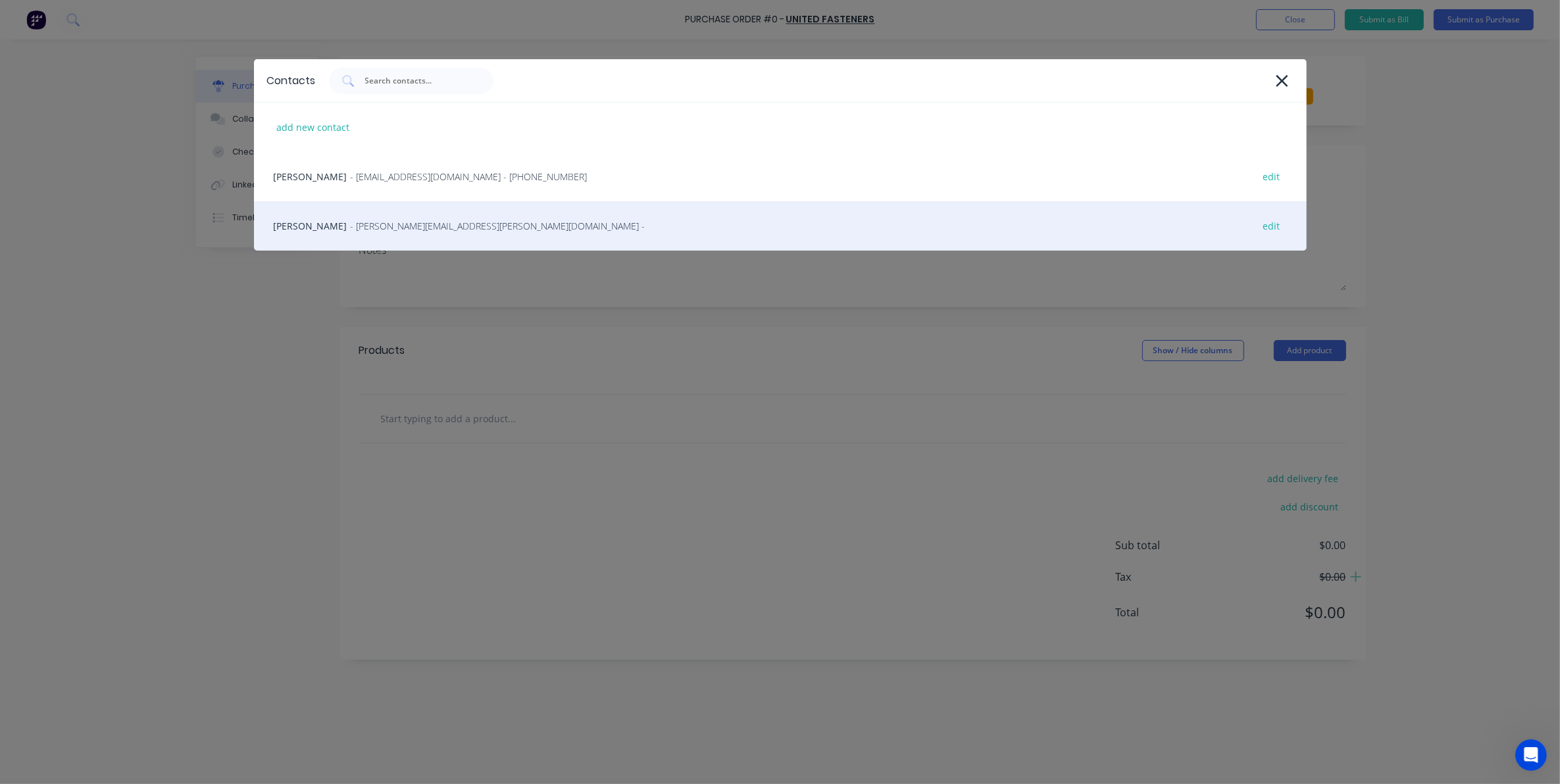
click at [432, 216] on div "Michelle - michelle.berrigan@unitedfasteners.com.au - edit" at bounding box center [780, 226] width 1053 height 49
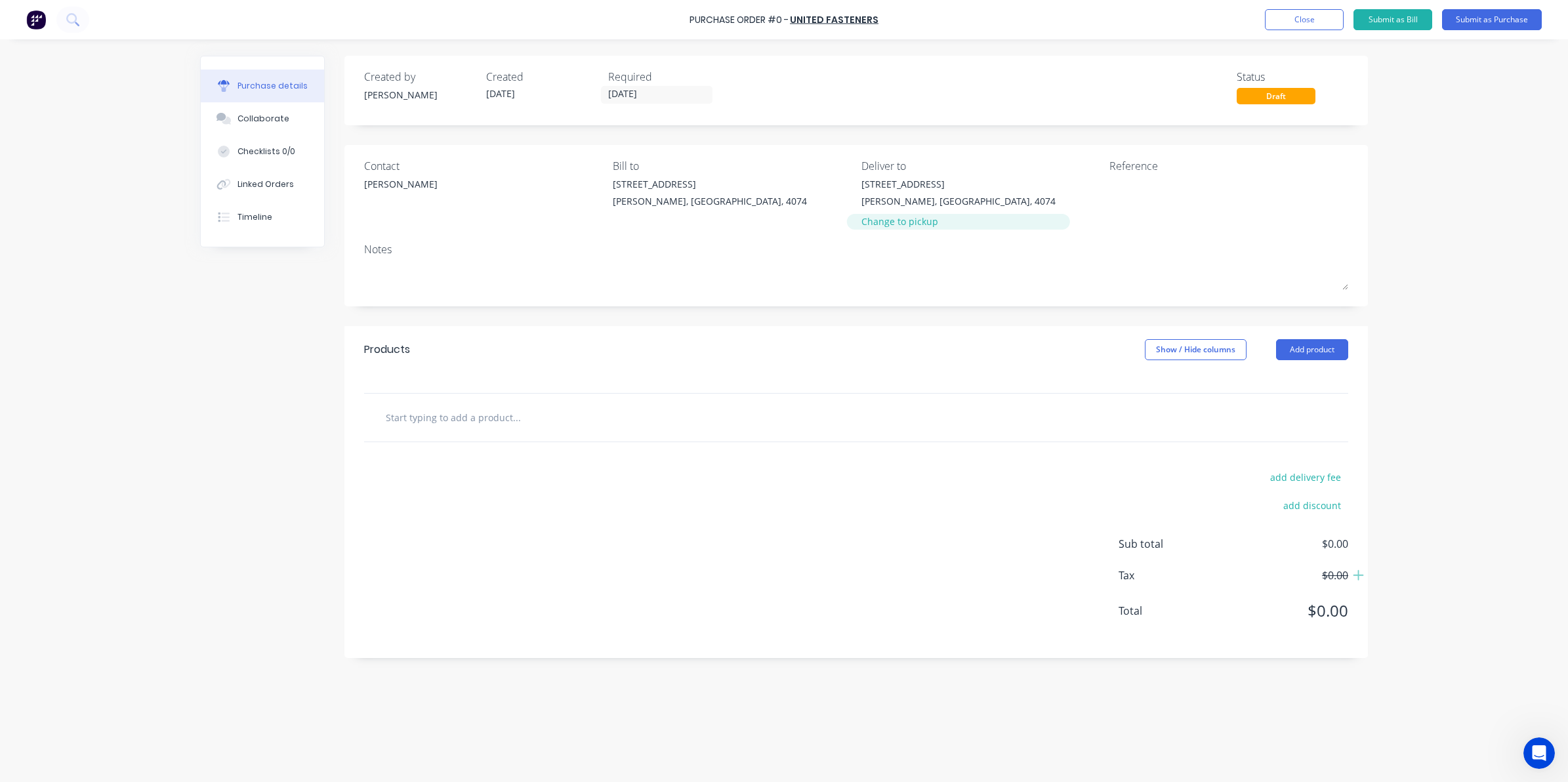
click at [913, 218] on div "Change to pickup" at bounding box center [958, 222] width 194 height 14
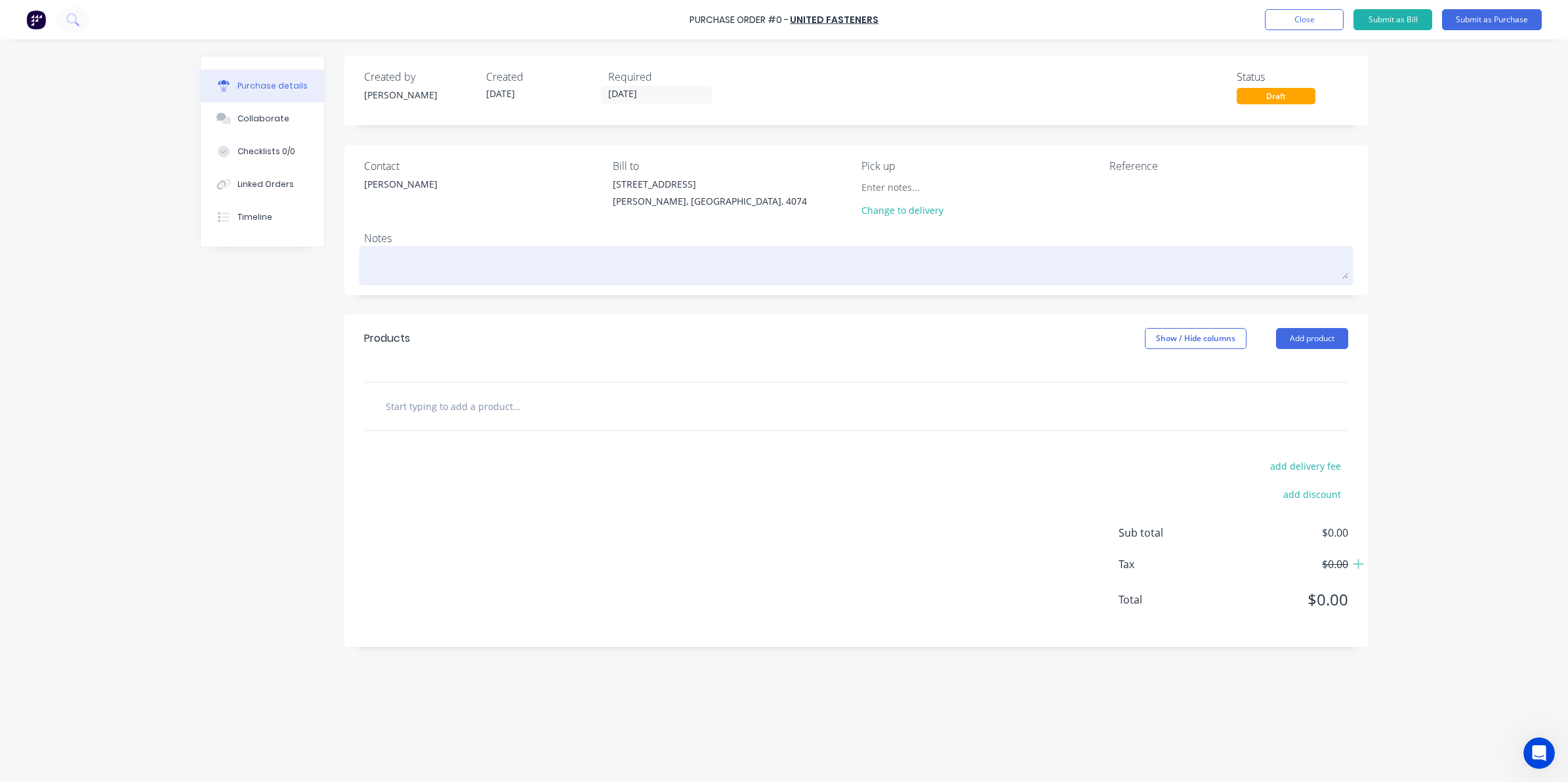
click at [514, 276] on textarea at bounding box center [856, 264] width 984 height 29
type textarea "x"
type textarea "f"
type textarea "x"
type textarea "fo"
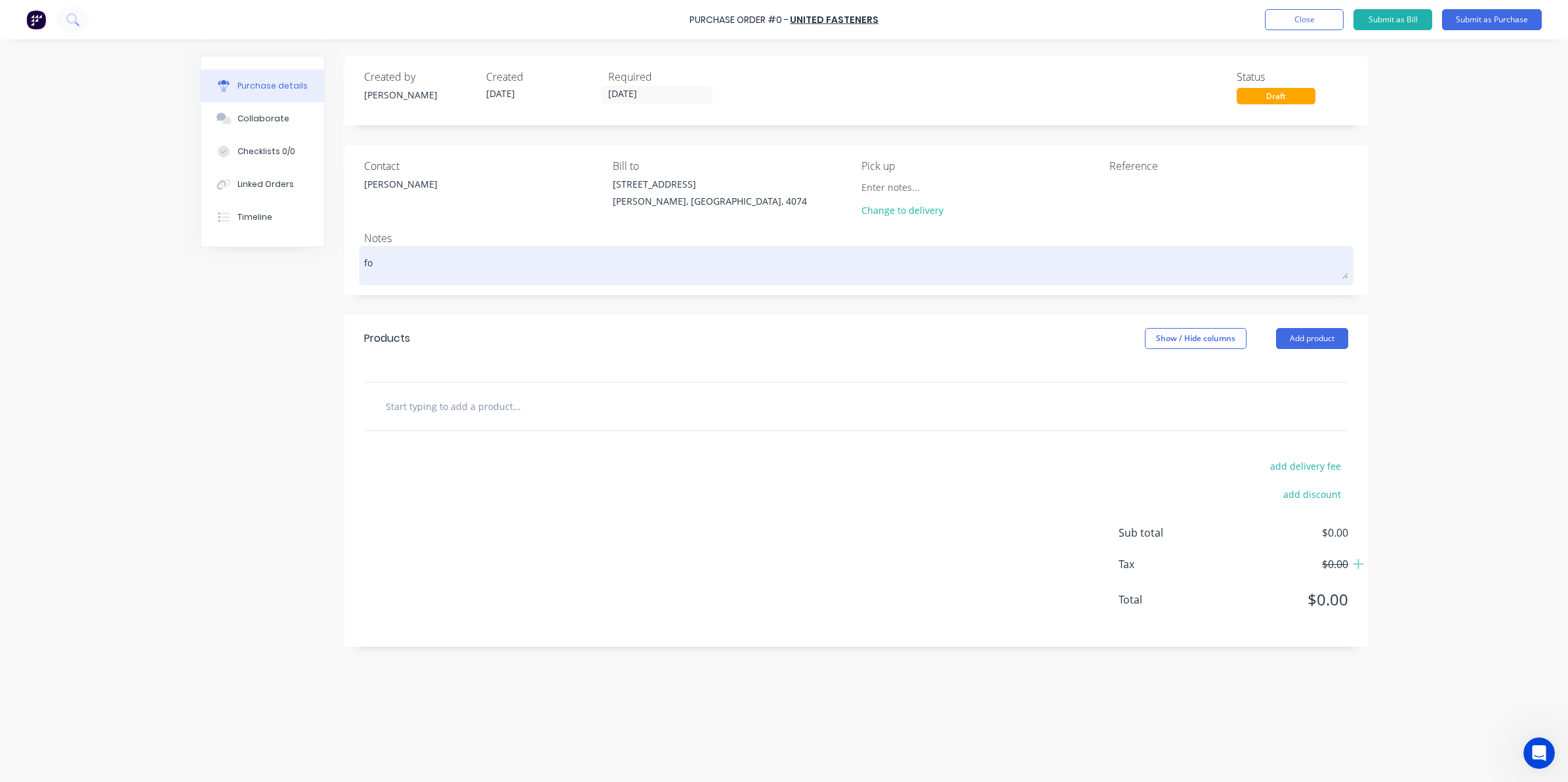
type textarea "x"
type textarea "for"
type textarea "x"
type textarea "for p"
type textarea "x"
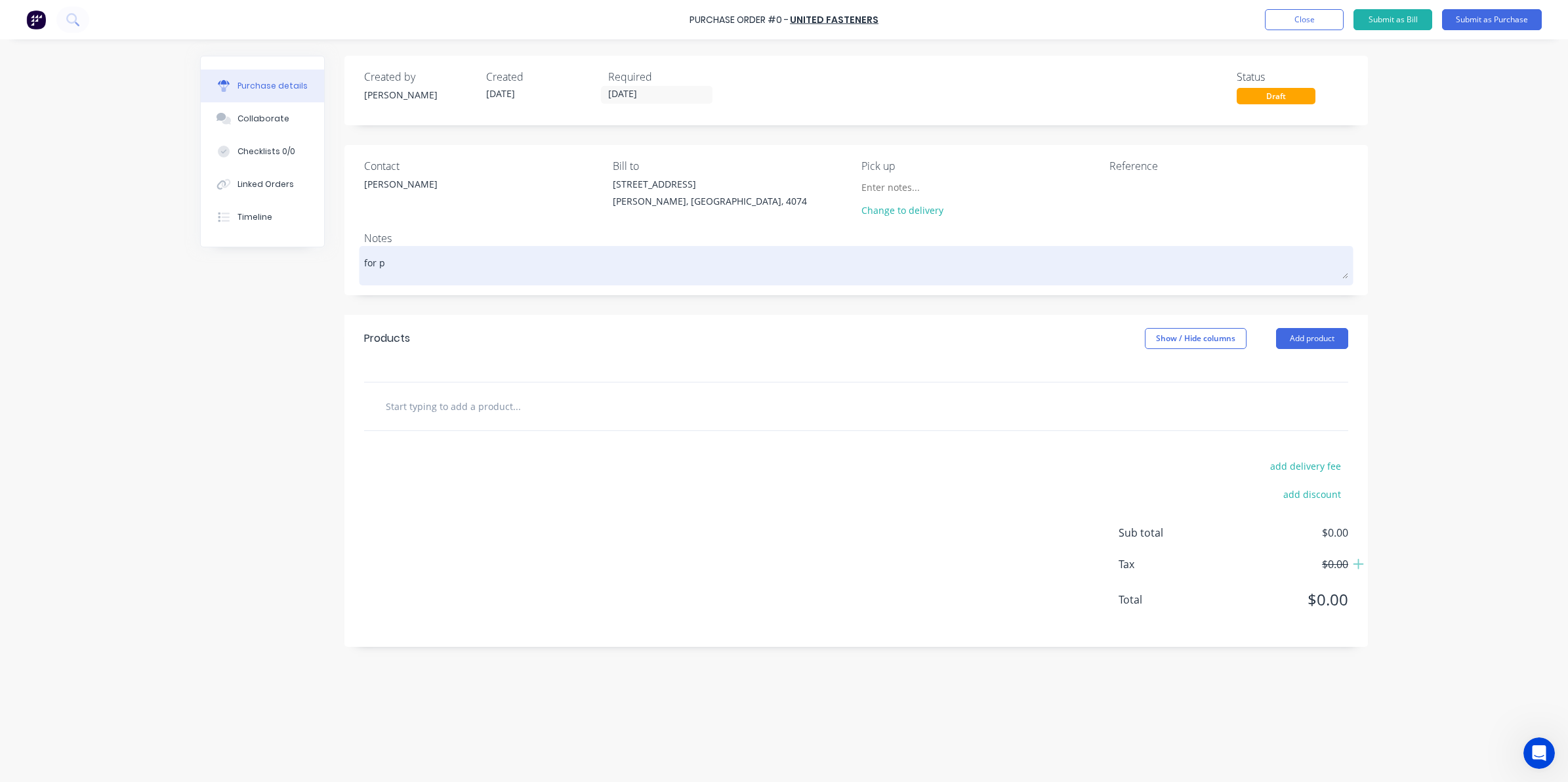
type textarea "for pi"
type textarea "x"
type textarea "for pic"
type textarea "x"
type textarea "for pick"
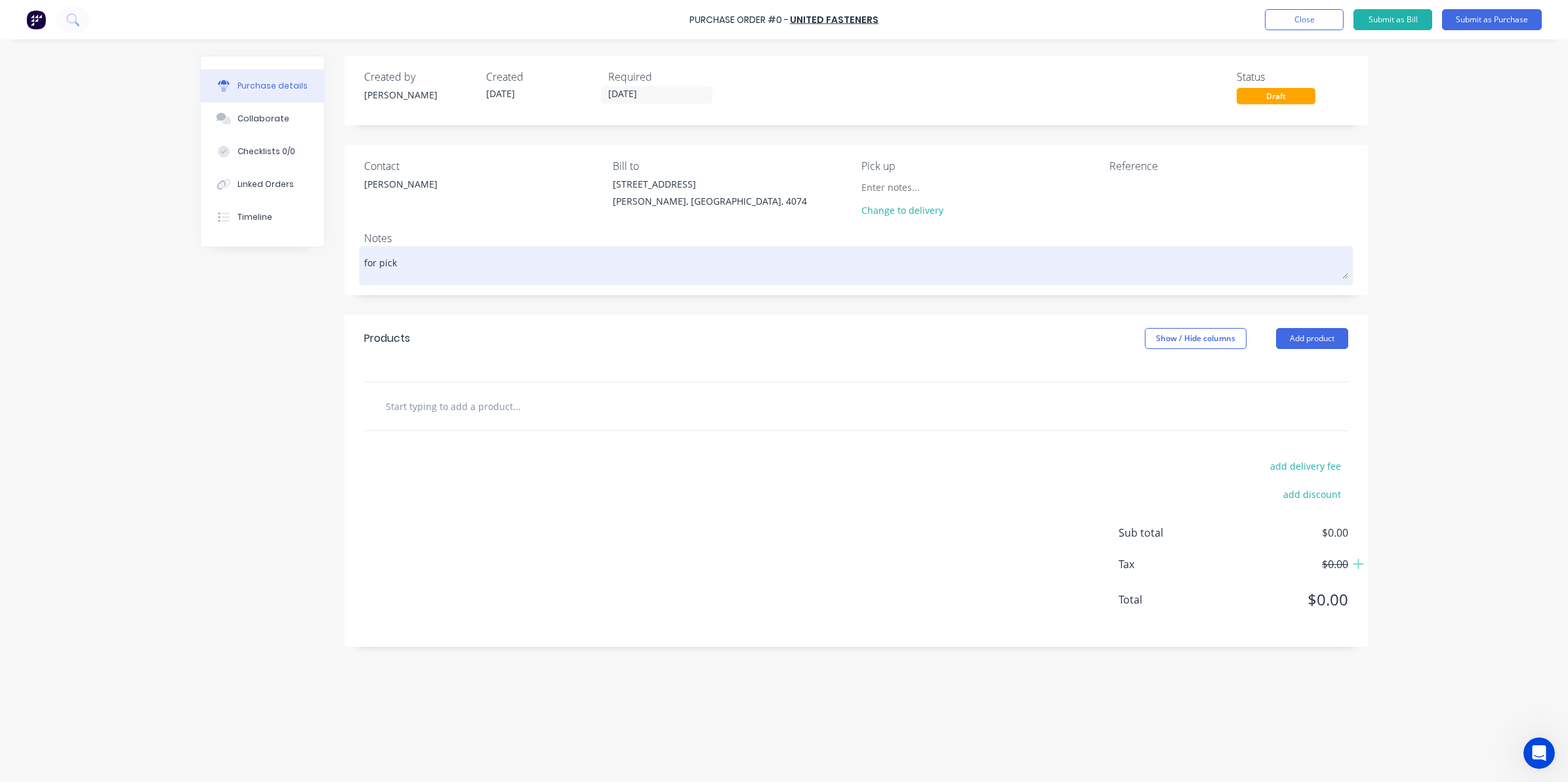
type textarea "x"
type textarea "for pick"
type textarea "x"
type textarea "for pick u"
type textarea "x"
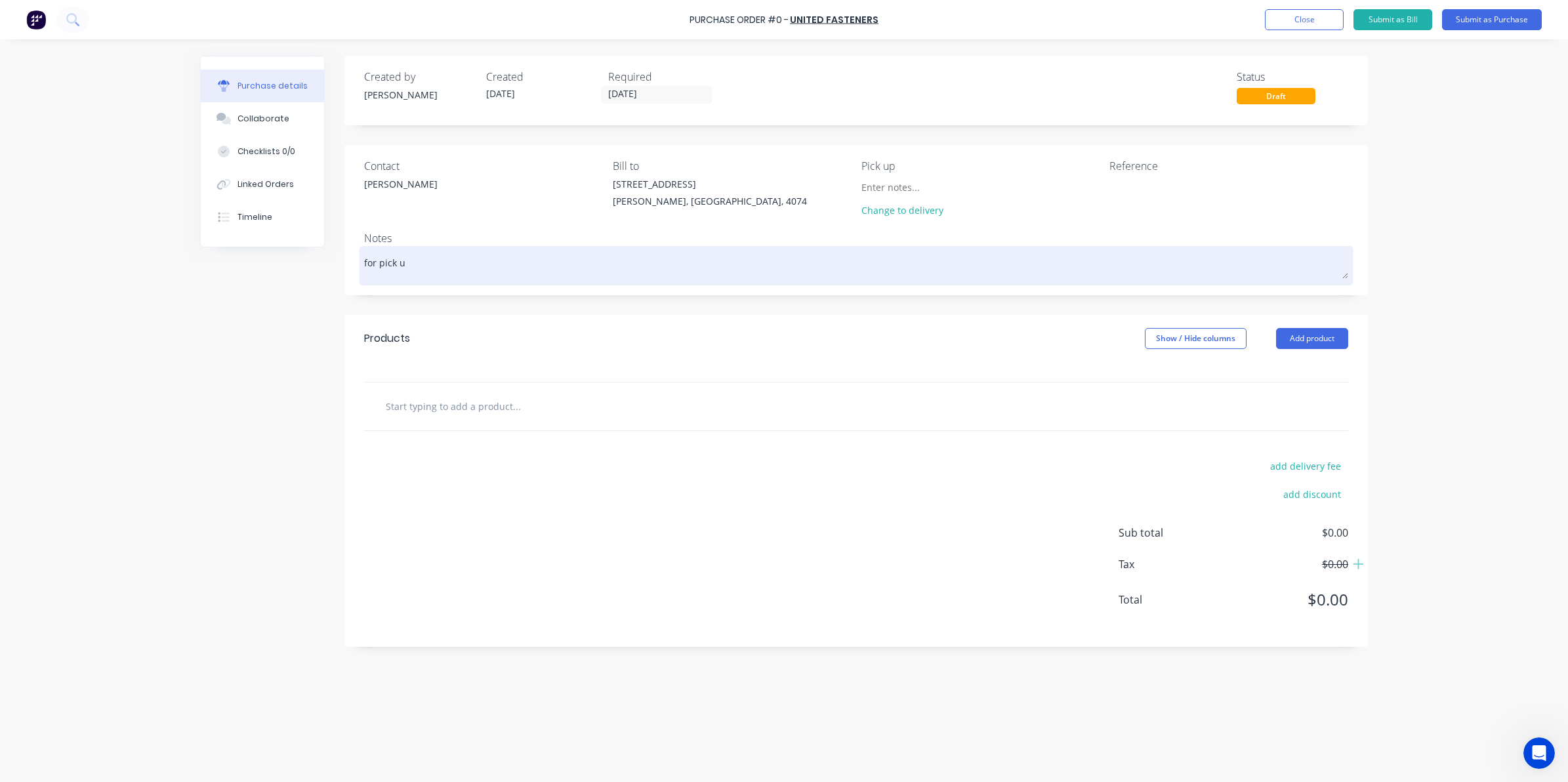
type textarea "for pick up"
type textarea "x"
type textarea "for pick up"
type textarea "x"
type textarea "for pick up p"
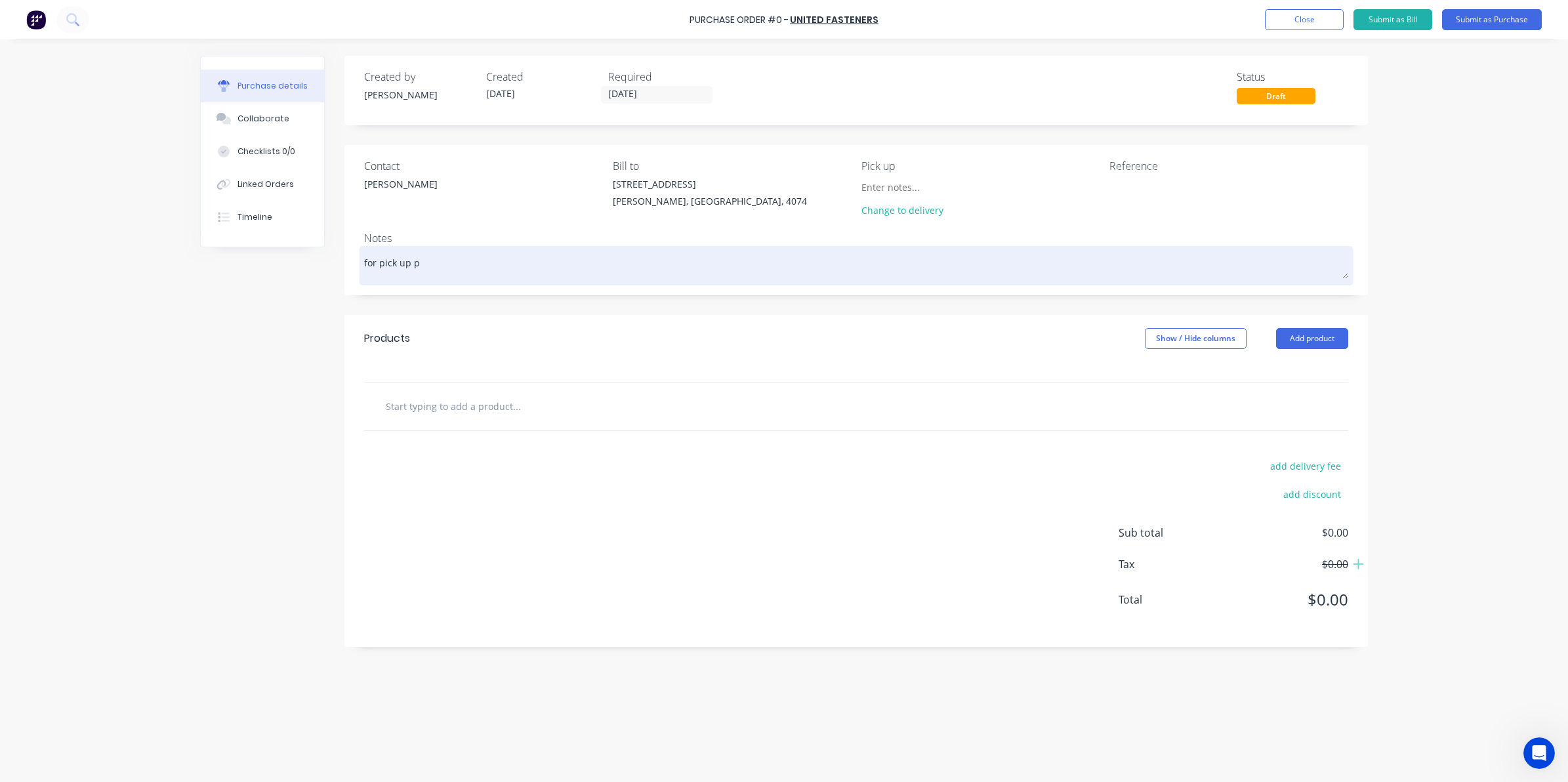
type textarea "x"
type textarea "for pick up pl"
type textarea "x"
type textarea "for pick up ple"
type textarea "x"
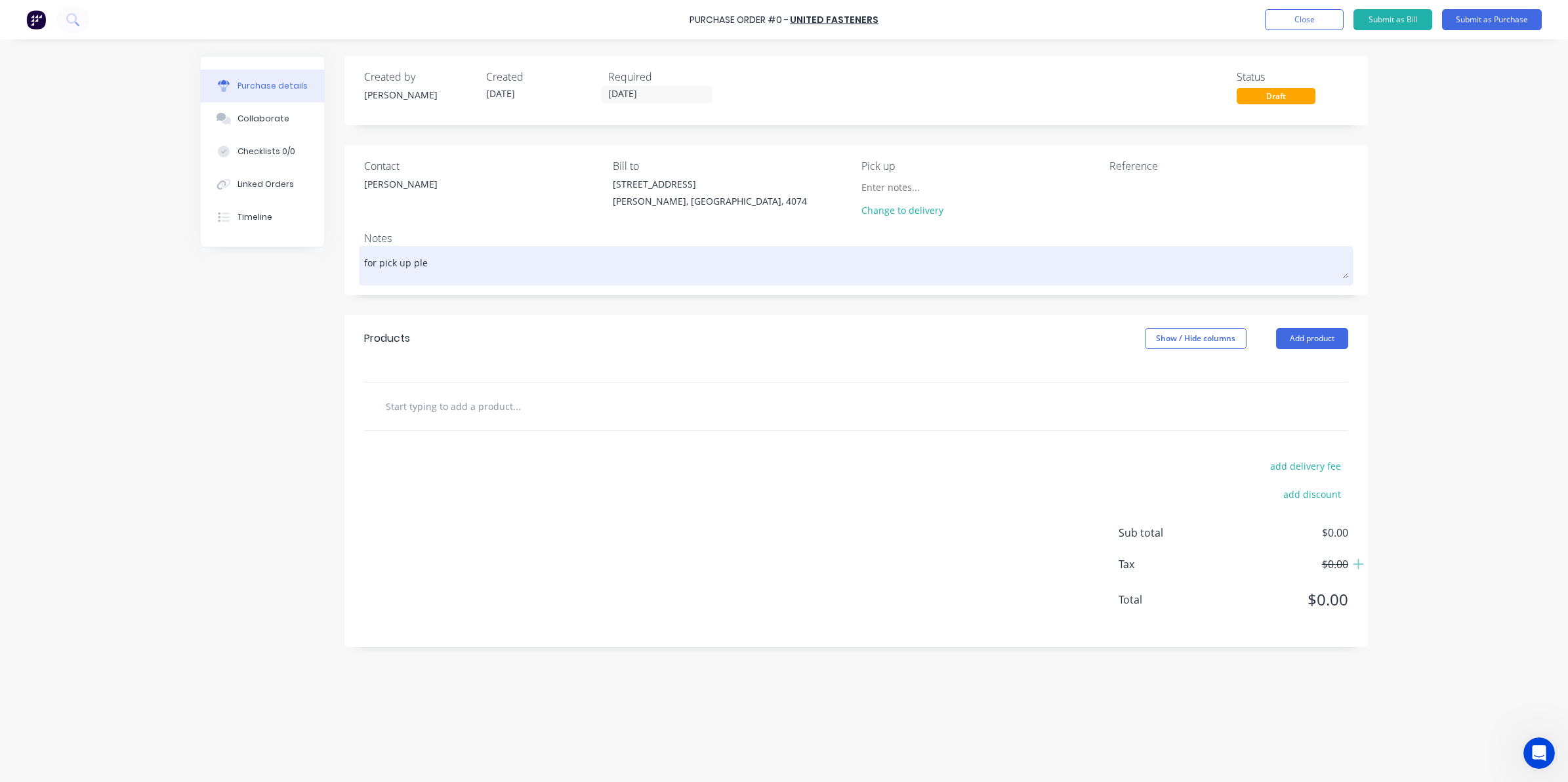
type textarea "for pick up plea"
type textarea "x"
type textarea "for pick up pleas"
type textarea "x"
type textarea "for pick up please"
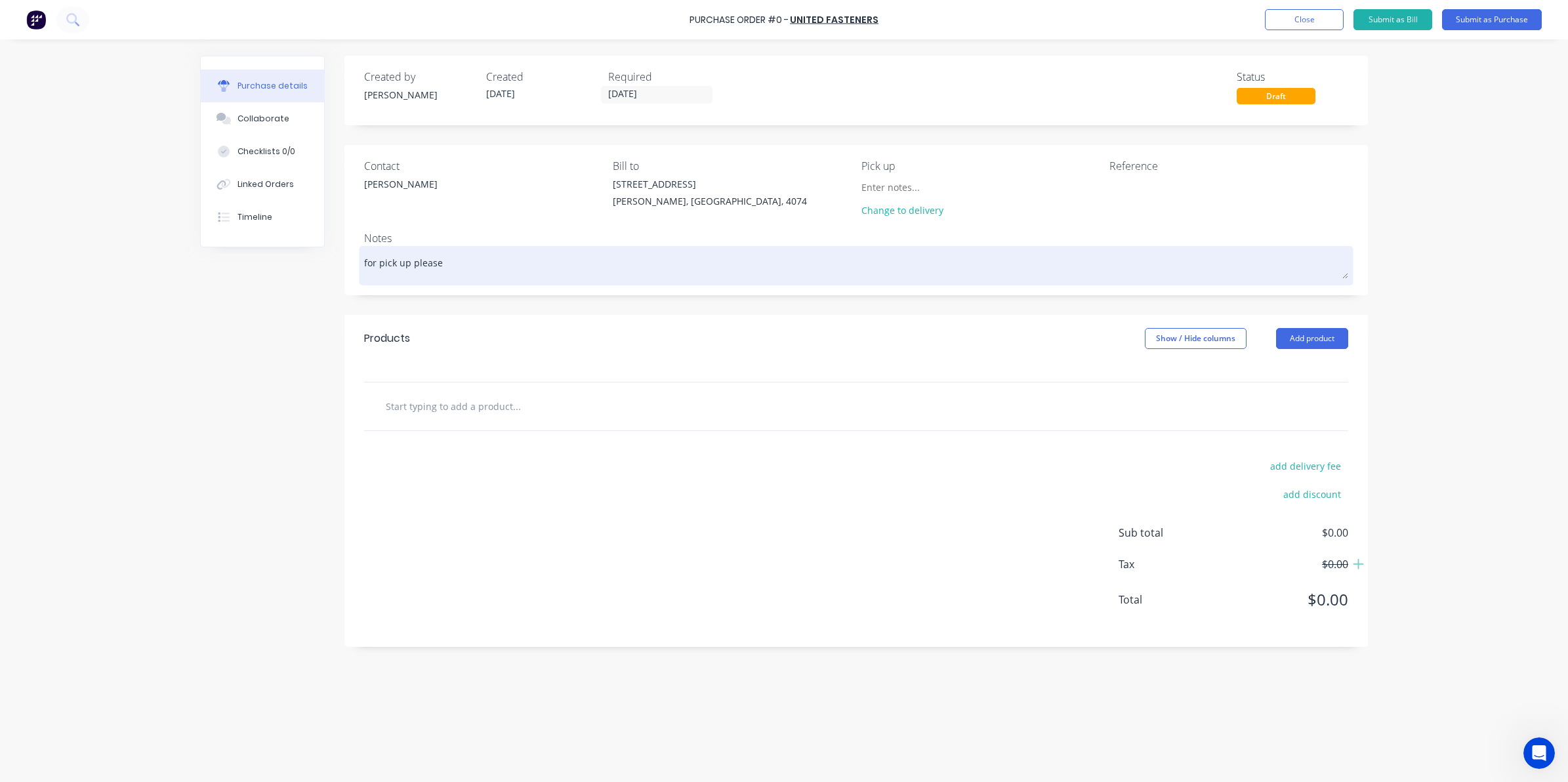
type textarea "x"
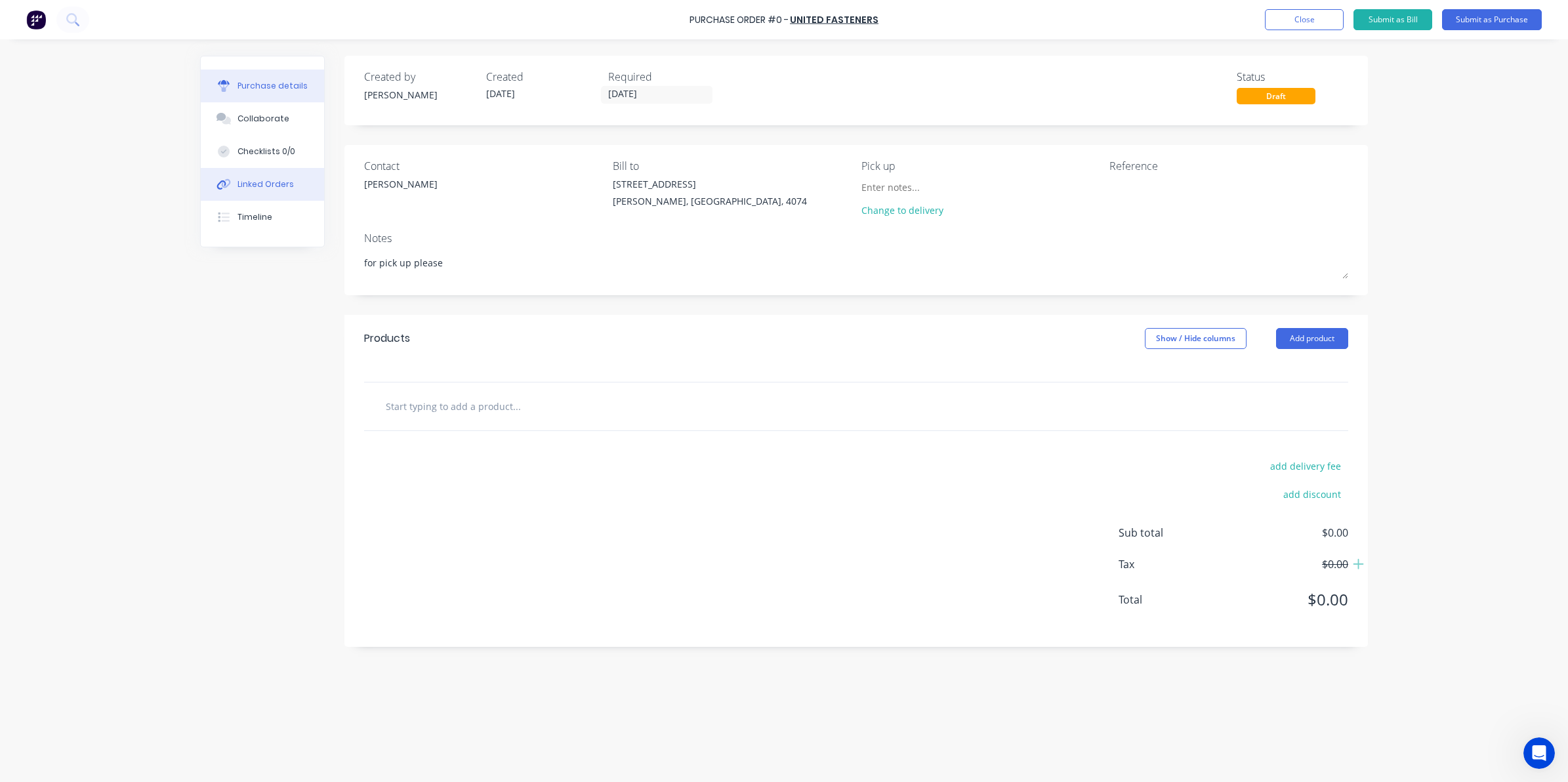
type textarea "for pick up please"
type textarea "x"
type textarea "for pick up please"
click at [271, 184] on div "Linked Orders" at bounding box center [265, 184] width 57 height 12
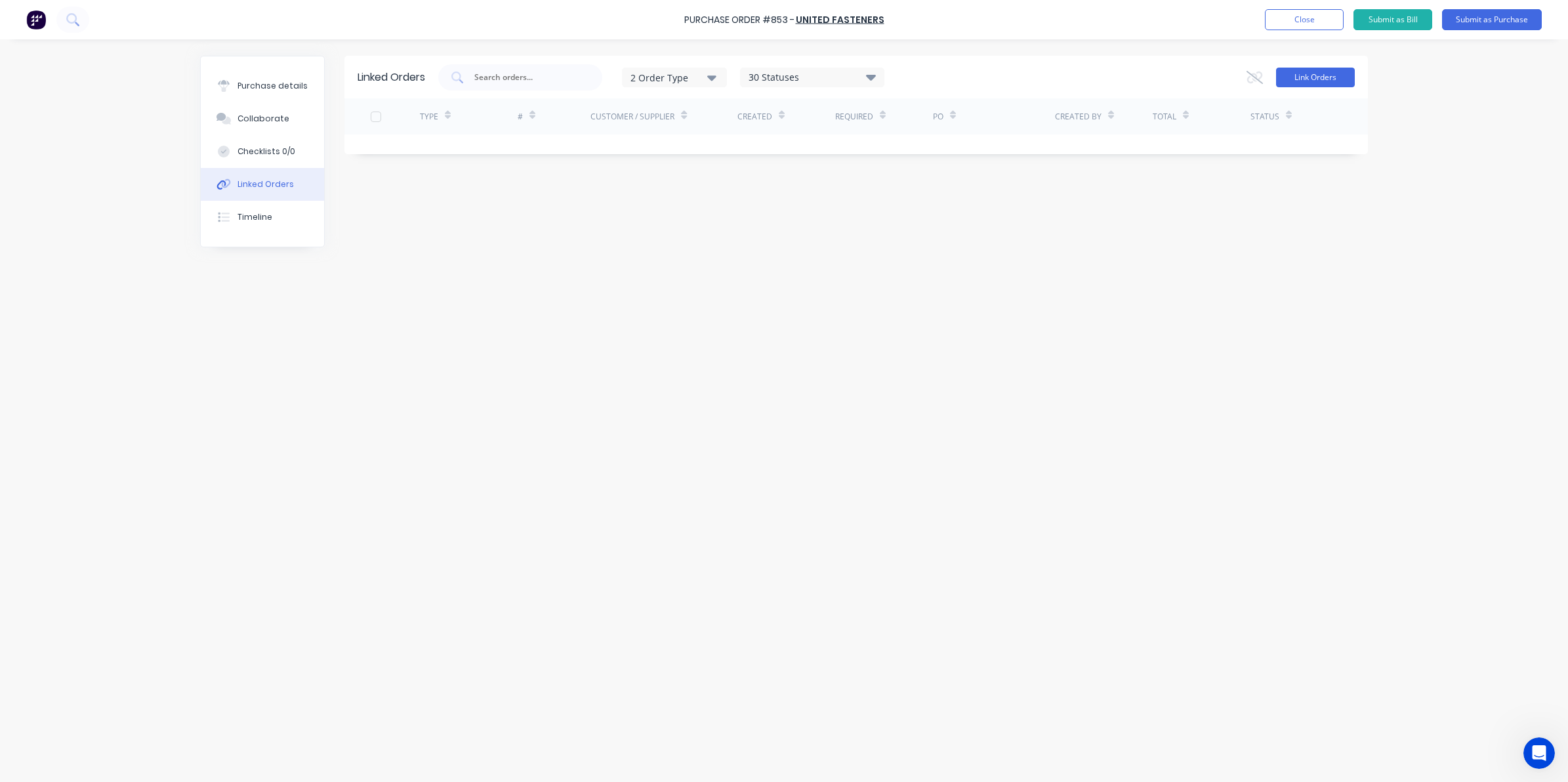
click at [1339, 79] on button "Link Orders" at bounding box center [1315, 77] width 78 height 20
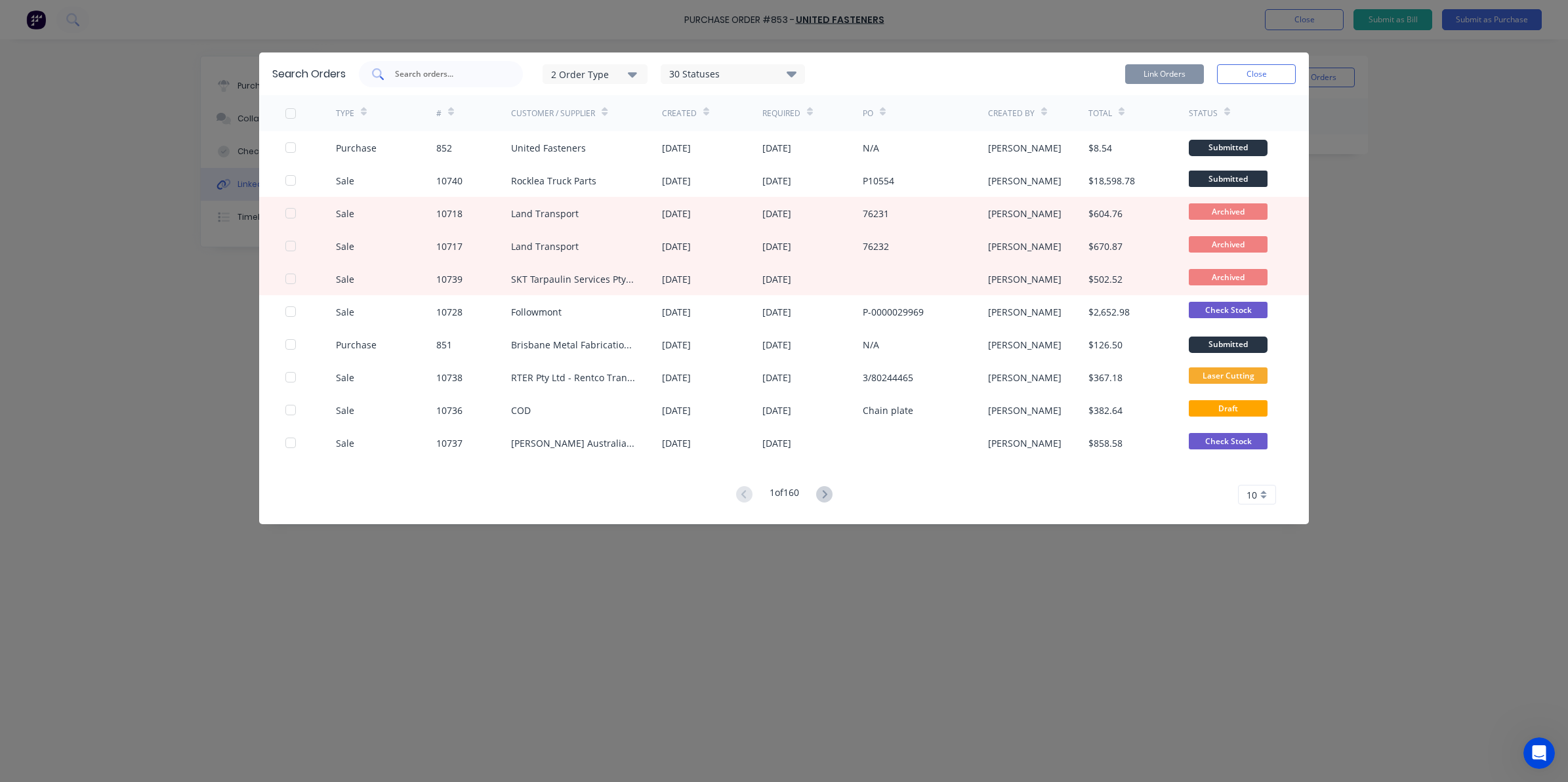
click at [433, 65] on div at bounding box center [441, 74] width 164 height 26
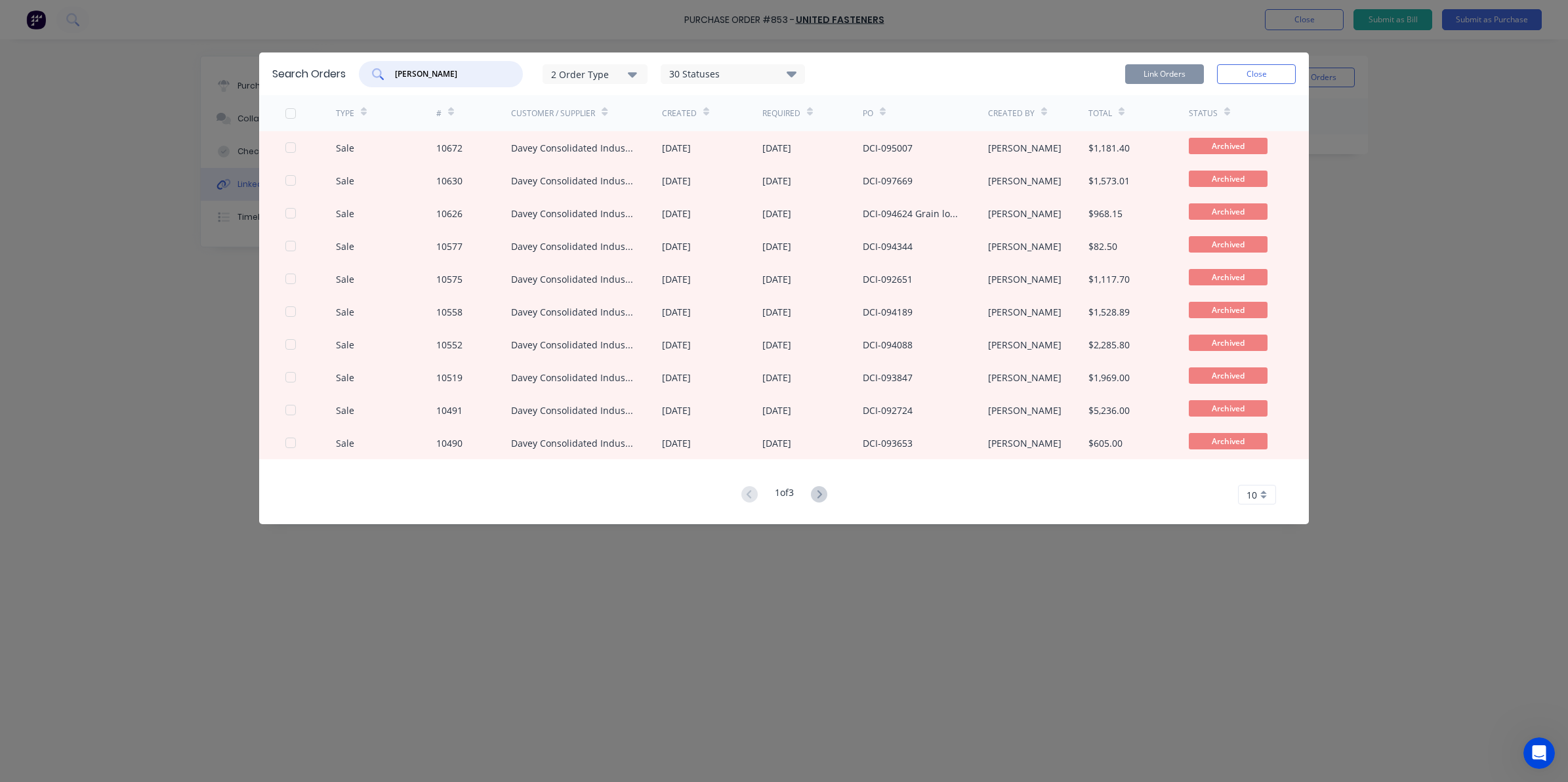
drag, startPoint x: 407, startPoint y: 69, endPoint x: 450, endPoint y: 60, distance: 43.9
click at [450, 60] on div "Search Orders dave 2 Order Type 30 Statuses Sales Order Status All Archived Dra…" at bounding box center [784, 74] width 1050 height 43
drag, startPoint x: 449, startPoint y: 76, endPoint x: 263, endPoint y: 77, distance: 186.0
click at [271, 78] on div "Search Orders dave 2 Order Type 30 Statuses Sales Order Status All Archived Dra…" at bounding box center [784, 74] width 1050 height 43
type input "bte"
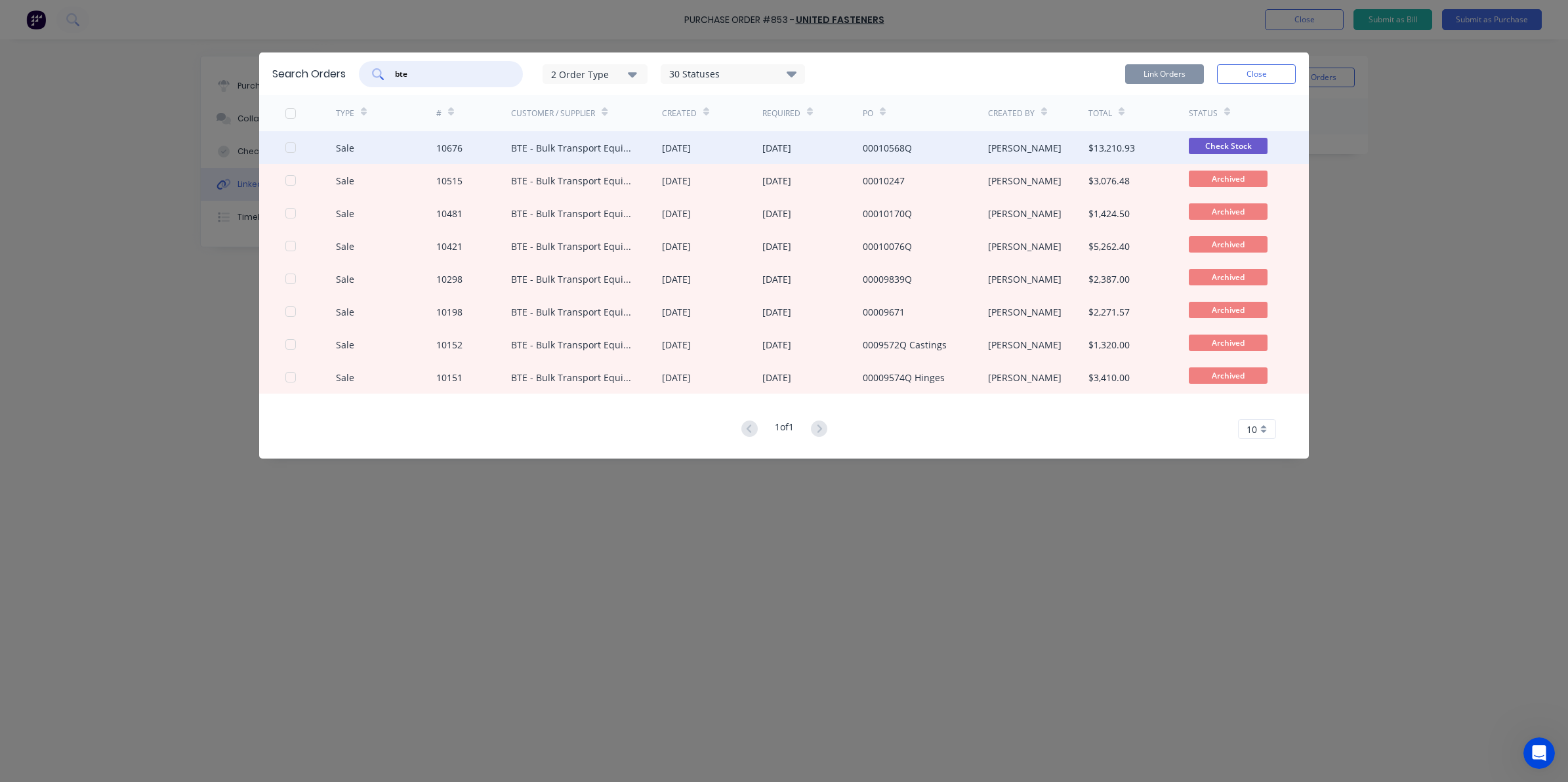
click at [290, 149] on div at bounding box center [291, 147] width 26 height 26
drag, startPoint x: 1155, startPoint y: 74, endPoint x: 1173, endPoint y: 66, distance: 19.7
click at [1155, 74] on button "Link Orders" at bounding box center [1164, 74] width 78 height 20
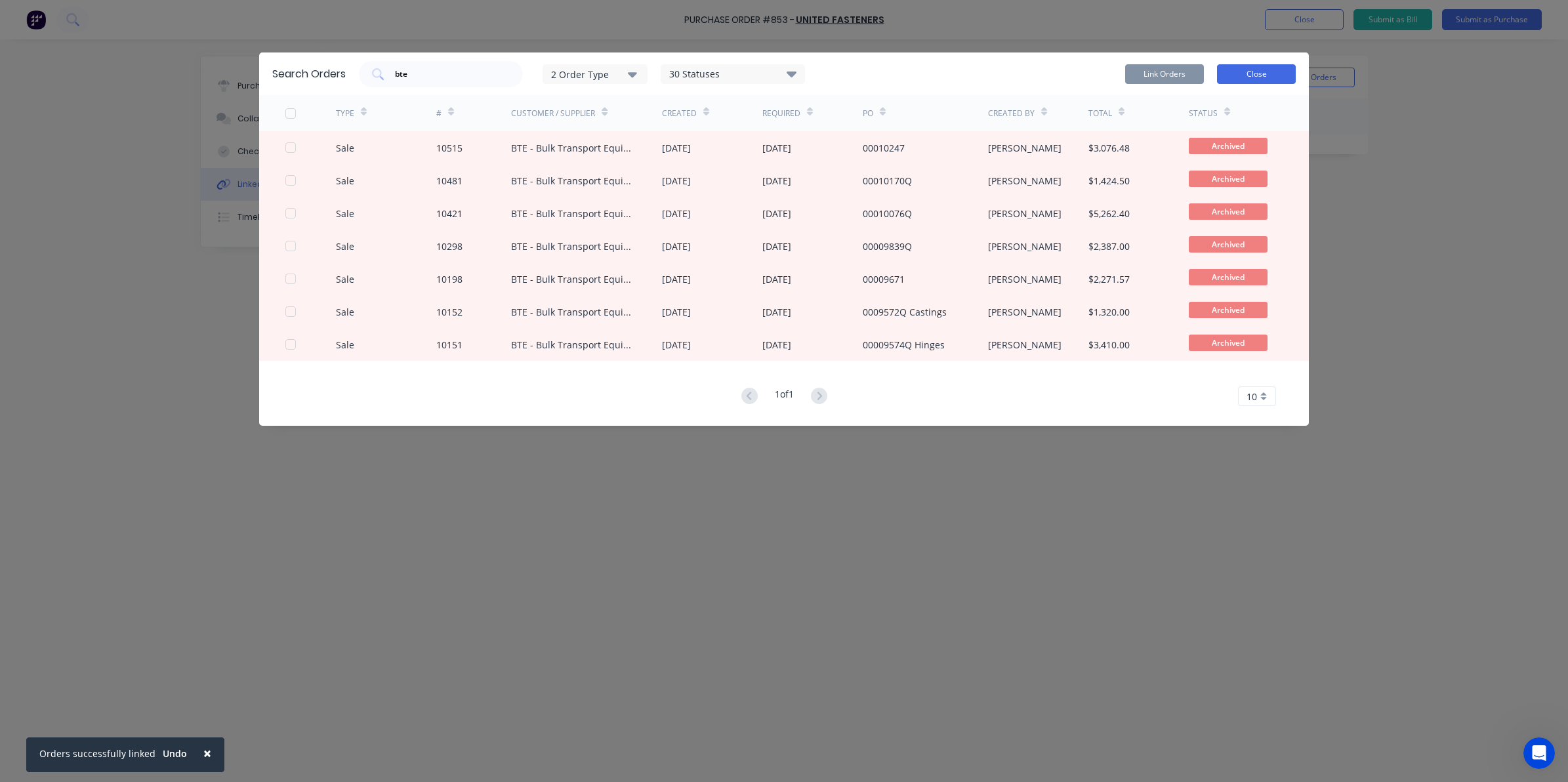
click at [1261, 71] on button "Close" at bounding box center [1256, 74] width 78 height 20
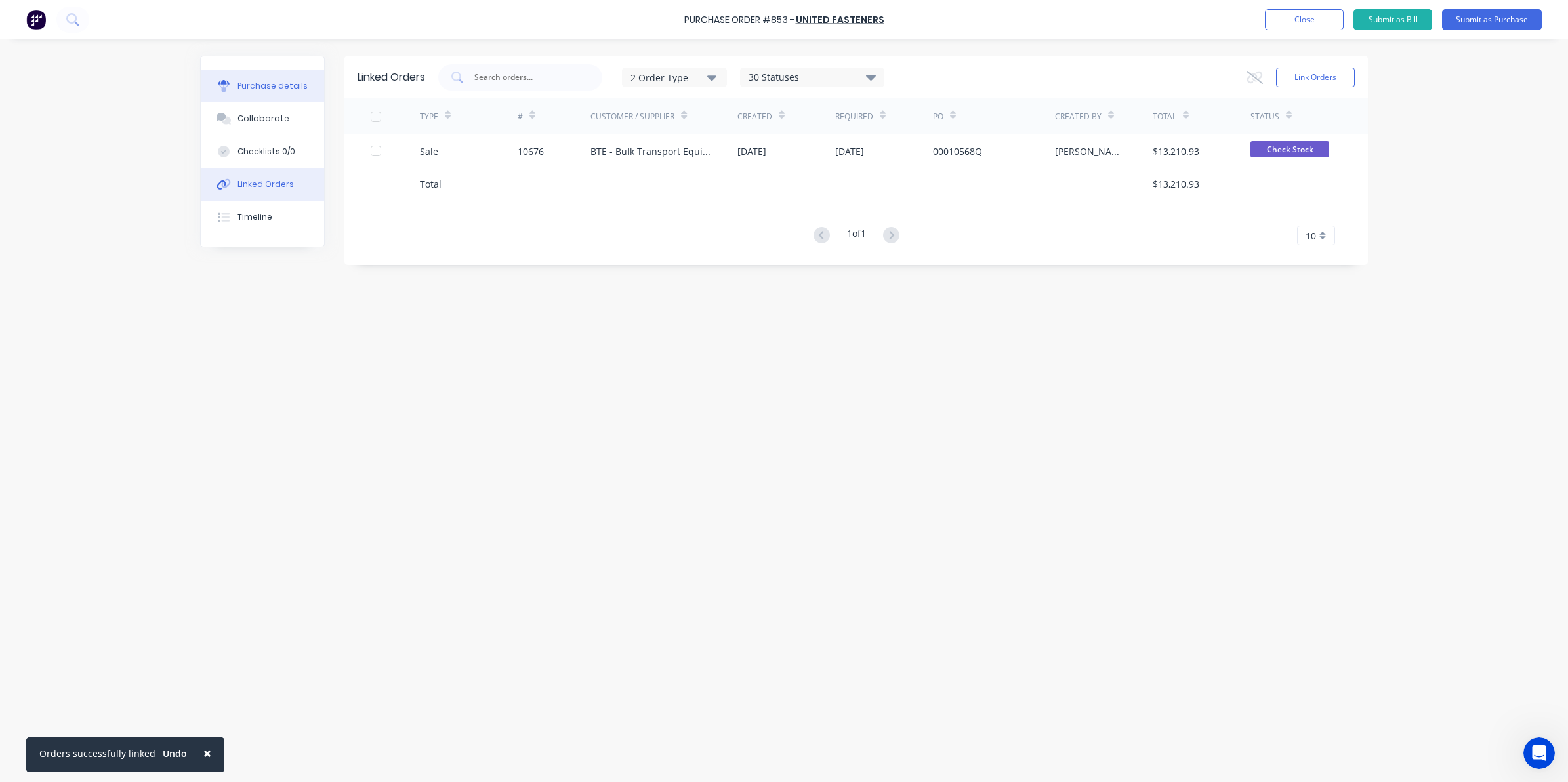
click at [237, 85] on div "Purchase details" at bounding box center [272, 85] width 70 height 12
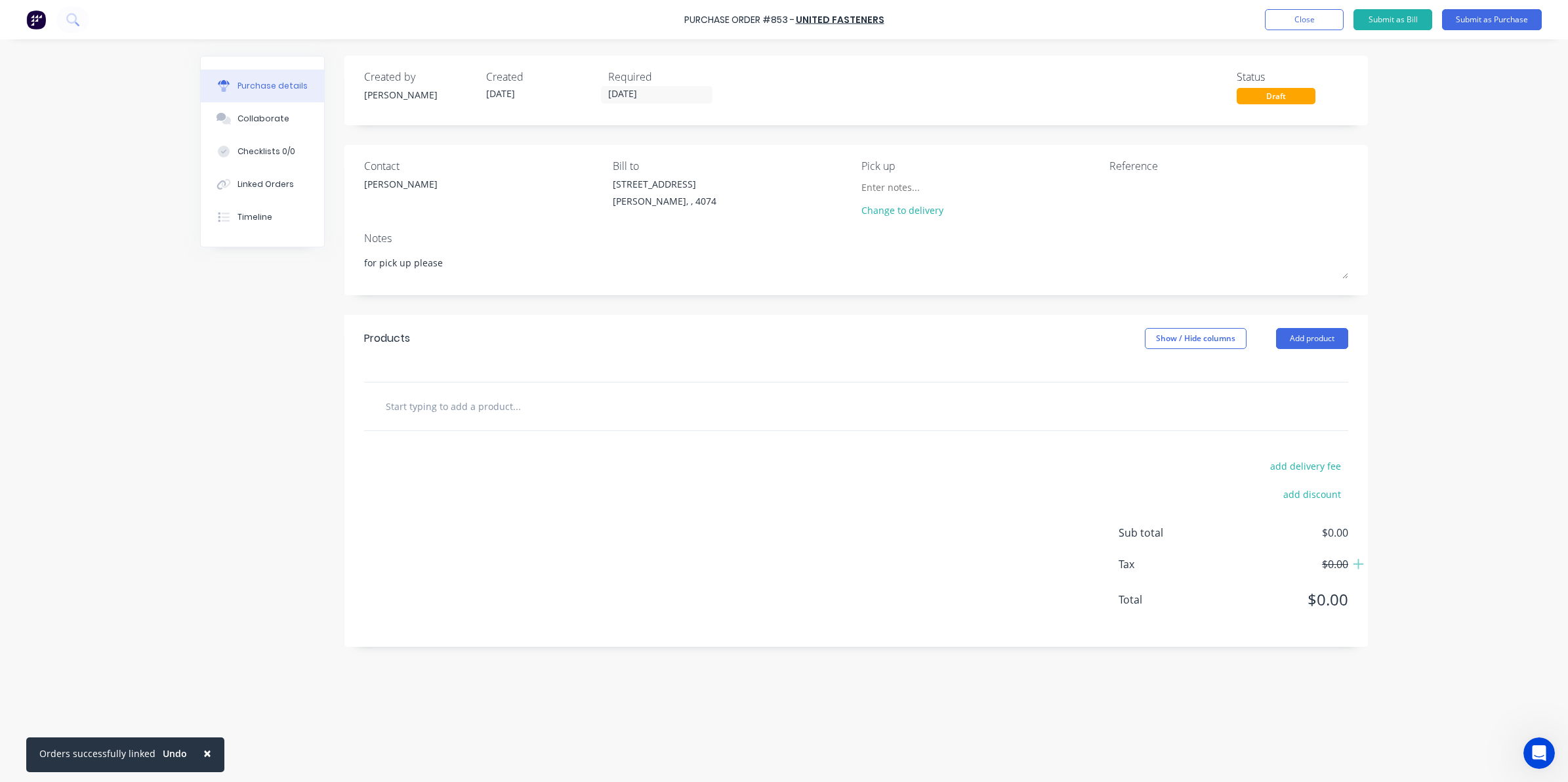
click at [427, 386] on div at bounding box center [856, 406] width 984 height 48
click at [454, 398] on input "text" at bounding box center [516, 406] width 263 height 26
click at [1320, 336] on button "Add product" at bounding box center [1312, 338] width 72 height 21
click at [1270, 378] on div "Product catalogue" at bounding box center [1286, 372] width 101 height 19
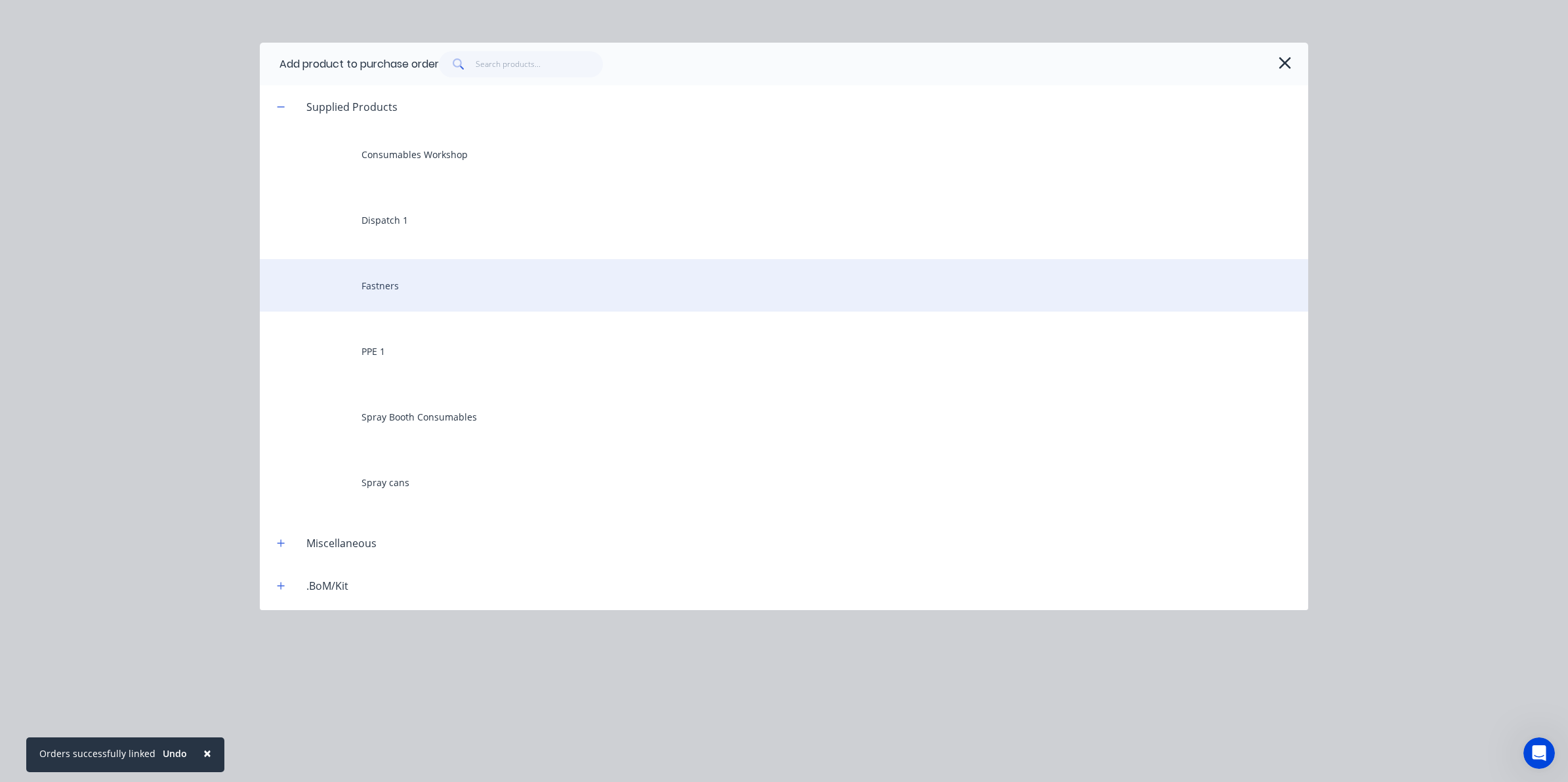
click at [374, 299] on div "Fastners" at bounding box center [784, 285] width 1048 height 52
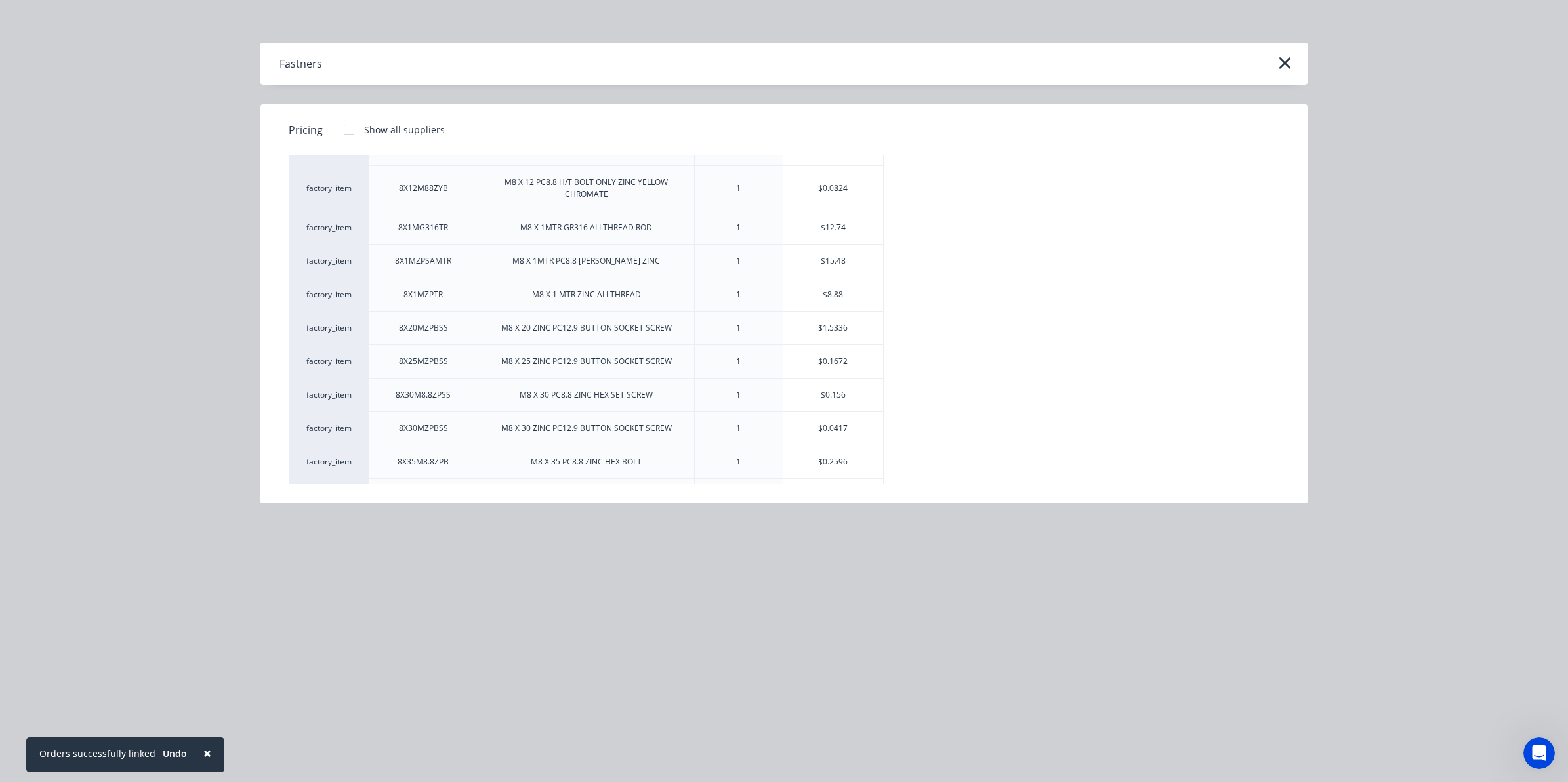
scroll to position [2703, 0]
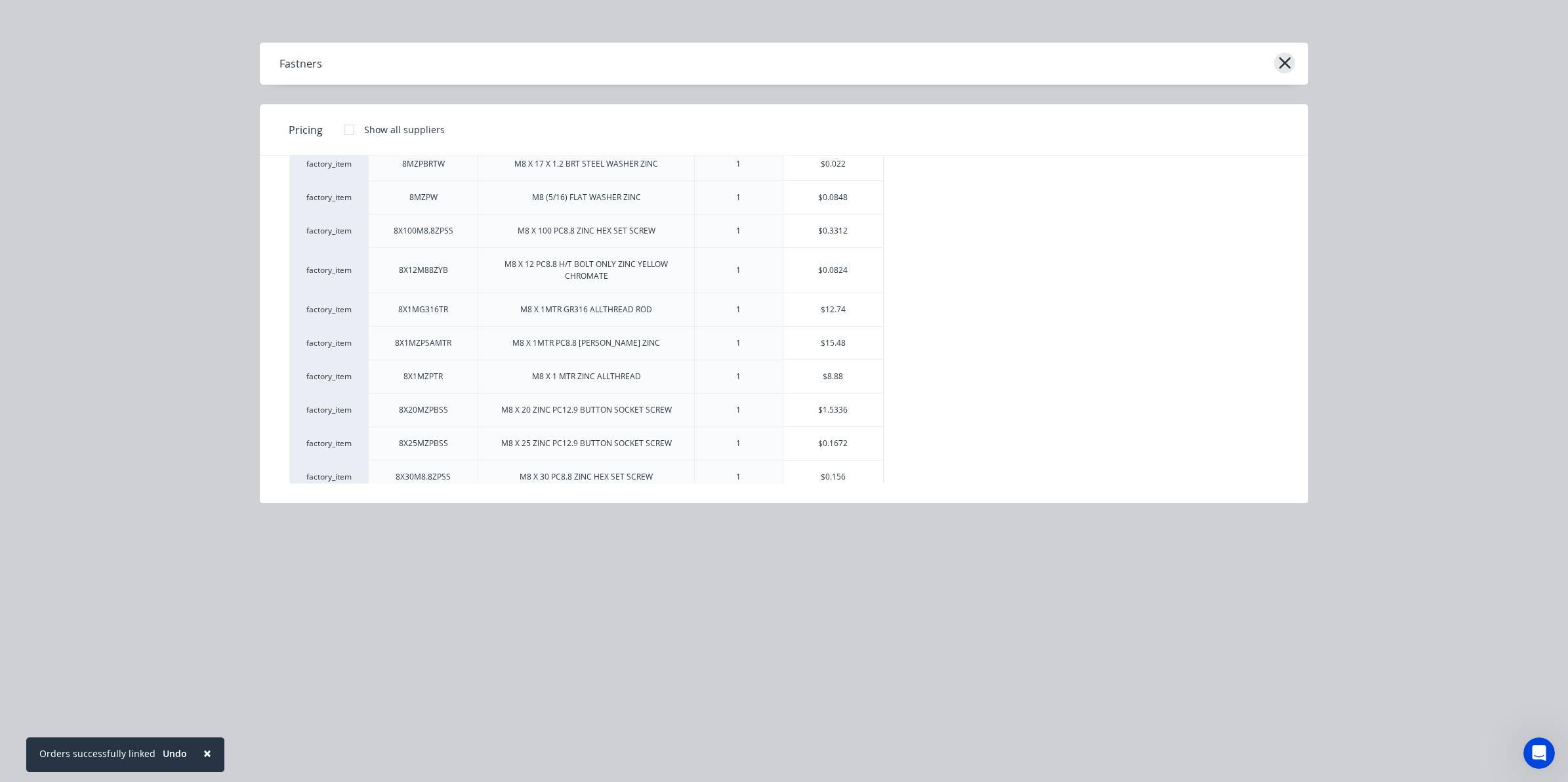
click at [1274, 59] on button "button" at bounding box center [1284, 63] width 21 height 21
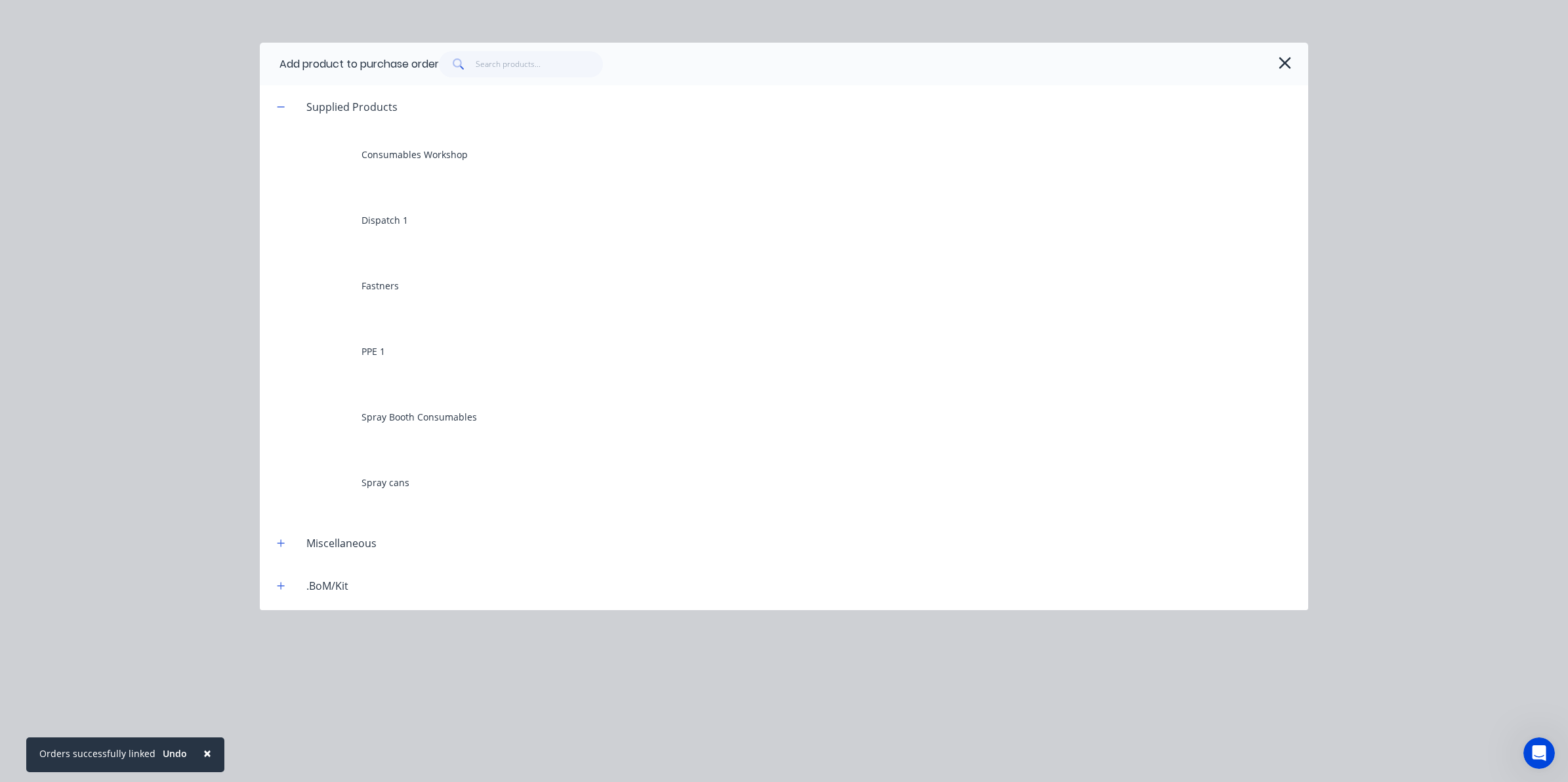
drag, startPoint x: 1286, startPoint y: 67, endPoint x: 1054, endPoint y: 107, distance: 235.4
click at [1263, 72] on div at bounding box center [864, 64] width 850 height 26
click at [1284, 61] on icon "button" at bounding box center [1285, 63] width 14 height 18
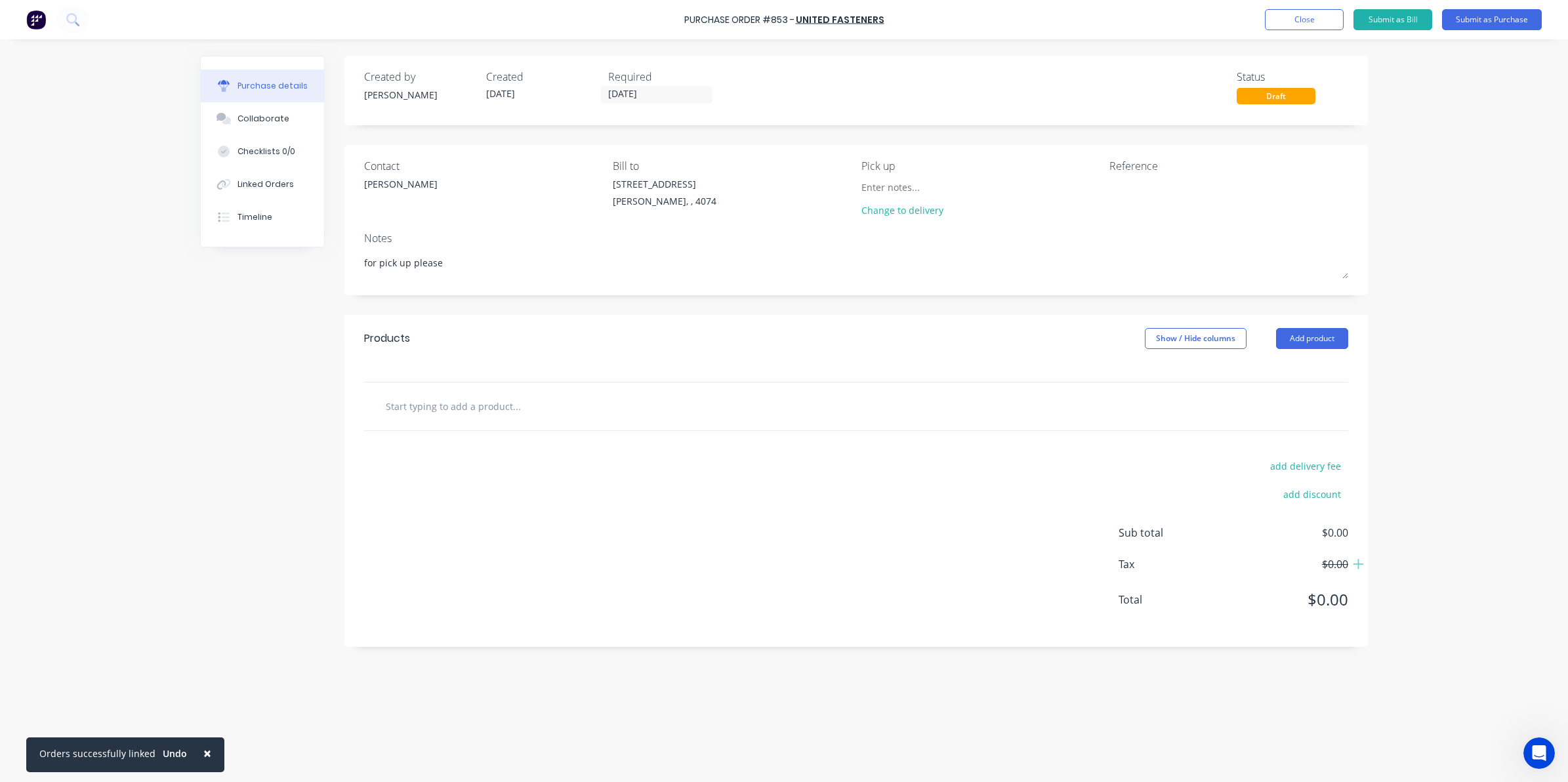
click at [401, 421] on div at bounding box center [856, 406] width 984 height 48
click at [402, 404] on input "text" at bounding box center [516, 406] width 263 height 26
drag, startPoint x: 389, startPoint y: 408, endPoint x: 424, endPoint y: 391, distance: 38.9
click at [424, 391] on div at bounding box center [856, 406] width 984 height 48
click at [437, 406] on input "text" at bounding box center [516, 406] width 263 height 26
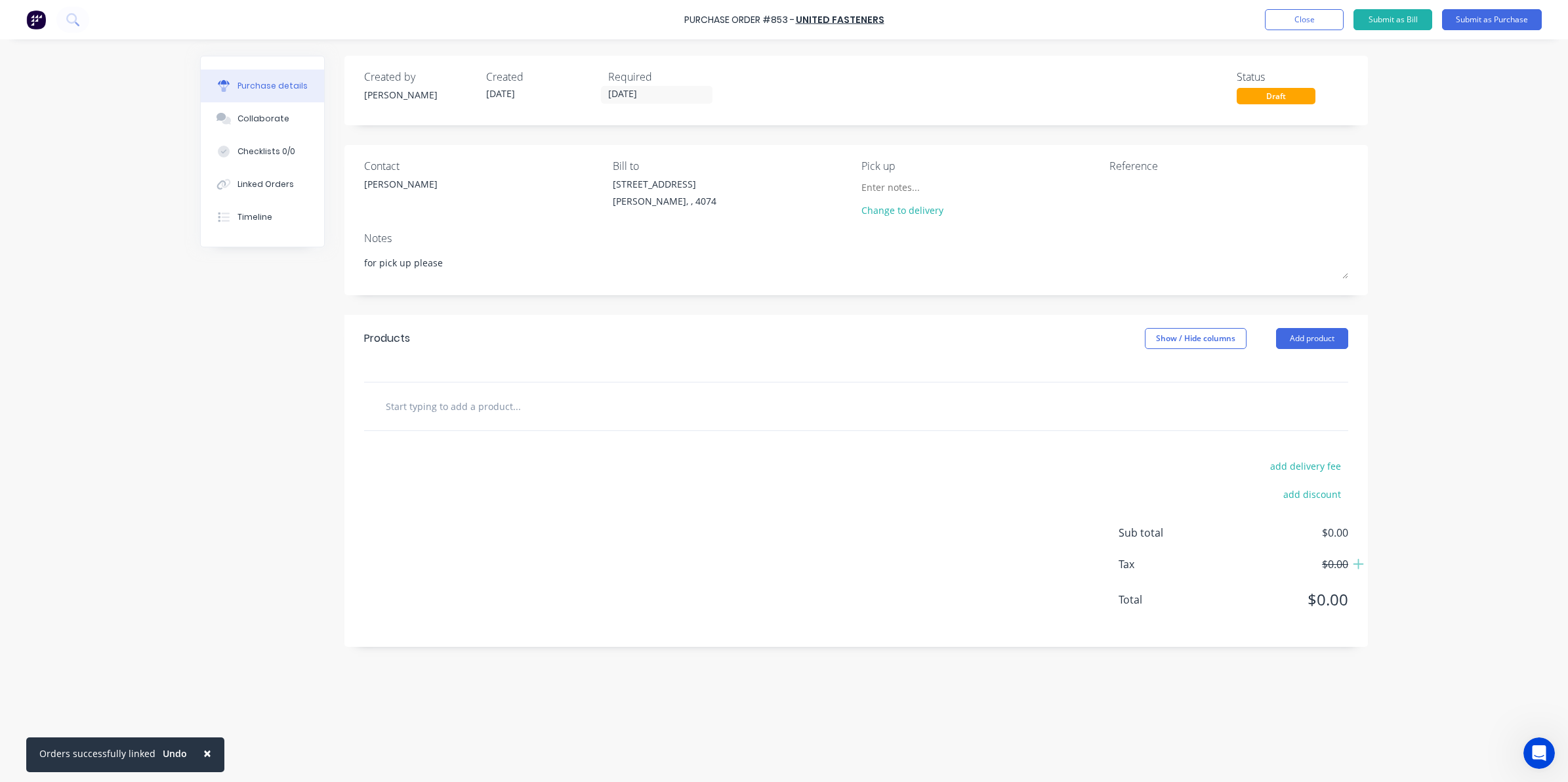
type textarea "x"
type input "1"
type textarea "x"
type input "1""
type textarea "x"
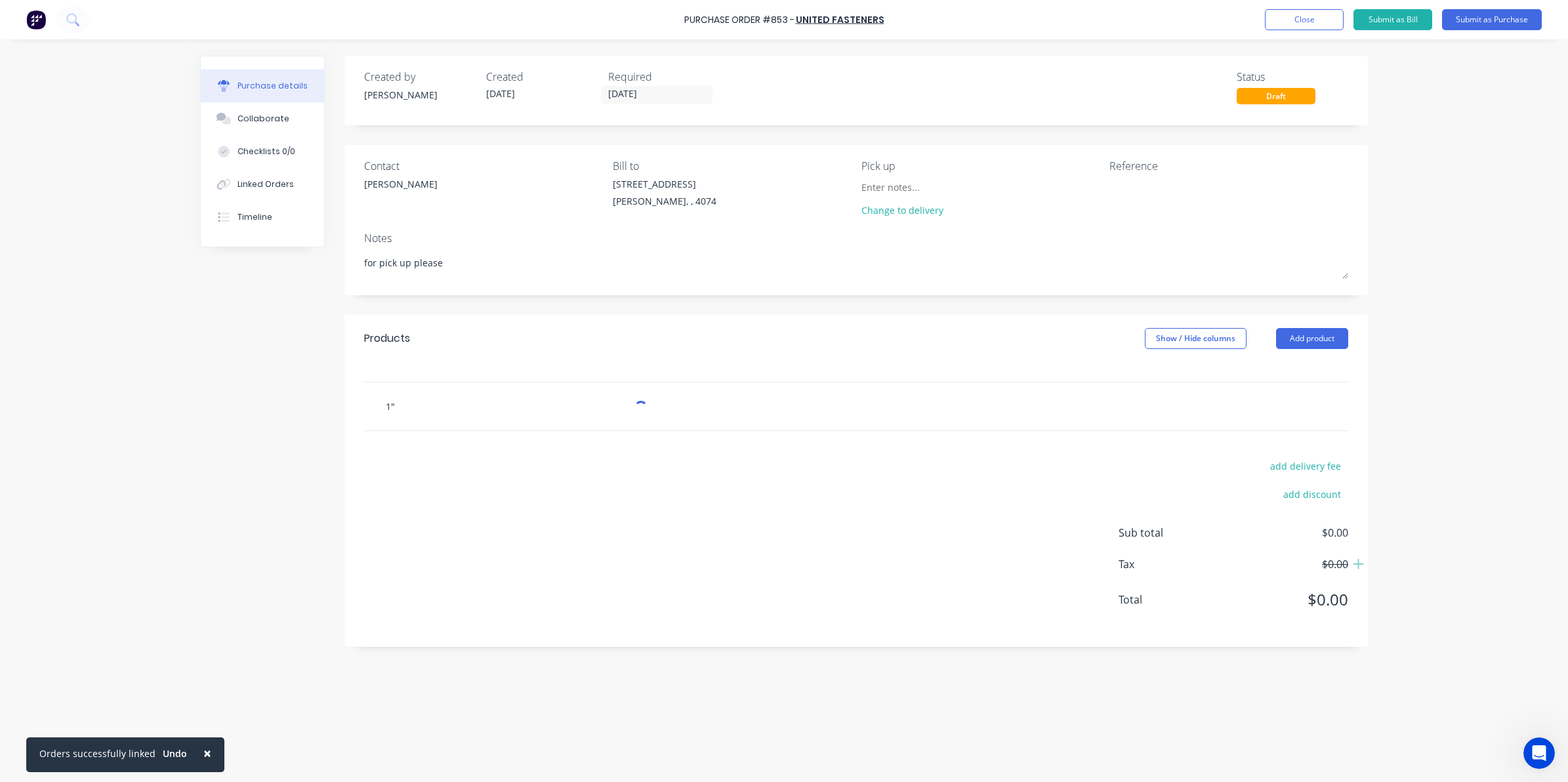
type input "1""
type textarea "x"
type input "1" N"
type textarea "x"
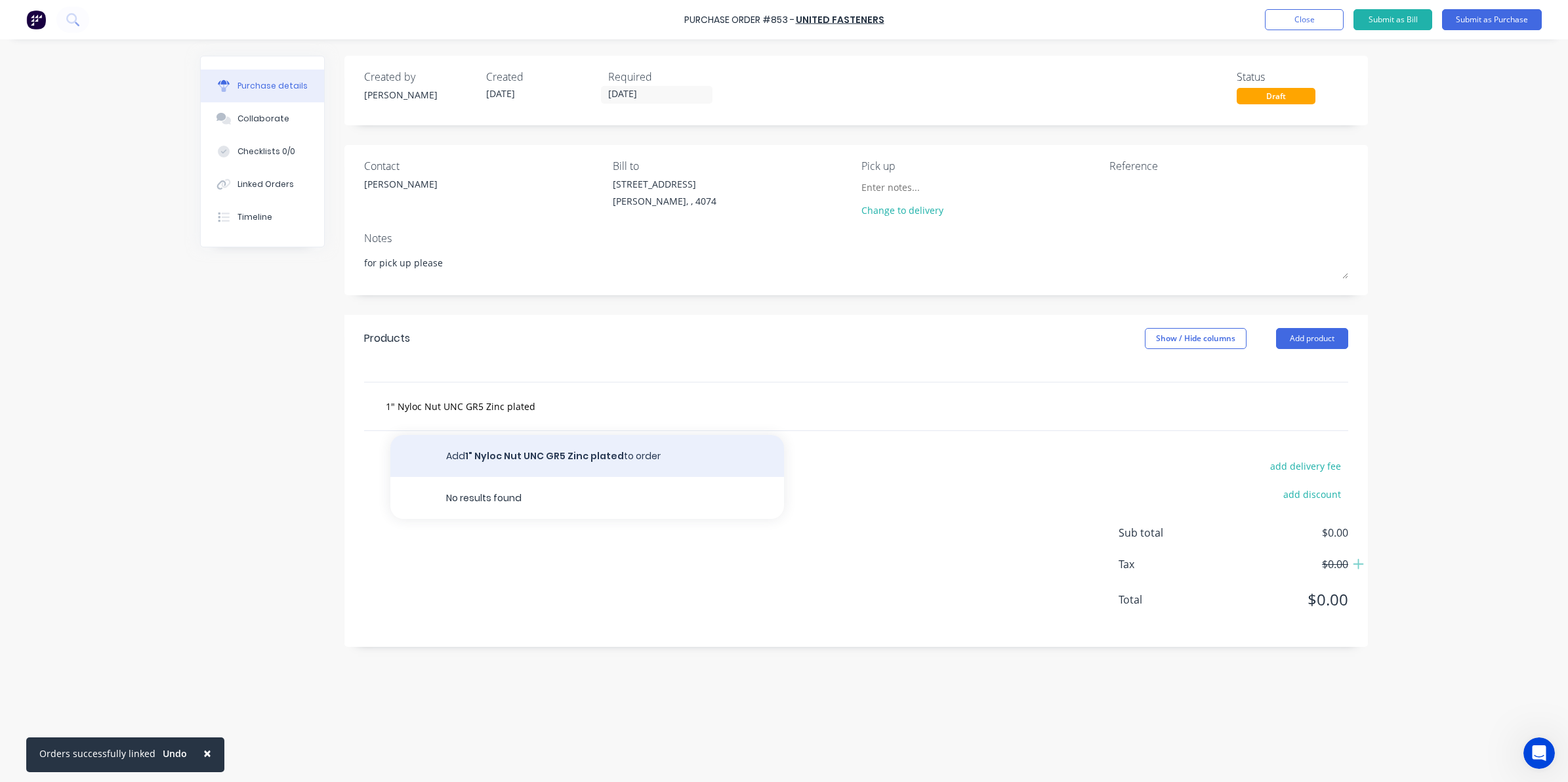
click at [494, 451] on button "Add 1" Nyloc Nut UNC GR5 Zinc plated to order" at bounding box center [587, 456] width 394 height 42
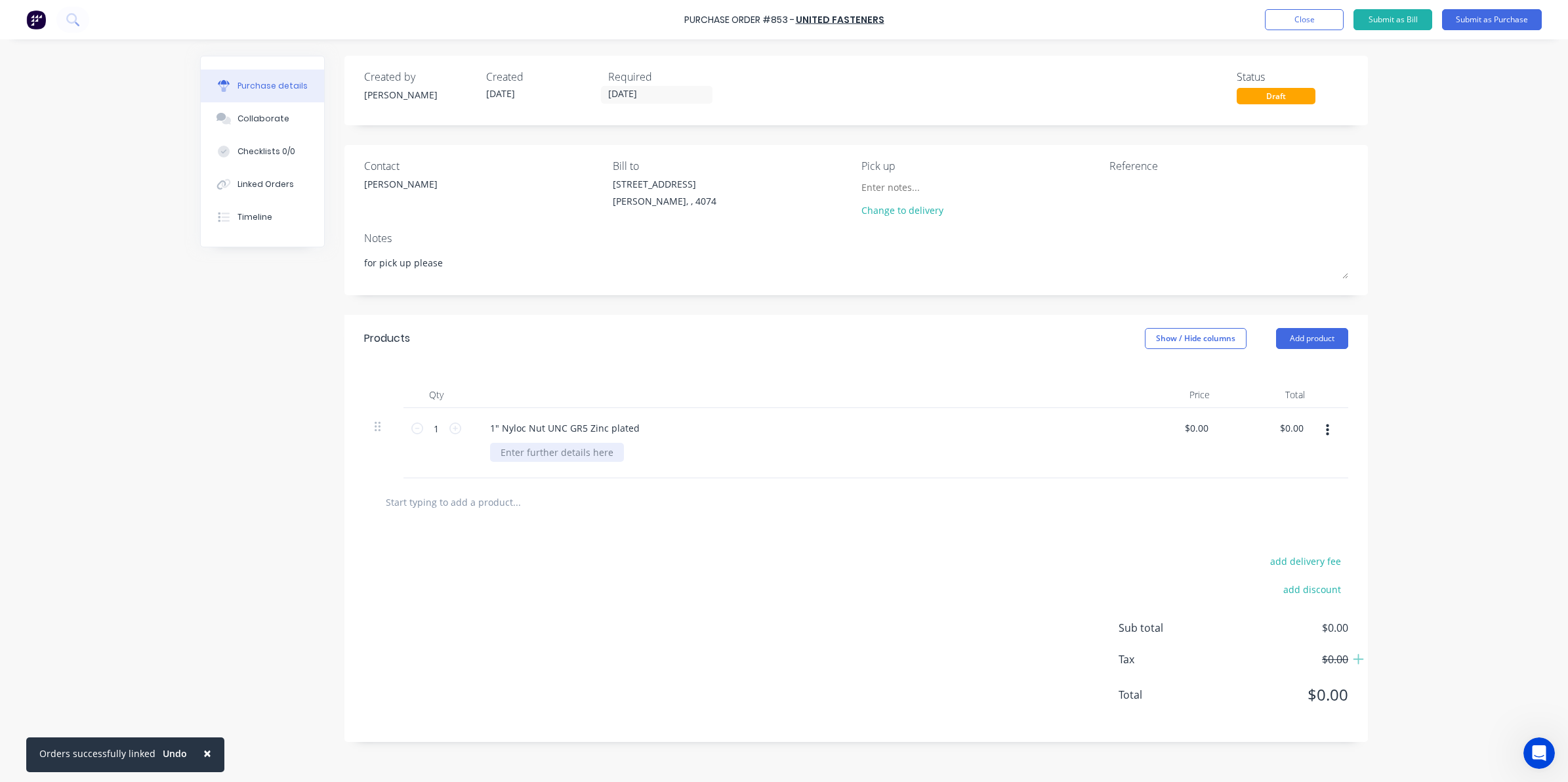
click at [517, 449] on div at bounding box center [557, 452] width 134 height 19
click at [530, 460] on div at bounding box center [557, 452] width 134 height 19
paste div
click at [443, 423] on input "1" at bounding box center [437, 428] width 26 height 20
click at [606, 672] on div "add delivery fee add discount Sub total $0.00 Tax $0.00 Total $0.00" at bounding box center [856, 634] width 1024 height 216
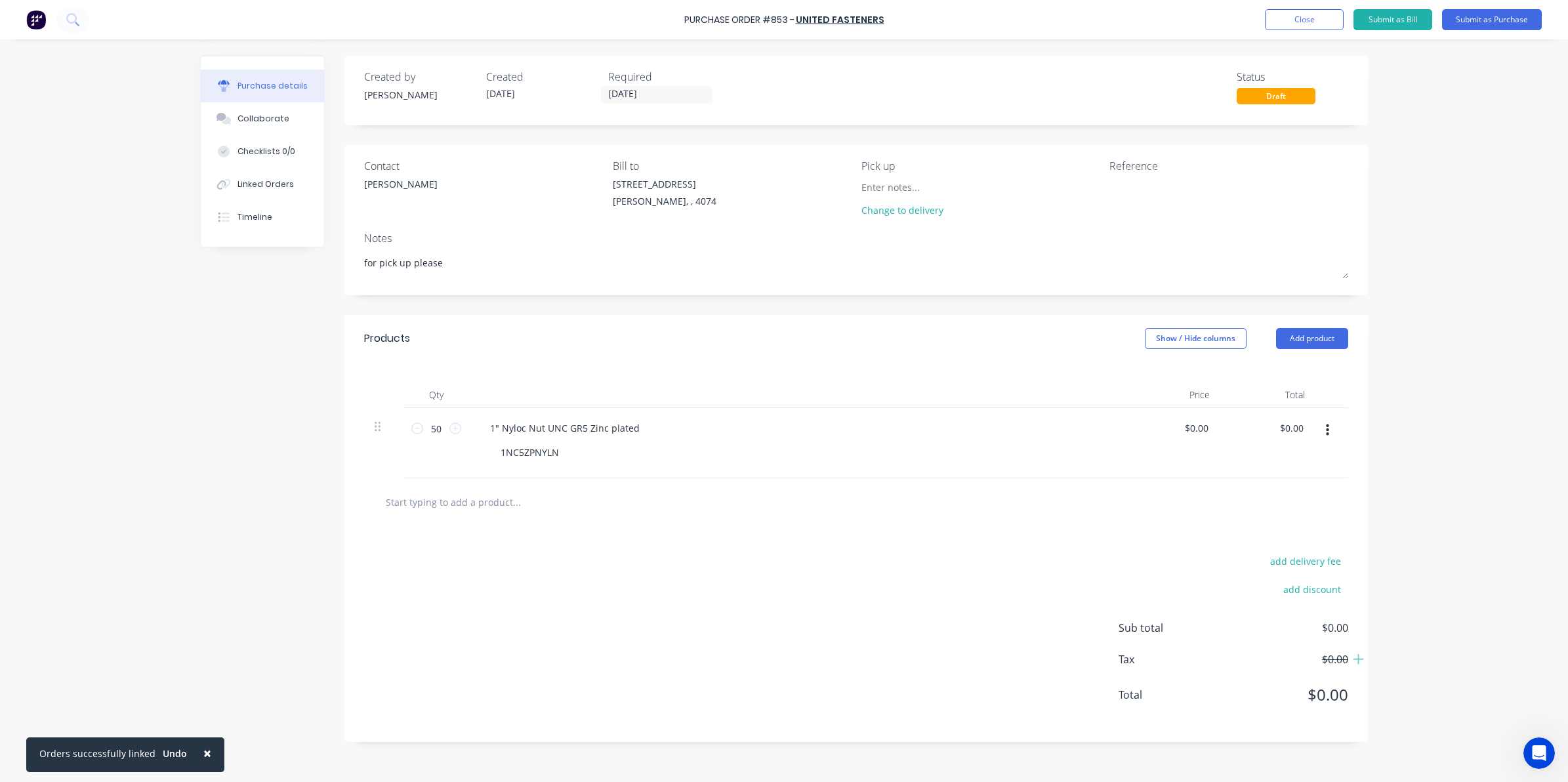
drag, startPoint x: 491, startPoint y: 520, endPoint x: 486, endPoint y: 512, distance: 9.4
click at [491, 520] on div at bounding box center [856, 502] width 984 height 48
click at [479, 500] on input "text" at bounding box center [516, 502] width 263 height 26
click at [461, 562] on button "Add 1" Zinc plated flat washer to order" at bounding box center [587, 552] width 394 height 42
click at [433, 499] on input "1" at bounding box center [437, 498] width 26 height 20
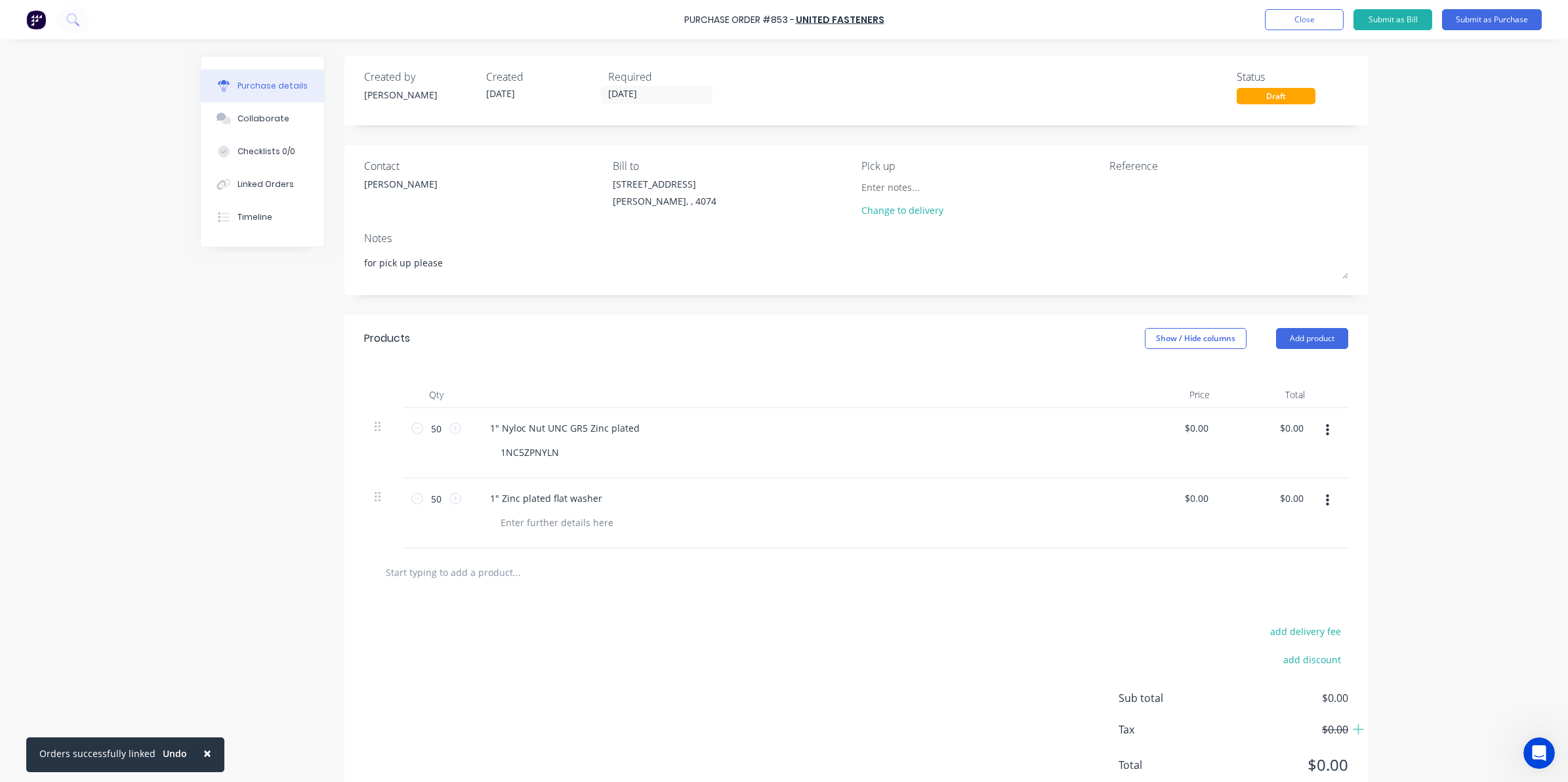
click at [470, 616] on div "add delivery fee add discount Sub total $0.00 Tax $0.00 Total $0.00" at bounding box center [856, 704] width 1024 height 216
click at [1518, 20] on button "Submit as Purchase" at bounding box center [1492, 19] width 100 height 21
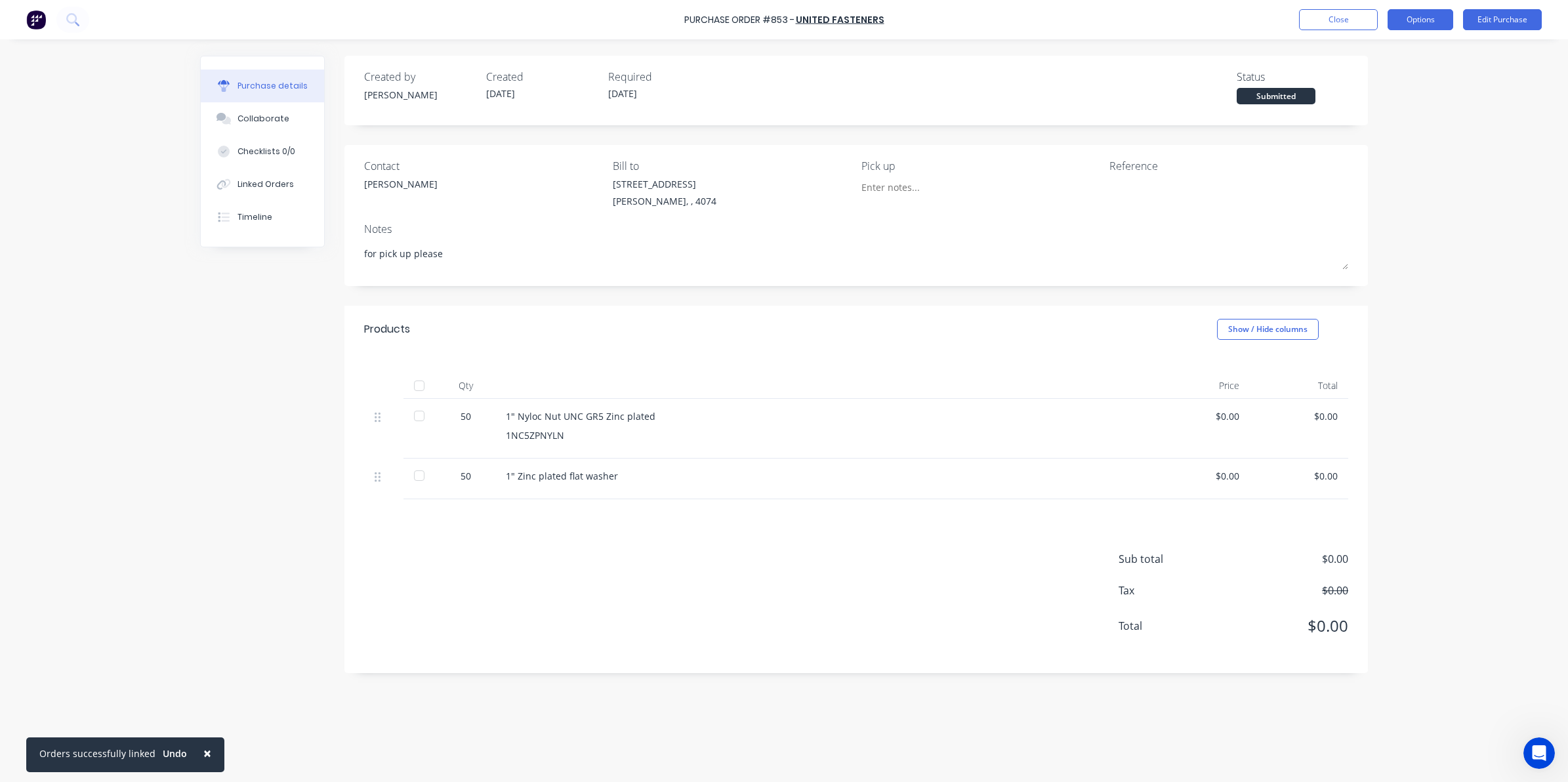
click at [1432, 14] on button "Options" at bounding box center [1421, 19] width 65 height 21
click at [1432, 48] on div "Print / Email" at bounding box center [1391, 53] width 101 height 19
click at [1401, 98] on div "Without pricing" at bounding box center [1391, 106] width 101 height 19
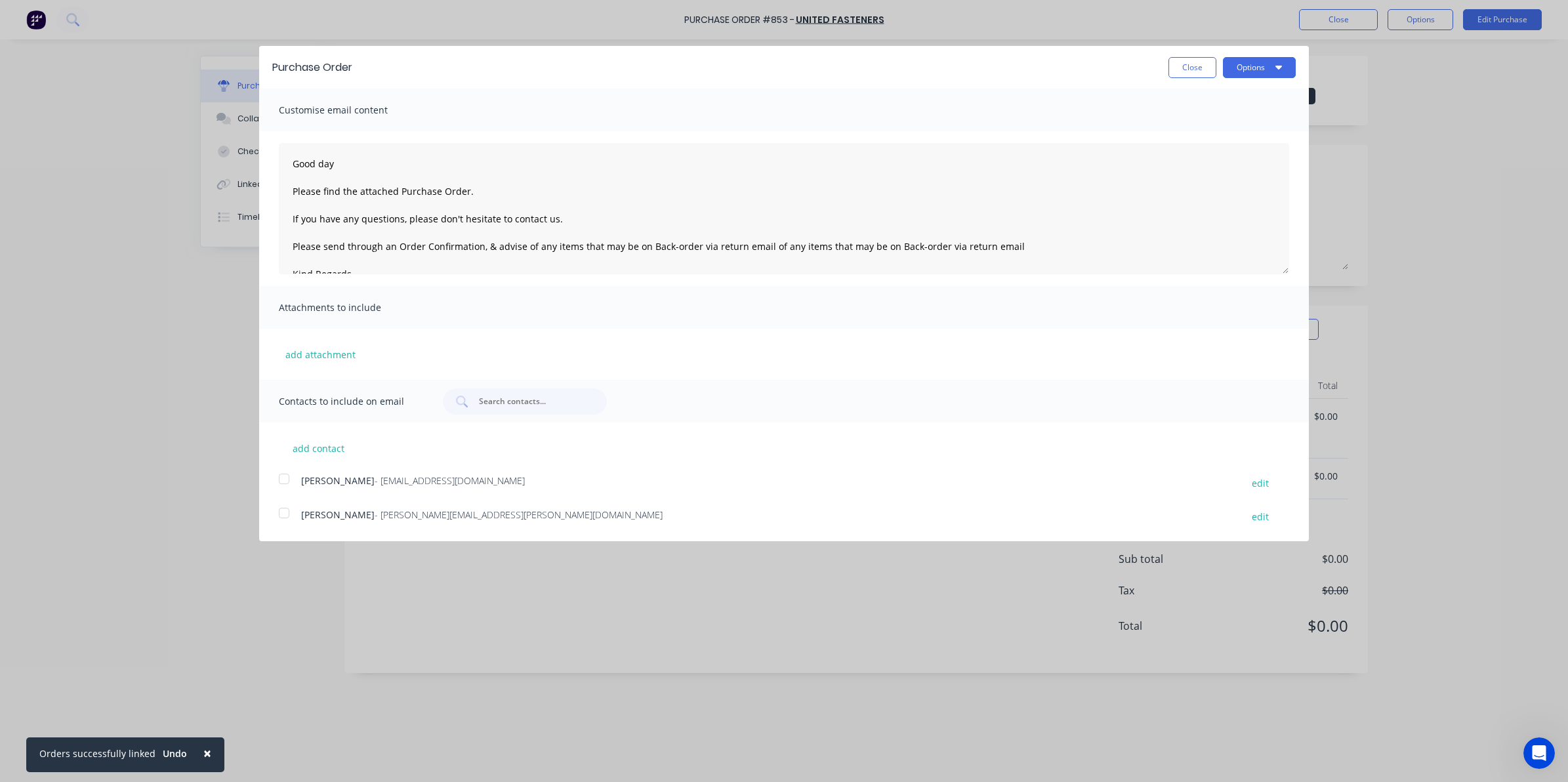
click at [286, 500] on div at bounding box center [284, 513] width 26 height 26
drag, startPoint x: 1274, startPoint y: 53, endPoint x: 1275, endPoint y: 64, distance: 11.0
click at [1275, 55] on div "Purchase Order Close Options" at bounding box center [784, 67] width 1050 height 43
click at [1274, 64] on button "Options" at bounding box center [1259, 67] width 73 height 21
drag, startPoint x: 1201, startPoint y: 147, endPoint x: 1193, endPoint y: 134, distance: 15.3
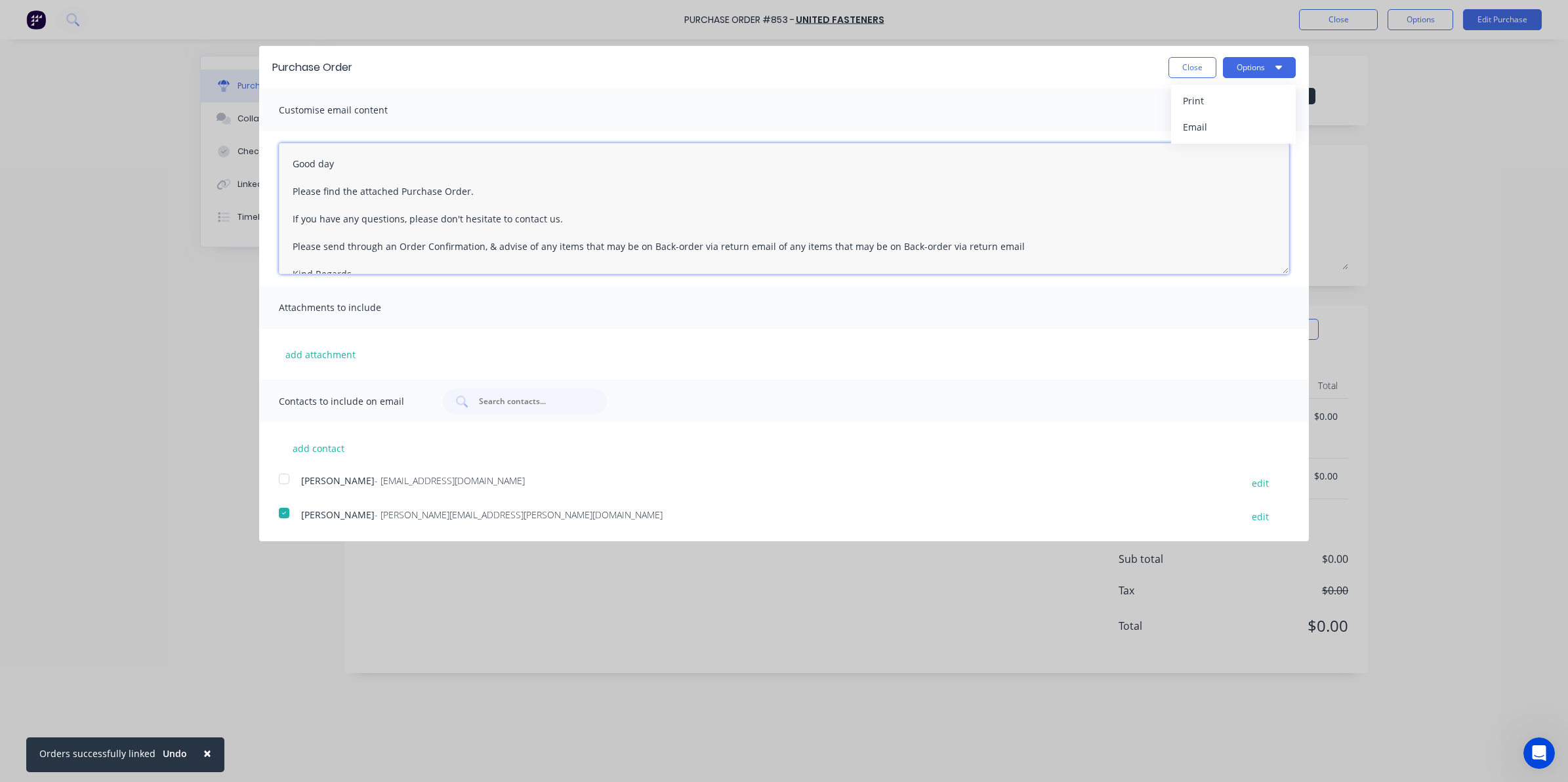
click at [1198, 145] on textarea "Good day Please find the attached Purchase Order. If you have any questions, pl…" at bounding box center [784, 209] width 1011 height 131
click at [1245, 66] on button "Options" at bounding box center [1259, 67] width 73 height 21
click at [1227, 128] on div "Email" at bounding box center [1234, 127] width 101 height 19
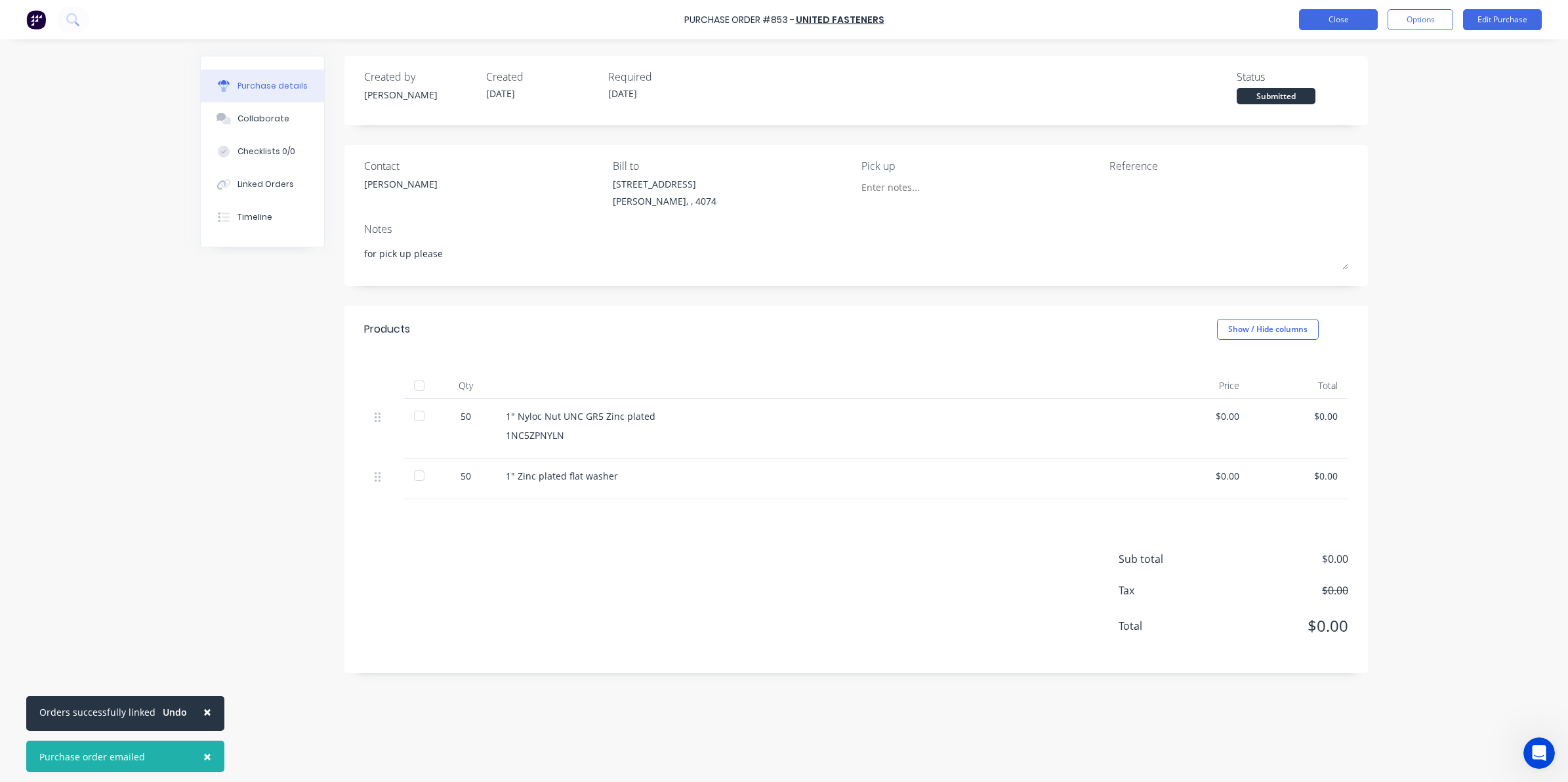
drag, startPoint x: 1333, startPoint y: 20, endPoint x: 1312, endPoint y: 11, distance: 22.8
click at [1312, 11] on button "Close" at bounding box center [1338, 19] width 78 height 21
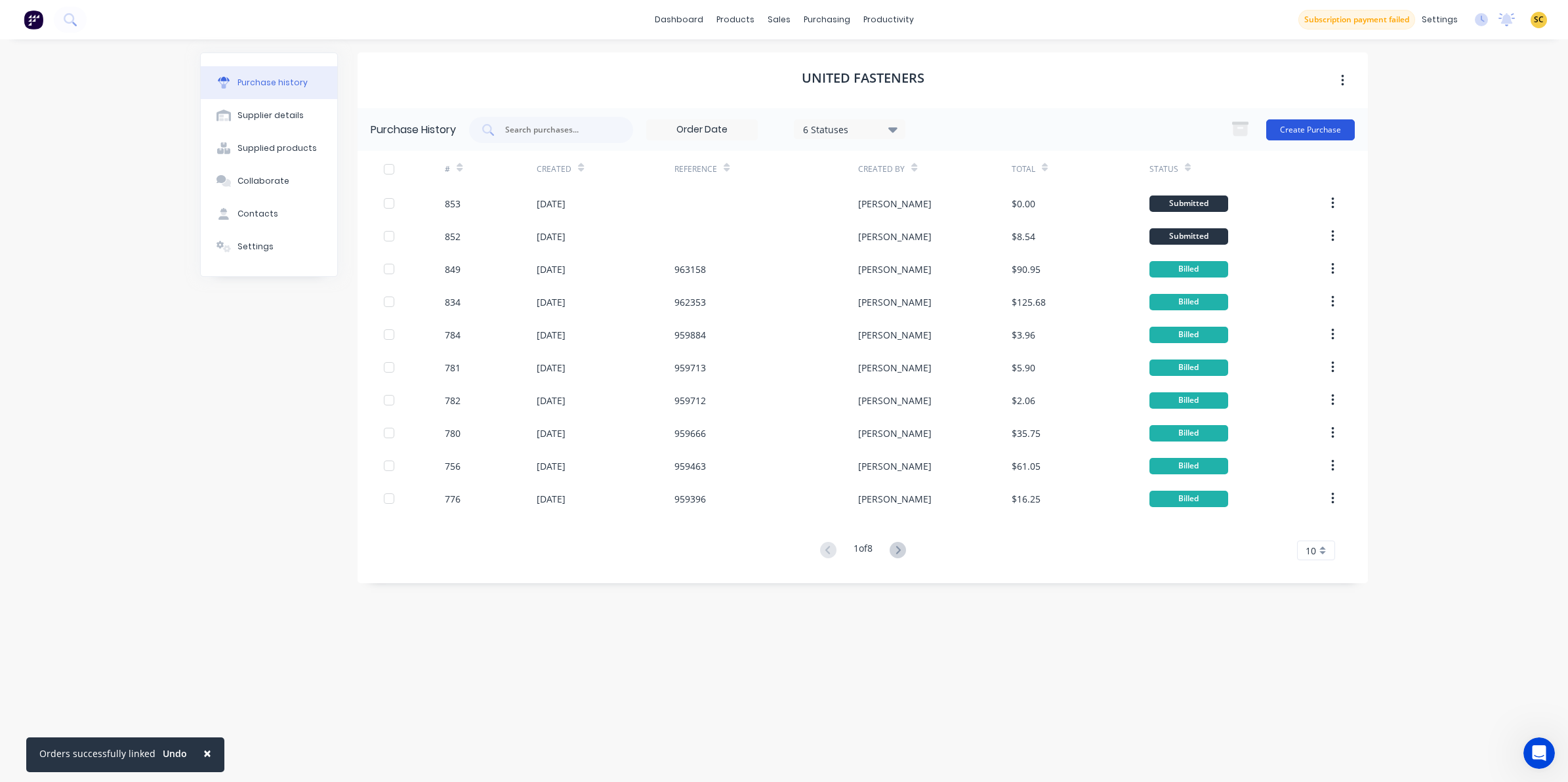
click at [1292, 127] on button "Create Purchase" at bounding box center [1311, 130] width 89 height 21
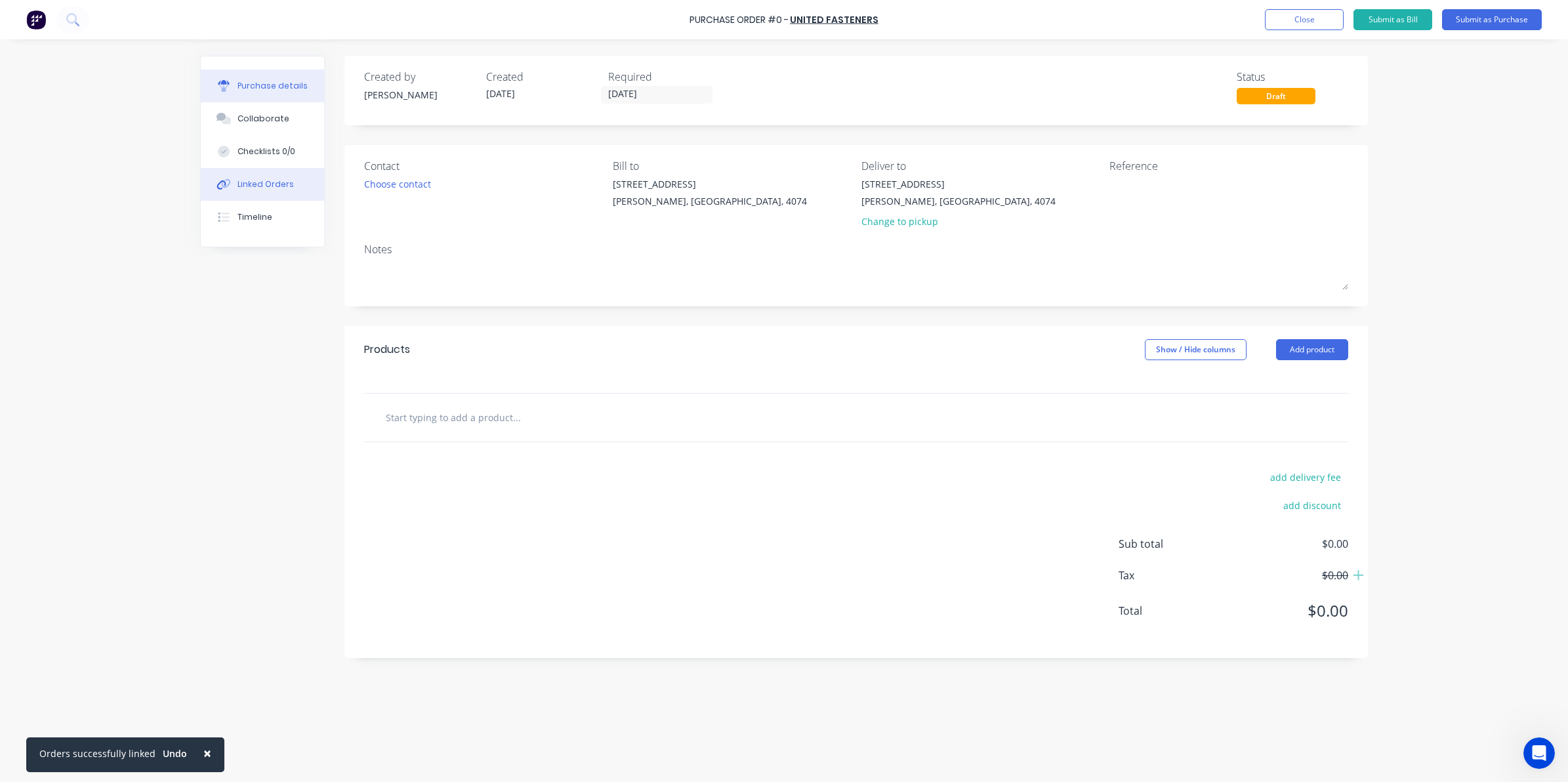
click at [280, 183] on div "Linked Orders" at bounding box center [265, 184] width 57 height 12
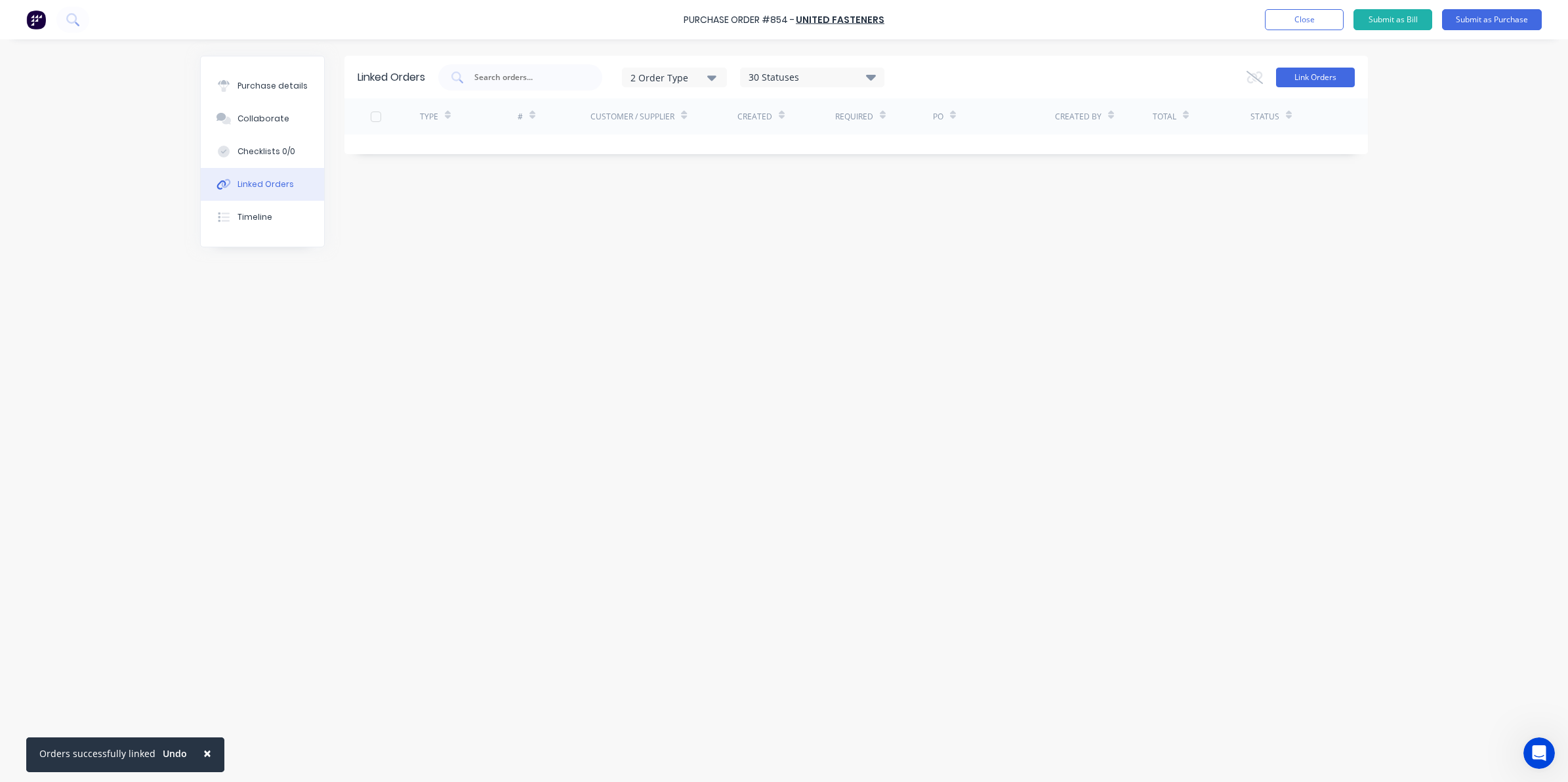
click at [1300, 78] on button "Link Orders" at bounding box center [1315, 77] width 78 height 20
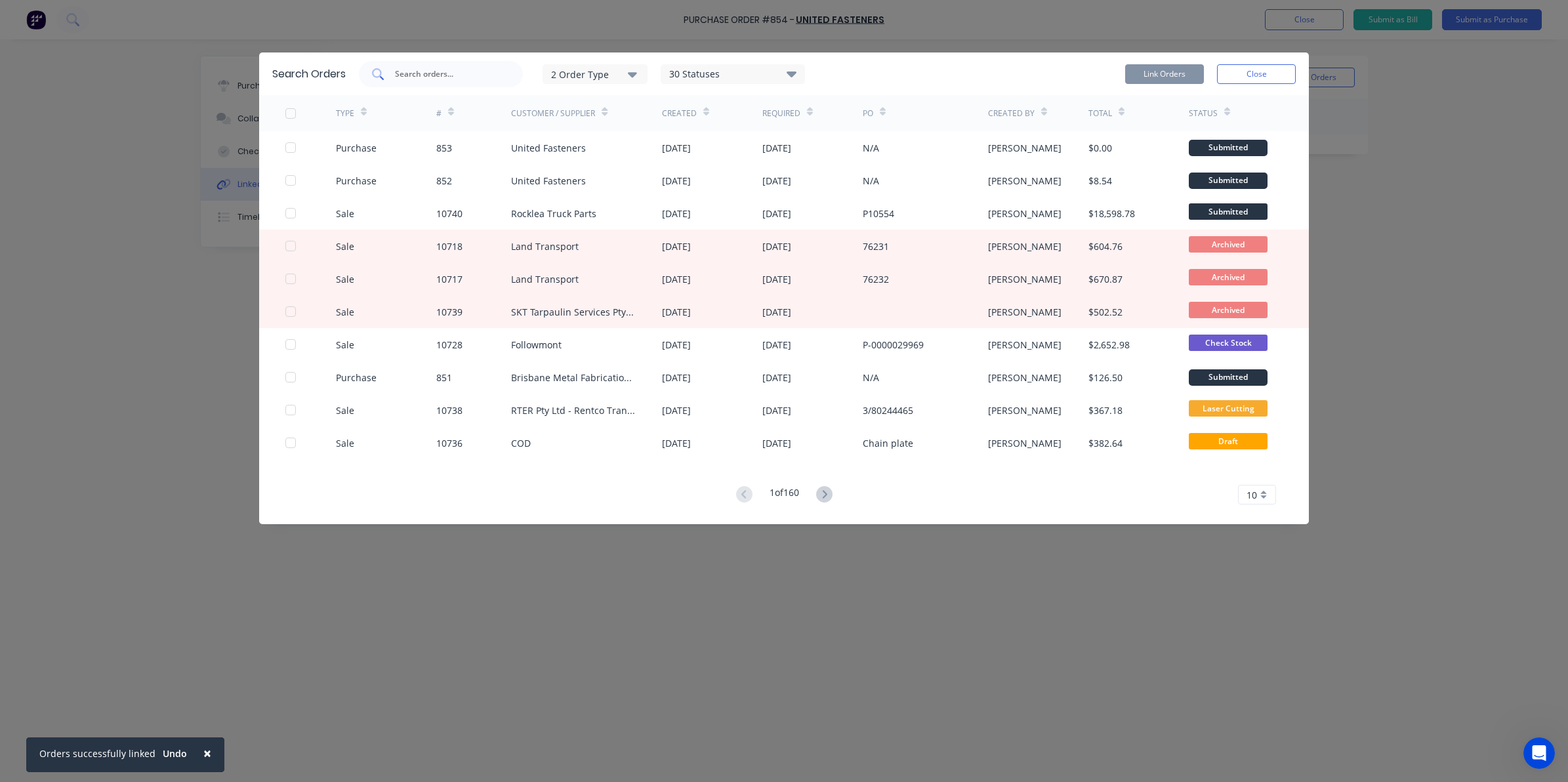
click at [471, 83] on div at bounding box center [441, 74] width 164 height 26
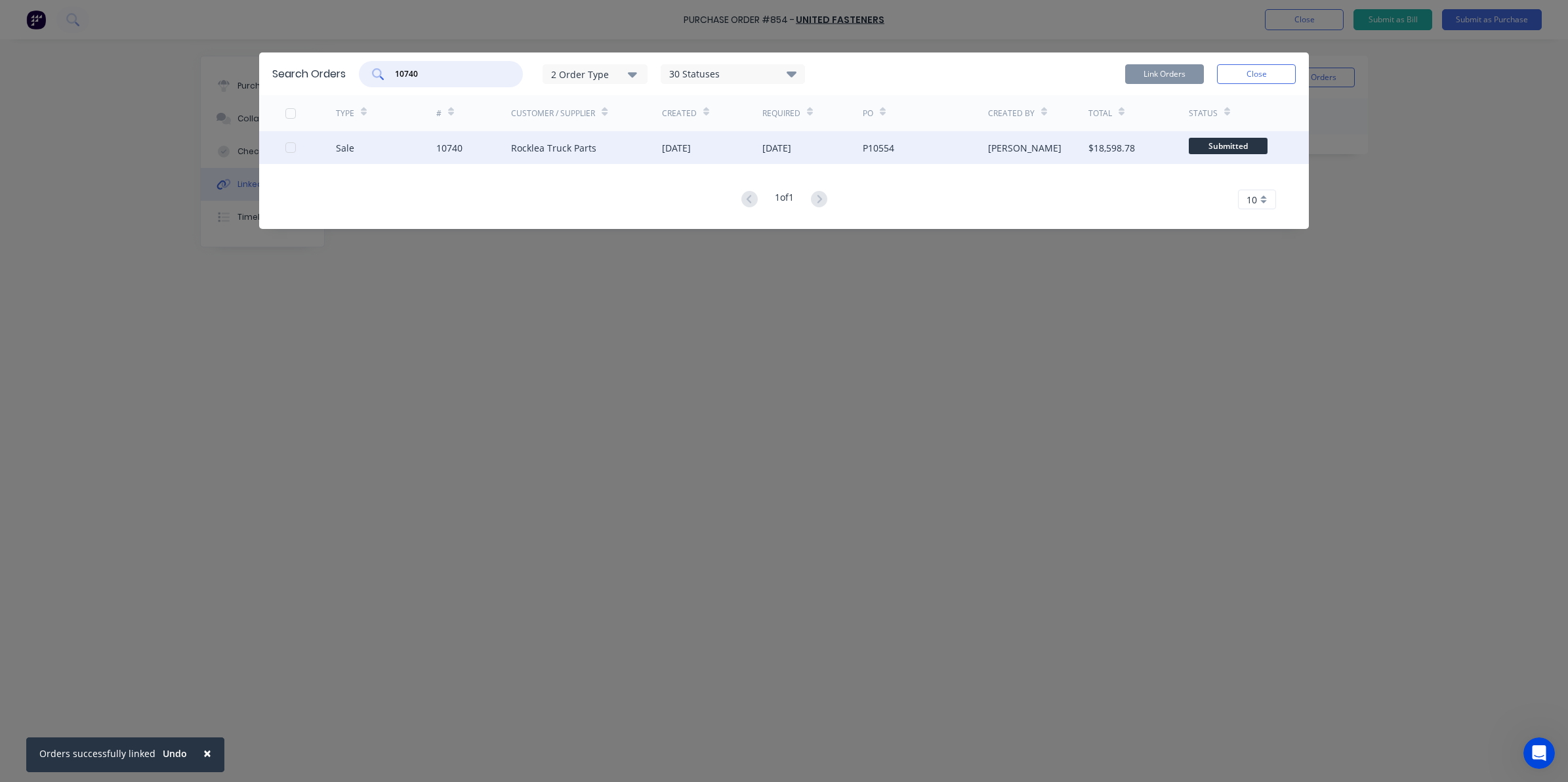
click at [292, 145] on div at bounding box center [291, 147] width 26 height 26
click at [1196, 72] on button "Link Orders" at bounding box center [1164, 74] width 78 height 20
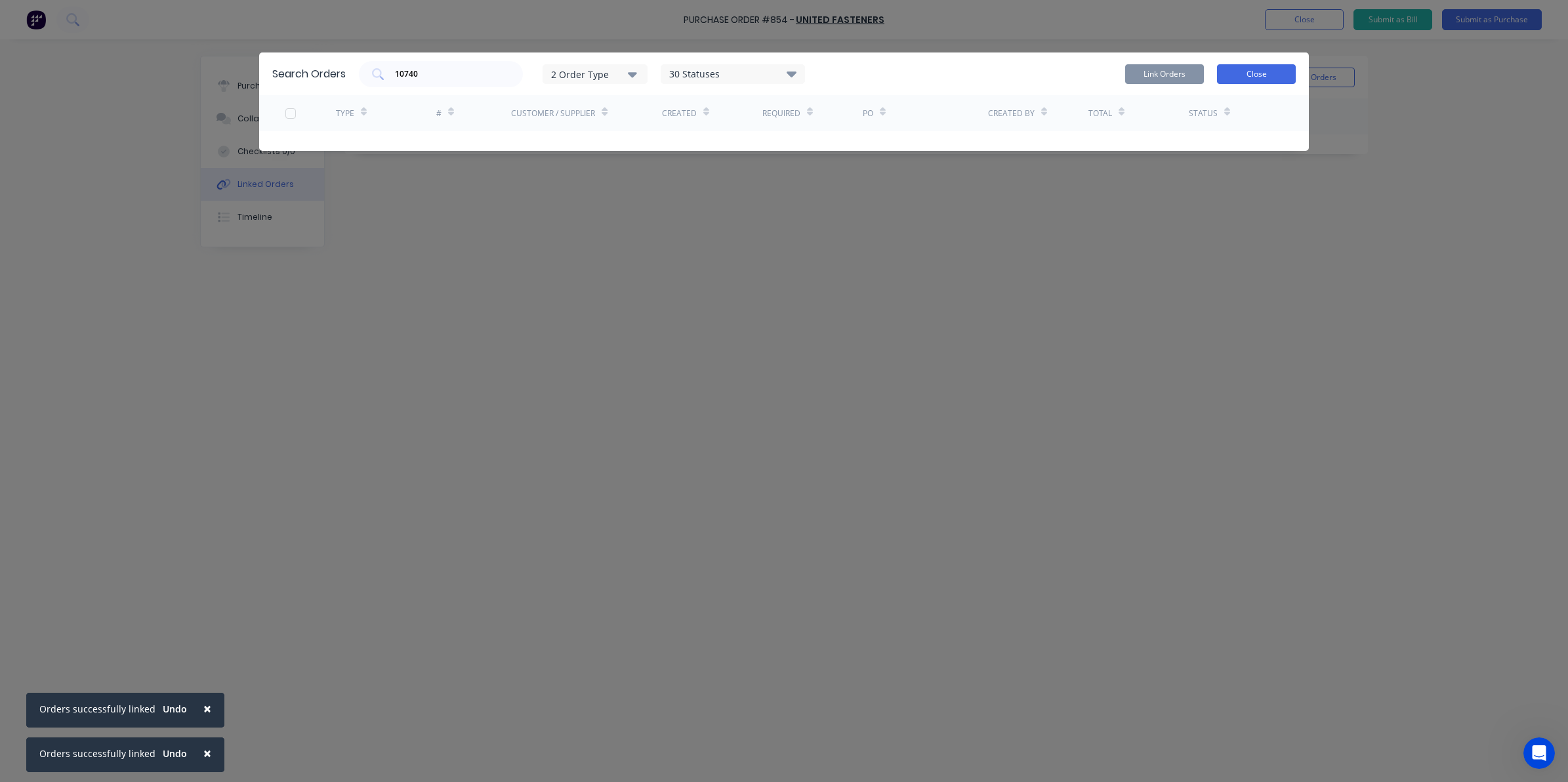
click at [1239, 64] on button "Close" at bounding box center [1256, 74] width 78 height 20
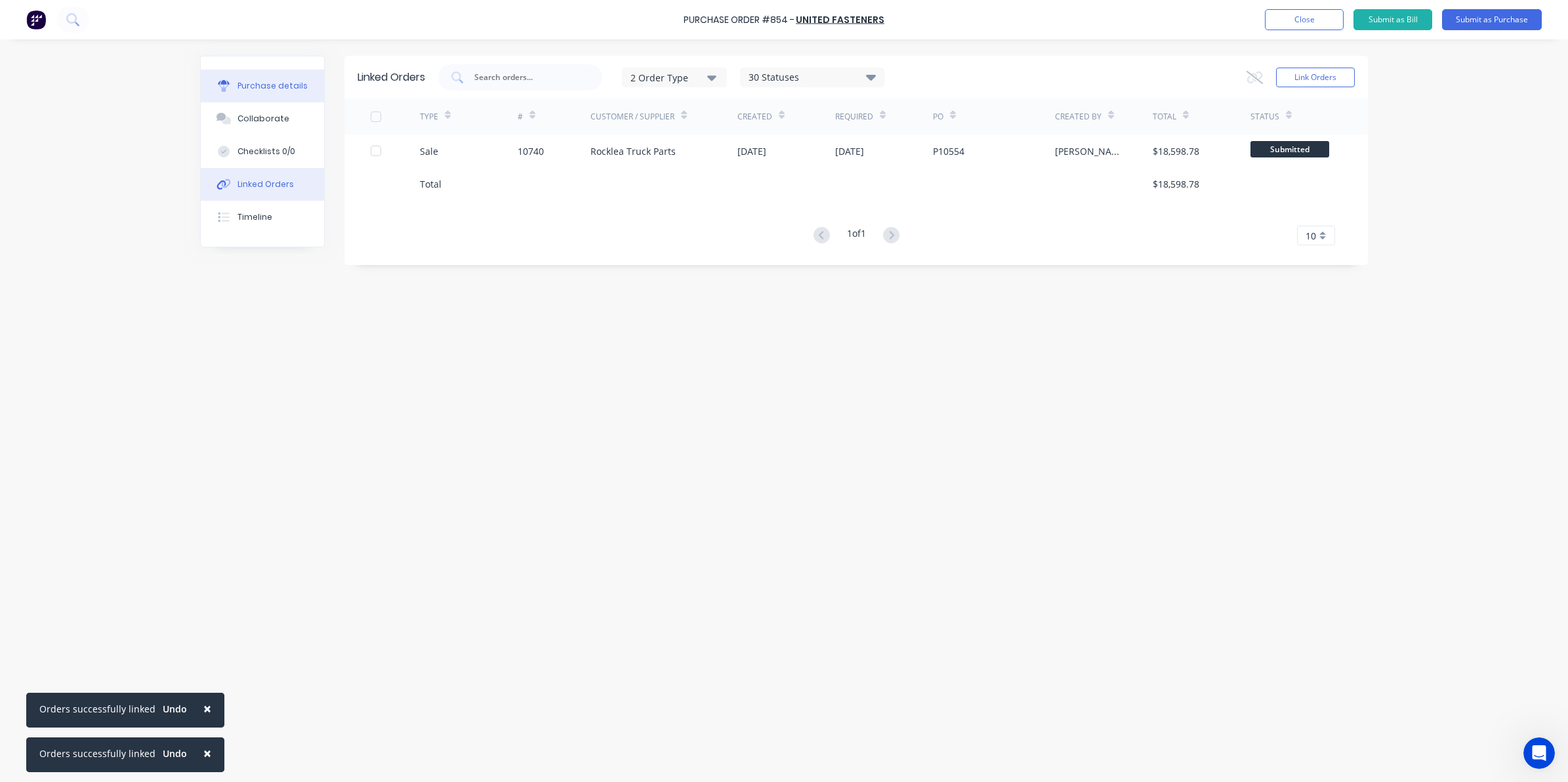
click at [243, 78] on button "Purchase details" at bounding box center [262, 86] width 123 height 33
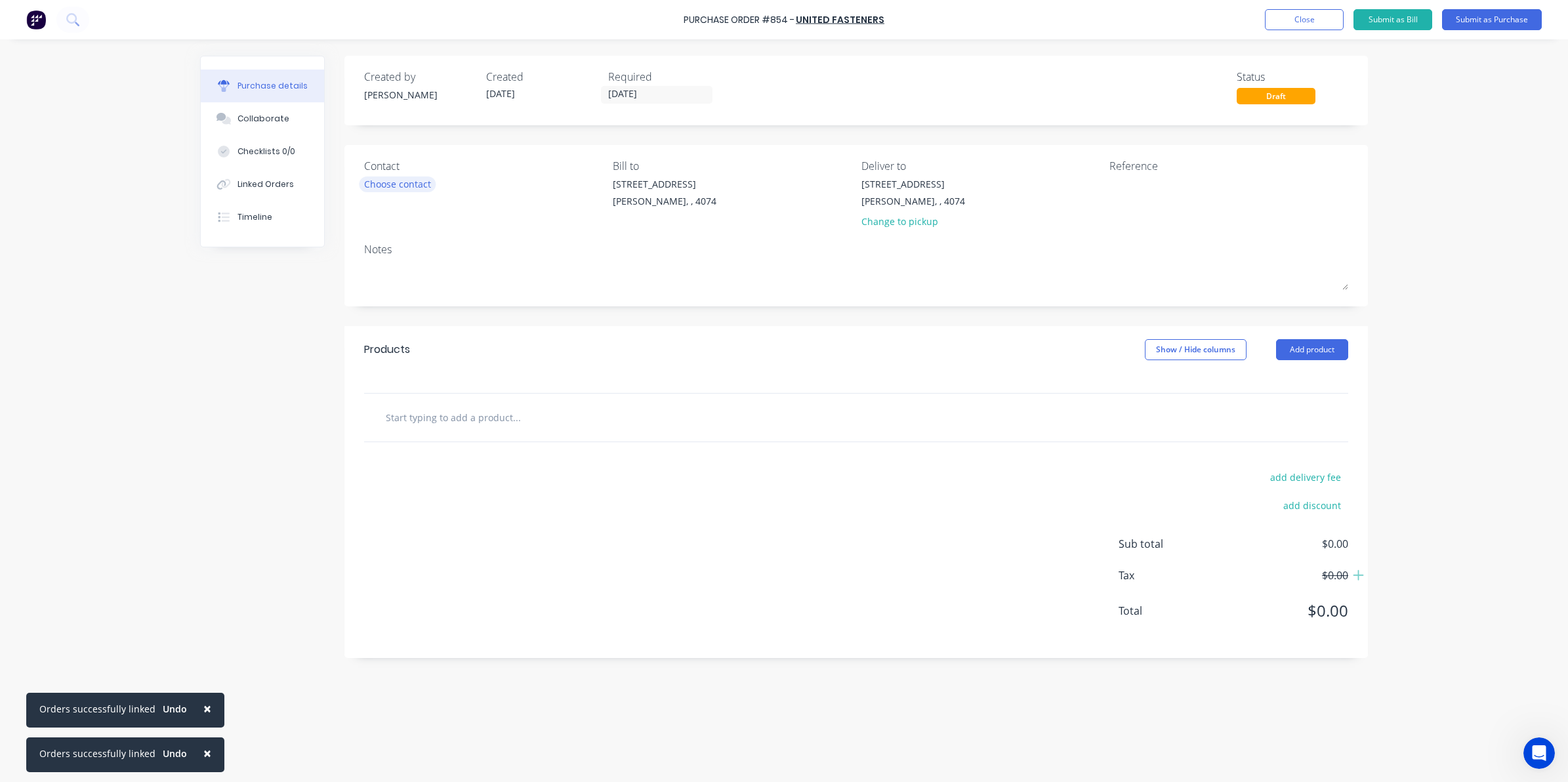
click at [413, 181] on div "Choose contact" at bounding box center [398, 184] width 67 height 14
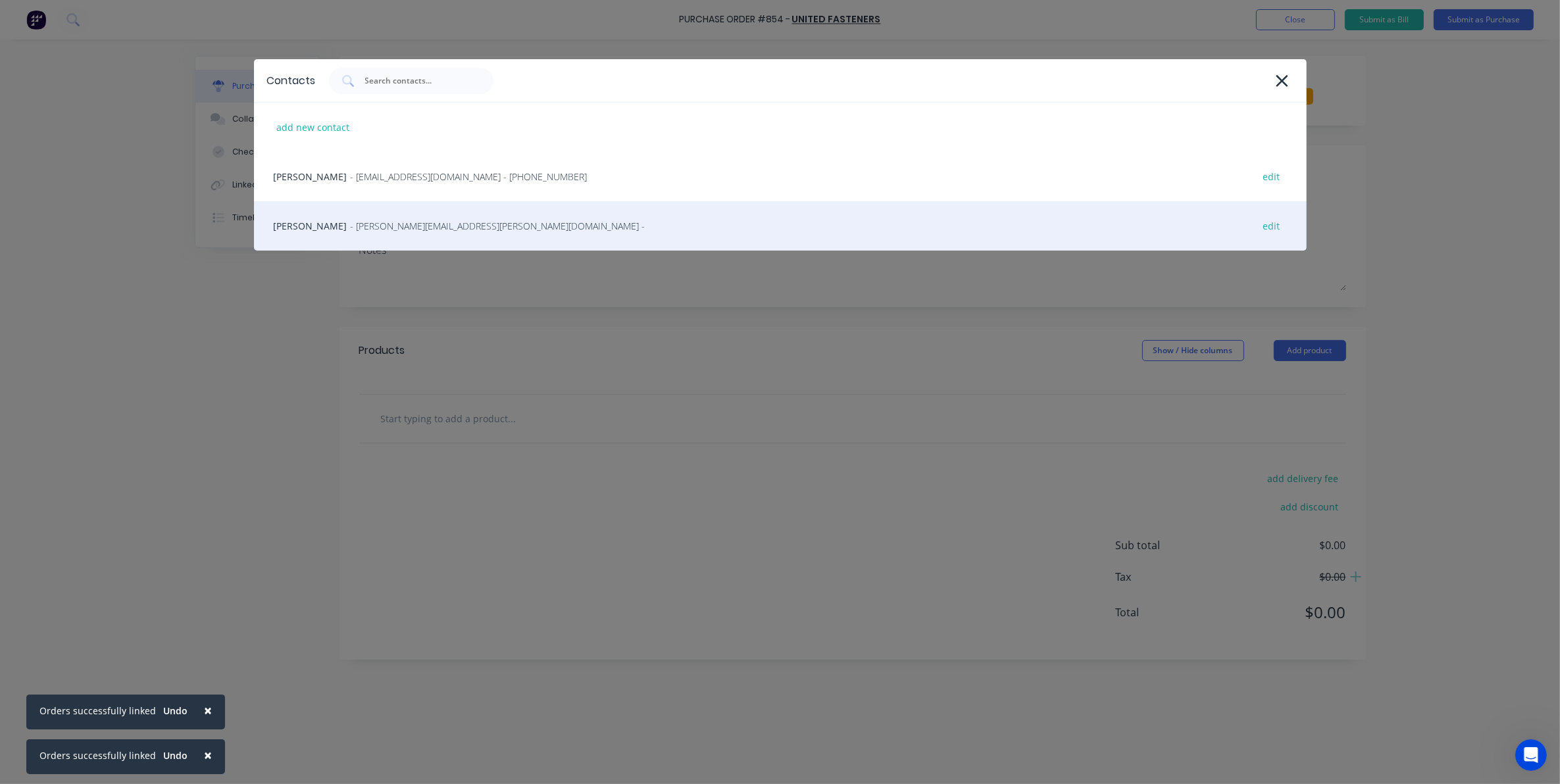
click at [407, 230] on span "- michelle.berrigan@unitedfasteners.com.au -" at bounding box center [498, 226] width 295 height 14
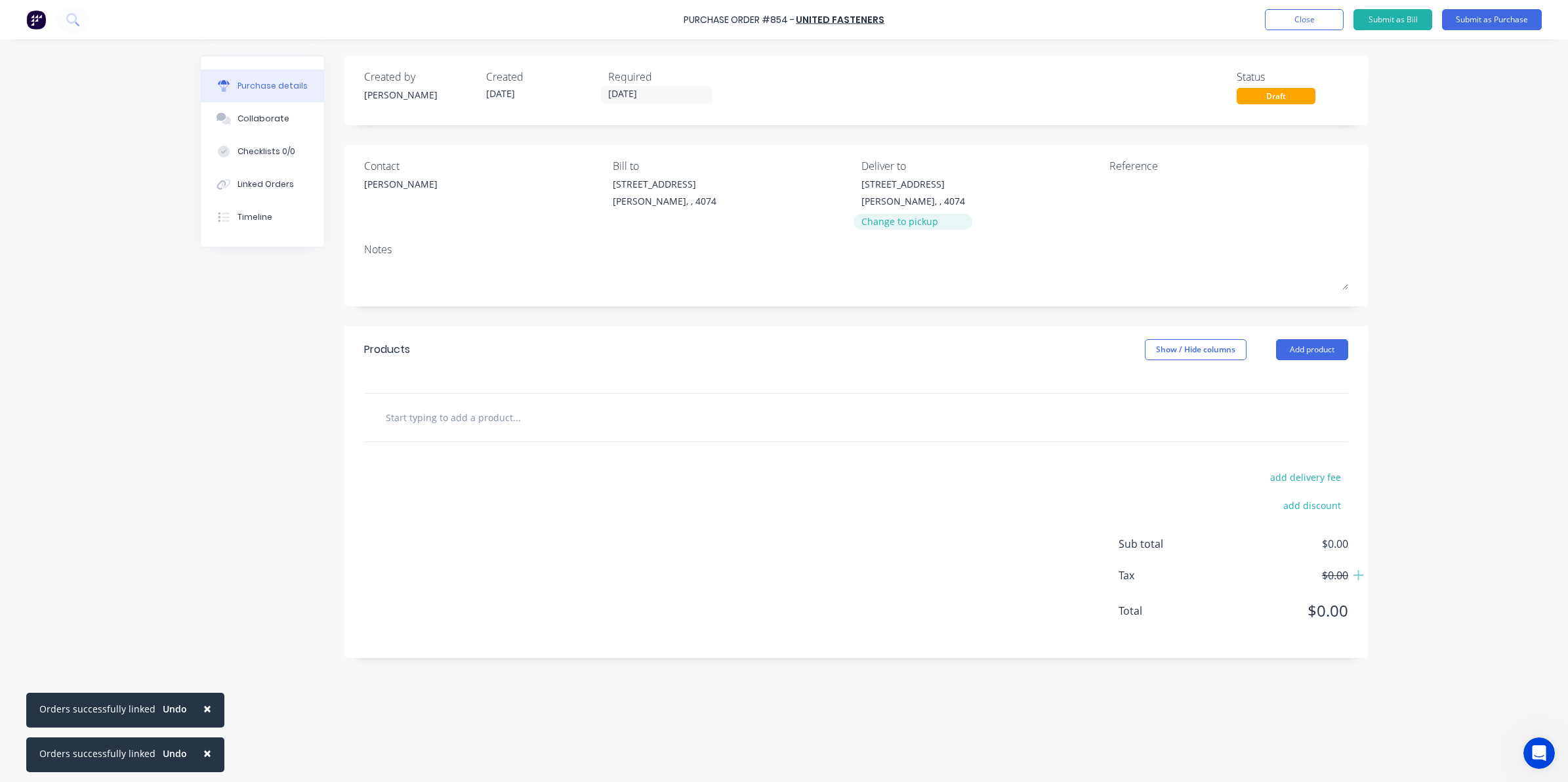
click at [913, 222] on div "Change to pickup" at bounding box center [913, 222] width 104 height 14
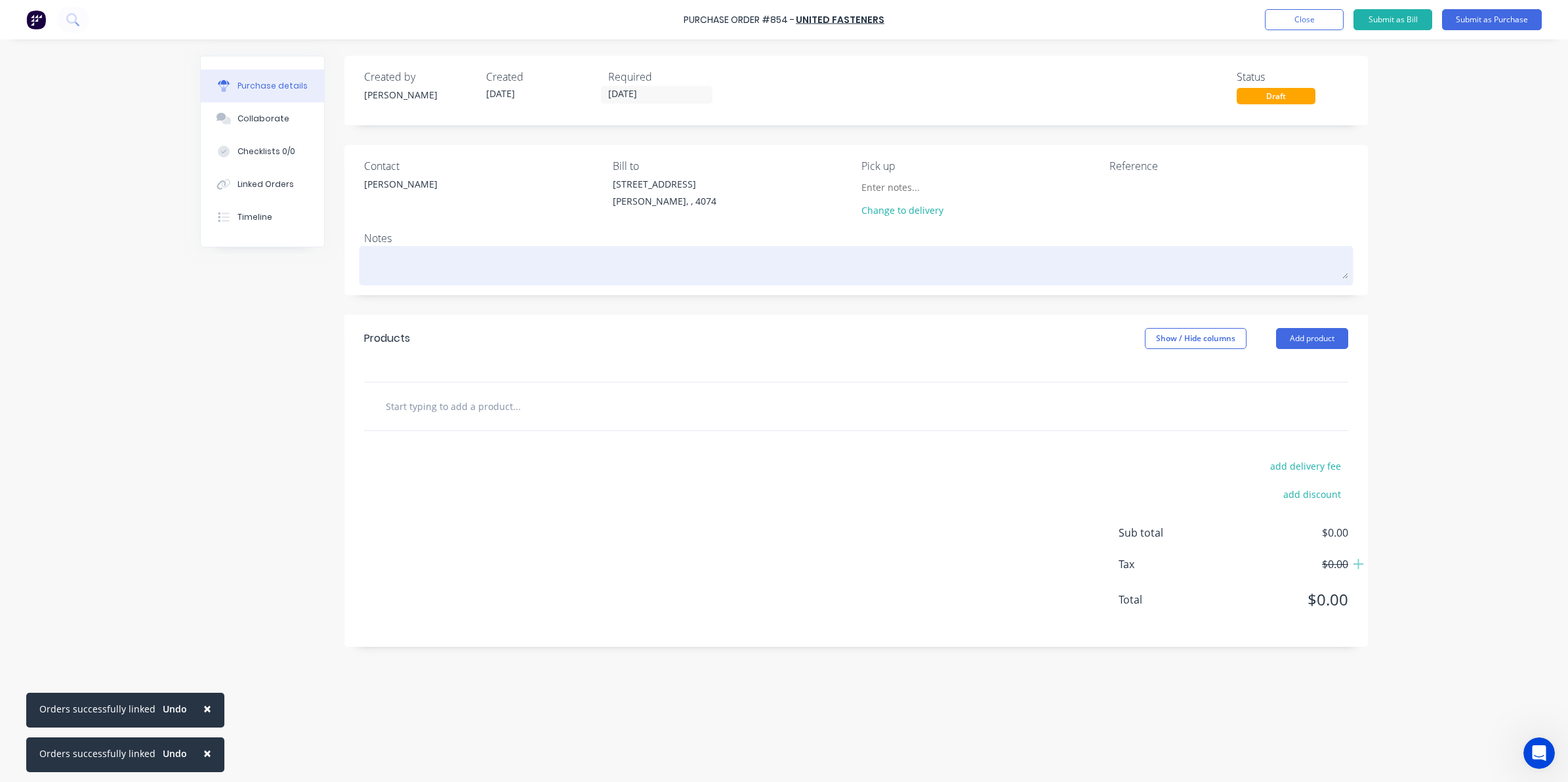
click at [439, 273] on textarea at bounding box center [856, 264] width 984 height 29
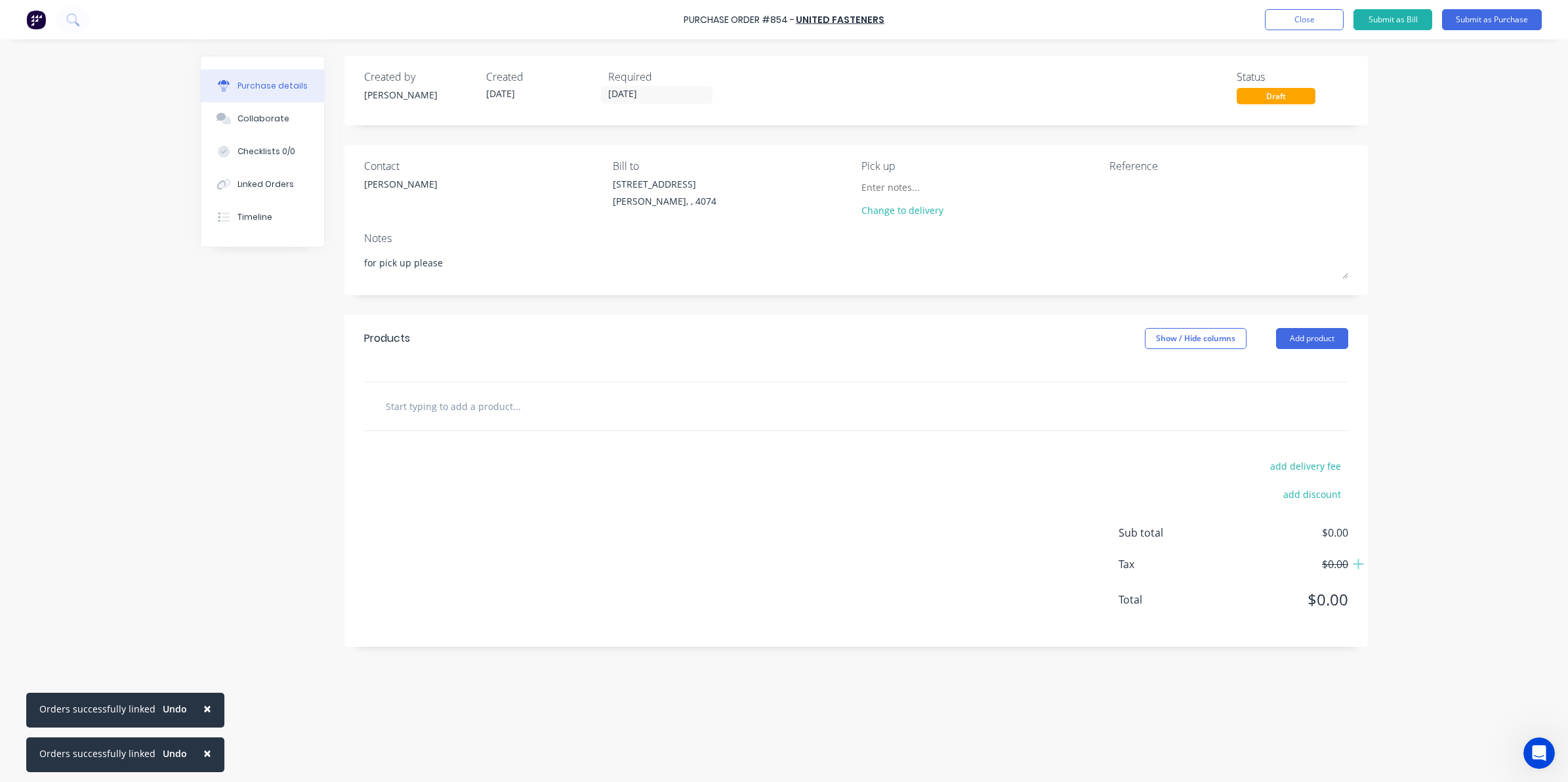
click at [566, 412] on input "text" at bounding box center [516, 406] width 263 height 26
drag, startPoint x: 203, startPoint y: 696, endPoint x: 192, endPoint y: 706, distance: 14.9
click at [202, 696] on button "×" at bounding box center [207, 708] width 34 height 31
click at [203, 747] on span "×" at bounding box center [207, 753] width 8 height 18
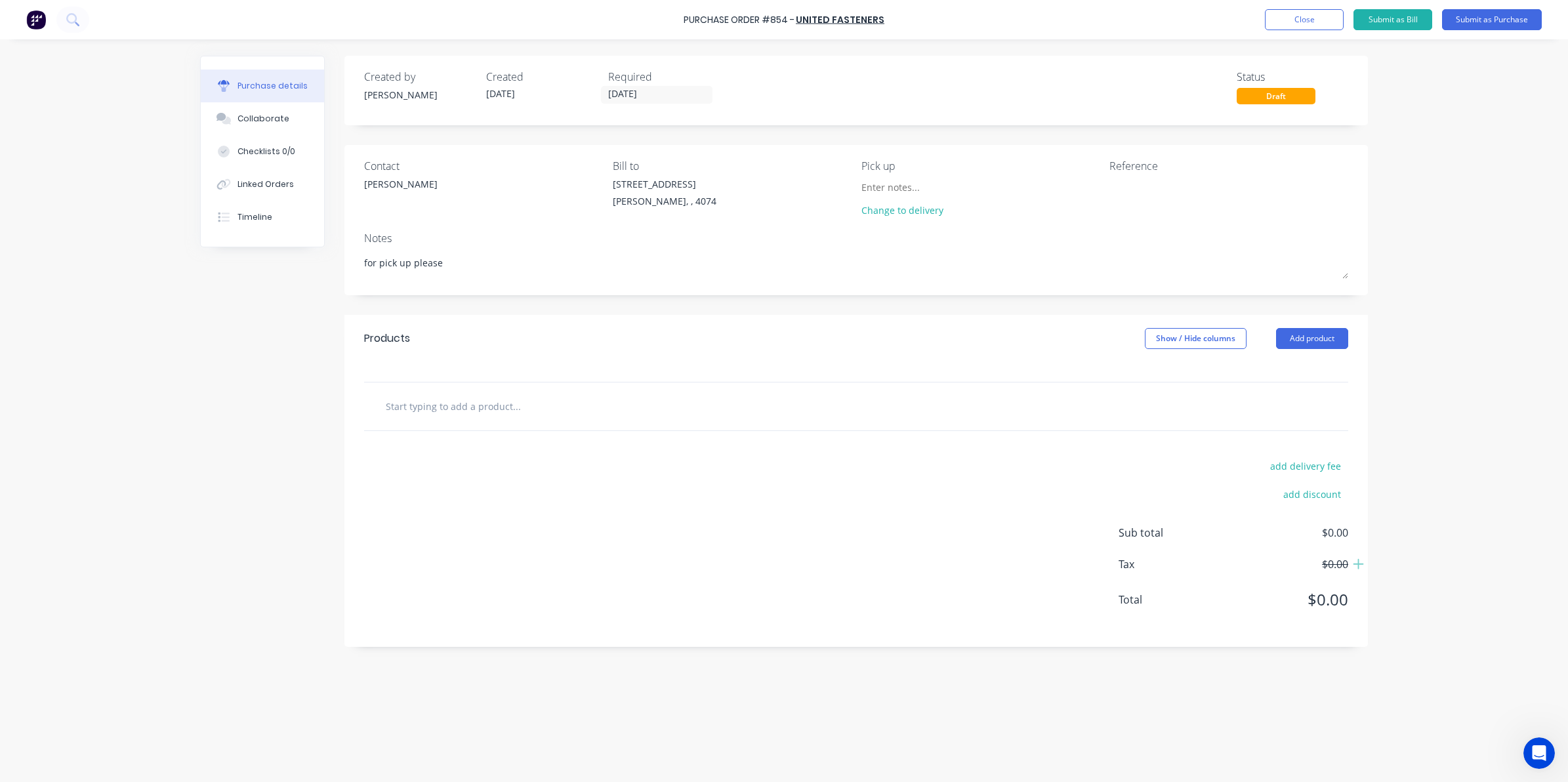
click at [455, 406] on input "text" at bounding box center [516, 406] width 263 height 26
click at [480, 406] on input "text" at bounding box center [516, 406] width 263 height 26
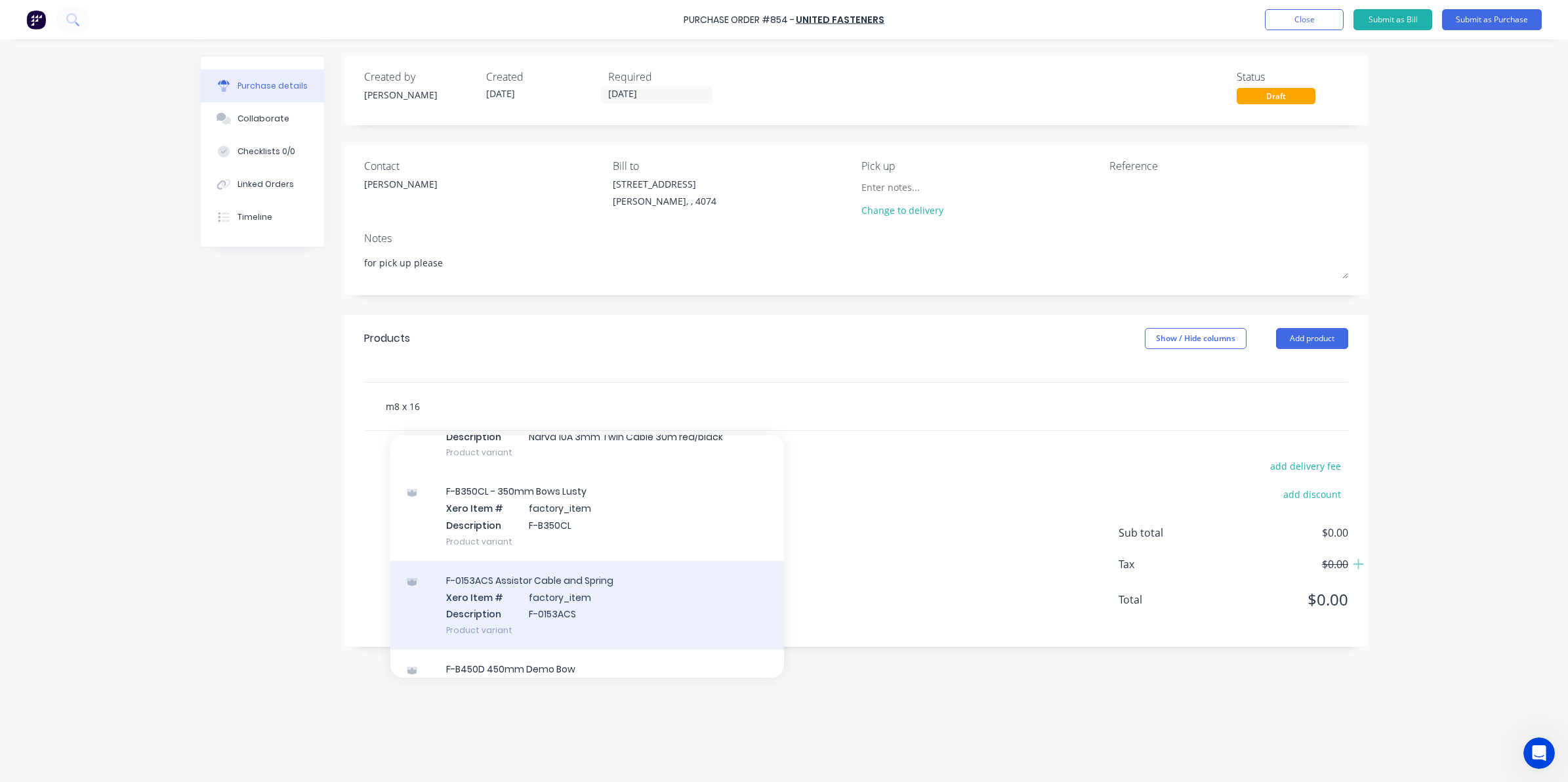
scroll to position [492, 0]
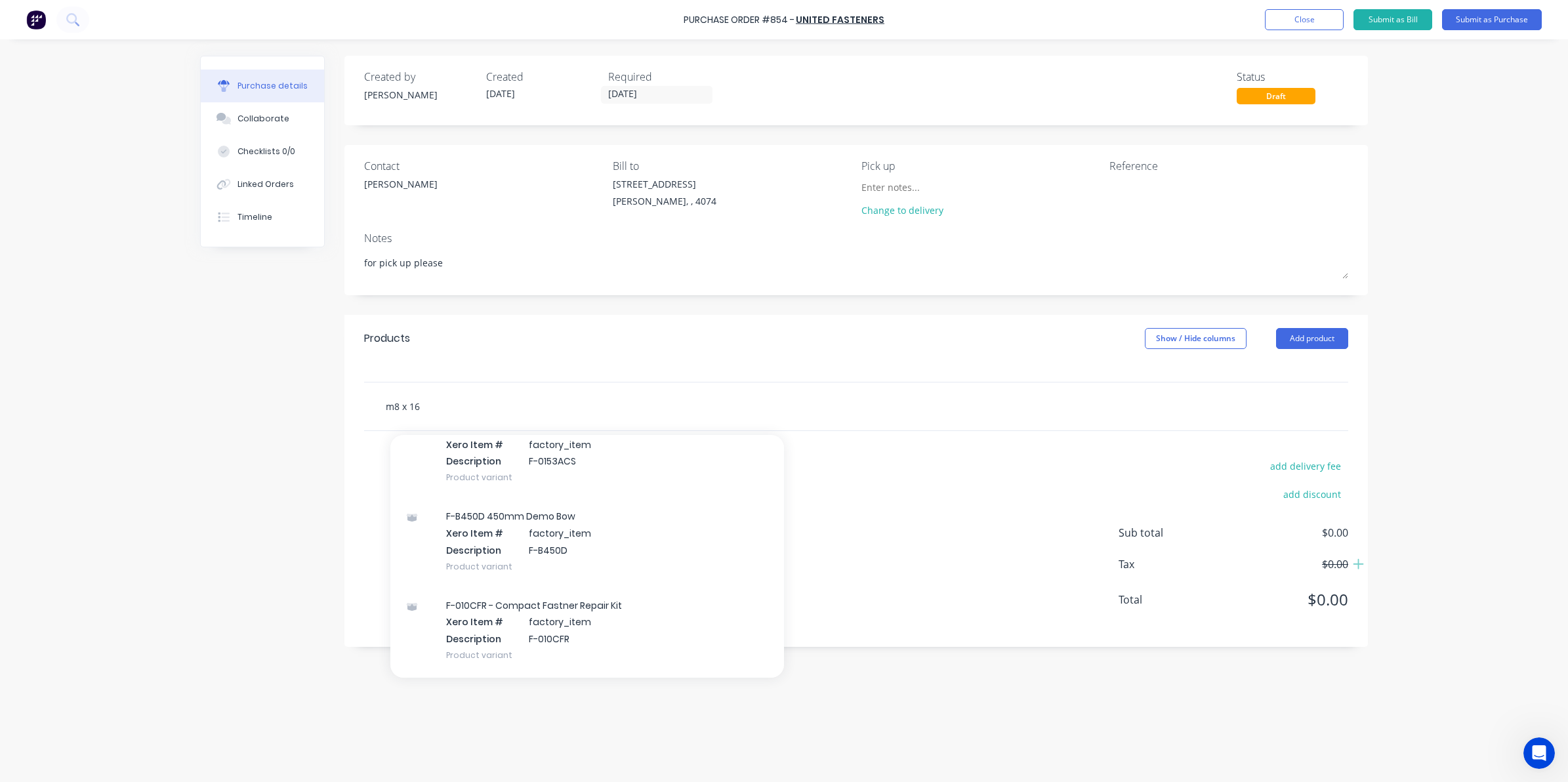
click at [484, 408] on input "m8 x 16" at bounding box center [516, 406] width 263 height 26
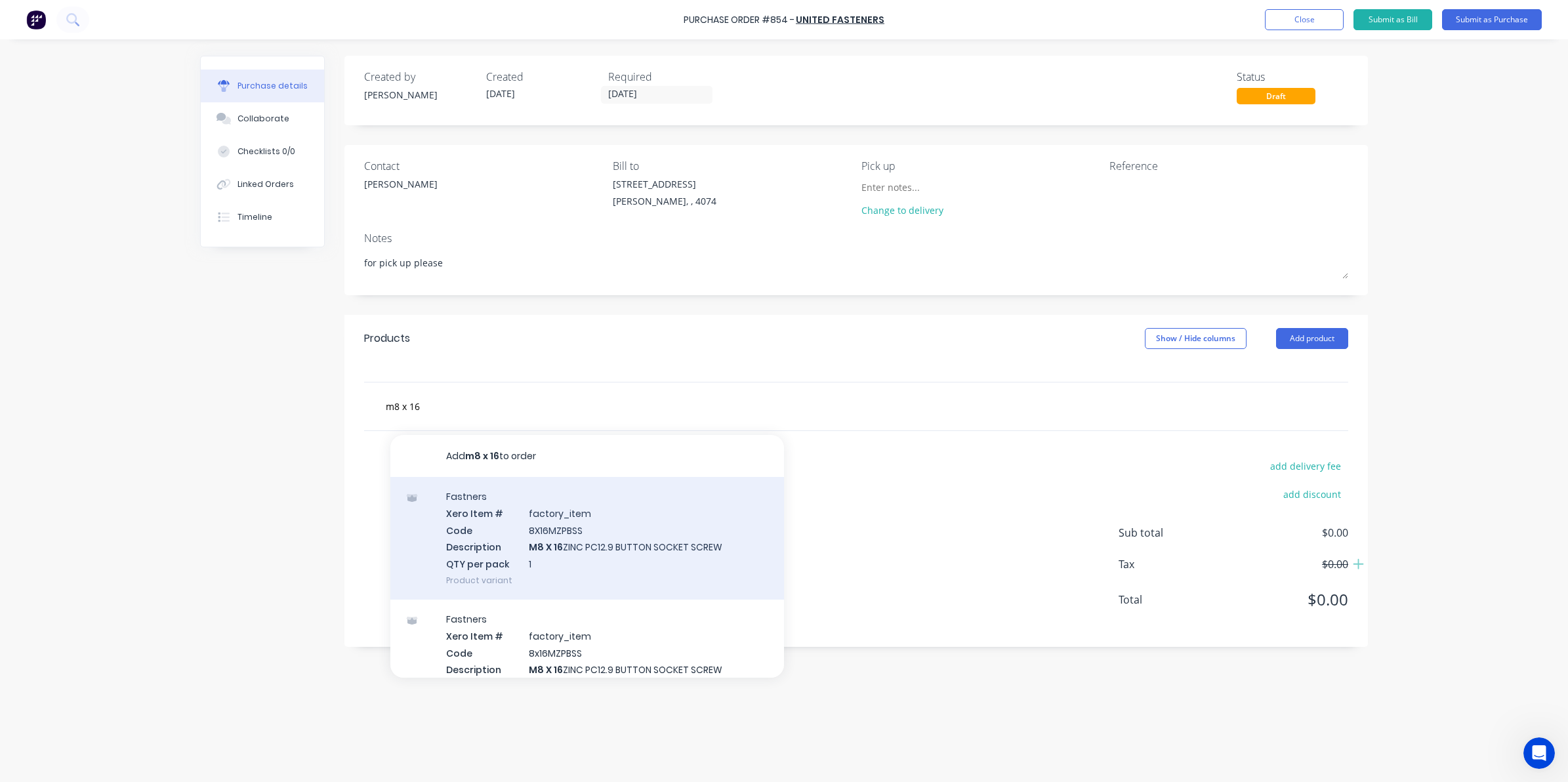
click at [612, 543] on div "Fastners Xero Item # factory_item Code 8X16MZPBSS Description M8 X 16 ZINC PC12…" at bounding box center [587, 538] width 394 height 123
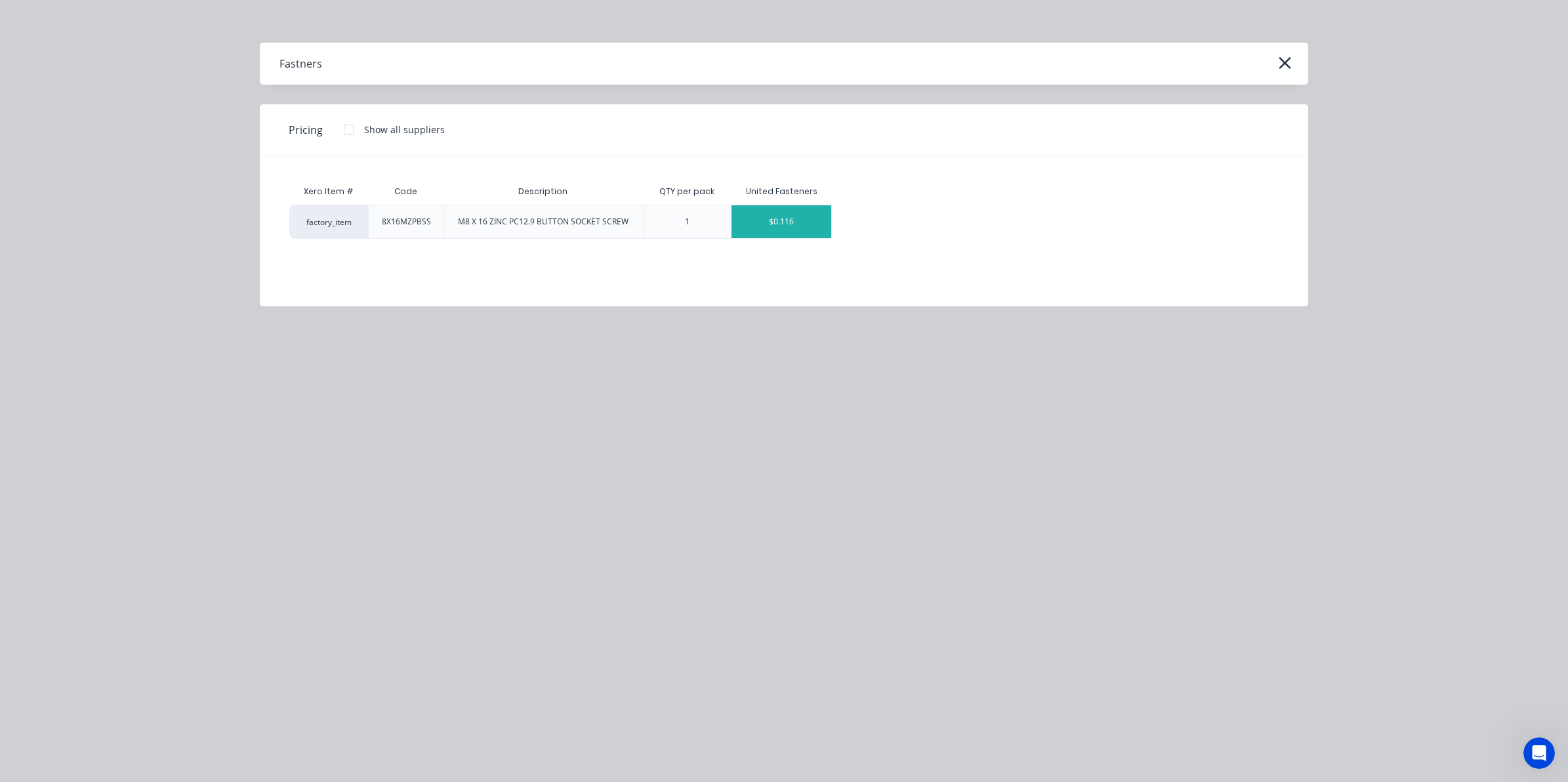
click at [825, 233] on div "$0.116" at bounding box center [782, 222] width 100 height 33
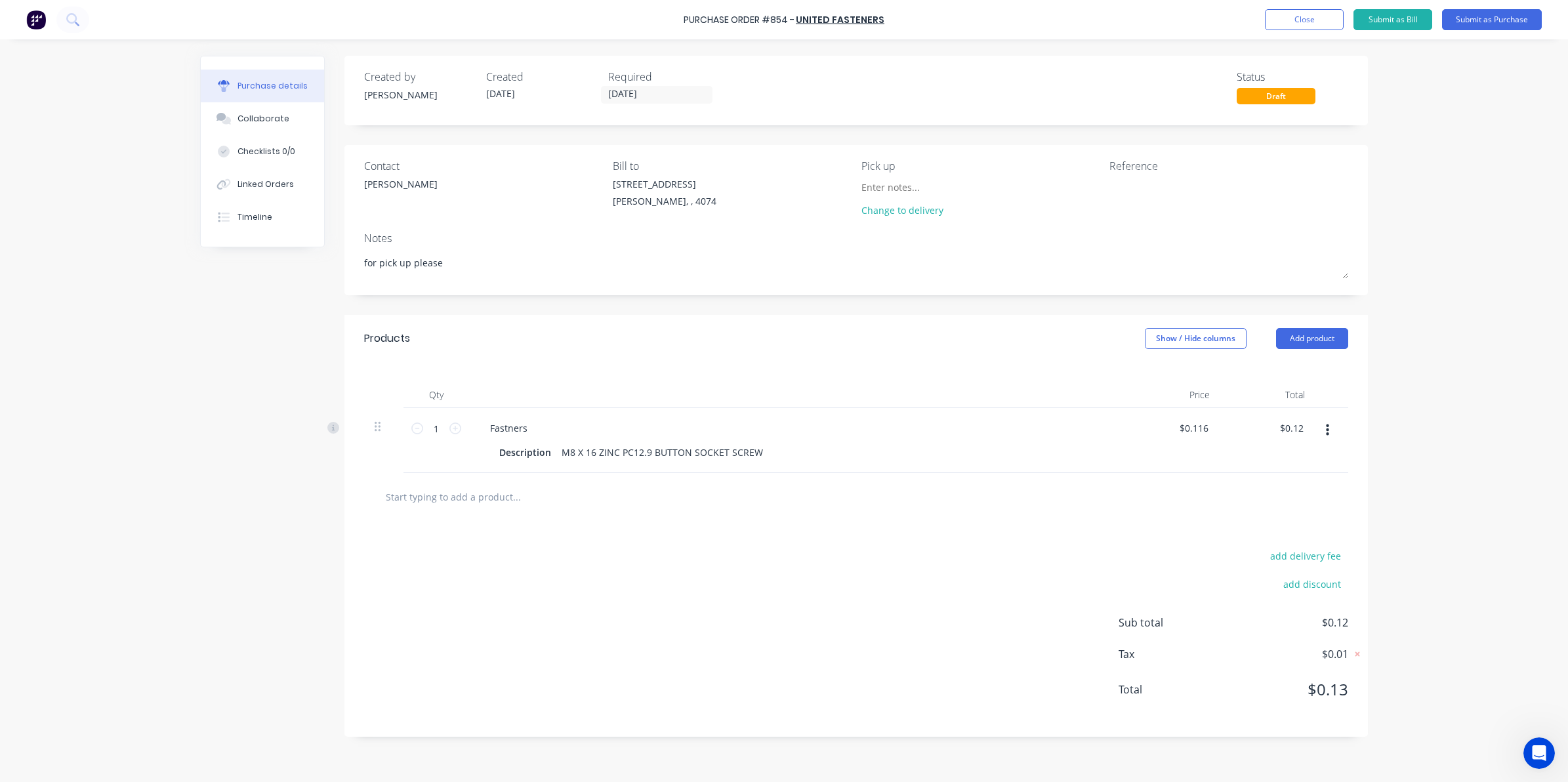
click at [434, 496] on input "text" at bounding box center [516, 496] width 263 height 26
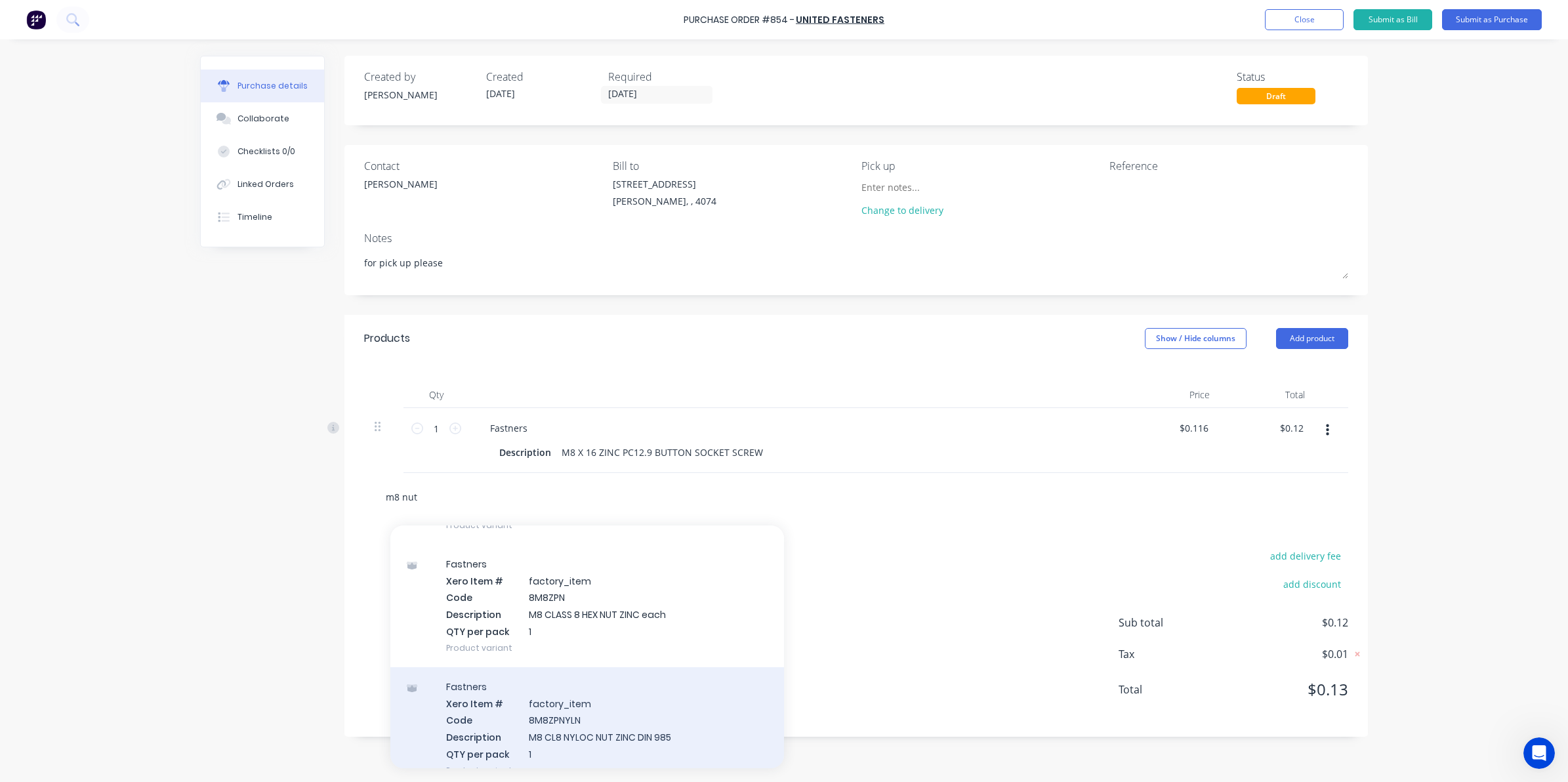
scroll to position [246, 0]
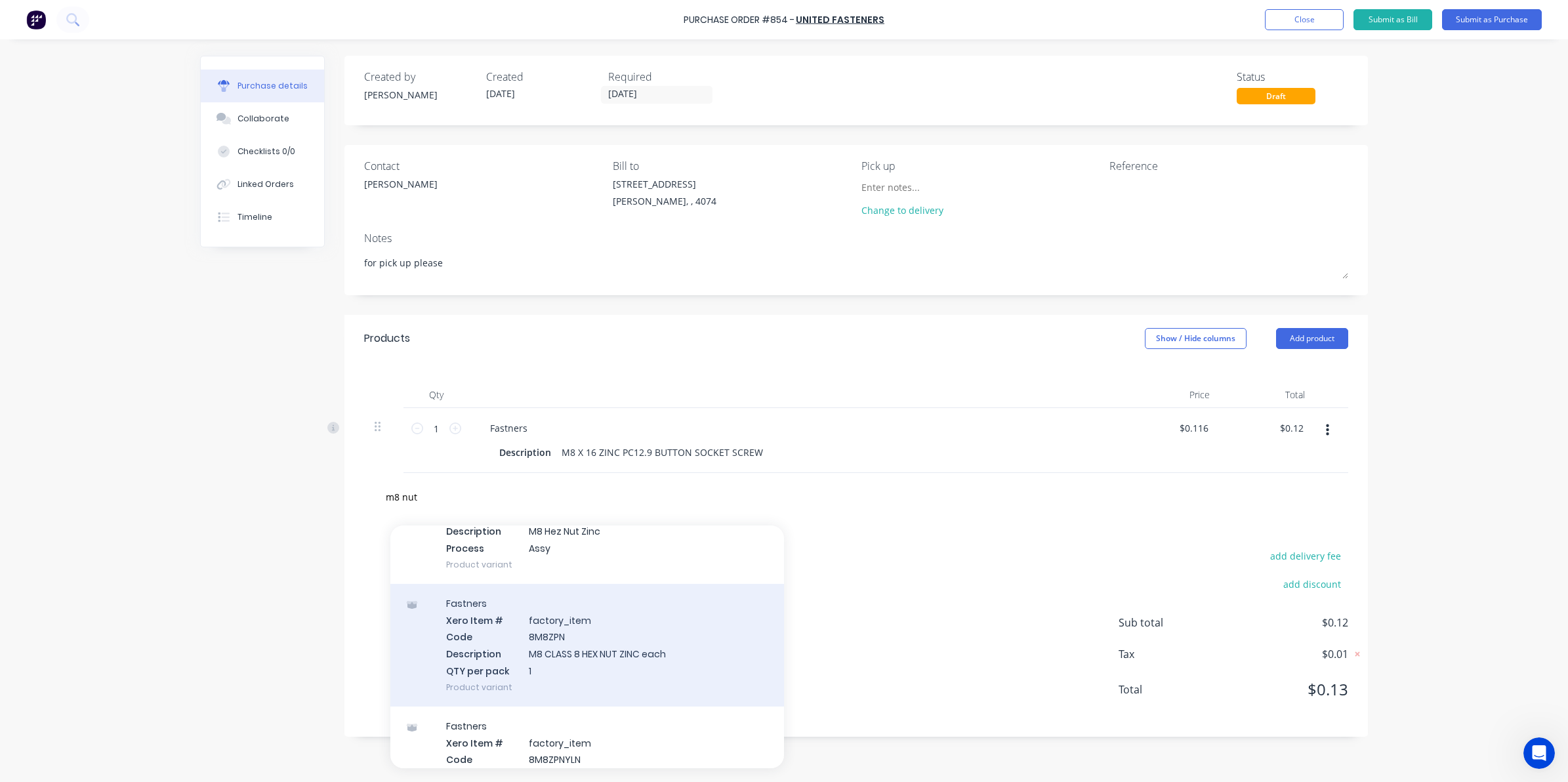
click at [544, 657] on div "Fastners Xero Item # factory_item Code 8M8ZPN Description M8 CLASS 8 HEX NUT ZI…" at bounding box center [587, 645] width 394 height 123
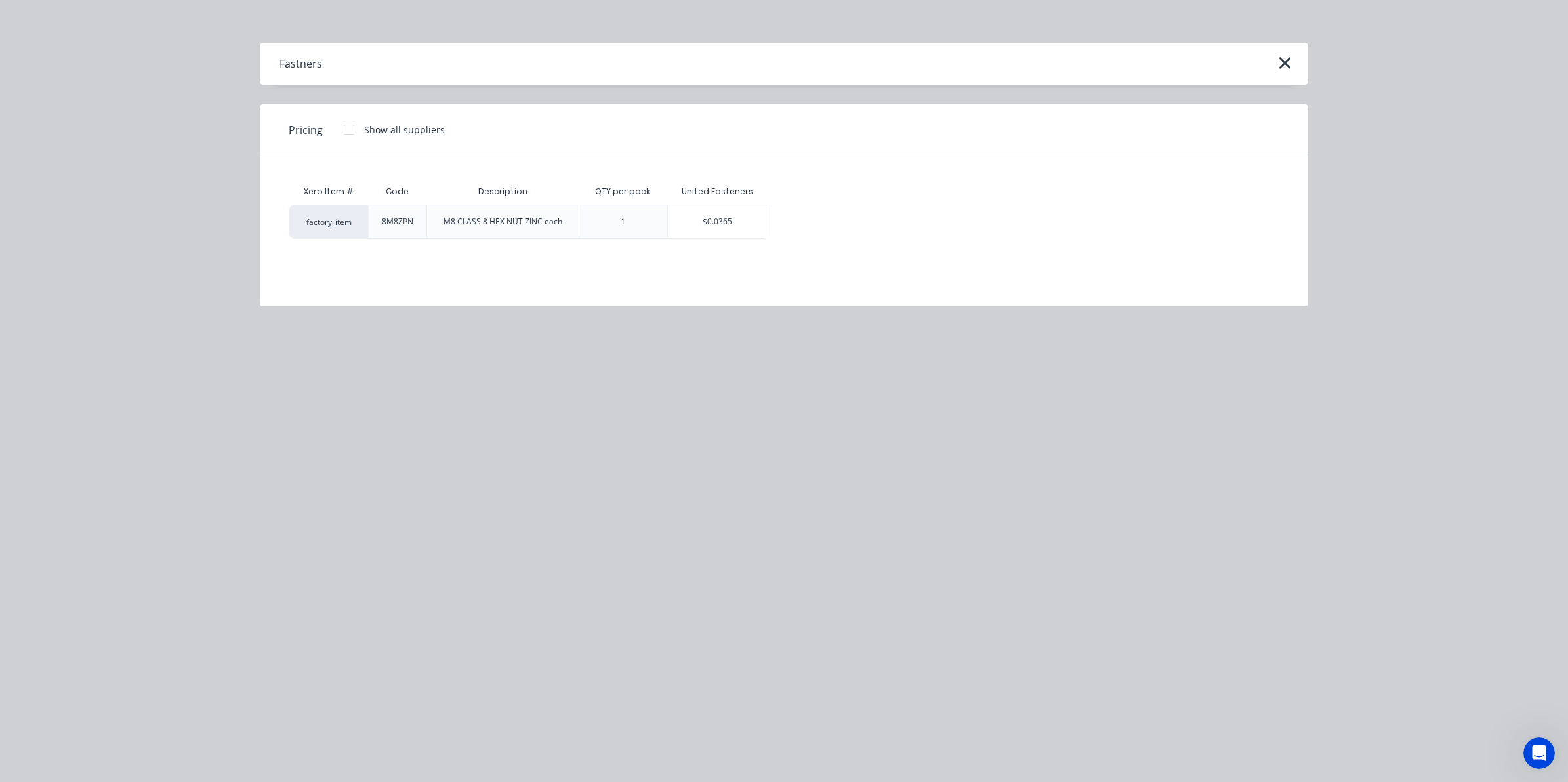
scroll to position [86367, 0]
click at [719, 226] on div "$0.0365" at bounding box center [718, 222] width 100 height 33
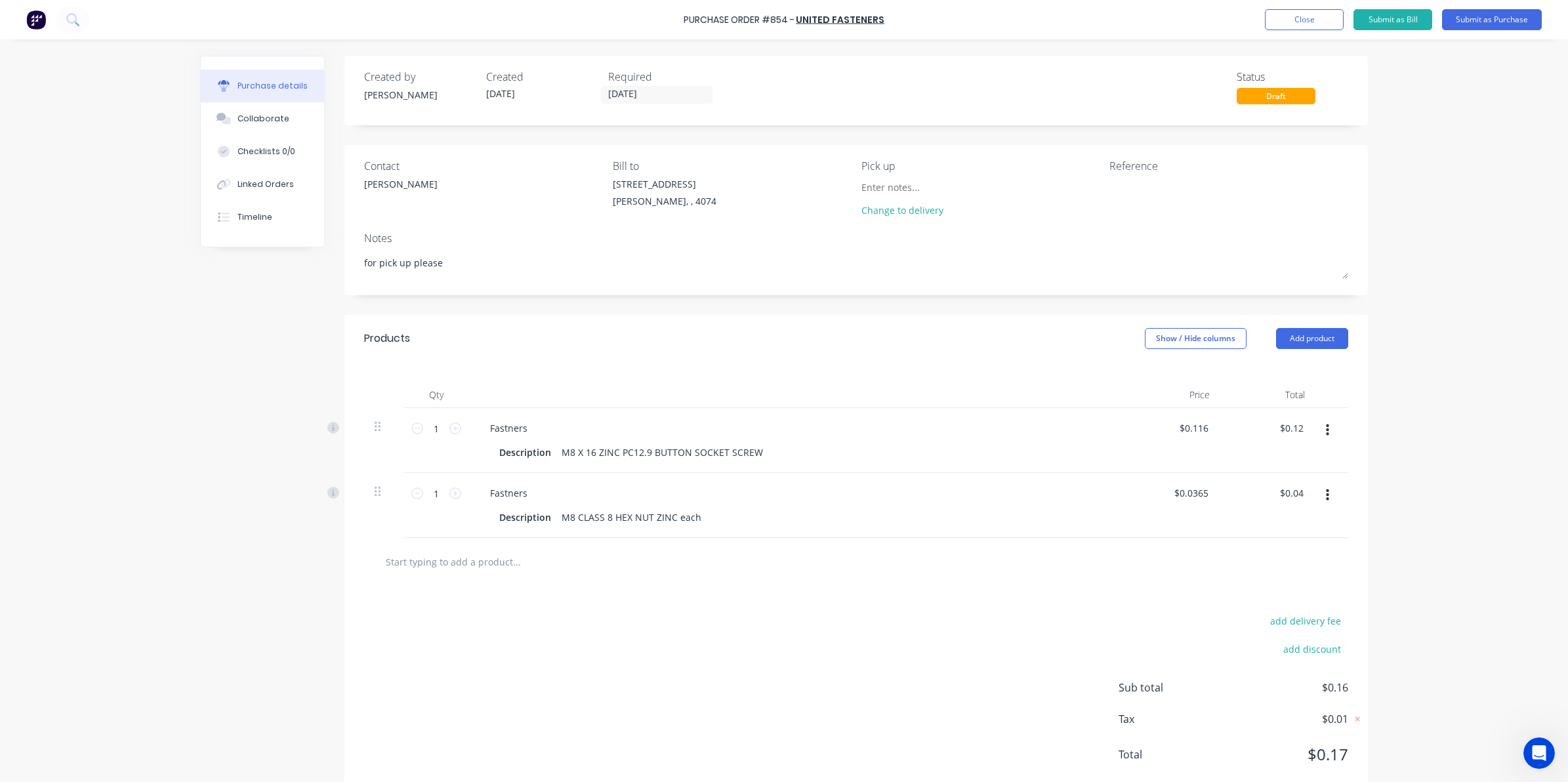
click at [512, 571] on input "text" at bounding box center [516, 561] width 263 height 26
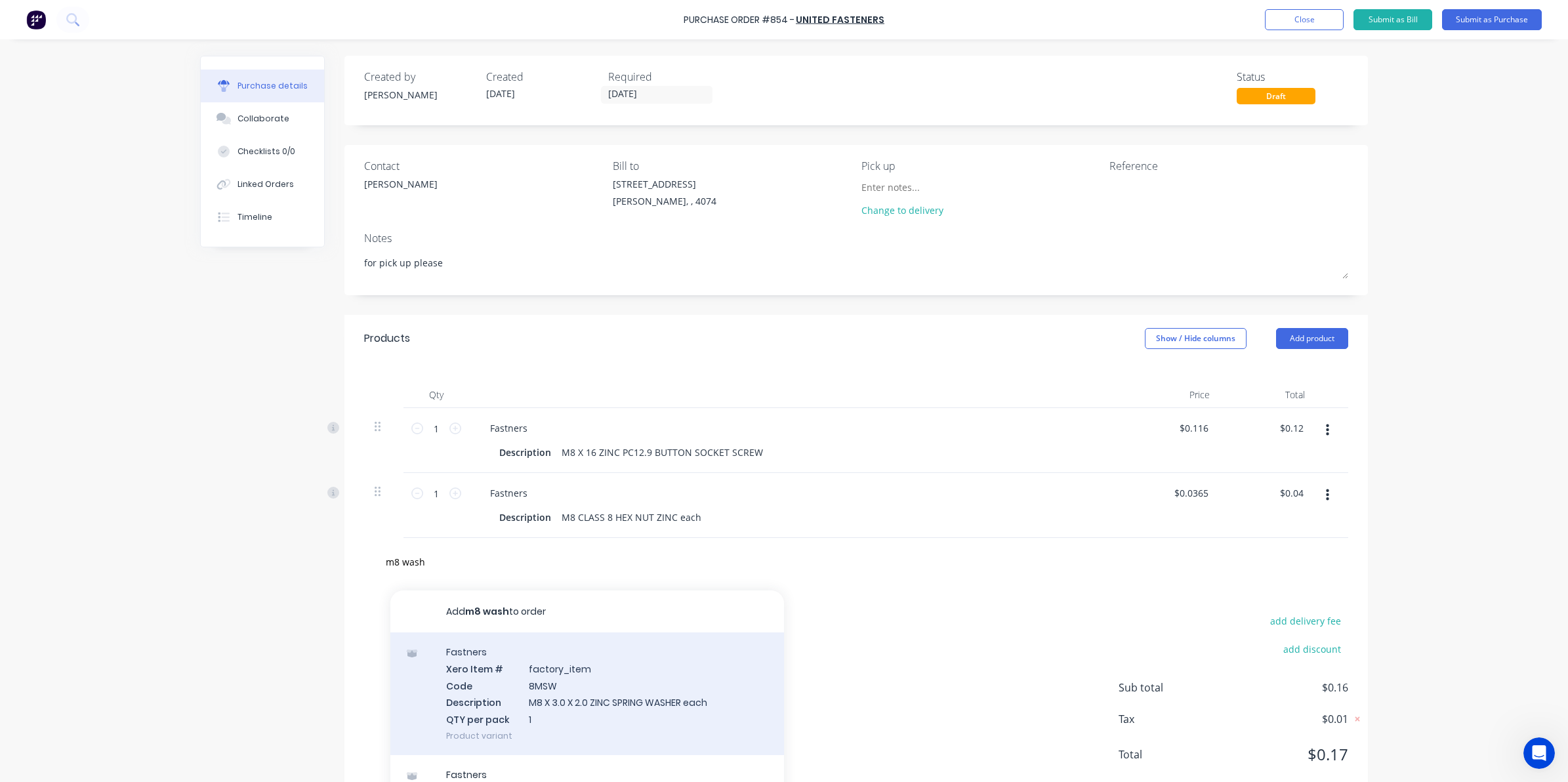
click at [540, 691] on div "Fastners Xero Item # factory_item Code 8MSW Description M8 X 3.0 X 2.0 ZINC SPR…" at bounding box center [587, 693] width 394 height 123
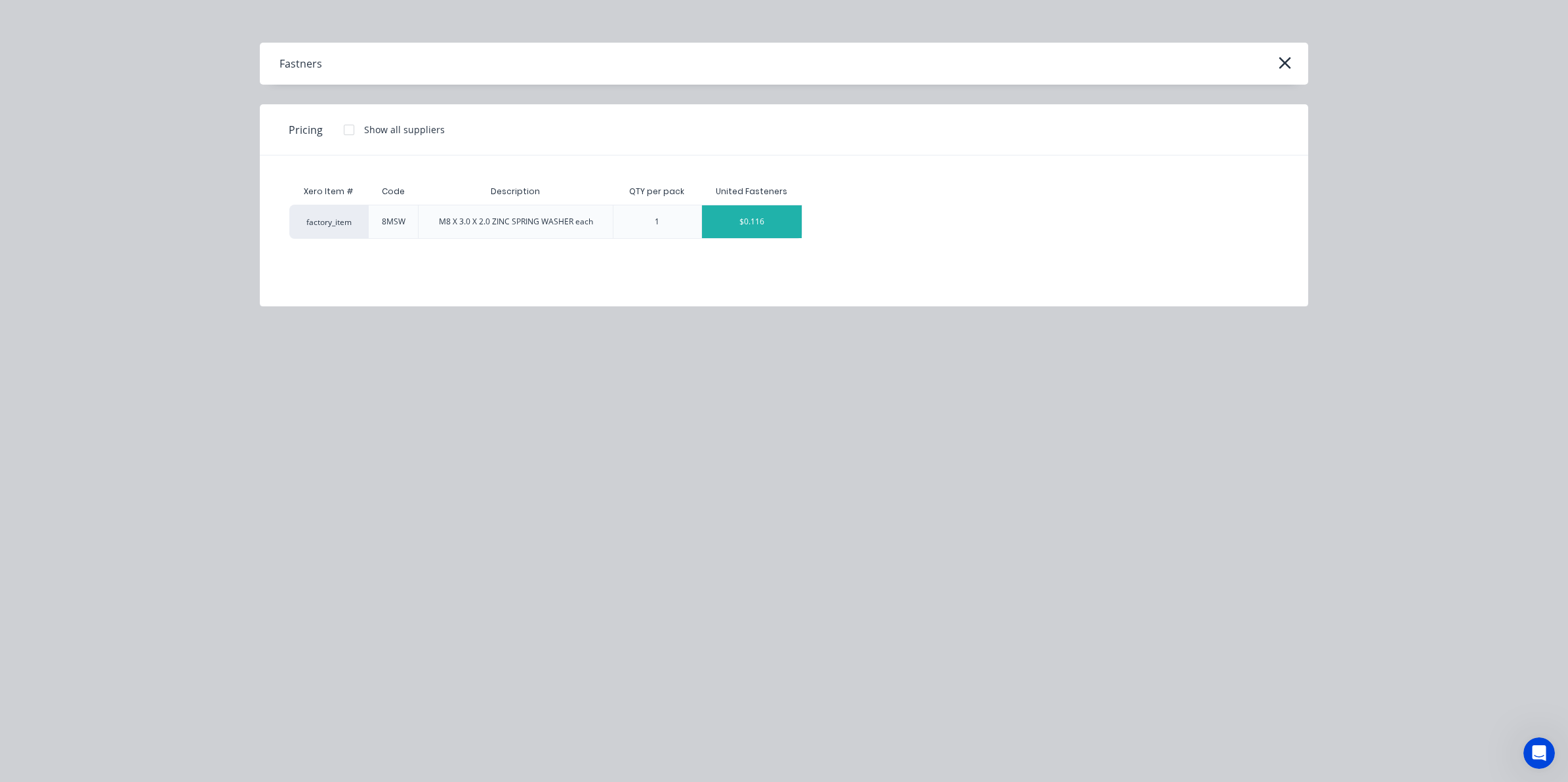
click at [727, 230] on div "$0.116" at bounding box center [752, 222] width 100 height 33
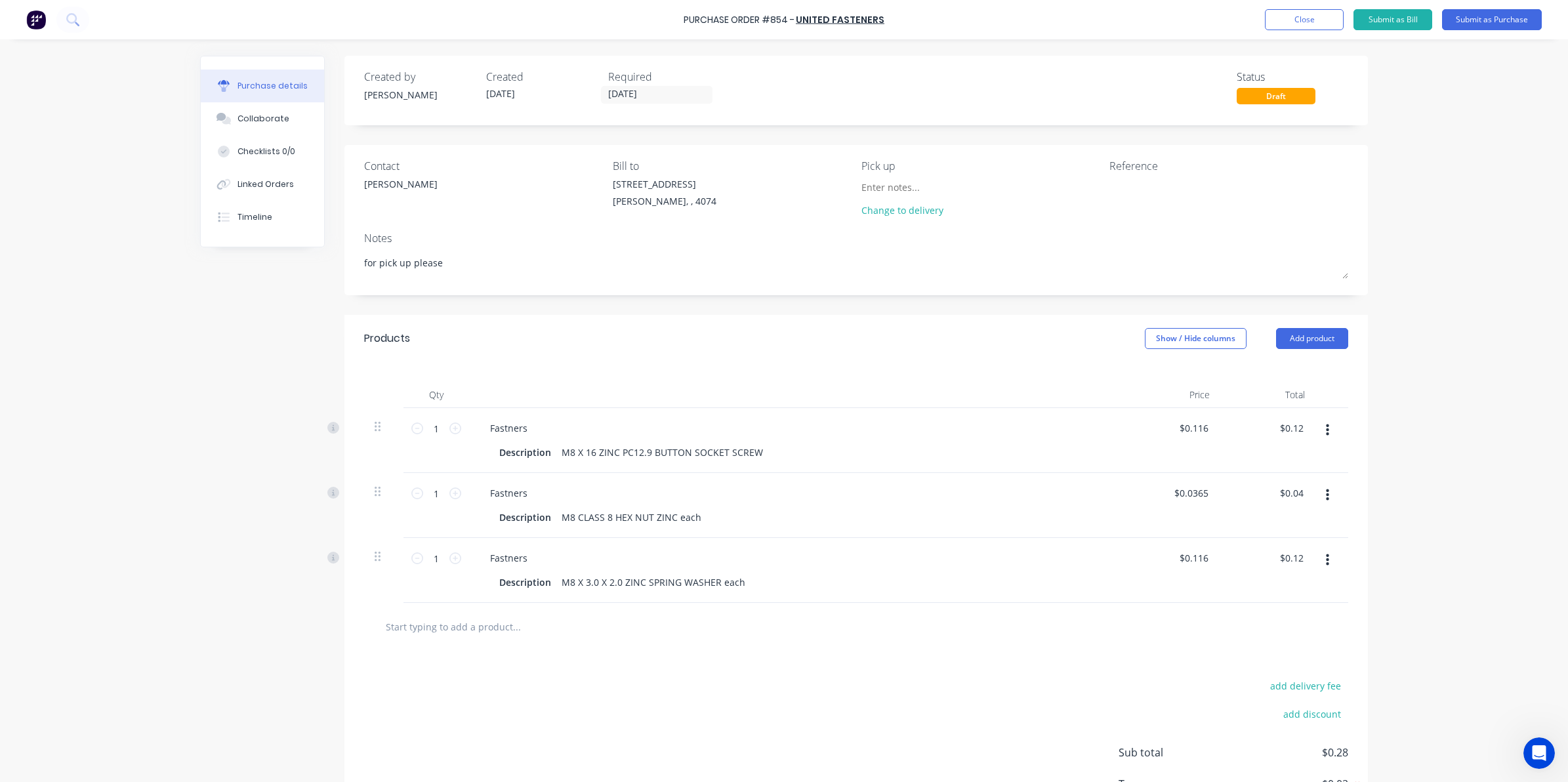
click at [515, 637] on input "text" at bounding box center [516, 627] width 263 height 26
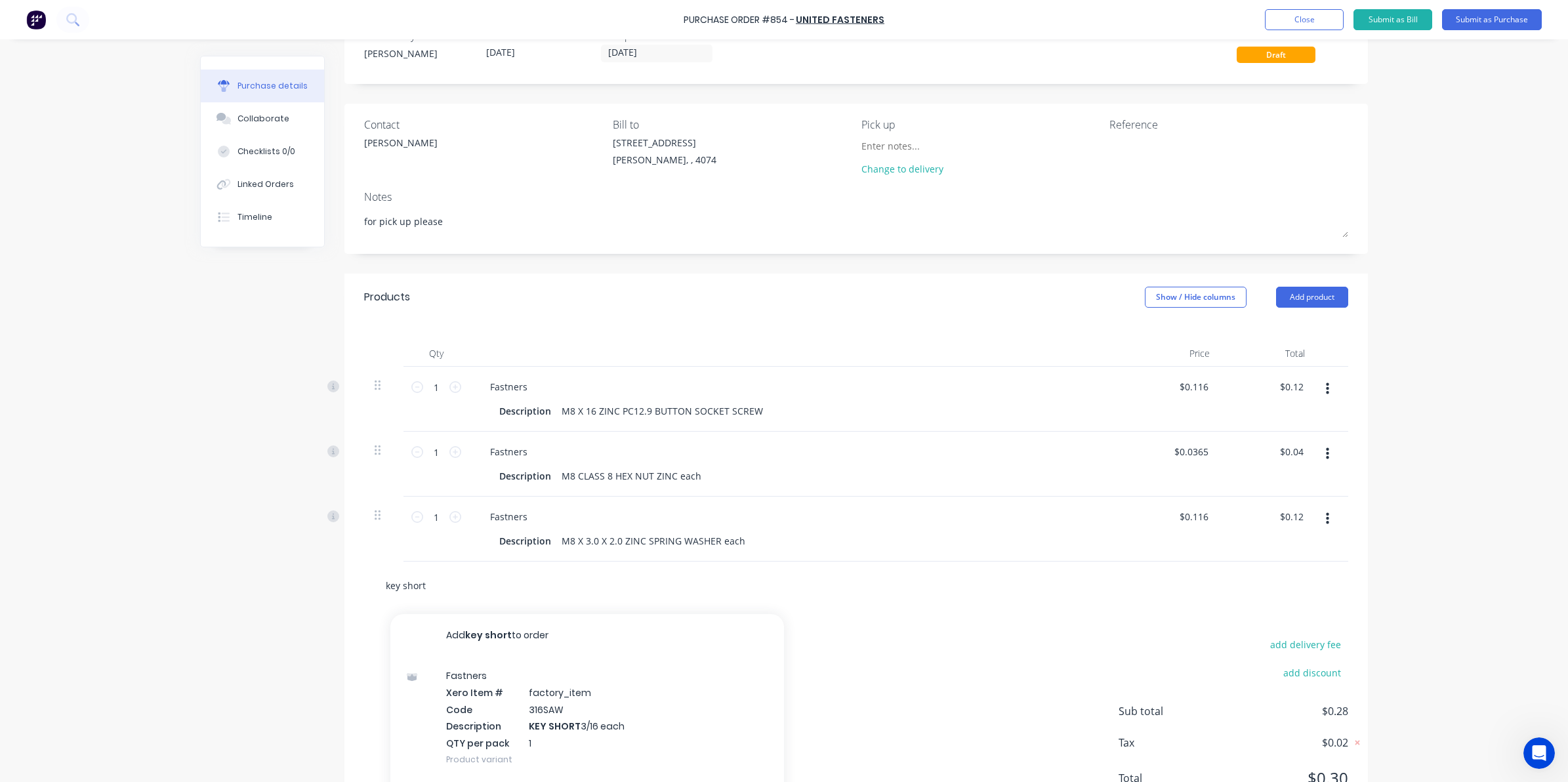
scroll to position [82, 0]
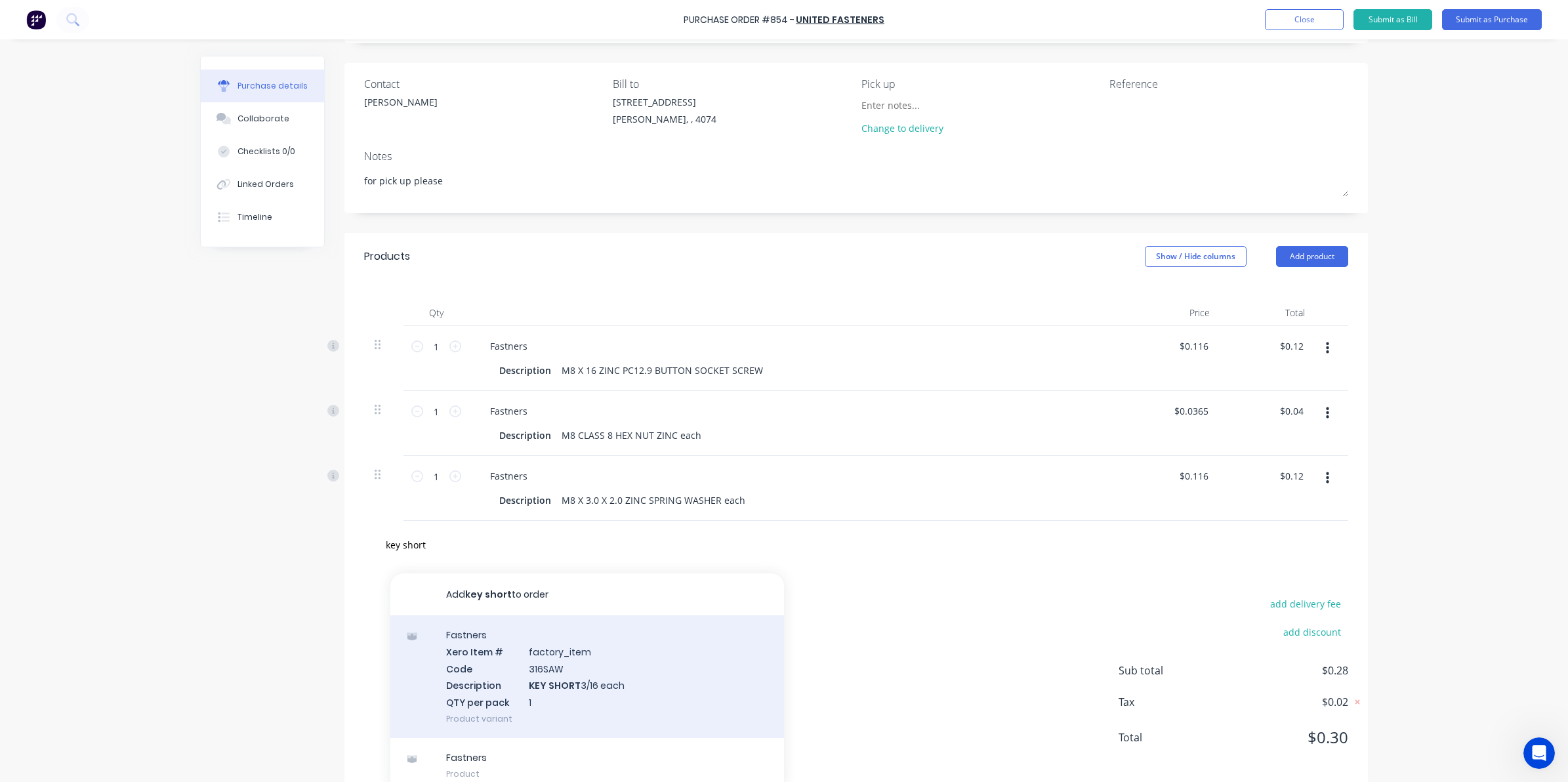
click at [516, 633] on div "Fastners Xero Item # factory_item Code 316SAW Description KEY SHORT 3/16 each Q…" at bounding box center [587, 676] width 394 height 123
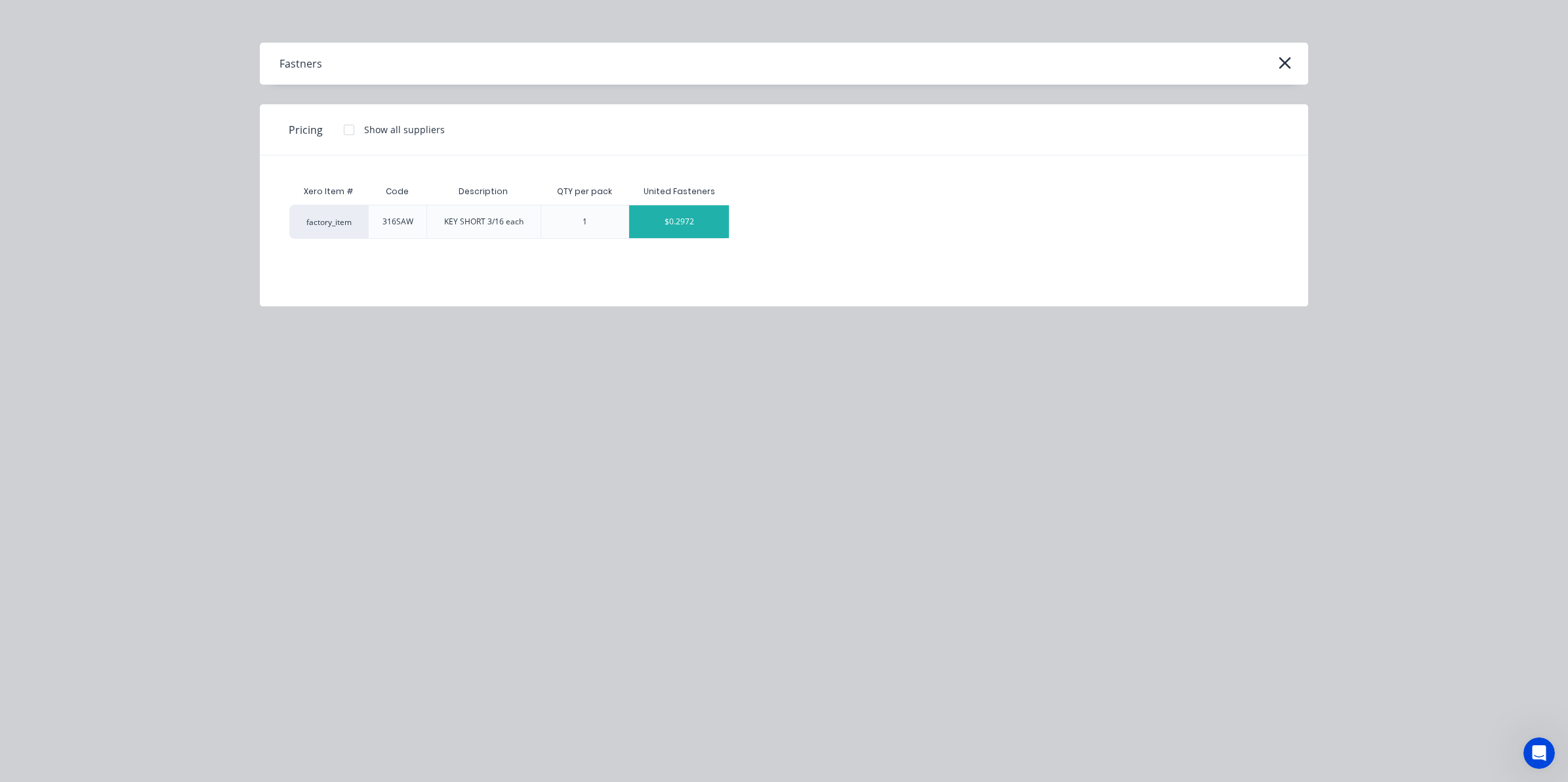
click at [678, 215] on div "$0.2972" at bounding box center [679, 222] width 100 height 33
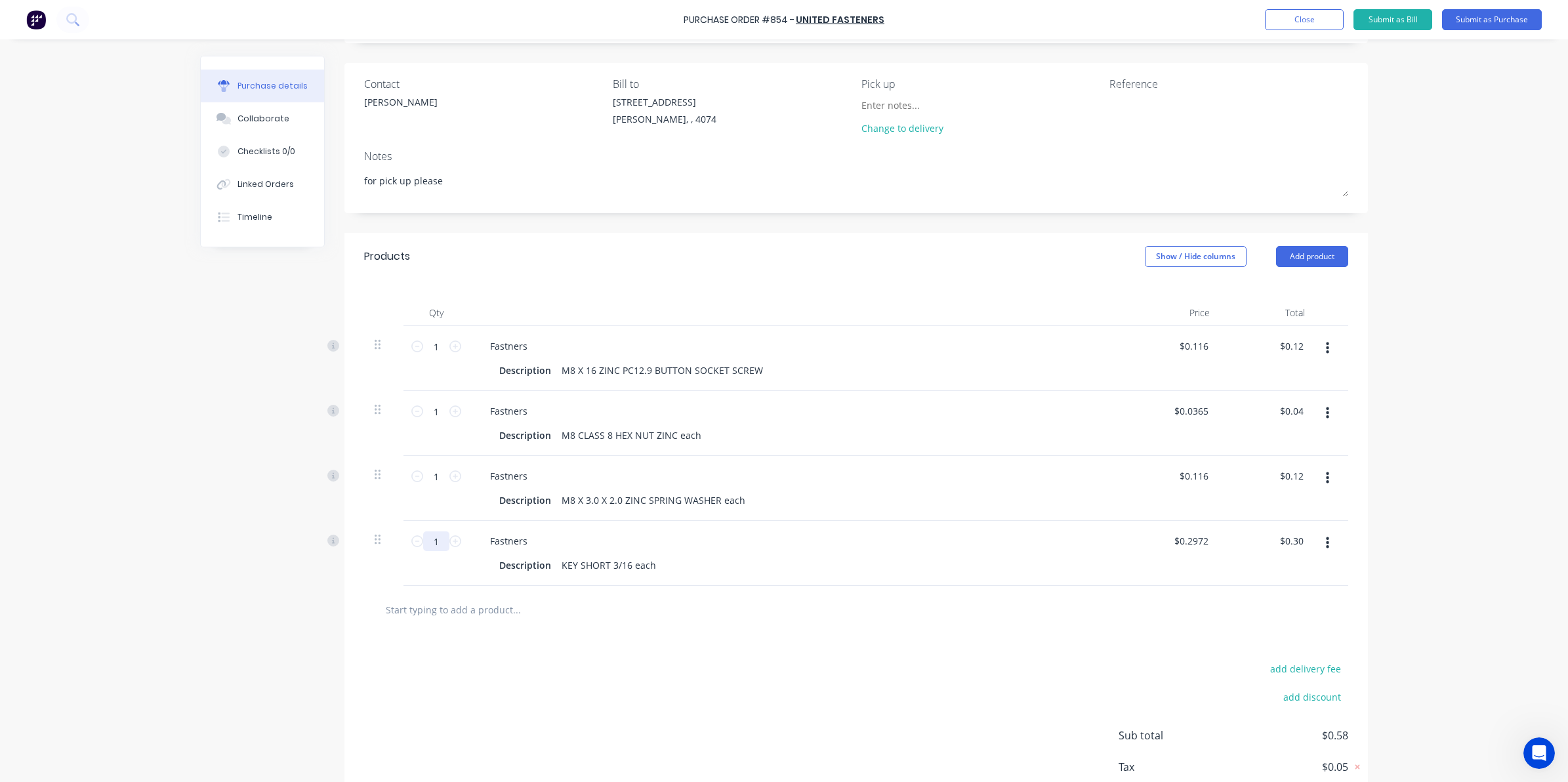
click at [432, 545] on input "1" at bounding box center [437, 541] width 26 height 20
click at [308, 677] on div "Created by Sarah Created 01/09/25 Required 01/09/25 Status Draft Contact Michel…" at bounding box center [784, 412] width 1168 height 875
click at [441, 545] on input "100" at bounding box center [437, 541] width 26 height 20
click at [433, 479] on input "1" at bounding box center [437, 476] width 26 height 20
click at [430, 378] on div "1 1" at bounding box center [437, 358] width 65 height 65
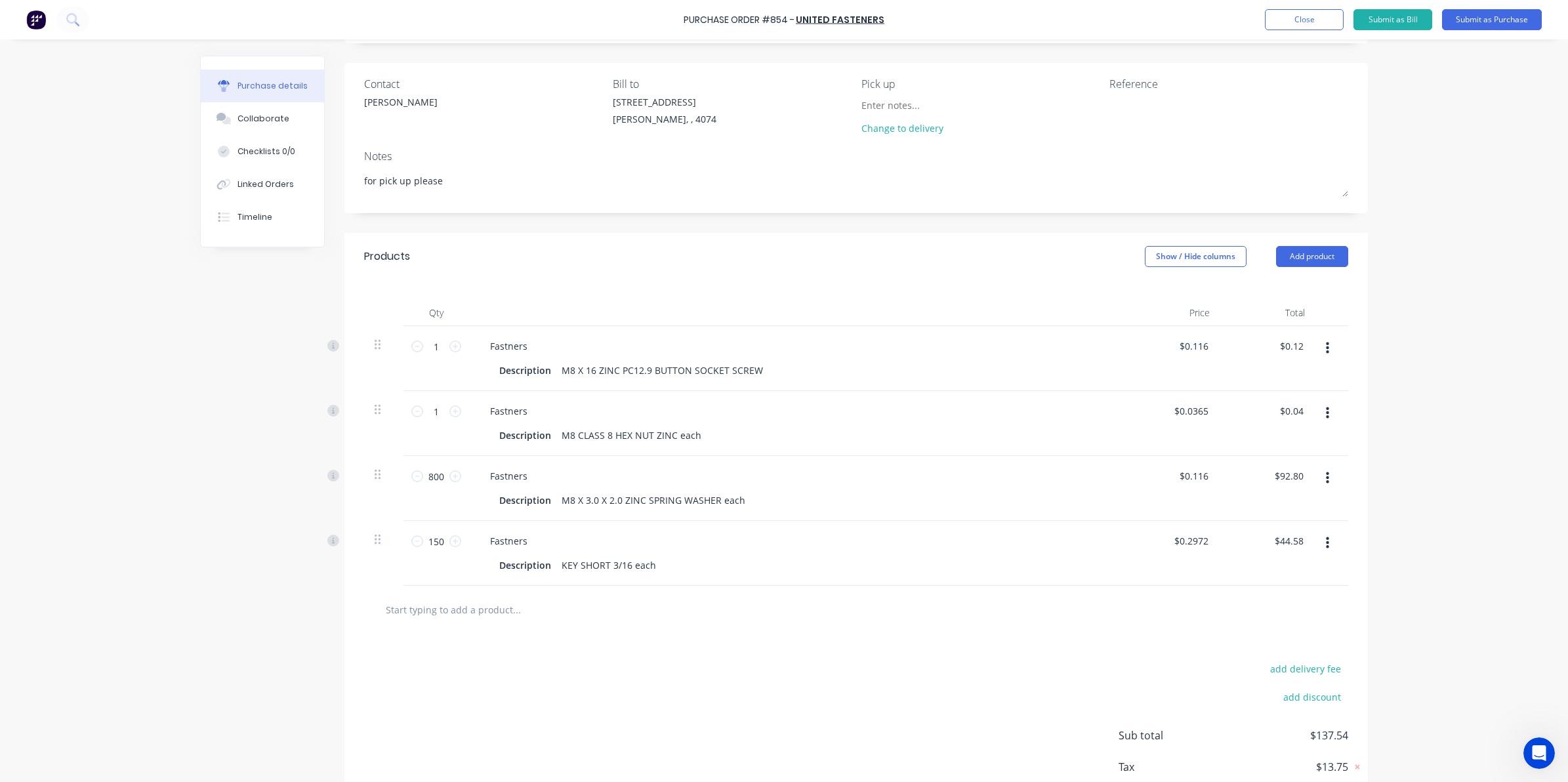
click at [444, 419] on div "1 1" at bounding box center [436, 411] width 44 height 20
click at [433, 410] on input "1" at bounding box center [437, 411] width 26 height 20
click at [424, 339] on input "1" at bounding box center [437, 346] width 26 height 20
click at [424, 538] on input "150" at bounding box center [437, 541] width 26 height 20
click at [200, 453] on div "Created by Sarah Created 01/09/25 Required 01/09/25 Status Draft Contact Michel…" at bounding box center [784, 412] width 1168 height 875
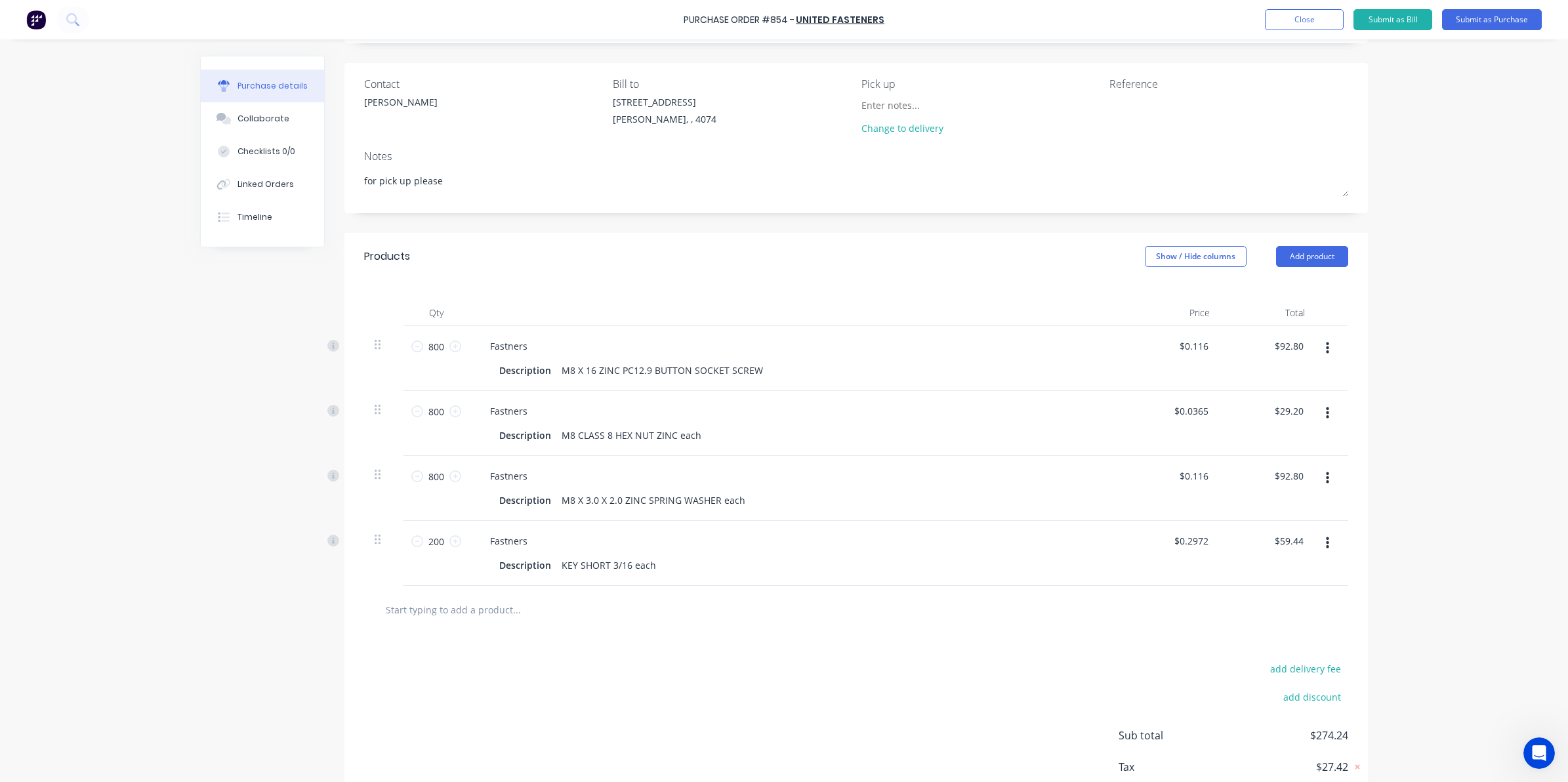
scroll to position [0, 0]
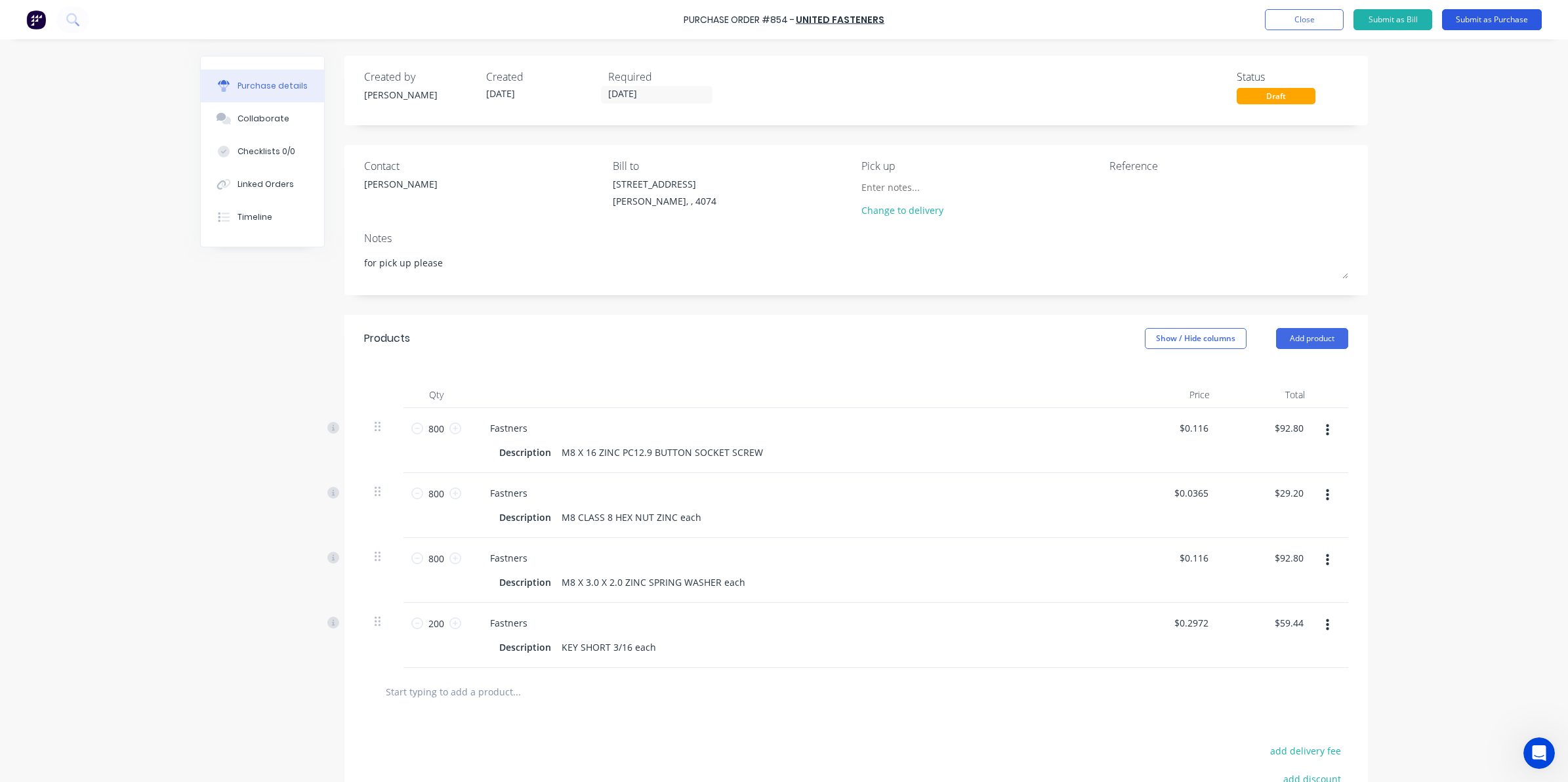
click at [1490, 15] on button "Submit as Purchase" at bounding box center [1492, 19] width 100 height 21
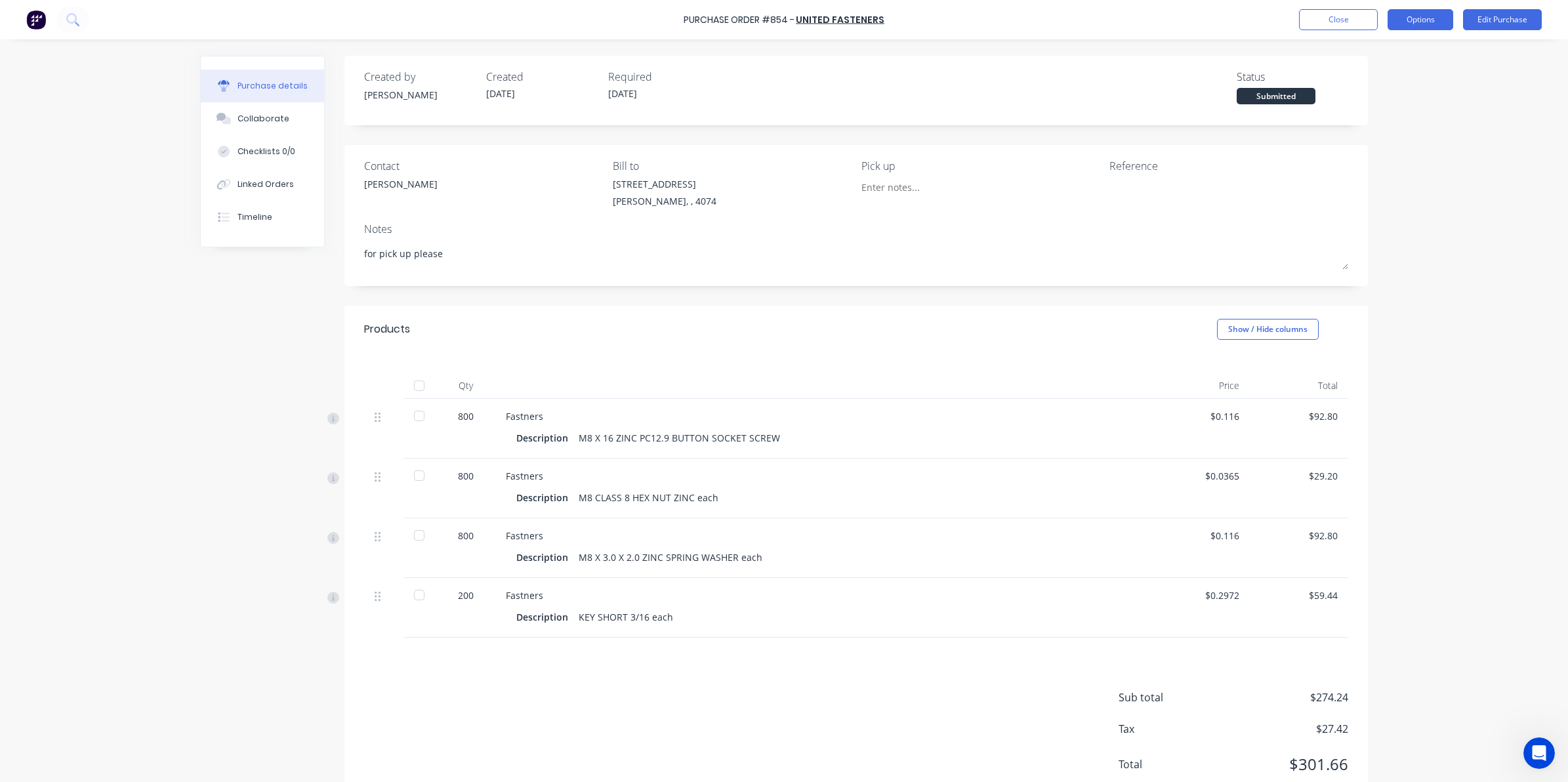
click at [1415, 27] on button "Options" at bounding box center [1421, 19] width 65 height 21
drag, startPoint x: 1369, startPoint y: 78, endPoint x: 1352, endPoint y: 115, distance: 40.7
click at [1344, 190] on div "Print / Email Convert to Bill Split order Duplicate Change supplier Archive" at bounding box center [1391, 119] width 125 height 164
click at [1370, 61] on div "Print / Email" at bounding box center [1391, 53] width 101 height 19
click at [1353, 108] on div "Without pricing" at bounding box center [1391, 106] width 101 height 19
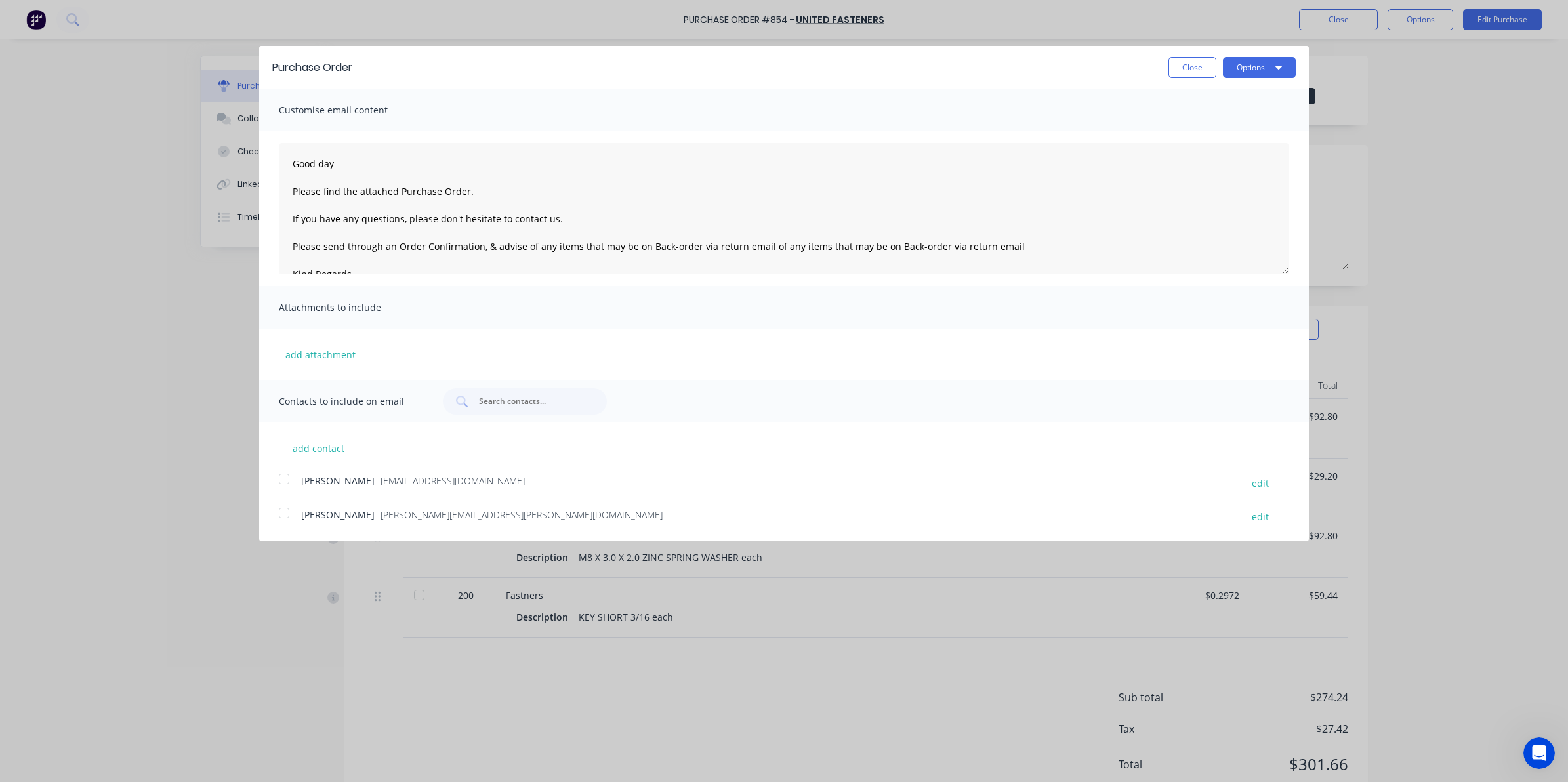
click at [280, 515] on div at bounding box center [284, 513] width 26 height 26
click at [1254, 69] on button "Options" at bounding box center [1259, 67] width 73 height 21
click at [1228, 135] on div "Email" at bounding box center [1234, 127] width 101 height 19
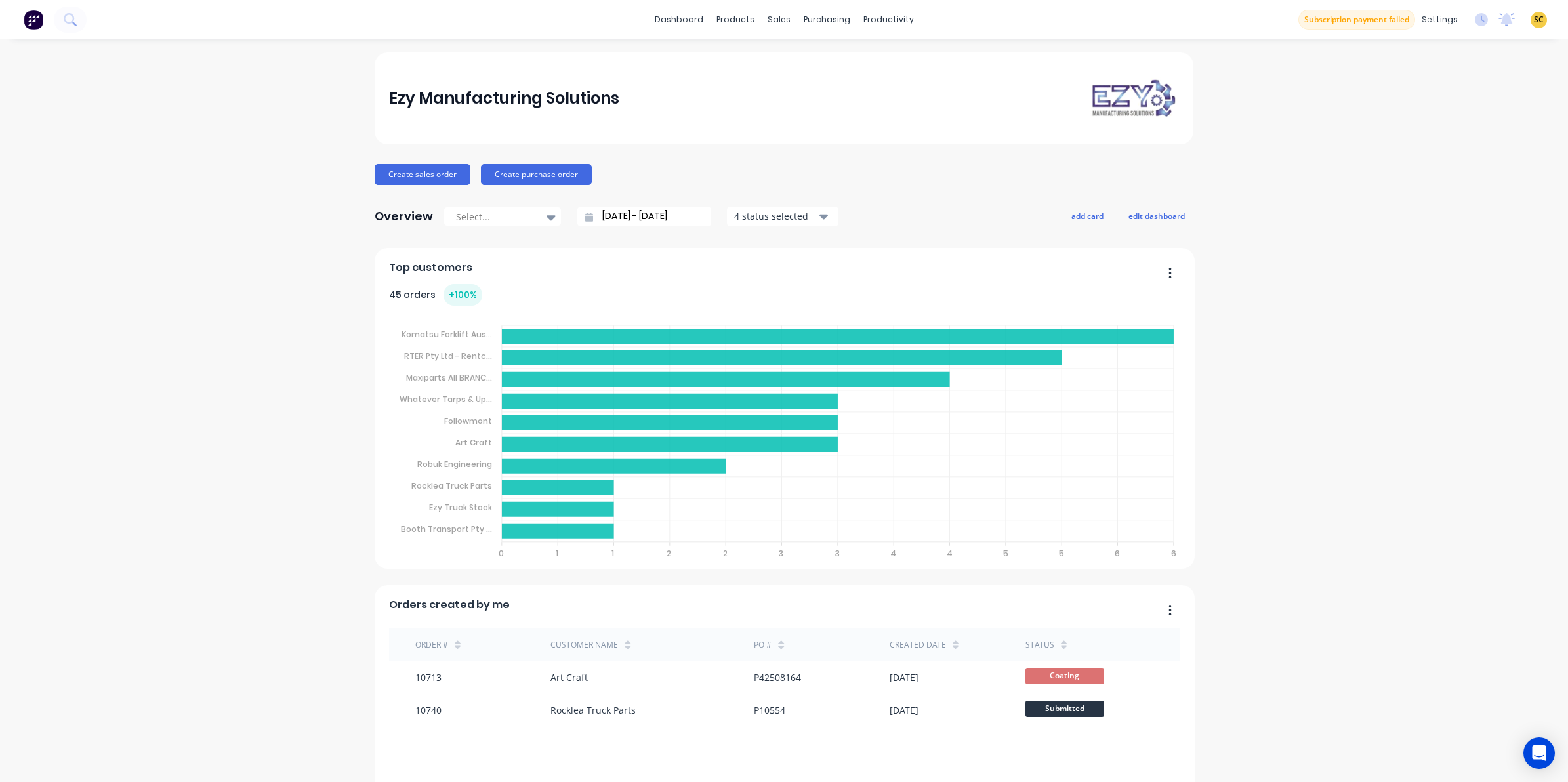
click at [540, 0] on div "dashboard products sales purchasing productivity dashboard products Product Cat…" at bounding box center [784, 20] width 1568 height 40
click at [783, 59] on div at bounding box center [780, 63] width 20 height 12
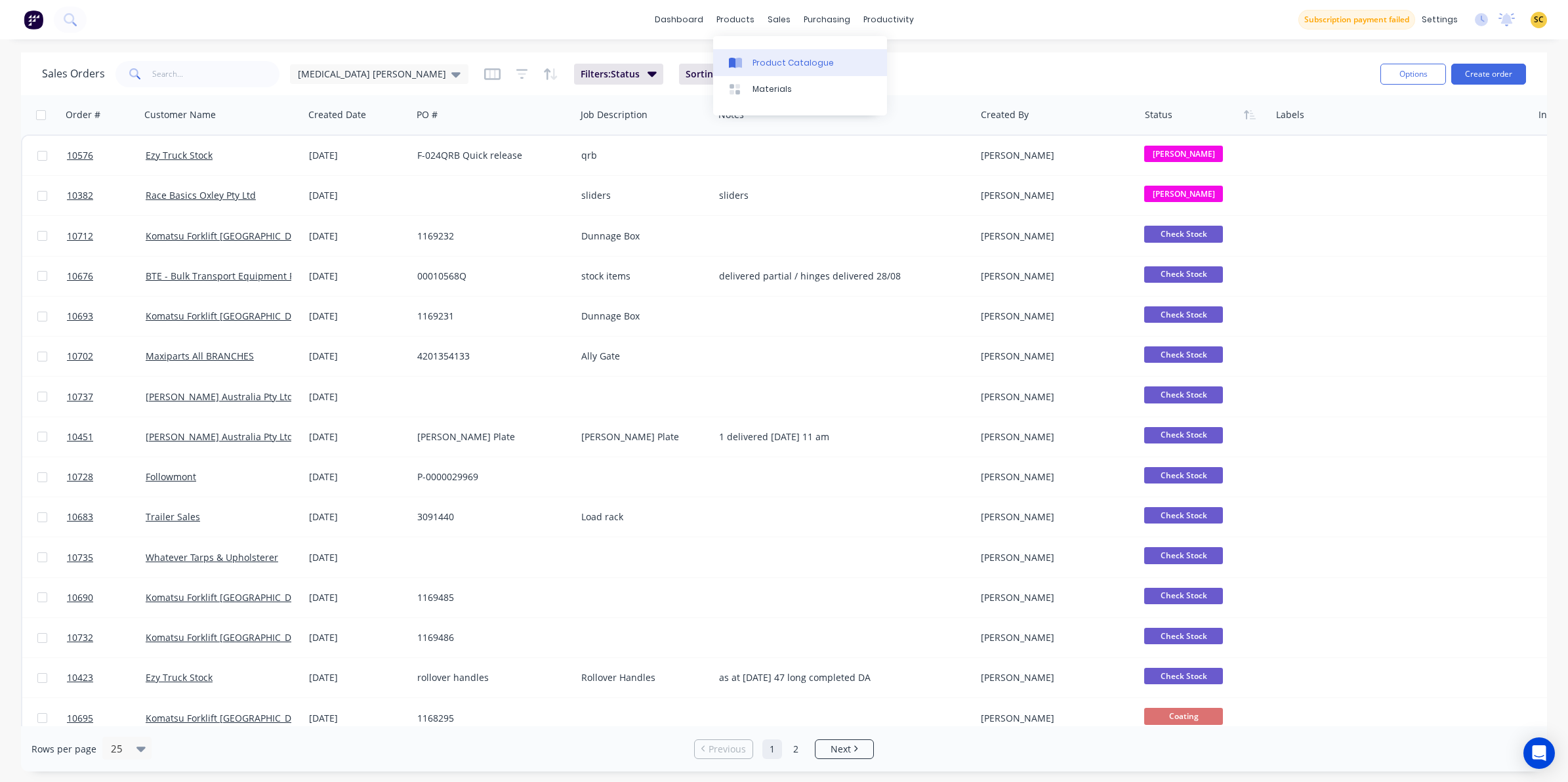
click at [755, 63] on div "Product Catalogue" at bounding box center [793, 63] width 81 height 12
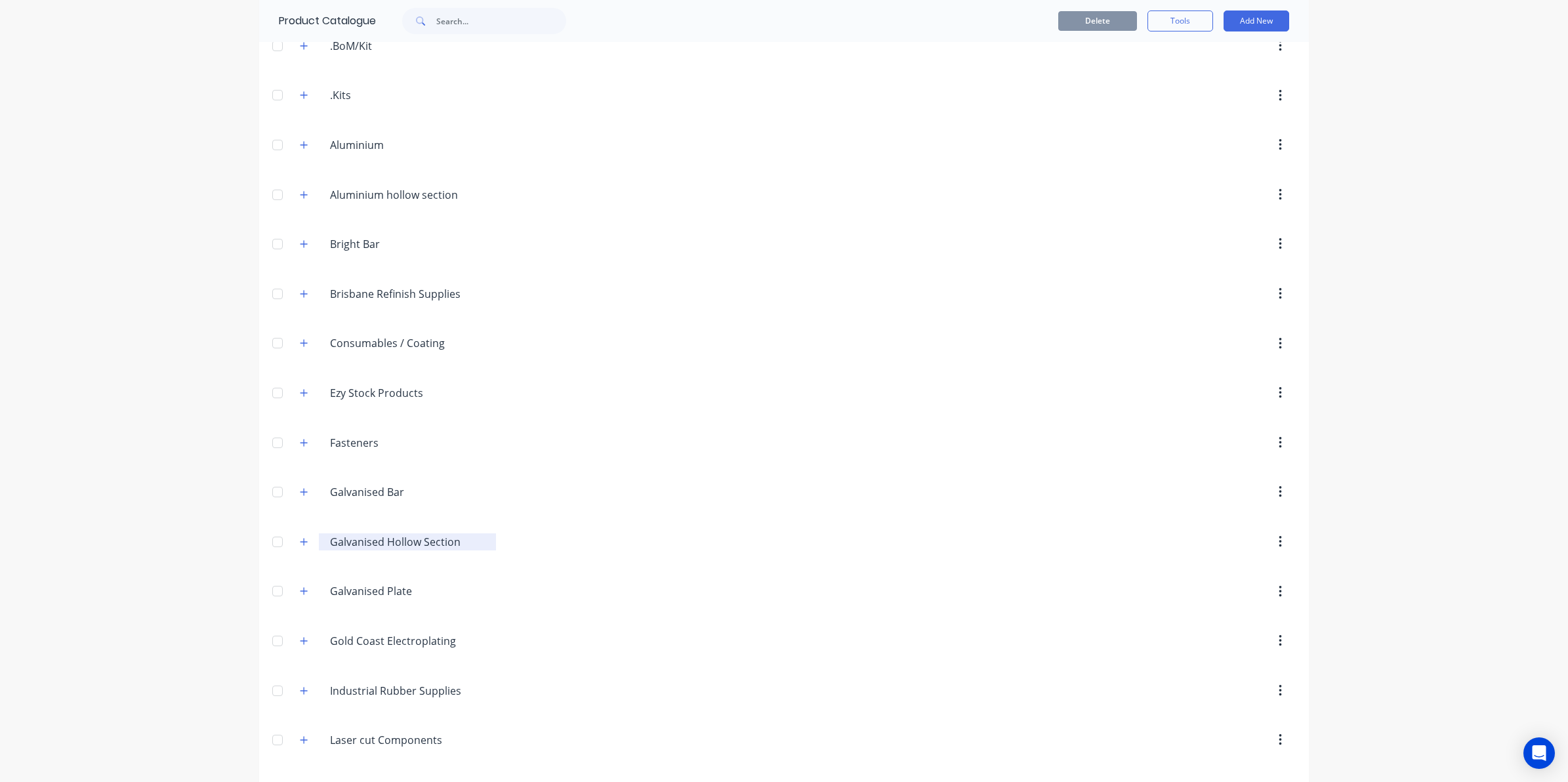
scroll to position [328, 0]
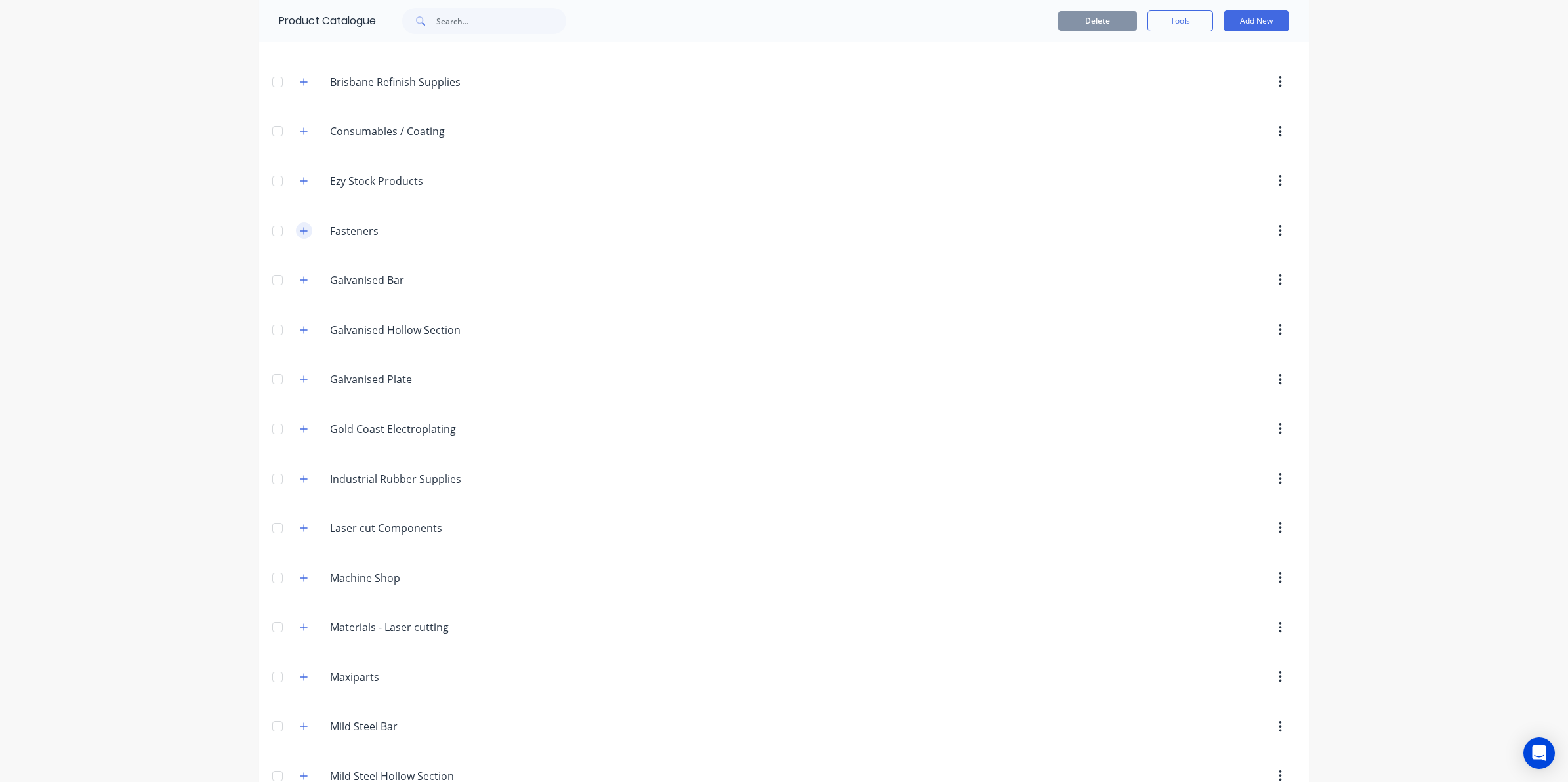
click at [300, 230] on icon "button" at bounding box center [304, 230] width 8 height 9
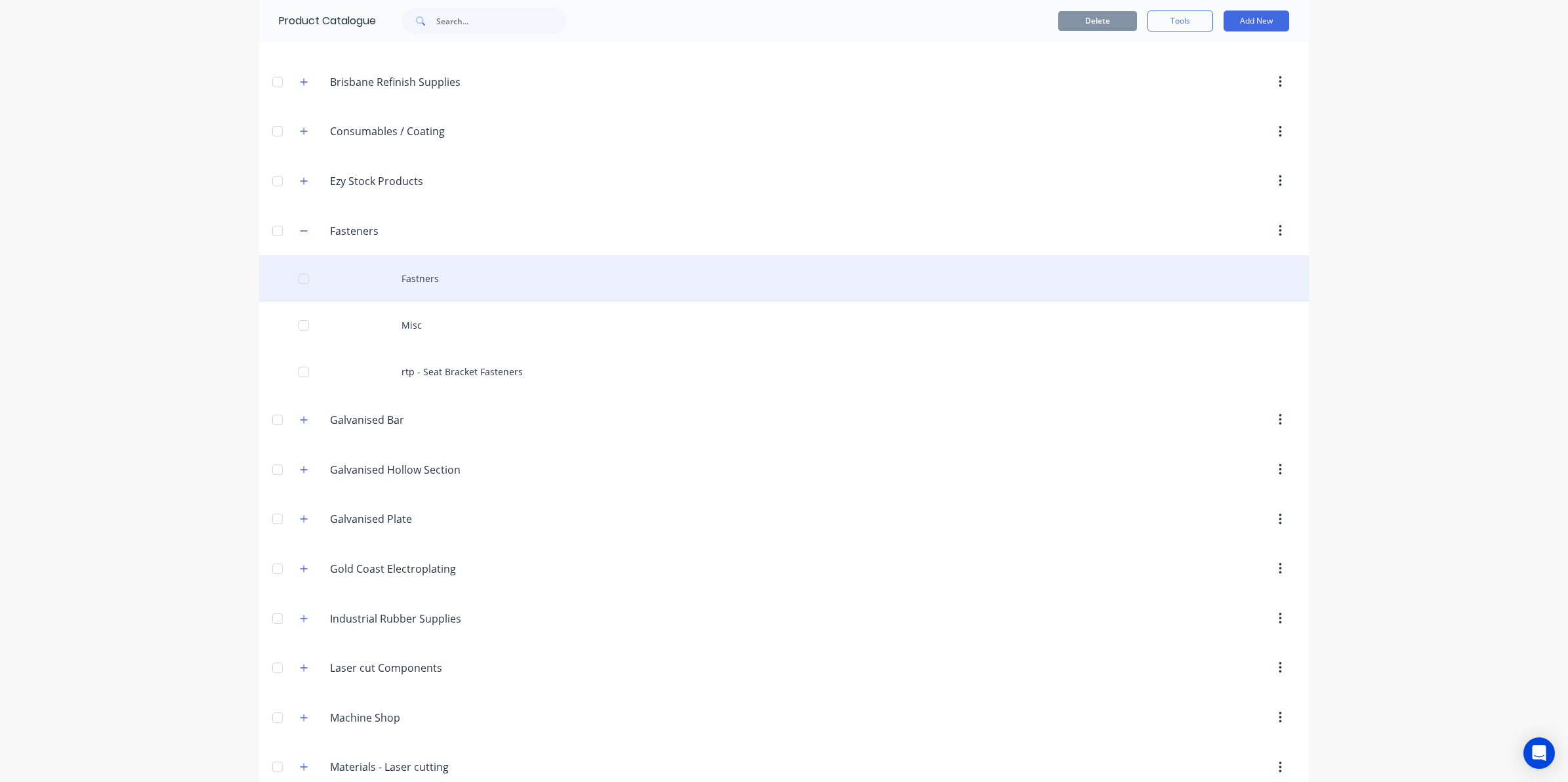
click at [398, 279] on div "Fastners" at bounding box center [784, 278] width 1050 height 46
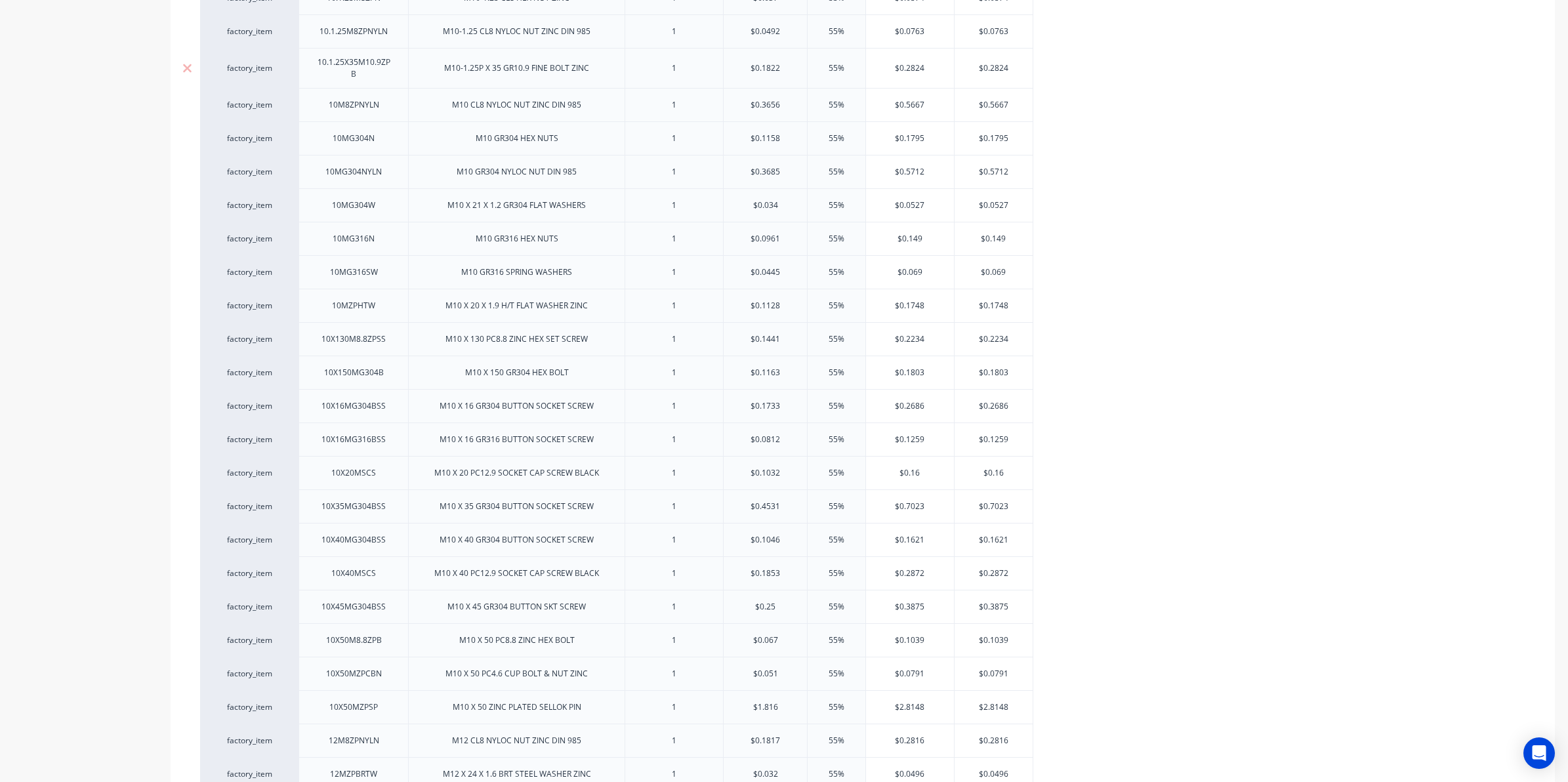
type textarea "x"
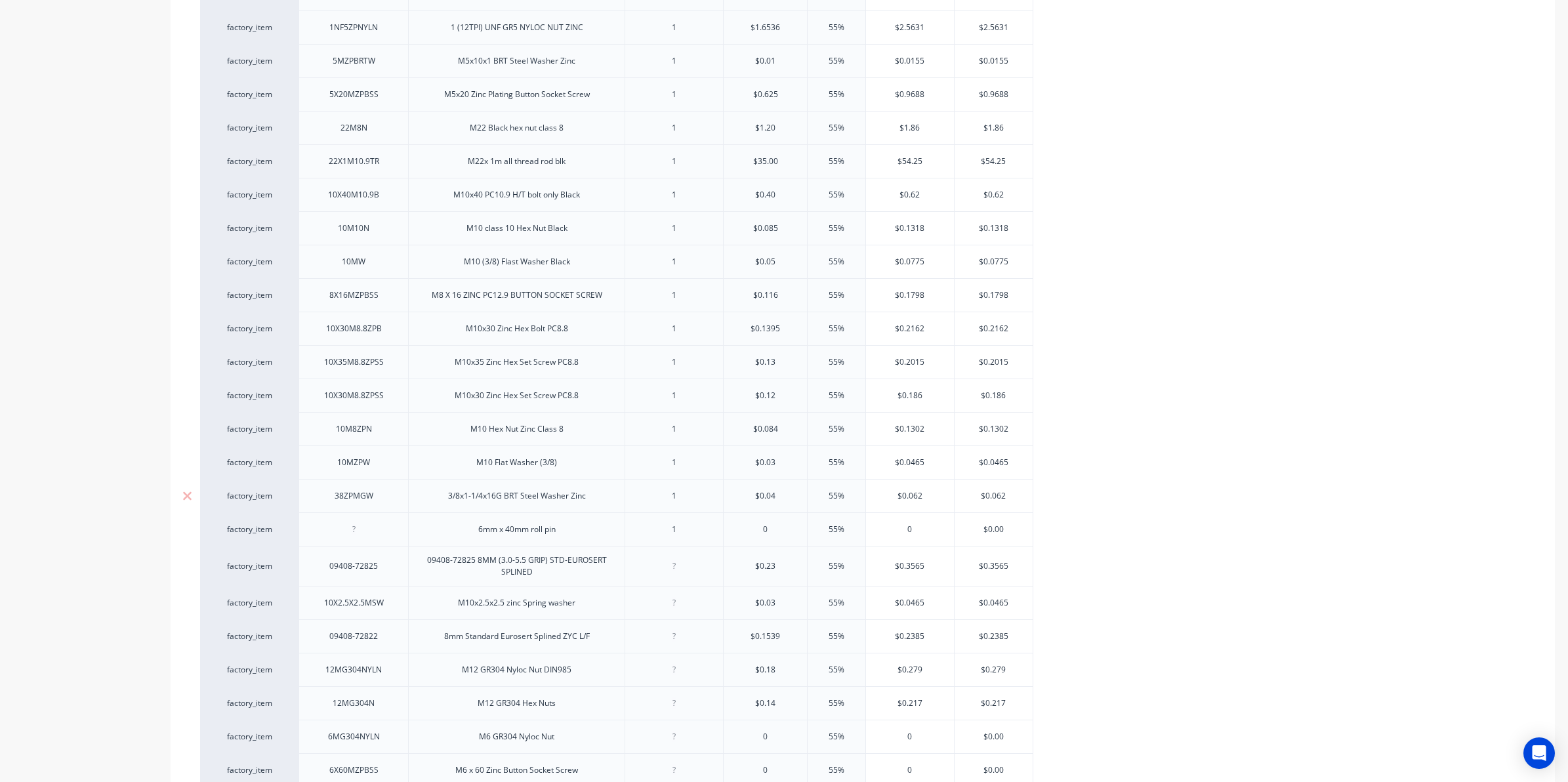
scroll to position [4201, 0]
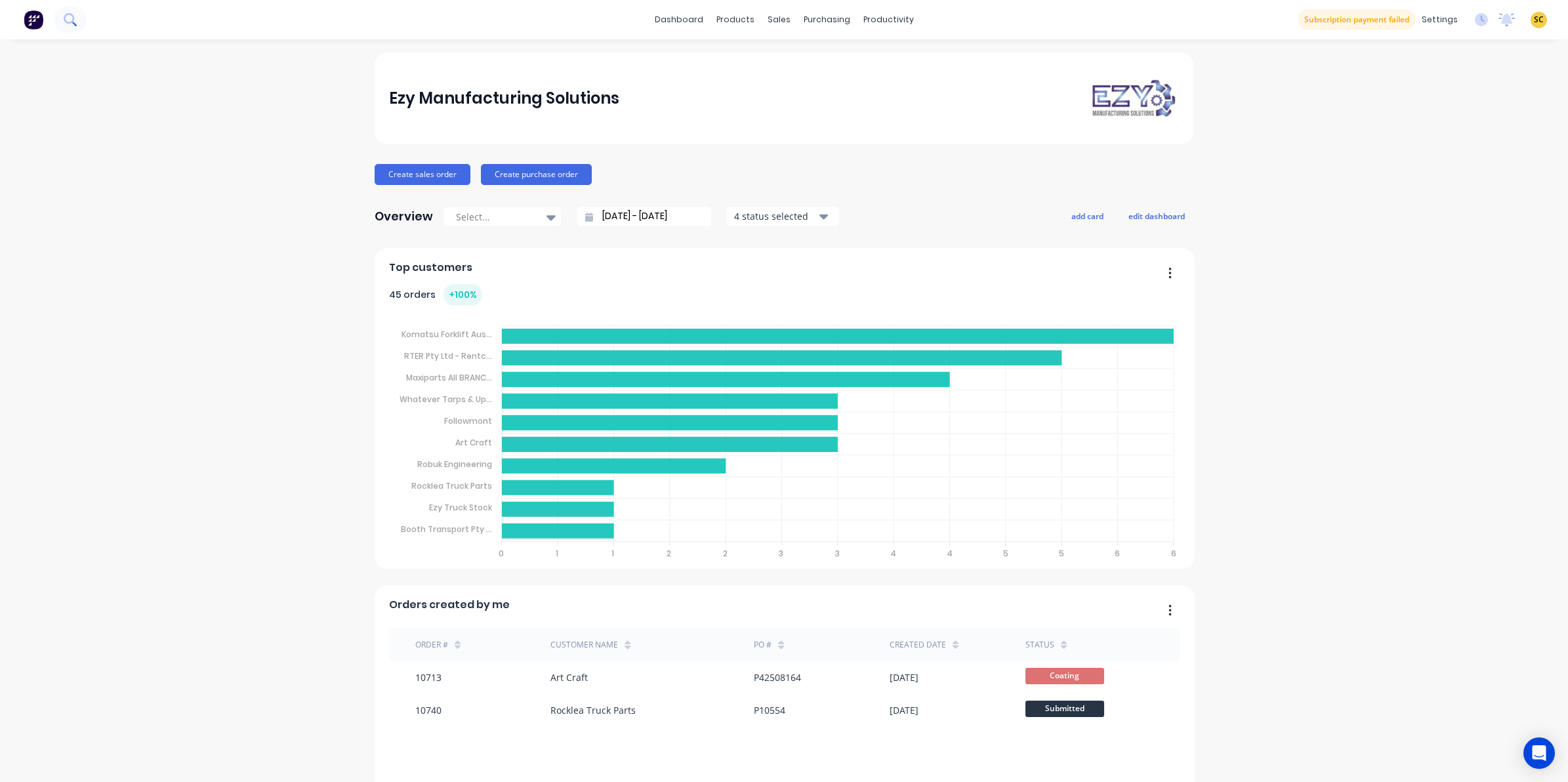
click at [76, 13] on button at bounding box center [70, 20] width 33 height 26
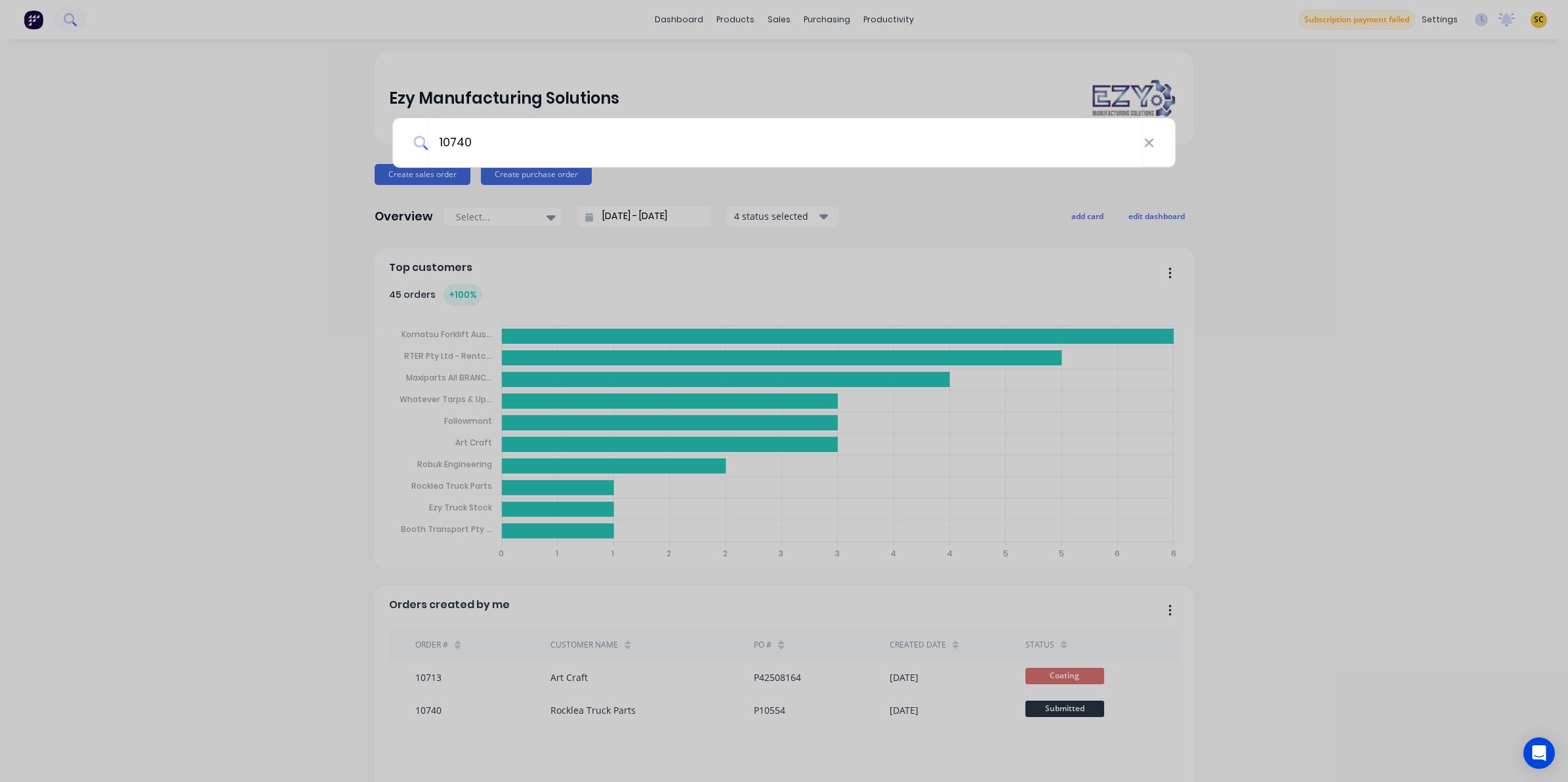
type input "10740"
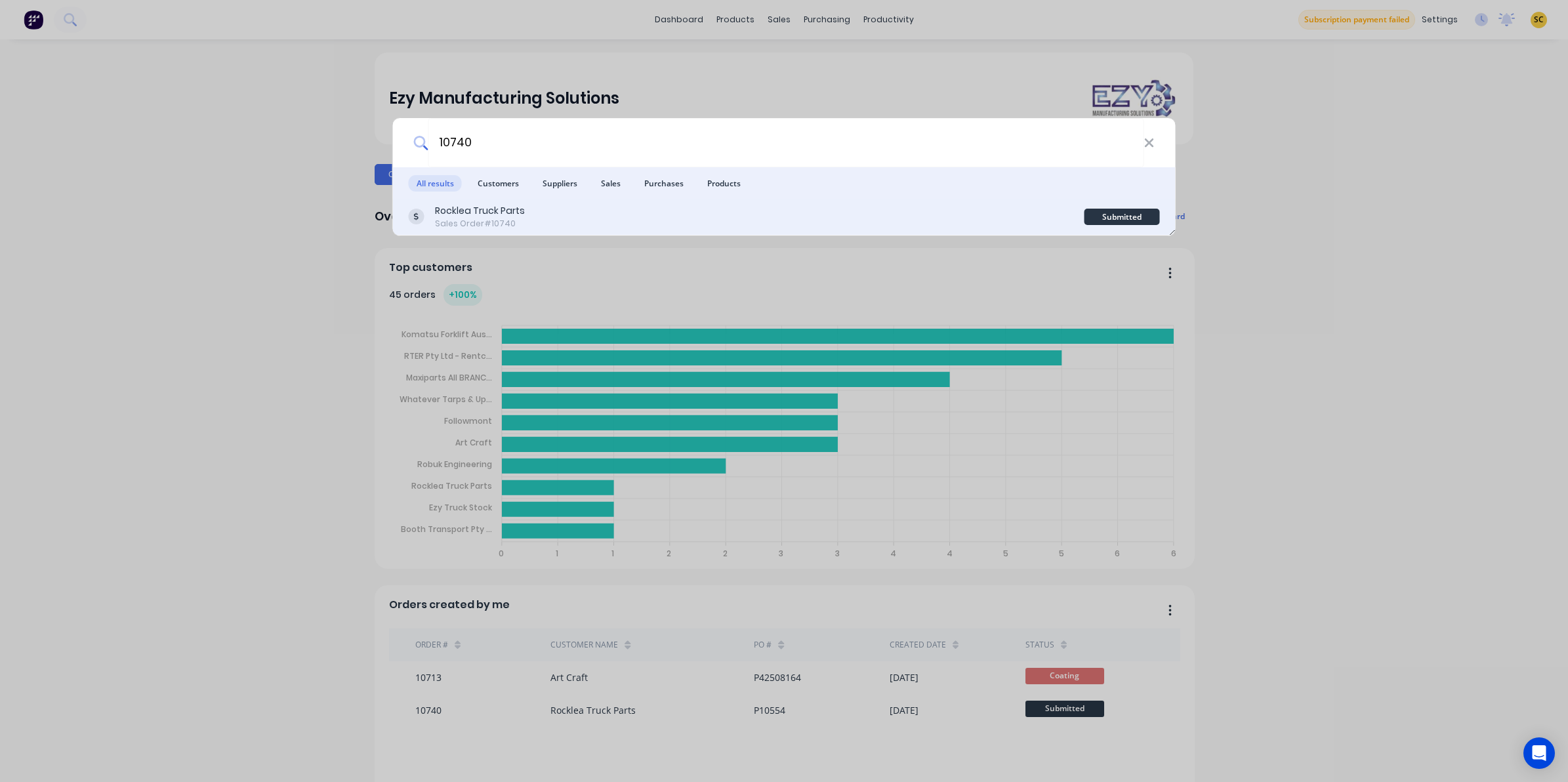
click at [492, 224] on div "Sales Order #10740" at bounding box center [480, 223] width 90 height 12
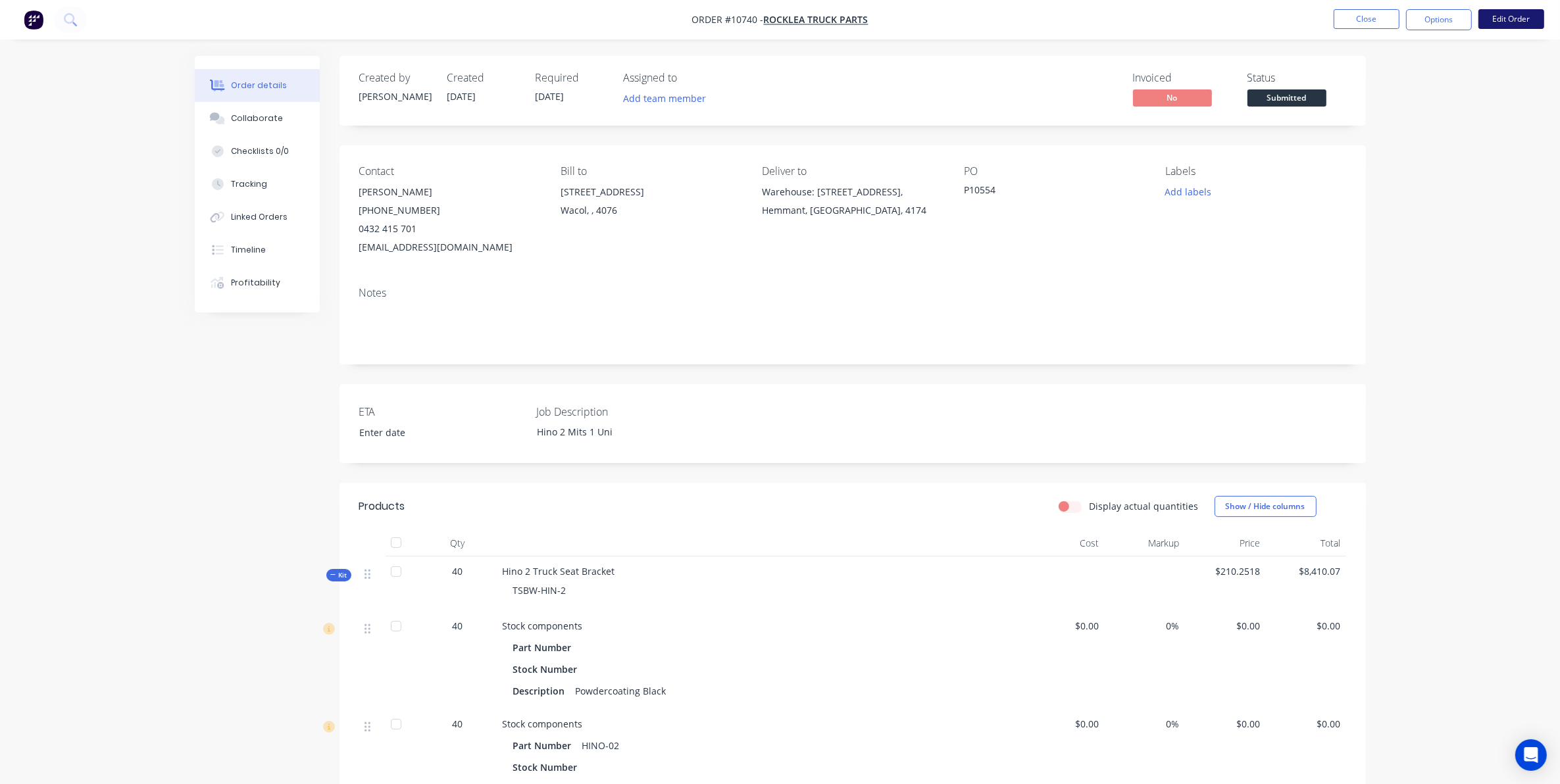
click at [1498, 22] on button "Edit Order" at bounding box center [1511, 18] width 66 height 20
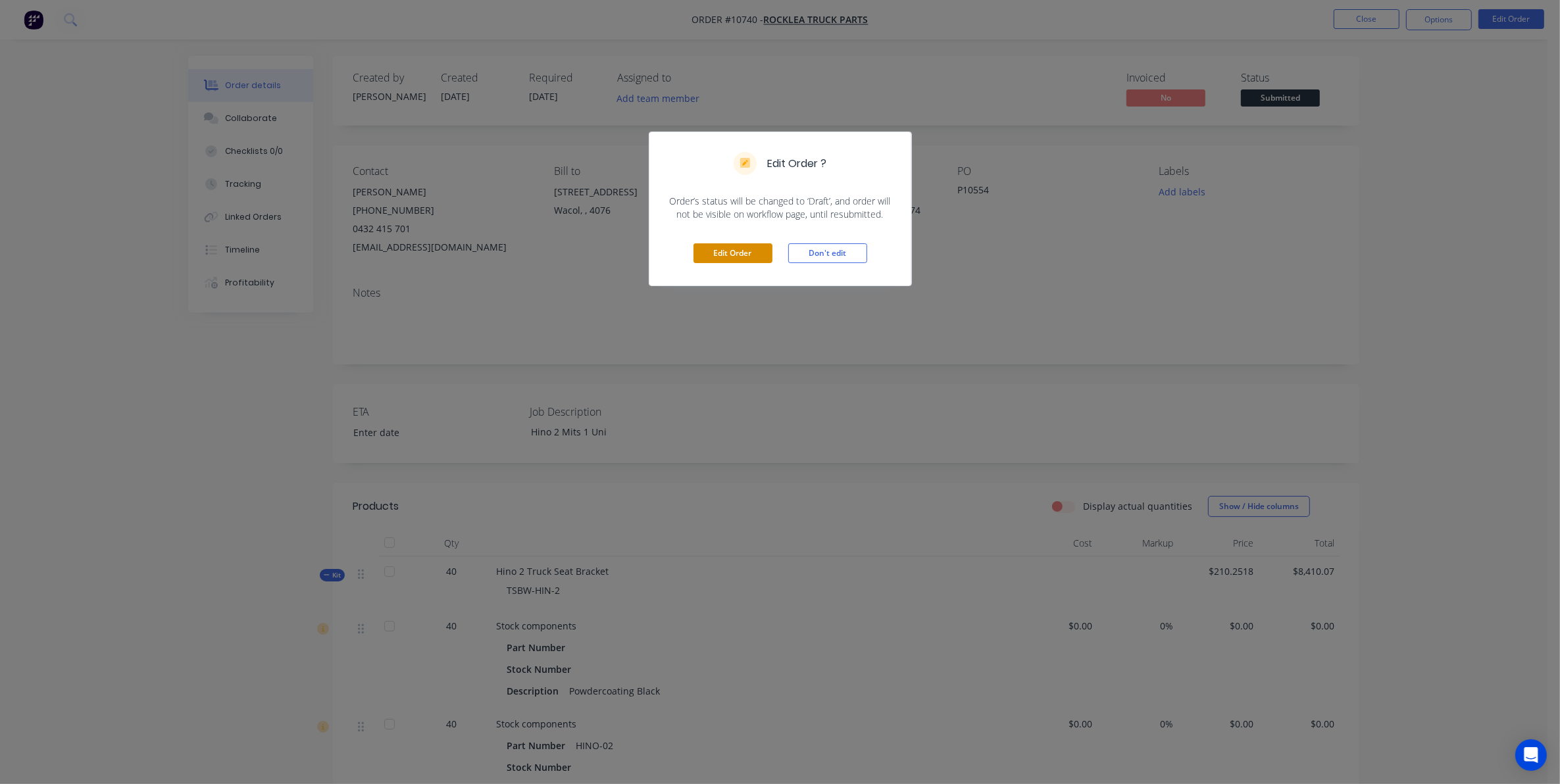
click at [725, 243] on button "Edit Order" at bounding box center [732, 253] width 79 height 20
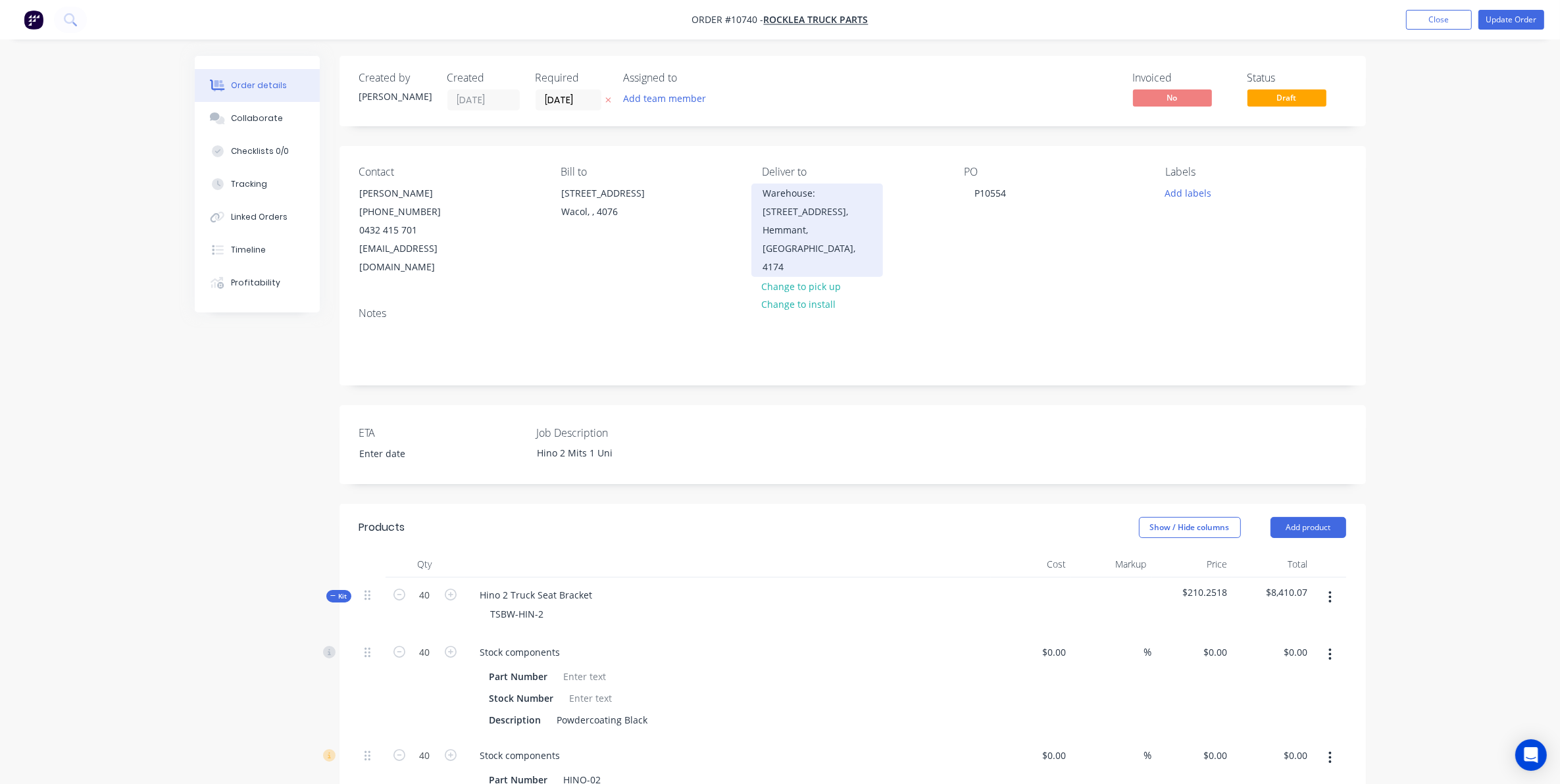
click at [801, 231] on div "Hemmant, Queensland, 4174" at bounding box center [817, 248] width 109 height 55
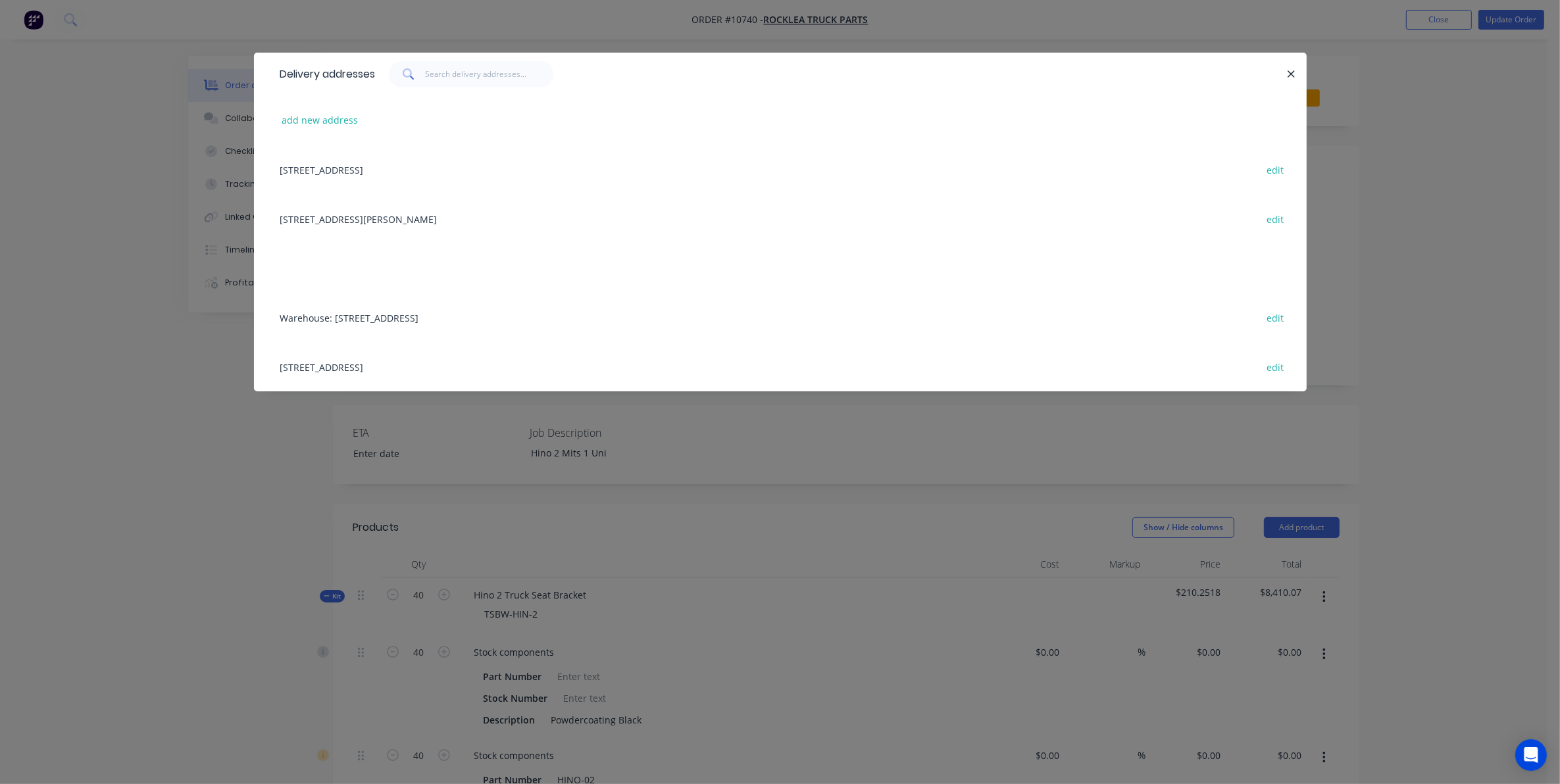
click at [359, 165] on div "1136 Boundary Road, Wacol, undefined, 4076 edit" at bounding box center [780, 170] width 1014 height 49
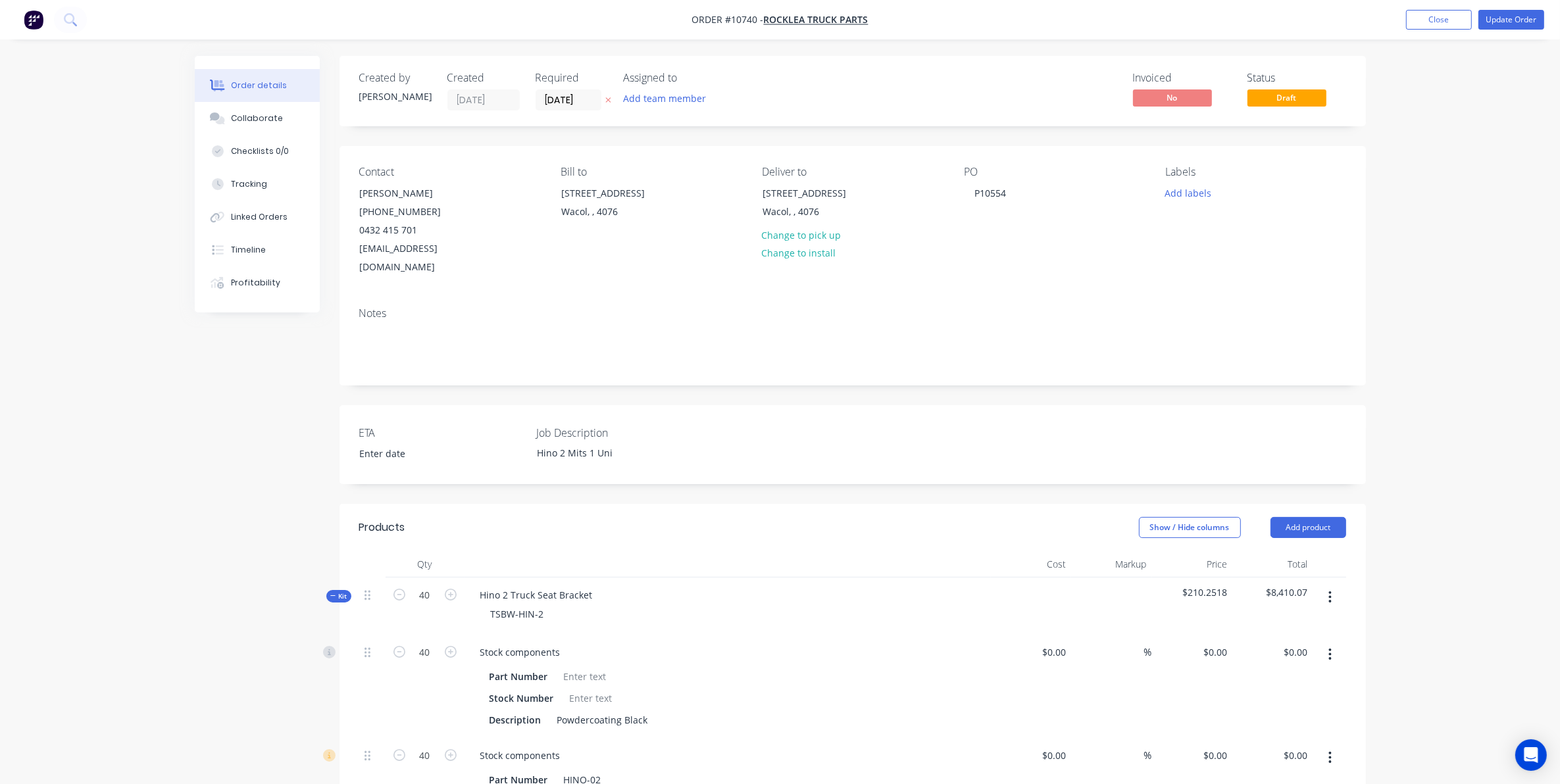
scroll to position [165, 0]
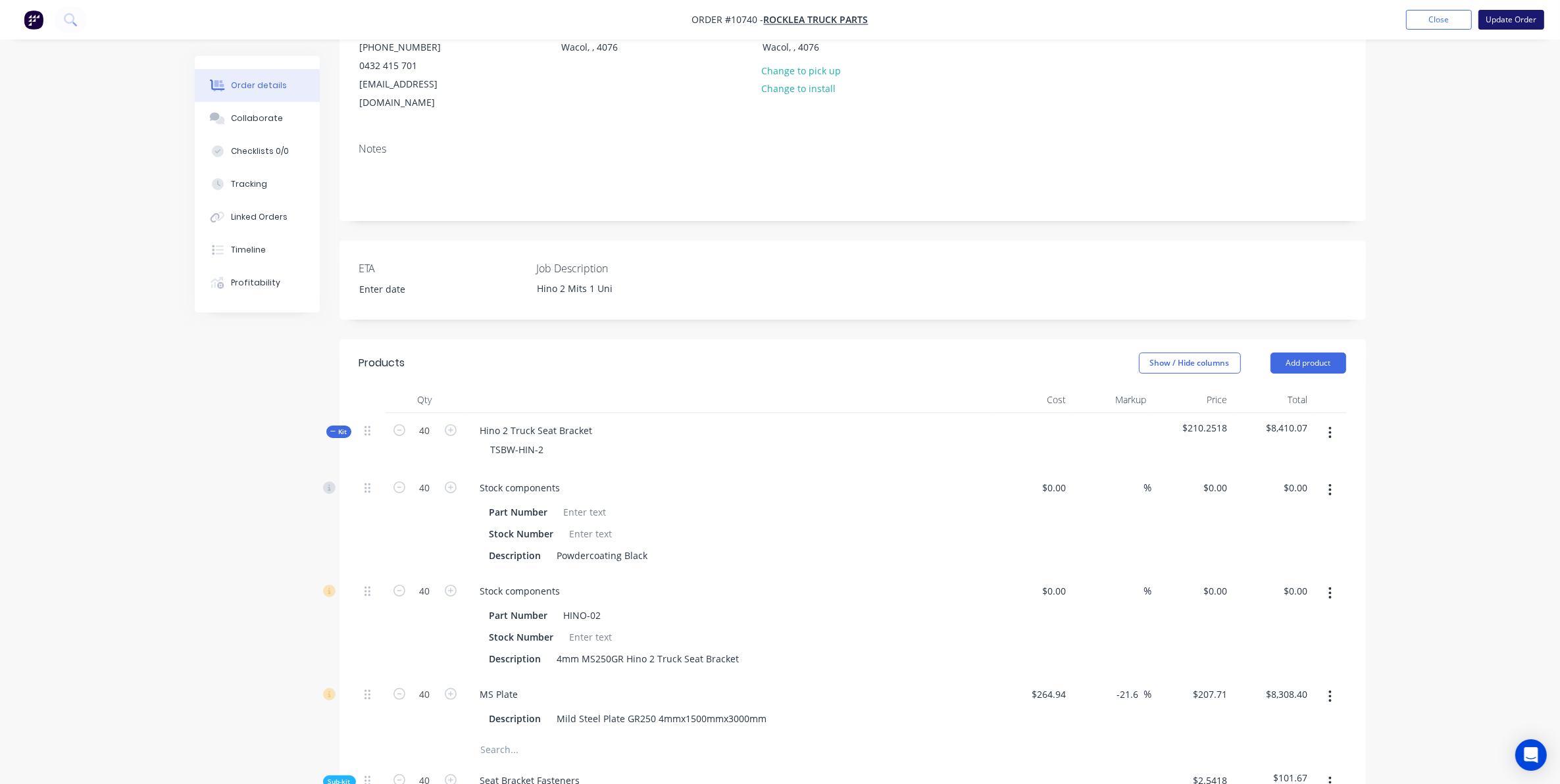
click at [1505, 23] on button "Update Order" at bounding box center [1511, 19] width 66 height 20
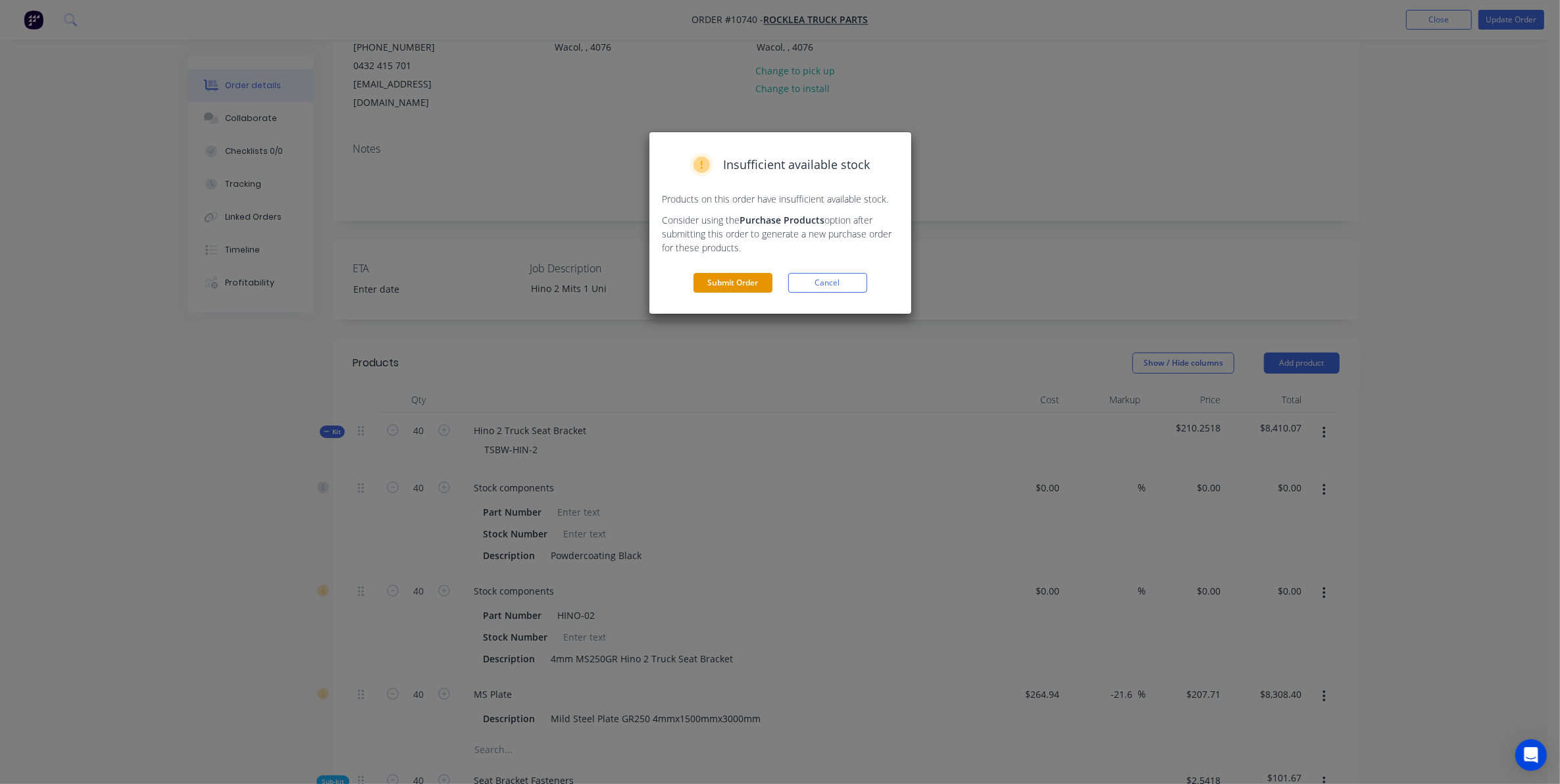
click at [747, 286] on button "Submit Order" at bounding box center [732, 282] width 79 height 20
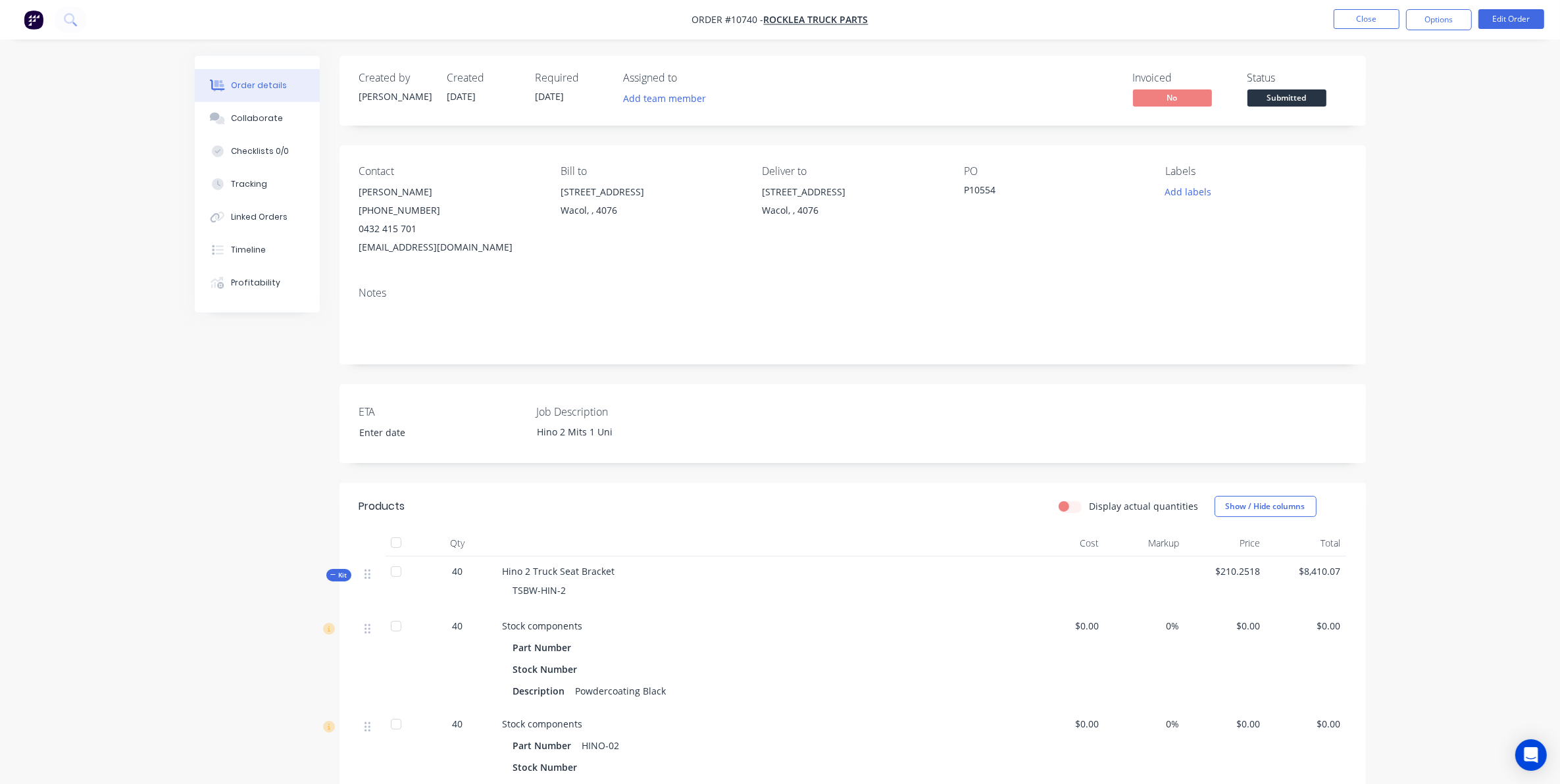
drag, startPoint x: 265, startPoint y: 124, endPoint x: 187, endPoint y: 110, distance: 79.2
click at [264, 122] on div "Collaborate" at bounding box center [257, 118] width 52 height 12
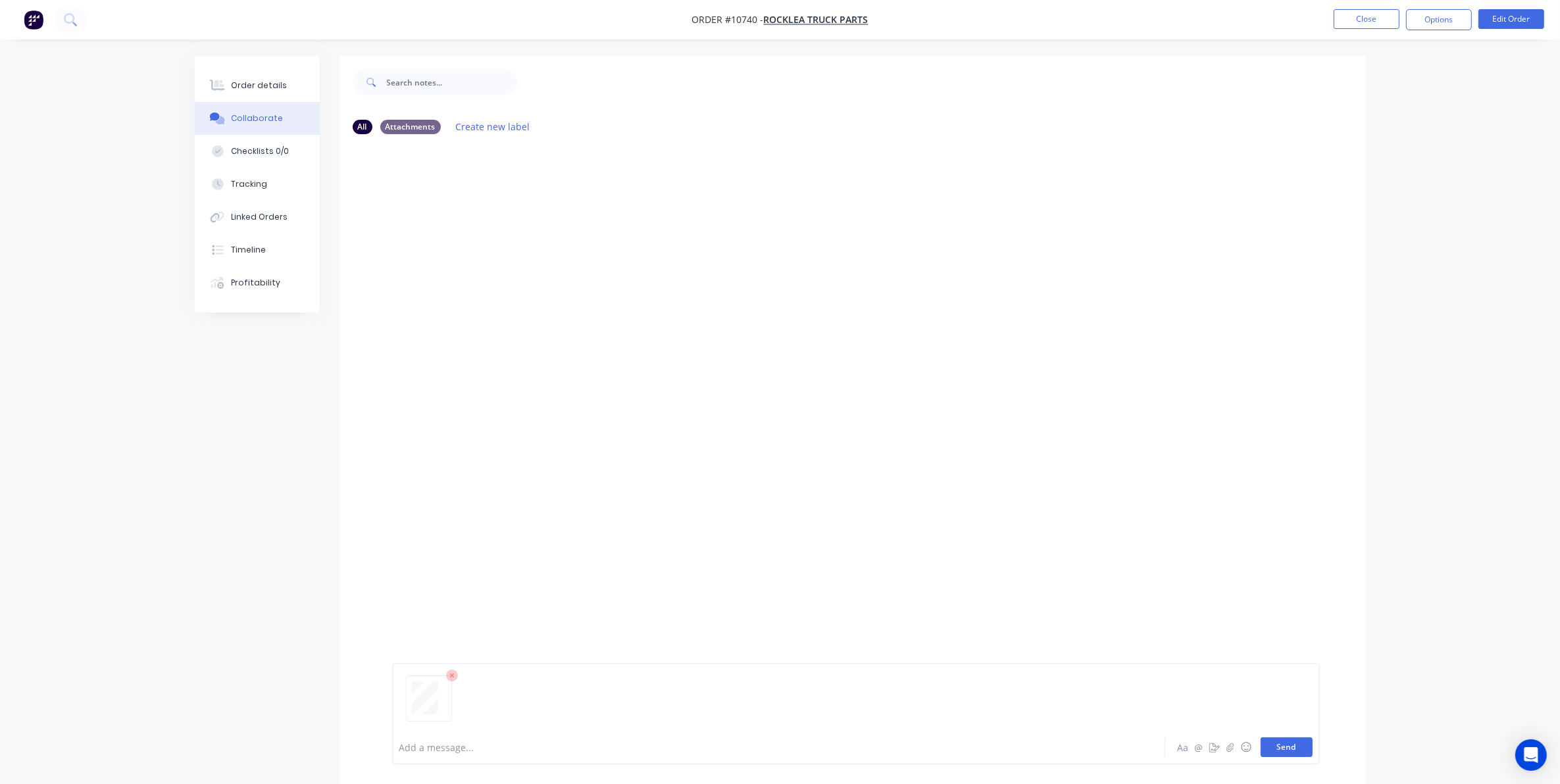
click at [1265, 744] on button "Send" at bounding box center [1286, 746] width 52 height 20
drag, startPoint x: 1185, startPoint y: 112, endPoint x: 1178, endPoint y: 112, distance: 7.0
click at [1185, 113] on div "All Attachments Create new label" at bounding box center [852, 126] width 1027 height 36
click at [61, 22] on button at bounding box center [70, 20] width 33 height 26
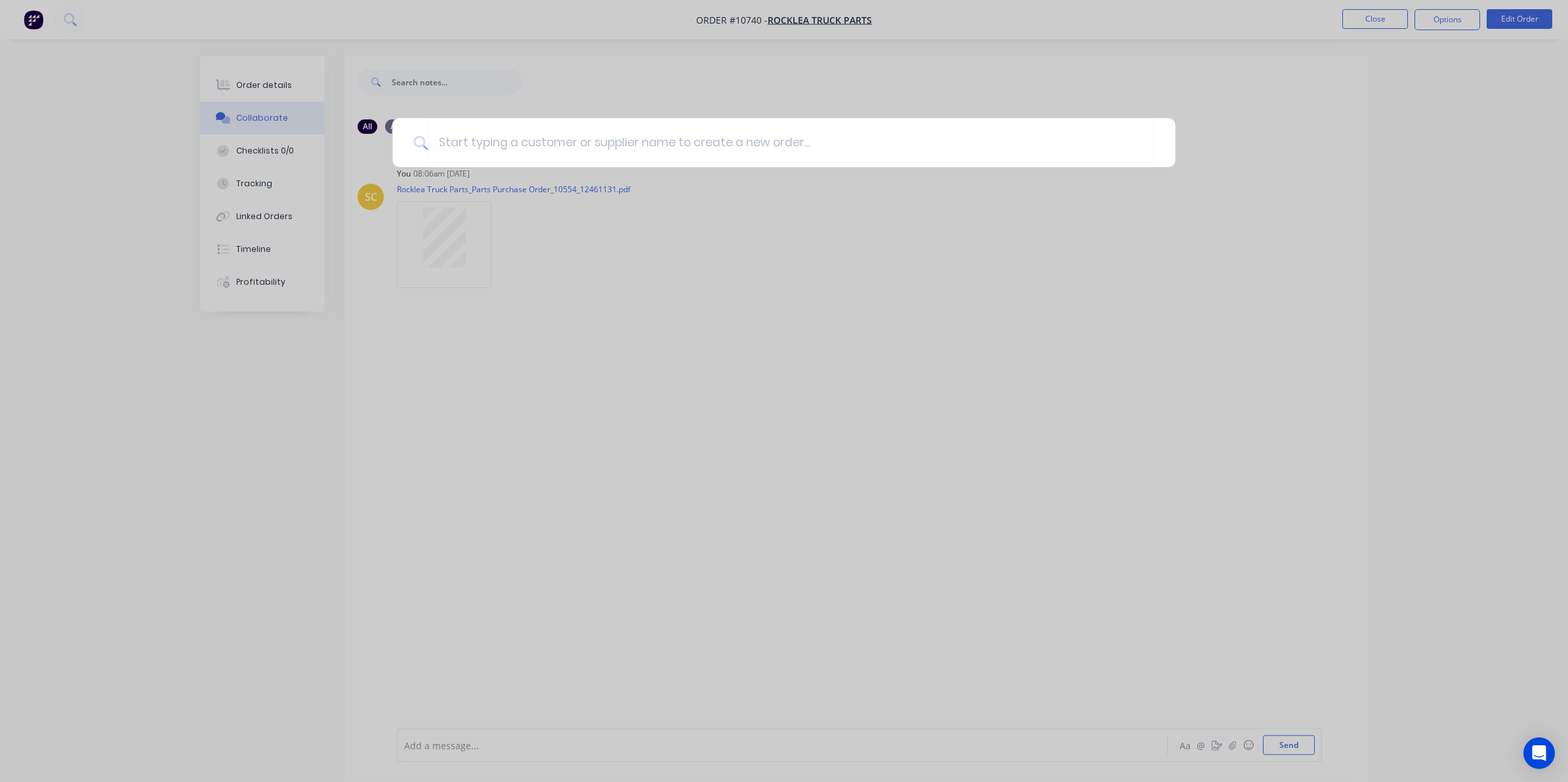
click at [33, 25] on div at bounding box center [784, 391] width 1568 height 782
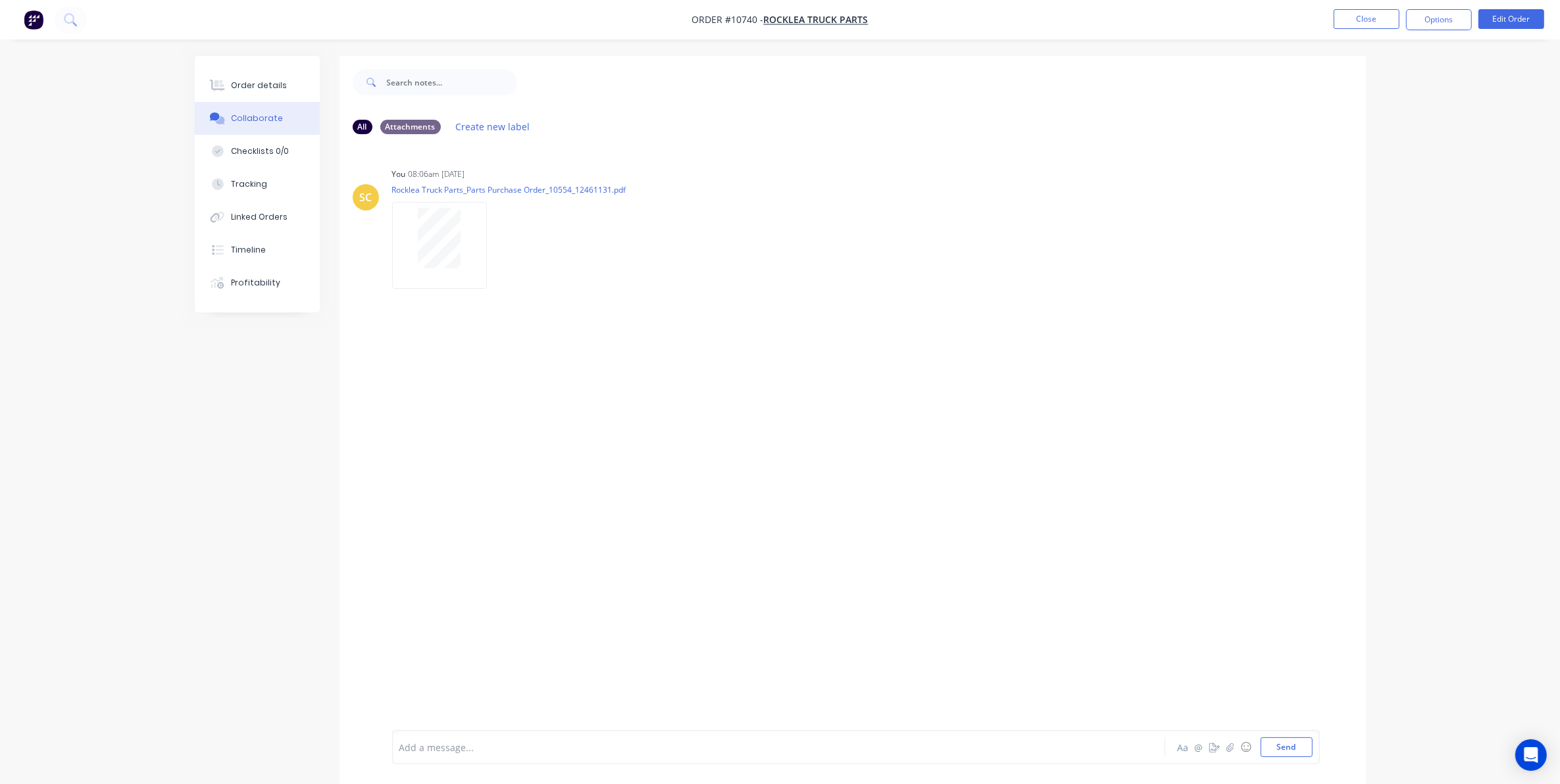
click at [31, 24] on img "button" at bounding box center [34, 19] width 20 height 20
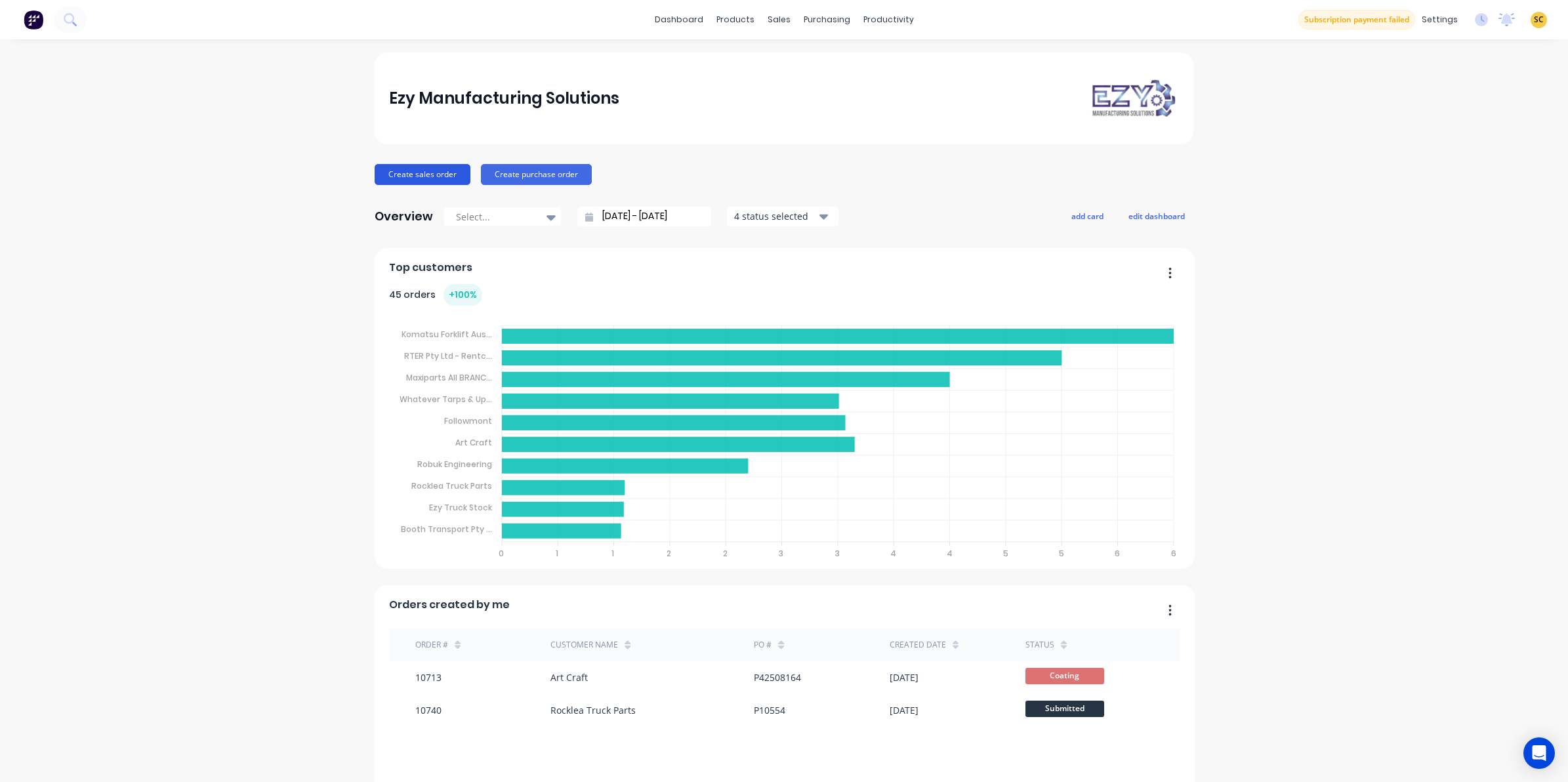
click at [418, 169] on button "Create sales order" at bounding box center [422, 175] width 95 height 21
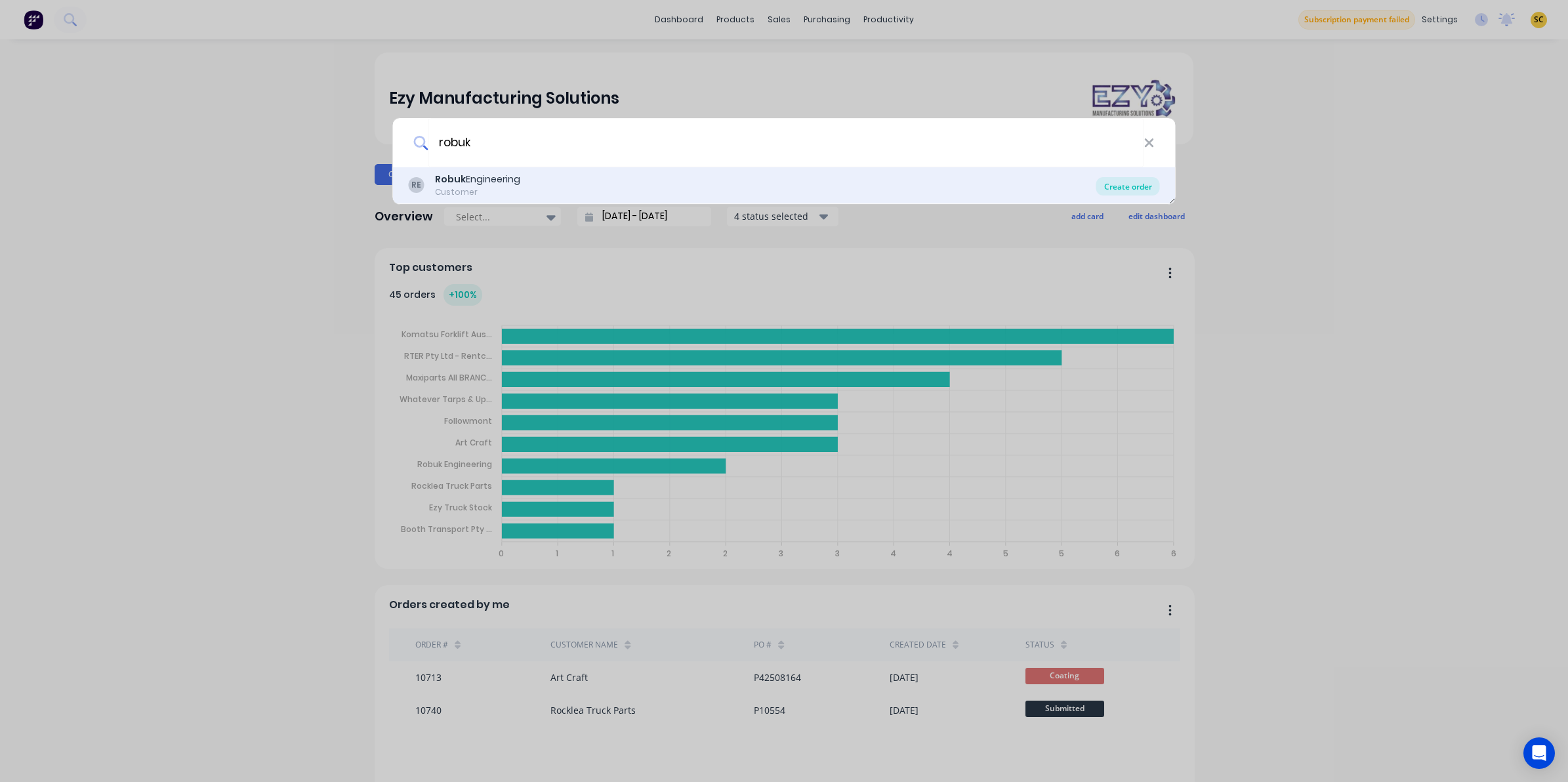
type input "robuk"
click at [1121, 185] on div "Create order" at bounding box center [1128, 186] width 63 height 18
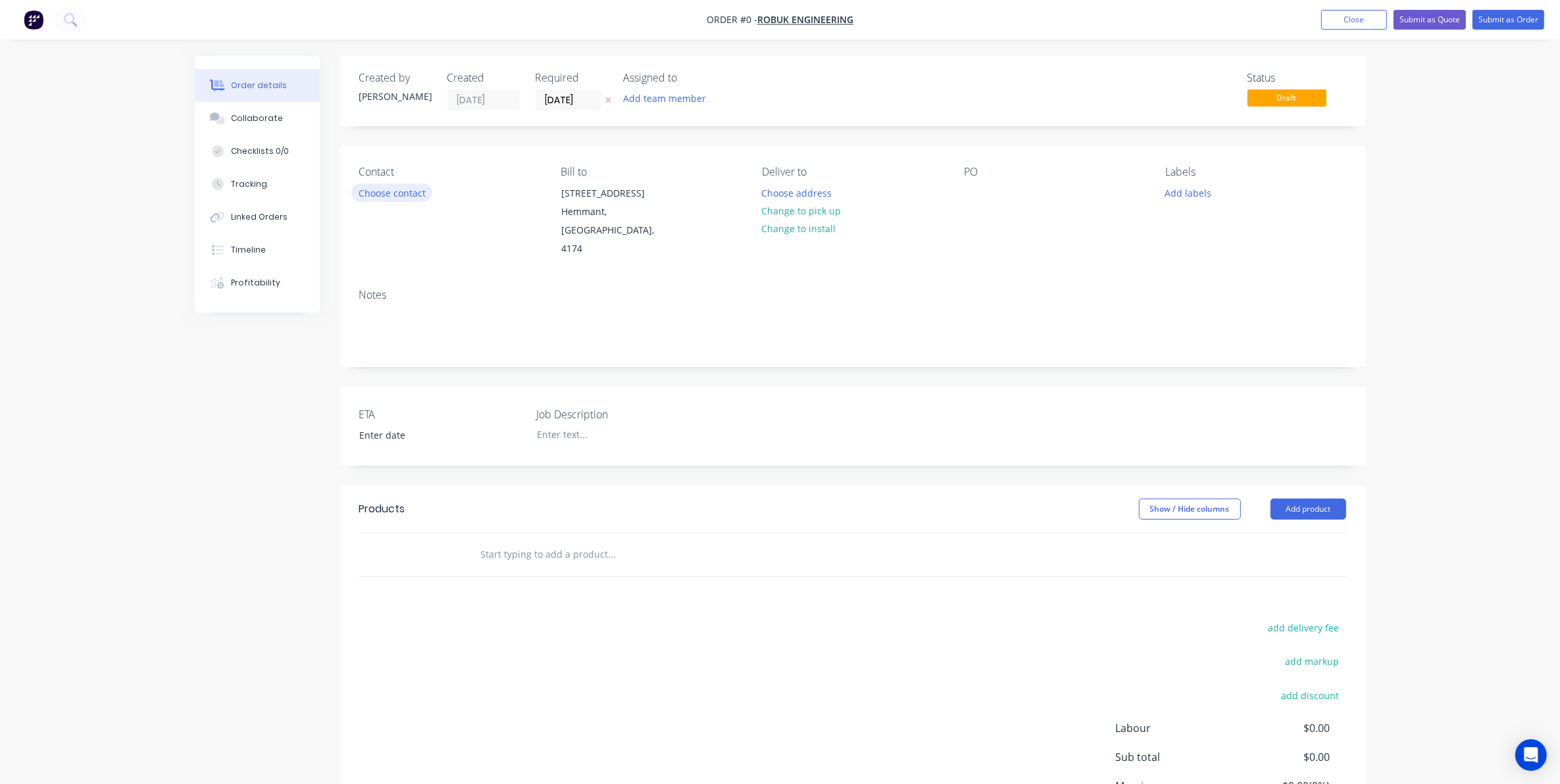
click at [415, 189] on button "Choose contact" at bounding box center [392, 192] width 81 height 18
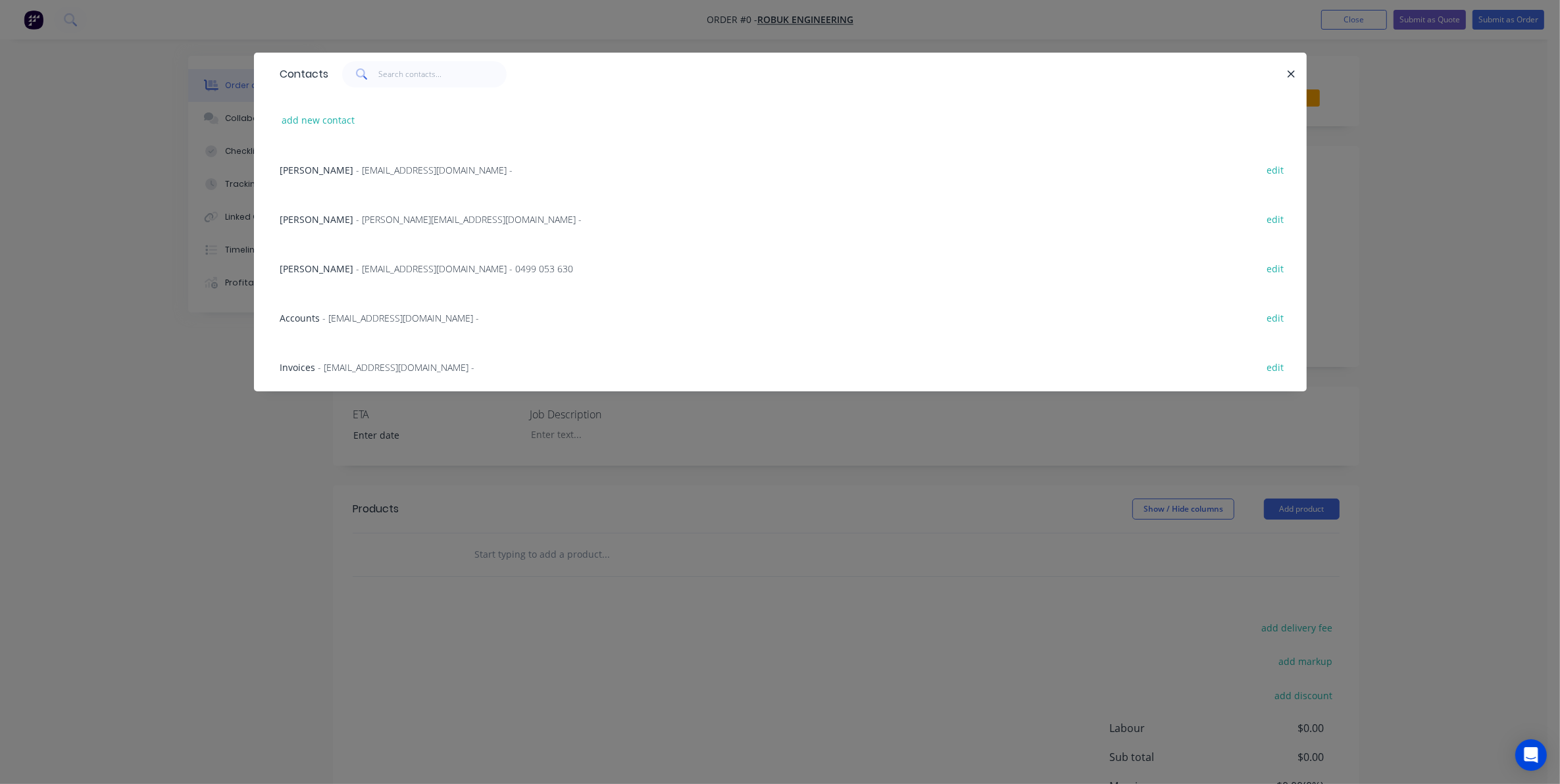
click at [449, 264] on span "- stores@robuk.com.au - 0499 053 630" at bounding box center [464, 269] width 217 height 12
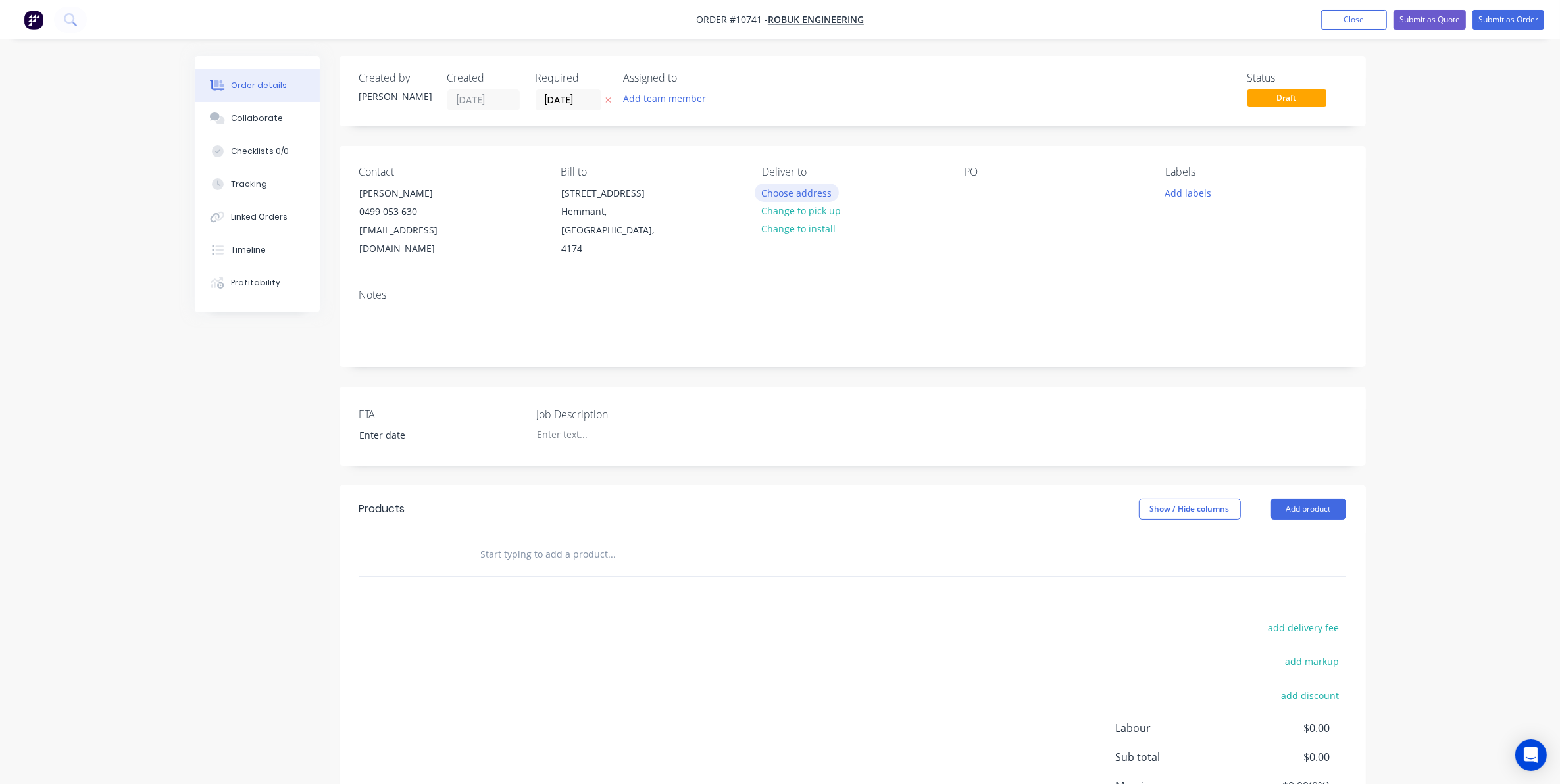
click at [810, 191] on button "Choose address" at bounding box center [796, 192] width 84 height 18
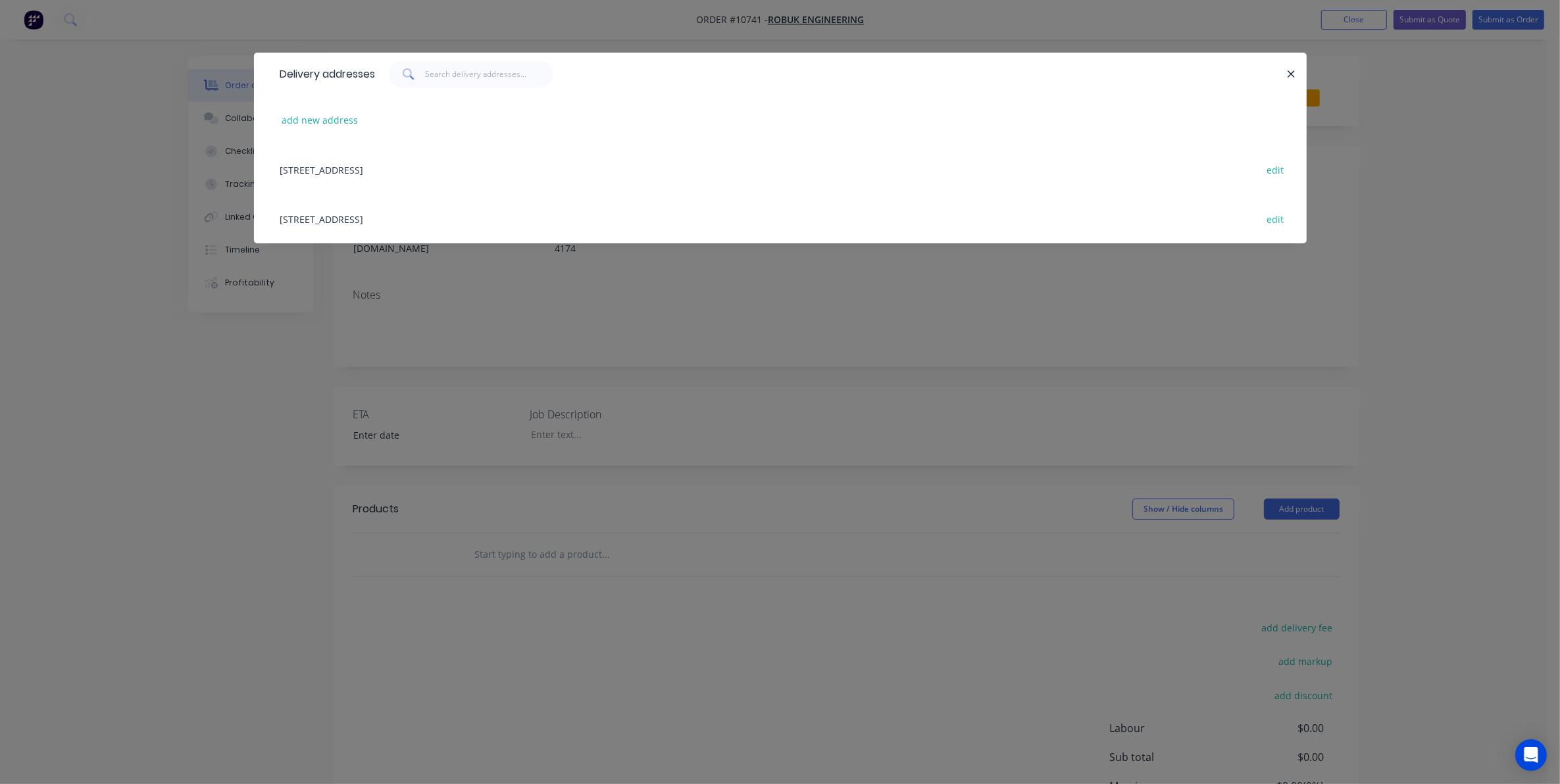
click at [425, 182] on div "1294 Lytton Road, Hemmant, Queensland, Australia, 4174 edit" at bounding box center [780, 170] width 1014 height 49
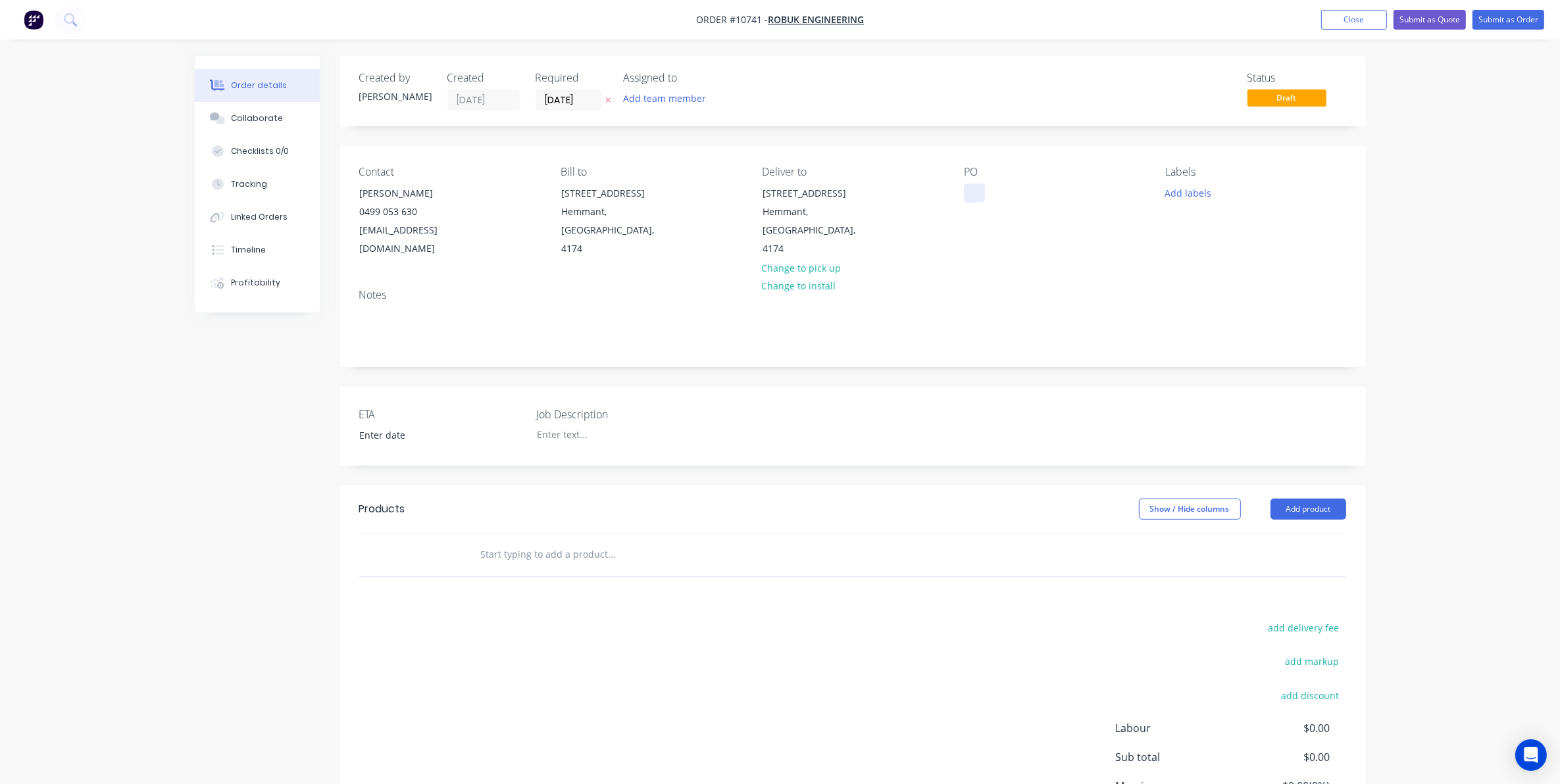
click at [979, 200] on div at bounding box center [974, 193] width 21 height 19
drag, startPoint x: 962, startPoint y: 183, endPoint x: 969, endPoint y: 186, distance: 7.6
click at [969, 186] on div "Contact George Eliades 0499 053 630 stores@robuk.com.au Bill to 1294 Lytton Roa…" at bounding box center [852, 212] width 1027 height 132
click at [979, 191] on div at bounding box center [974, 193] width 21 height 19
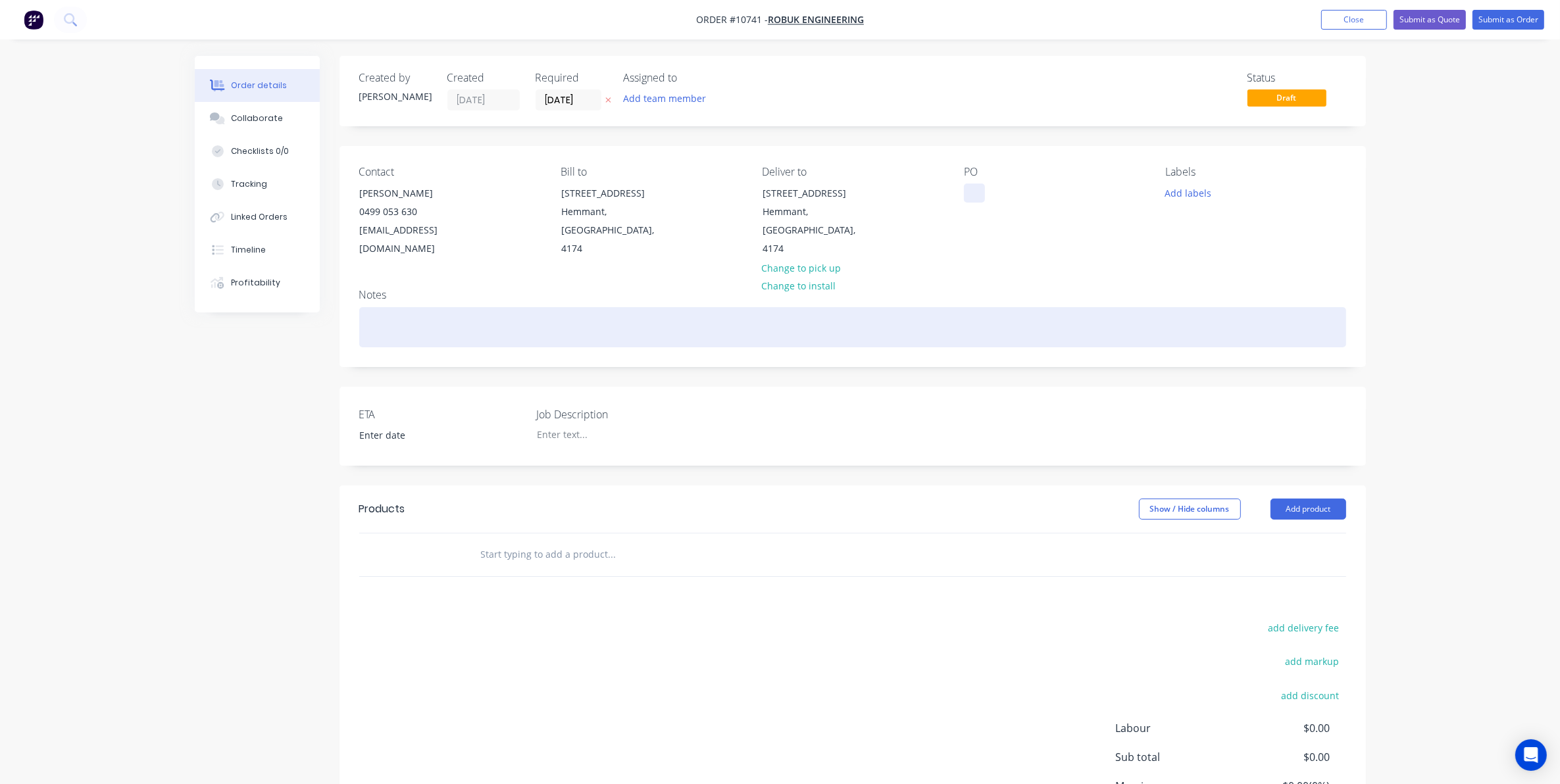
paste div
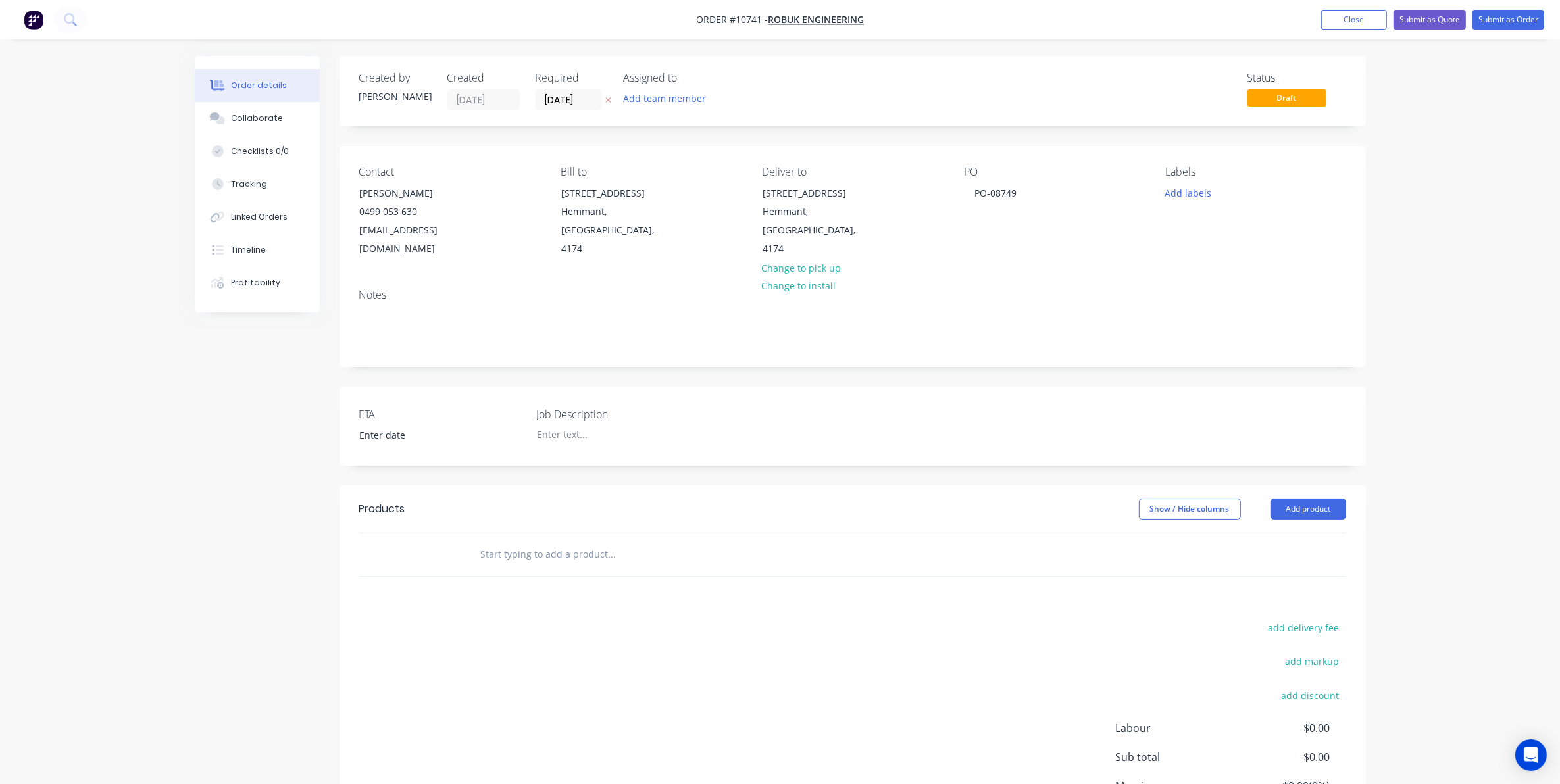
click at [514, 541] on input "text" at bounding box center [611, 554] width 263 height 26
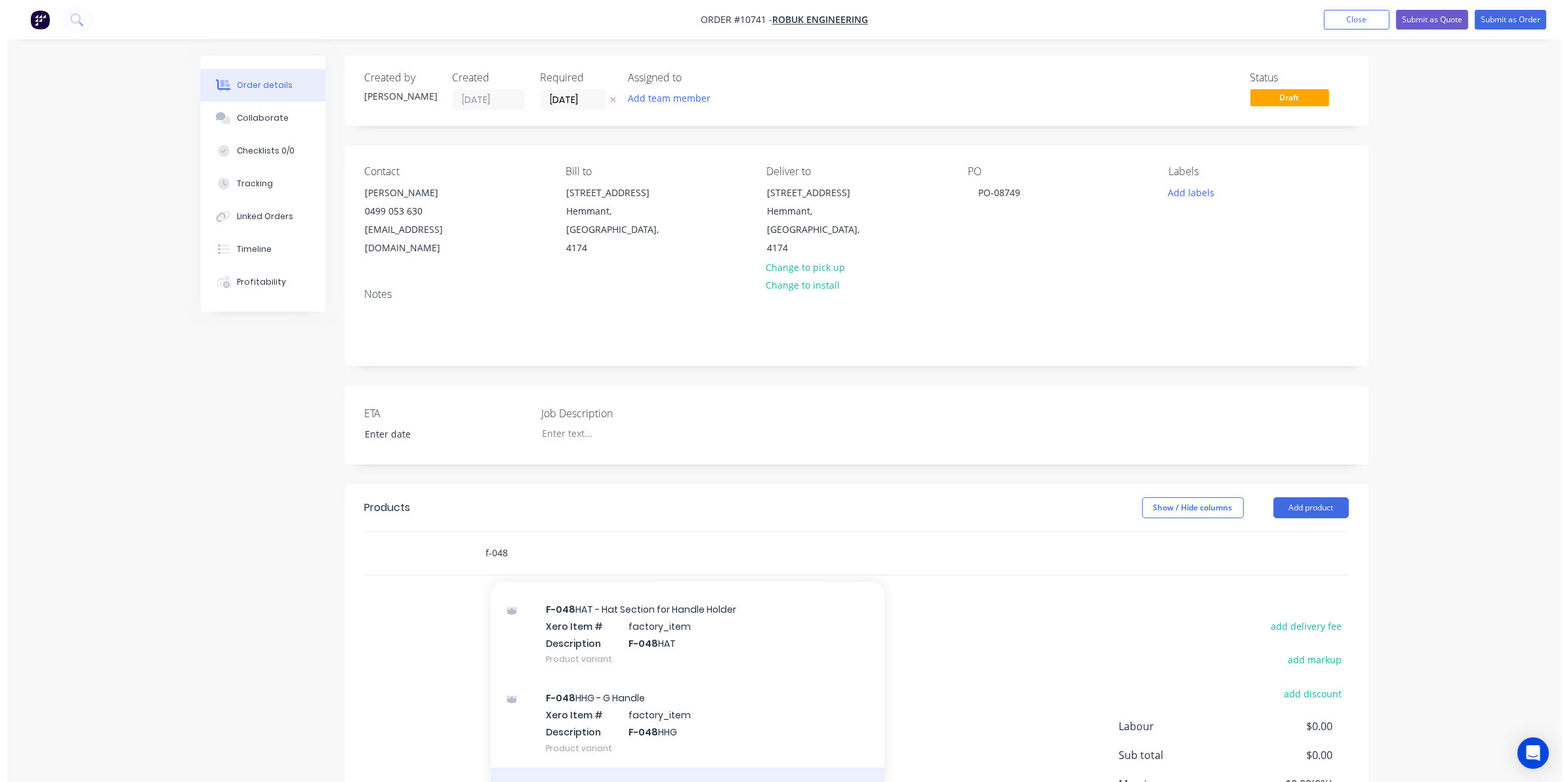
scroll to position [164, 0]
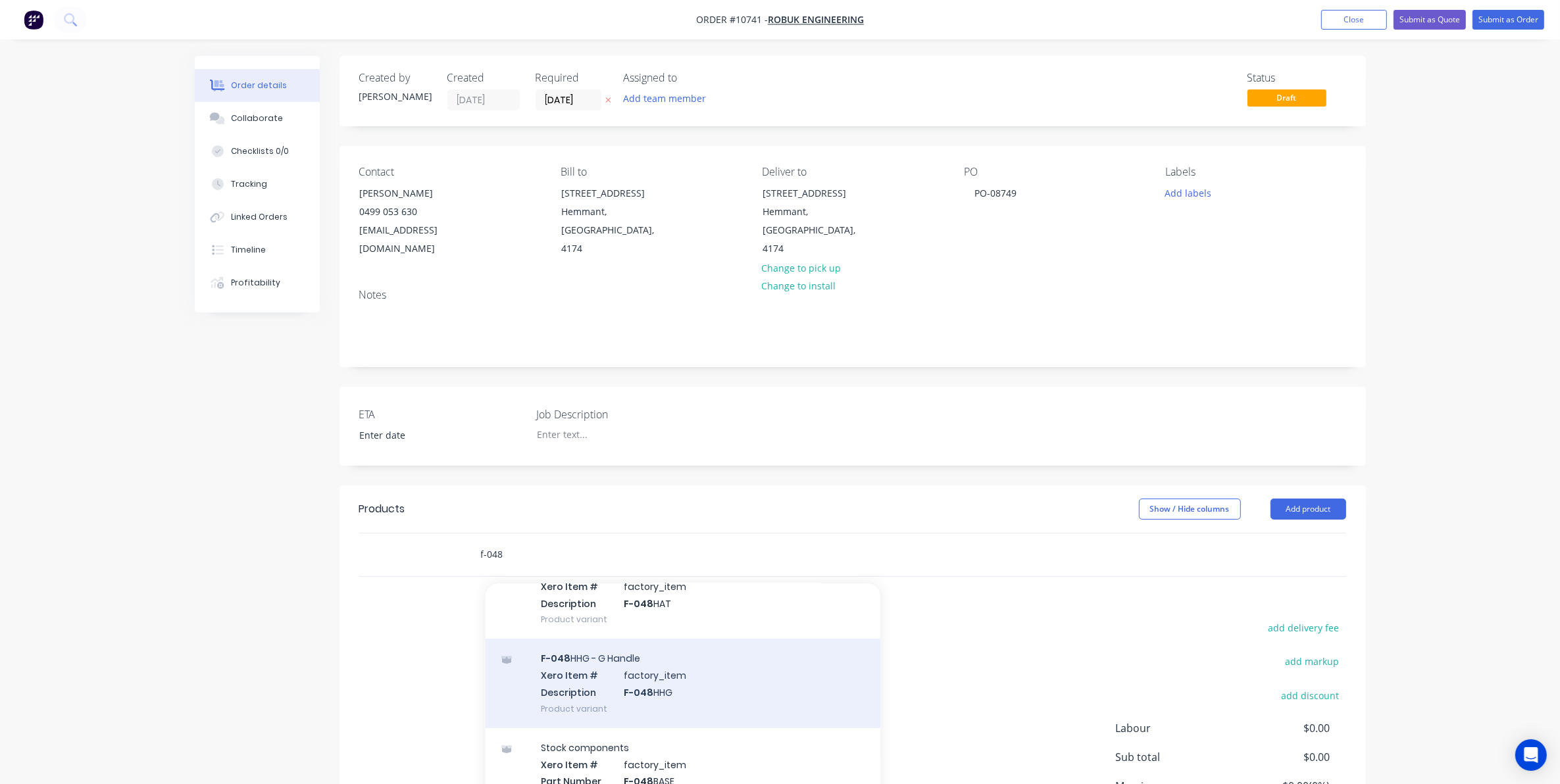
type input "f-048"
click at [598, 676] on div "F-048 HHG - G Handle Xero Item # factory_item Description F-048 HHG Product var…" at bounding box center [683, 683] width 395 height 89
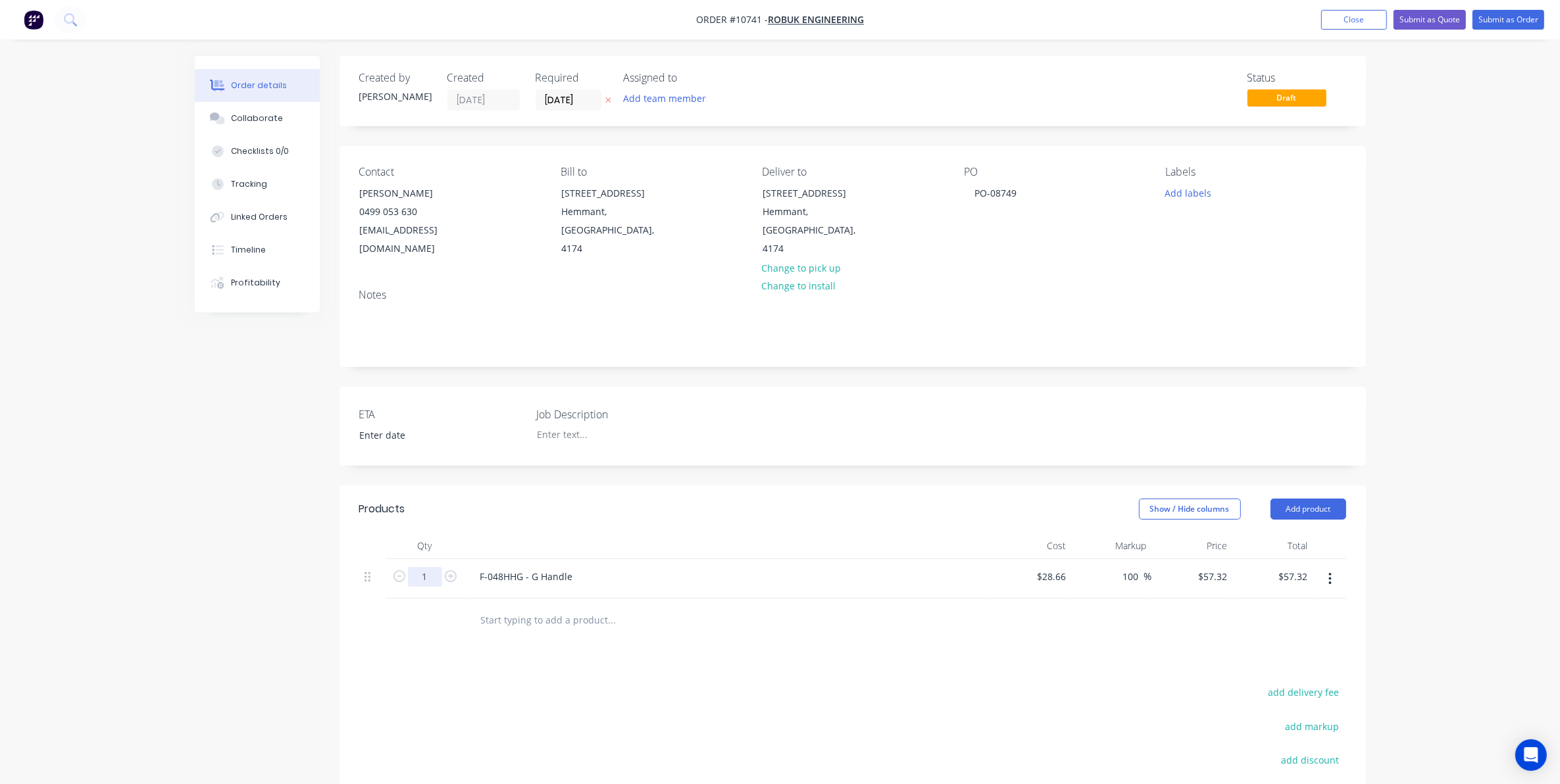
click at [425, 567] on input "1" at bounding box center [425, 576] width 34 height 20
type input "20"
type input "$1,146.40"
click div "F-048HHG - G Handle"
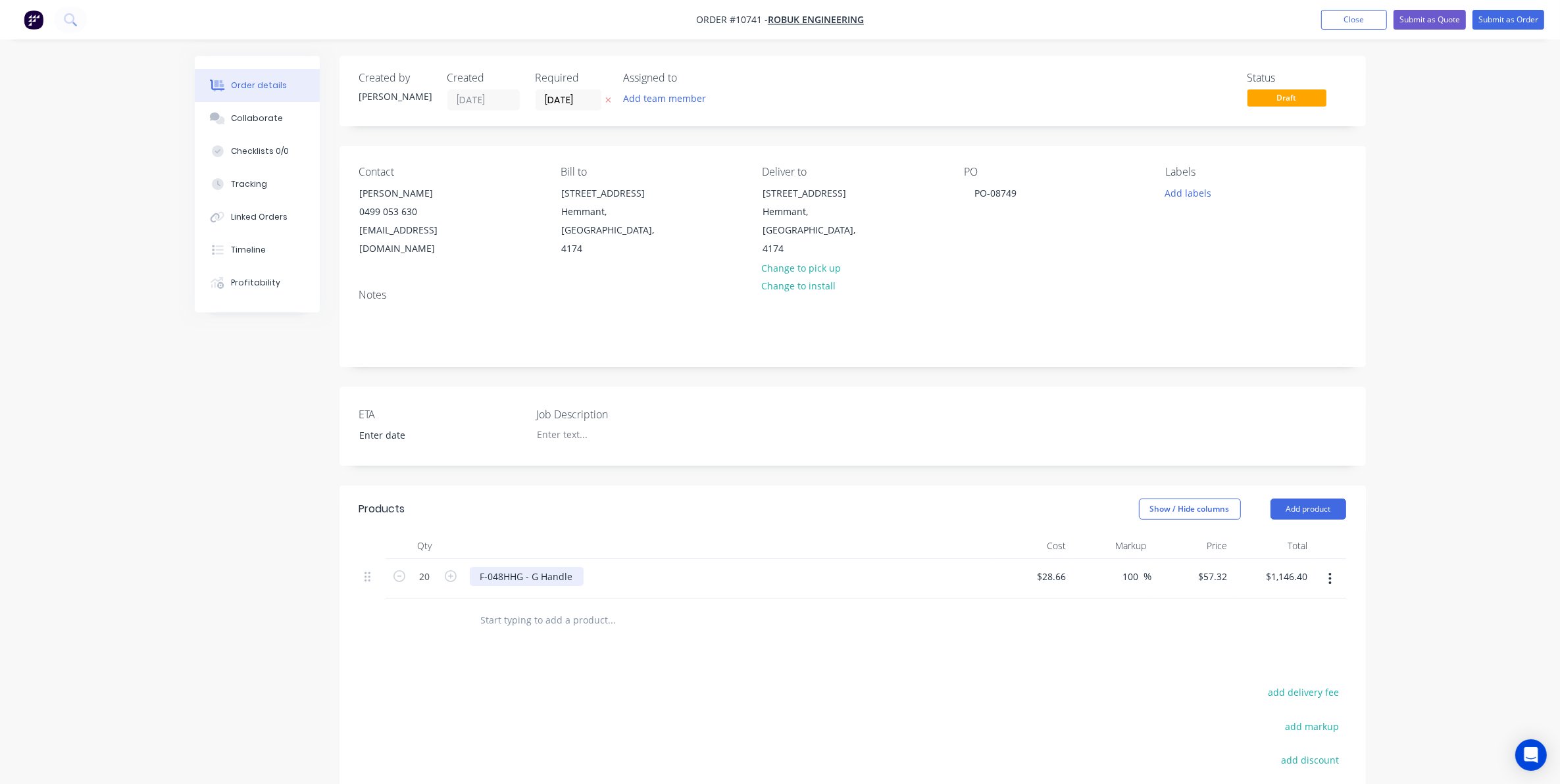
click div "F-048HHG - G Handle"
click div
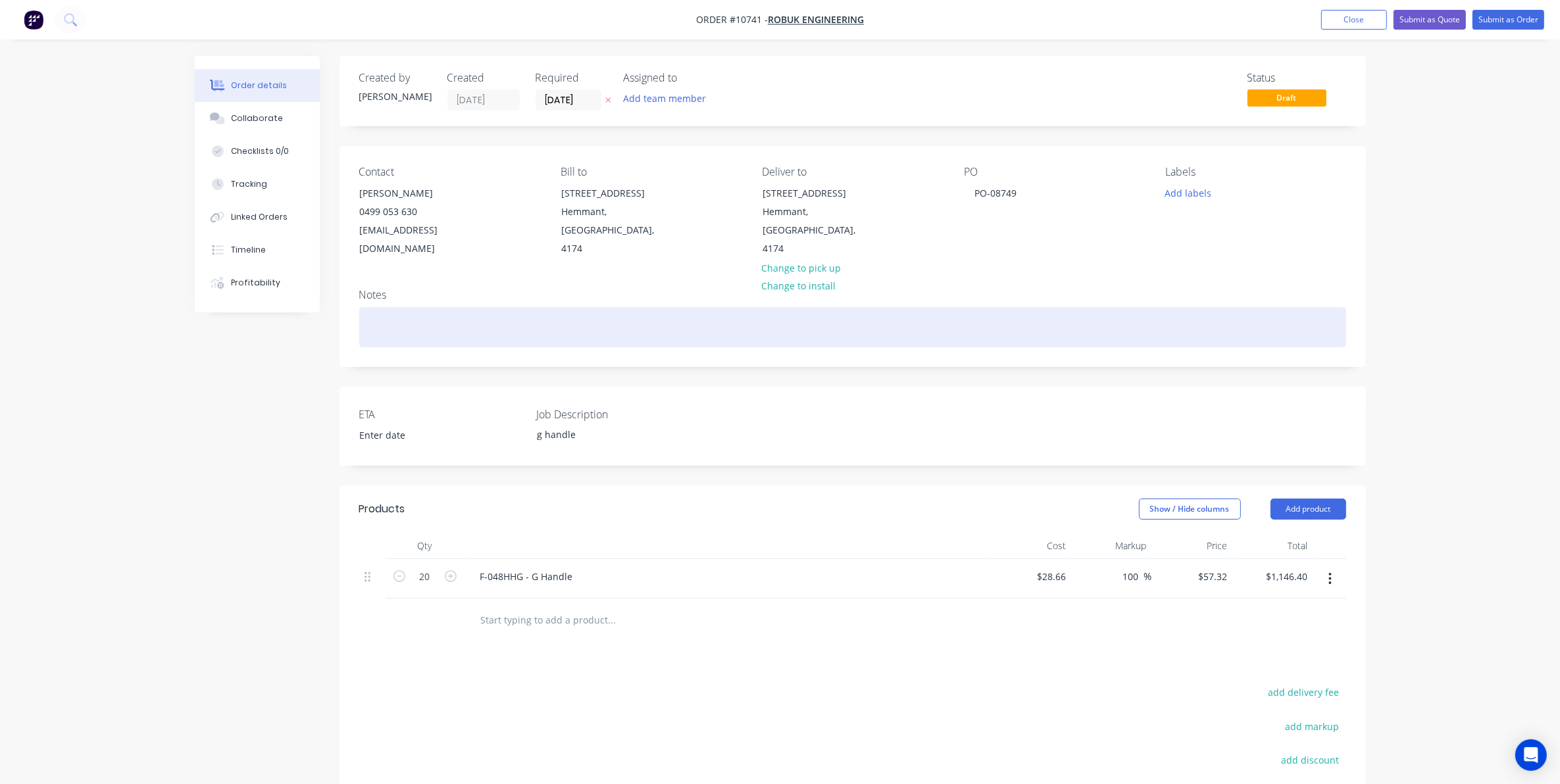
click div
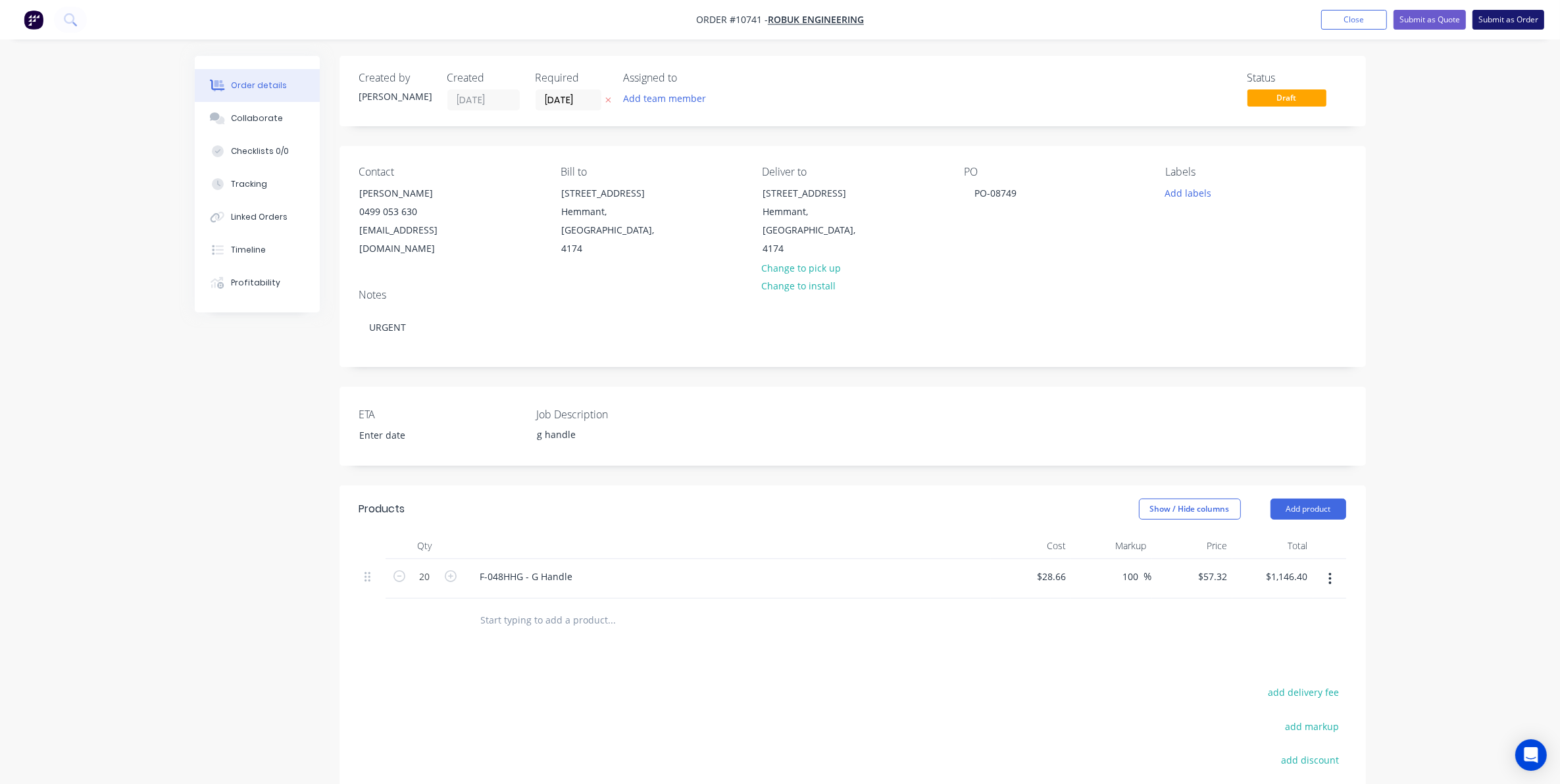
click button "Submit as Order"
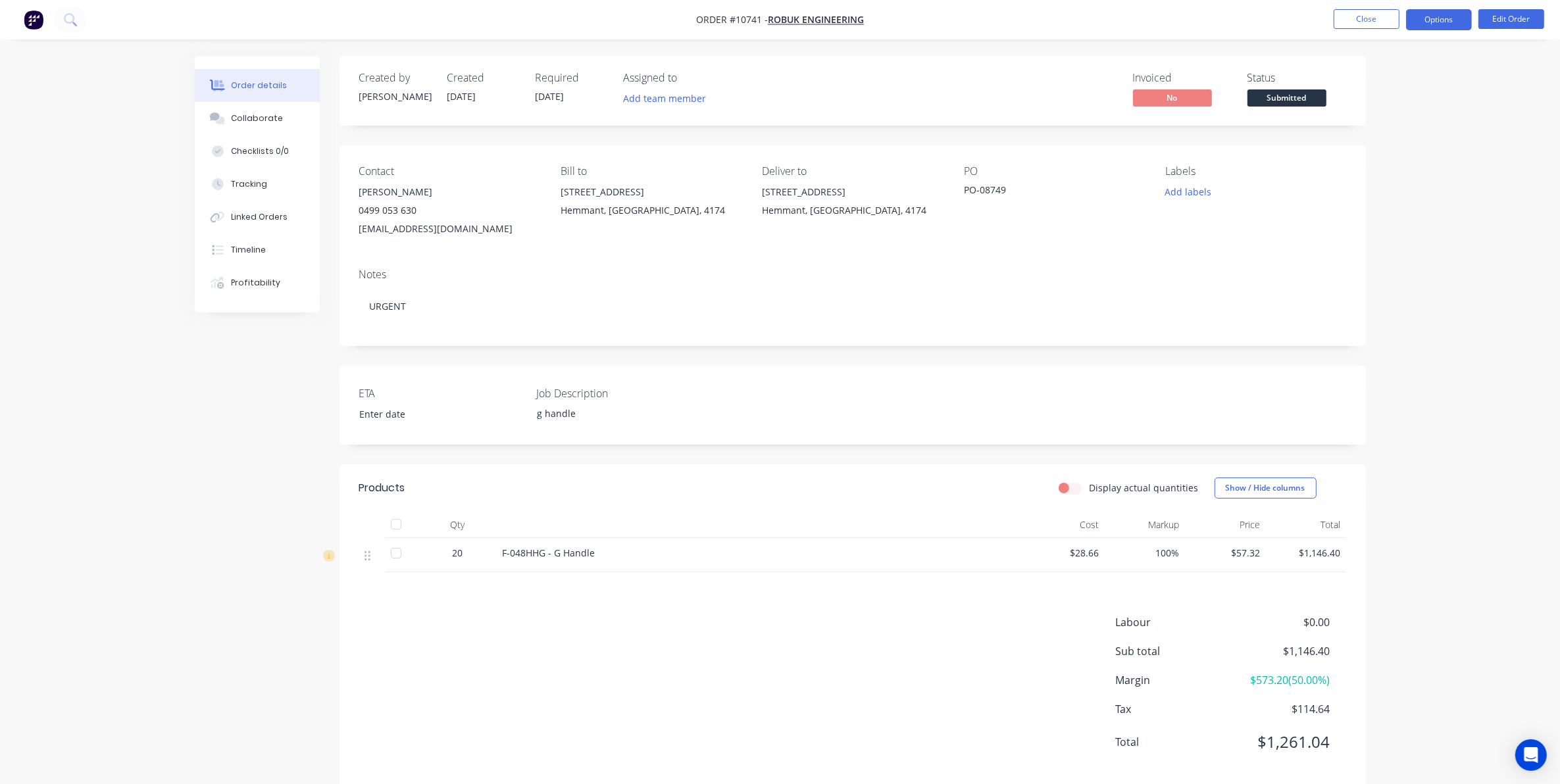
click button "Options"
click button "Work Order"
click div "Without pricing"
click div "Collaborate"
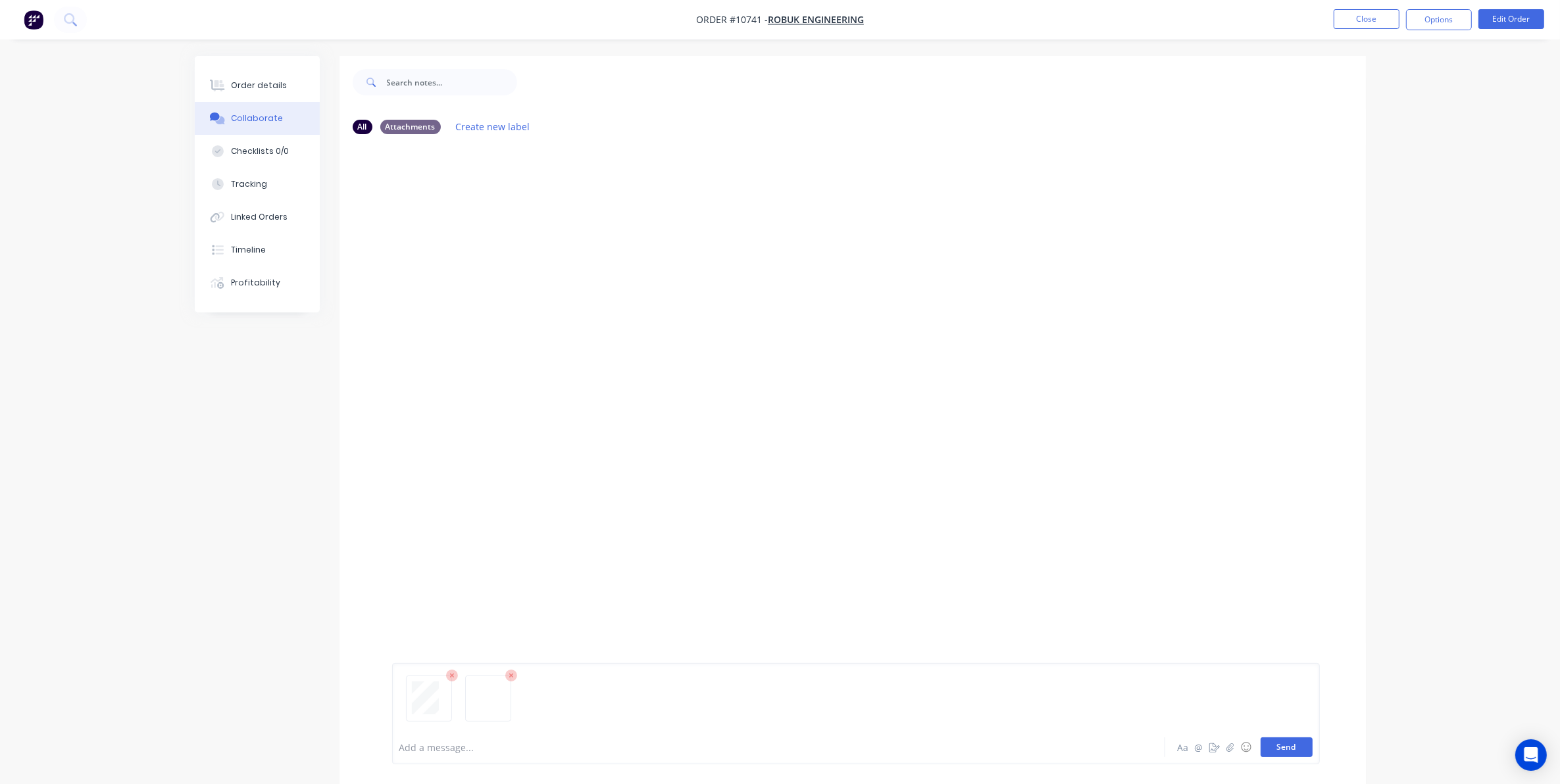
click button "Send"
click button "Close"
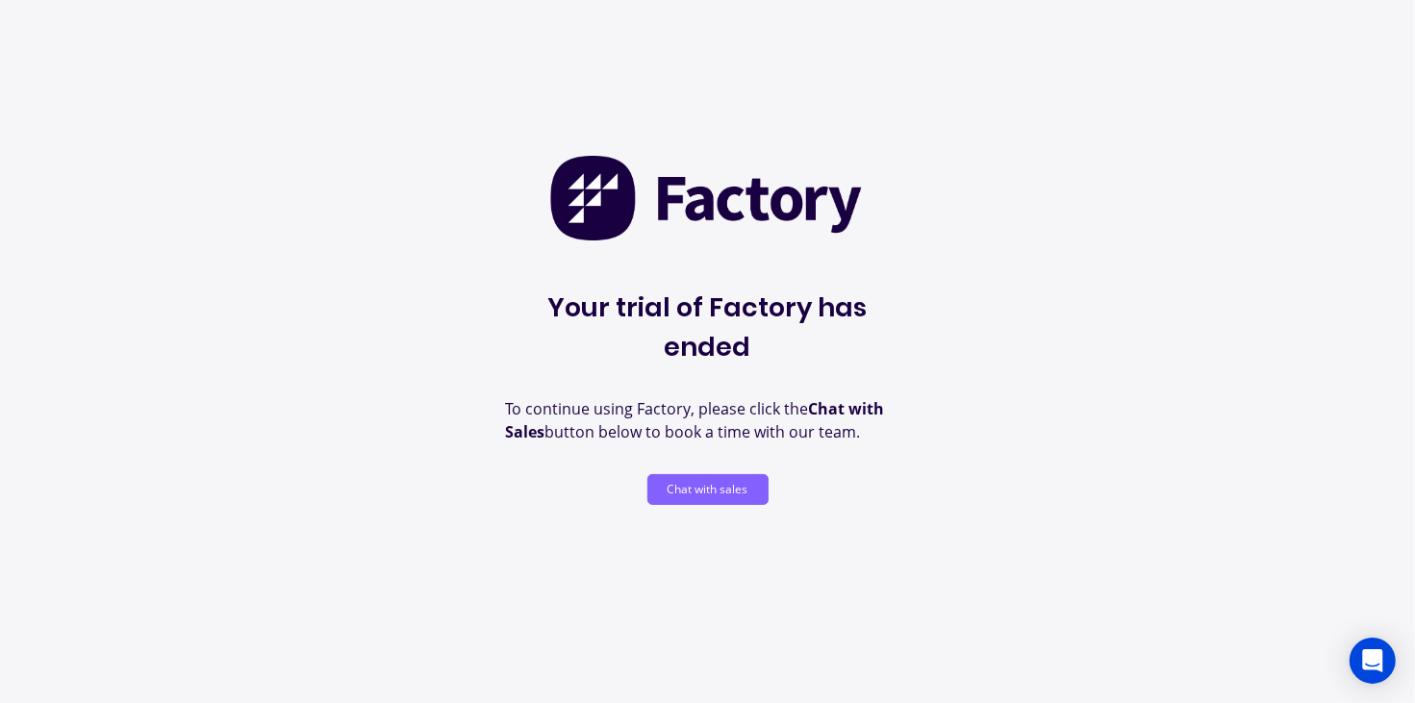
click at [734, 474] on button "Chat with sales" at bounding box center [707, 489] width 121 height 31
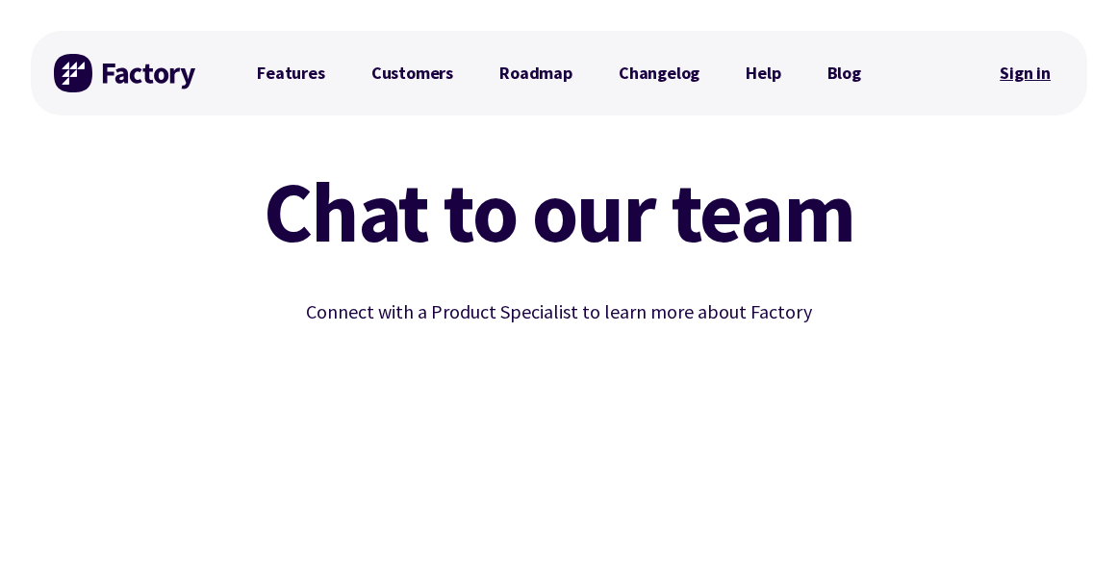
click at [1040, 67] on link "Sign in" at bounding box center [1025, 73] width 78 height 44
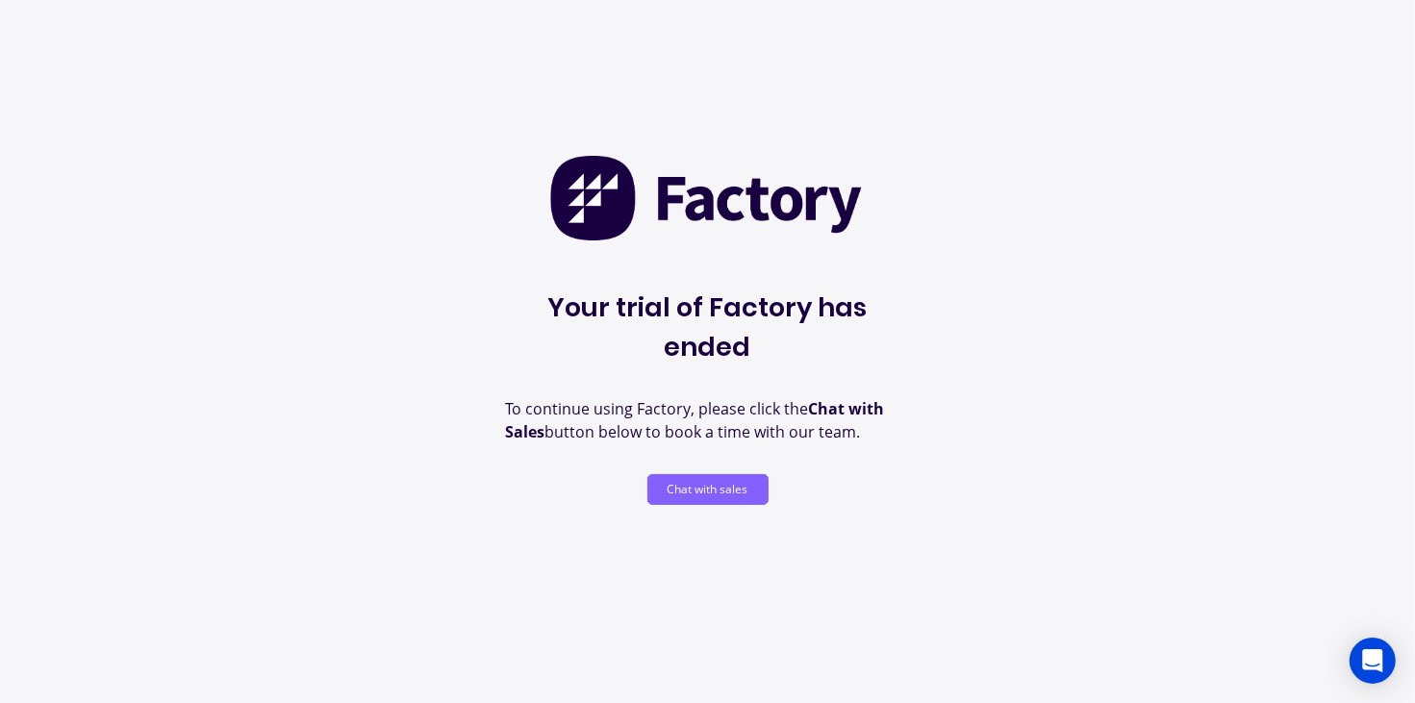
click at [708, 474] on button "Chat with sales" at bounding box center [707, 489] width 121 height 31
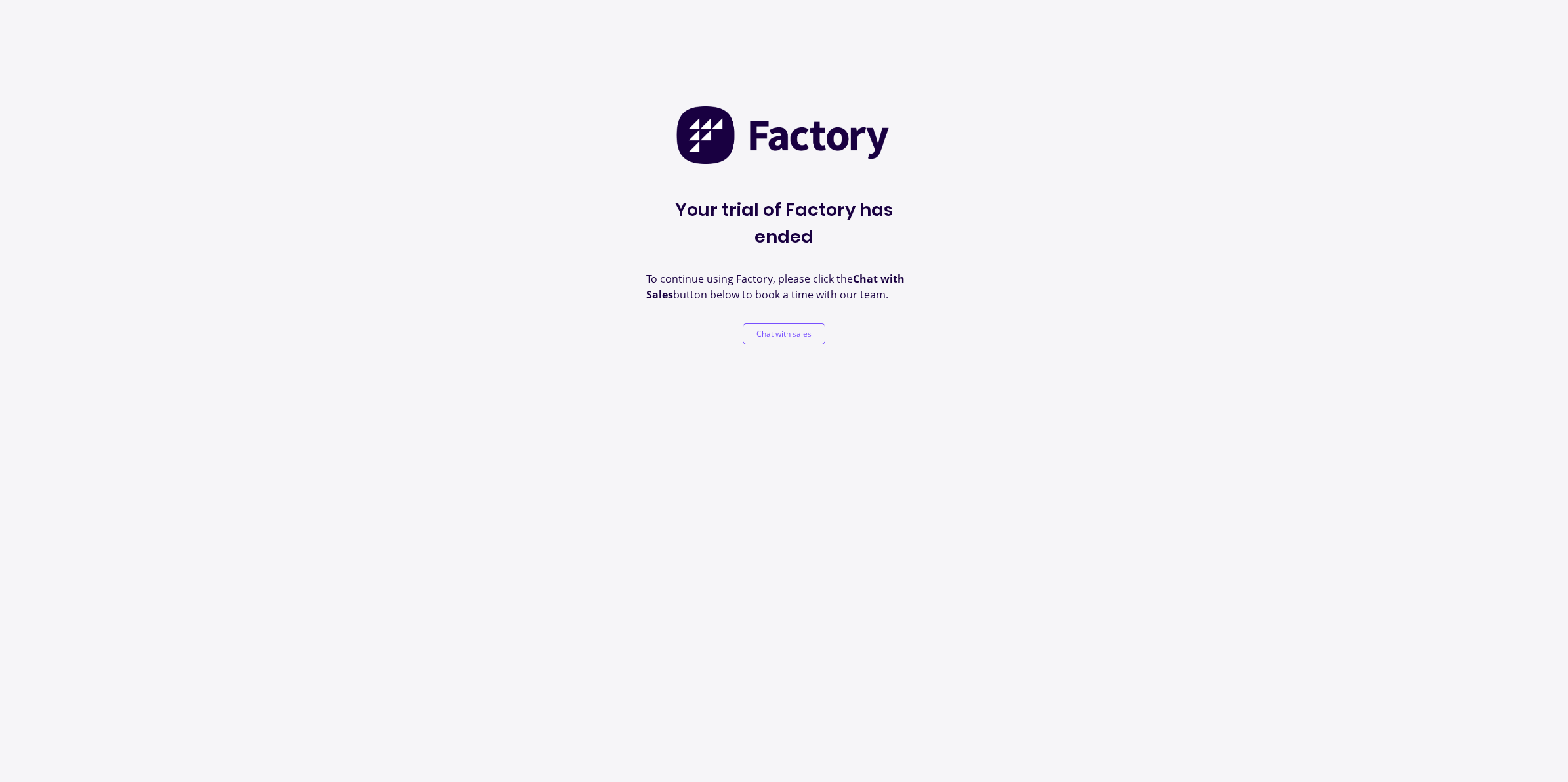
click at [789, 323] on button "Chat with sales" at bounding box center [784, 333] width 83 height 21
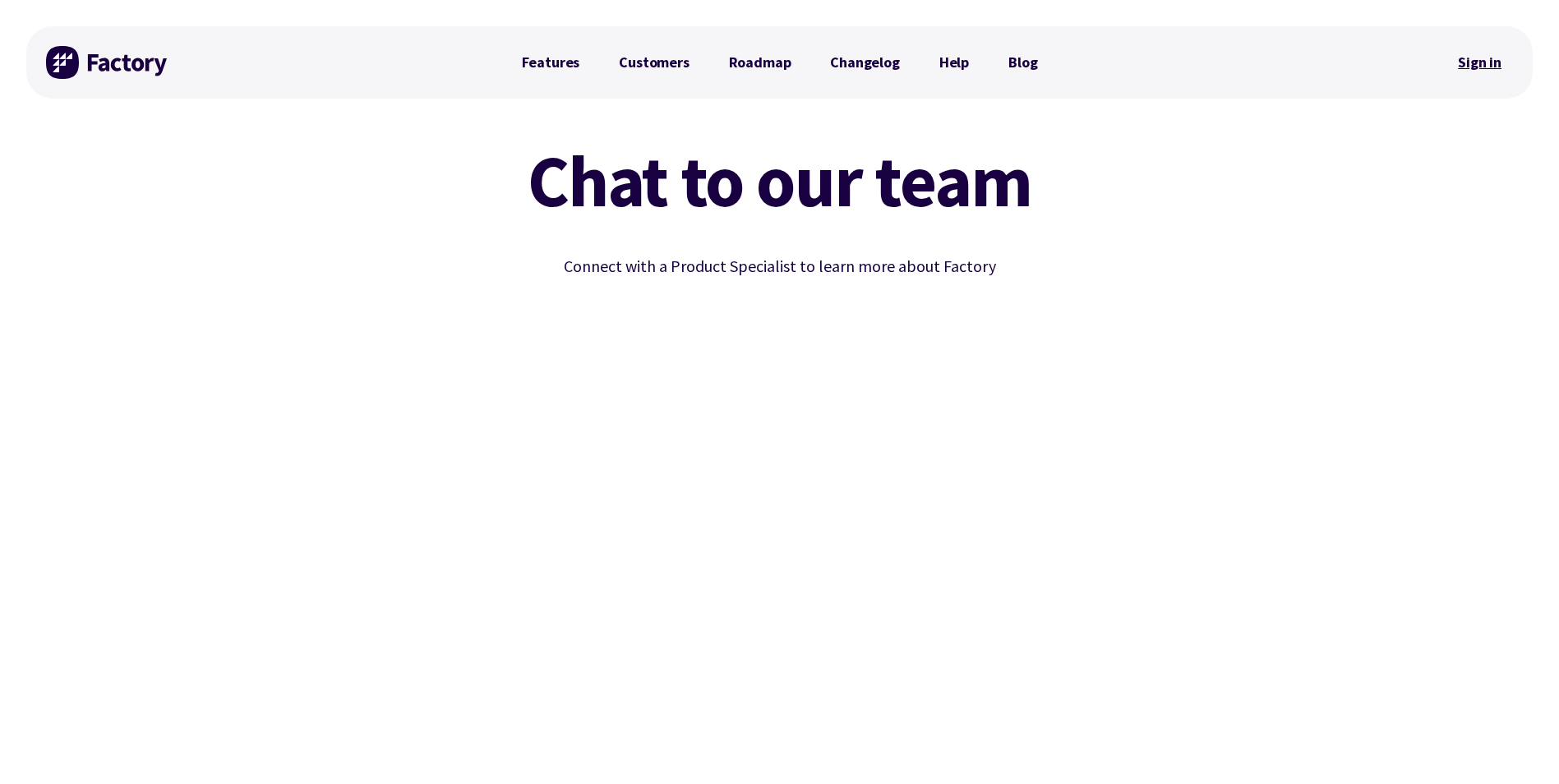
click at [1477, 61] on link "Sign in" at bounding box center [1480, 62] width 67 height 38
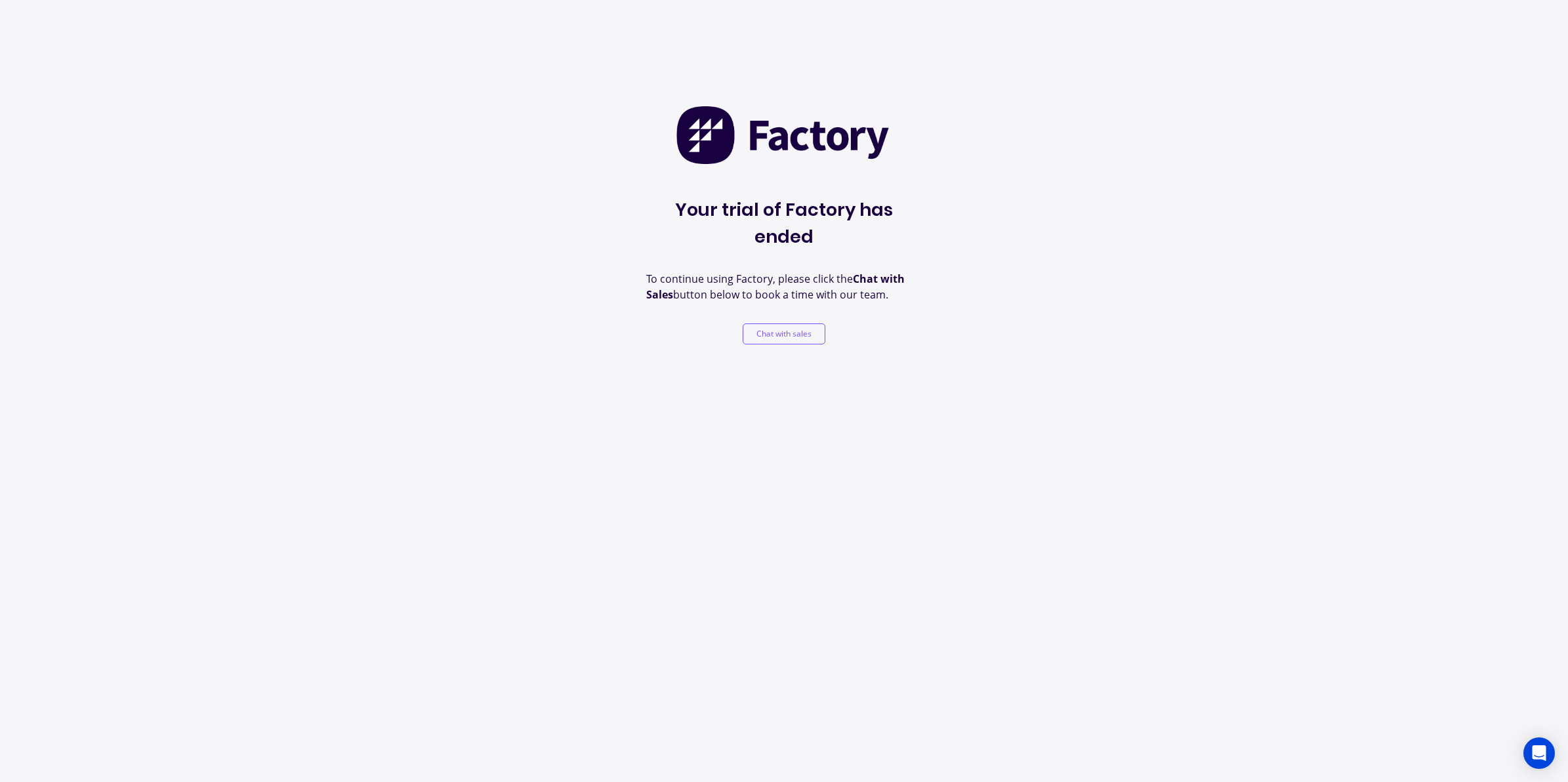
drag, startPoint x: 518, startPoint y: 135, endPoint x: 378, endPoint y: 70, distance: 154.4
click at [484, 127] on div "Your trial of Factory has ended To continue using Factory, please click the Cha…" at bounding box center [784, 391] width 1568 height 782
click at [804, 323] on button "Chat with sales" at bounding box center [784, 333] width 83 height 21
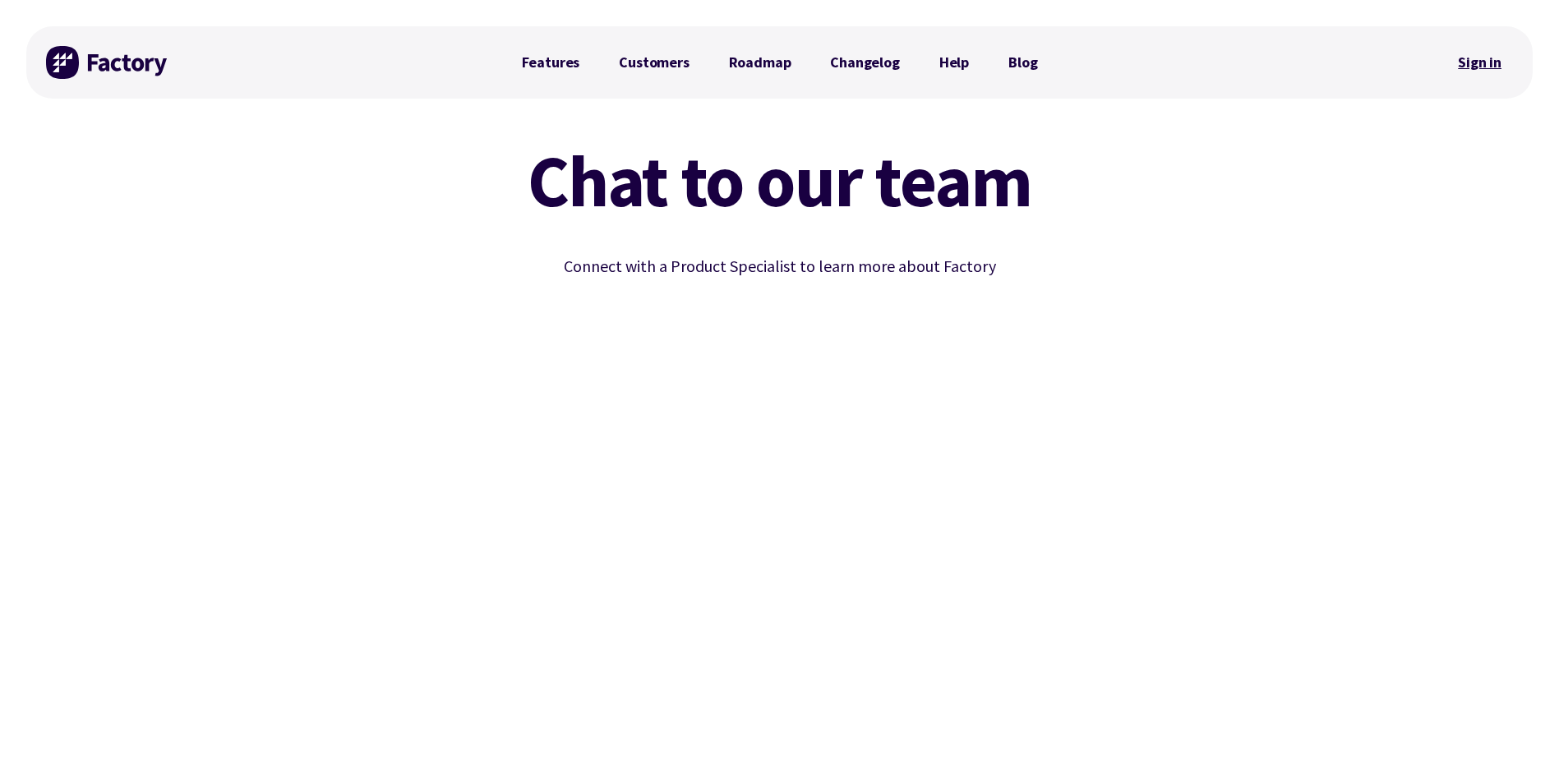
click at [1470, 67] on link "Sign in" at bounding box center [1480, 62] width 67 height 38
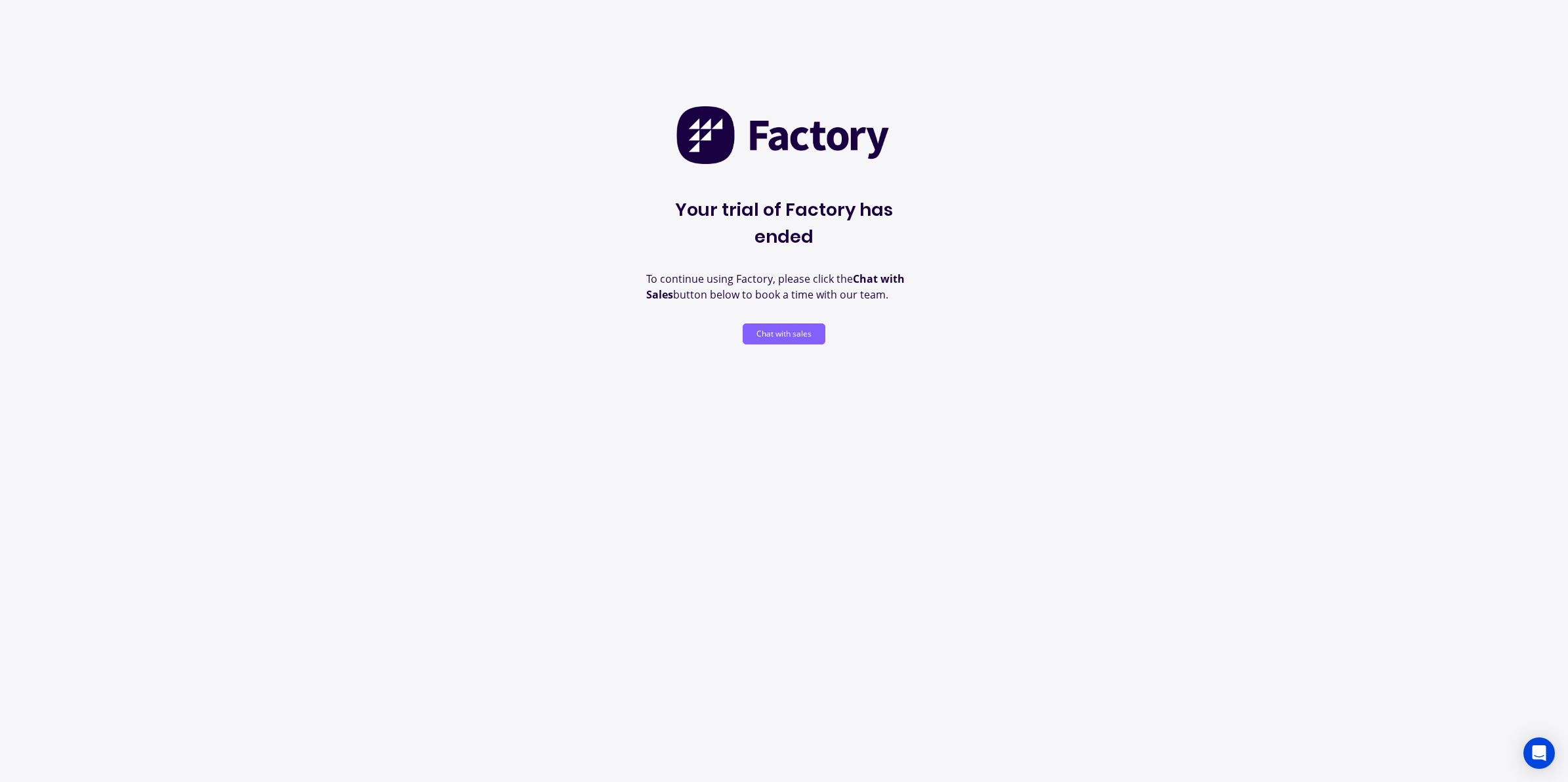
click at [801, 323] on button "Chat with sales" at bounding box center [784, 333] width 83 height 21
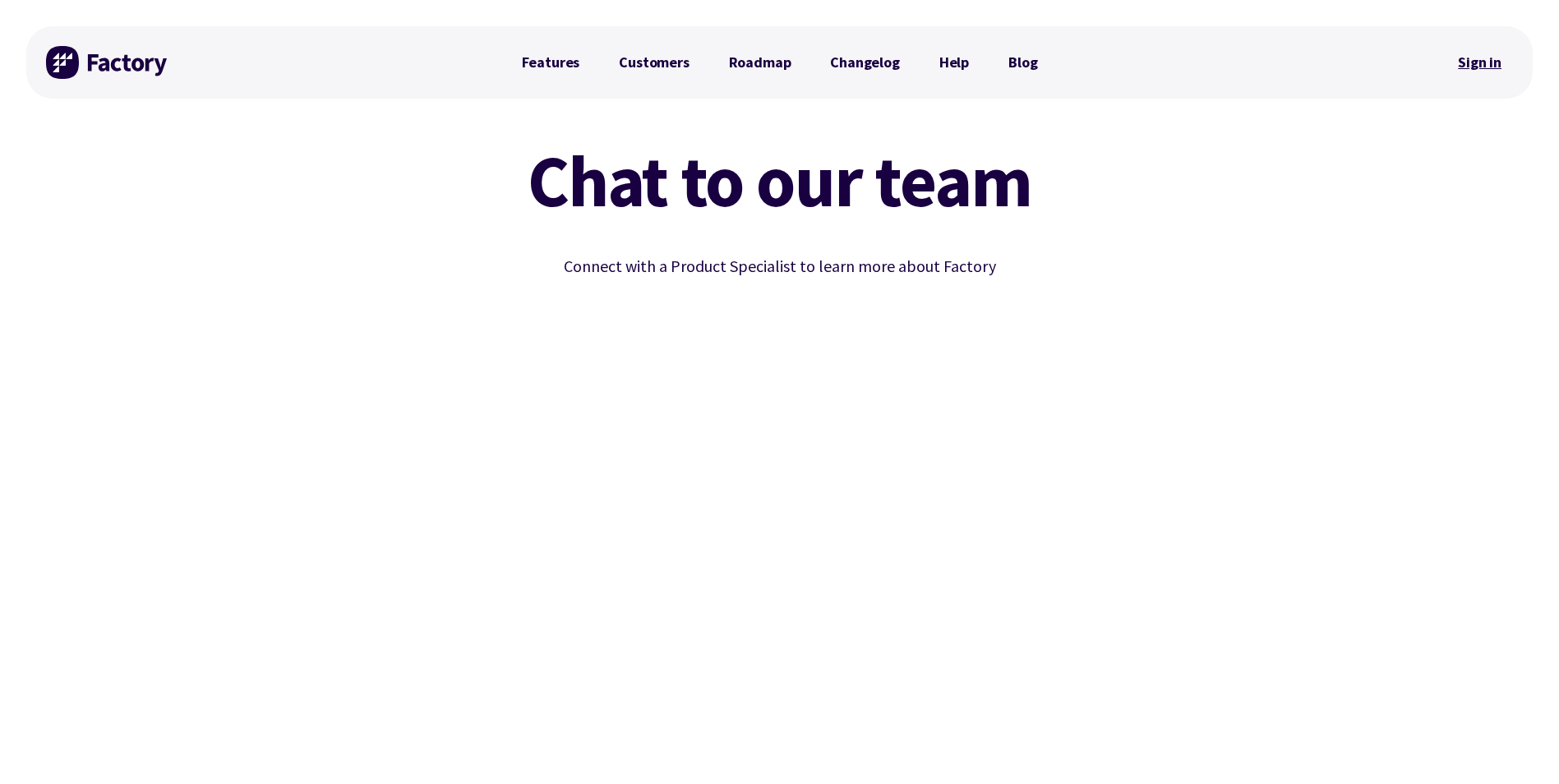
click at [1503, 57] on link "Sign in" at bounding box center [1480, 62] width 67 height 38
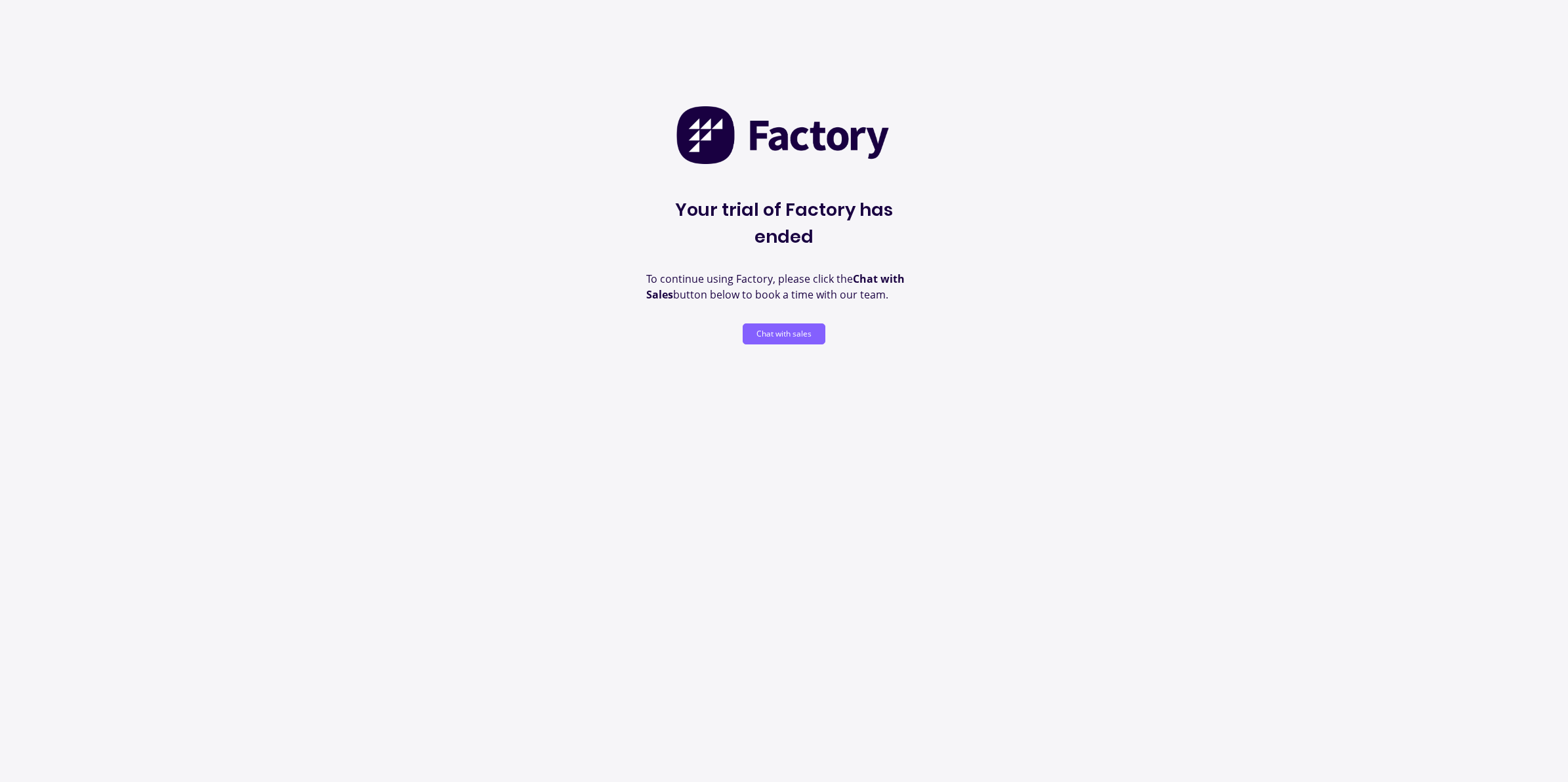
click at [790, 323] on button "Chat with sales" at bounding box center [784, 333] width 83 height 21
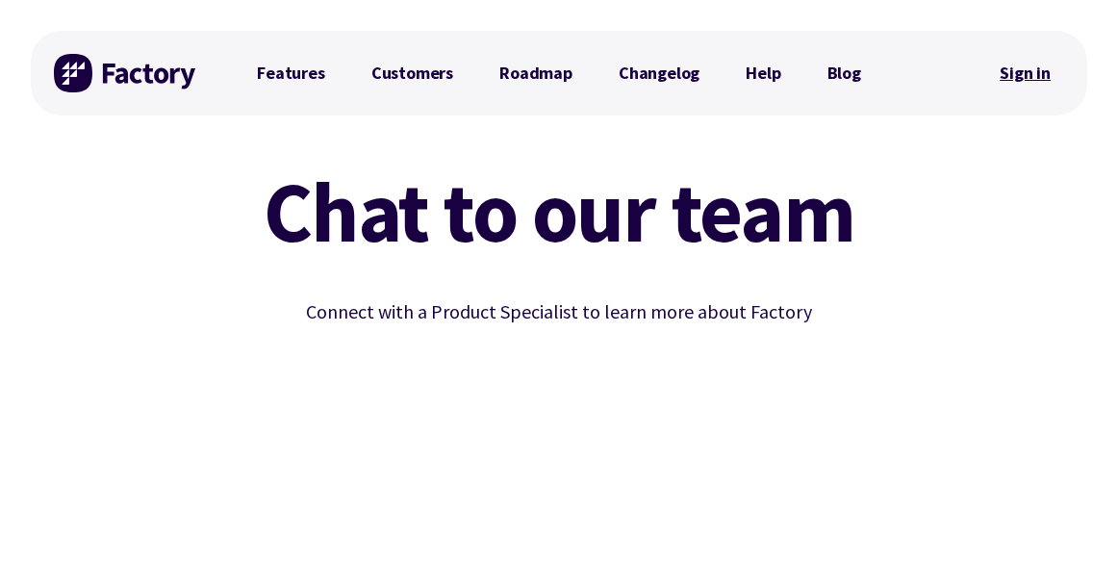
click at [1024, 90] on link "Sign in" at bounding box center [1025, 73] width 78 height 44
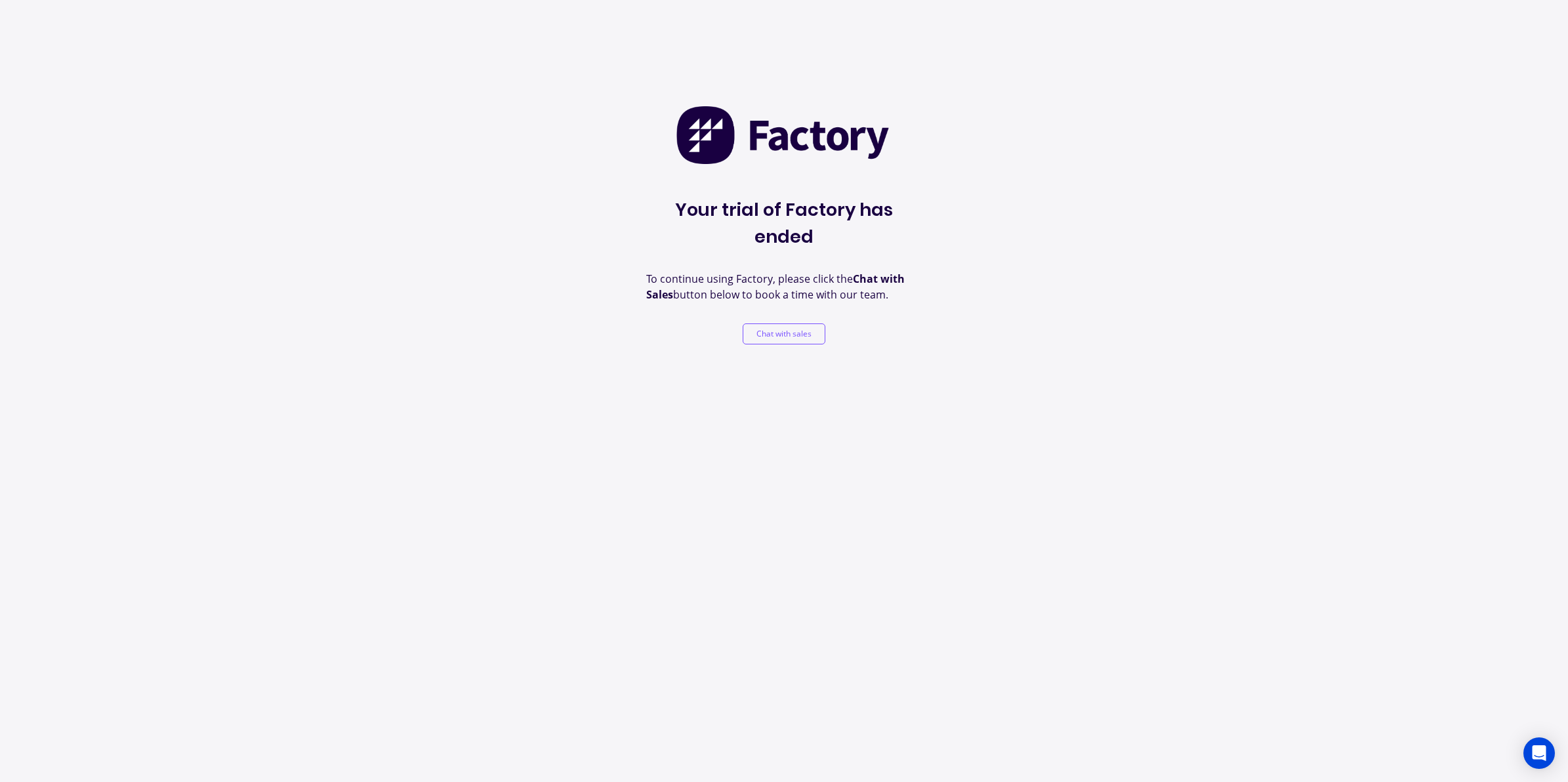
drag, startPoint x: 683, startPoint y: 515, endPoint x: 663, endPoint y: 535, distance: 28.3
click at [96, 479] on div "Your trial of Factory has ended To continue using Factory, please click the Cha…" at bounding box center [784, 391] width 1568 height 782
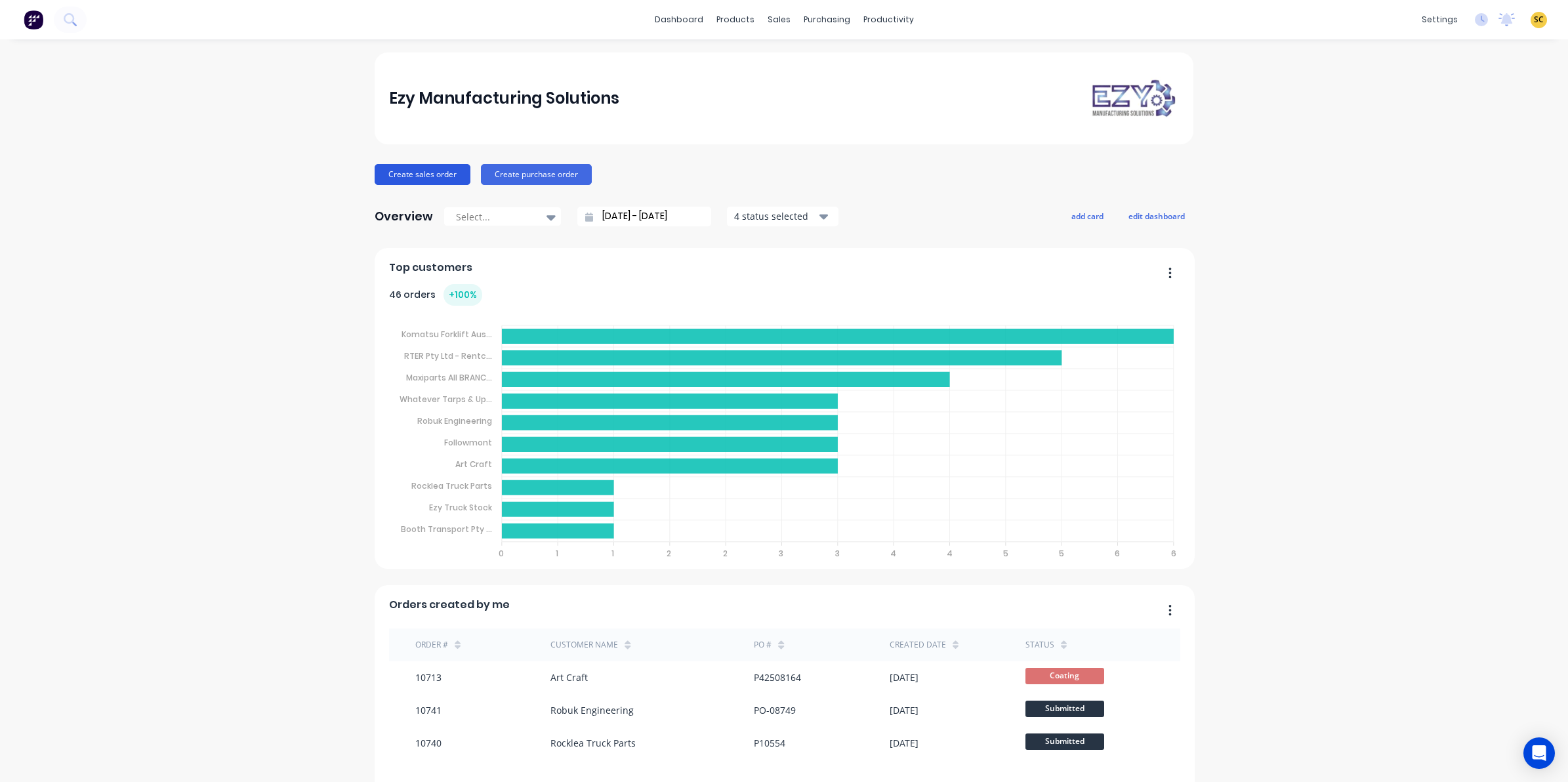
click at [381, 174] on button "Create sales order" at bounding box center [422, 175] width 95 height 21
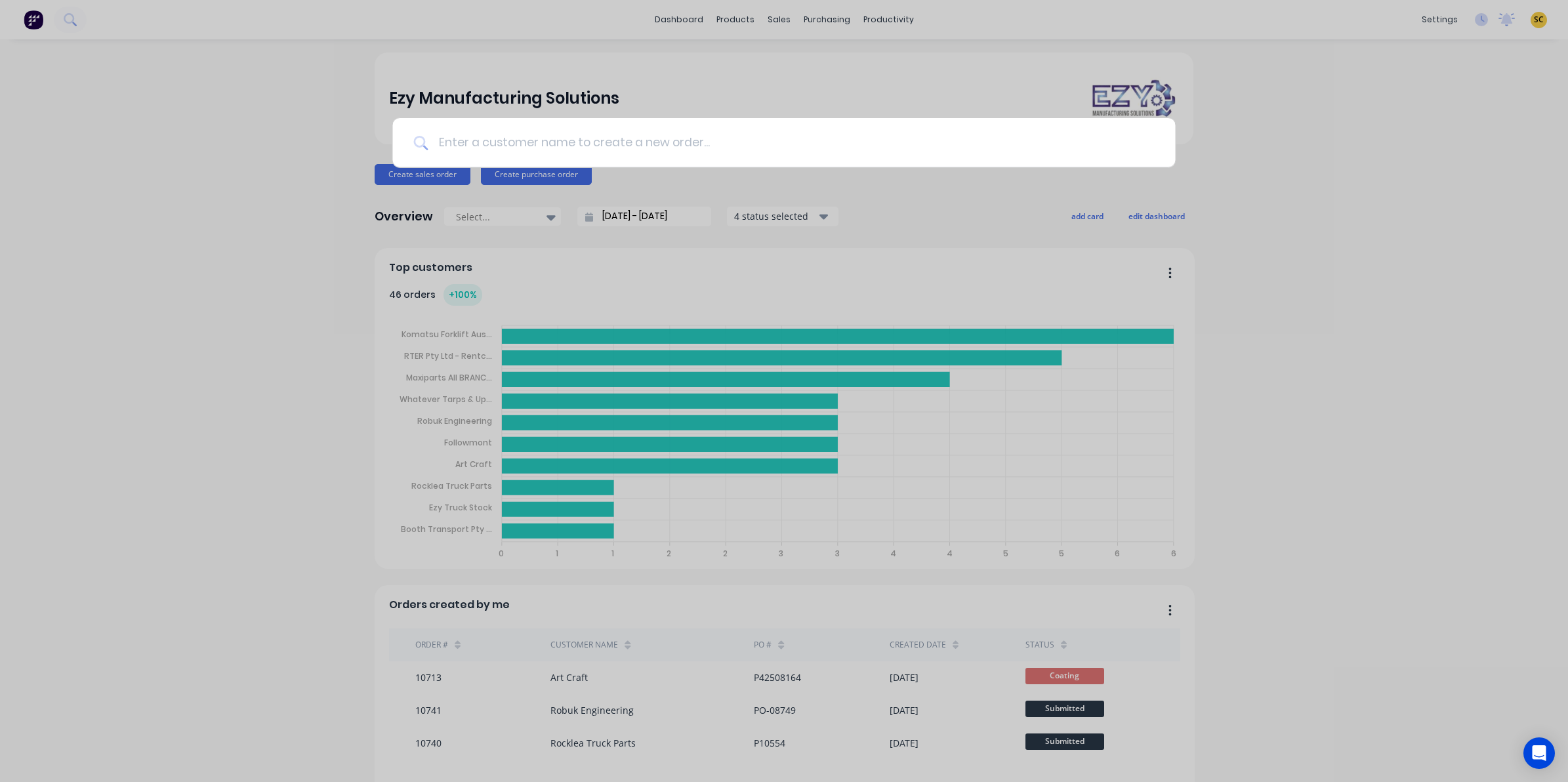
click at [493, 143] on input at bounding box center [790, 142] width 726 height 49
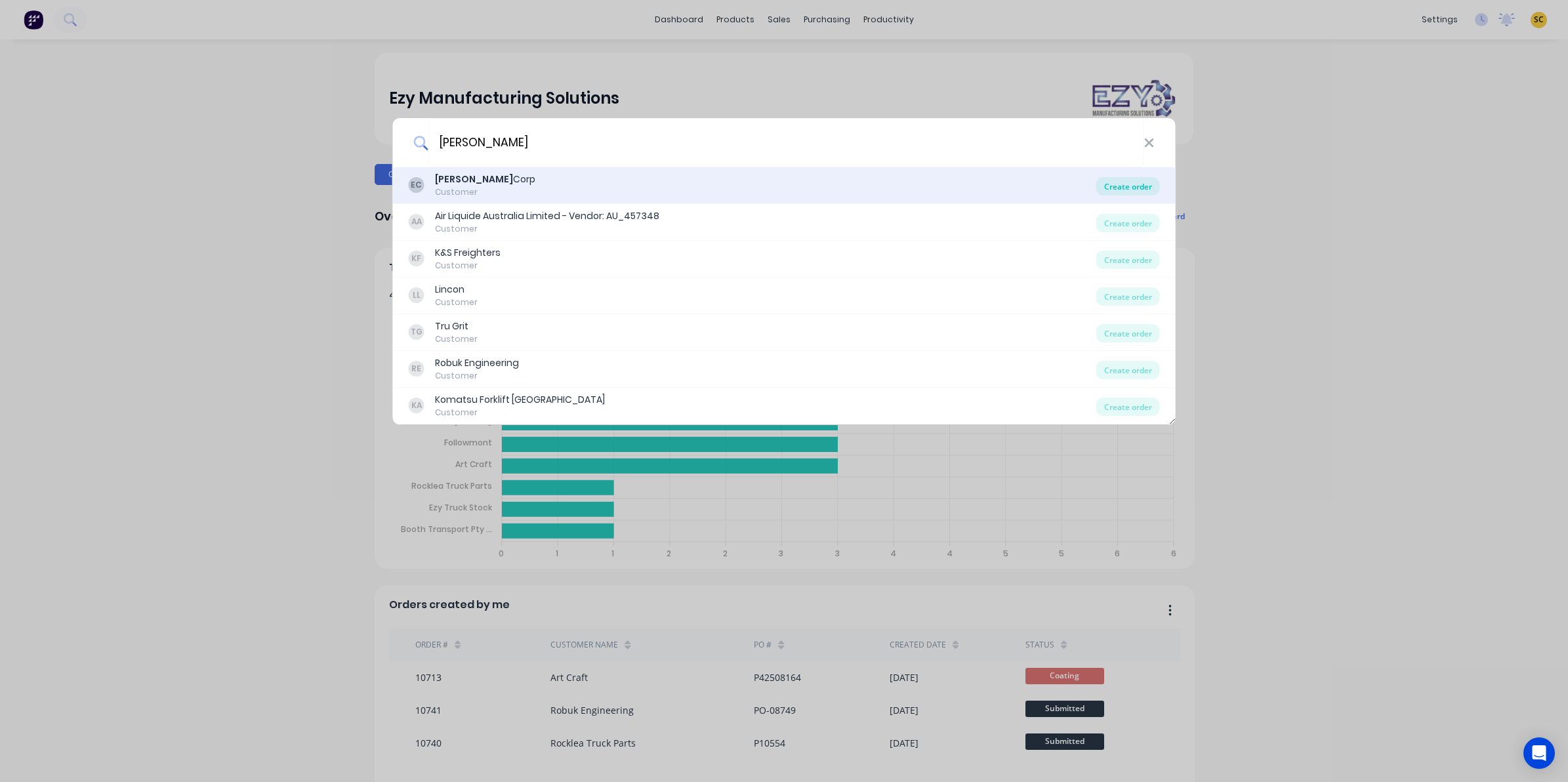
type input "[PERSON_NAME]"
click at [1119, 184] on div "Create order" at bounding box center [1128, 186] width 63 height 18
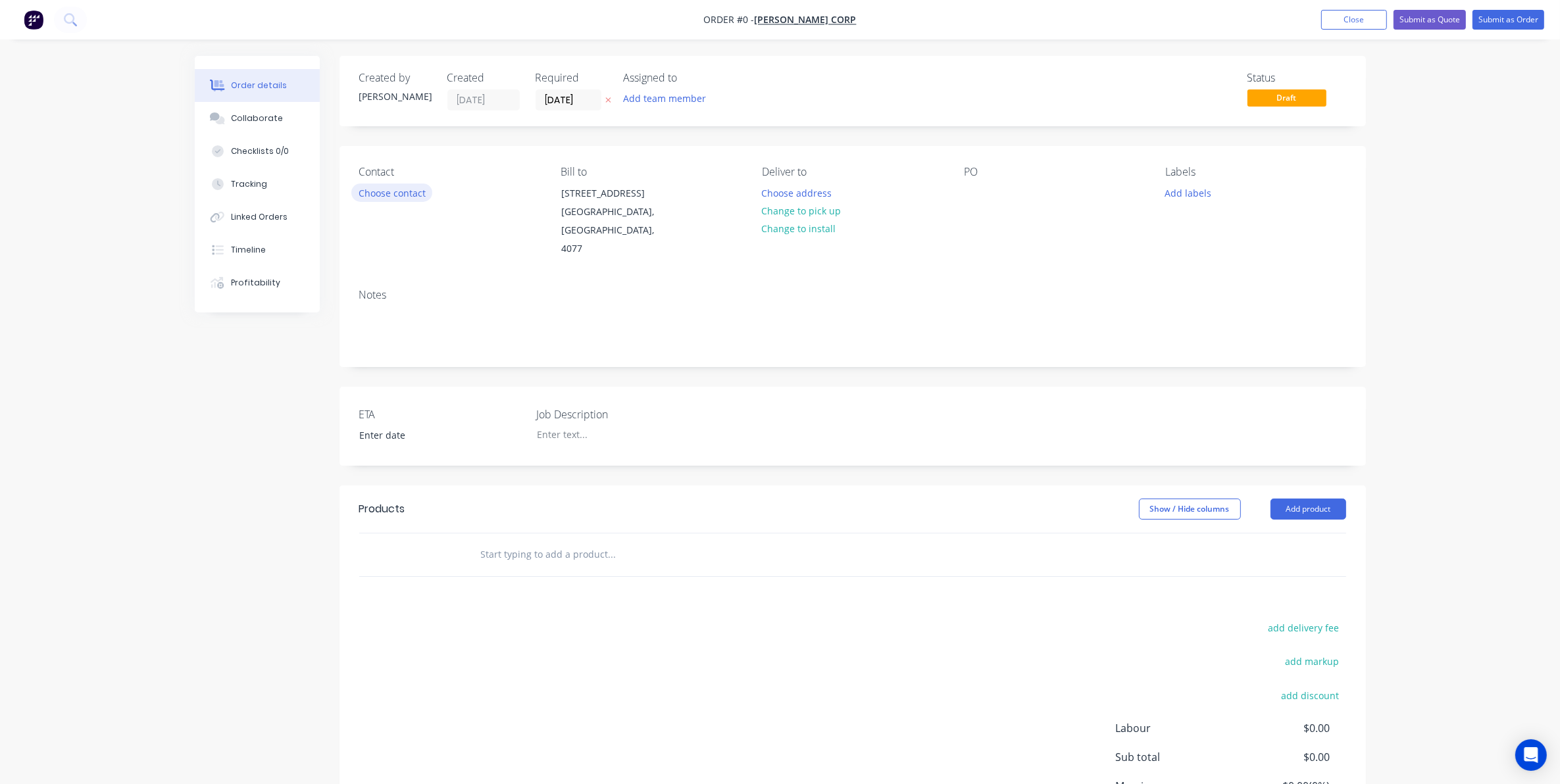
click at [393, 199] on button "Choose contact" at bounding box center [392, 192] width 81 height 18
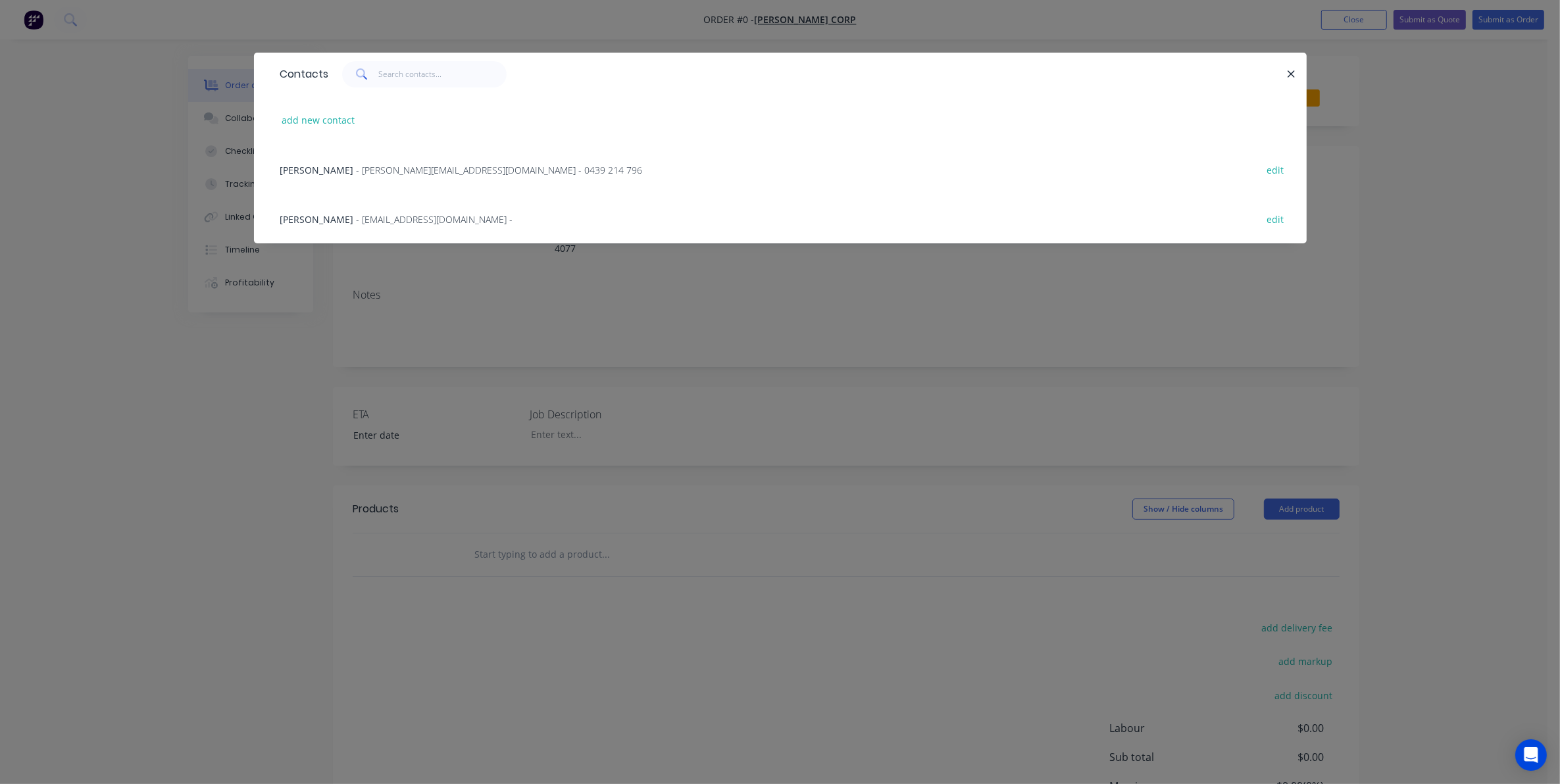
click at [346, 178] on div "[PERSON_NAME] - [PERSON_NAME][EMAIL_ADDRESS][DOMAIN_NAME] - 0439 214 796 edit" at bounding box center [780, 170] width 1014 height 49
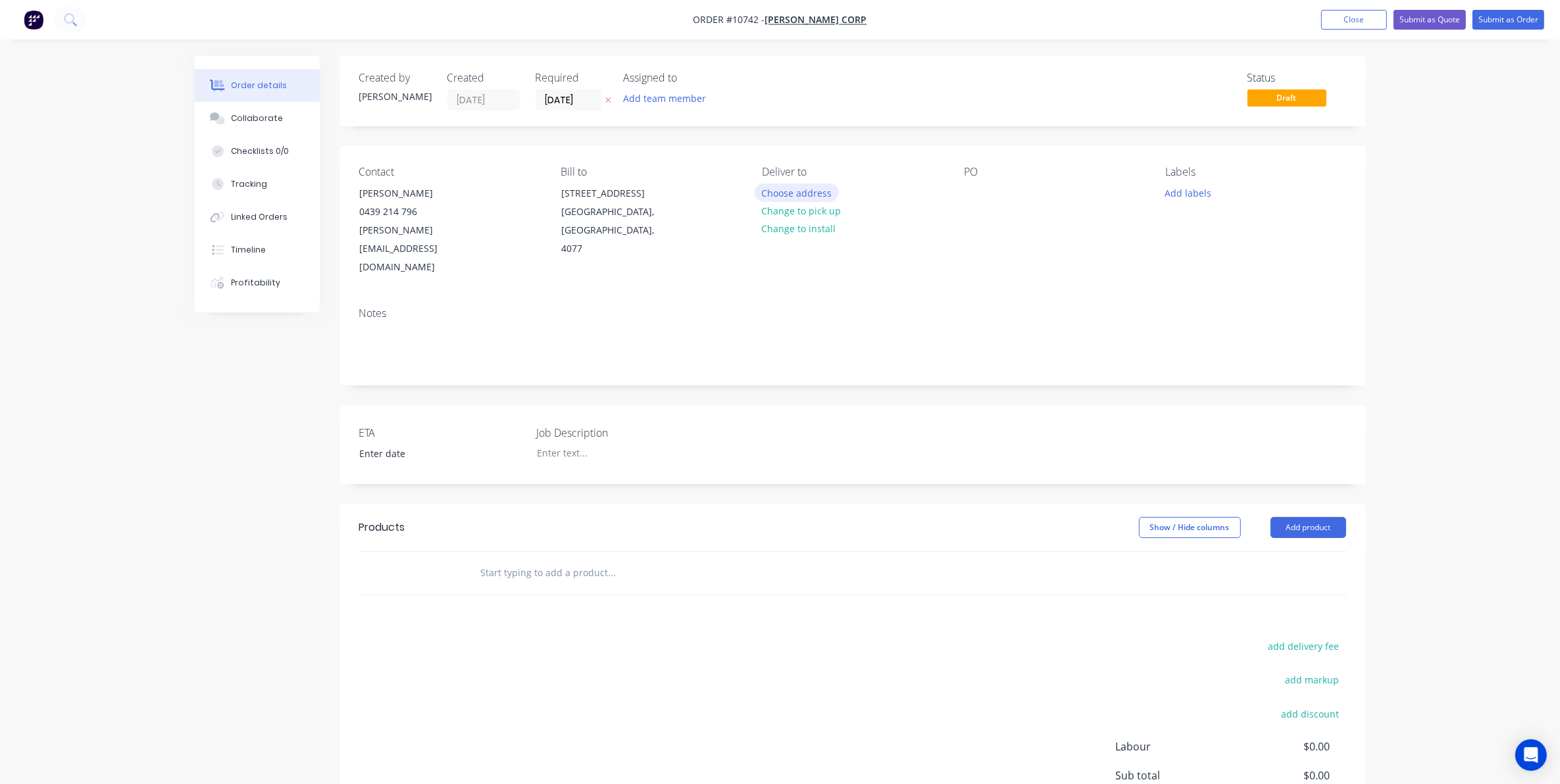
click at [787, 191] on button "Choose address" at bounding box center [796, 192] width 84 height 18
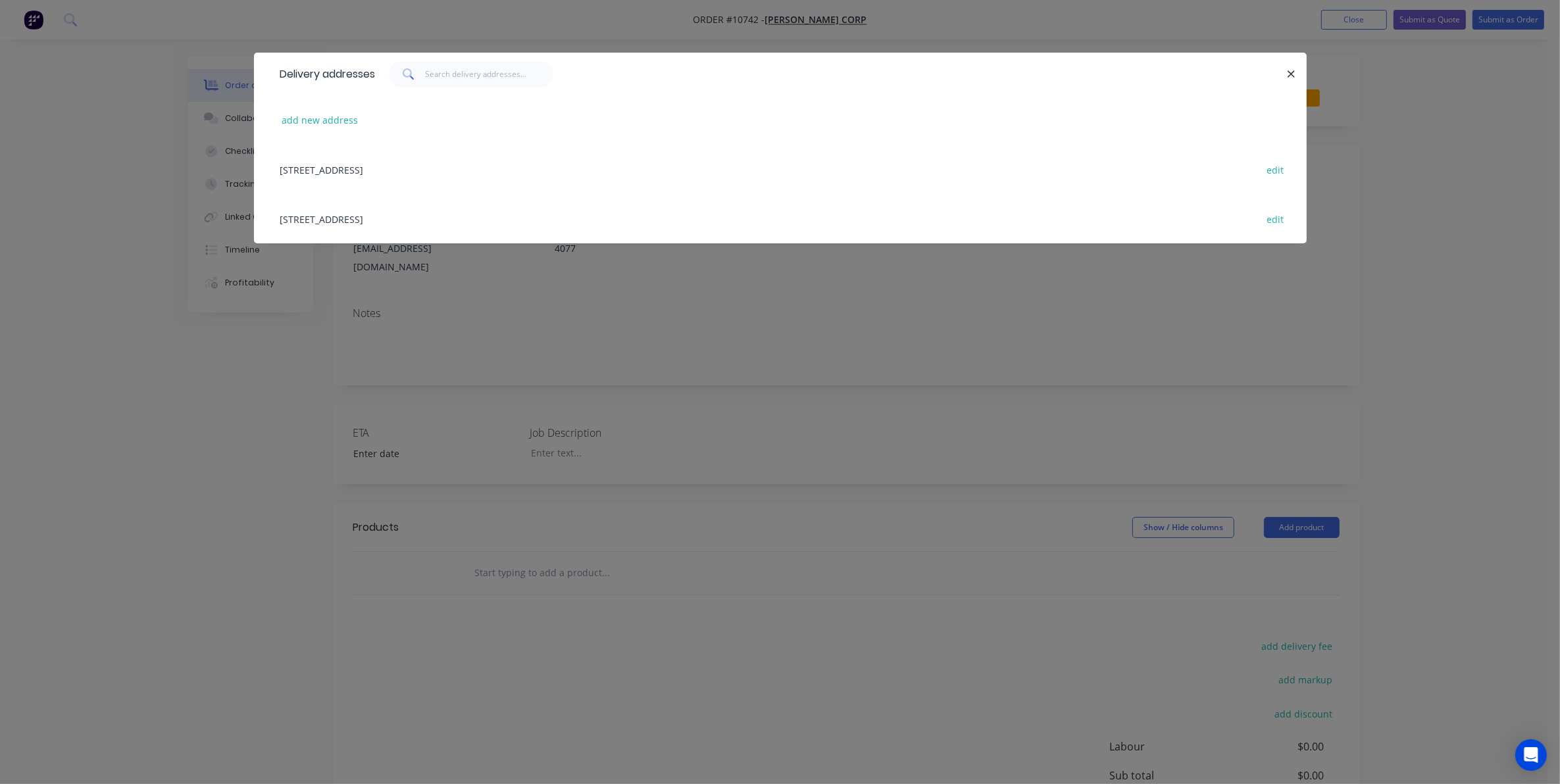
click at [454, 178] on div "[STREET_ADDRESS] edit" at bounding box center [780, 170] width 1014 height 49
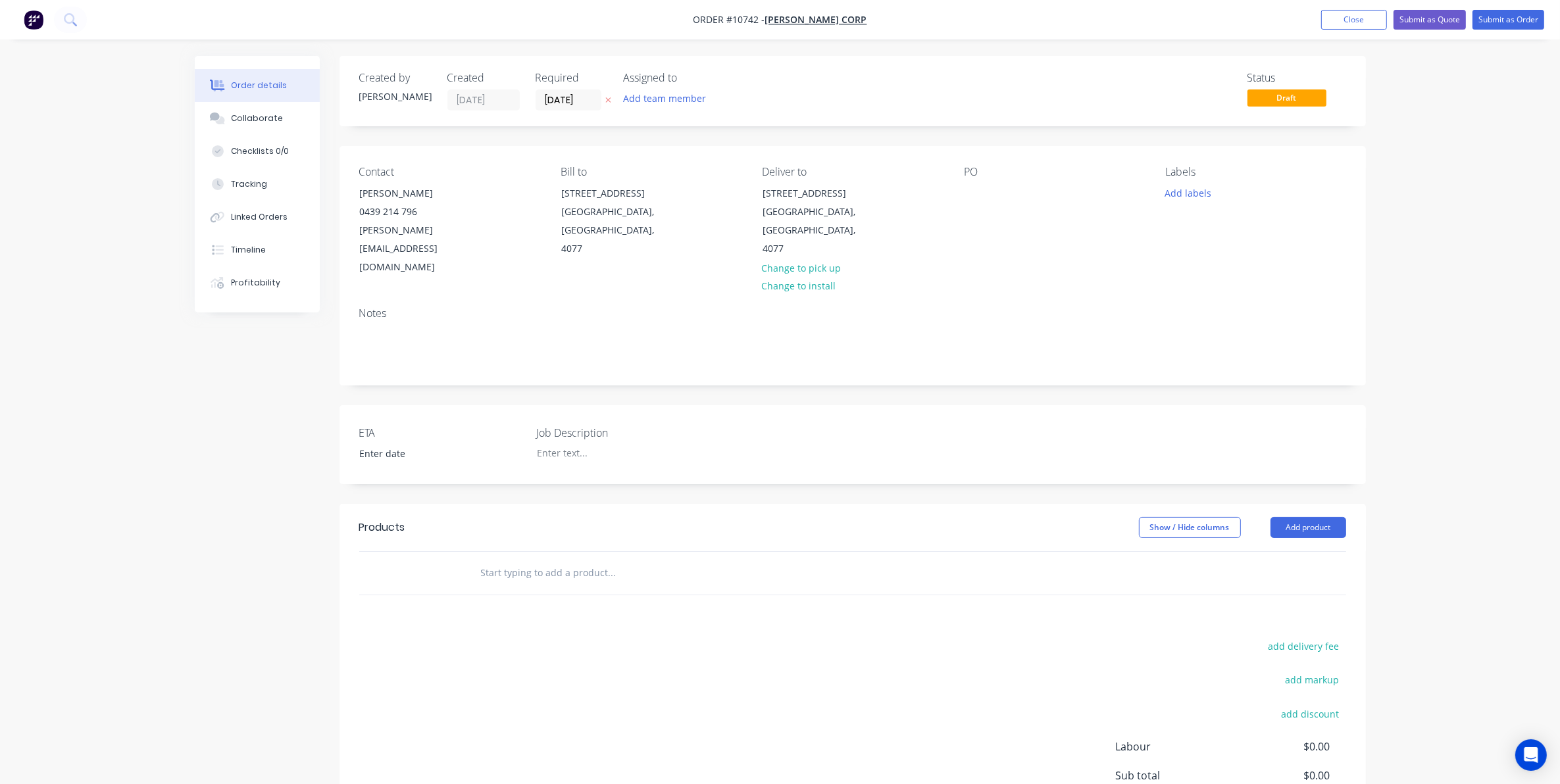
click at [563, 560] on input "text" at bounding box center [611, 573] width 263 height 26
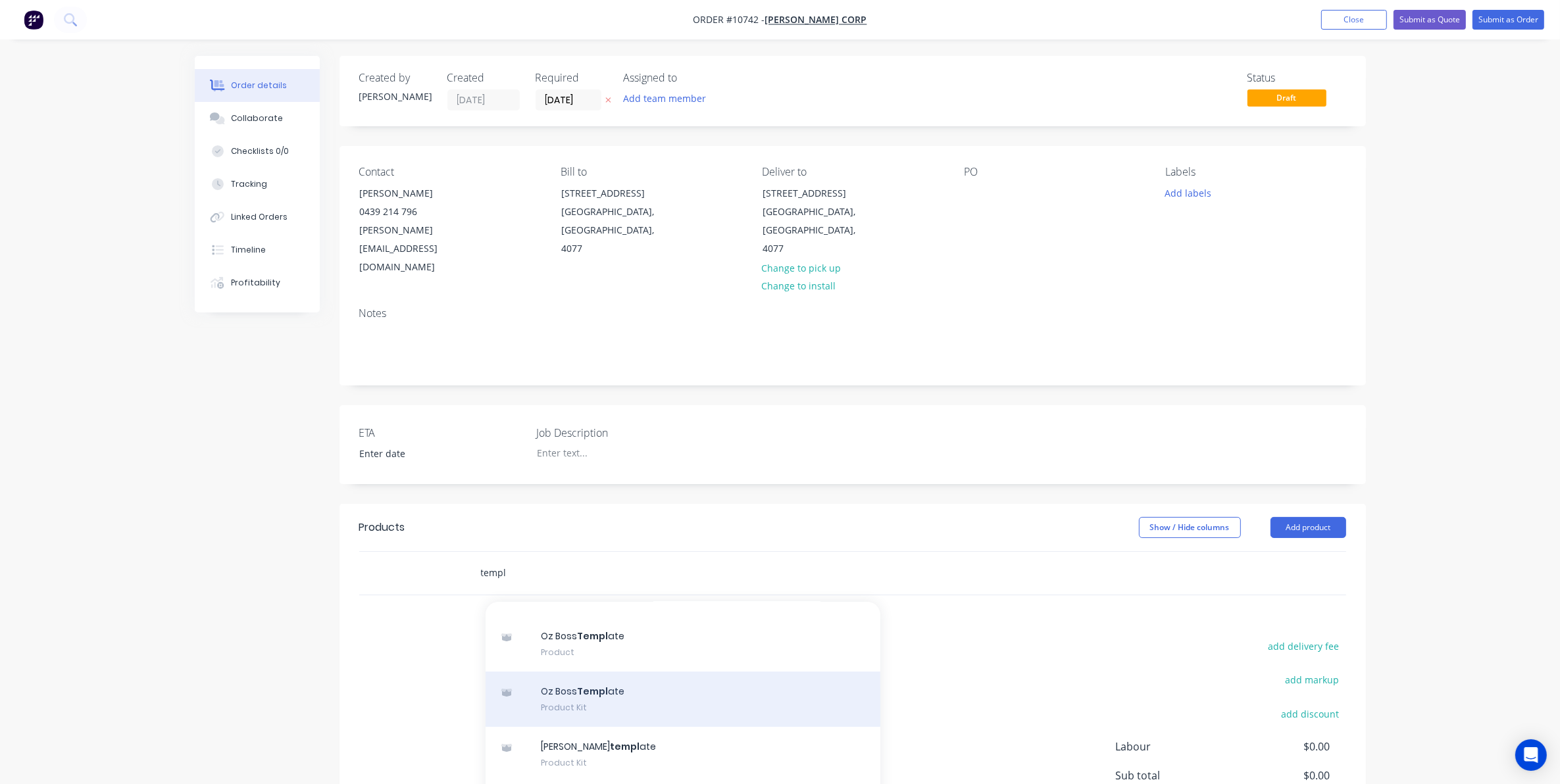
scroll to position [129, 0]
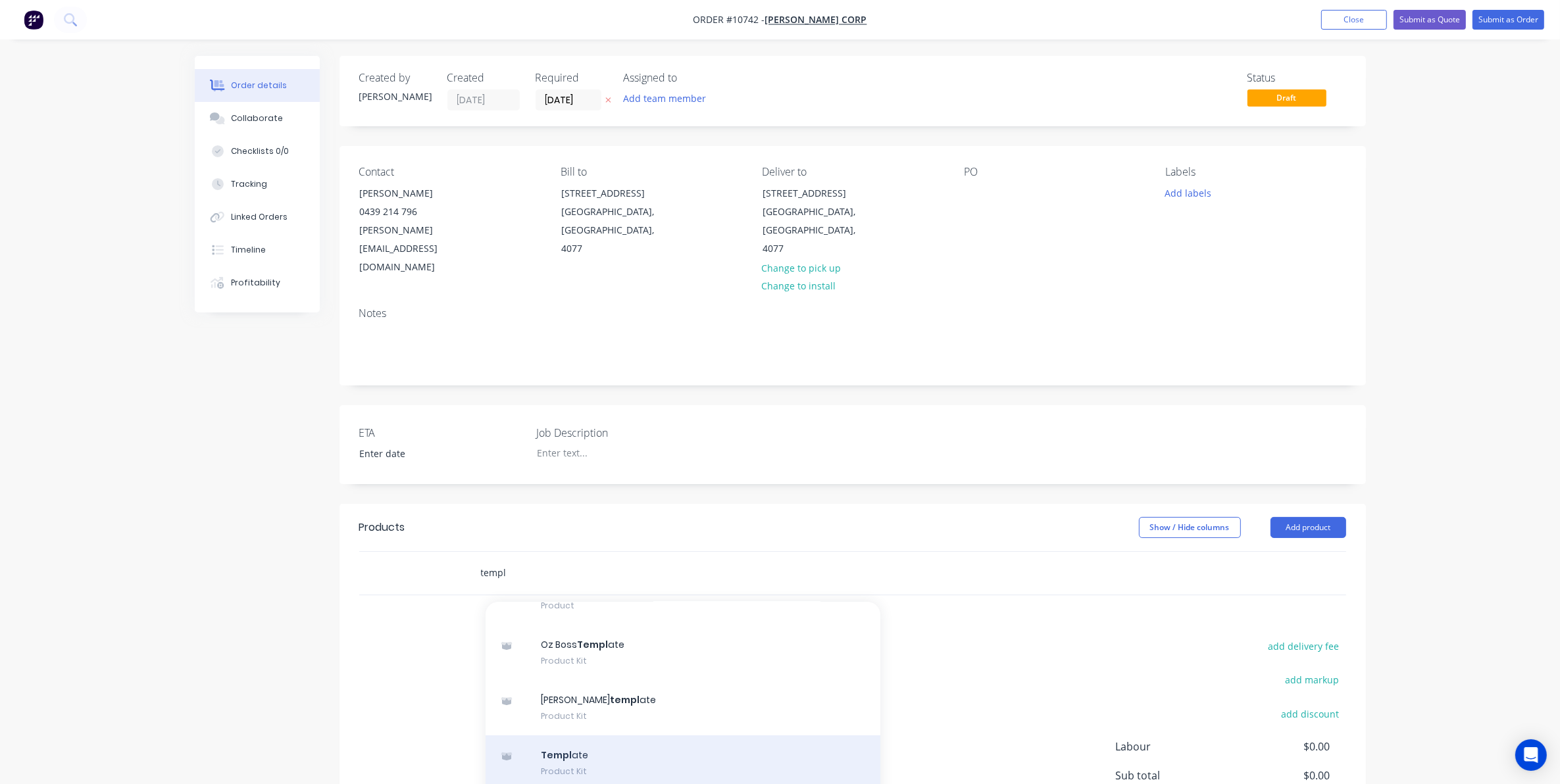
type input "templ"
click at [580, 735] on div "Templ ate Product Kit" at bounding box center [683, 763] width 395 height 55
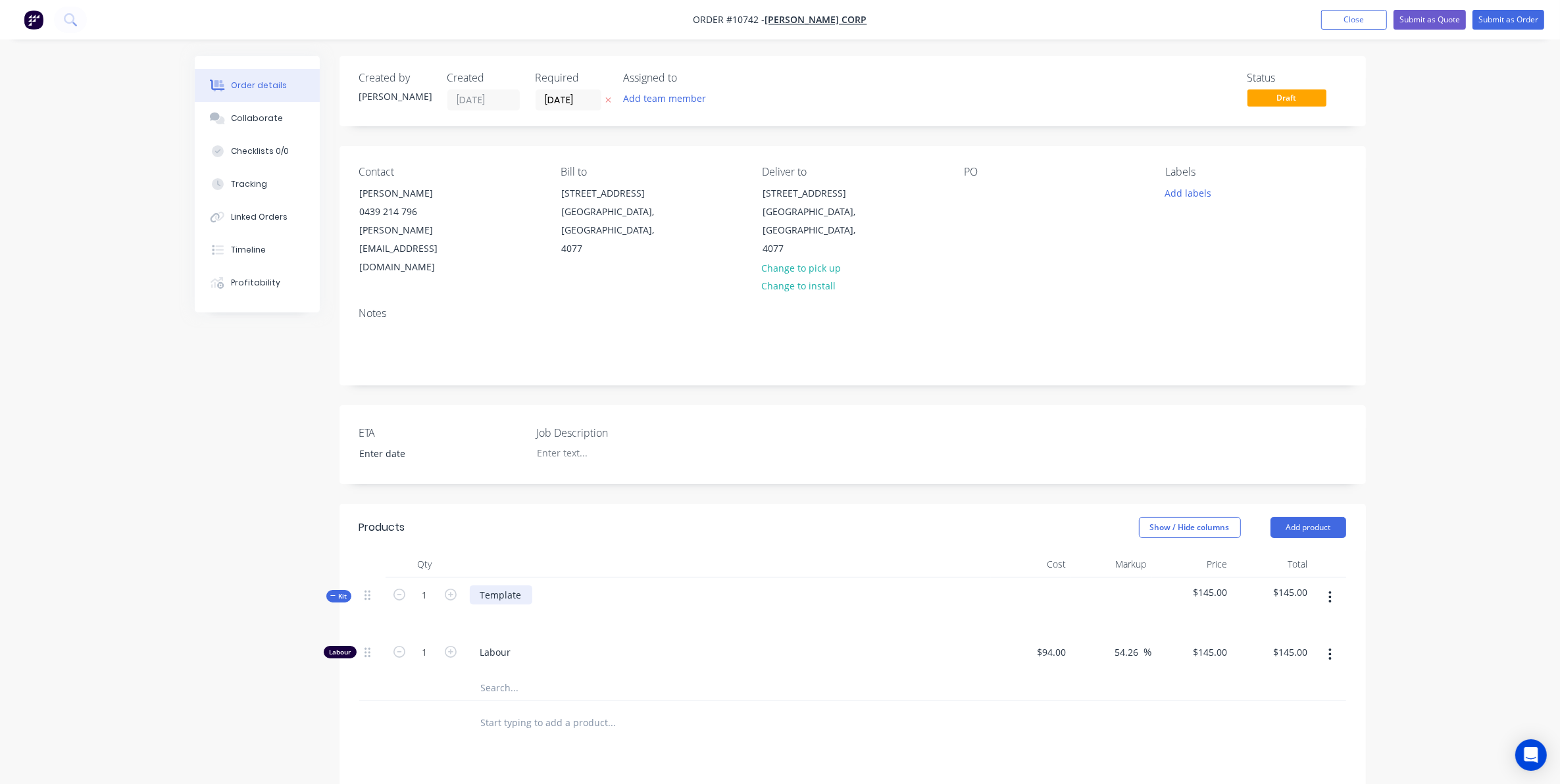
drag, startPoint x: 543, startPoint y: 559, endPoint x: 522, endPoint y: 558, distance: 21.0
click at [525, 578] on div "Template" at bounding box center [728, 606] width 527 height 57
drag, startPoint x: 522, startPoint y: 558, endPoint x: 66, endPoint y: 560, distance: 456.0
click at [67, 560] on div "Order details Collaborate Checklists 0/0 Tracking Linked Orders Timeline Profit…" at bounding box center [780, 539] width 1560 height 1079
click at [486, 604] on div at bounding box center [490, 614] width 21 height 19
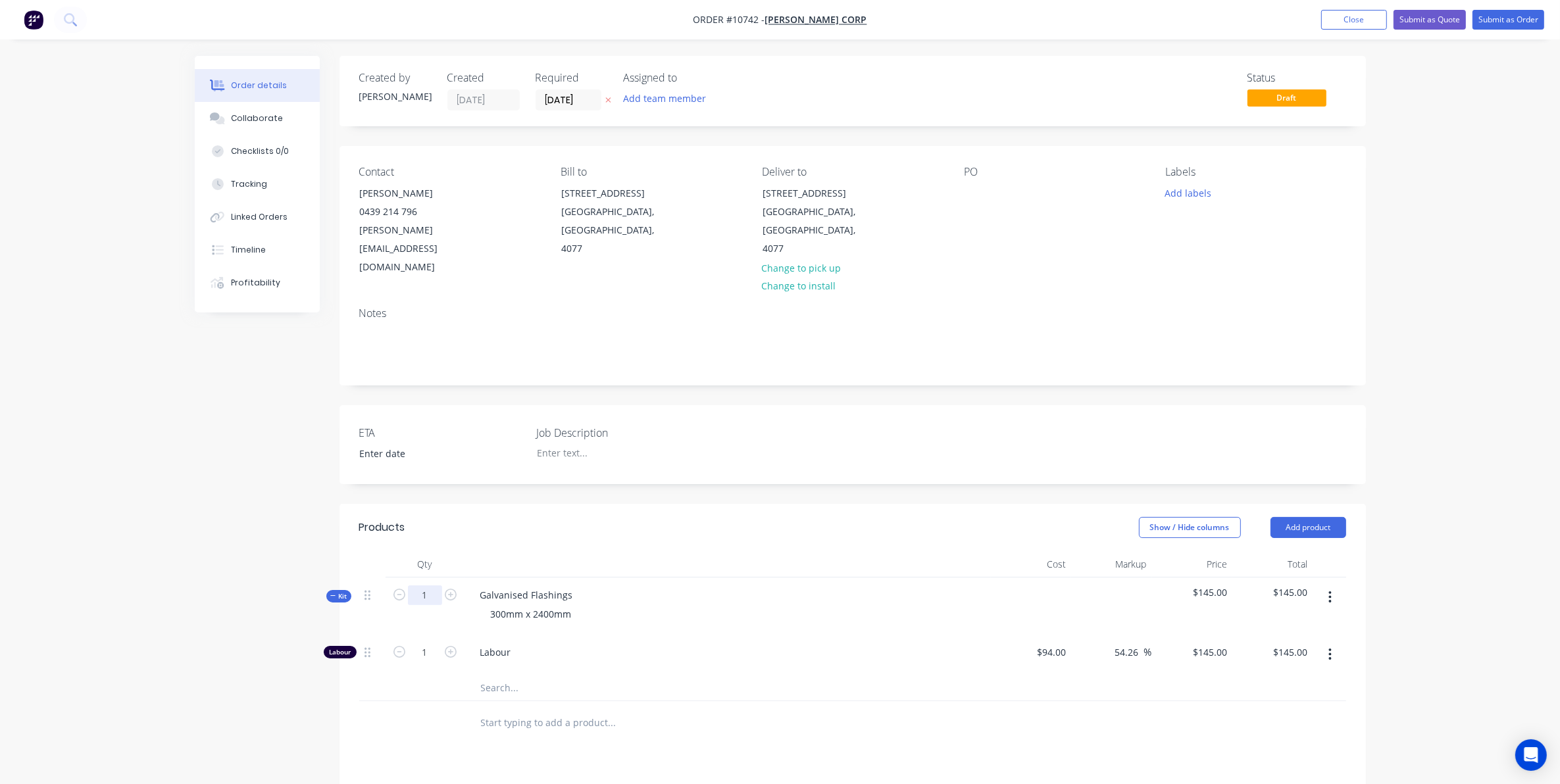
click at [412, 585] on input "1" at bounding box center [425, 595] width 34 height 20
type input "40"
type input "$5,800.00"
click at [242, 716] on div "Created by [PERSON_NAME] Created [DATE] Required [DATE] Assigned to Add team me…" at bounding box center [780, 567] width 1171 height 1023
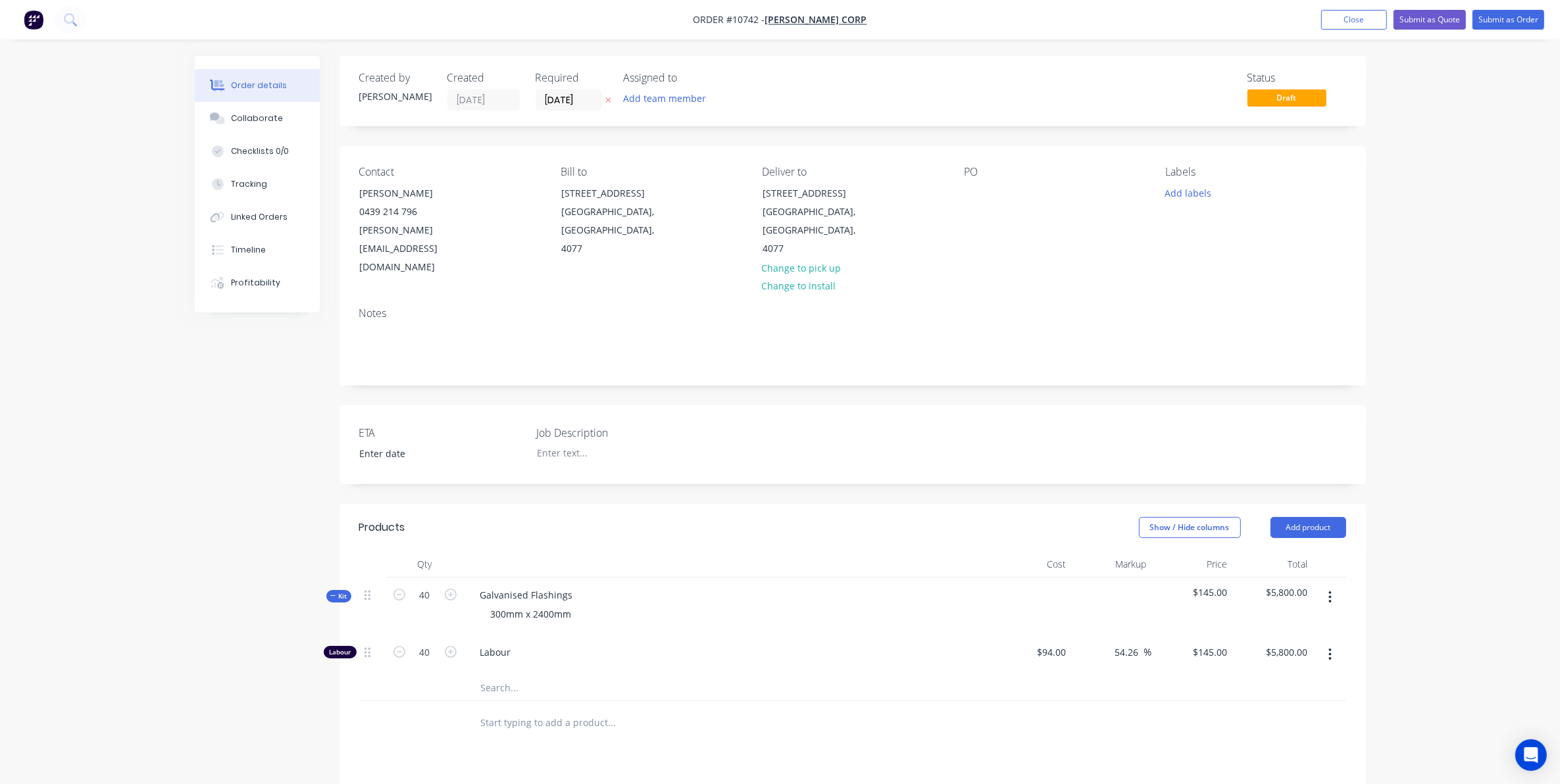
click at [1334, 643] on button "button" at bounding box center [1330, 654] width 31 height 24
click at [1254, 732] on div "Delete" at bounding box center [1284, 742] width 101 height 19
click at [1336, 585] on button "button" at bounding box center [1330, 597] width 31 height 24
click at [458, 634] on div at bounding box center [425, 647] width 79 height 26
click at [497, 634] on input "text" at bounding box center [611, 647] width 263 height 26
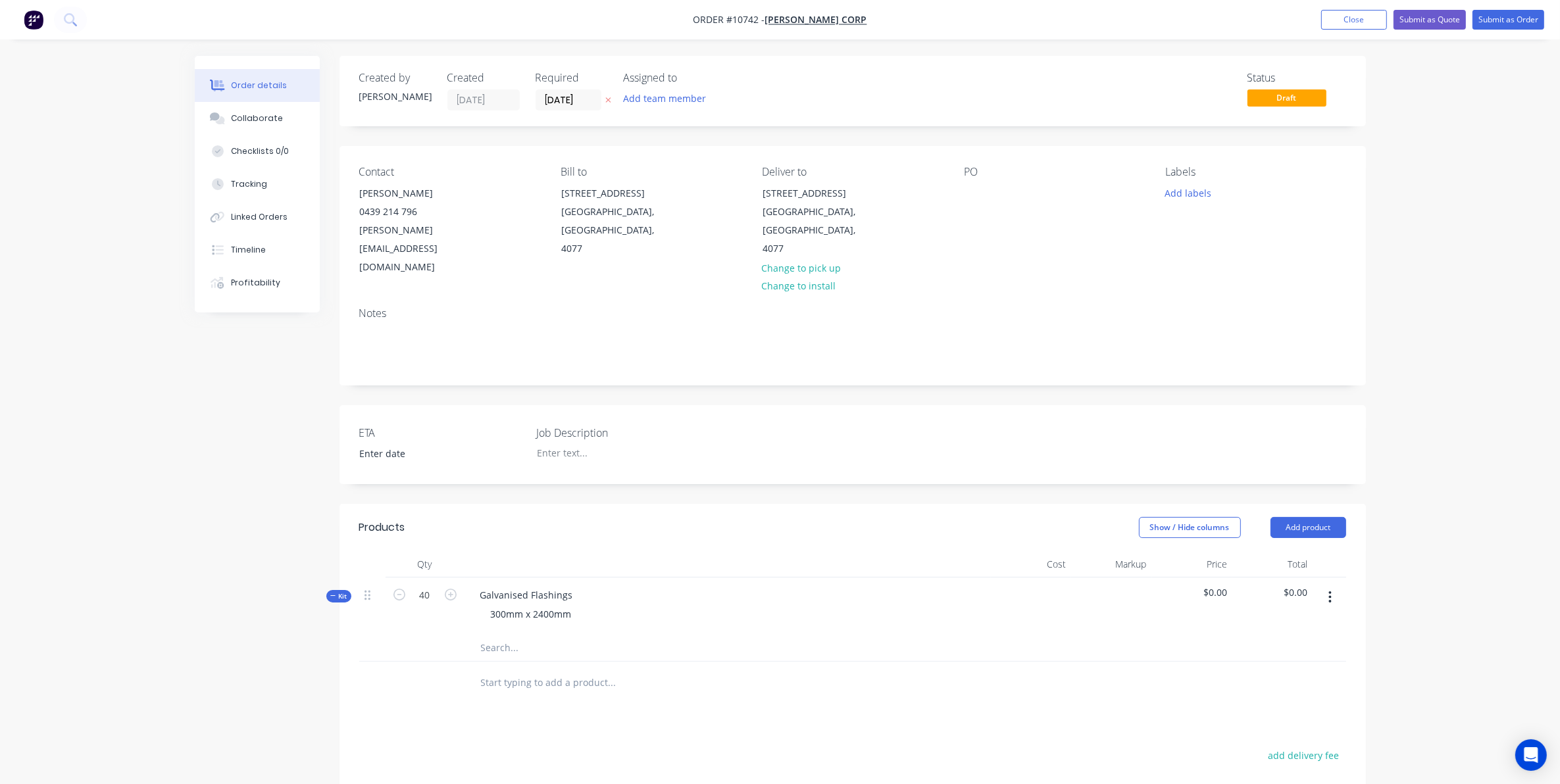
drag, startPoint x: 1321, startPoint y: 561, endPoint x: 1327, endPoint y: 567, distance: 8.5
click at [1326, 585] on button "button" at bounding box center [1330, 597] width 31 height 24
click at [1290, 649] on div "Add sub kit to kit" at bounding box center [1284, 658] width 101 height 19
click at [503, 668] on div at bounding box center [522, 678] width 105 height 19
drag, startPoint x: 1334, startPoint y: 645, endPoint x: 1326, endPoint y: 641, distance: 8.9
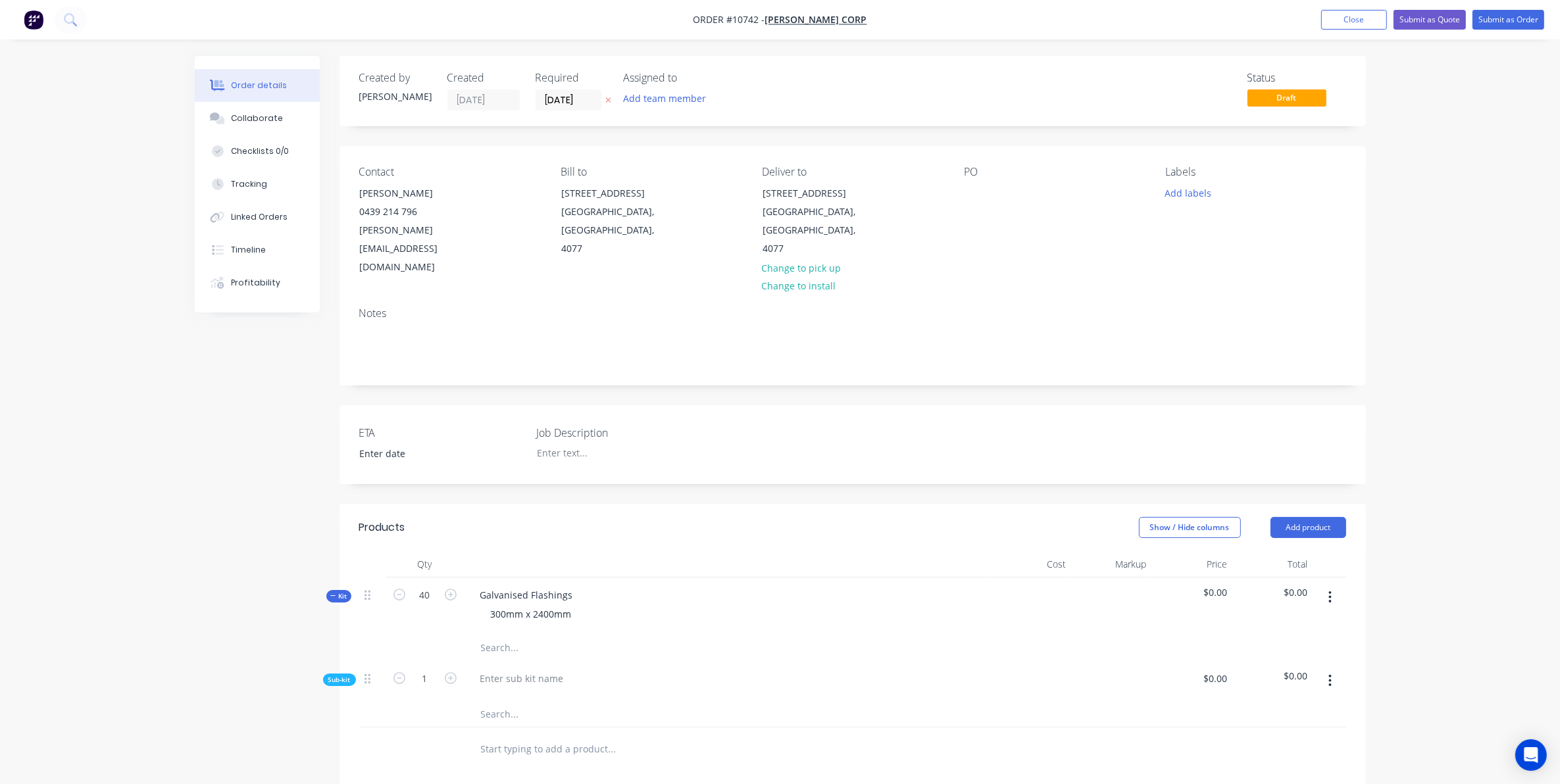
click at [1327, 668] on button "button" at bounding box center [1330, 680] width 31 height 24
click at [1245, 732] on div "Delete" at bounding box center [1284, 742] width 101 height 19
click at [1328, 590] on icon "button" at bounding box center [1330, 597] width 3 height 14
click at [1267, 622] on div "Add product to kit" at bounding box center [1284, 632] width 101 height 19
click at [488, 604] on div "300mm x 2400mm" at bounding box center [531, 614] width 102 height 19
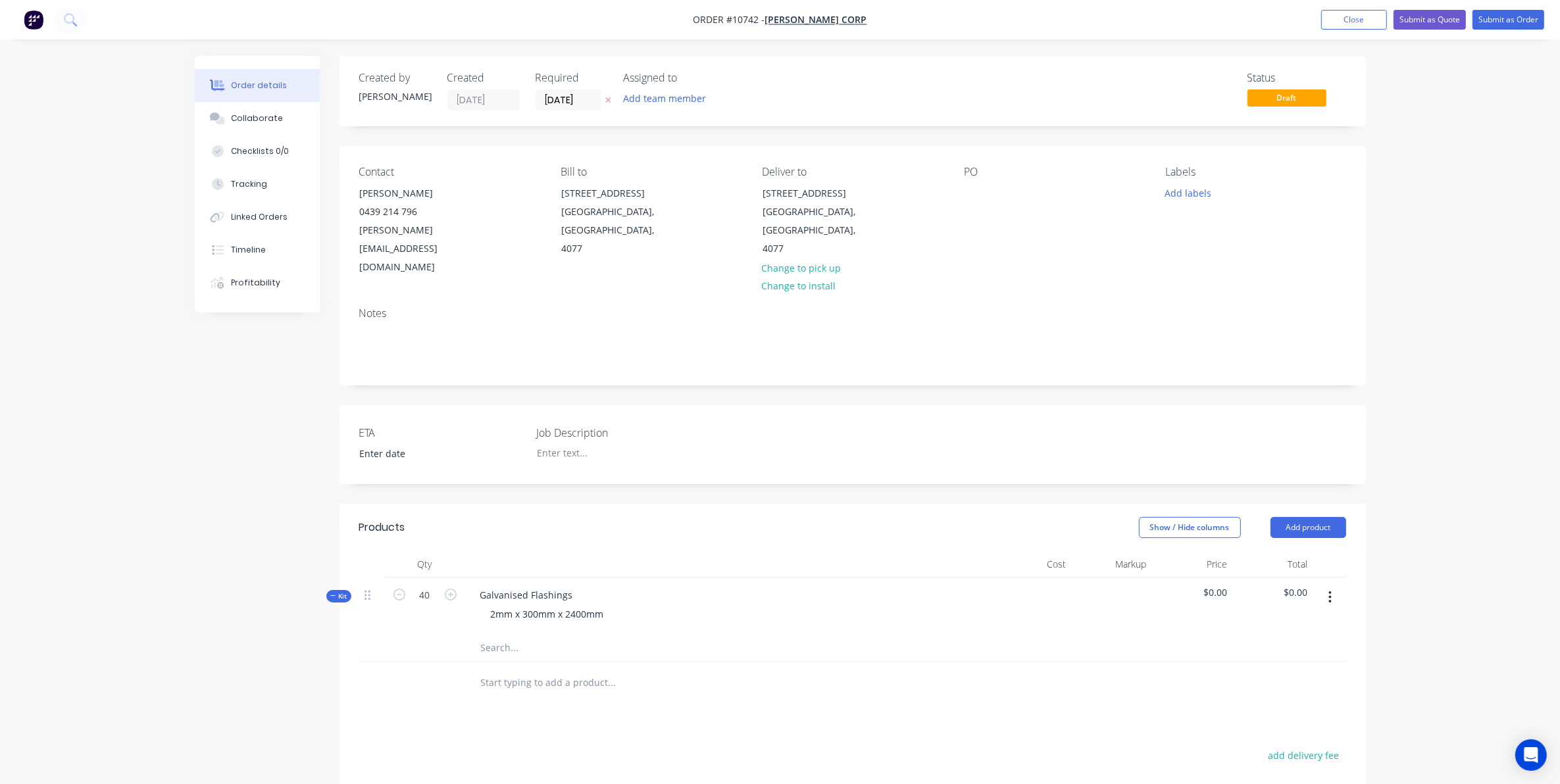
click at [1332, 585] on button "button" at bounding box center [1330, 597] width 31 height 24
click at [1284, 622] on div "Add product to kit" at bounding box center [1284, 632] width 101 height 19
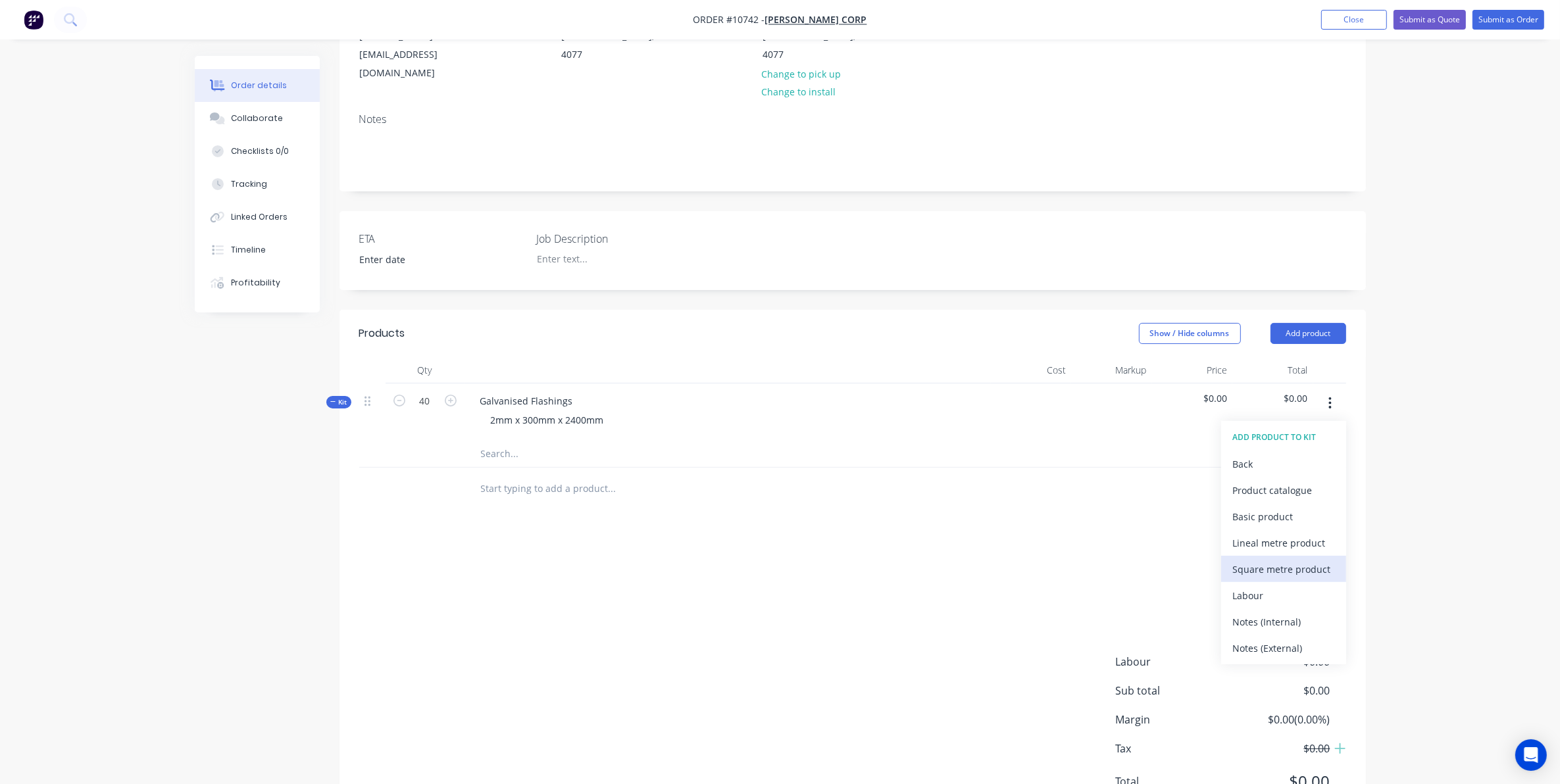
scroll to position [220, 0]
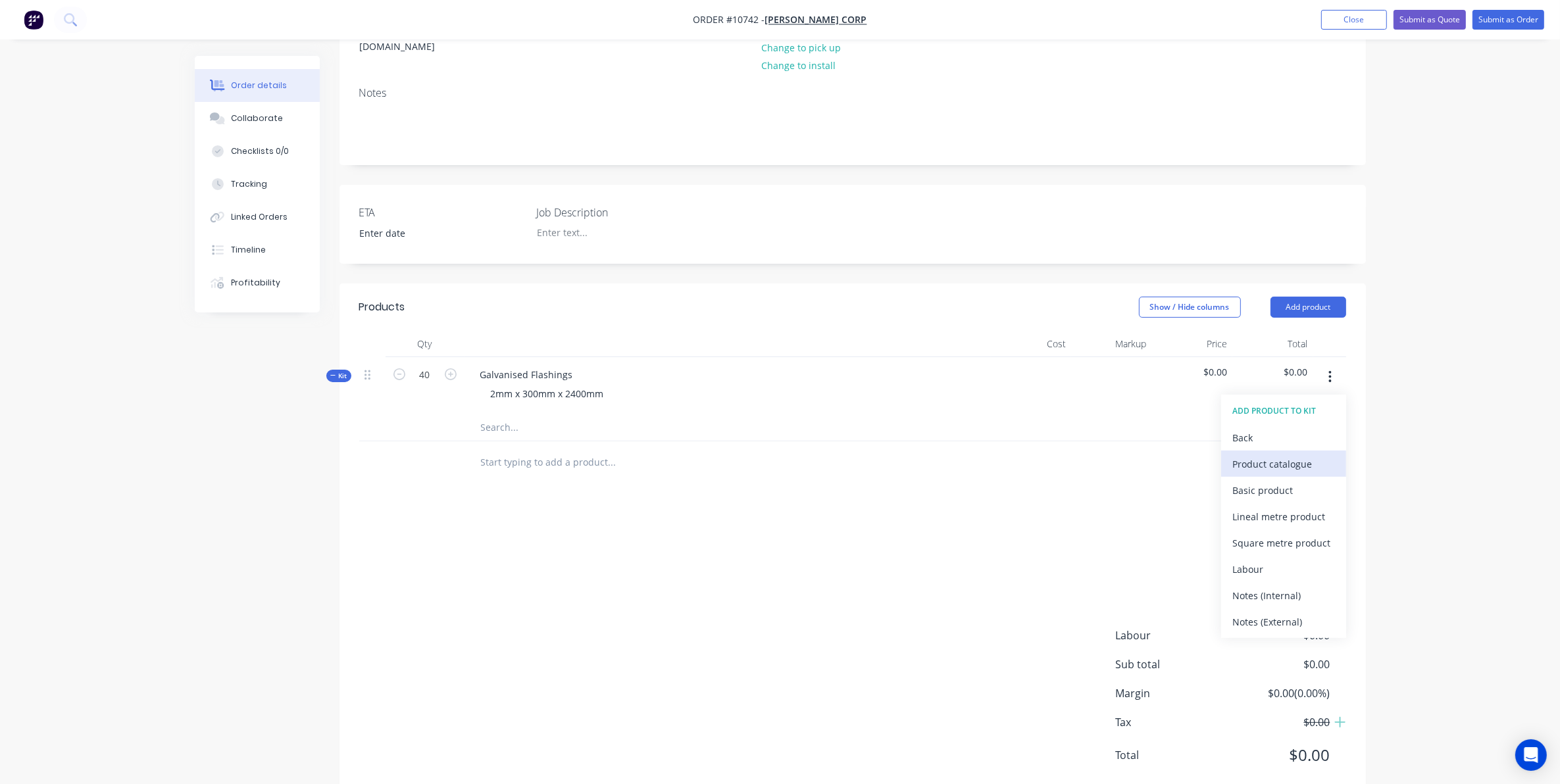
click at [1271, 455] on div "Product catalogue" at bounding box center [1284, 464] width 101 height 19
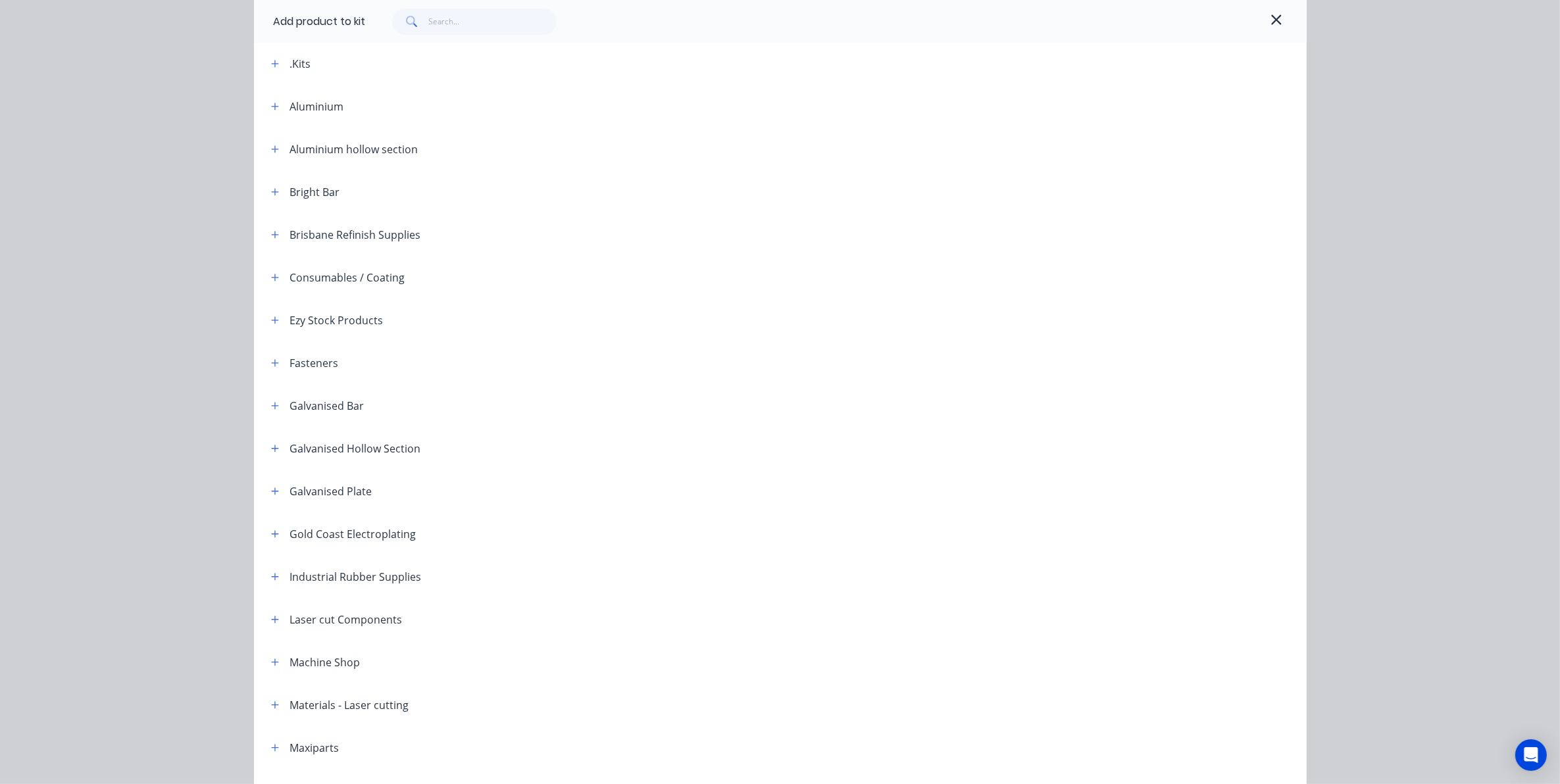
scroll to position [411, 0]
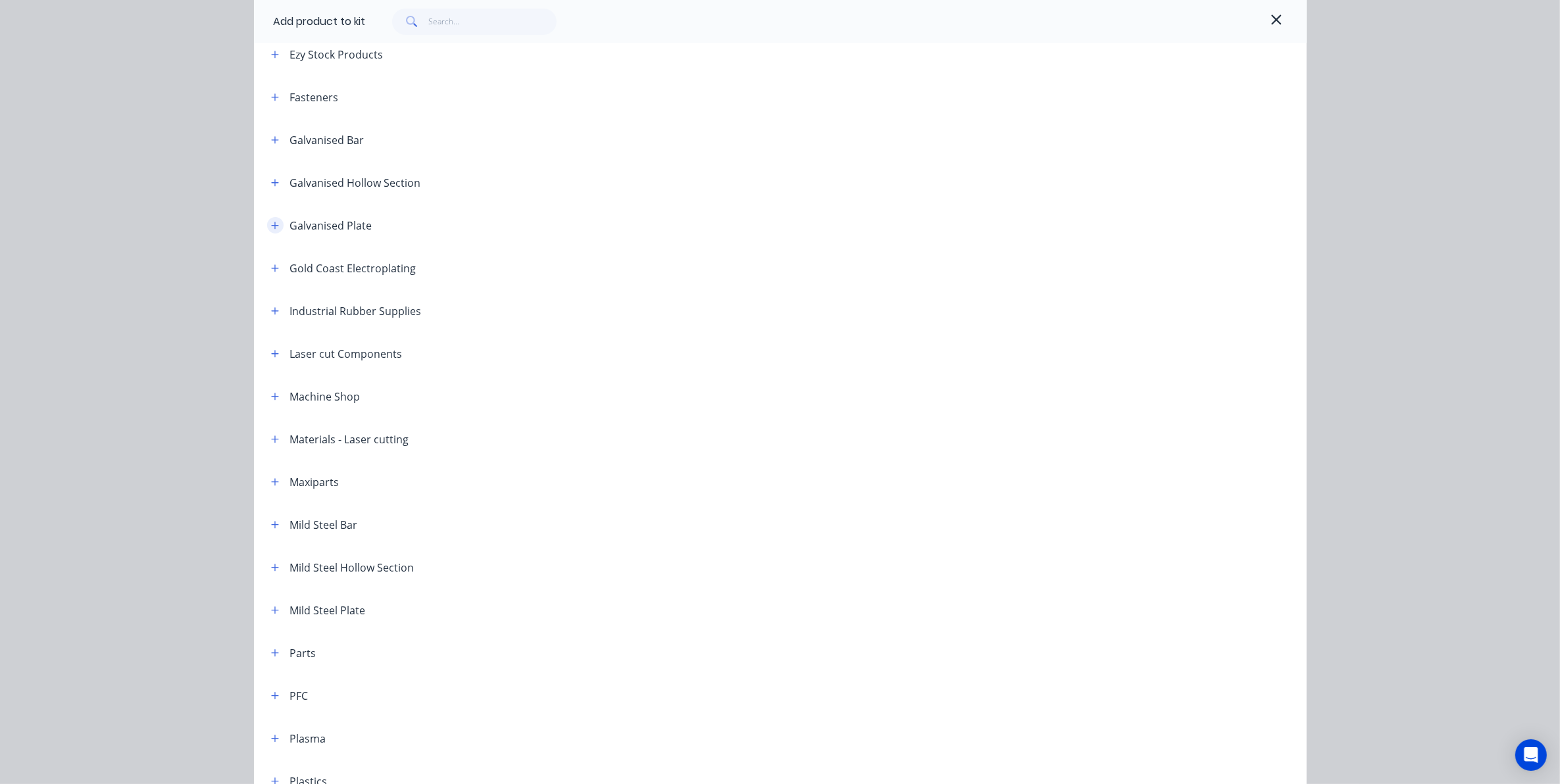
click at [271, 224] on icon "button" at bounding box center [275, 225] width 8 height 9
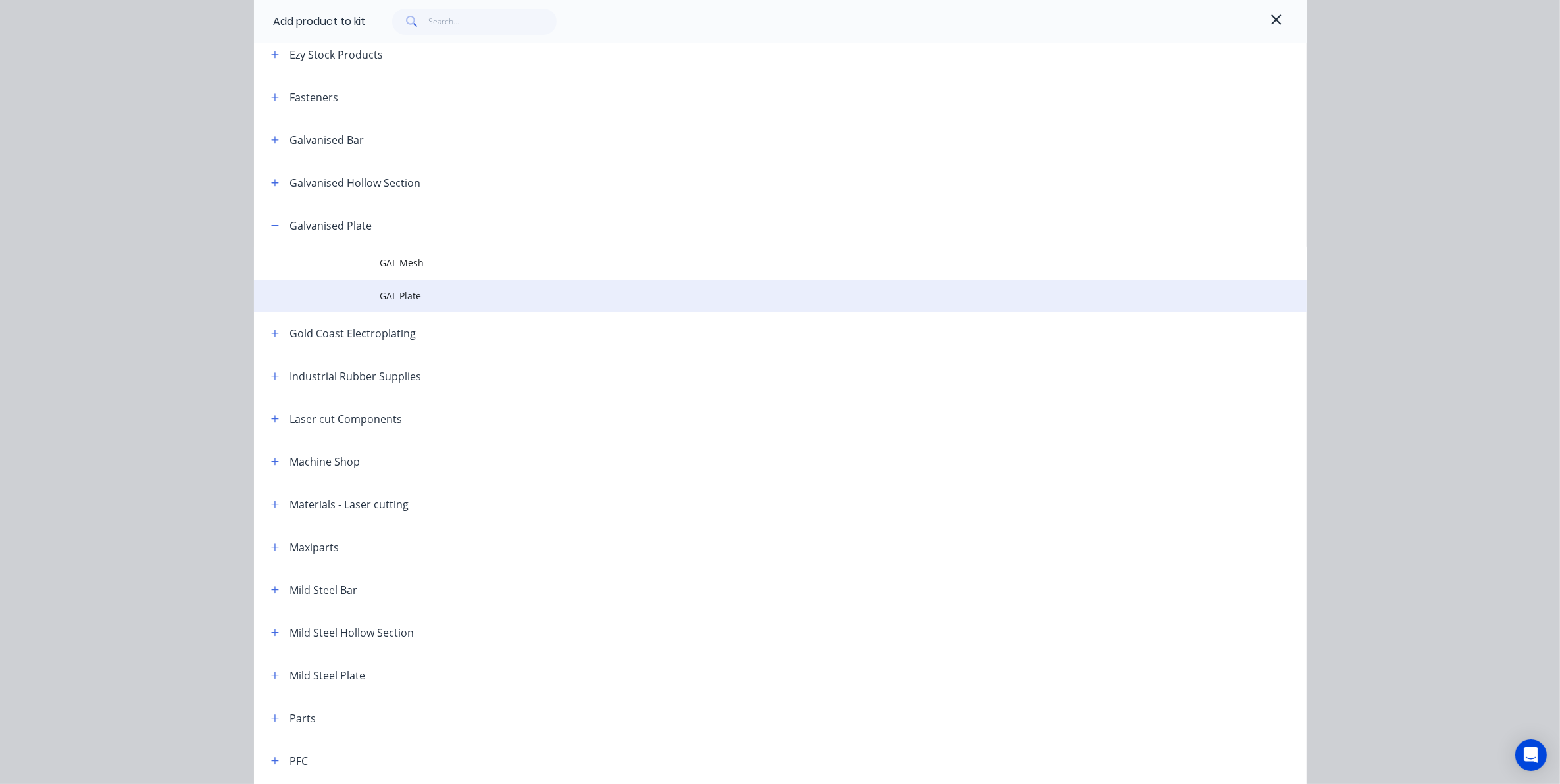
click at [390, 297] on span "GAL Plate" at bounding box center [750, 295] width 741 height 14
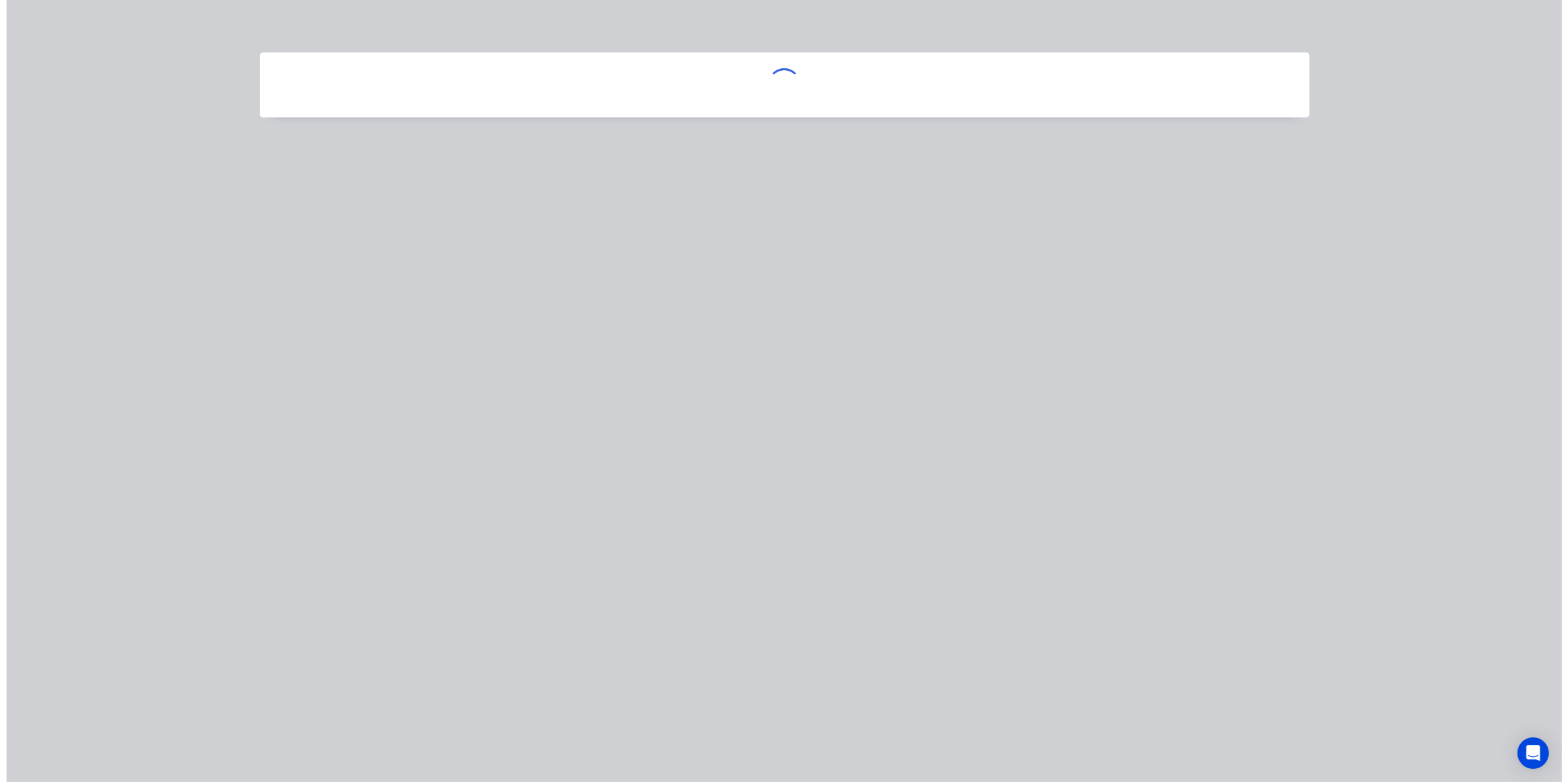
scroll to position [0, 0]
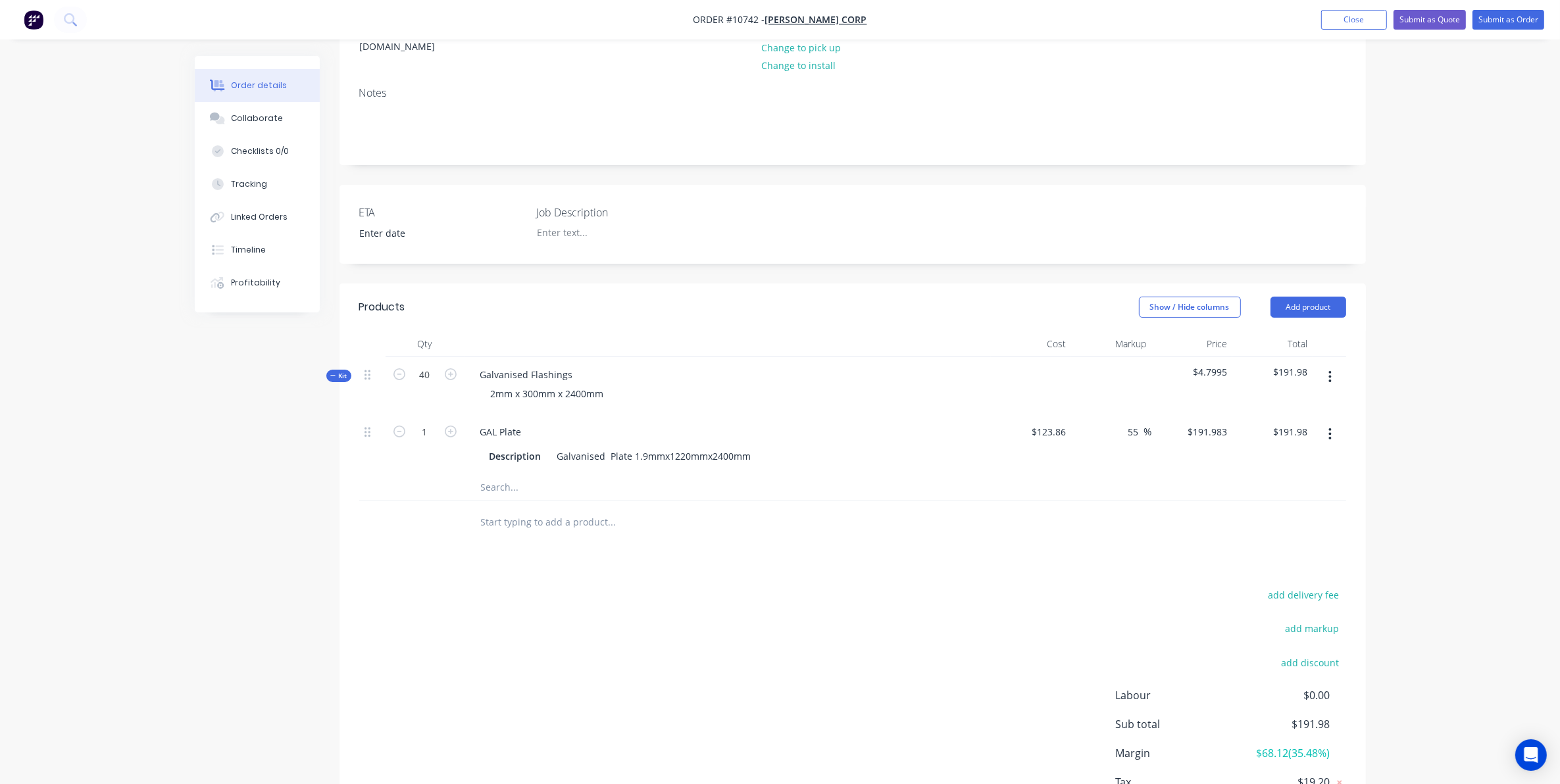
click at [1324, 365] on button "button" at bounding box center [1330, 377] width 31 height 24
click at [1276, 402] on div "Add product to kit" at bounding box center [1284, 411] width 101 height 19
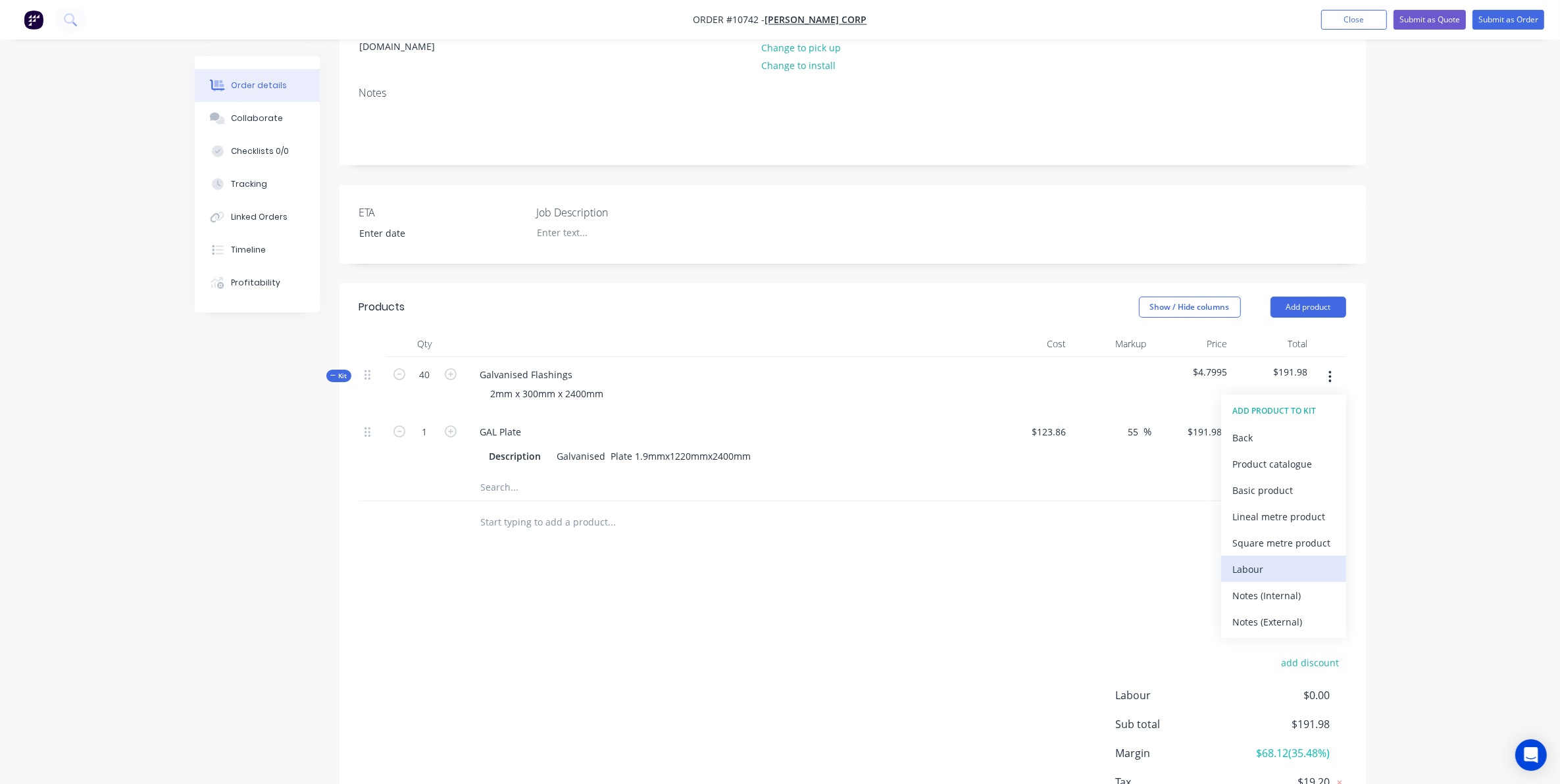
click at [1274, 560] on div "Labour" at bounding box center [1284, 569] width 101 height 19
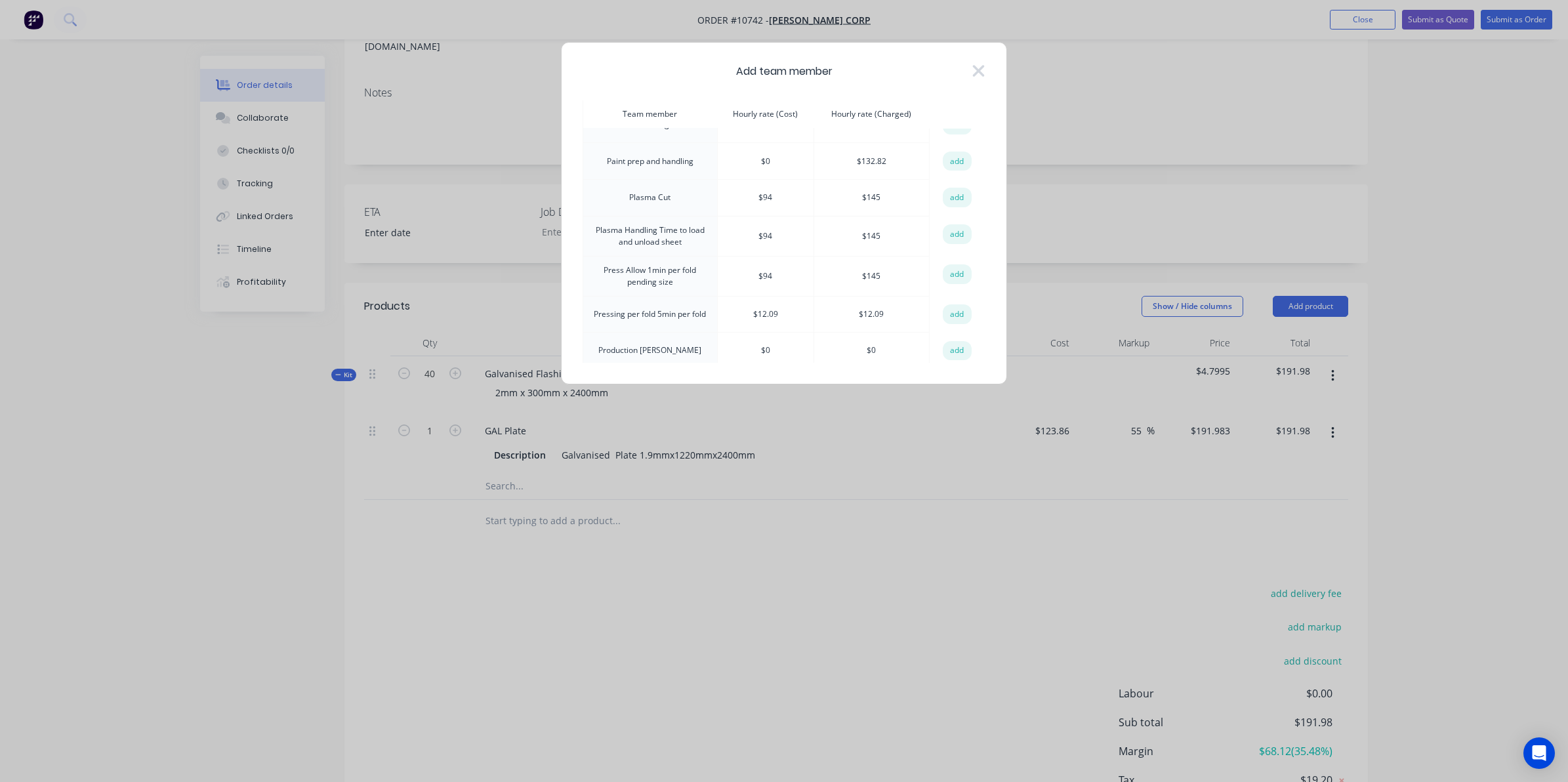
scroll to position [738, 0]
click at [957, 241] on button "add" at bounding box center [957, 250] width 29 height 20
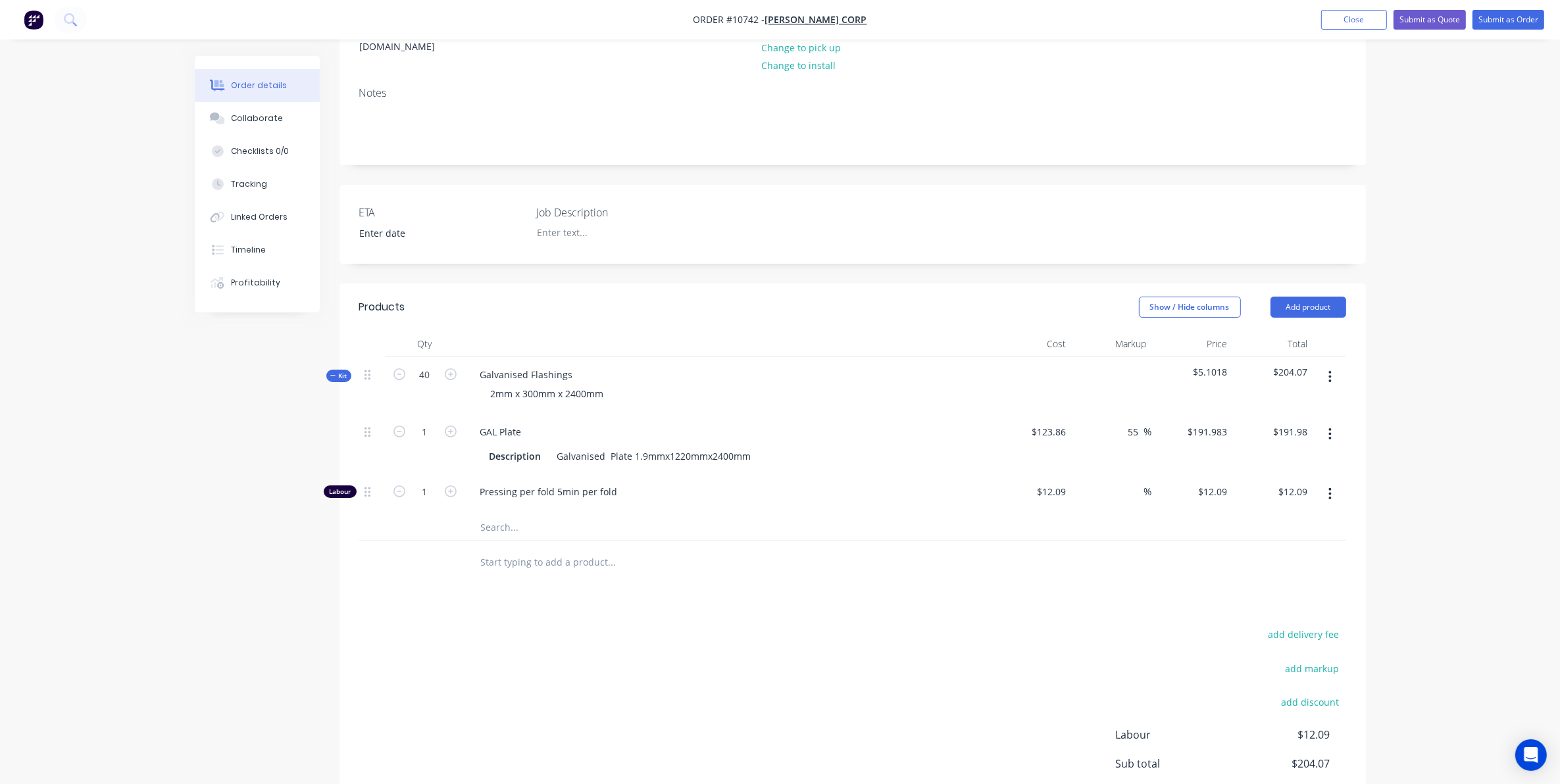
click at [1332, 365] on button "button" at bounding box center [1330, 377] width 31 height 24
click at [1241, 402] on div "Add product to kit" at bounding box center [1284, 411] width 101 height 19
click at [1267, 560] on div "Labour" at bounding box center [1284, 569] width 101 height 19
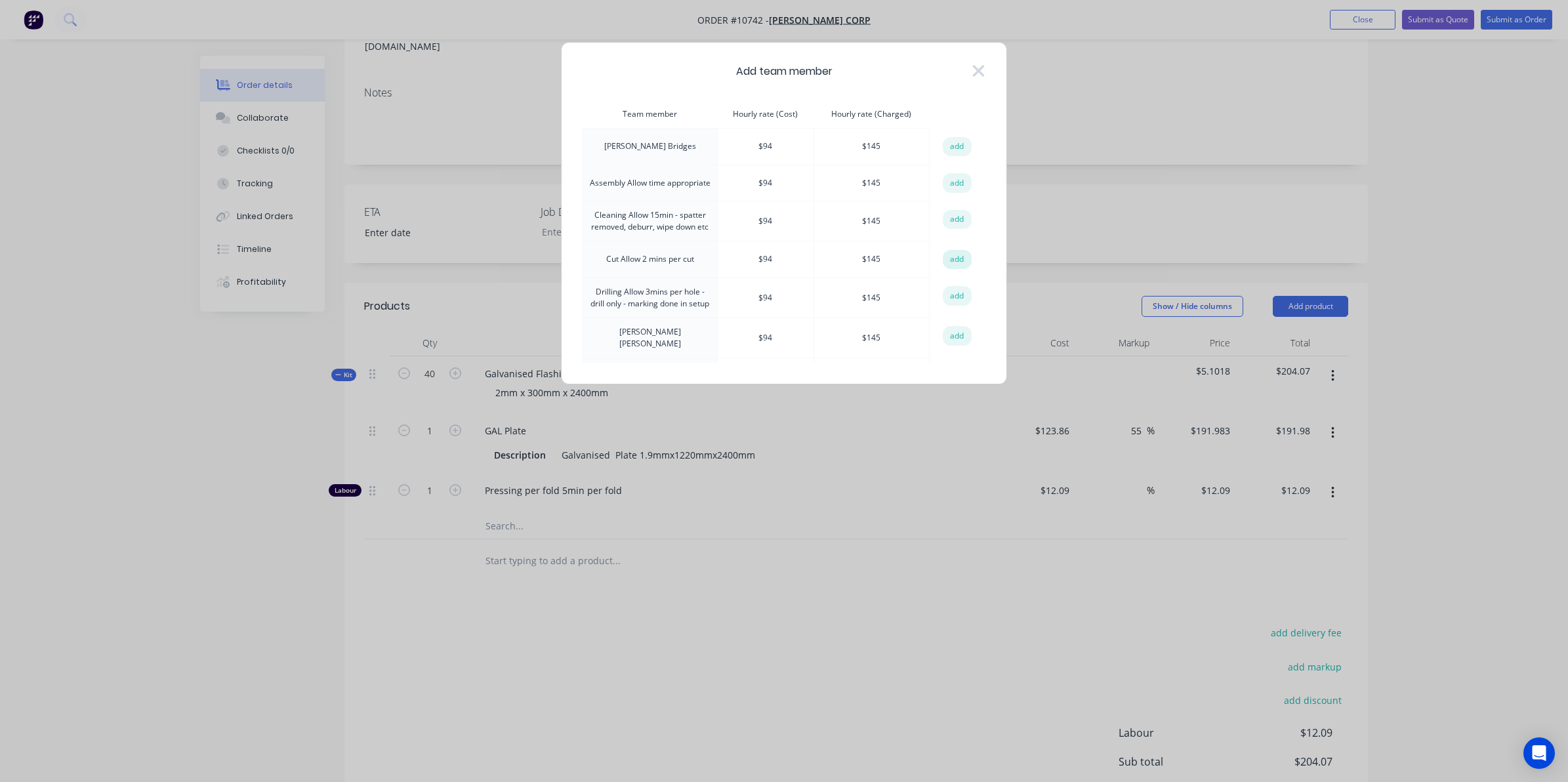
click at [943, 259] on button "add" at bounding box center [957, 260] width 29 height 20
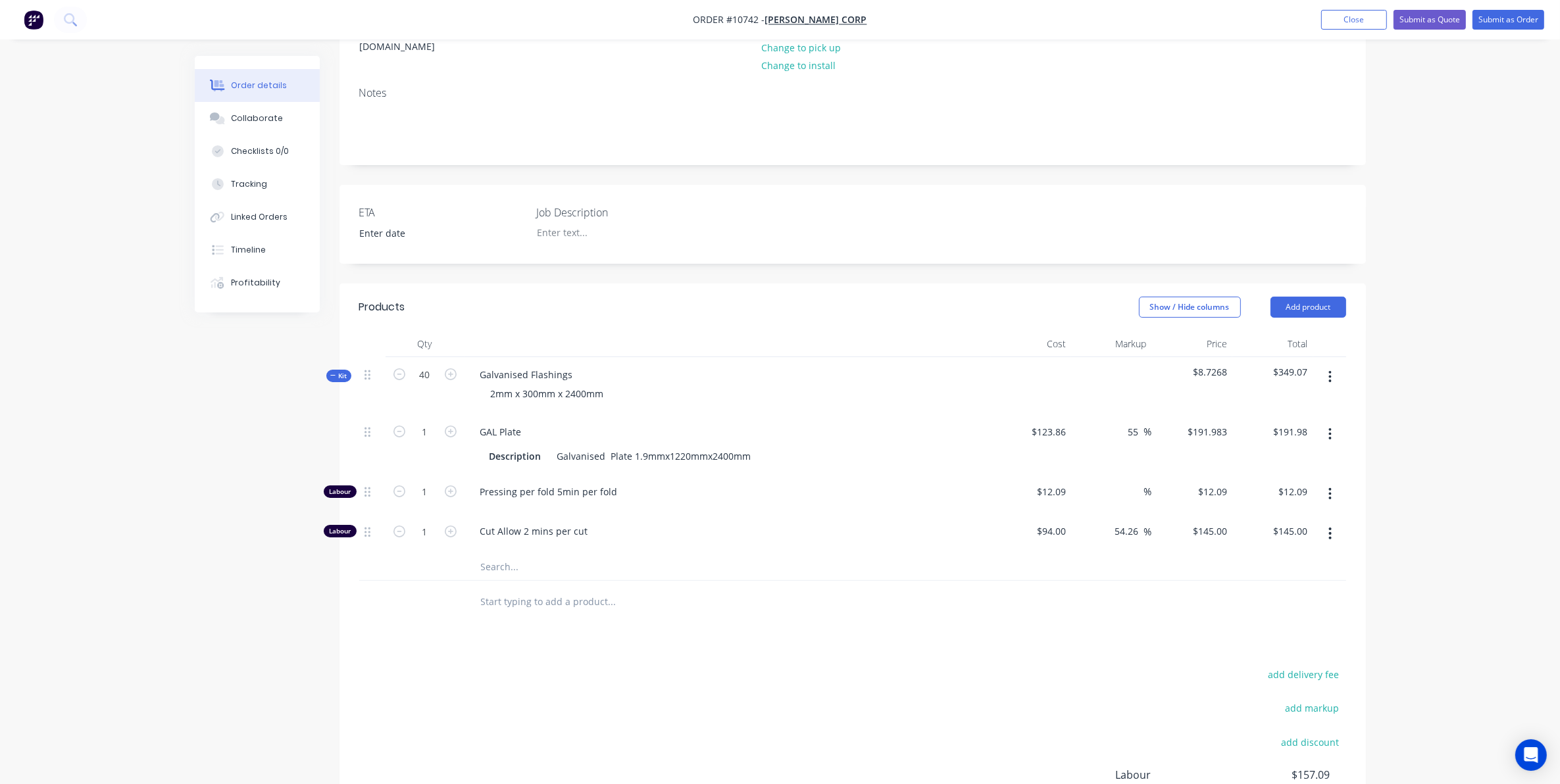
click at [1328, 370] on icon "button" at bounding box center [1330, 377] width 3 height 14
click at [1278, 402] on div "Add product to kit" at bounding box center [1284, 411] width 101 height 19
click at [1287, 560] on div "Labour" at bounding box center [1284, 569] width 101 height 19
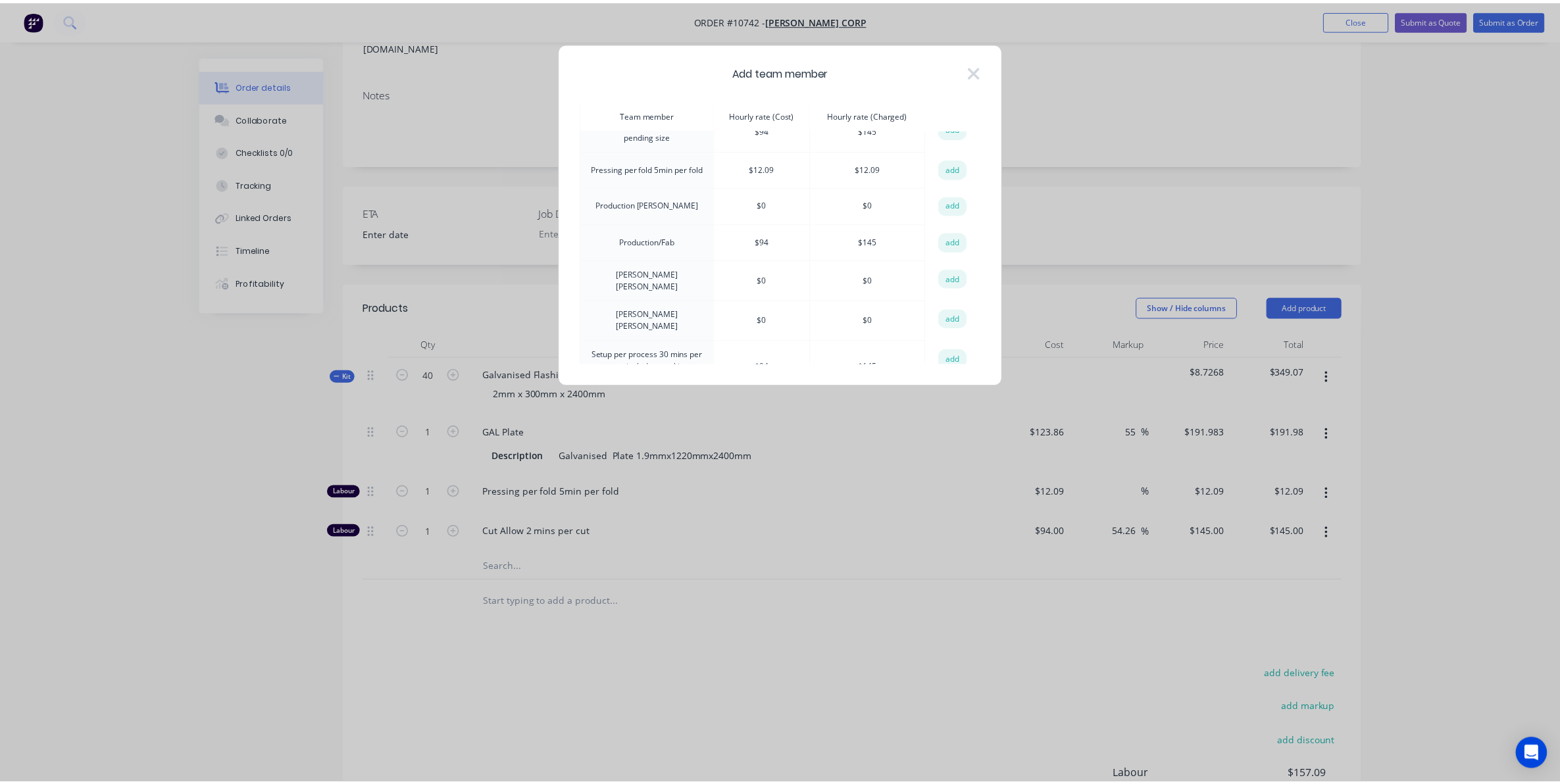
scroll to position [904, 0]
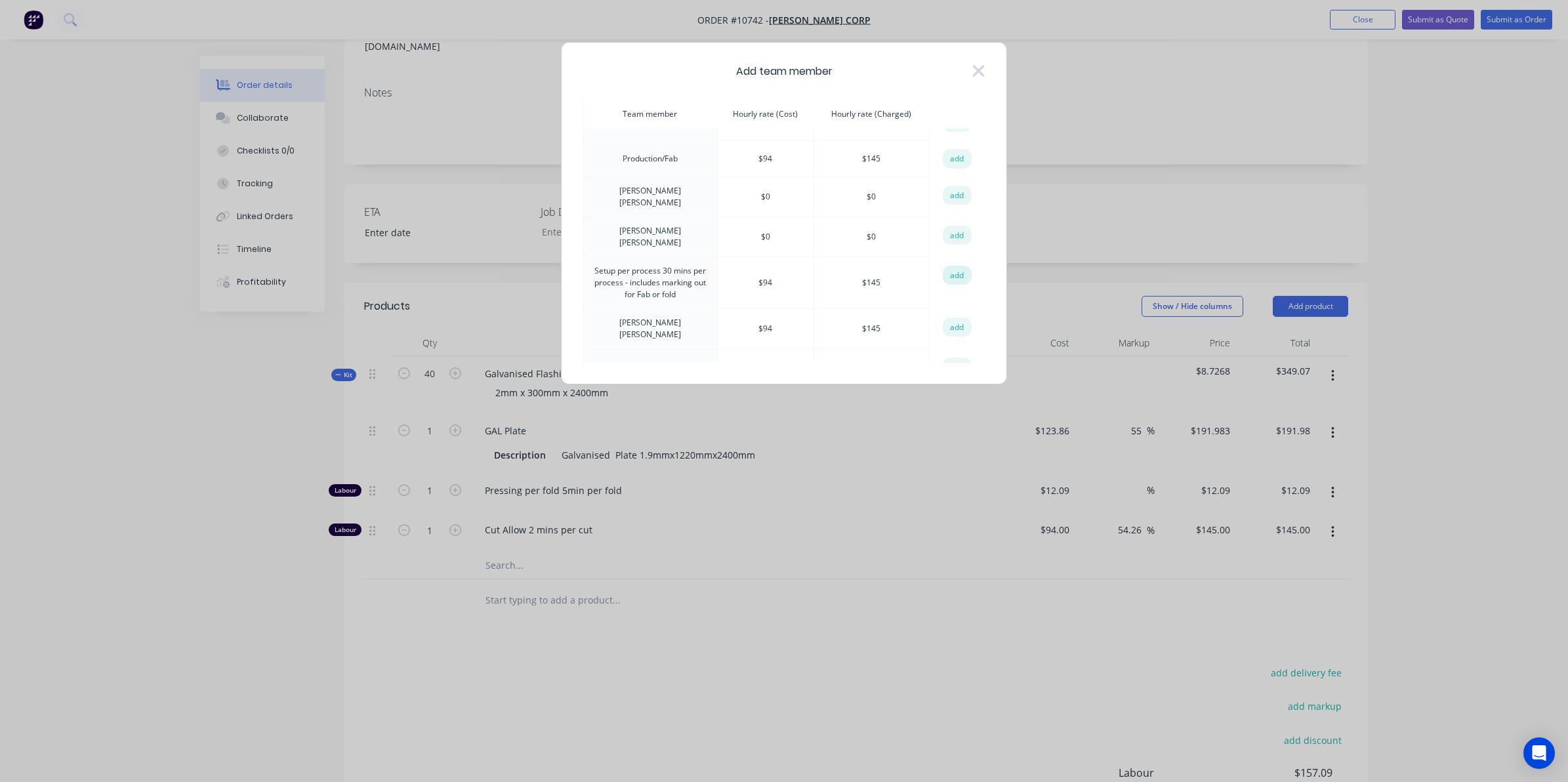
click at [955, 270] on button "add" at bounding box center [957, 275] width 29 height 20
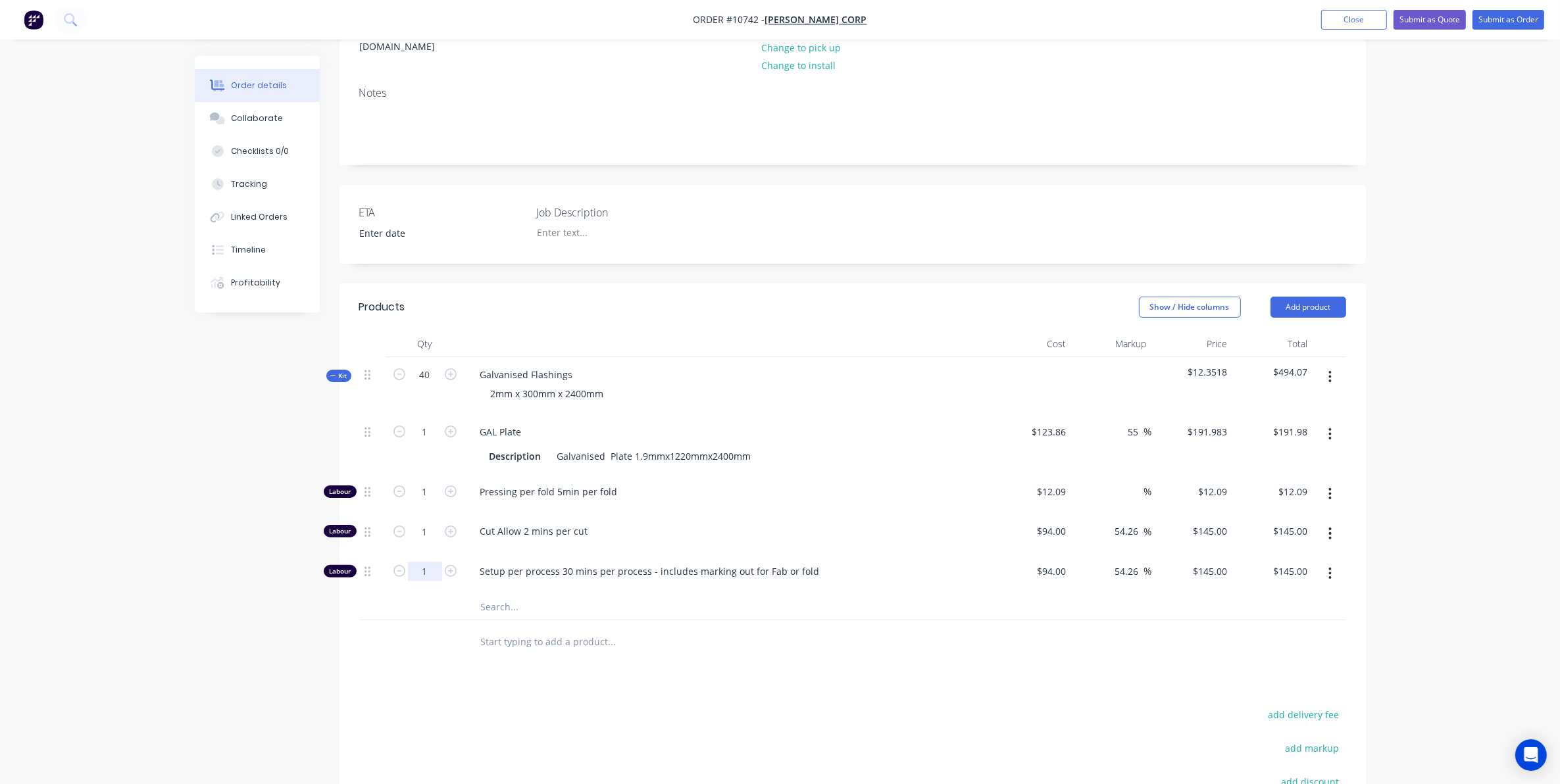
click at [431, 562] on input "1" at bounding box center [425, 571] width 34 height 20
type input "0.5"
type input "$72.50"
click at [429, 522] on input "1" at bounding box center [425, 531] width 34 height 20
type input "40"
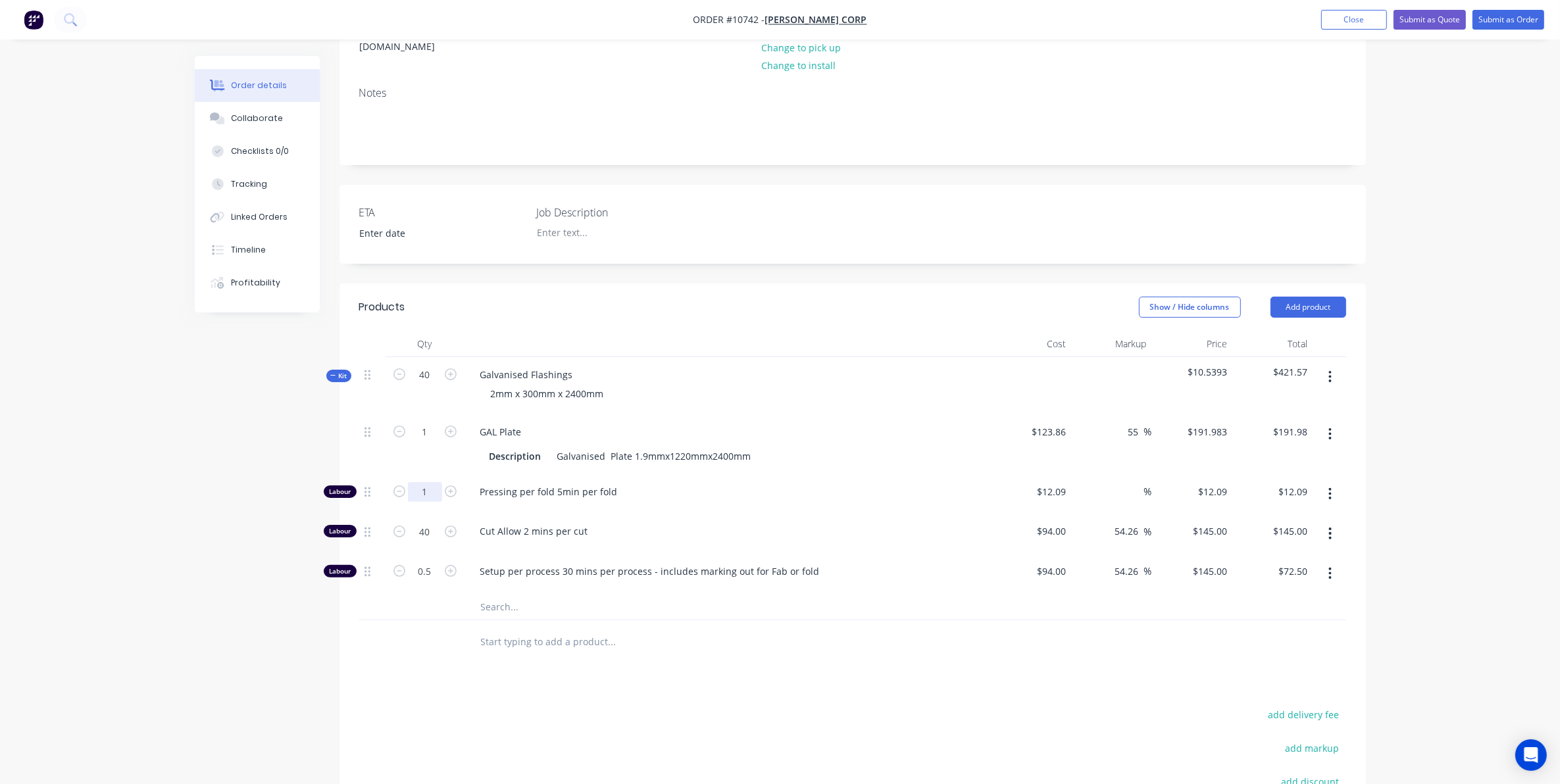
type input "$5,800.00"
click at [427, 482] on input "1" at bounding box center [425, 491] width 34 height 20
click at [423, 422] on input "1" at bounding box center [425, 432] width 34 height 20
type input "10"
type input "$1,919.83"
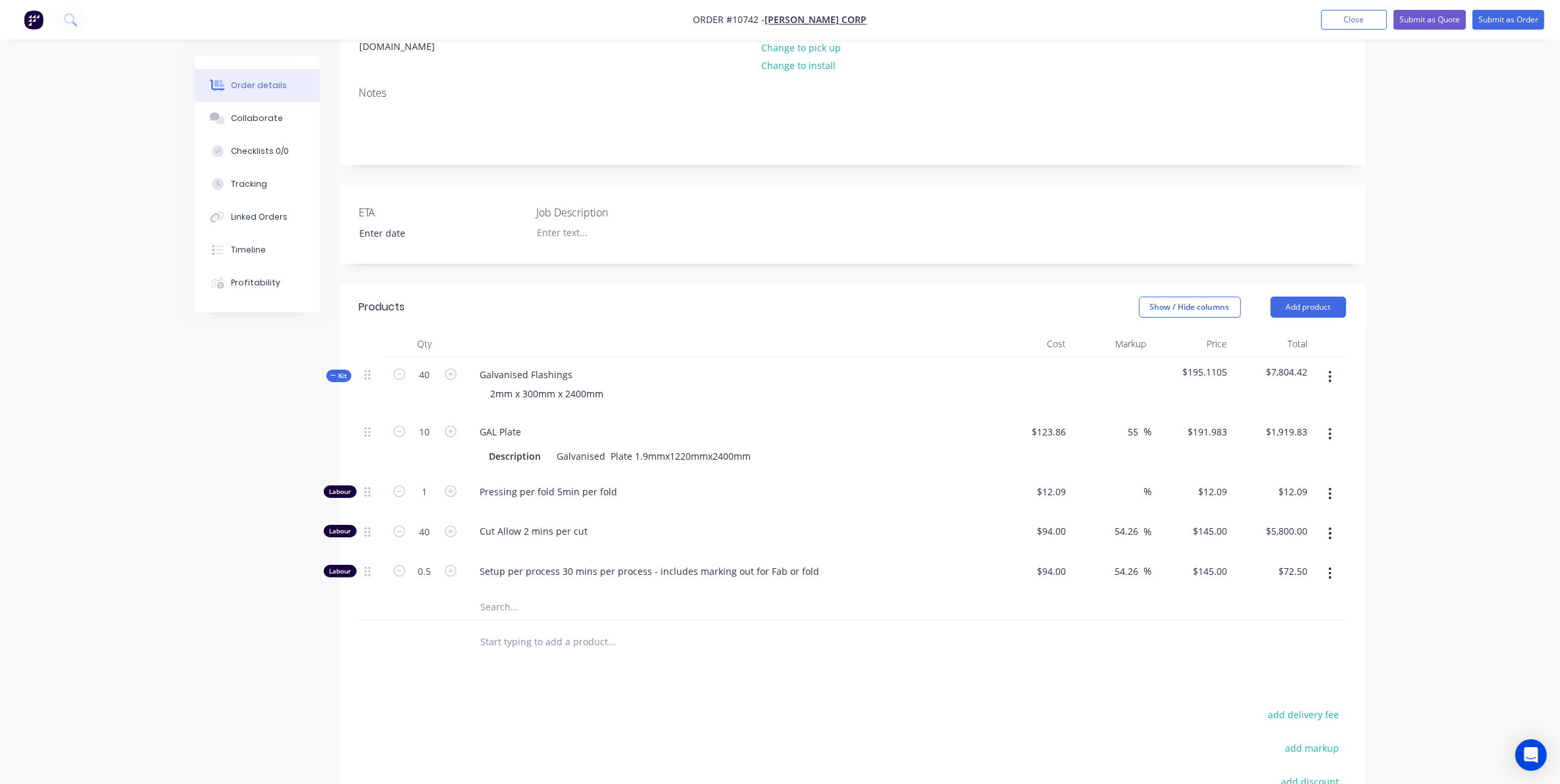
click at [235, 407] on div "Created by [PERSON_NAME] Created [DATE] Required [DATE] Assigned to Add team me…" at bounding box center [780, 416] width 1171 height 1163
click at [408, 482] on input "1" at bounding box center [425, 491] width 34 height 20
type input "8"
type input "80"
type input "$967.20"
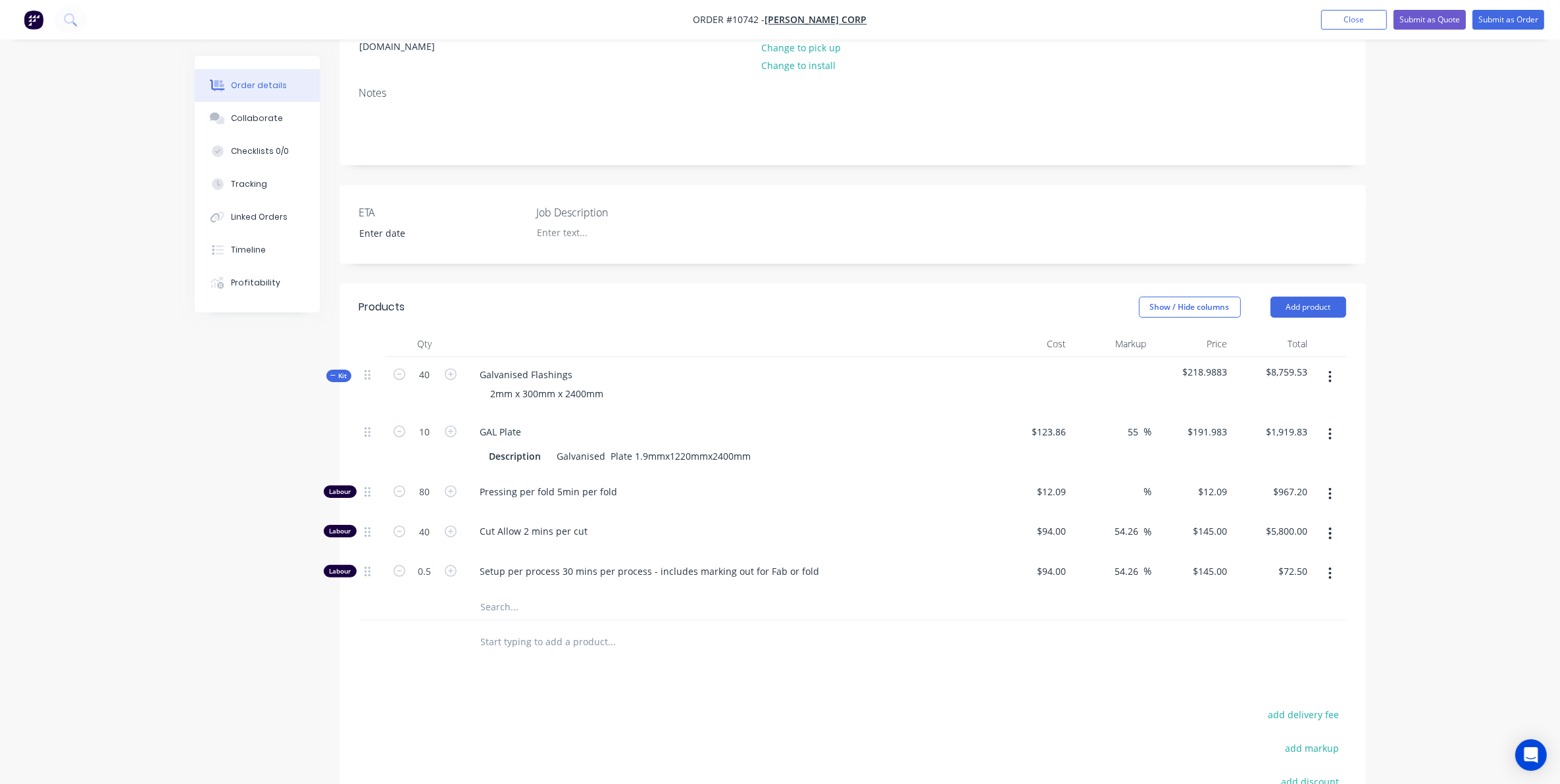
drag, startPoint x: 549, startPoint y: 745, endPoint x: 665, endPoint y: 627, distance: 165.5
click at [1001, 663] on div "Products Show / Hide columns Add product Qty Cost Markup Price Total Kit 40 Gal…" at bounding box center [852, 632] width 1027 height 696
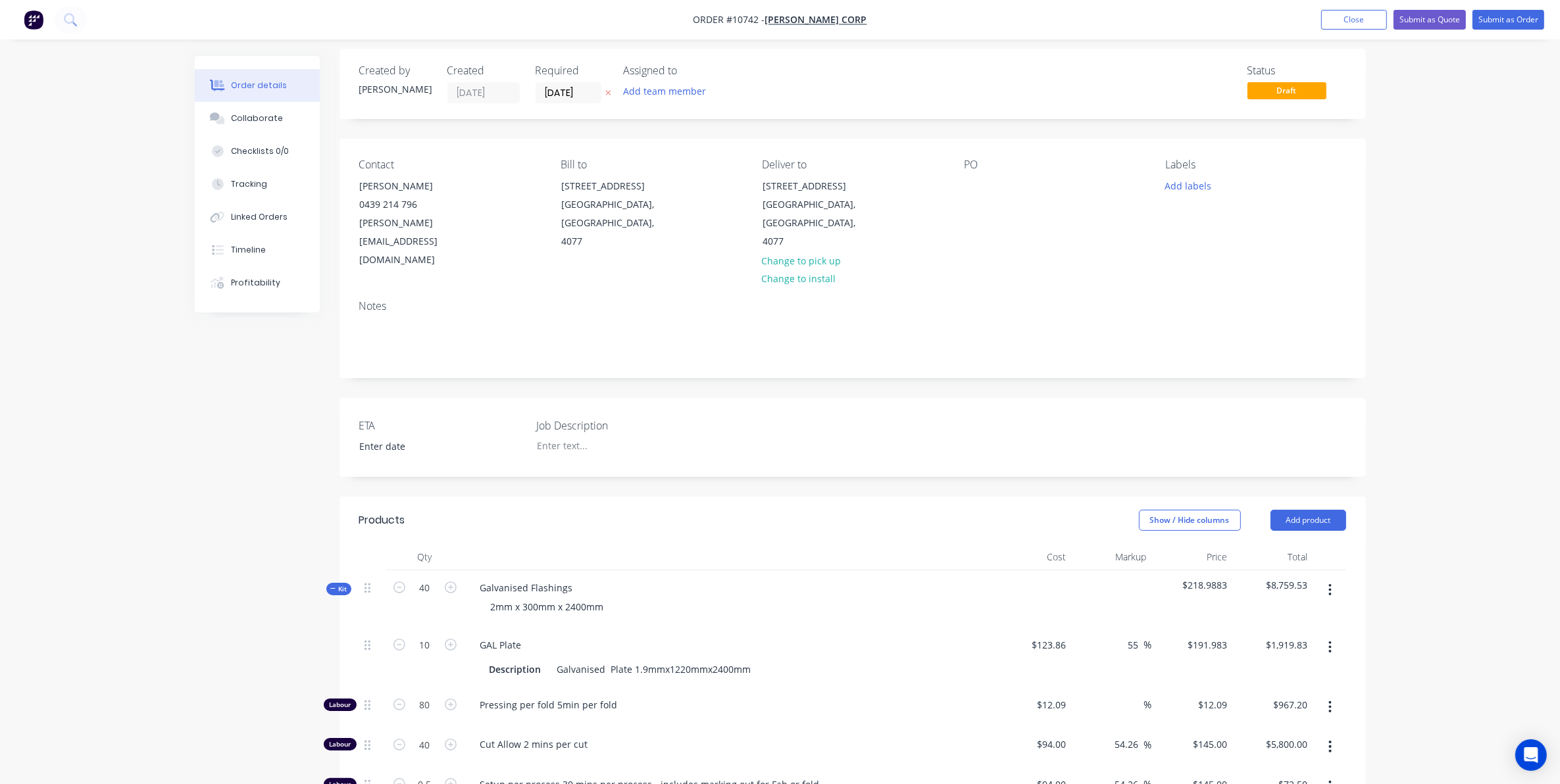
scroll to position [0, 0]
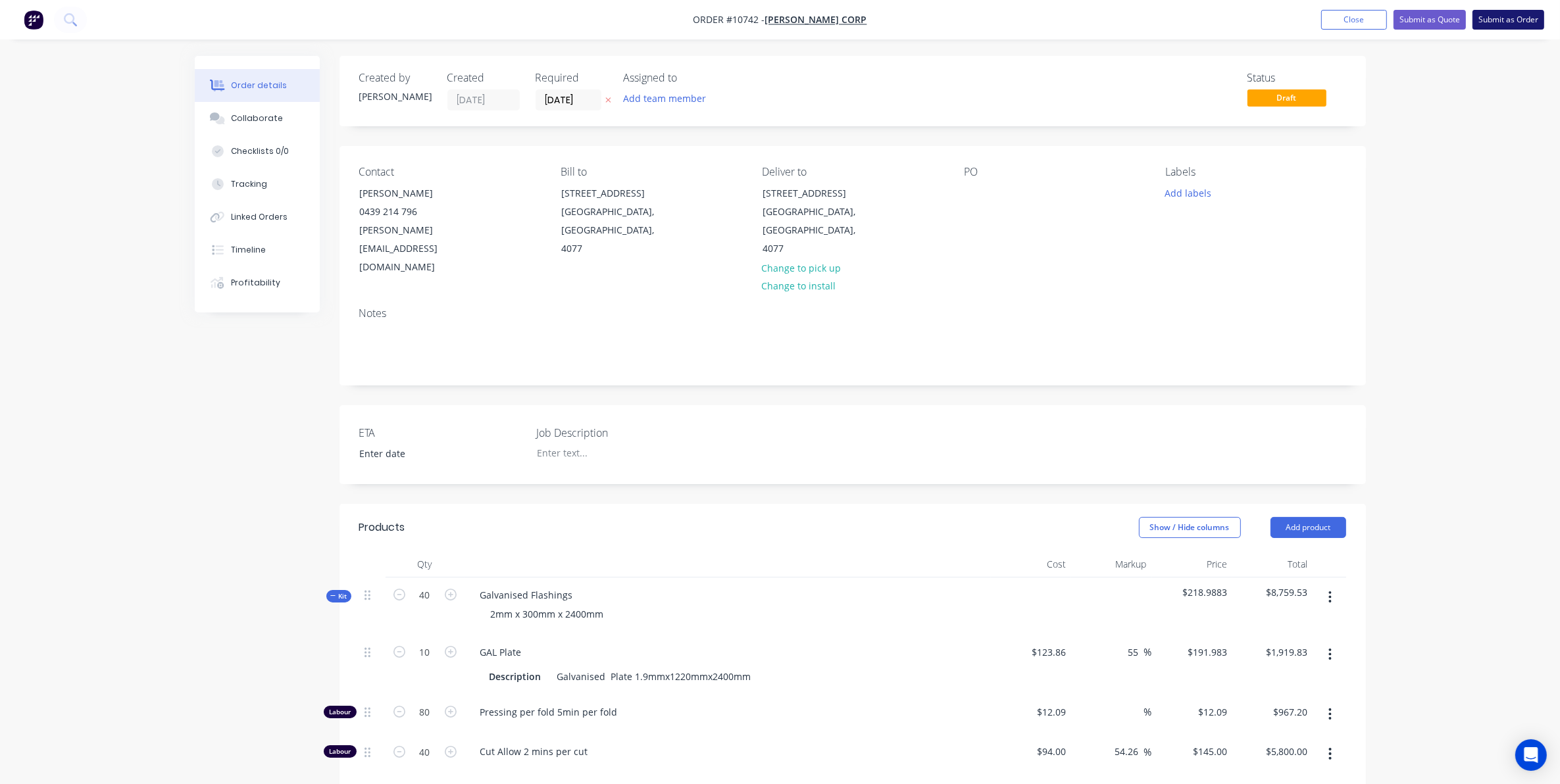
click at [1500, 20] on button "Submit as Order" at bounding box center [1508, 19] width 72 height 20
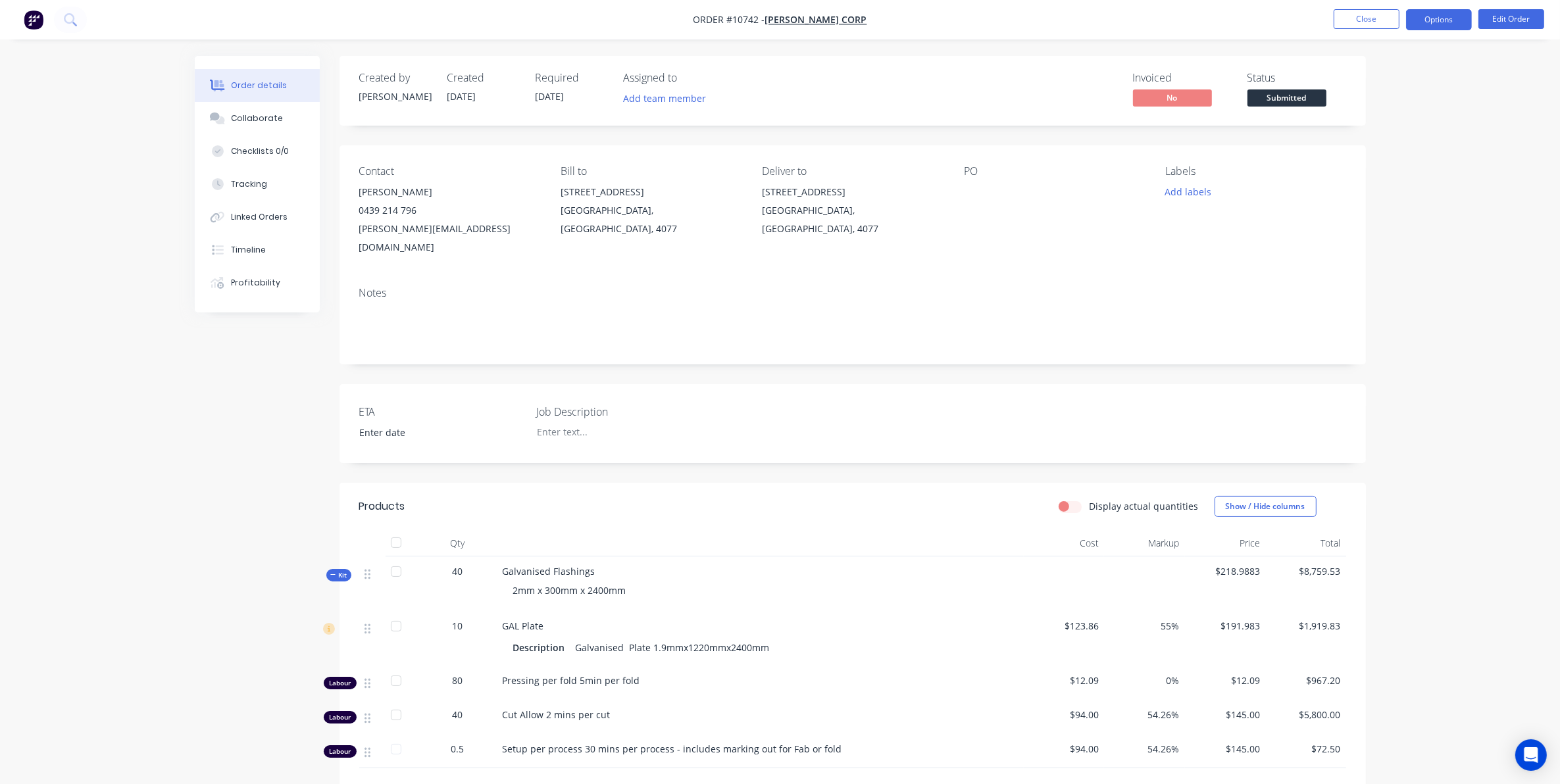
click at [1444, 18] on button "Options" at bounding box center [1439, 19] width 66 height 21
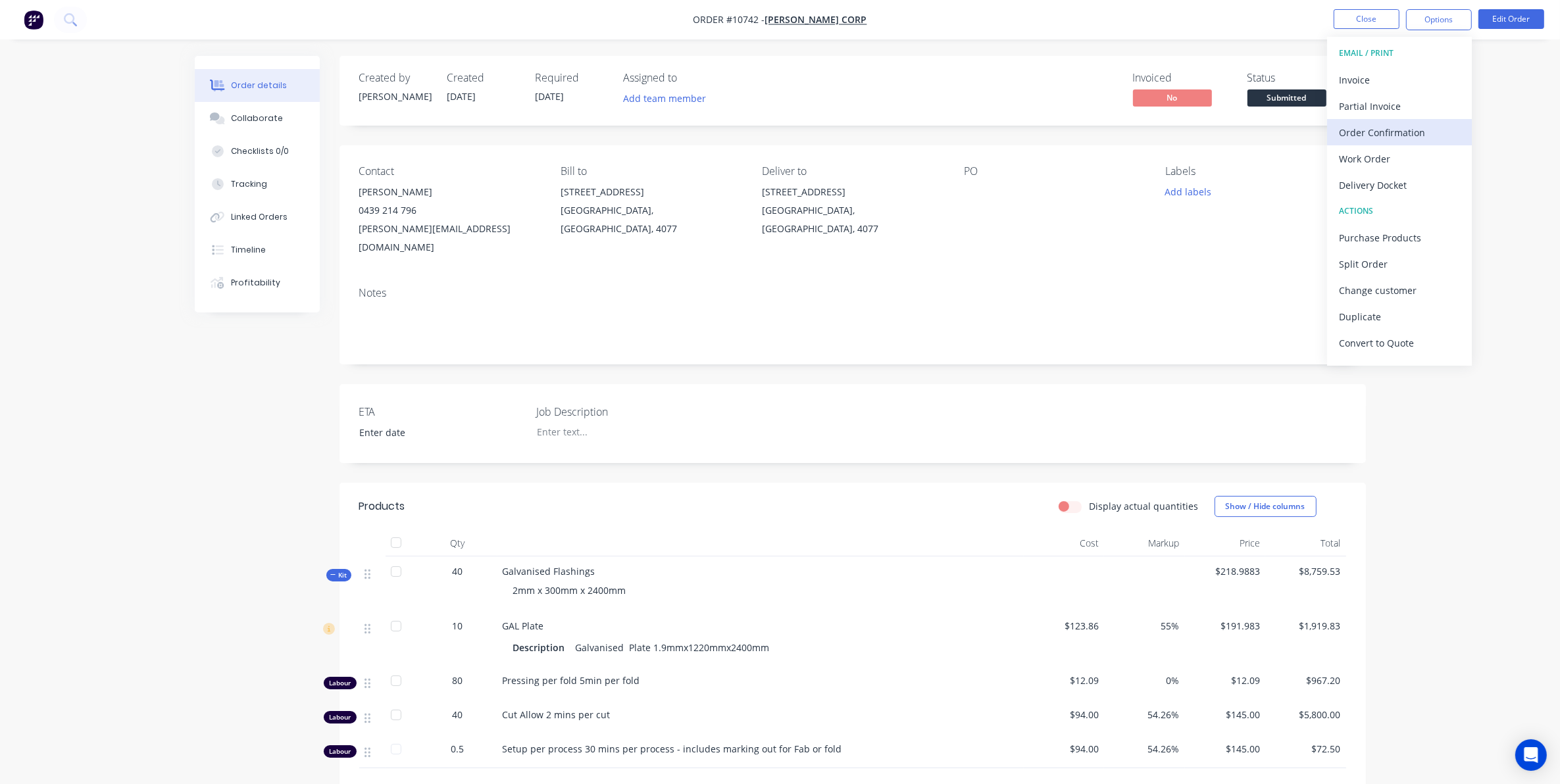
click at [1354, 144] on button "Order Confirmation" at bounding box center [1399, 132] width 145 height 26
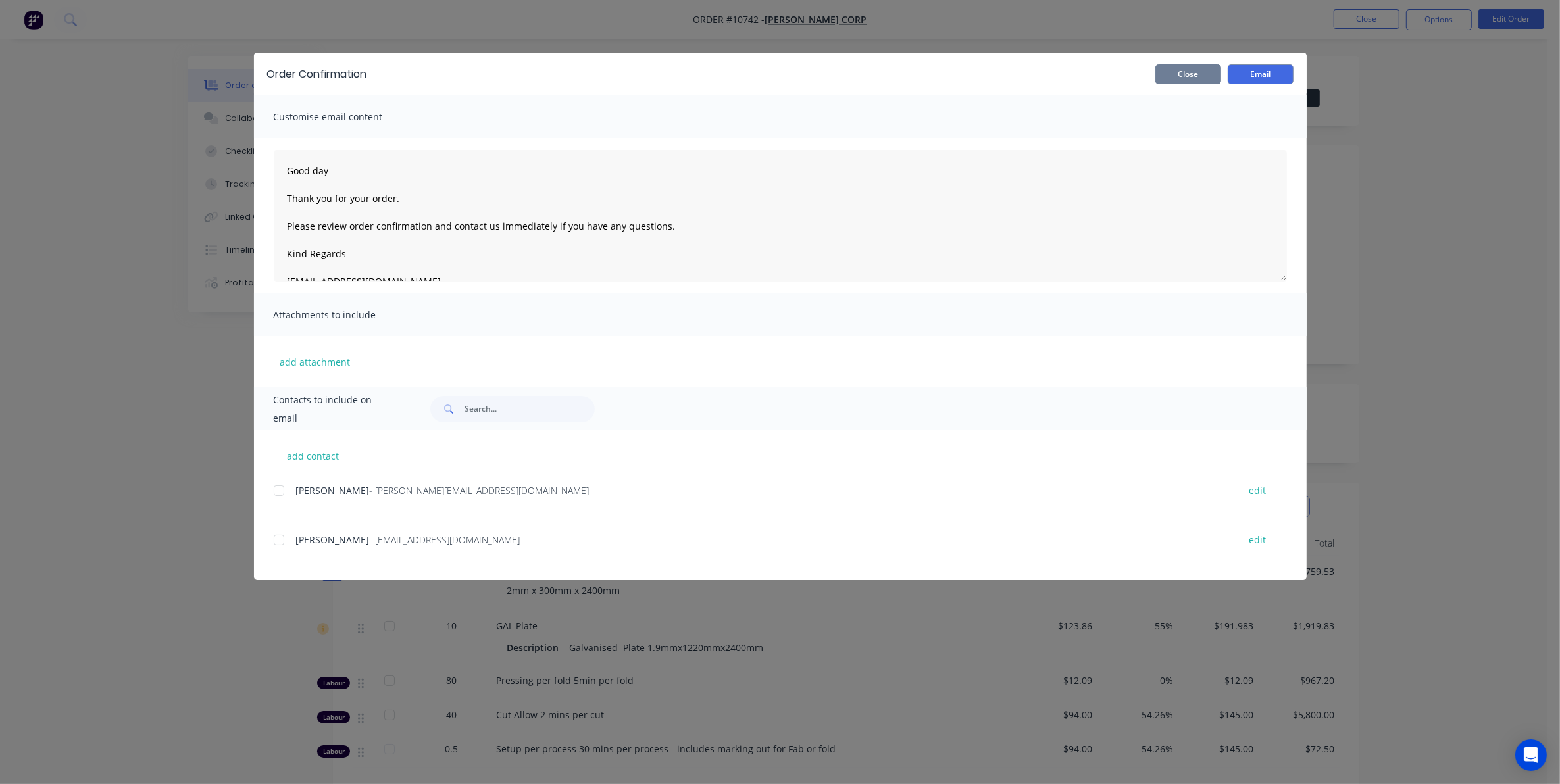
click at [1198, 70] on button "Close" at bounding box center [1188, 74] width 66 height 20
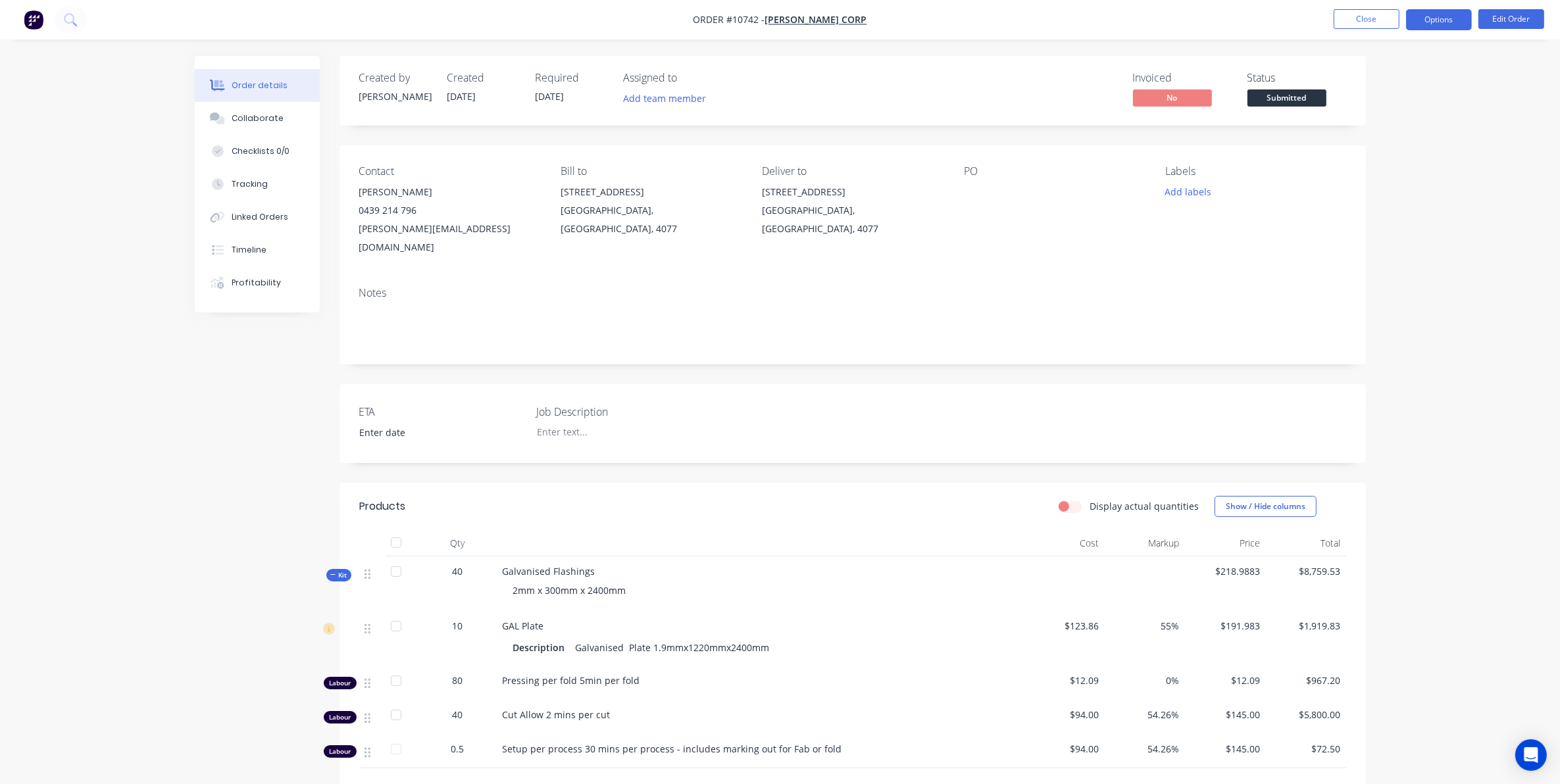
click at [1414, 21] on button "Options" at bounding box center [1439, 19] width 66 height 21
click at [1395, 149] on div "Work Order" at bounding box center [1399, 159] width 121 height 19
click at [1371, 126] on div "Without pricing" at bounding box center [1399, 133] width 121 height 19
click at [1341, 14] on button "Close" at bounding box center [1366, 18] width 66 height 20
